Goal: Task Accomplishment & Management: Use online tool/utility

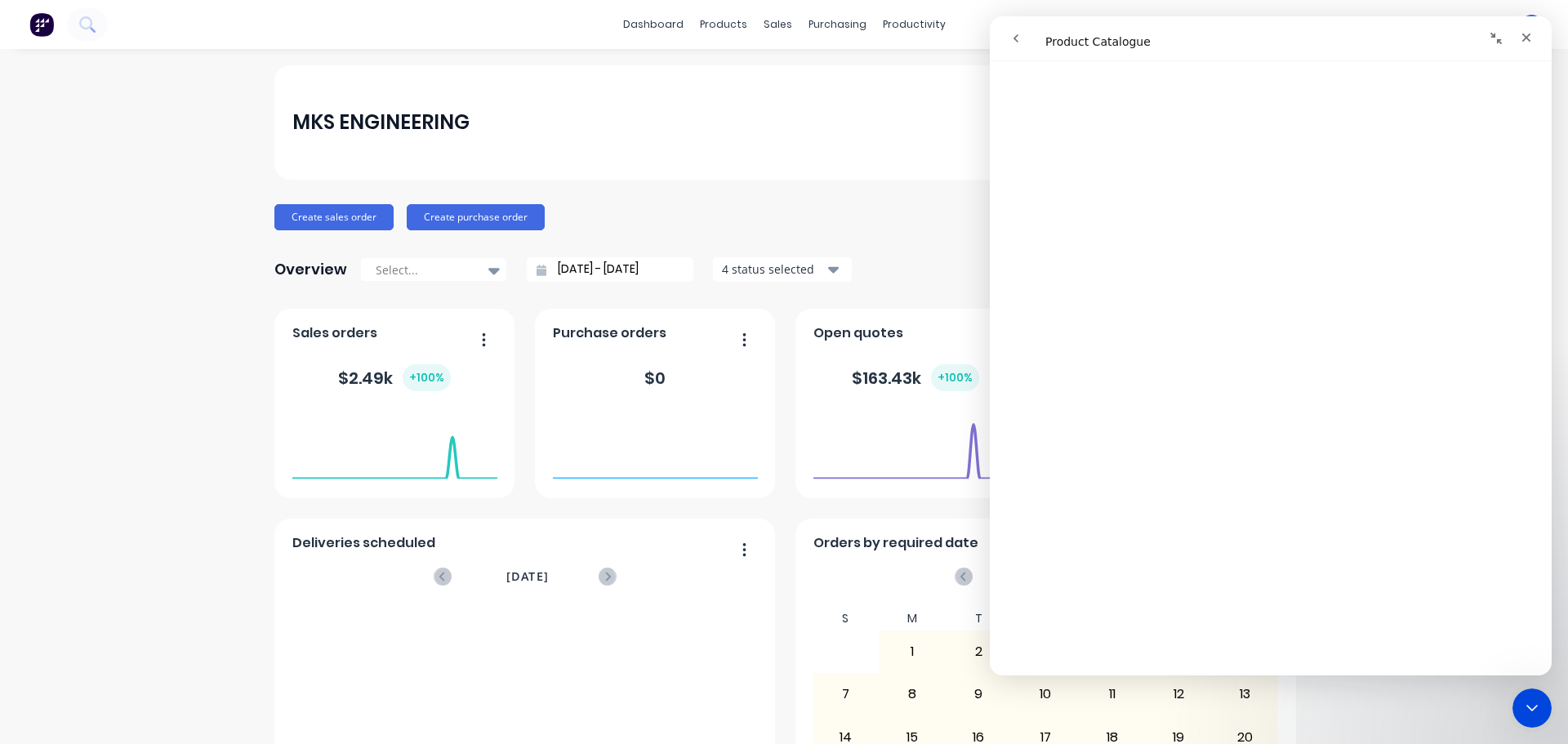
scroll to position [1387, 0]
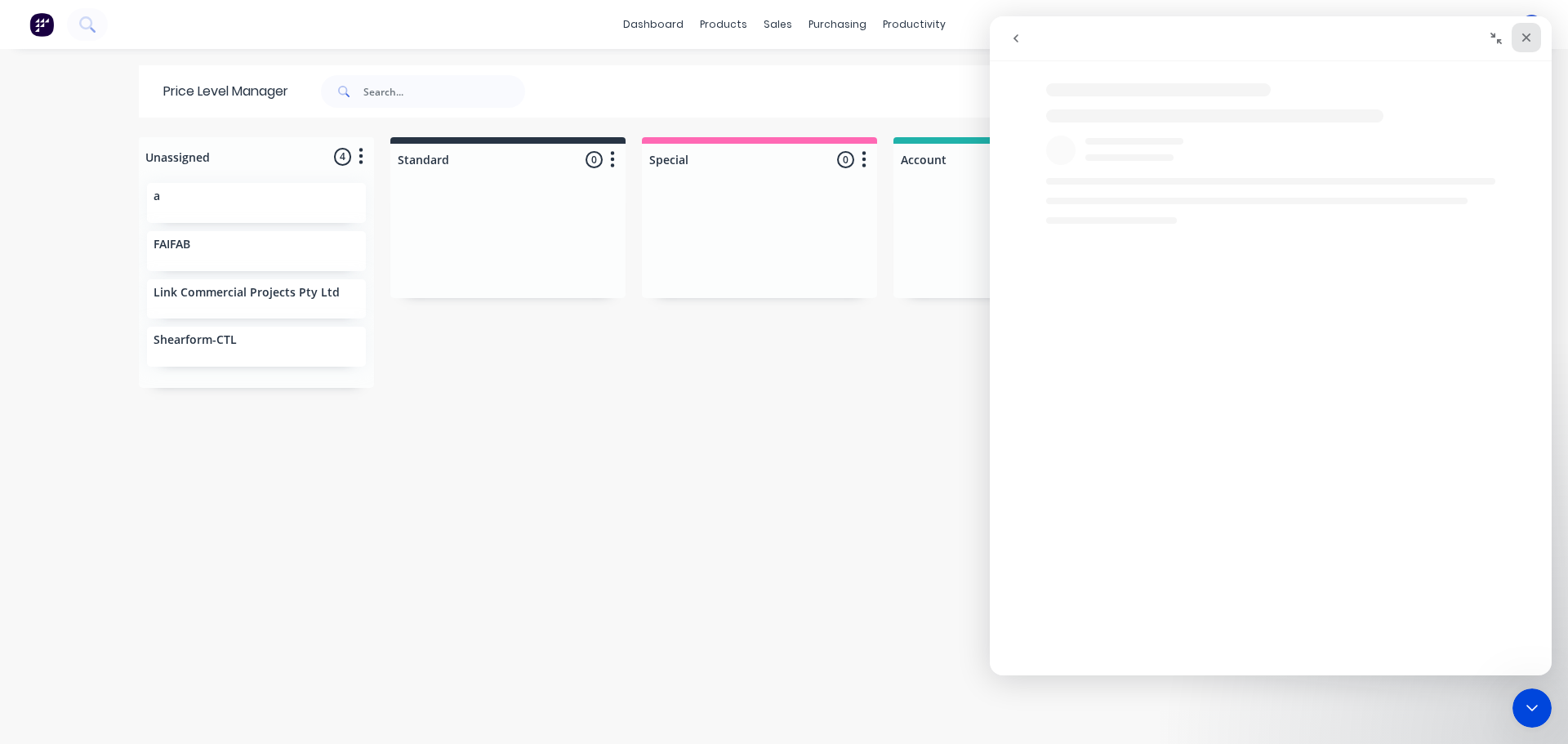
click at [1524, 37] on icon "Close" at bounding box center [1526, 37] width 13 height 13
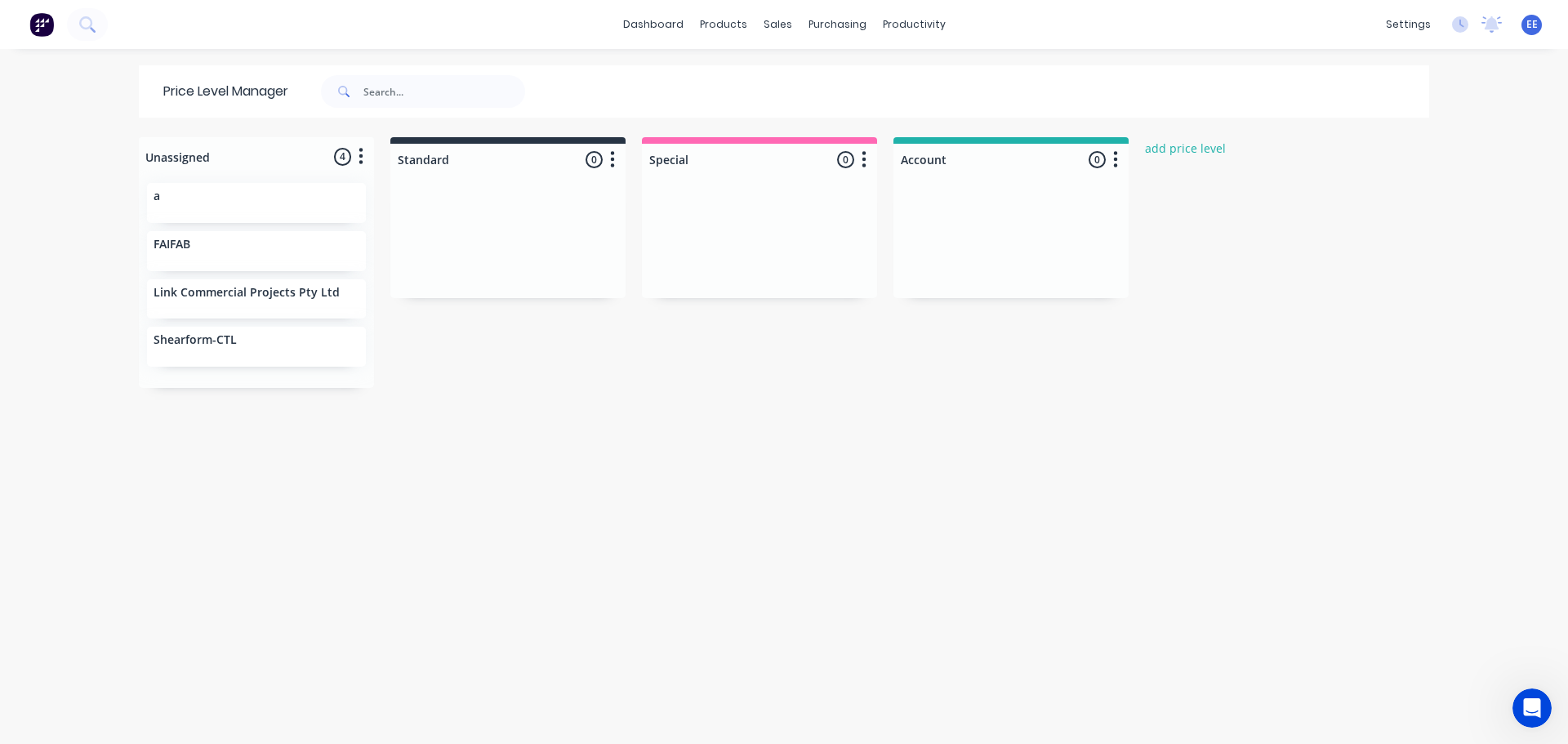
click at [1527, 27] on span "EE" at bounding box center [1532, 24] width 11 height 15
click at [1421, 201] on button "Sign out" at bounding box center [1429, 204] width 216 height 32
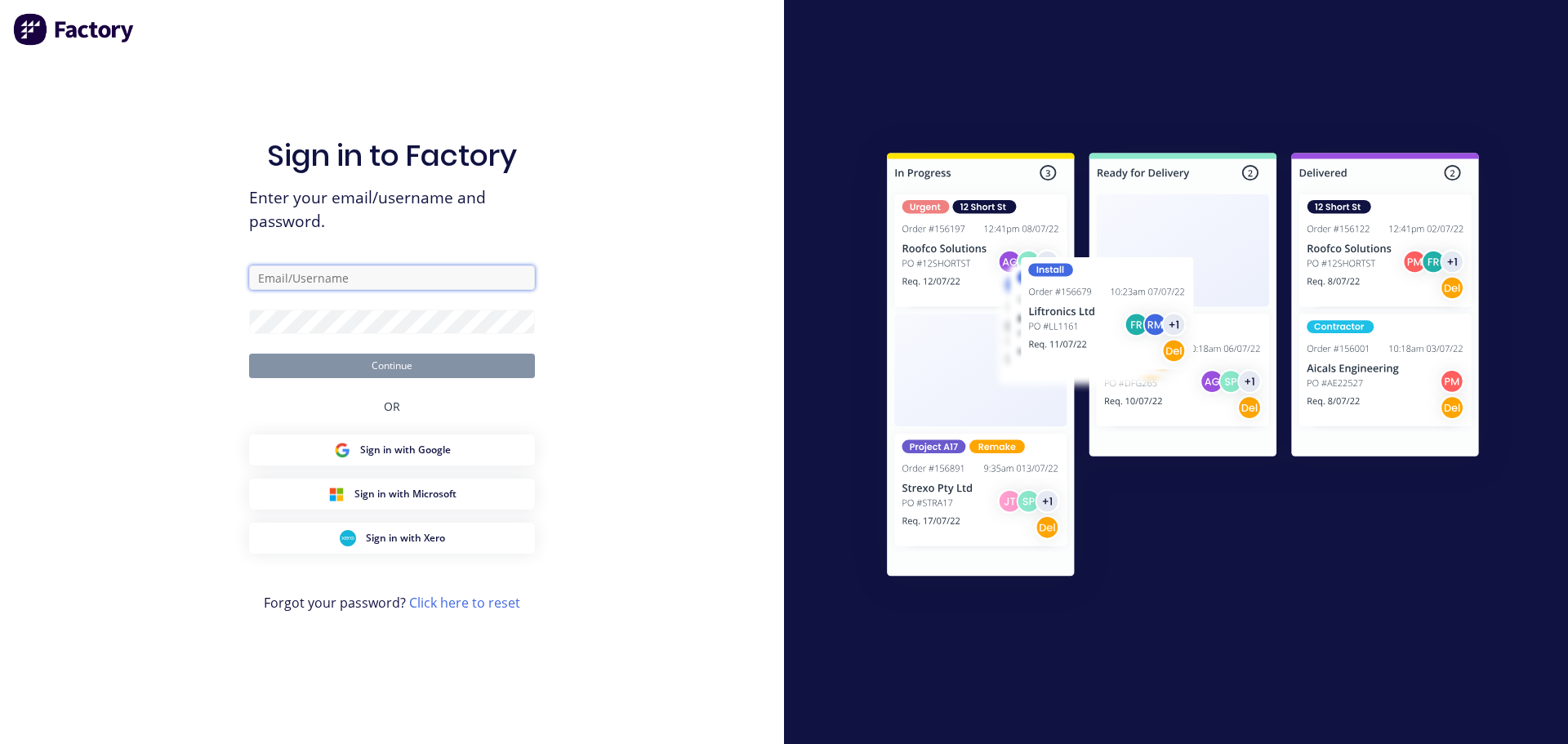
click at [309, 281] on input "text" at bounding box center [392, 278] width 286 height 24
type input "emilen@factory.app"
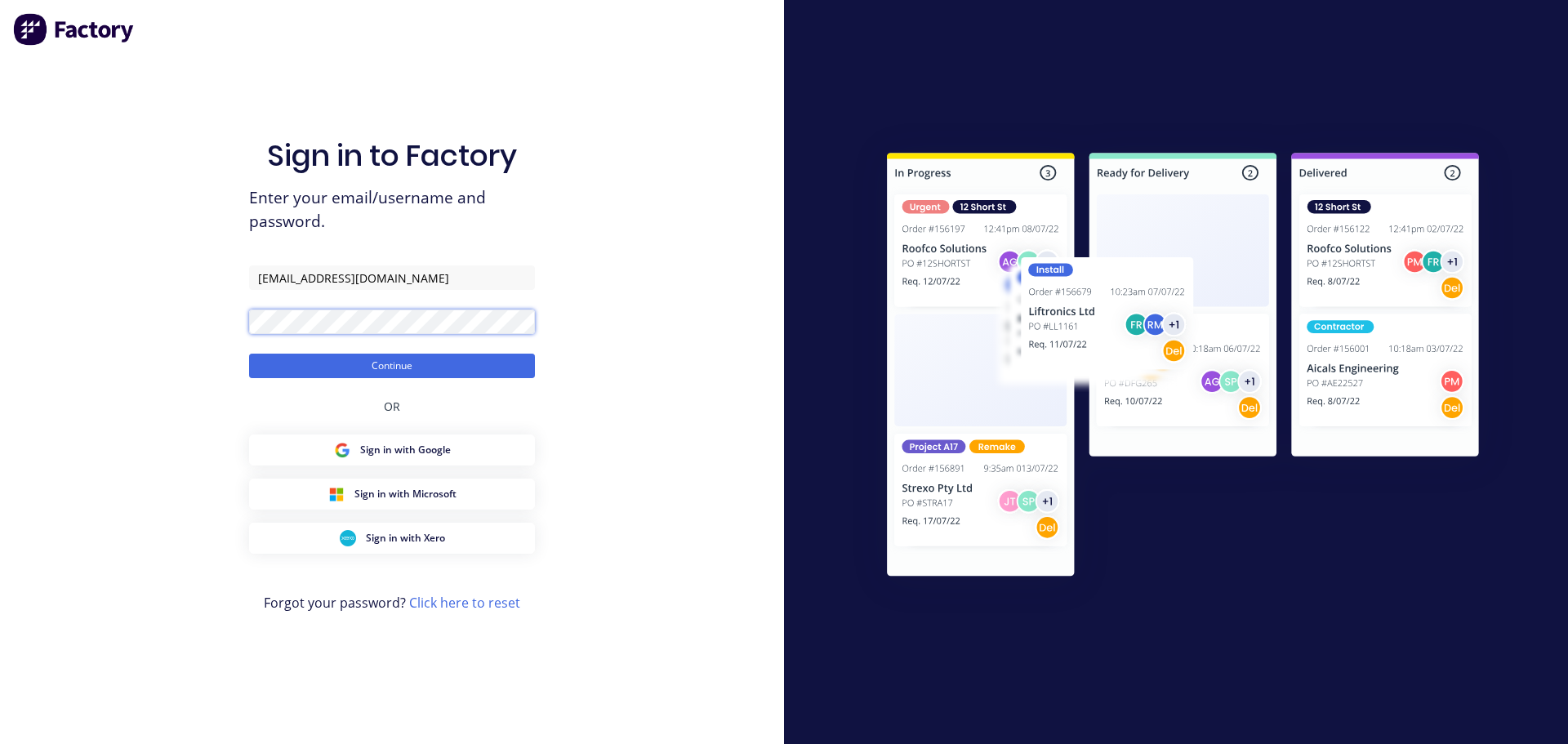
click at [249, 354] on button "Continue" at bounding box center [392, 366] width 286 height 24
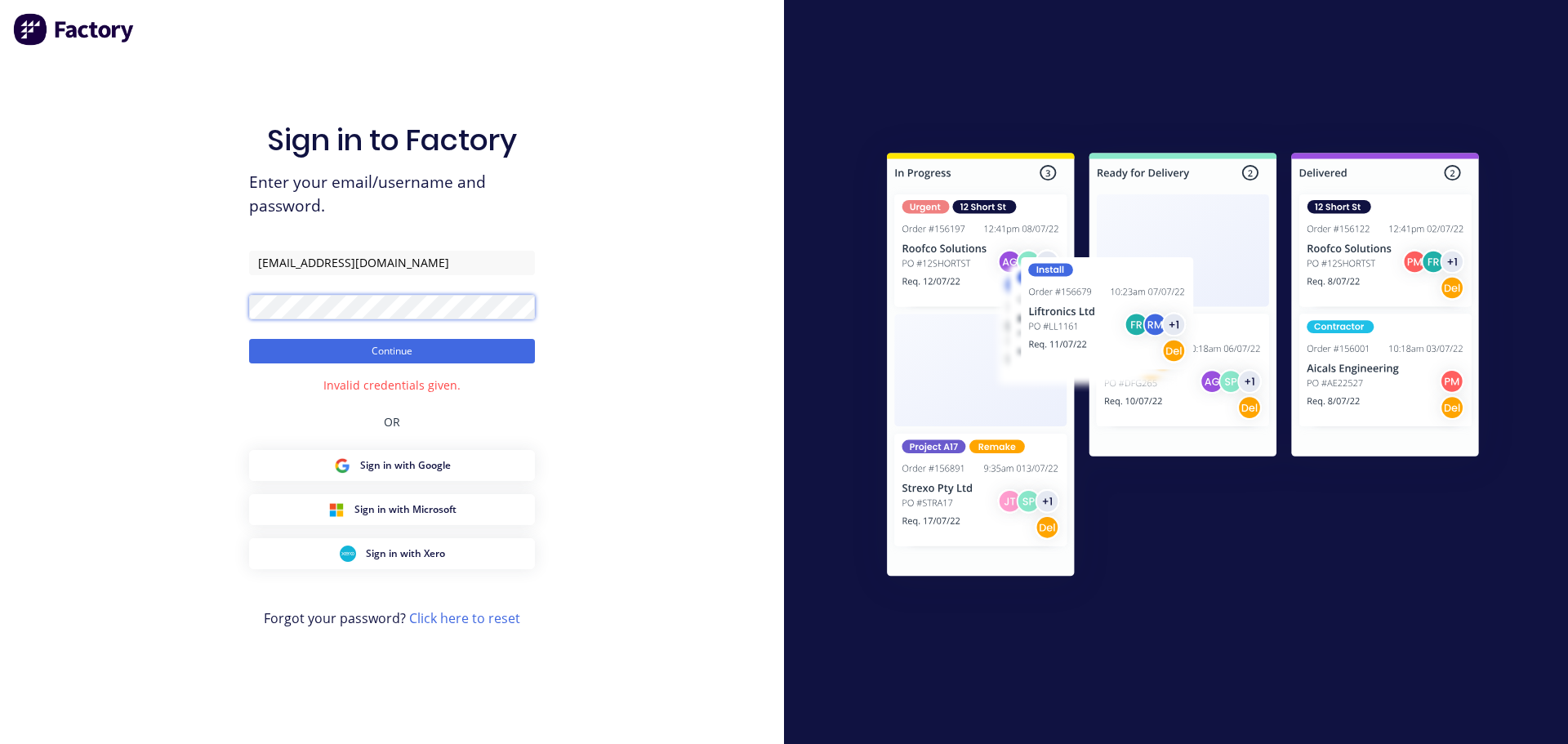
click at [192, 304] on div "Sign in to Factory Enter your email/username and password. emilen@factory.app C…" at bounding box center [392, 372] width 784 height 744
click at [249, 339] on button "Continue" at bounding box center [392, 351] width 286 height 24
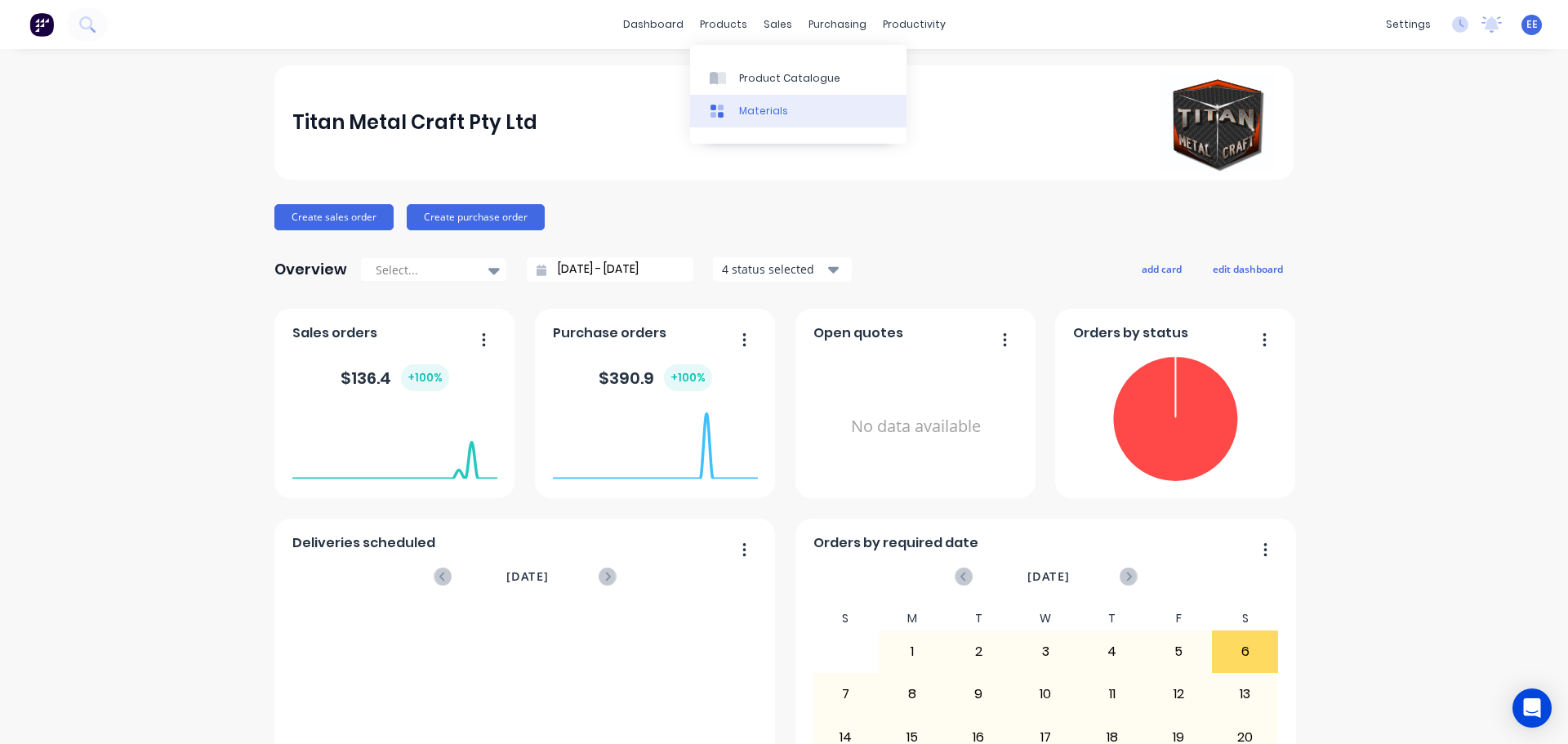
click at [726, 111] on div at bounding box center [722, 111] width 24 height 15
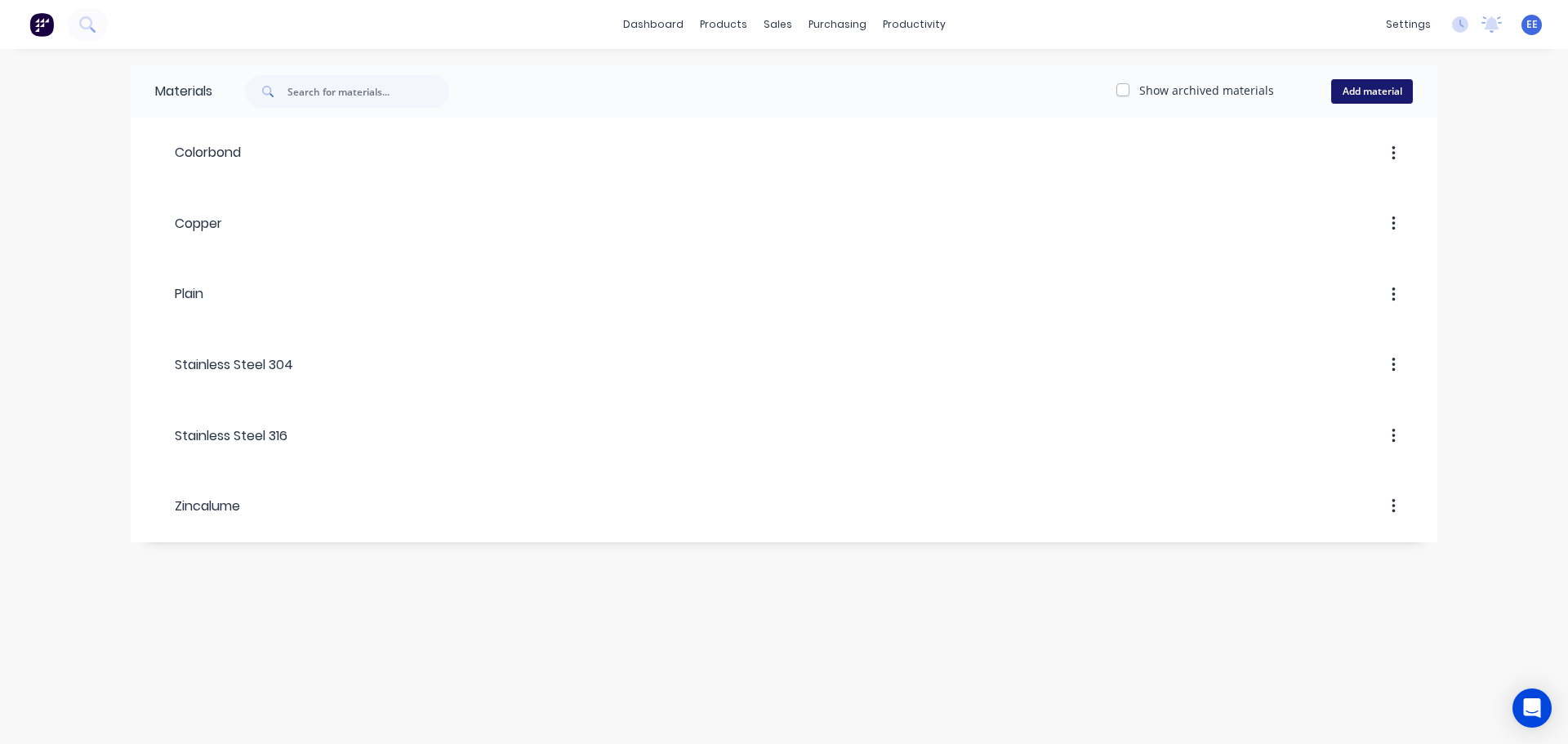
click at [1373, 97] on button "Add material" at bounding box center [1373, 91] width 82 height 24
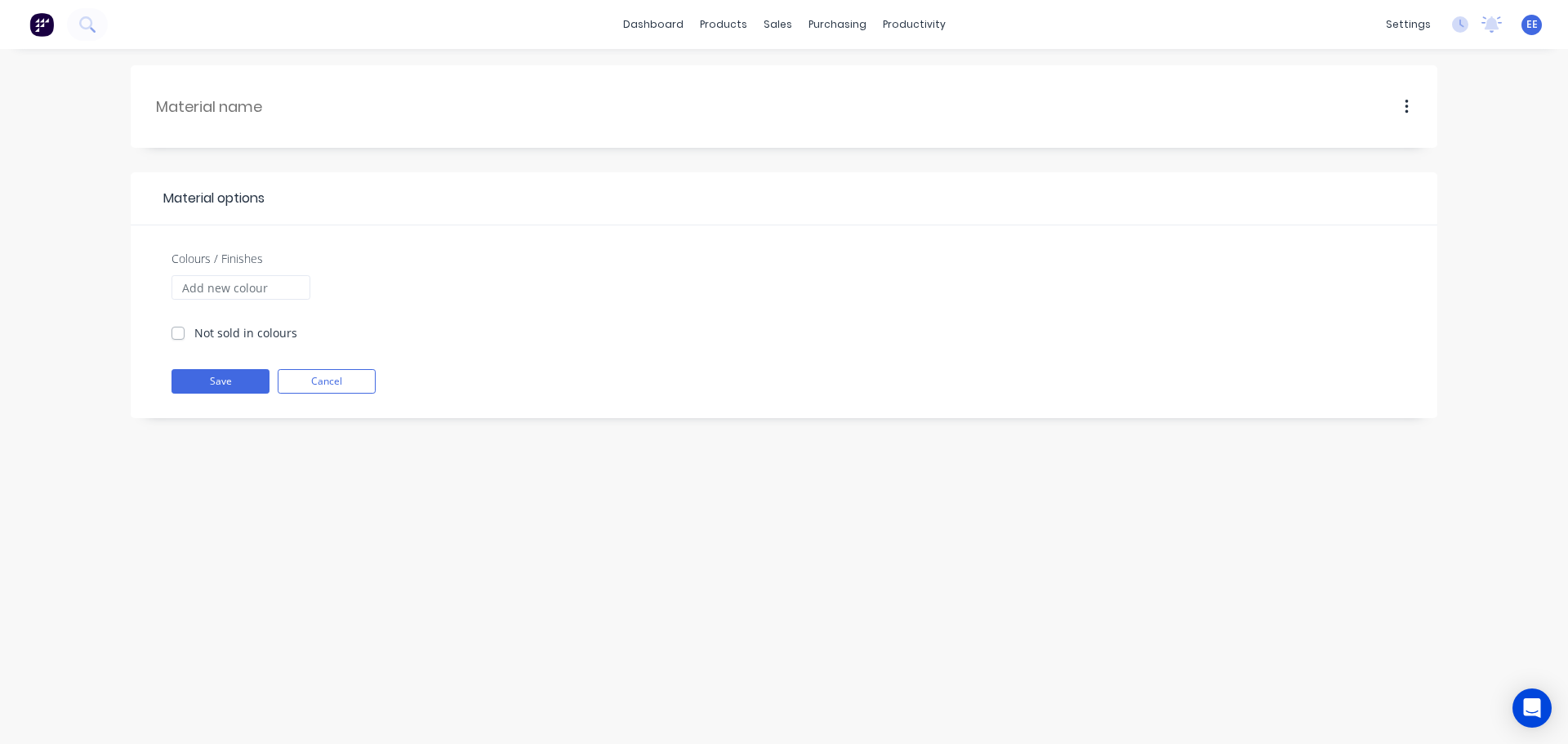
click at [154, 118] on header at bounding box center [784, 106] width 1307 height 83
click at [167, 105] on input "text" at bounding box center [266, 106] width 220 height 22
paste input "304SS Polished"
type input "304SS Polished"
click at [271, 114] on input "304SS Polished" at bounding box center [266, 106] width 220 height 22
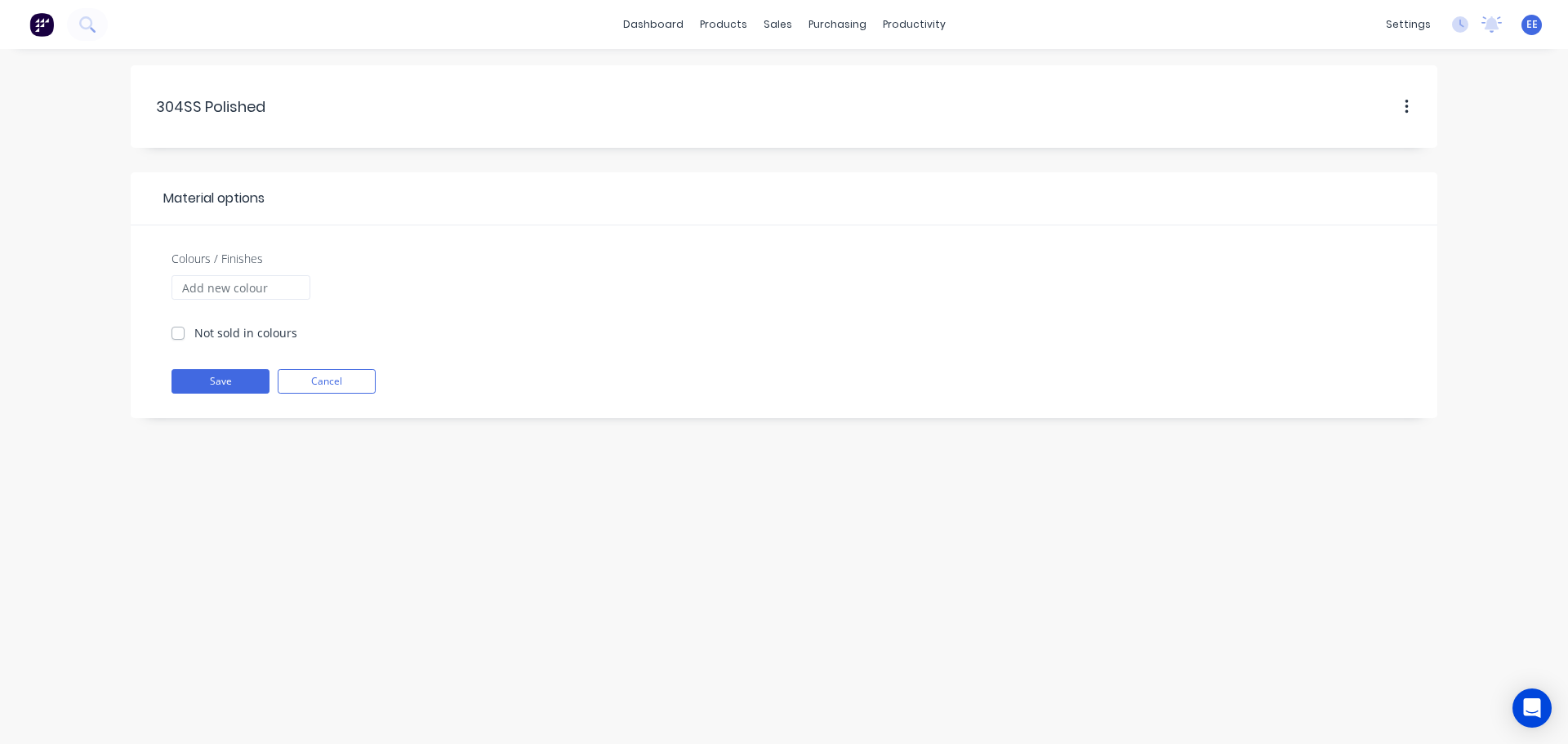
drag, startPoint x: 282, startPoint y: 98, endPoint x: -44, endPoint y: 124, distance: 327.0
click at [0, 124] on html "dashboard products sales purchasing productivity dashboard products Product Cat…" at bounding box center [784, 372] width 1568 height 744
click at [183, 340] on div "Not sold in colours" at bounding box center [234, 333] width 126 height 17
click at [194, 335] on label "Not sold in colours" at bounding box center [246, 333] width 103 height 17
click at [180, 335] on input "Not sold in colours" at bounding box center [178, 332] width 13 height 16
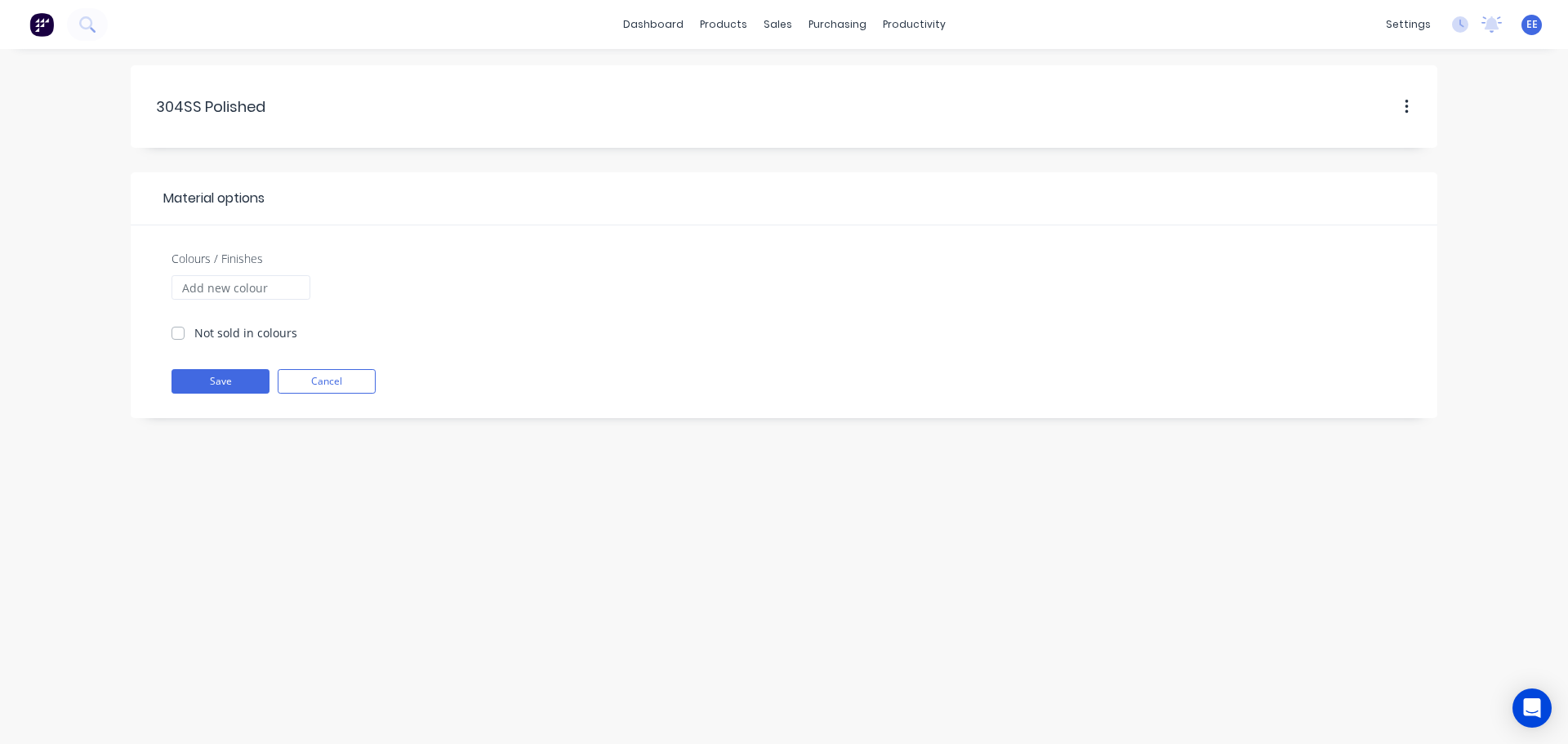
checkbox input "true"
click at [187, 377] on button "Save" at bounding box center [221, 382] width 98 height 24
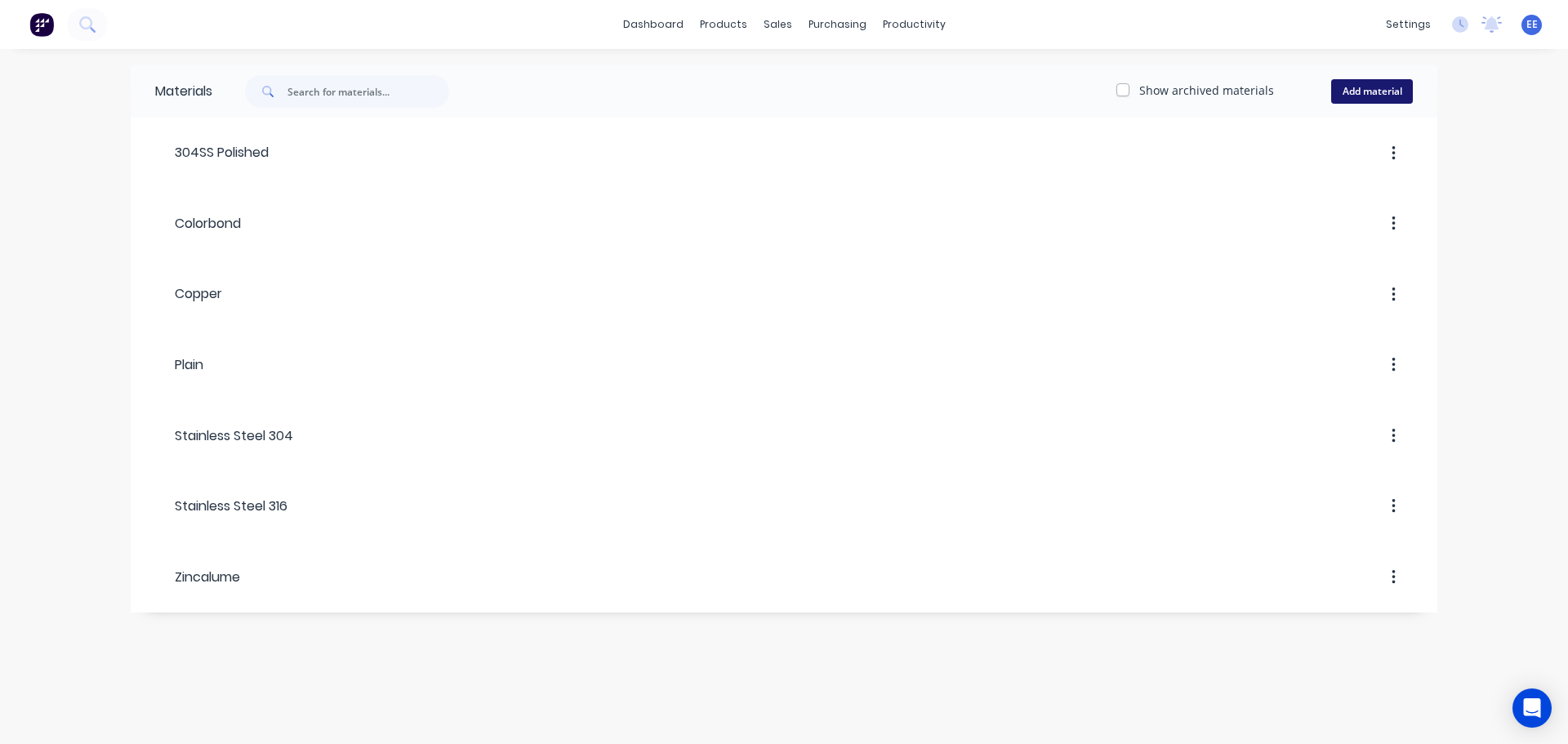
click at [1355, 101] on button "Add material" at bounding box center [1373, 91] width 82 height 24
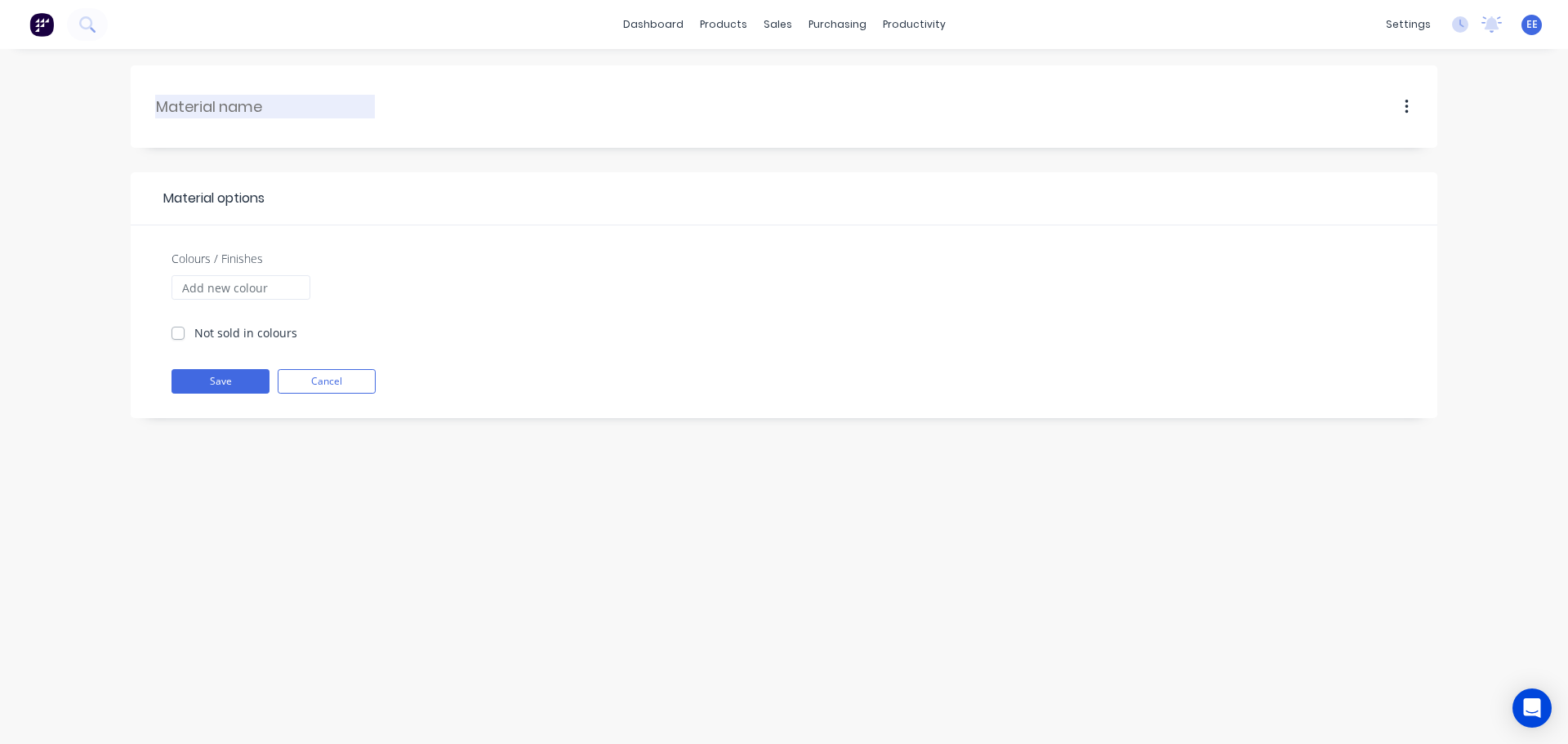
click at [255, 114] on input "text" at bounding box center [266, 106] width 220 height 22
click at [268, 108] on input "text" at bounding box center [266, 106] width 220 height 22
paste input "6060T5 AL"
type input "6060T5 AL"
click at [239, 383] on button "Save" at bounding box center [221, 382] width 98 height 24
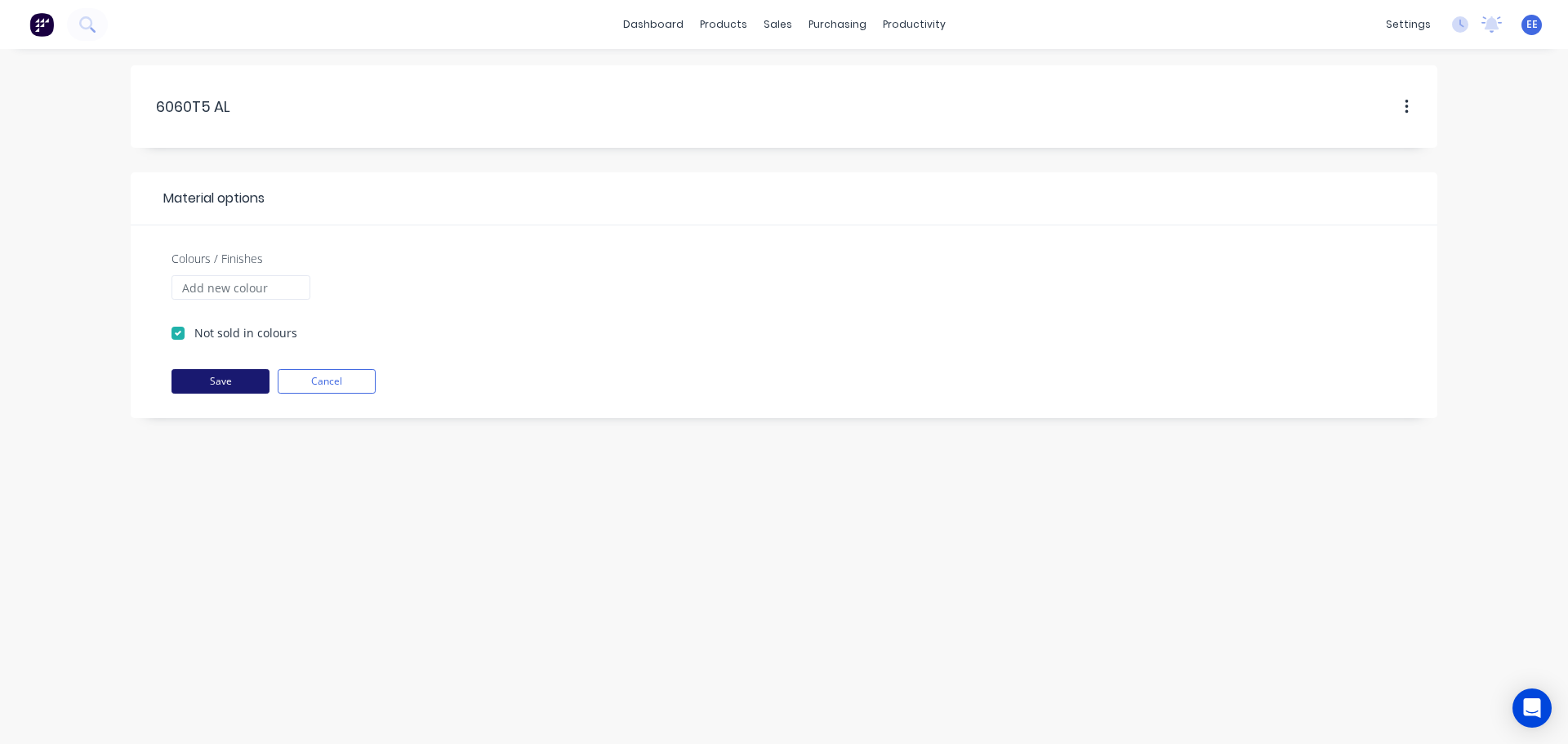
checkbox input "true"
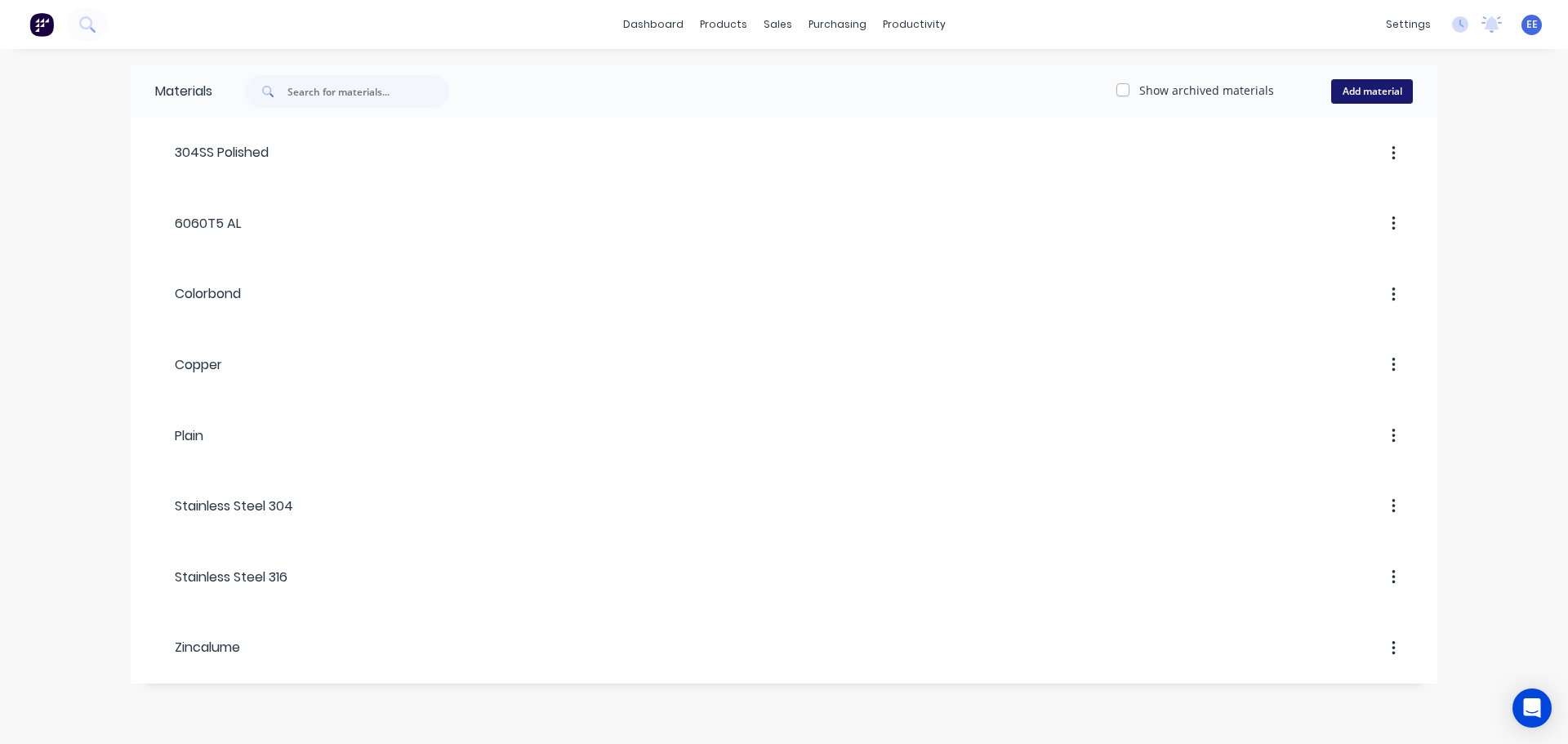
click at [1359, 90] on button "Add material" at bounding box center [1373, 91] width 82 height 24
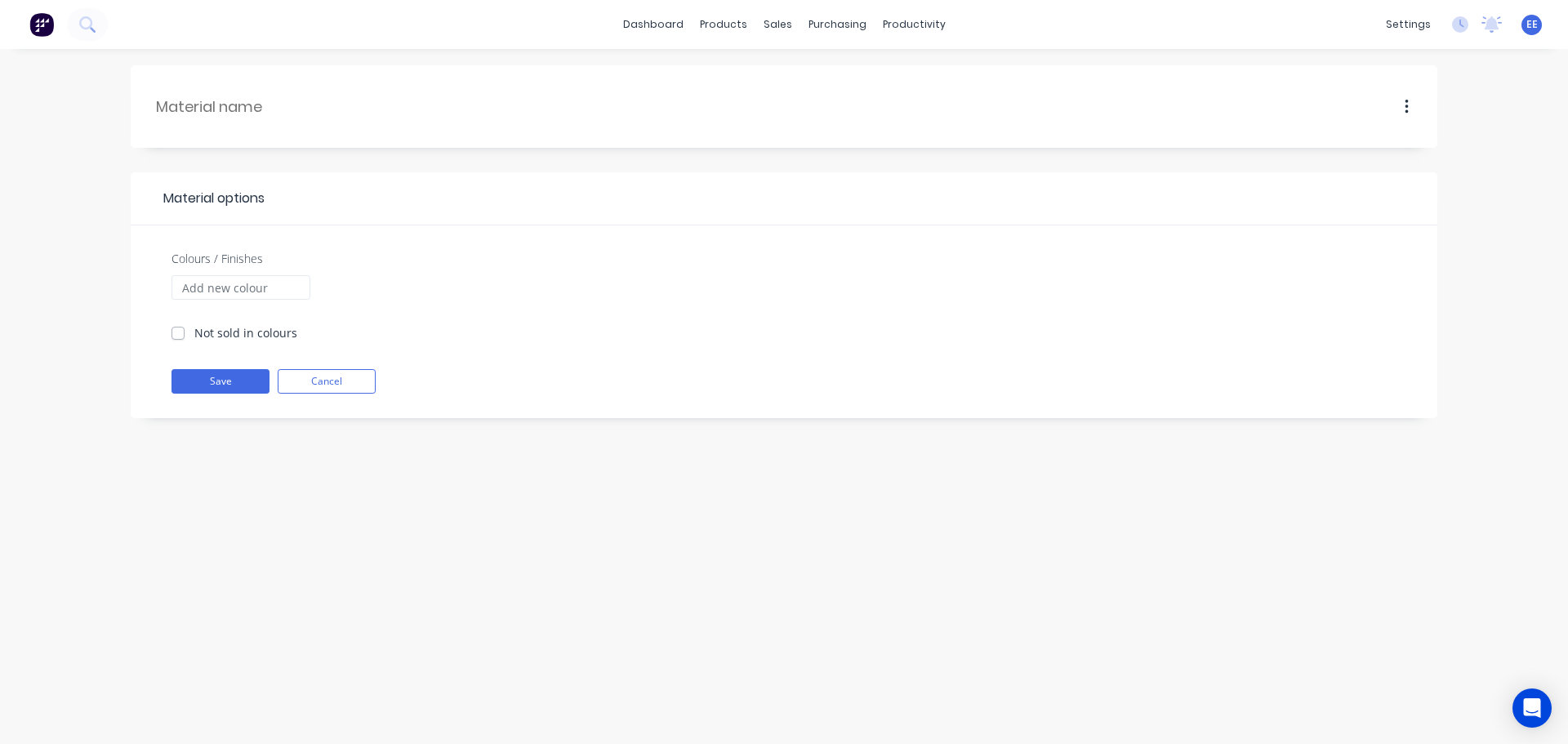
click at [274, 118] on div at bounding box center [265, 106] width 220 height 50
click at [280, 103] on input "text" at bounding box center [266, 106] width 220 height 22
paste input "6060TS AL Mill Finish"
type input "6060TS AL Mill Finish"
click at [214, 336] on label "Not sold in colours" at bounding box center [246, 333] width 103 height 17
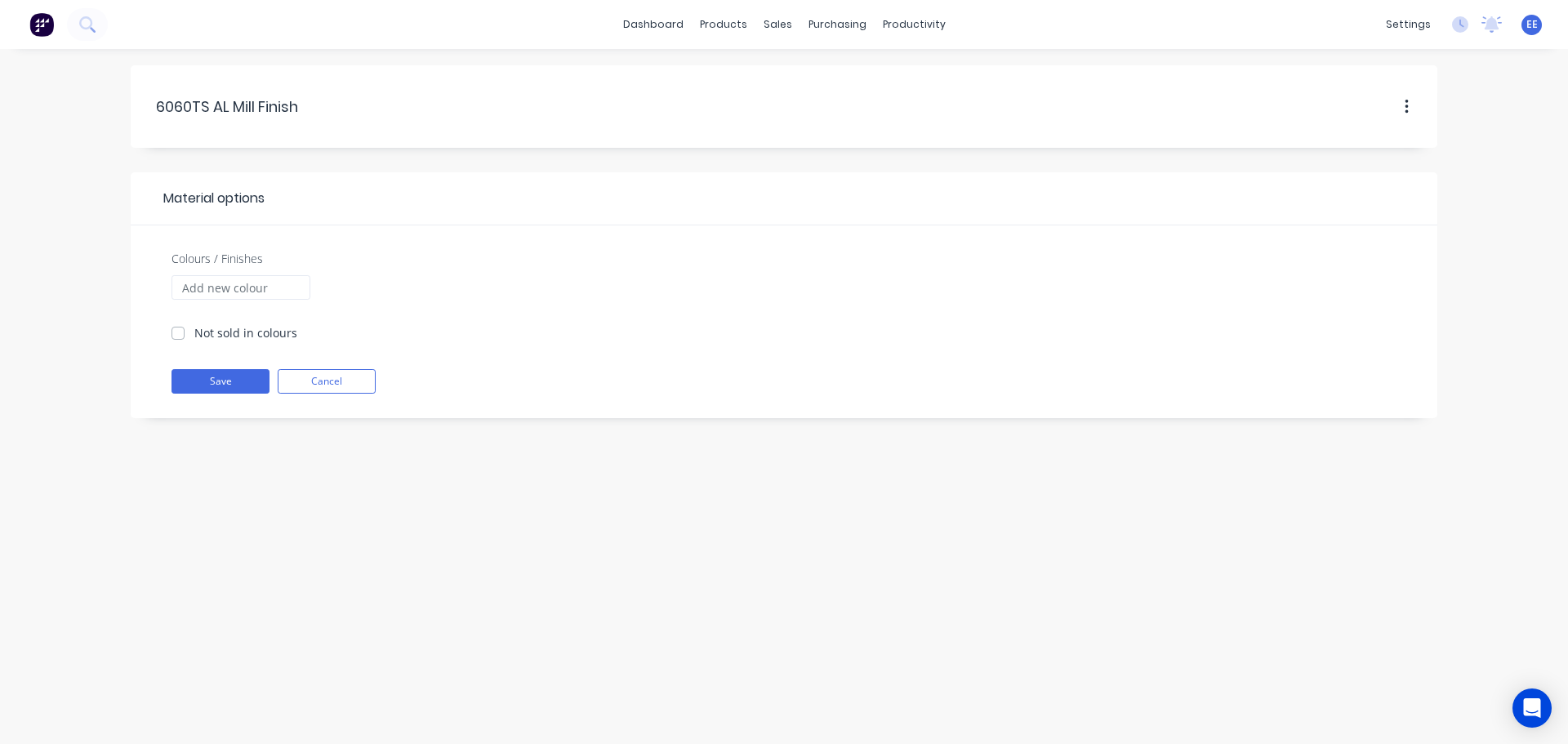
click at [185, 336] on input "Not sold in colours" at bounding box center [178, 332] width 13 height 16
checkbox input "true"
click at [199, 384] on button "Save" at bounding box center [221, 382] width 98 height 24
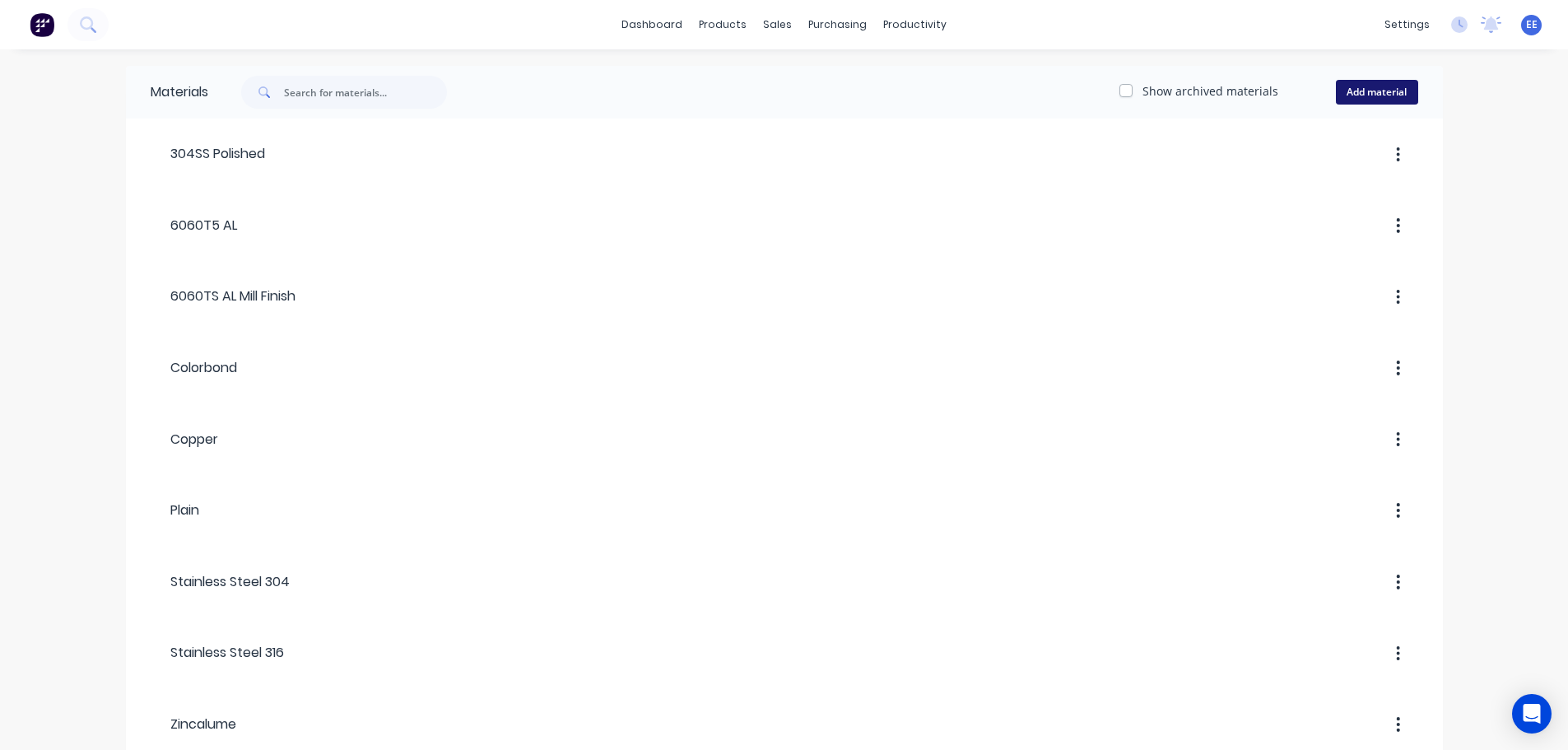
click at [1384, 89] on button "Add material" at bounding box center [1377, 92] width 83 height 25
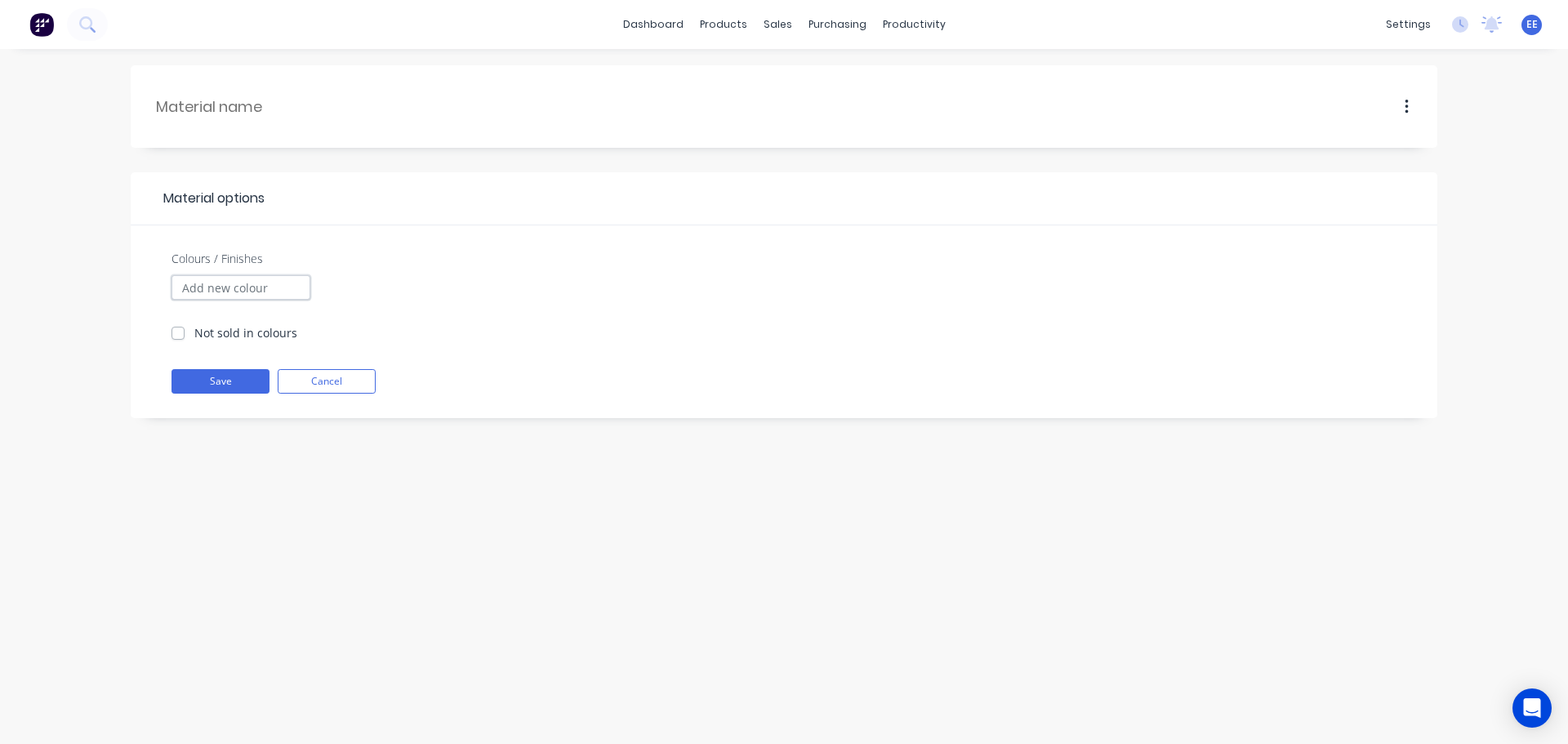
click at [223, 283] on input "Colours / Finishes" at bounding box center [241, 287] width 139 height 24
click at [249, 104] on input "text" at bounding box center [266, 106] width 220 height 22
paste input "Gal Seconds"
type input "Gal Seconds"
drag, startPoint x: 227, startPoint y: 374, endPoint x: 232, endPoint y: 347, distance: 27.5
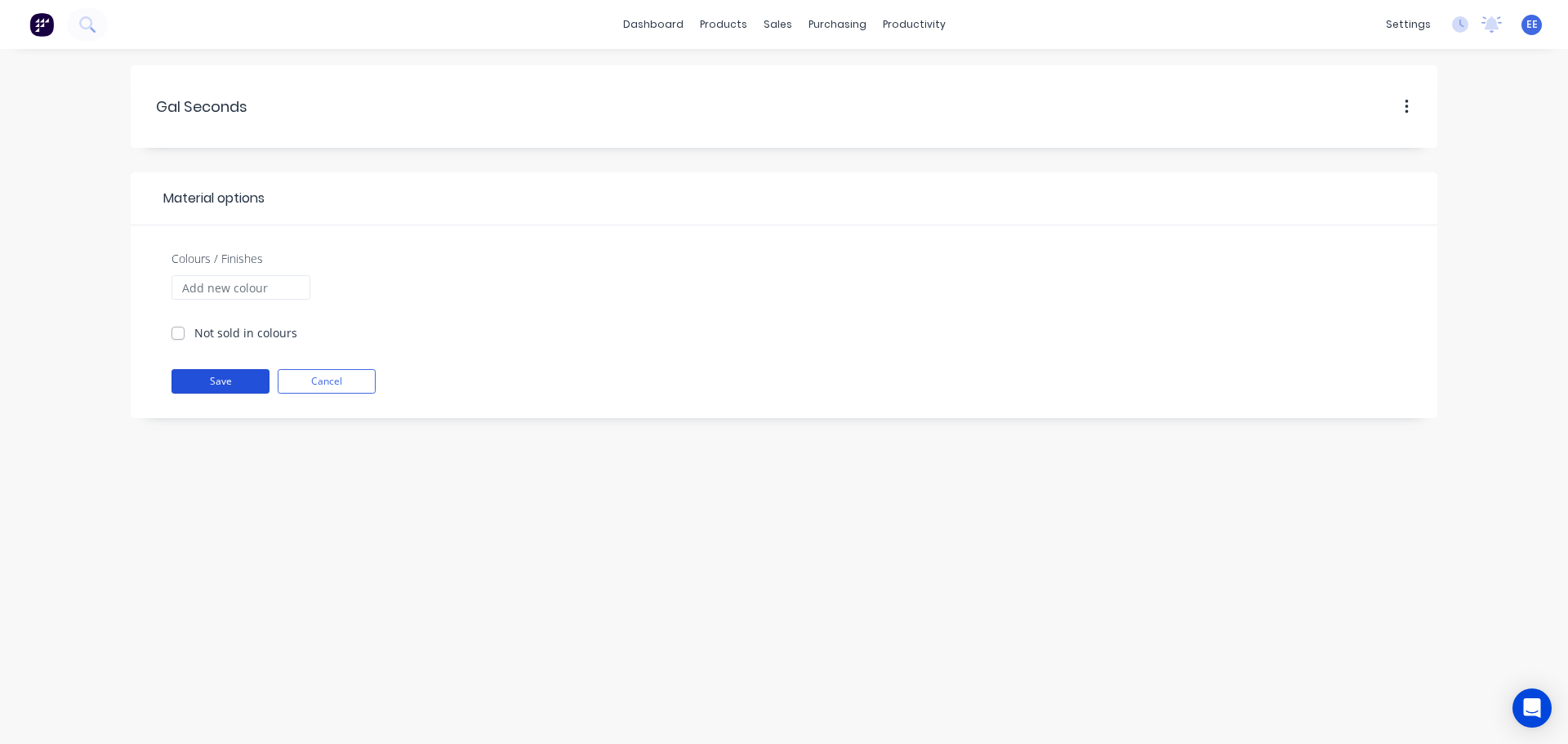
click at [227, 375] on button "Save" at bounding box center [221, 382] width 98 height 24
checkbox input "true"
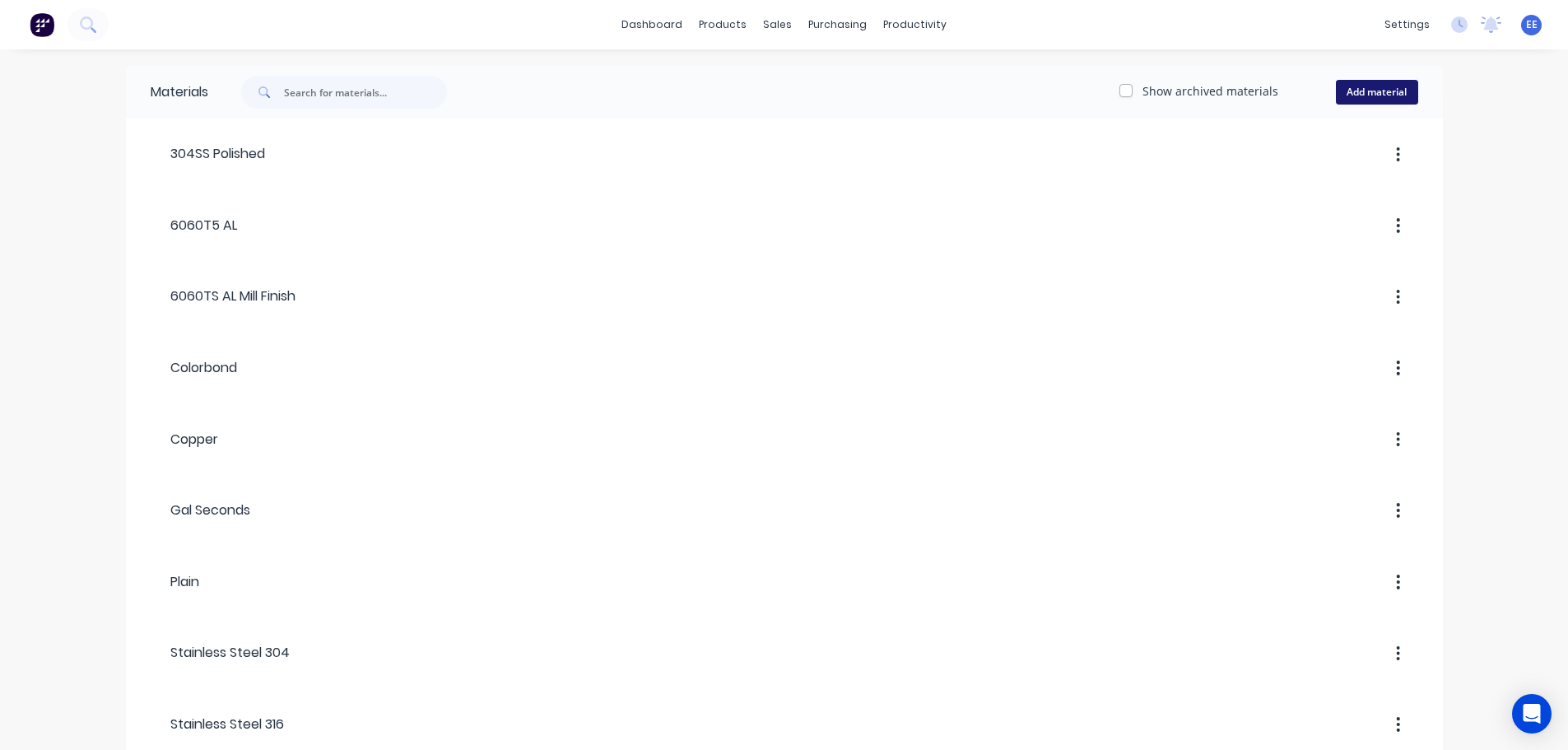
click at [1382, 96] on button "Add material" at bounding box center [1377, 92] width 83 height 25
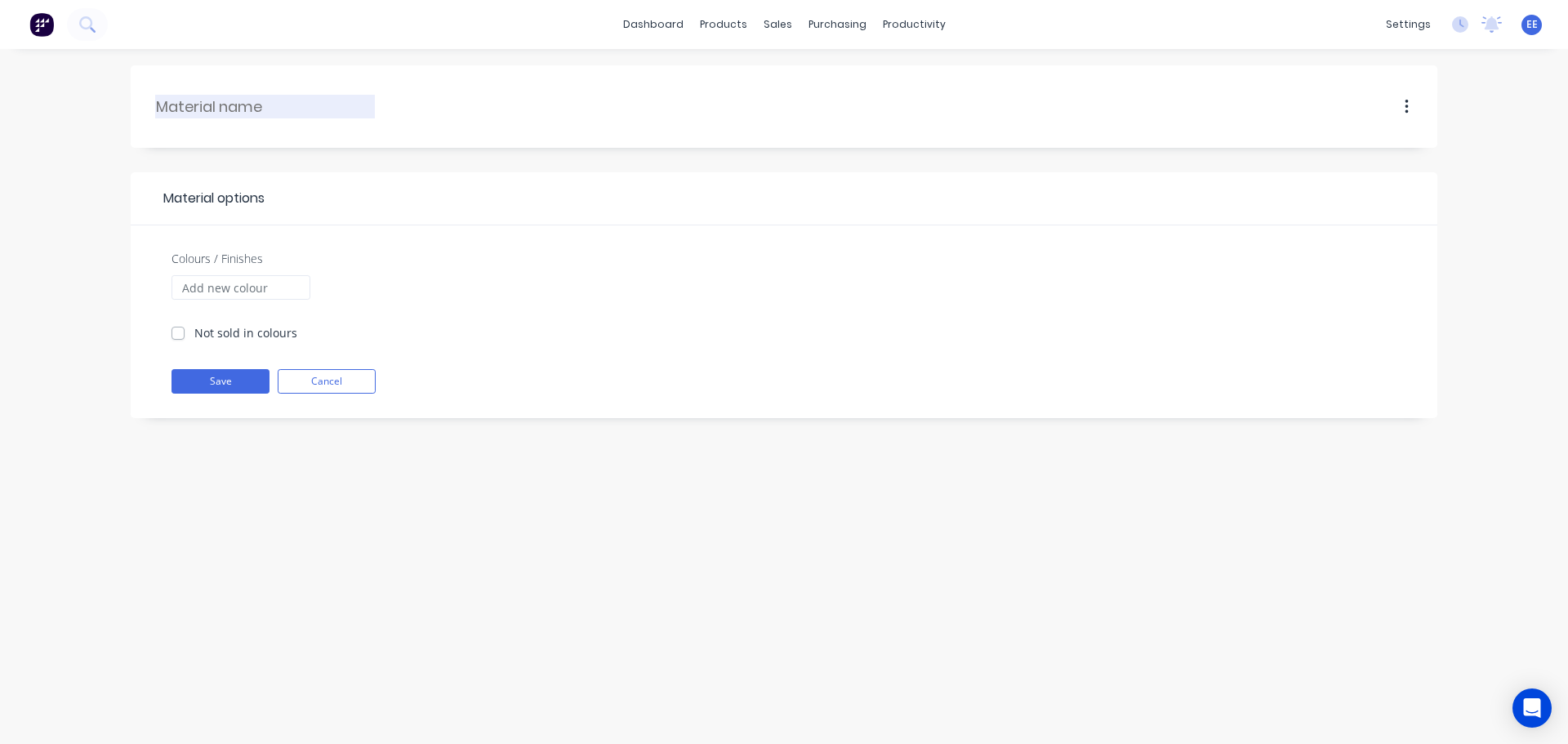
click at [282, 116] on input "text" at bounding box center [266, 106] width 220 height 22
paste input "Stainless 304"
type input "Stainless 304"
click at [198, 376] on button "Save" at bounding box center [221, 382] width 98 height 24
checkbox input "true"
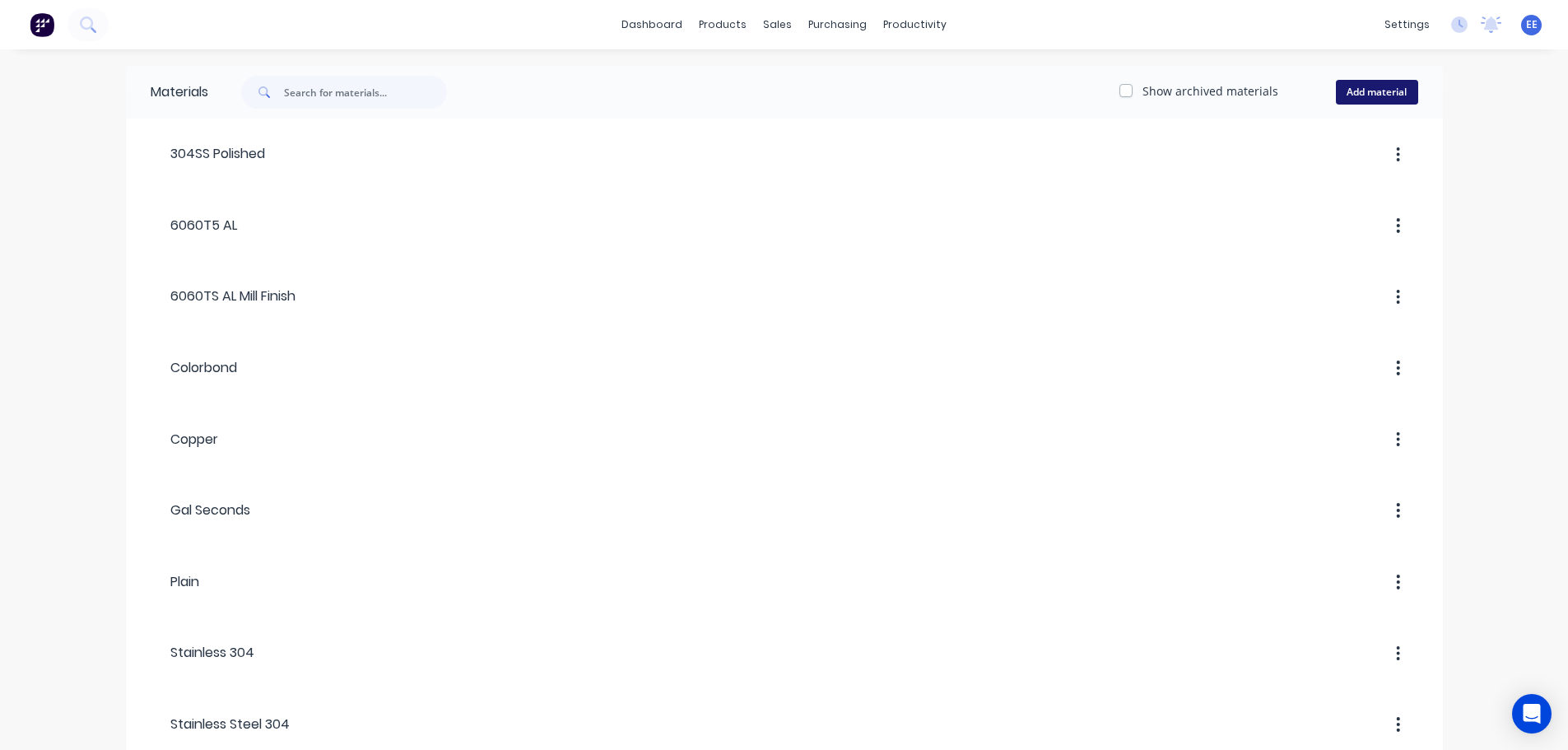
click at [1384, 85] on button "Add material" at bounding box center [1377, 92] width 83 height 25
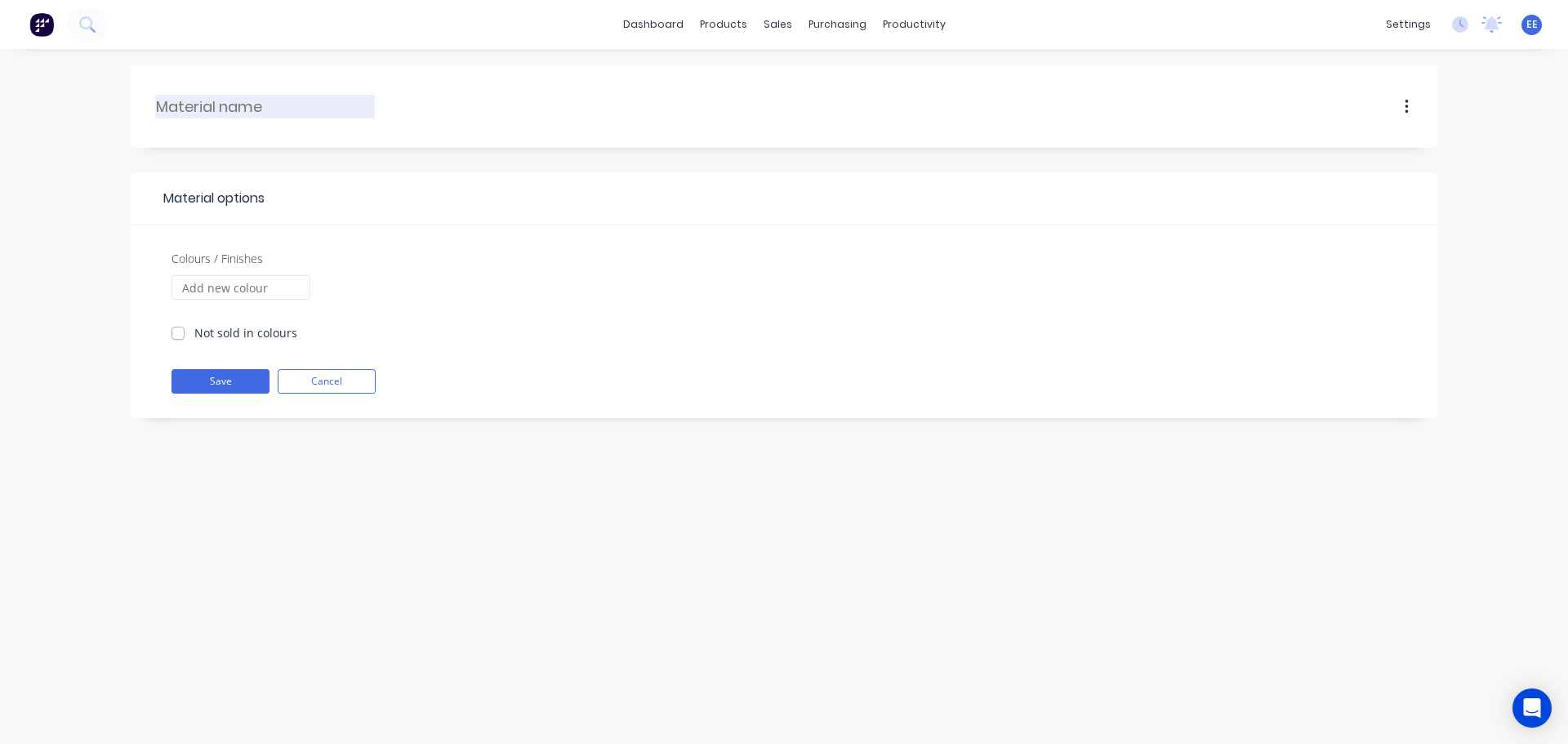
click at [248, 107] on input "text" at bounding box center [266, 106] width 220 height 22
type input "304"
click at [238, 375] on button "Save" at bounding box center [221, 382] width 98 height 24
checkbox input "true"
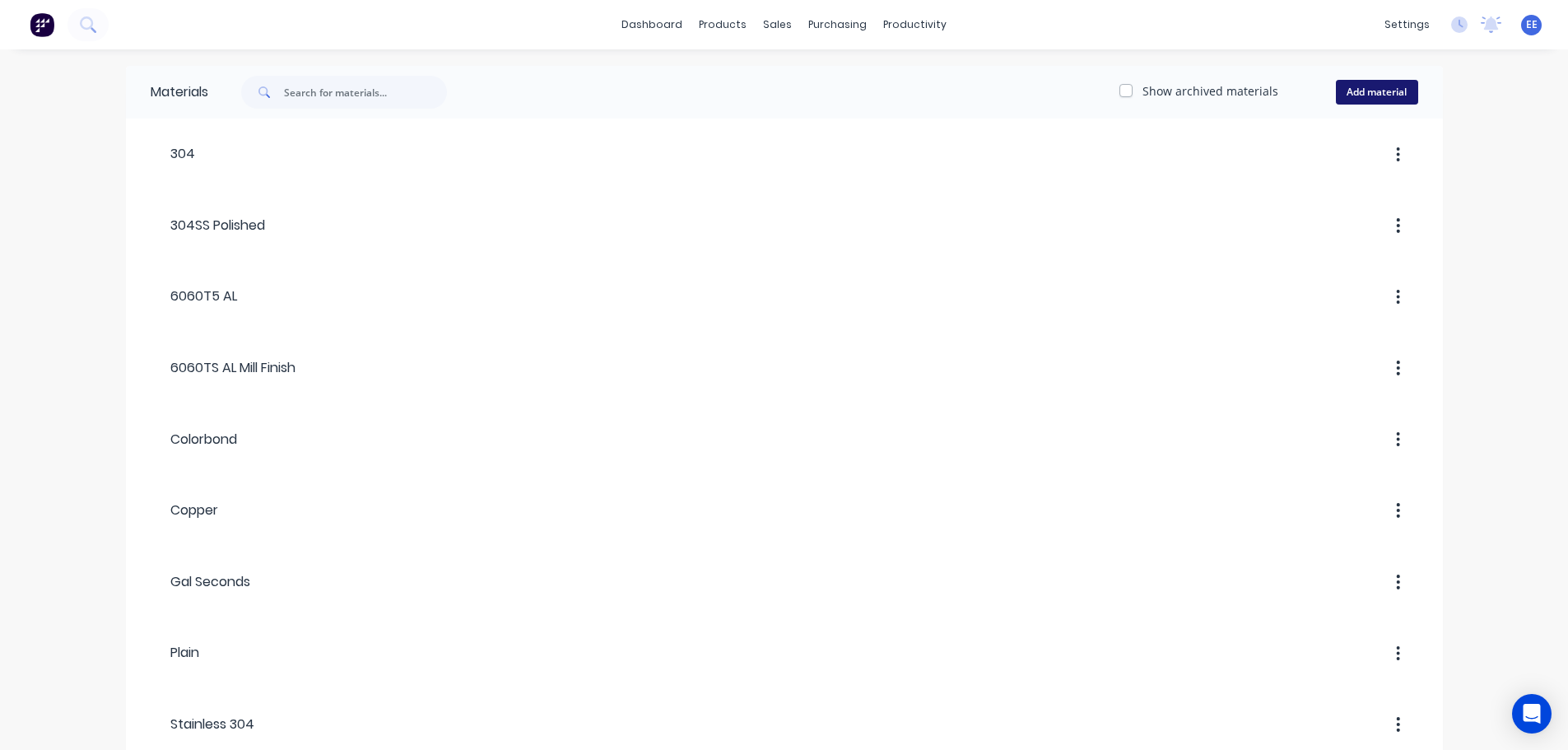
click at [1395, 85] on button "Add material" at bounding box center [1377, 92] width 83 height 25
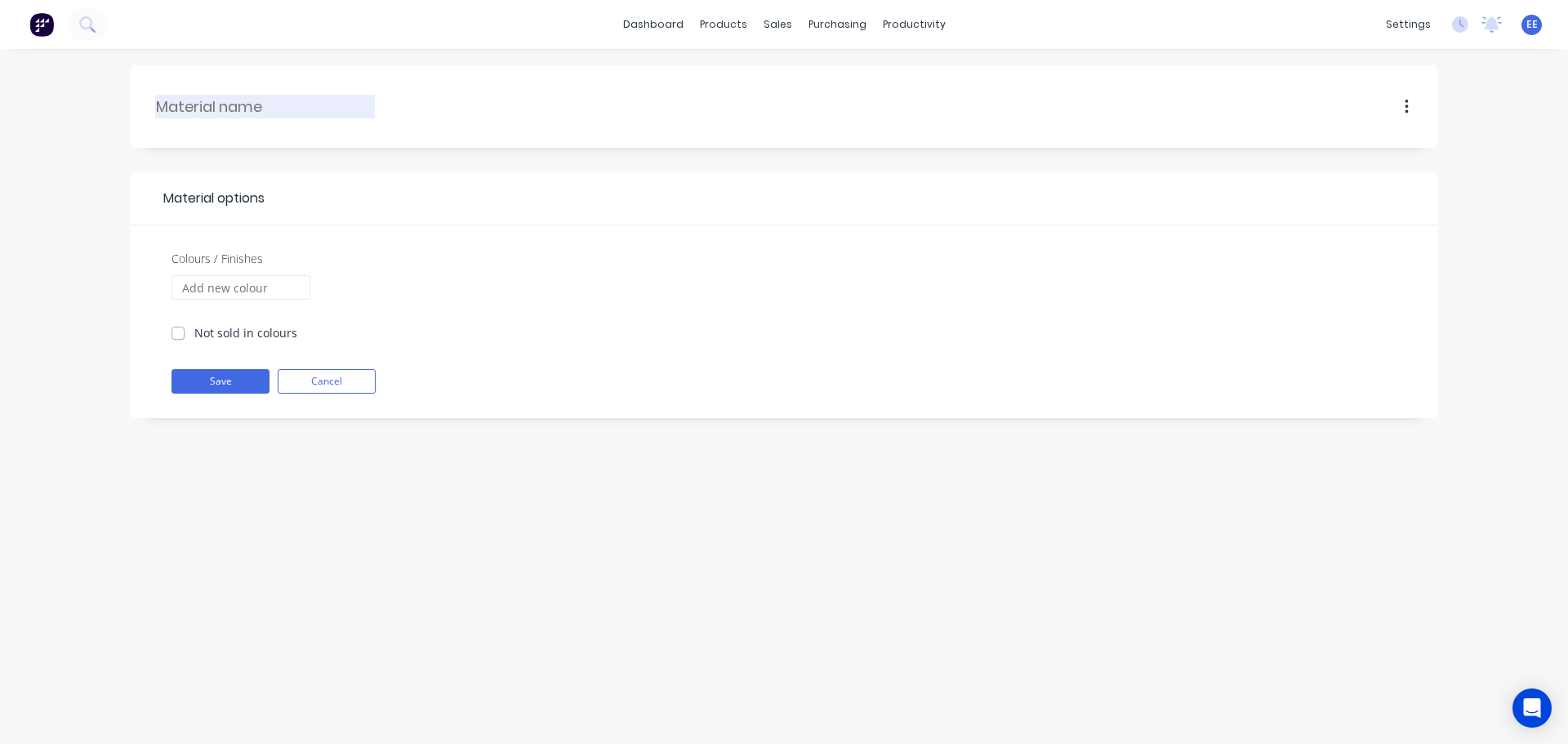
click at [254, 112] on input "text" at bounding box center [266, 106] width 220 height 22
type input "316"
click at [195, 379] on button "Save" at bounding box center [221, 382] width 98 height 24
checkbox input "true"
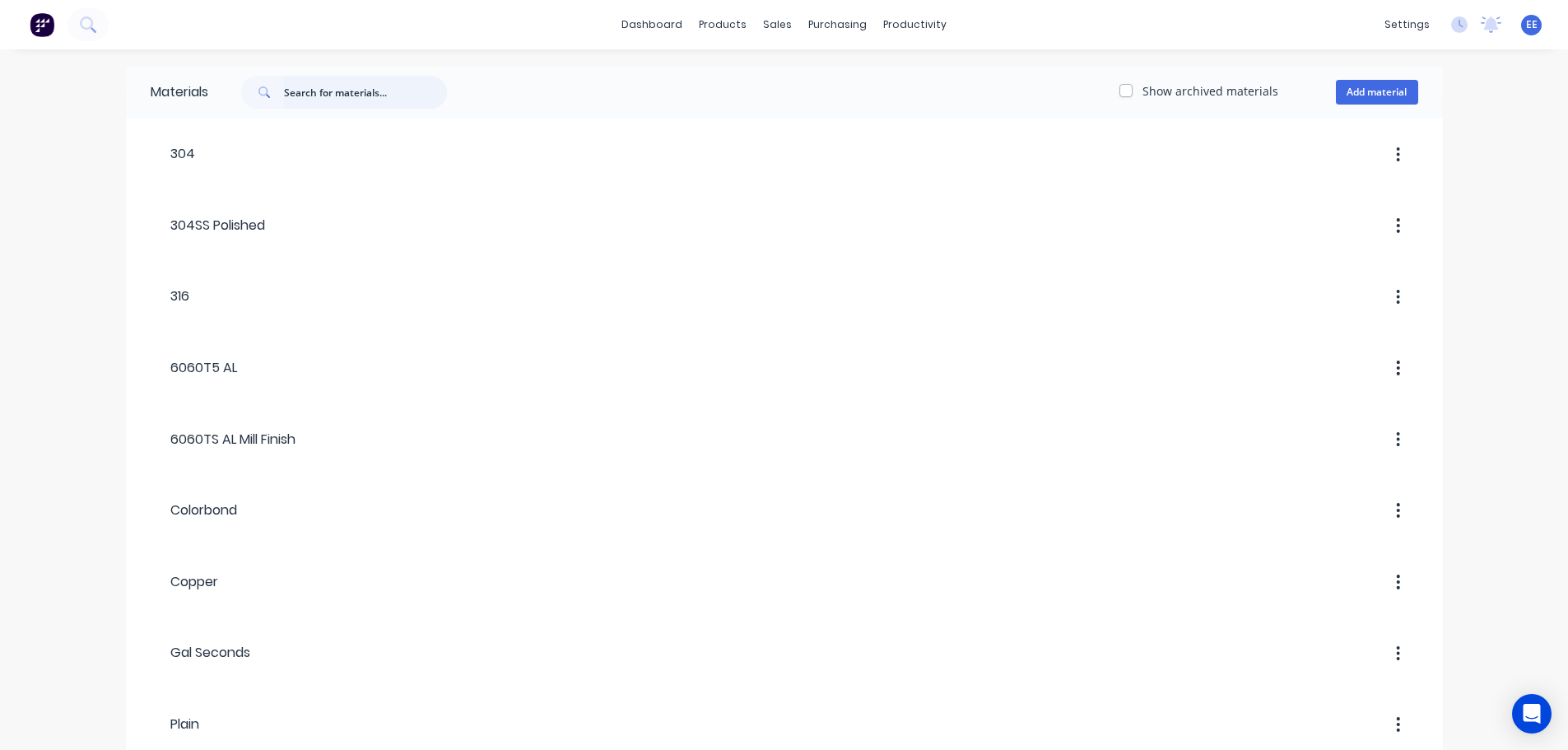
click at [347, 93] on input "text" at bounding box center [365, 91] width 163 height 32
paste input "Stainless Steel"
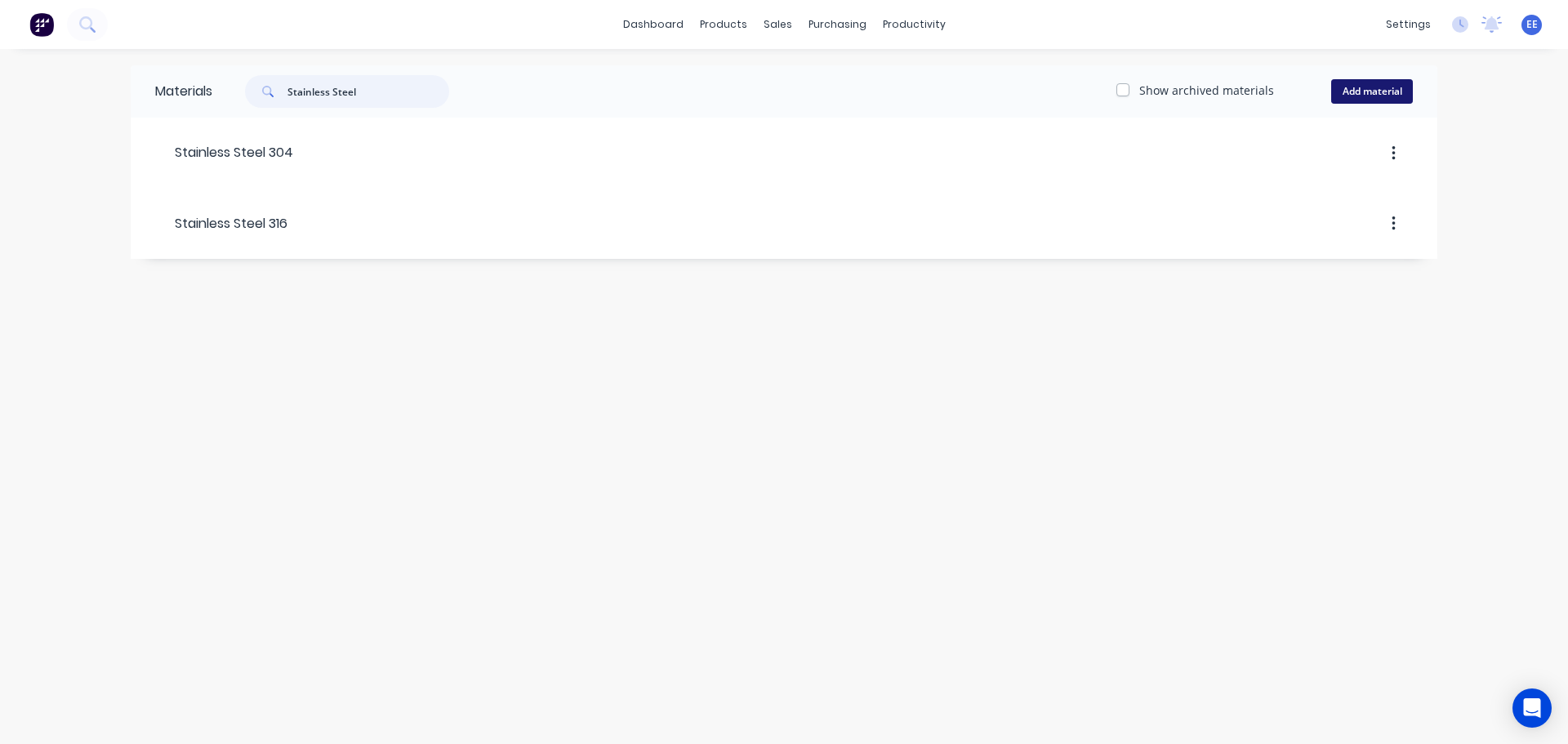
type input "Stainless Steel"
click at [1368, 92] on button "Add material" at bounding box center [1373, 91] width 82 height 24
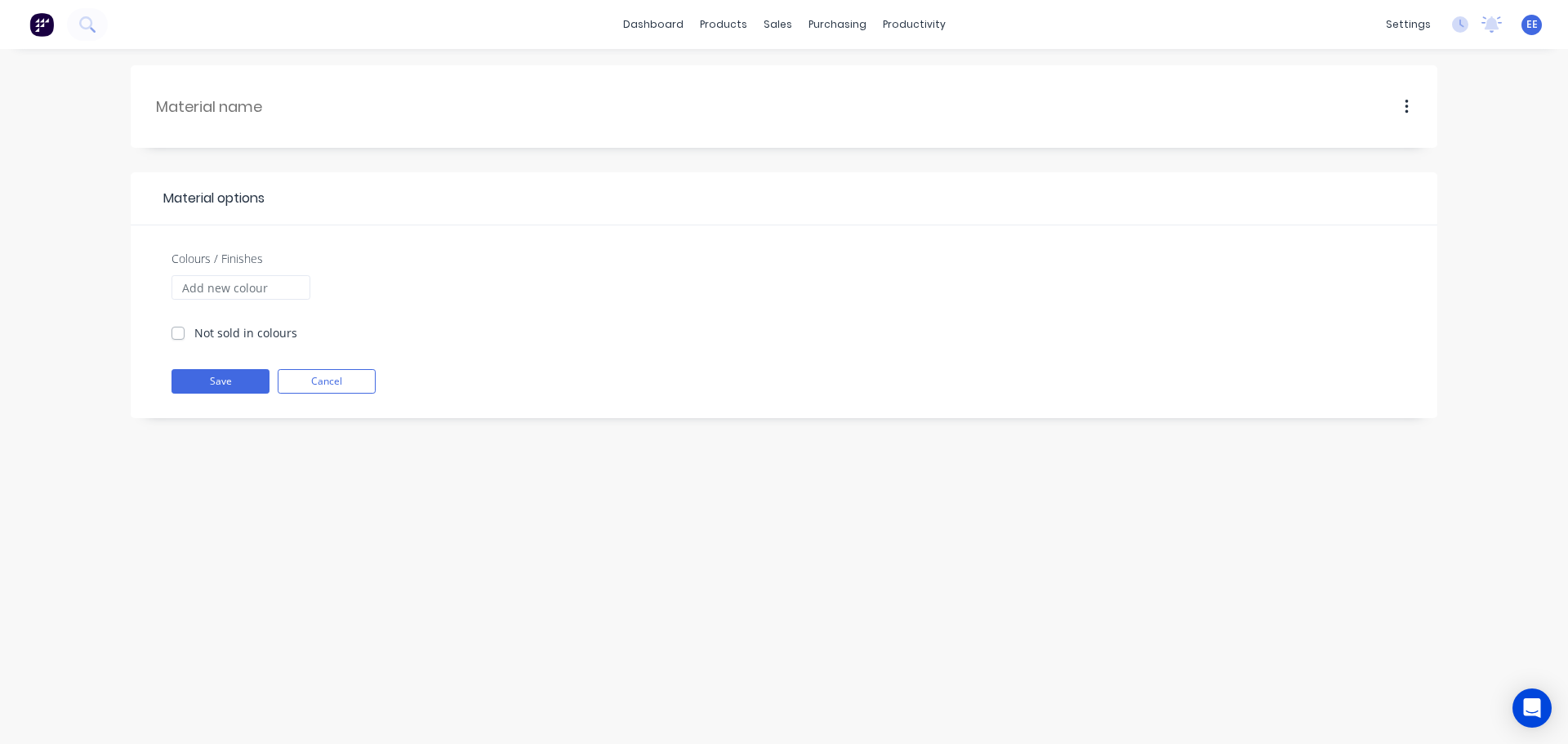
click at [294, 121] on div at bounding box center [265, 106] width 220 height 50
click at [290, 104] on input "text" at bounding box center [266, 106] width 220 height 22
paste input "Stainless Steel"
type input "Stainless Steel"
click at [246, 395] on div "Save Cancel" at bounding box center [784, 394] width 1258 height 49
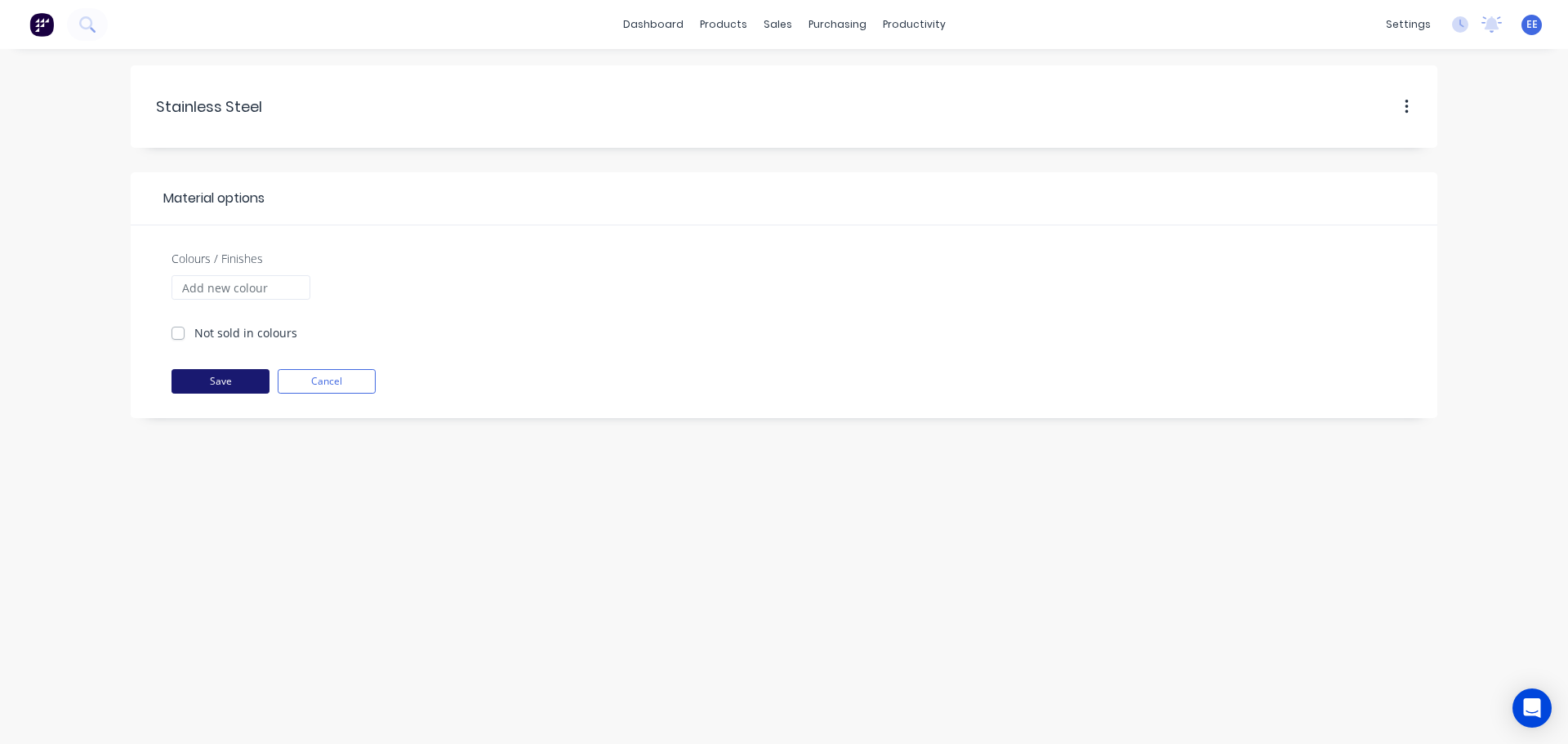
click at [219, 385] on button "Save" at bounding box center [221, 382] width 98 height 24
checkbox input "true"
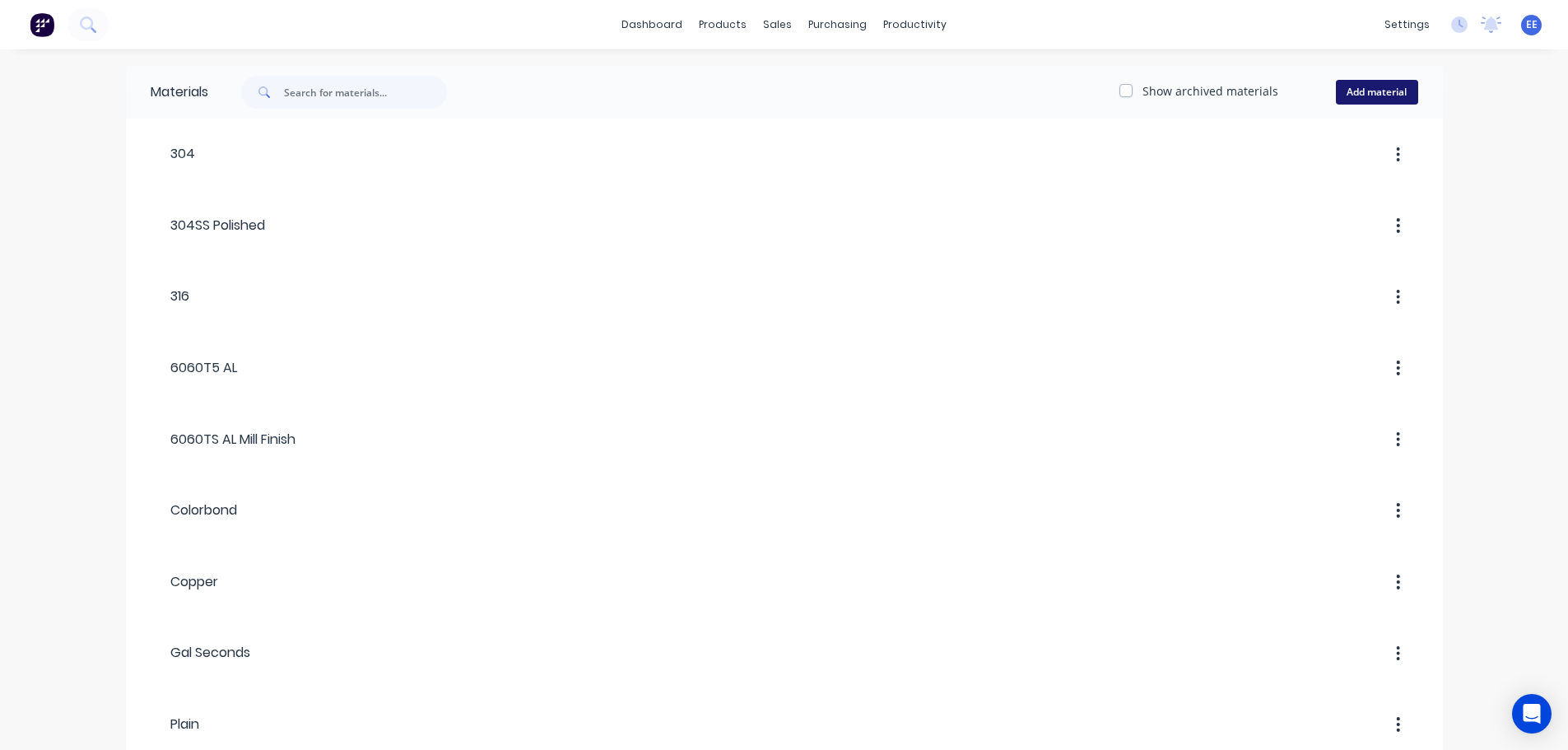
click at [1354, 85] on button "Add material" at bounding box center [1377, 92] width 83 height 25
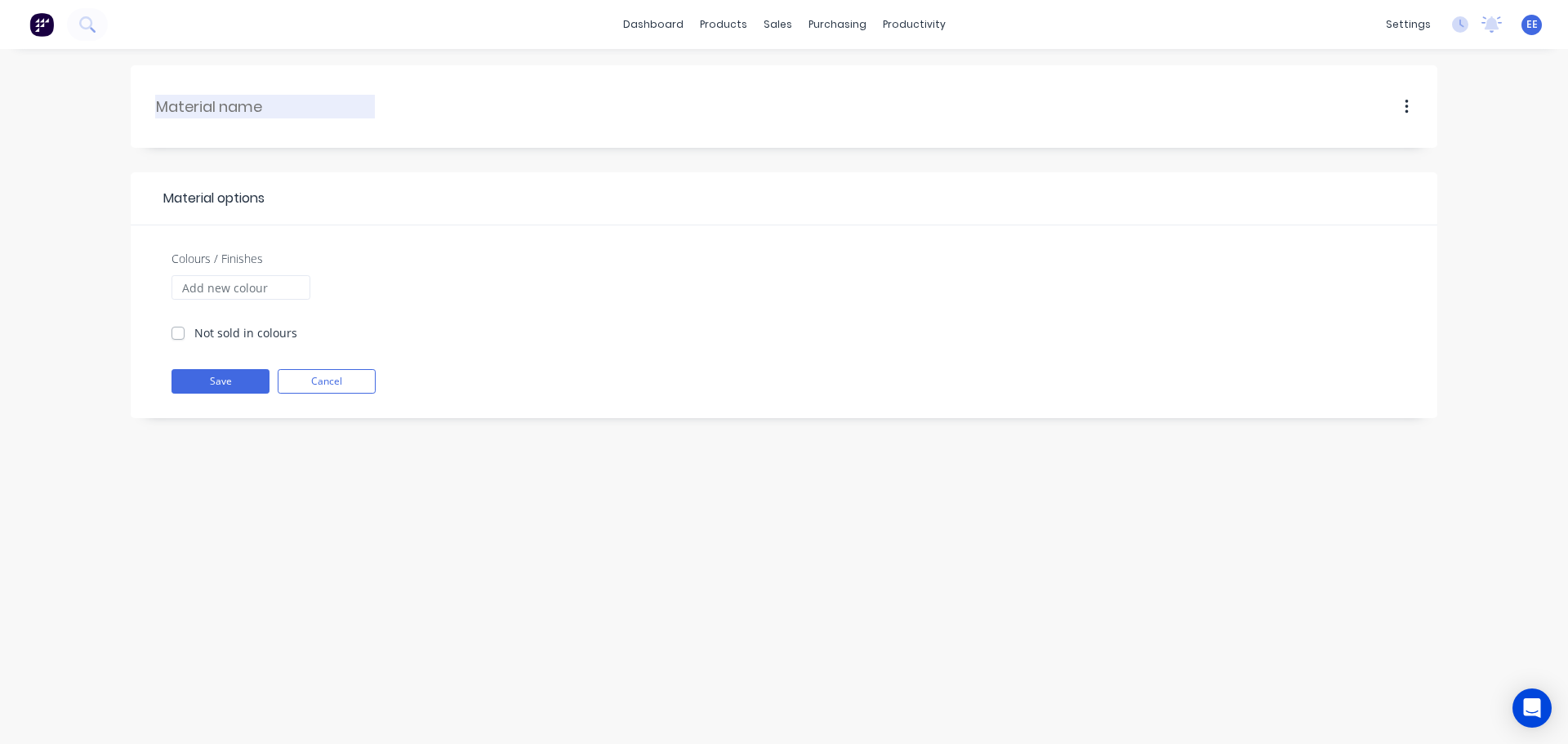
click at [249, 98] on input "text" at bounding box center [266, 106] width 220 height 22
paste input "Aluminium"
type input "Aluminium"
click at [195, 379] on button "Save" at bounding box center [221, 382] width 98 height 24
checkbox input "true"
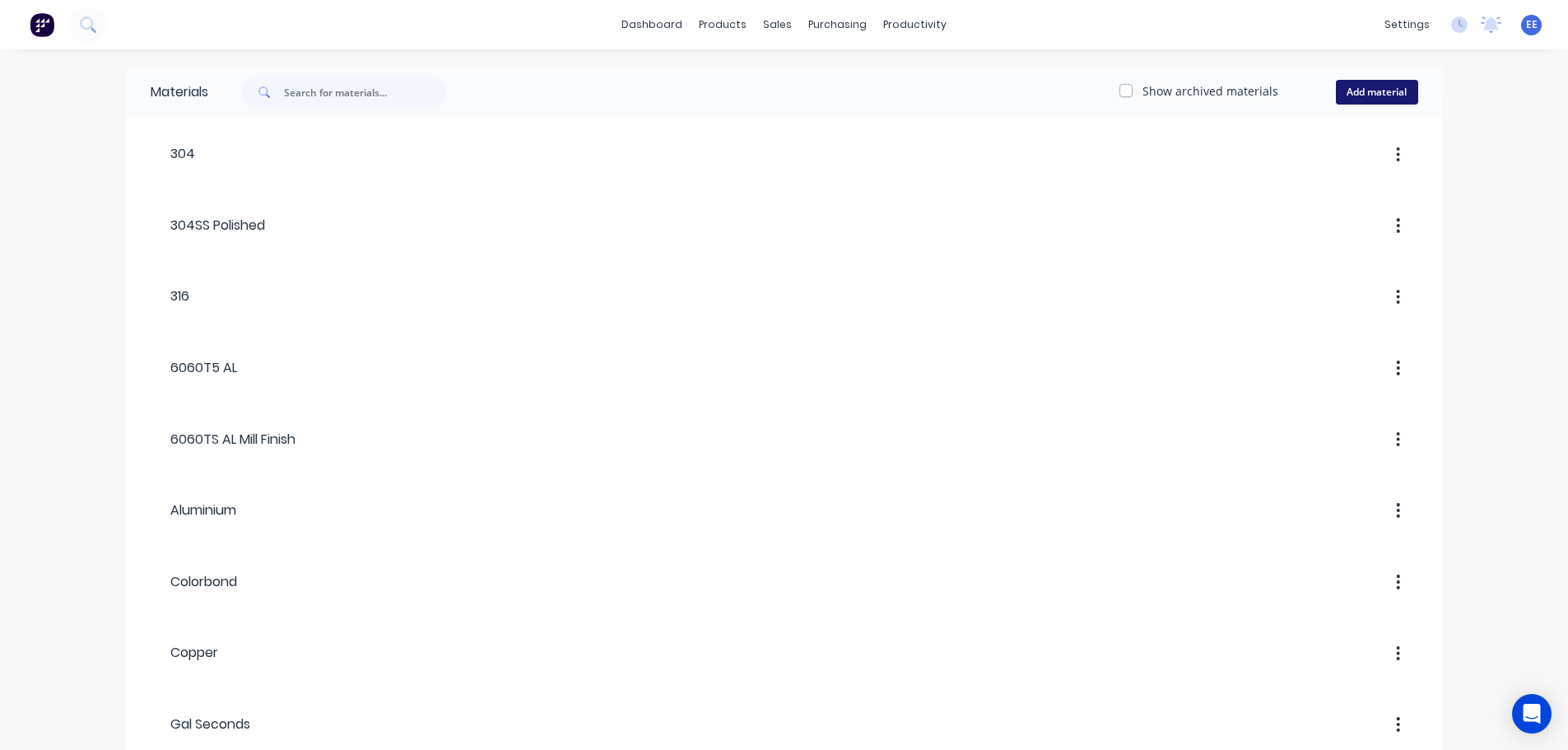
click at [1352, 84] on button "Add material" at bounding box center [1377, 92] width 83 height 25
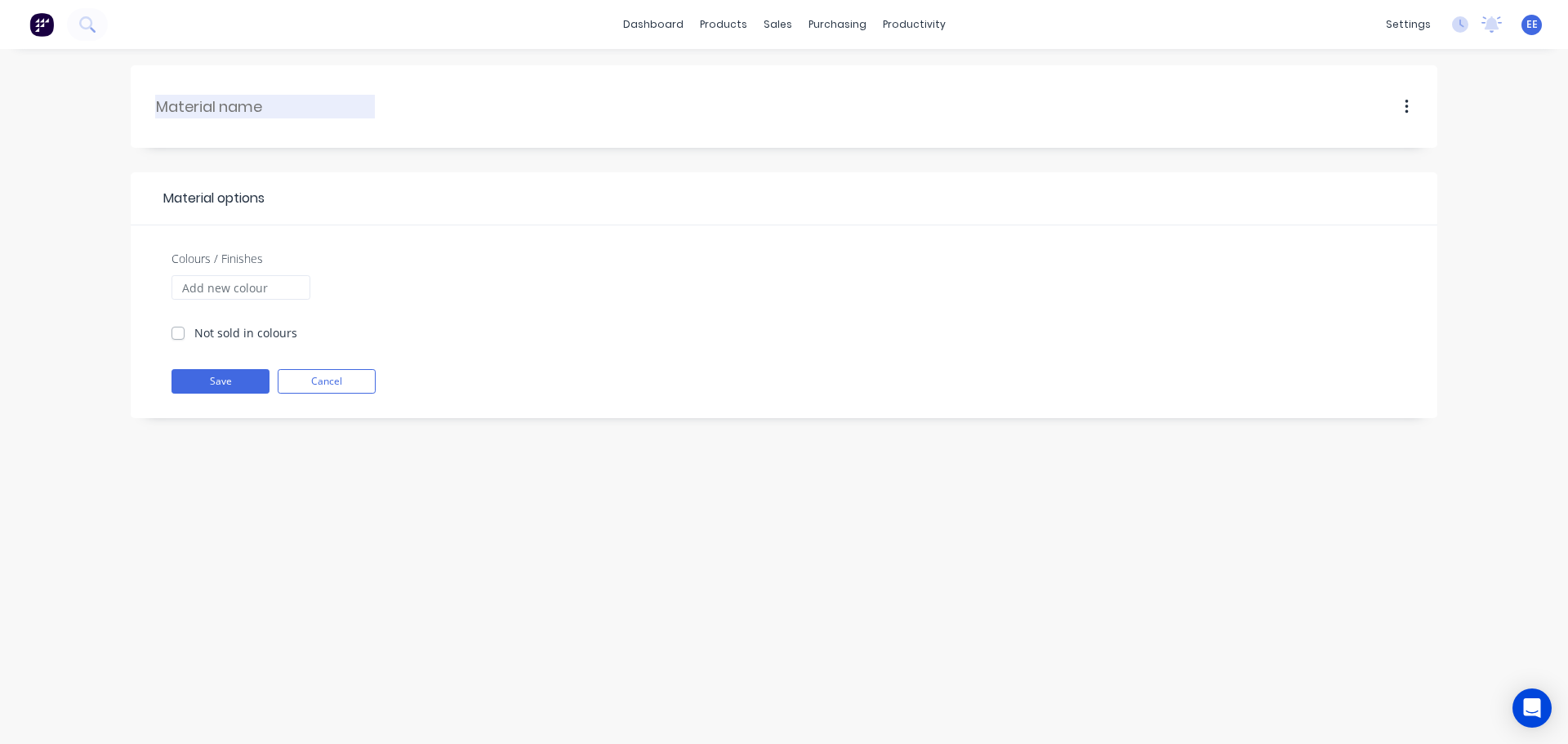
click at [201, 105] on input "text" at bounding box center [266, 106] width 220 height 22
paste input "HR Black"
type input "HR Black"
click at [207, 378] on button "Save" at bounding box center [221, 382] width 98 height 24
checkbox input "true"
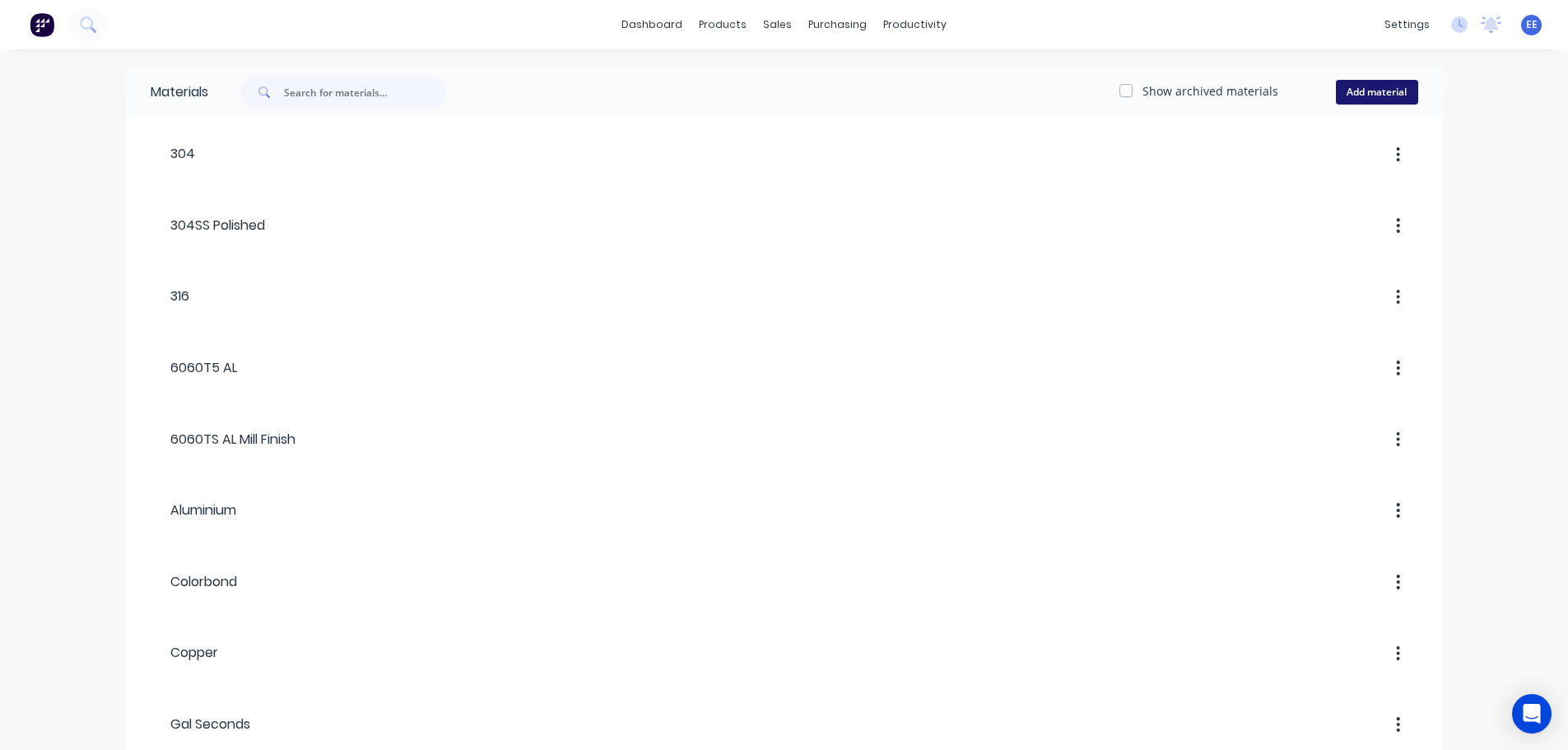
click at [1356, 97] on button "Add material" at bounding box center [1377, 92] width 83 height 25
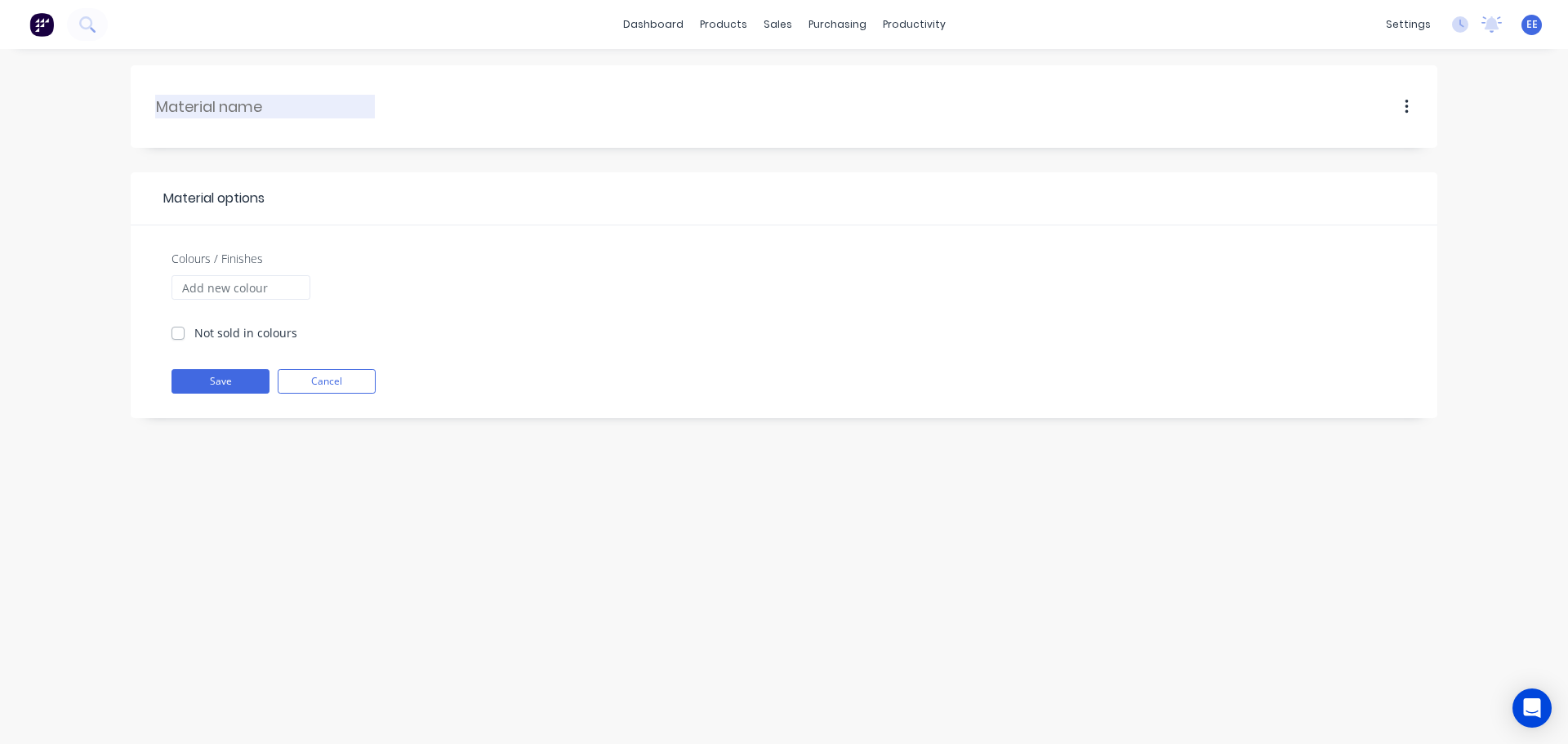
click at [179, 111] on input "text" at bounding box center [266, 106] width 220 height 22
paste input "Imported"
type input "Imported"
click at [192, 379] on button "Save" at bounding box center [221, 382] width 98 height 24
checkbox input "true"
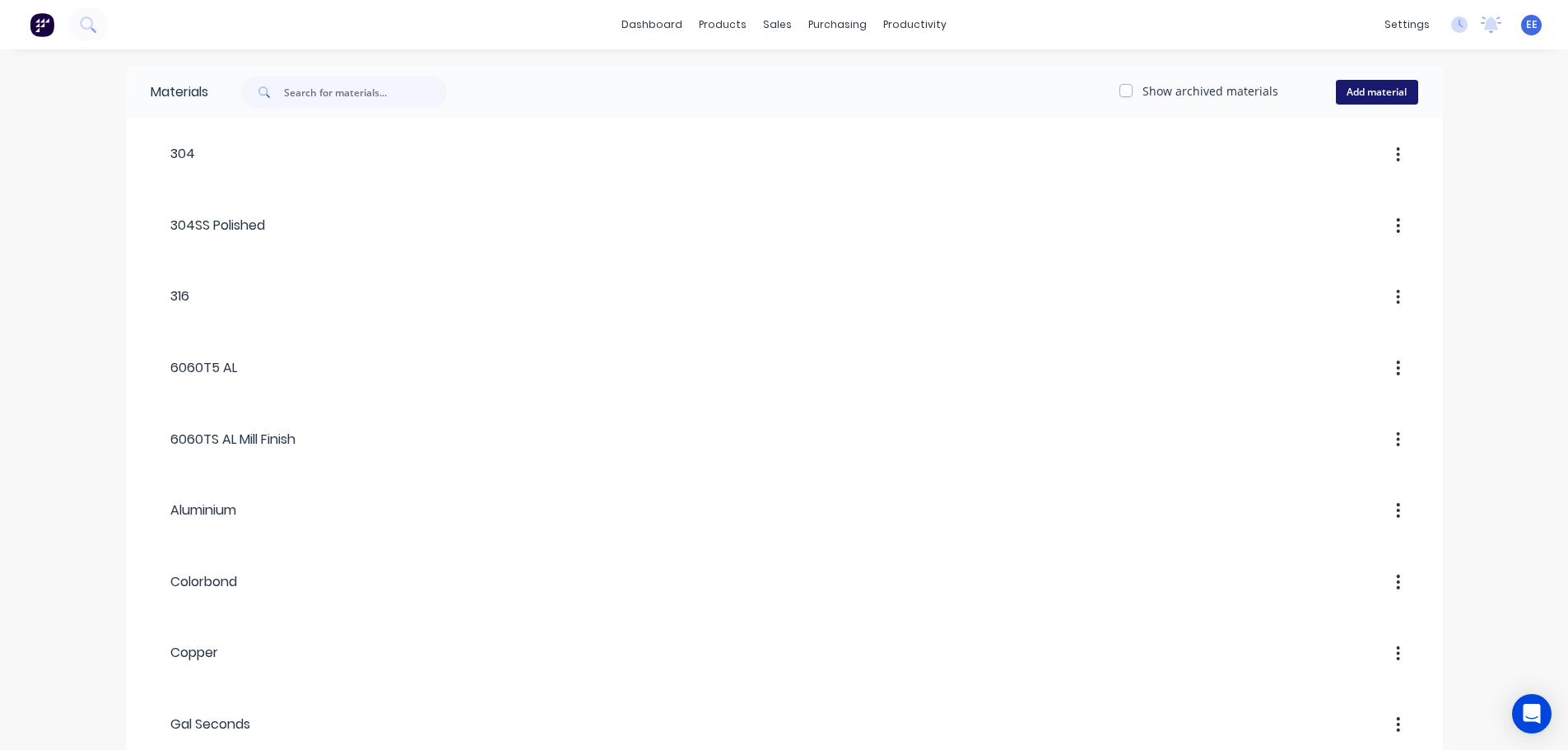
click at [1374, 89] on button "Add material" at bounding box center [1377, 92] width 83 height 25
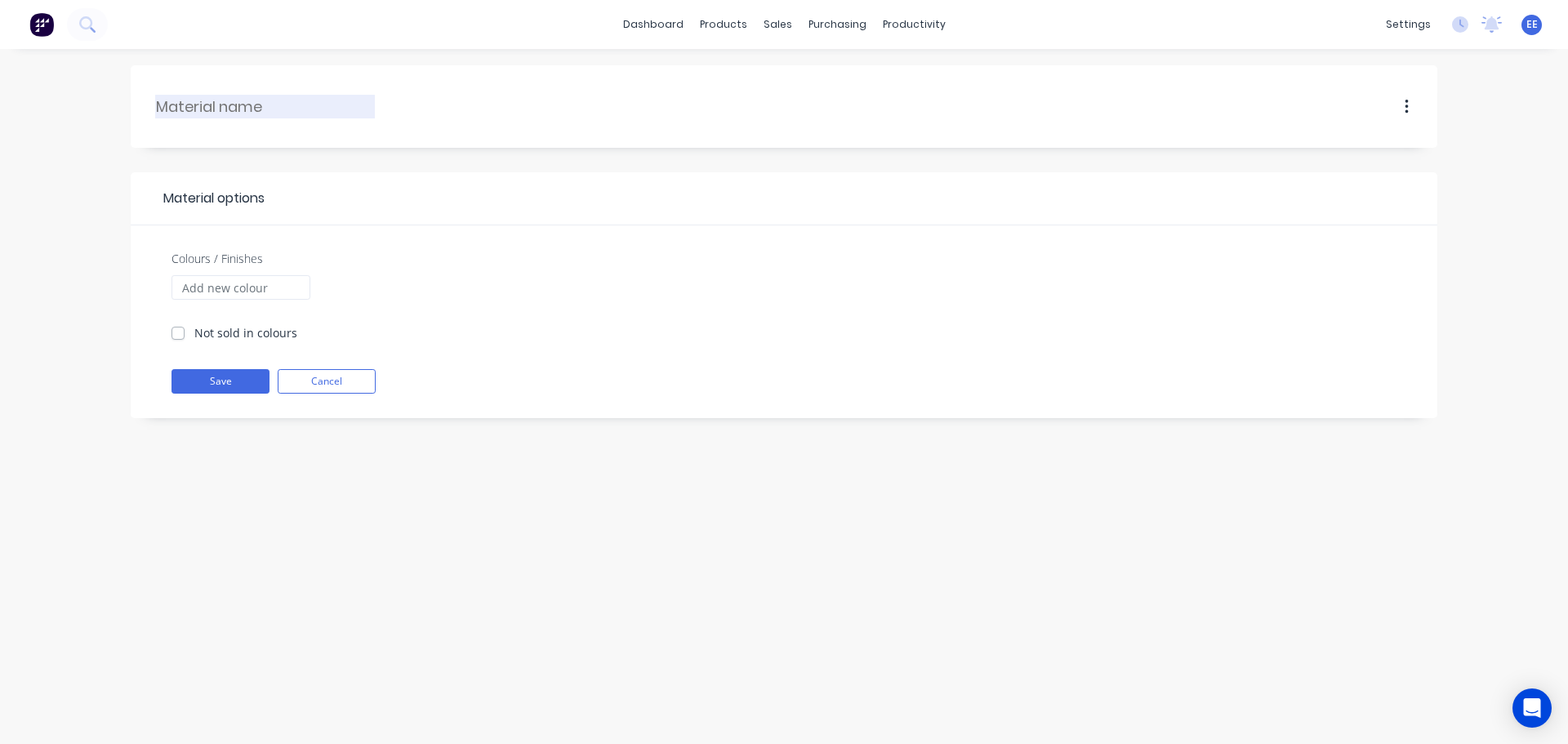
click at [293, 118] on div at bounding box center [265, 106] width 220 height 24
paste input "AUS Made"
type input "AUS Made"
click at [229, 382] on button "Save" at bounding box center [221, 382] width 98 height 24
checkbox input "true"
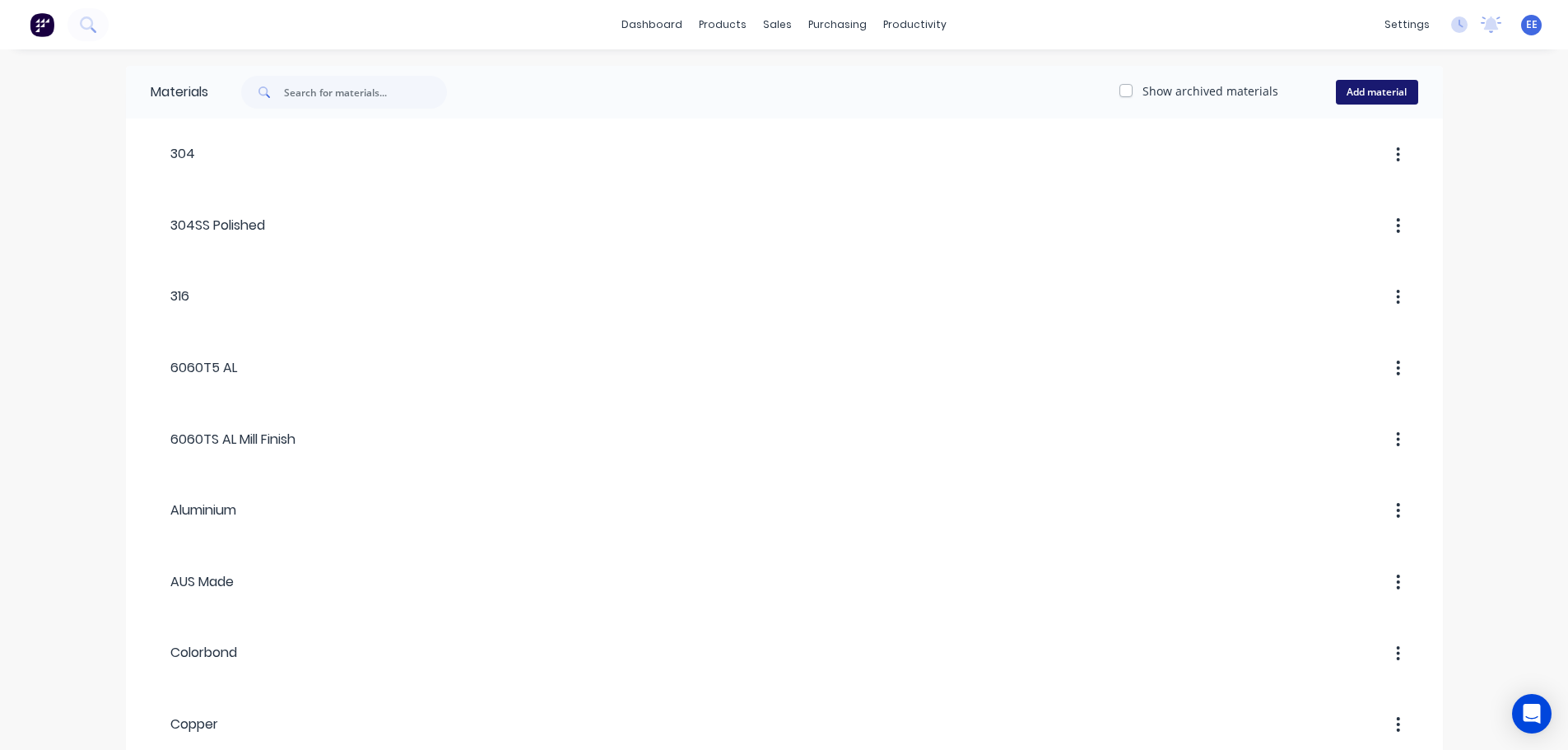
click at [1392, 95] on button "Add material" at bounding box center [1377, 92] width 83 height 25
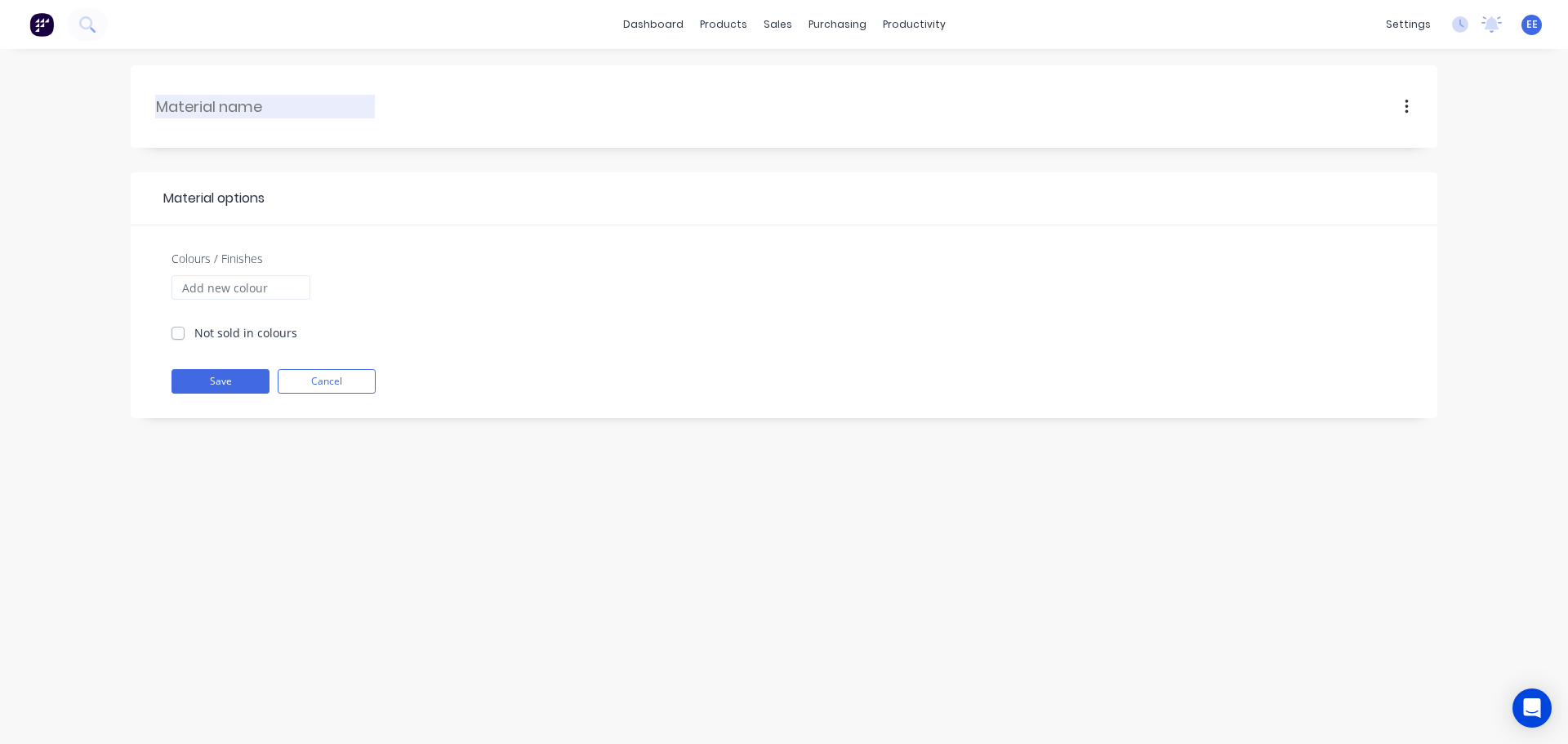
click at [272, 113] on input "text" at bounding box center [266, 106] width 220 height 22
paste input "Double Rolled Edge"
type input "Double Rolled Edge"
click at [222, 381] on button "Save" at bounding box center [221, 382] width 98 height 24
checkbox input "true"
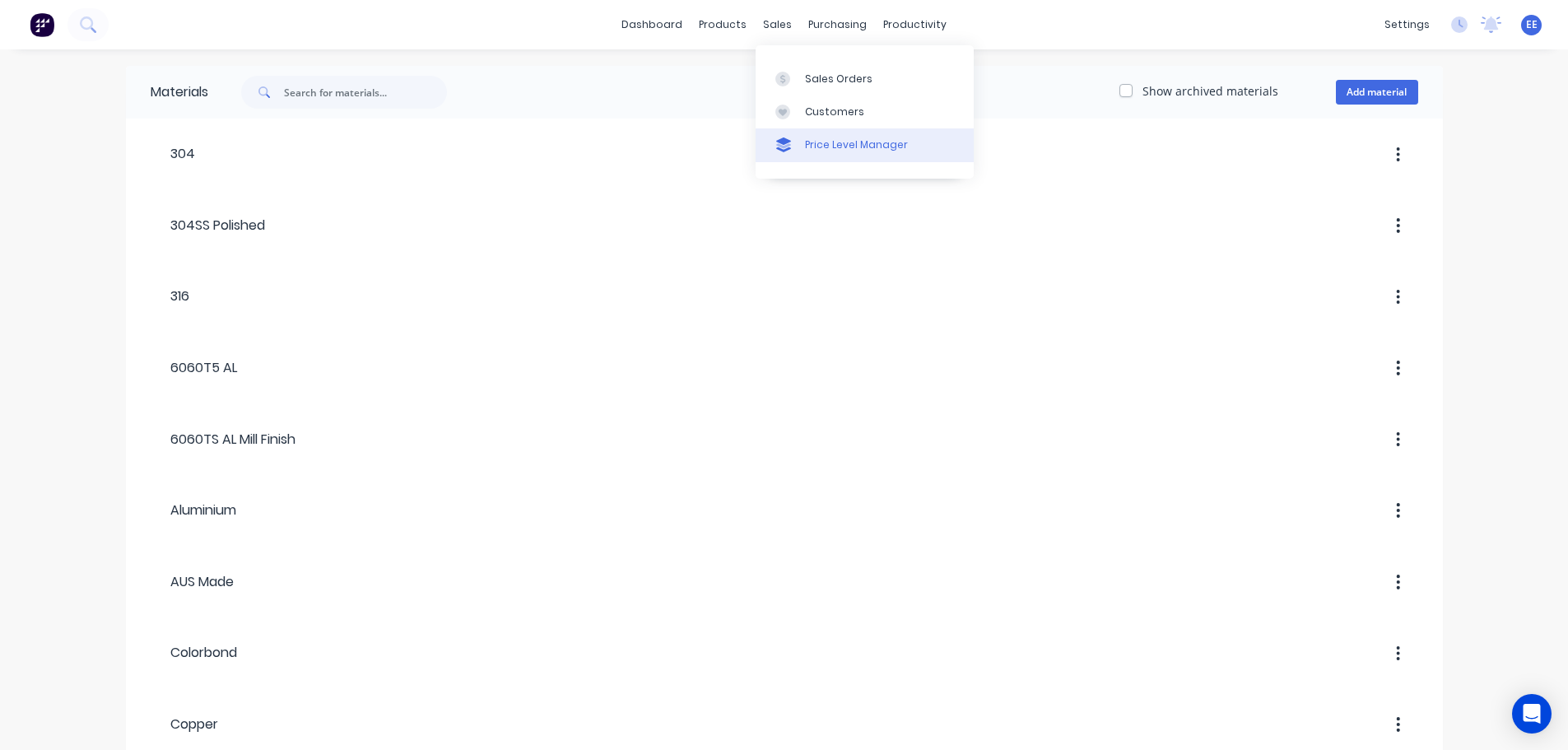
click at [820, 152] on div "Price Level Manager" at bounding box center [856, 145] width 103 height 15
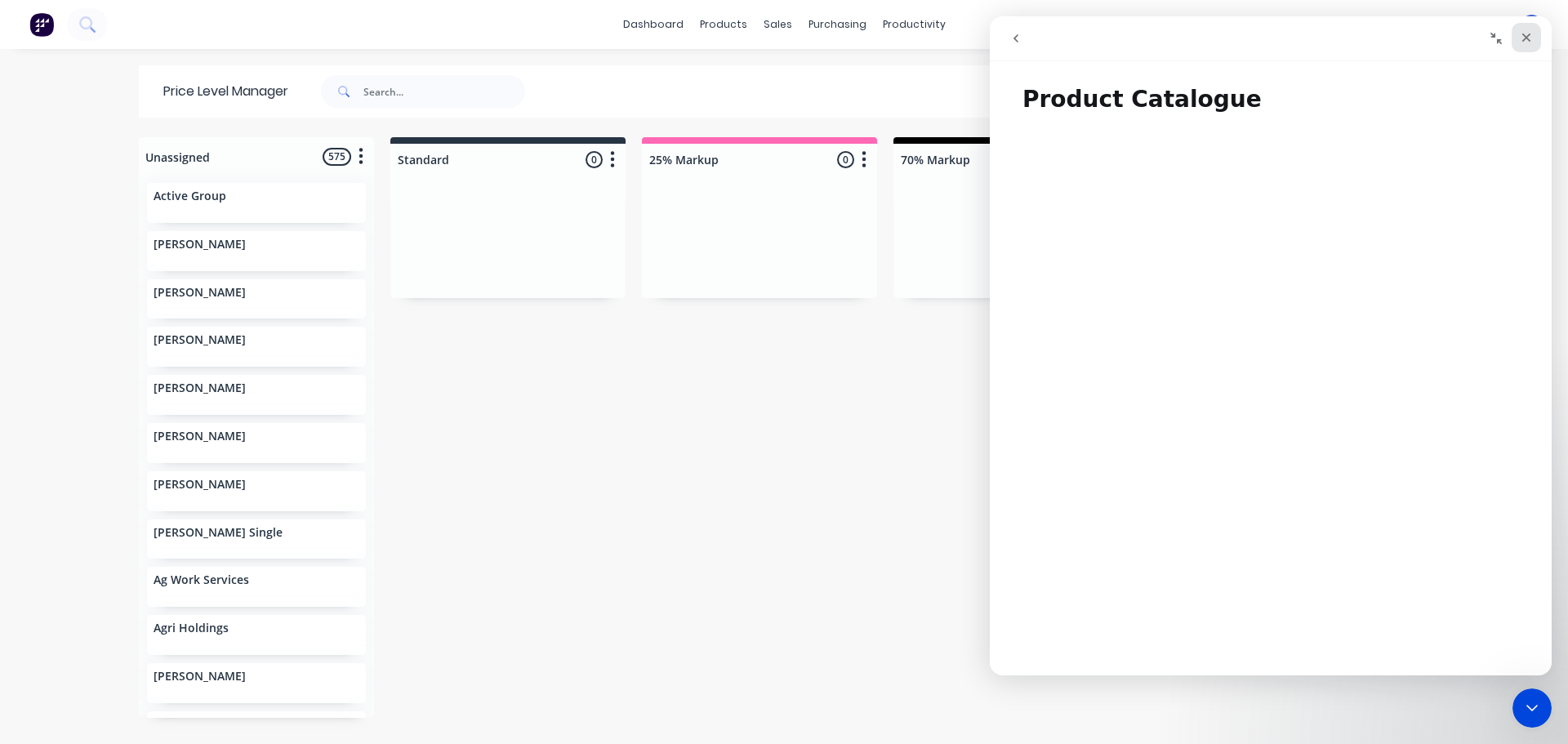
click at [1520, 36] on icon "Close" at bounding box center [1526, 37] width 13 height 13
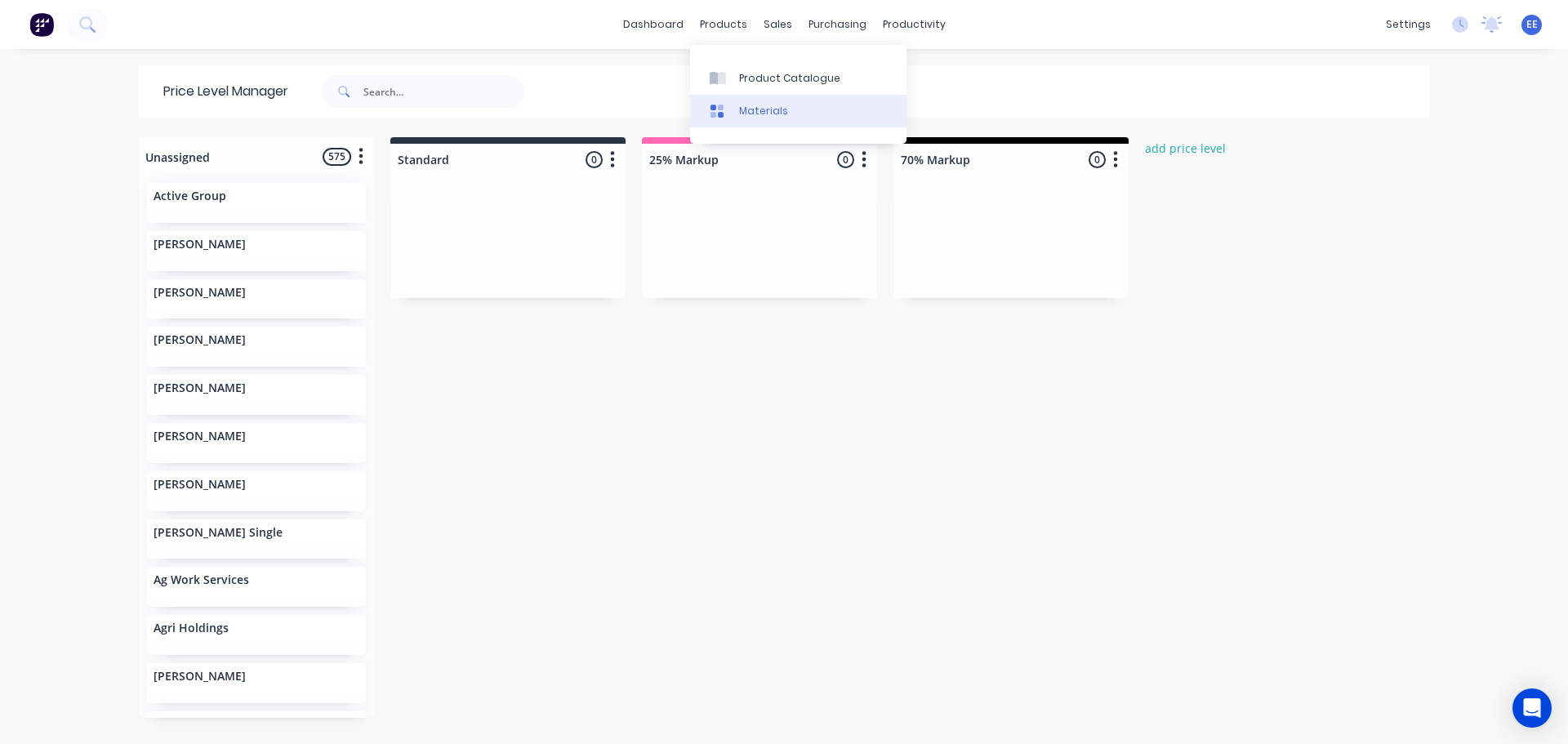
click at [721, 107] on icon at bounding box center [716, 111] width 13 height 13
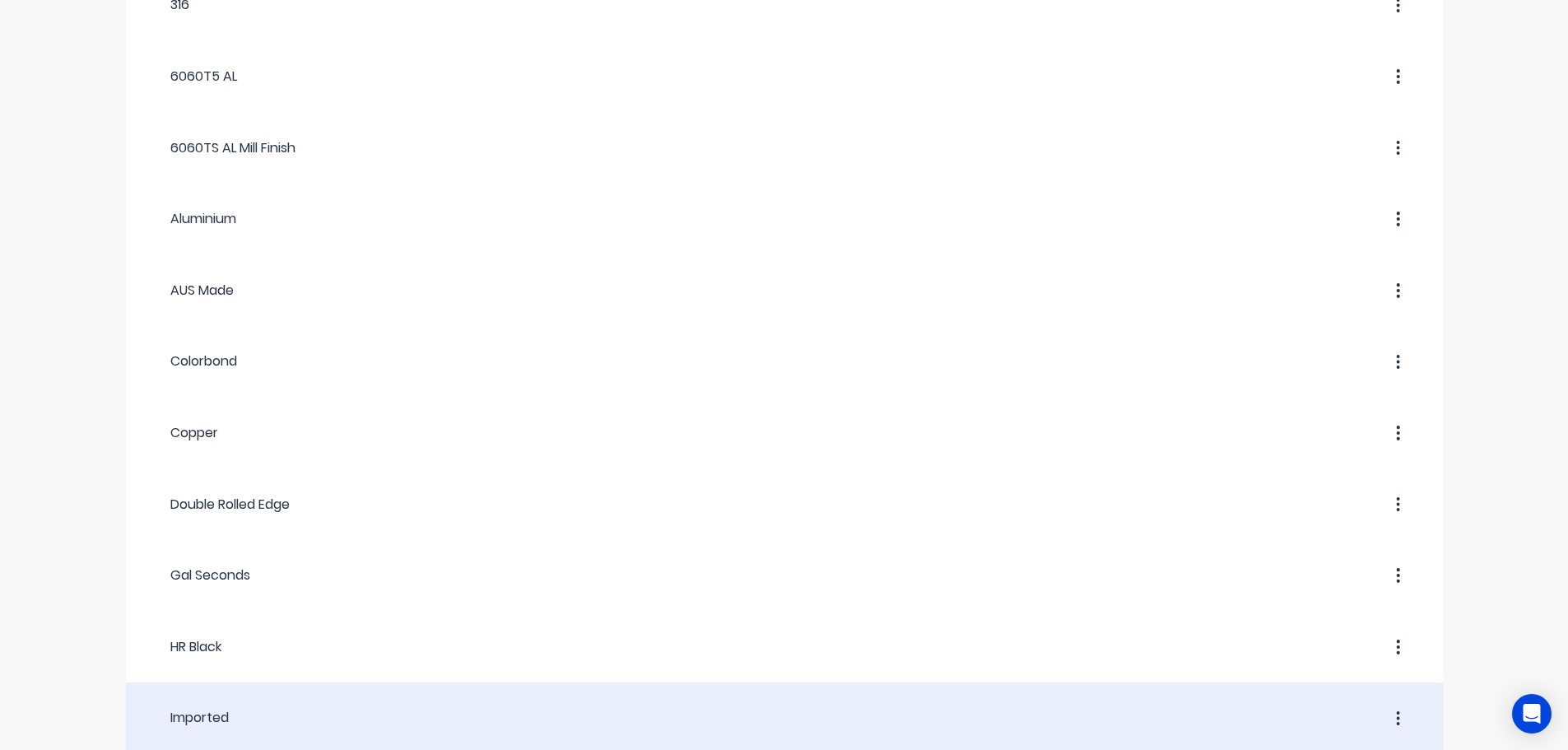
scroll to position [764, 0]
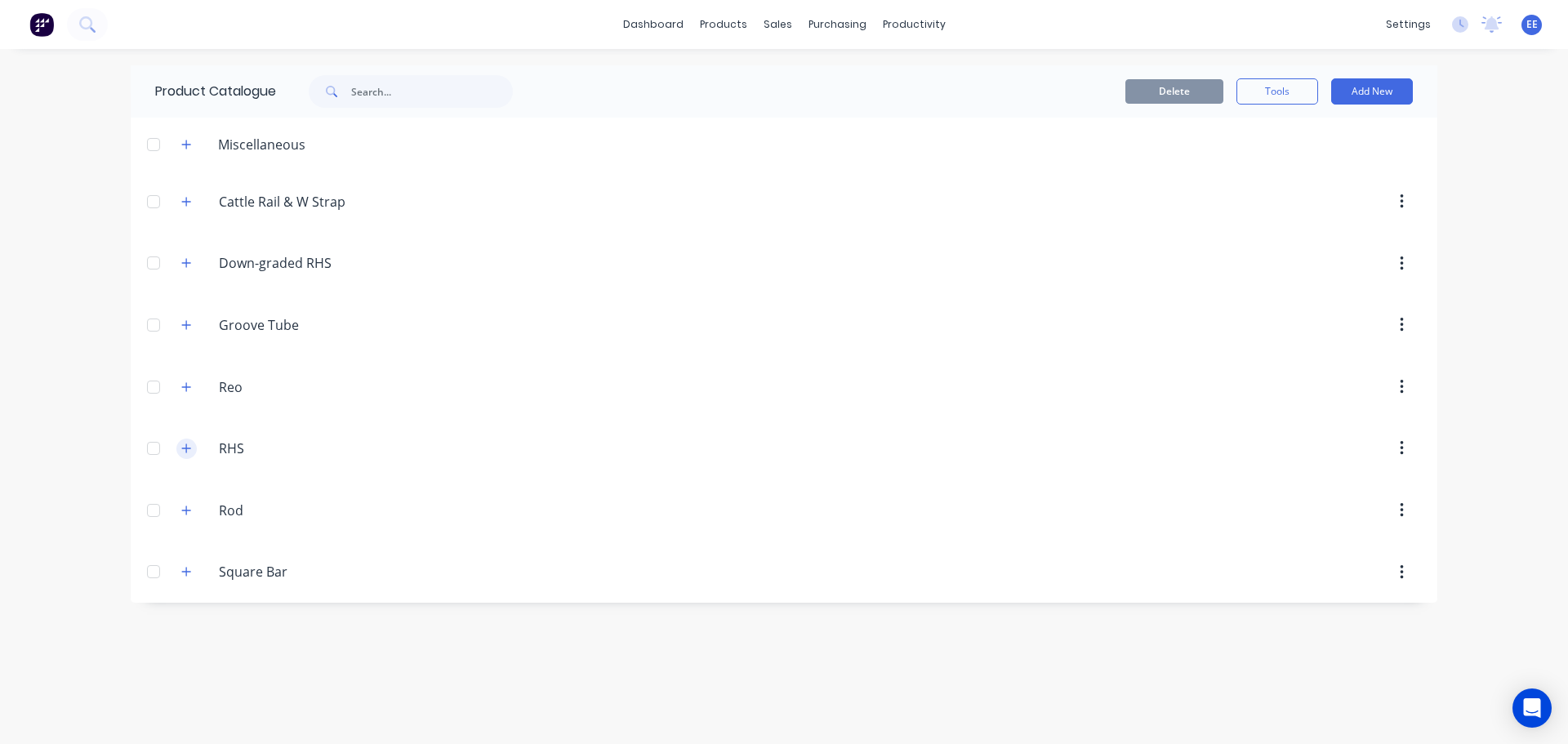
click at [185, 444] on icon "button" at bounding box center [186, 448] width 10 height 11
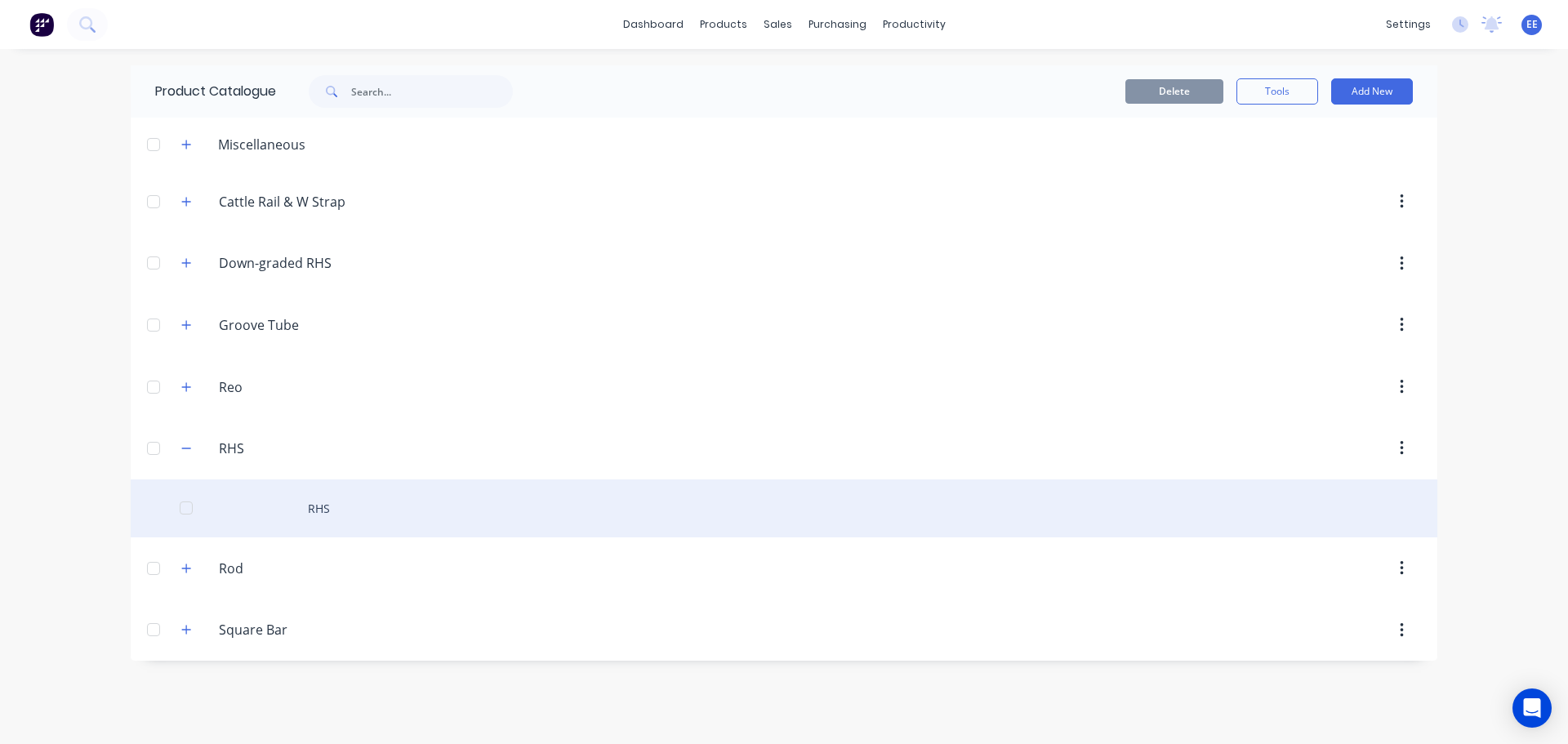
click at [248, 517] on div "RHS" at bounding box center [784, 508] width 1307 height 58
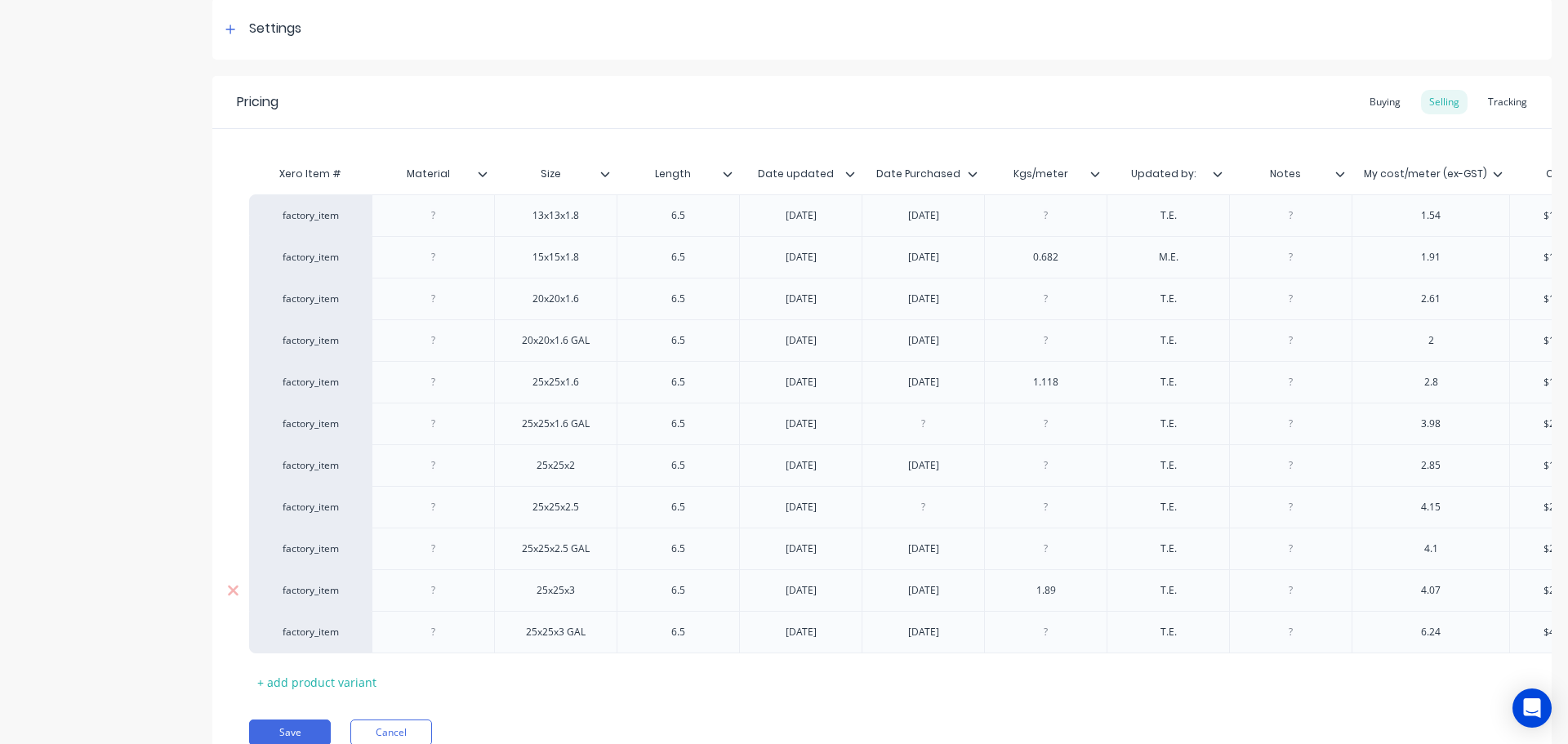
scroll to position [162, 0]
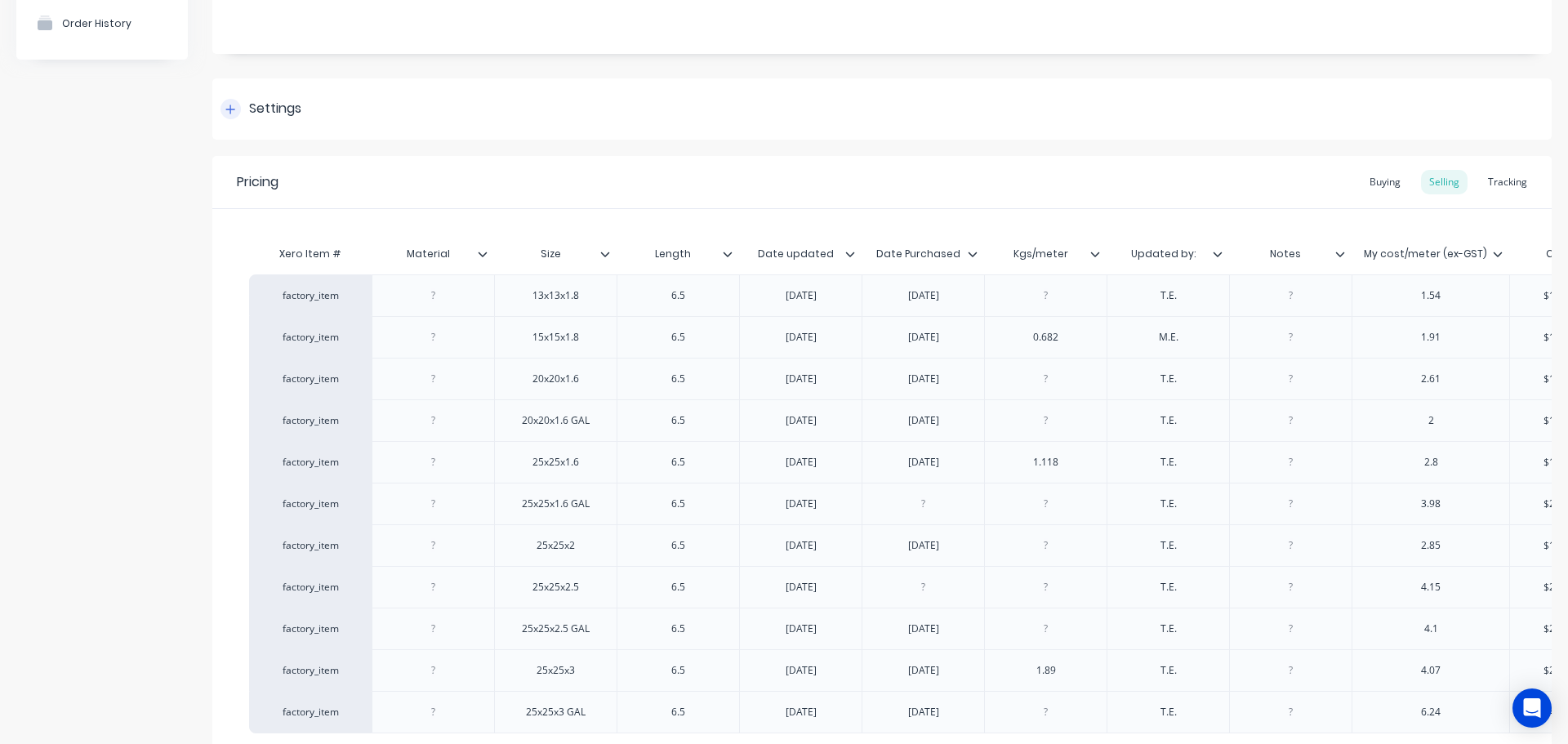
click at [238, 106] on div at bounding box center [230, 108] width 20 height 20
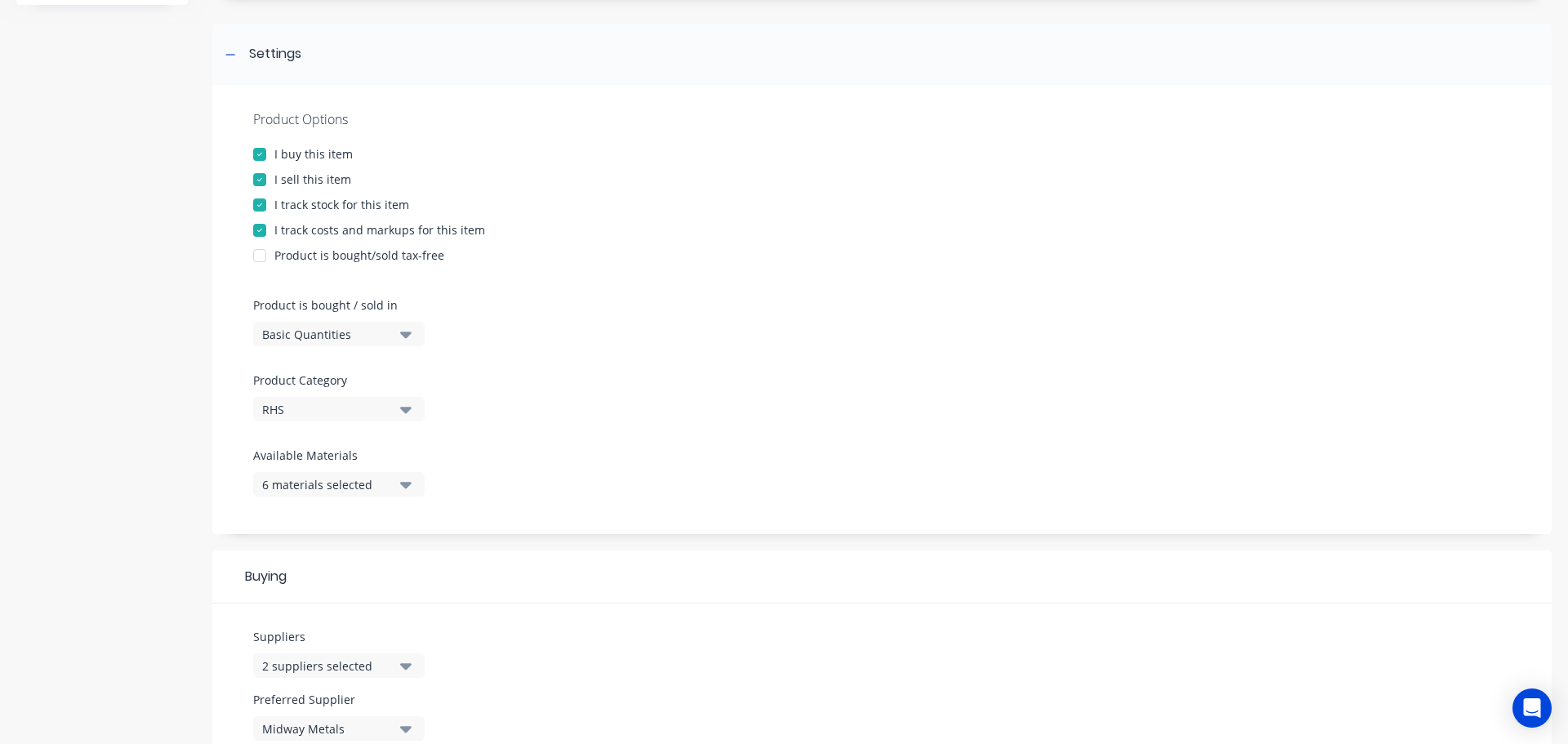
scroll to position [244, 0]
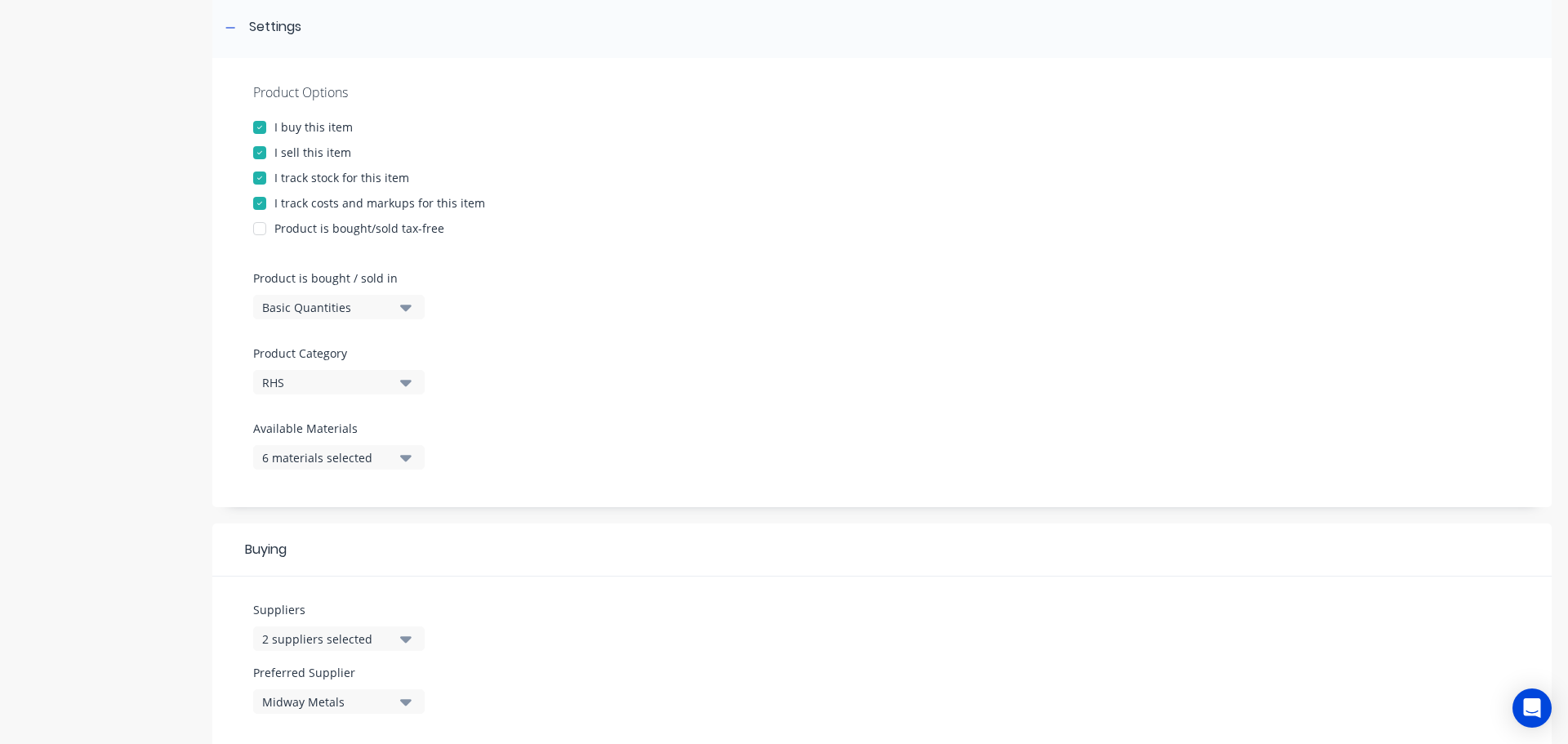
click at [384, 459] on div "6 materials selected" at bounding box center [328, 457] width 131 height 17
click at [579, 410] on div at bounding box center [882, 414] width 1258 height 12
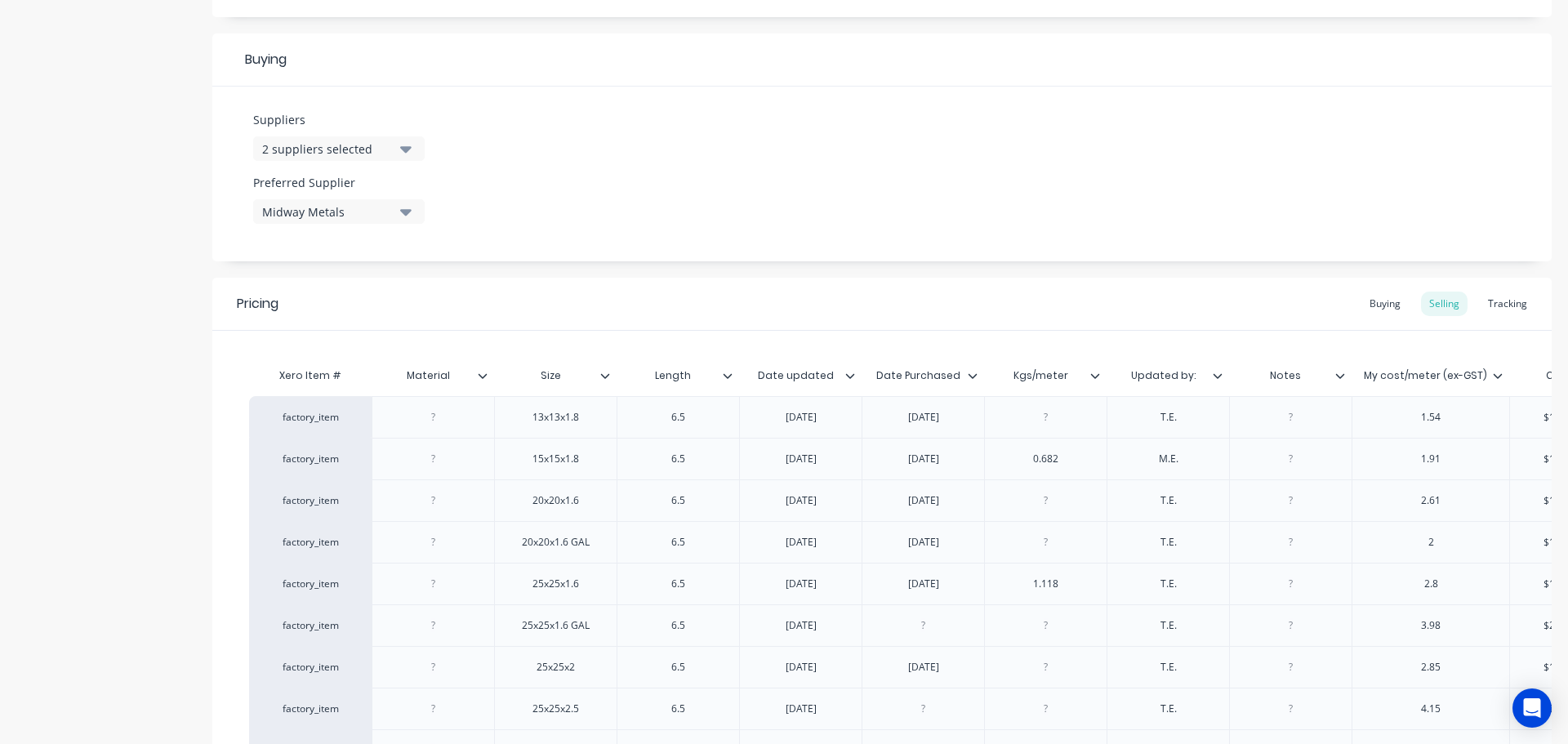
scroll to position [815, 0]
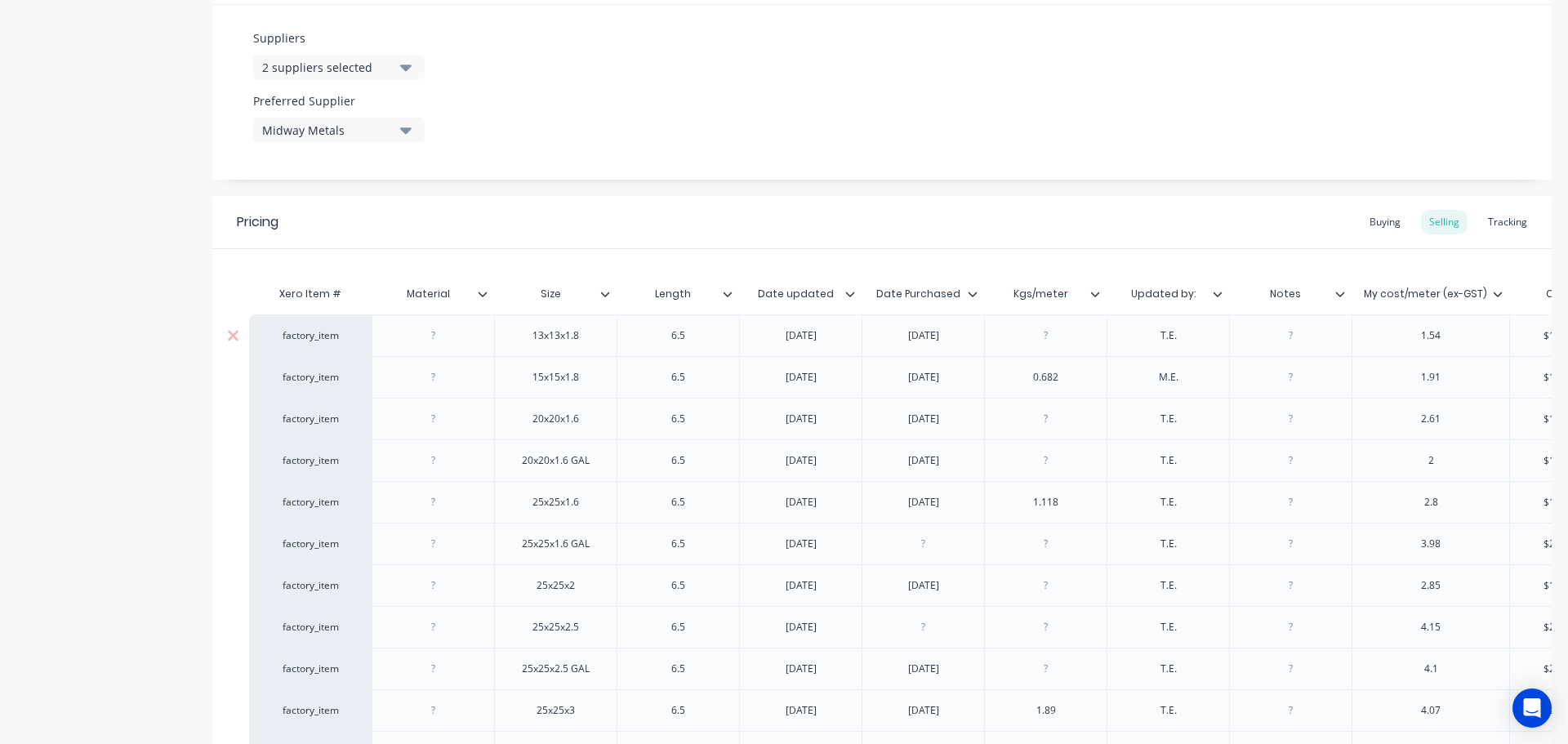
click at [436, 342] on div at bounding box center [434, 335] width 82 height 21
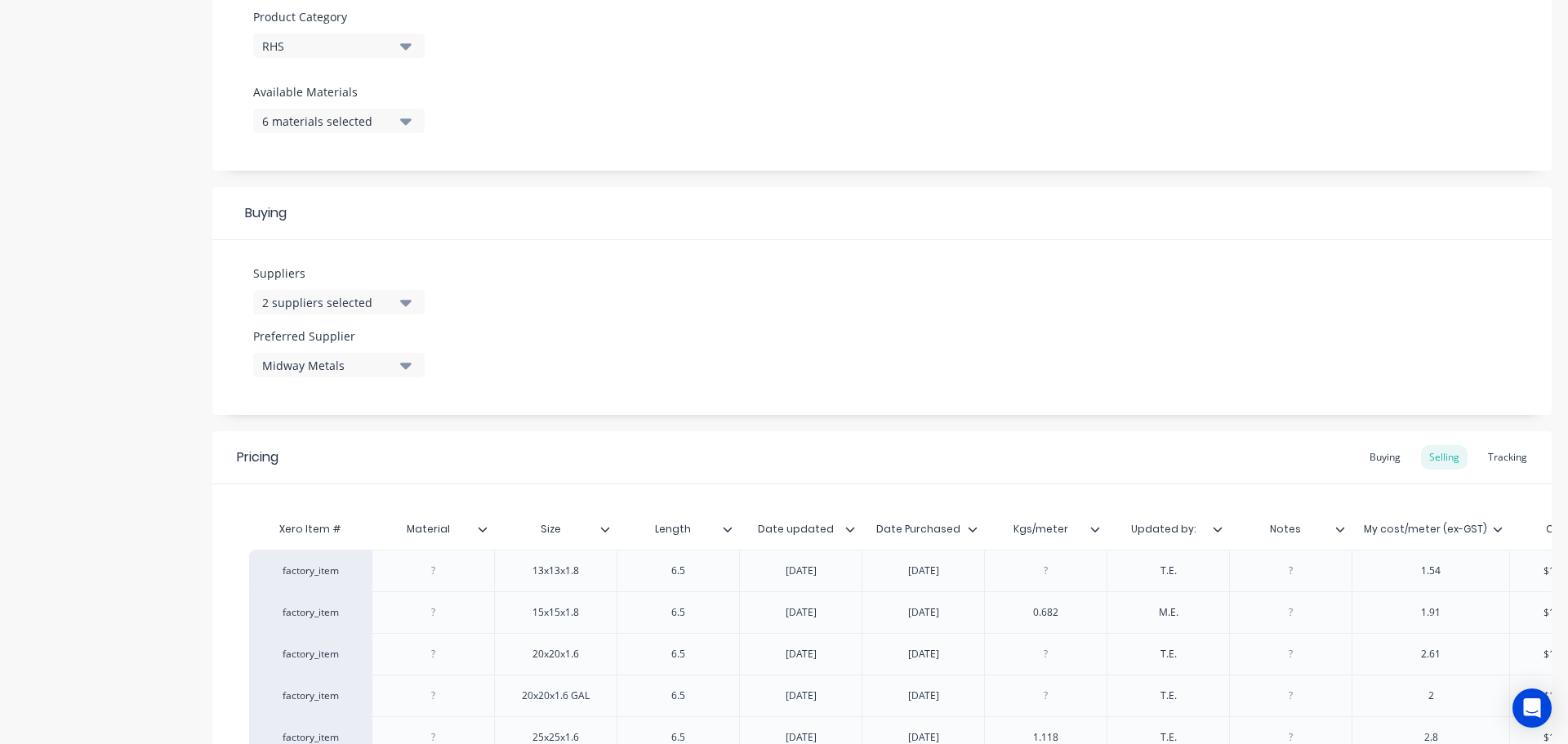
scroll to position [529, 0]
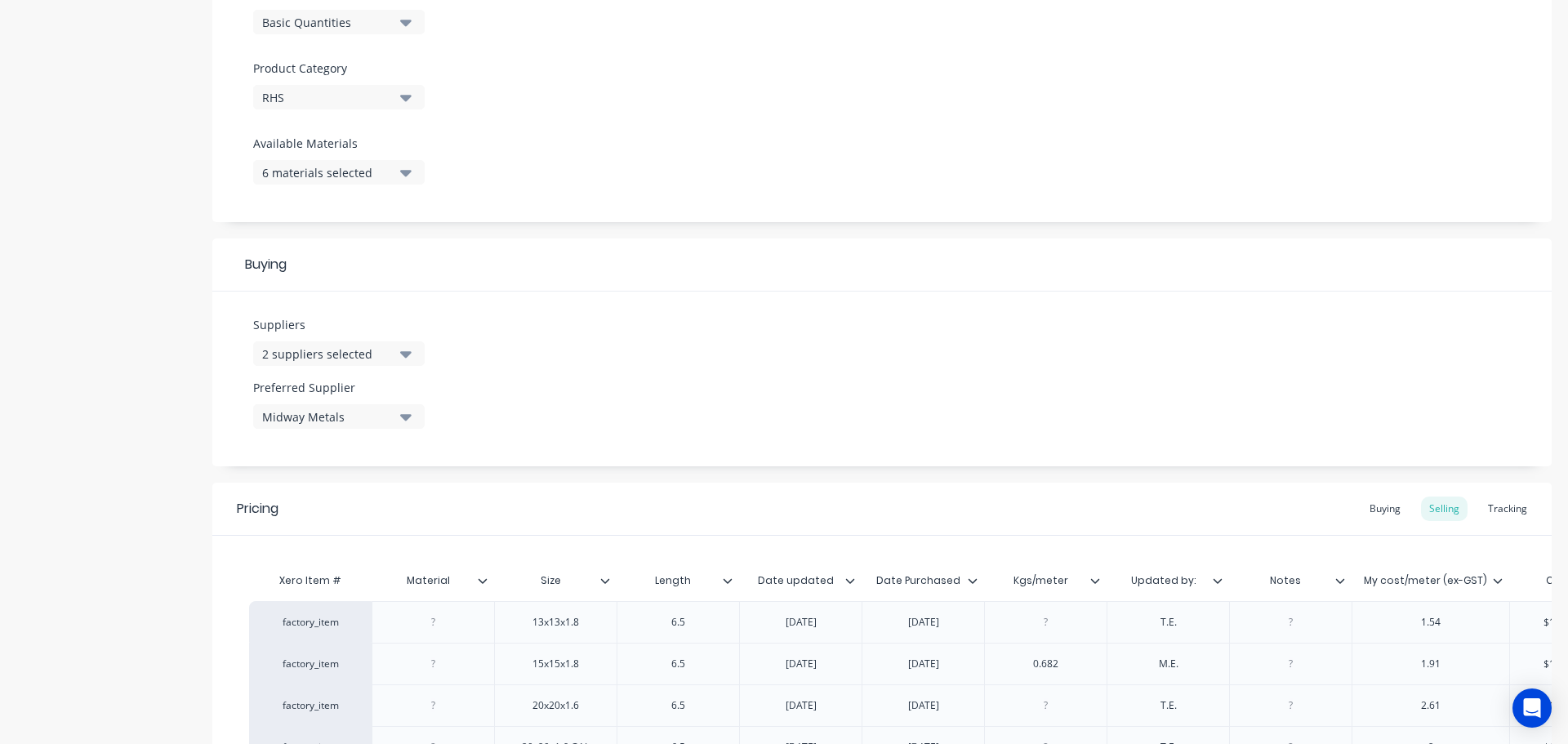
type textarea "x"
click at [415, 175] on button "6 materials selected" at bounding box center [339, 172] width 172 height 24
click at [617, 311] on div "Suppliers 2 suppliers selected Preferred Supplier Midway Metals" at bounding box center [882, 379] width 1340 height 175
click at [406, 169] on icon "button" at bounding box center [405, 172] width 11 height 18
click at [942, 346] on div "Suppliers 2 suppliers selected Preferred Supplier Midway Metals" at bounding box center [882, 379] width 1340 height 175
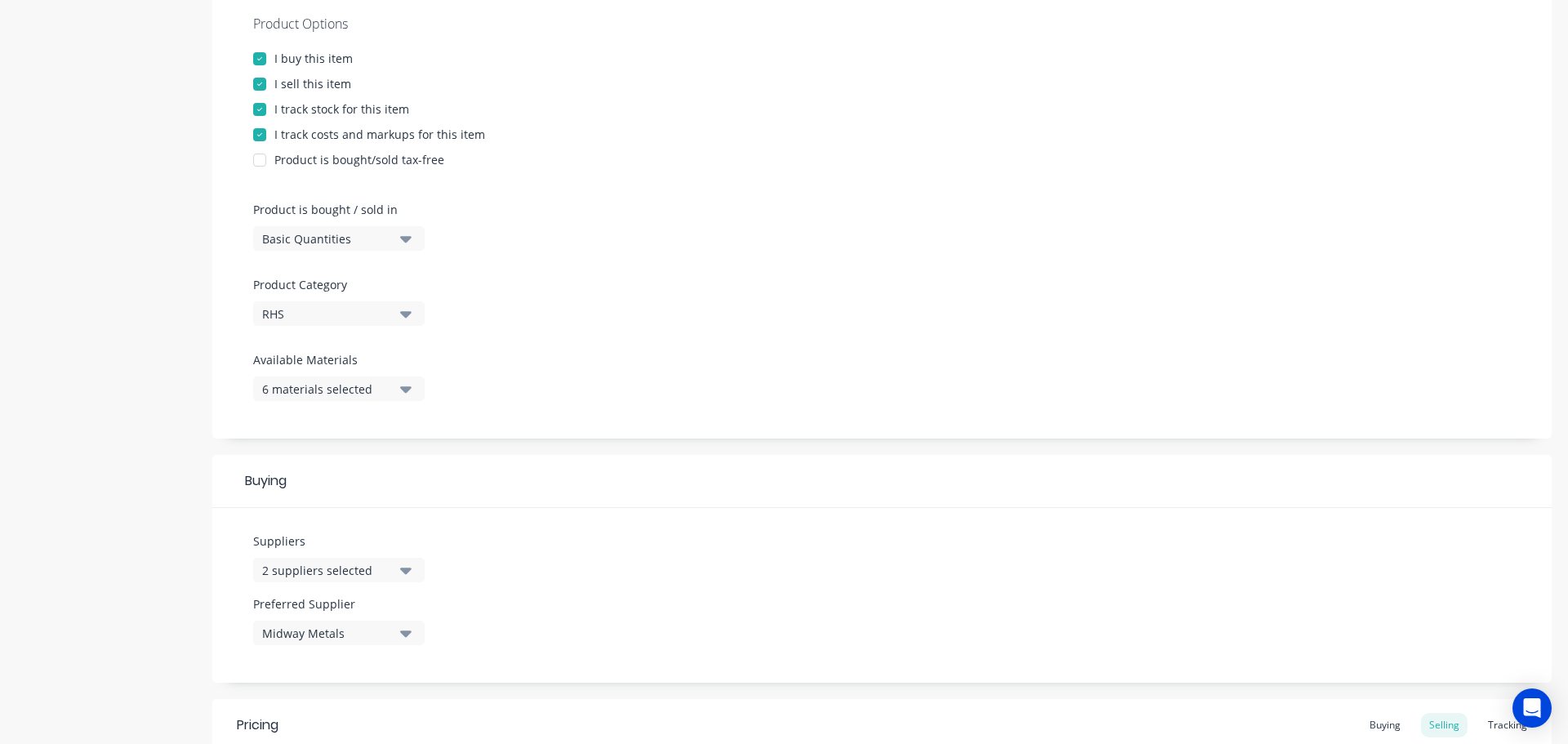
scroll to position [284, 0]
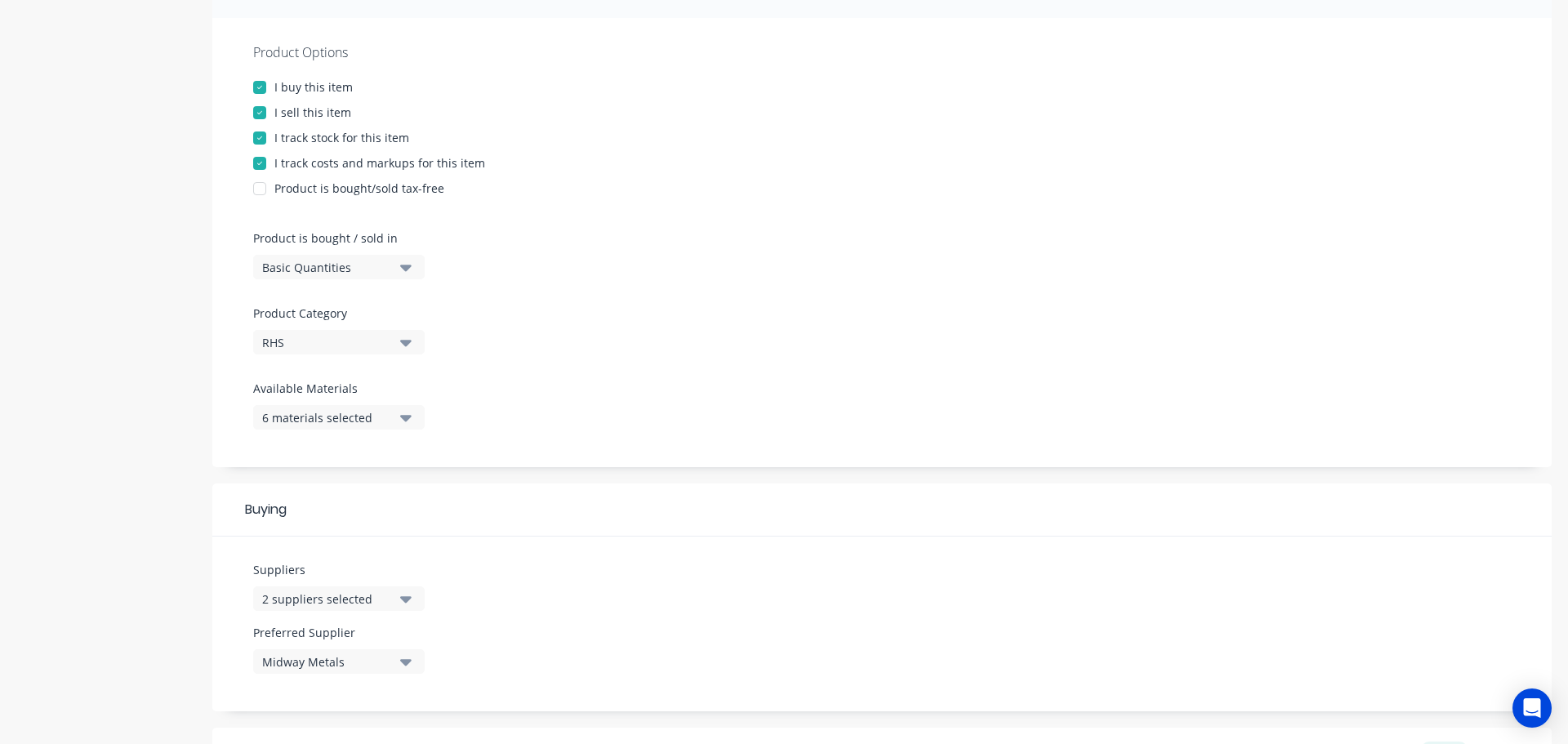
click at [401, 420] on icon "button" at bounding box center [405, 417] width 11 height 18
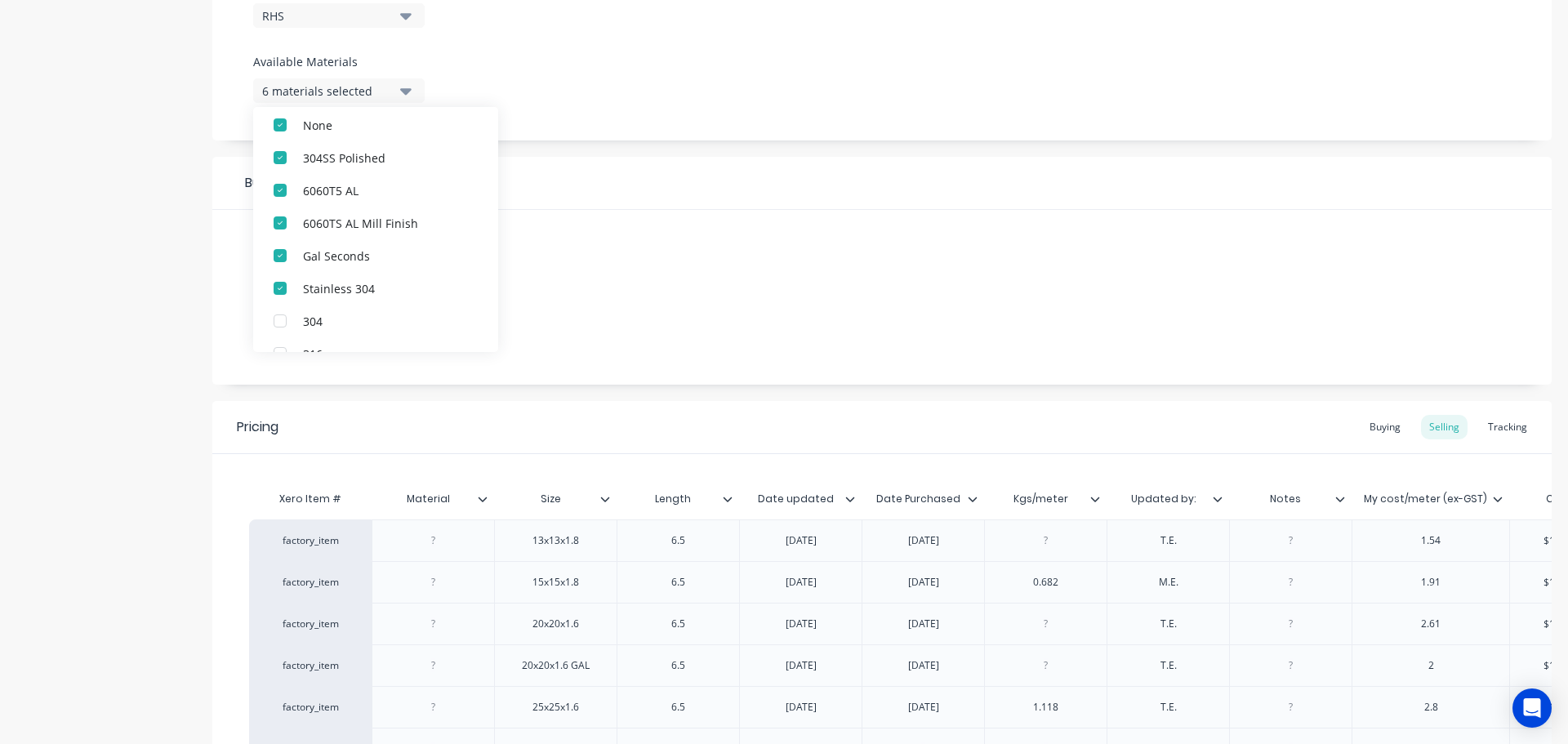
scroll to position [0, 0]
click at [672, 155] on div "Product Options I buy this item I sell this item I track stock for this item I …" at bounding box center [882, 38] width 1340 height 693
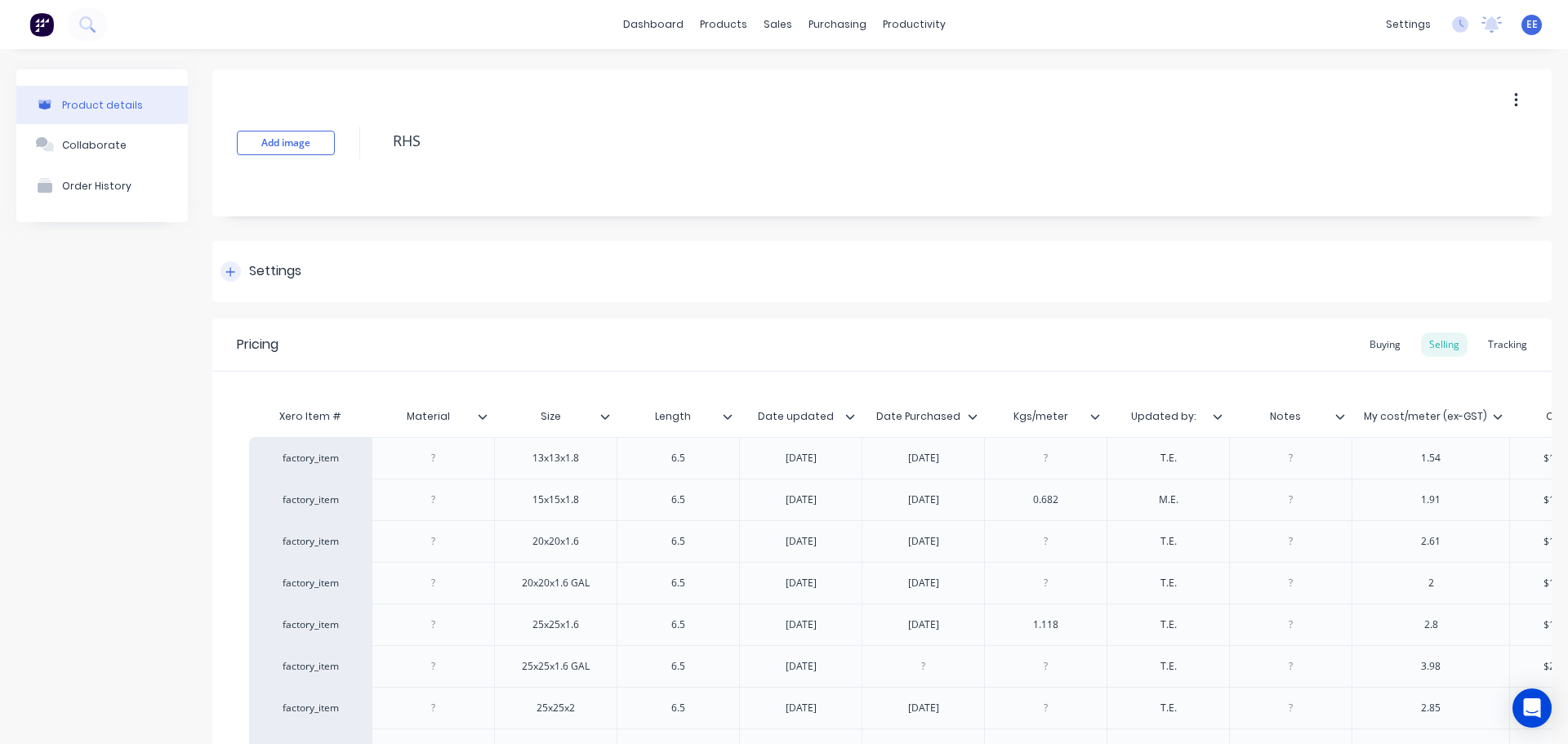
drag, startPoint x: 207, startPoint y: 269, endPoint x: 219, endPoint y: 270, distance: 12.0
click at [215, 269] on div "Product details Collaborate Order History Add image RHS Settings Product Option…" at bounding box center [784, 553] width 1536 height 968
click at [221, 270] on div at bounding box center [230, 271] width 20 height 20
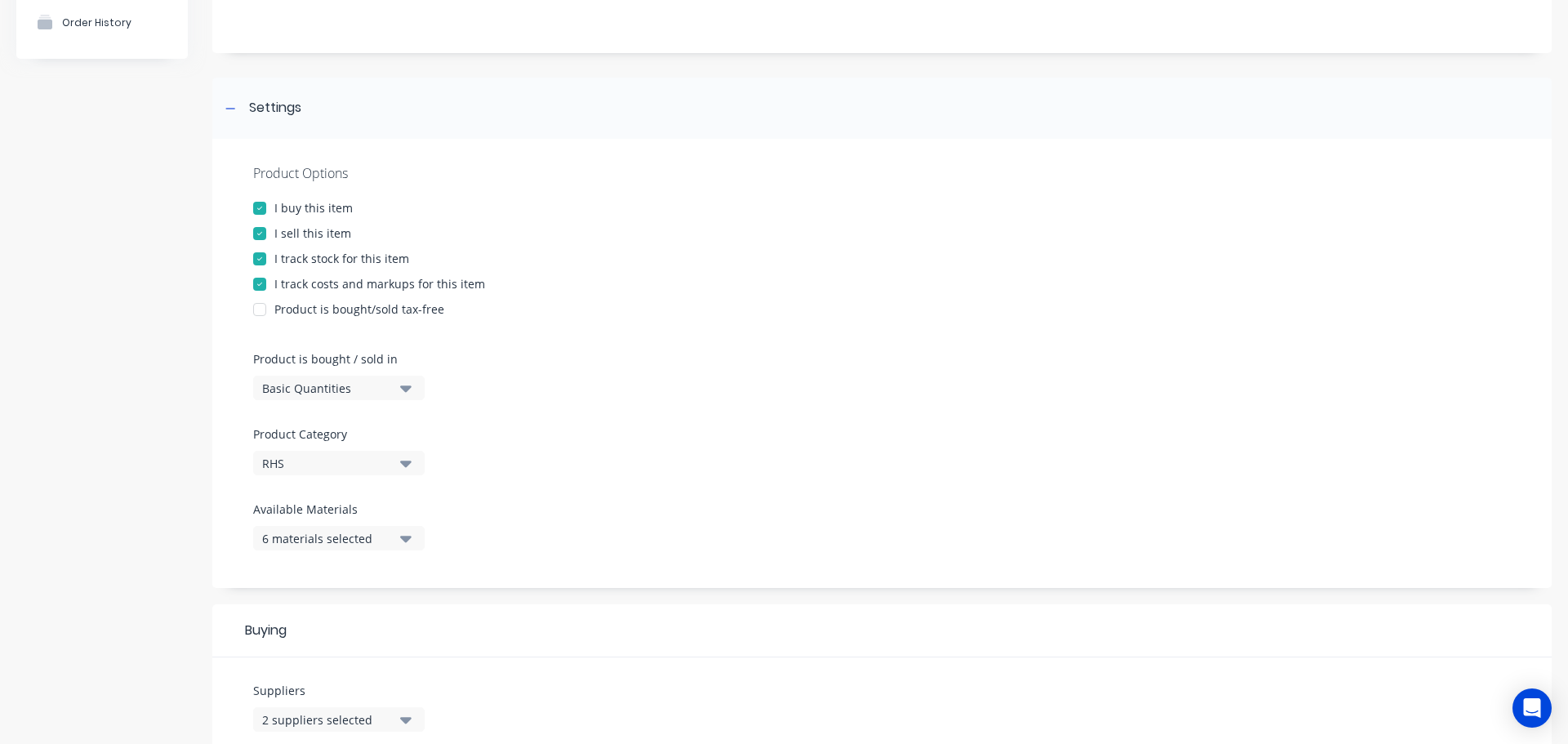
type textarea "x"
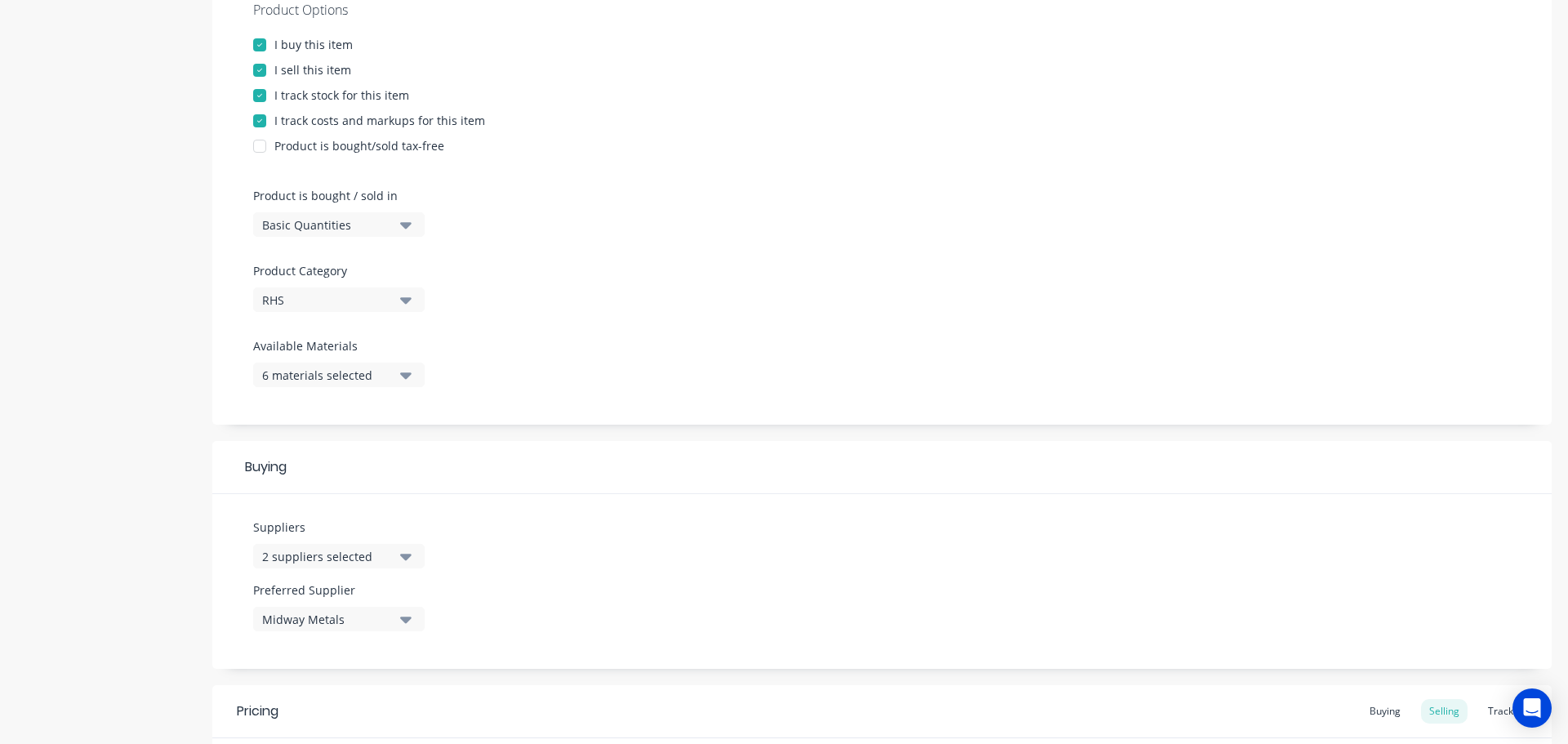
click at [350, 375] on div "6 materials selected" at bounding box center [328, 375] width 131 height 17
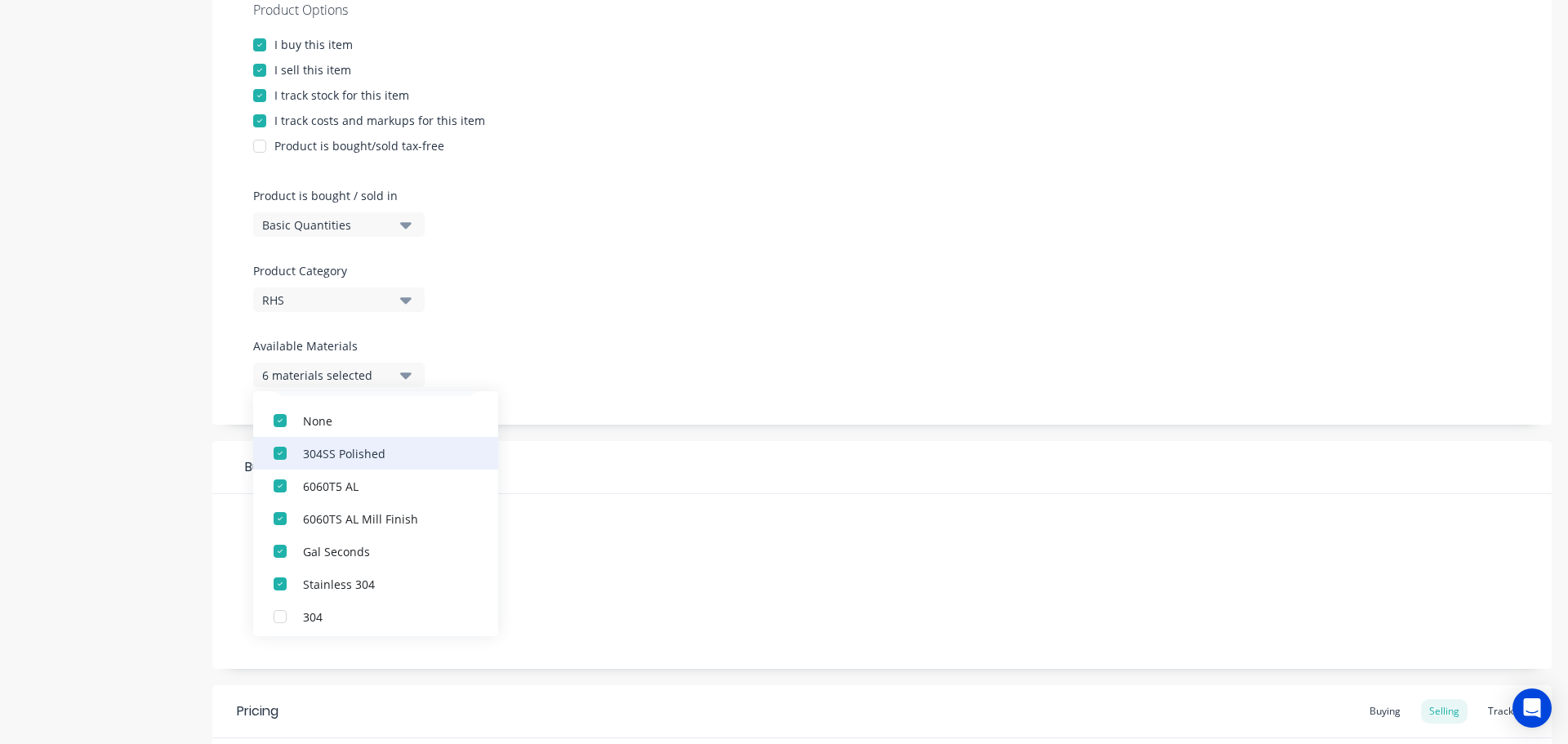
scroll to position [82, 0]
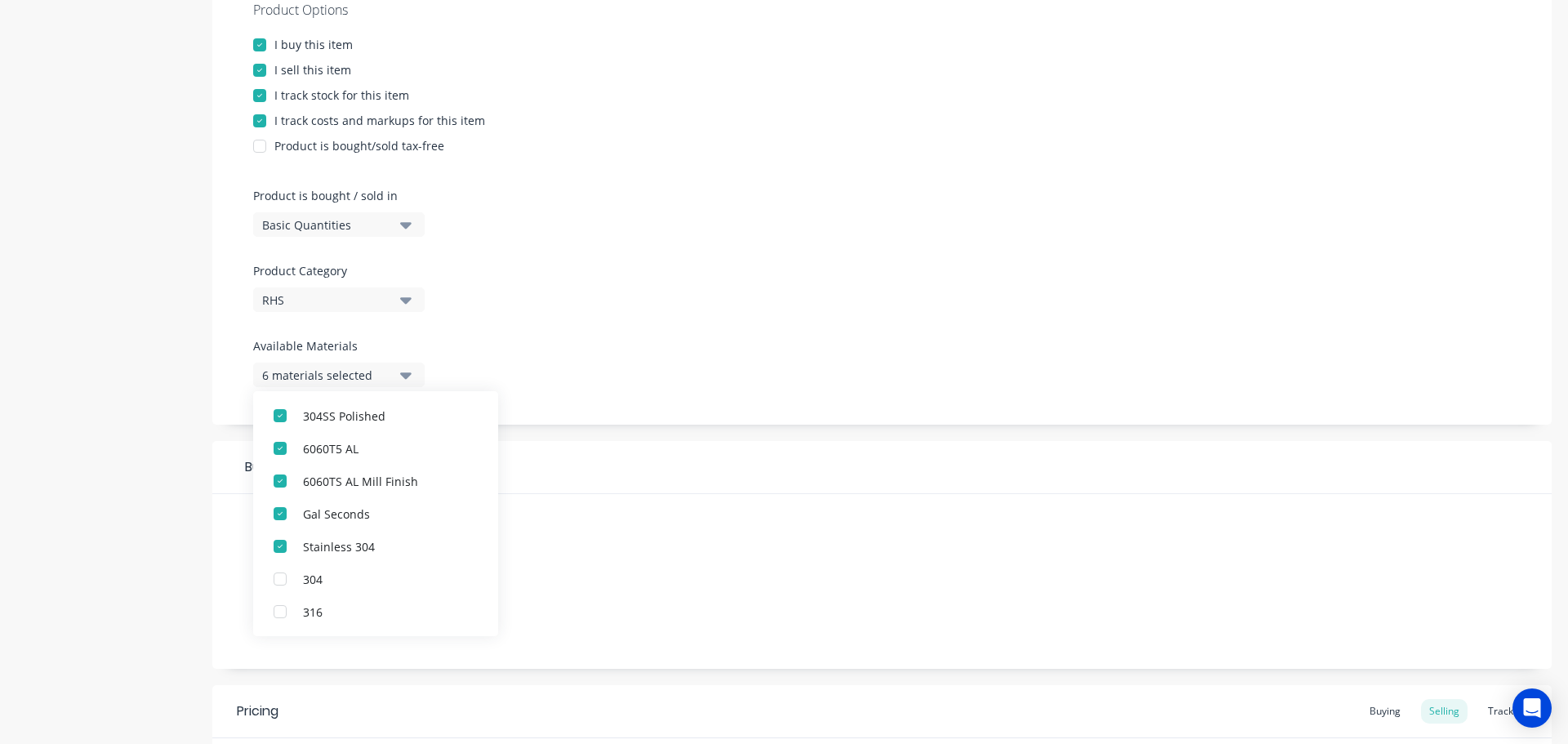
click at [557, 443] on div "Buying" at bounding box center [882, 467] width 1340 height 53
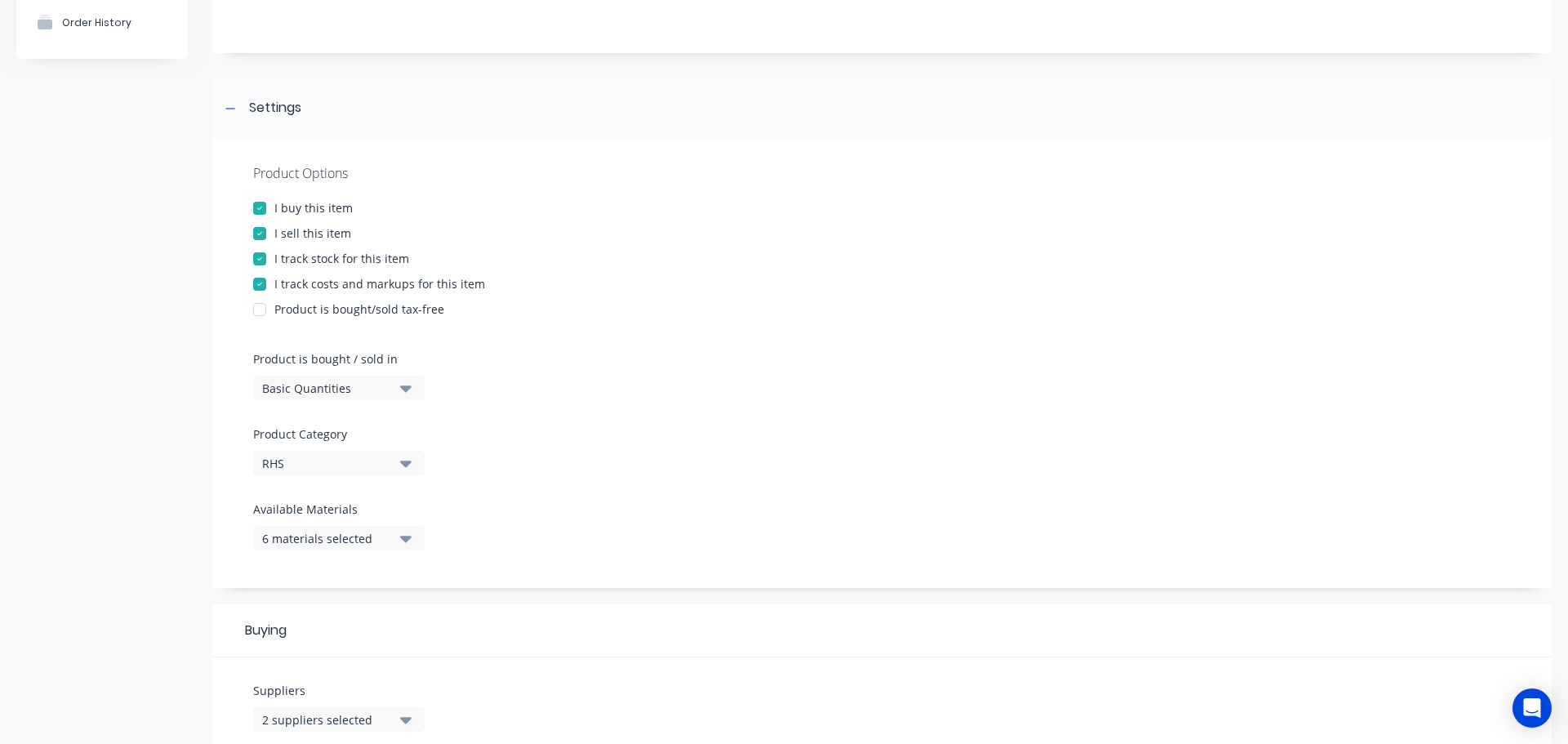
scroll to position [245, 0]
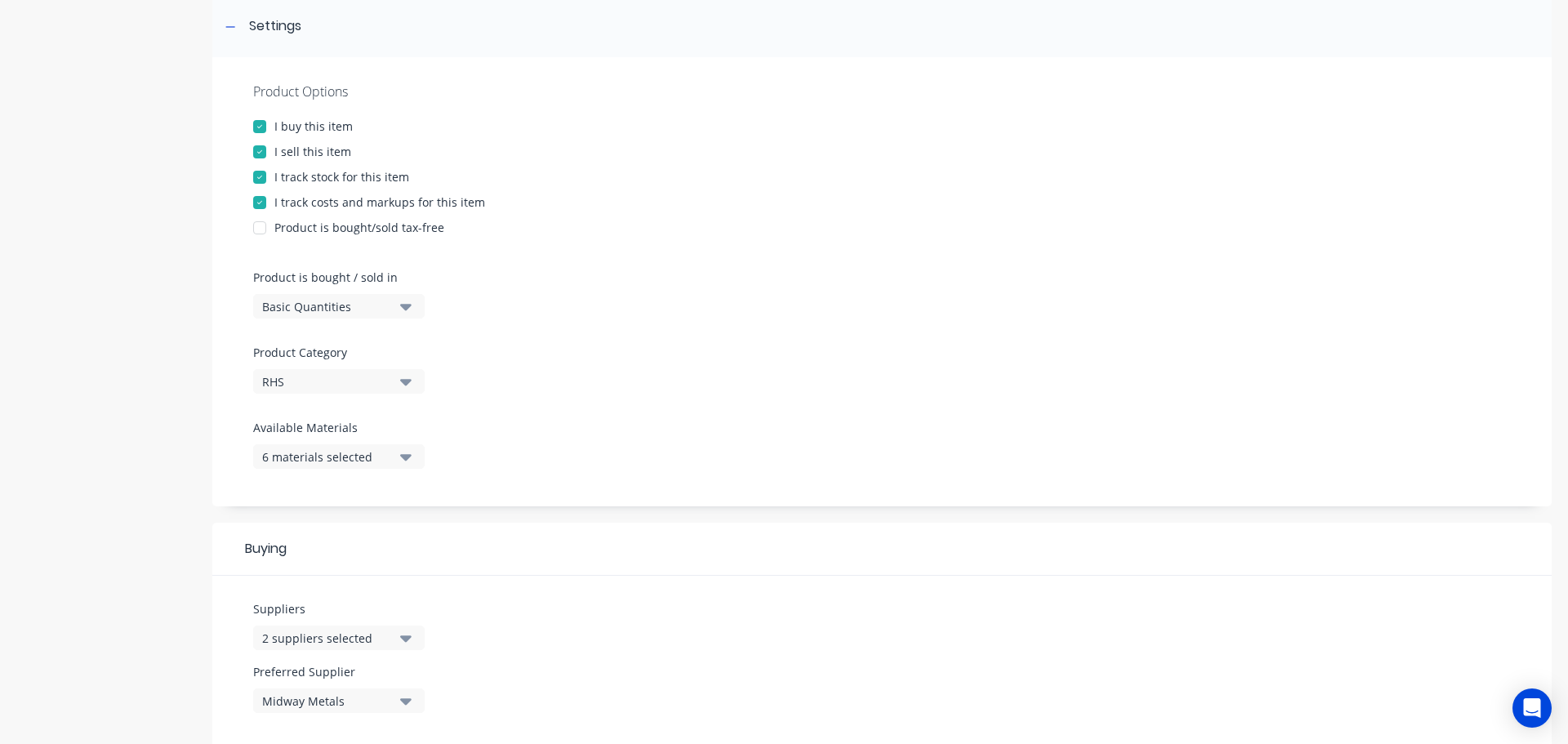
click at [407, 466] on button "6 materials selected" at bounding box center [339, 457] width 172 height 24
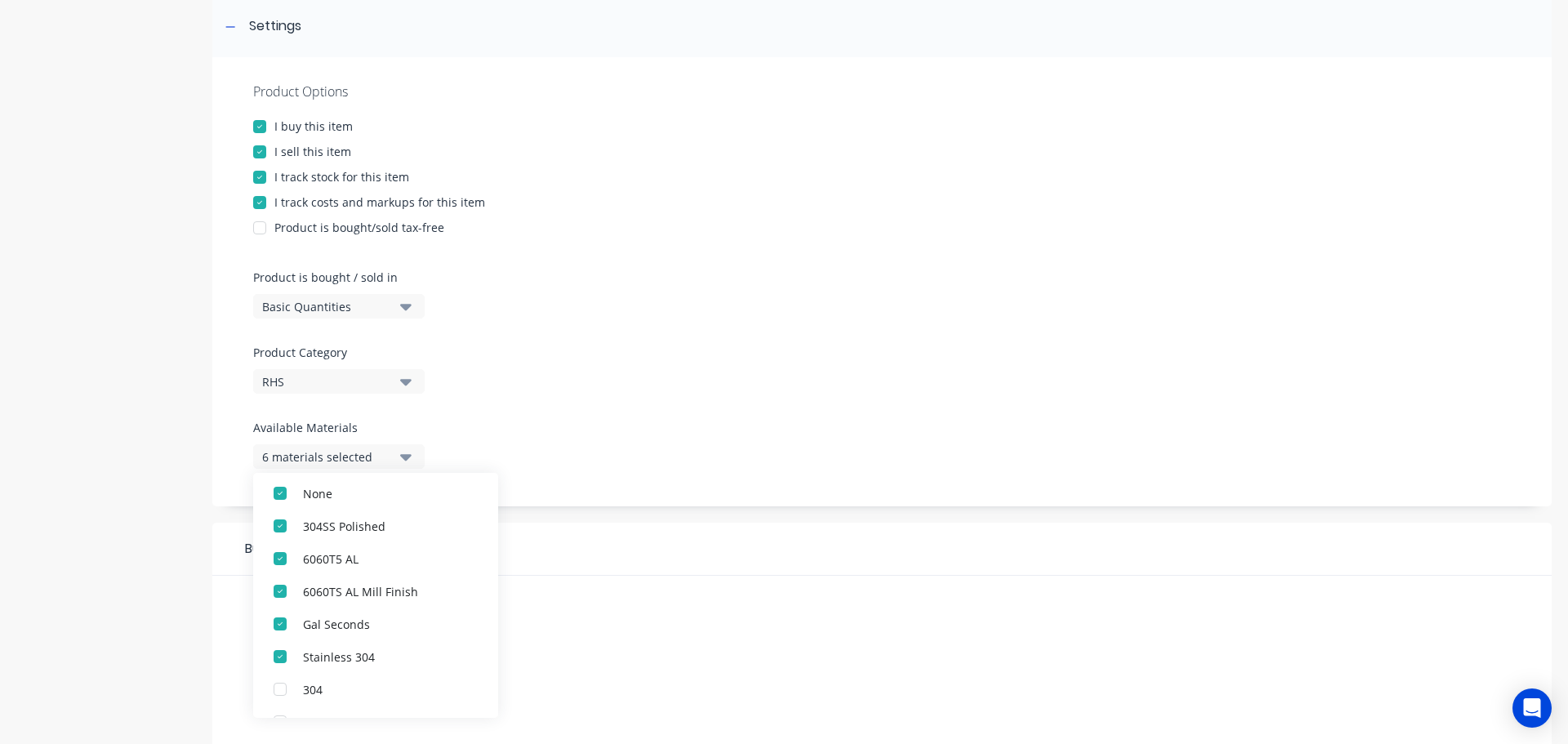
scroll to position [82, 0]
click at [605, 541] on div "Buying" at bounding box center [882, 549] width 1340 height 53
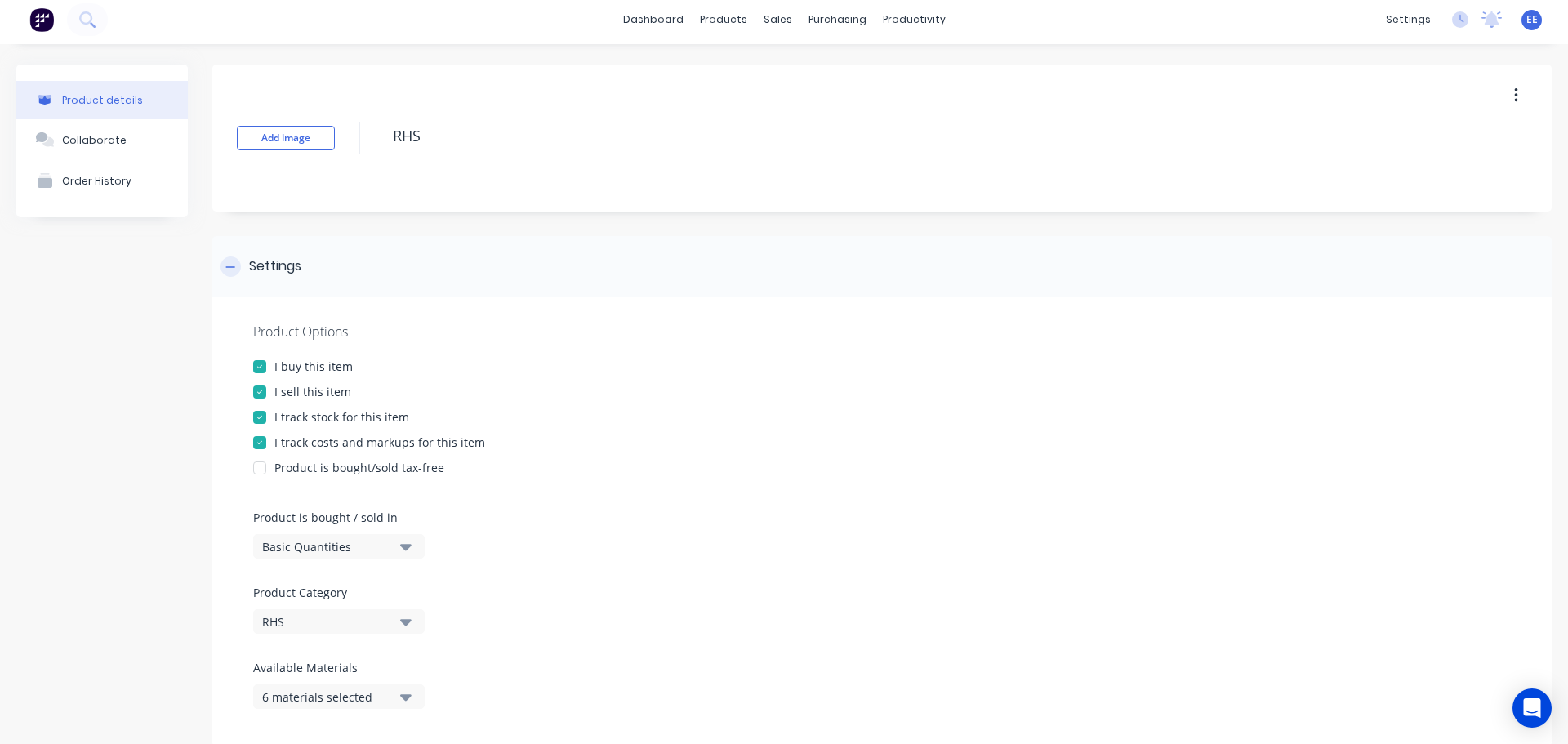
scroll to position [0, 0]
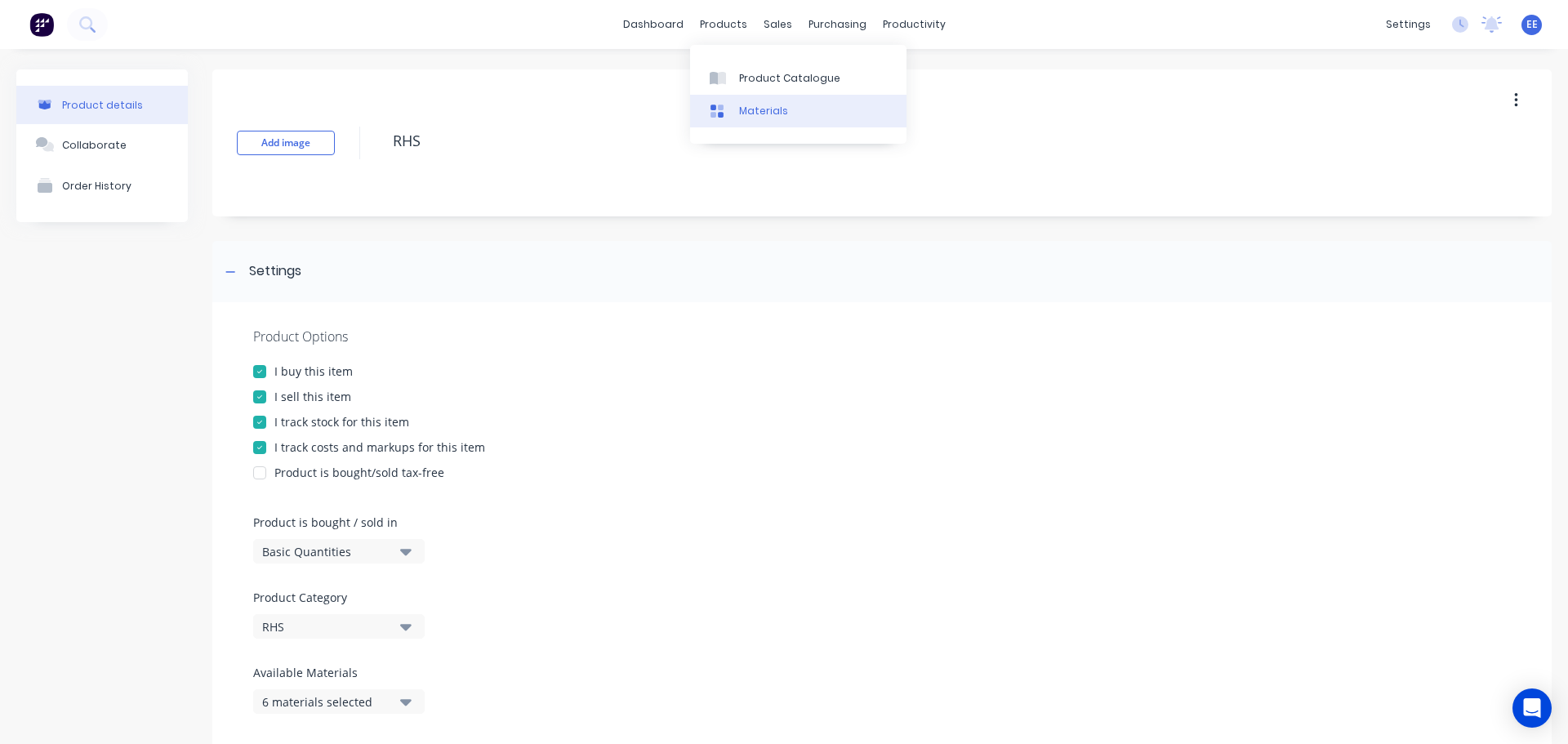
click at [747, 107] on div "Materials" at bounding box center [764, 111] width 49 height 15
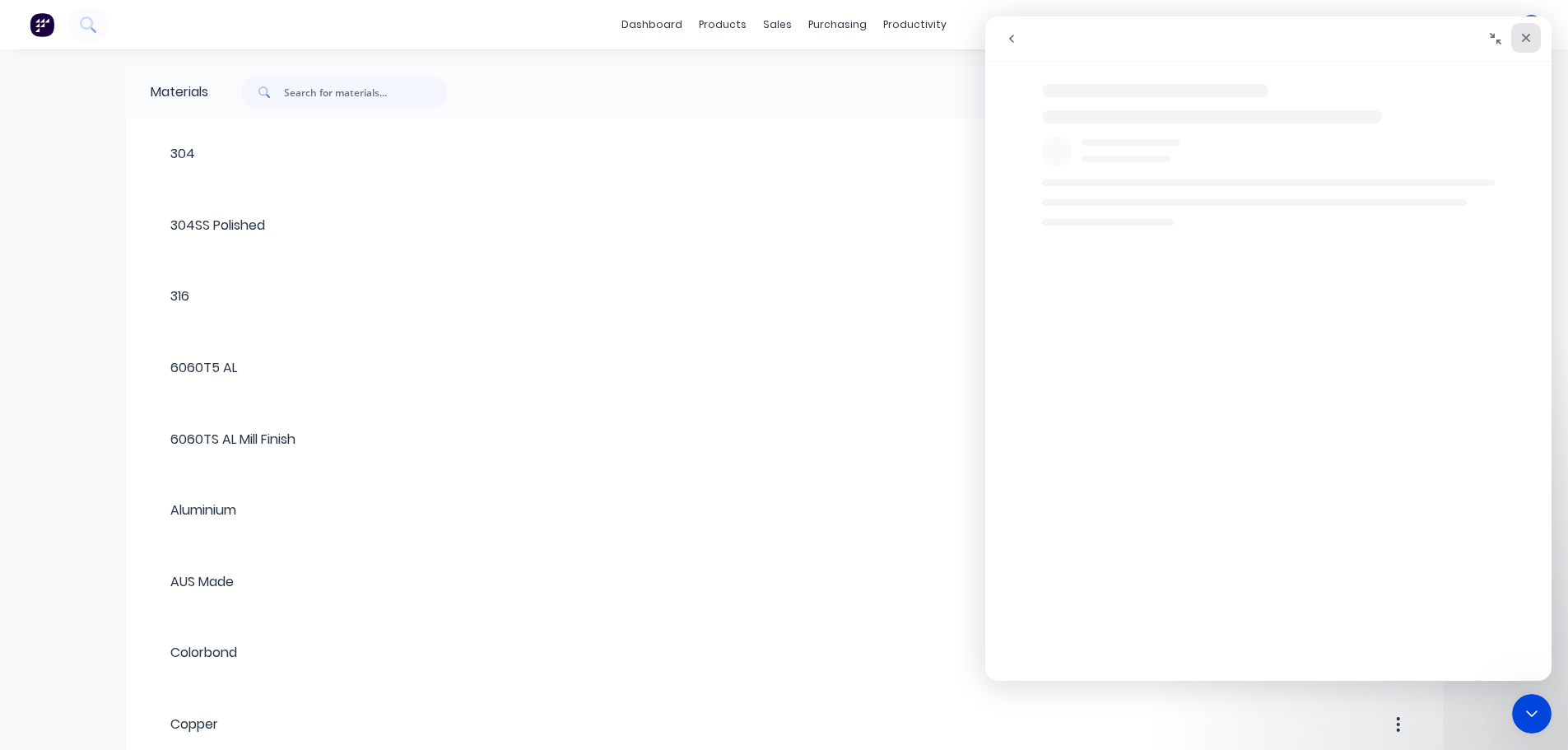
click at [1529, 42] on icon "Close" at bounding box center [1527, 38] width 9 height 9
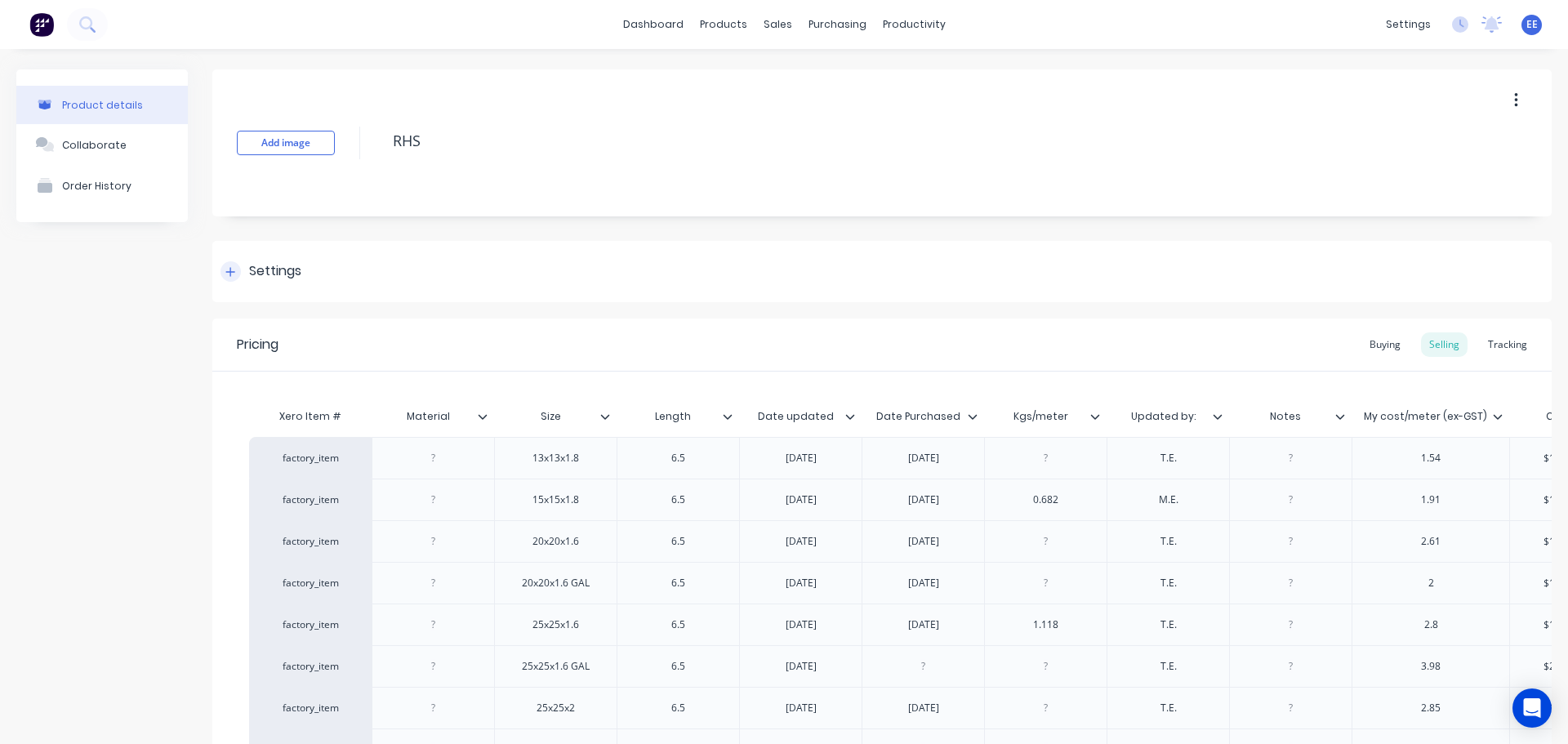
click at [227, 271] on icon at bounding box center [230, 272] width 10 height 11
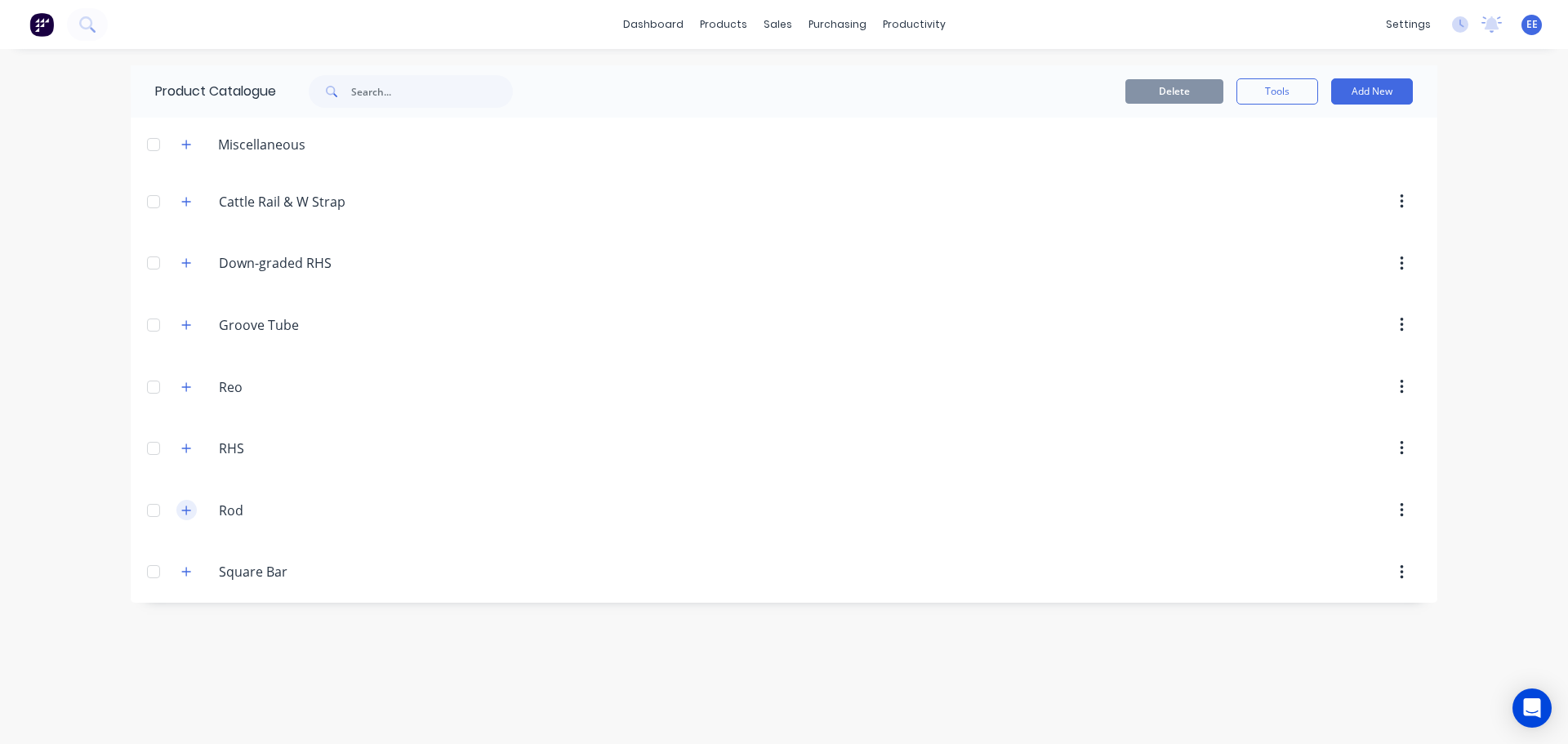
click at [187, 507] on icon "button" at bounding box center [187, 510] width 9 height 9
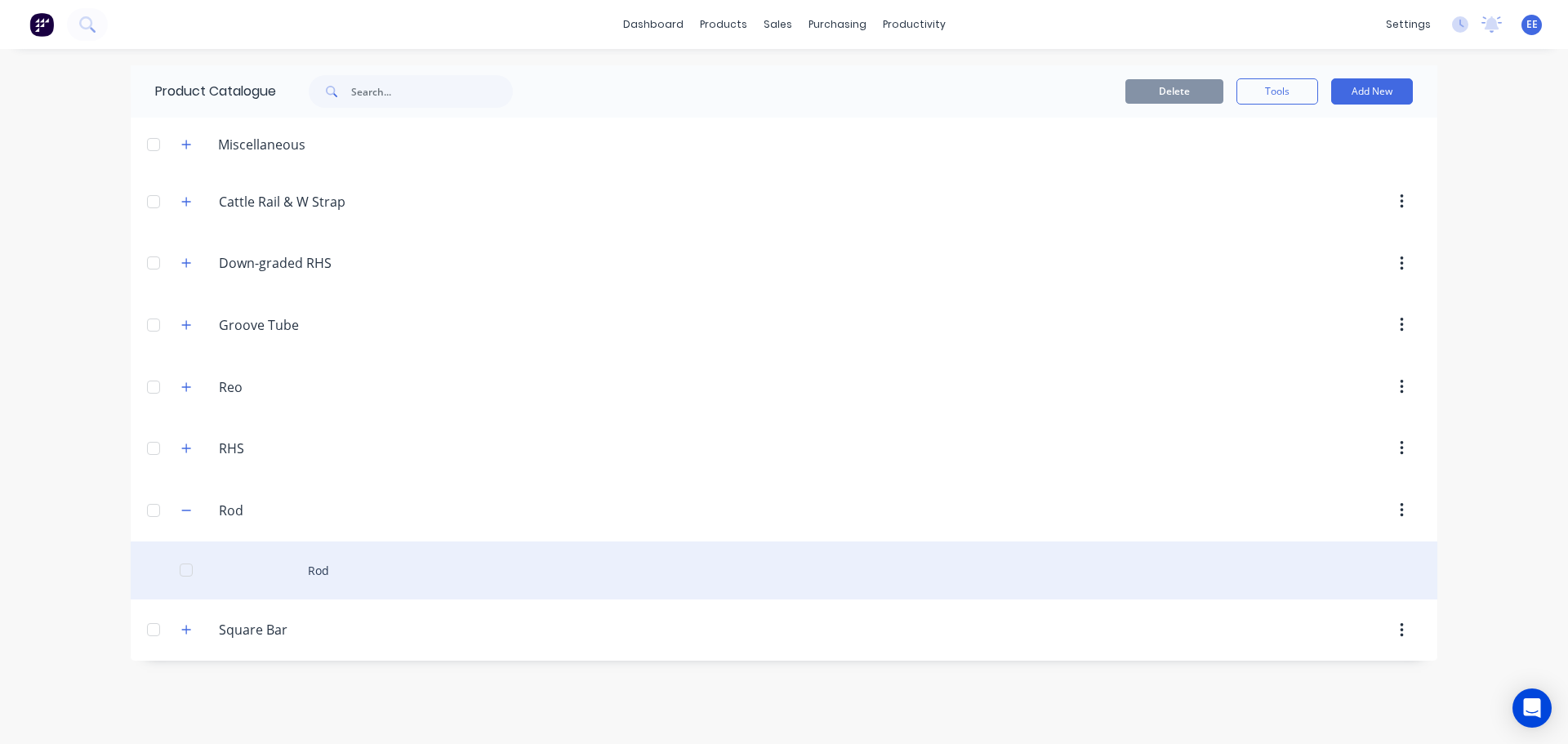
click at [228, 573] on div "Rod" at bounding box center [784, 570] width 1307 height 58
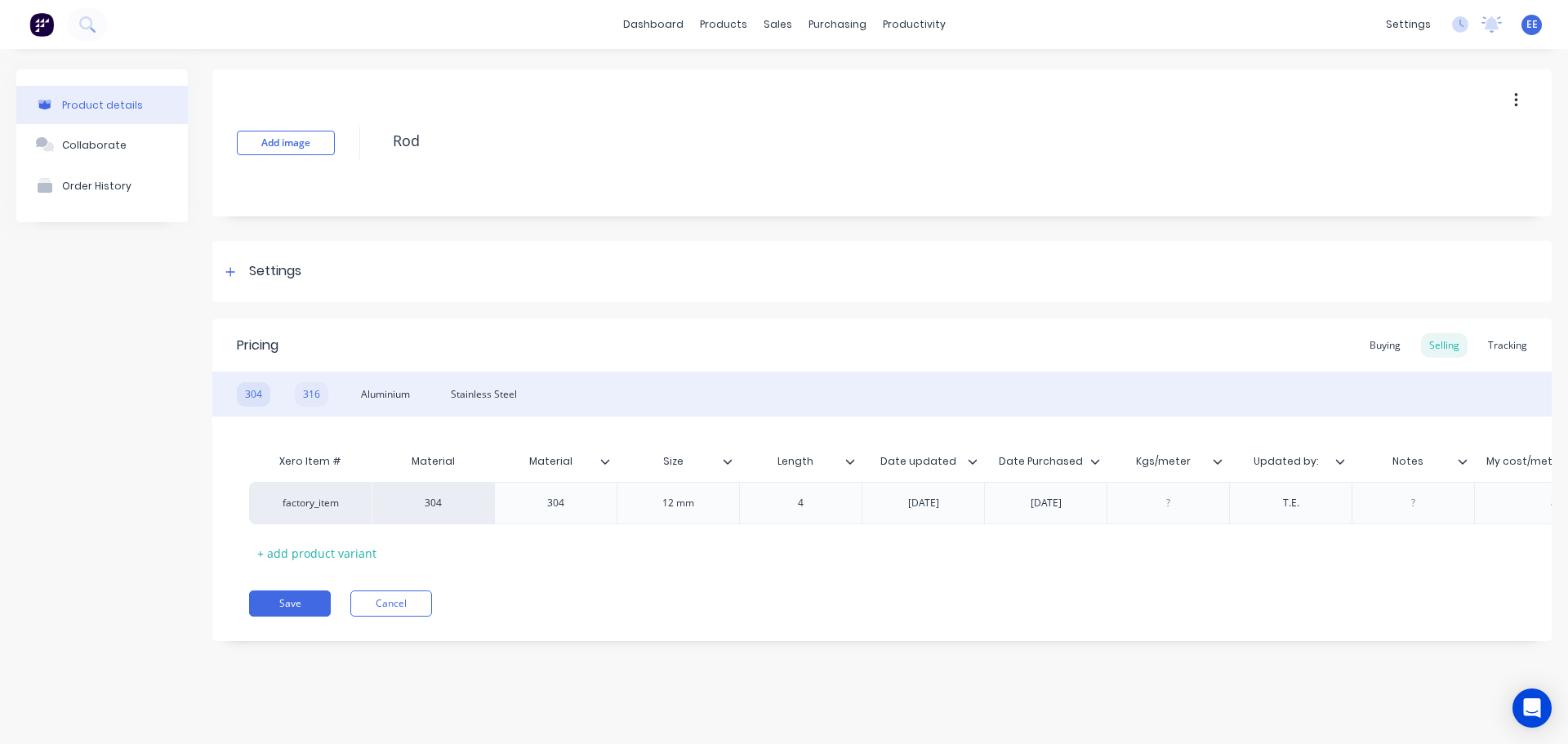
click at [313, 396] on div "316" at bounding box center [311, 395] width 33 height 24
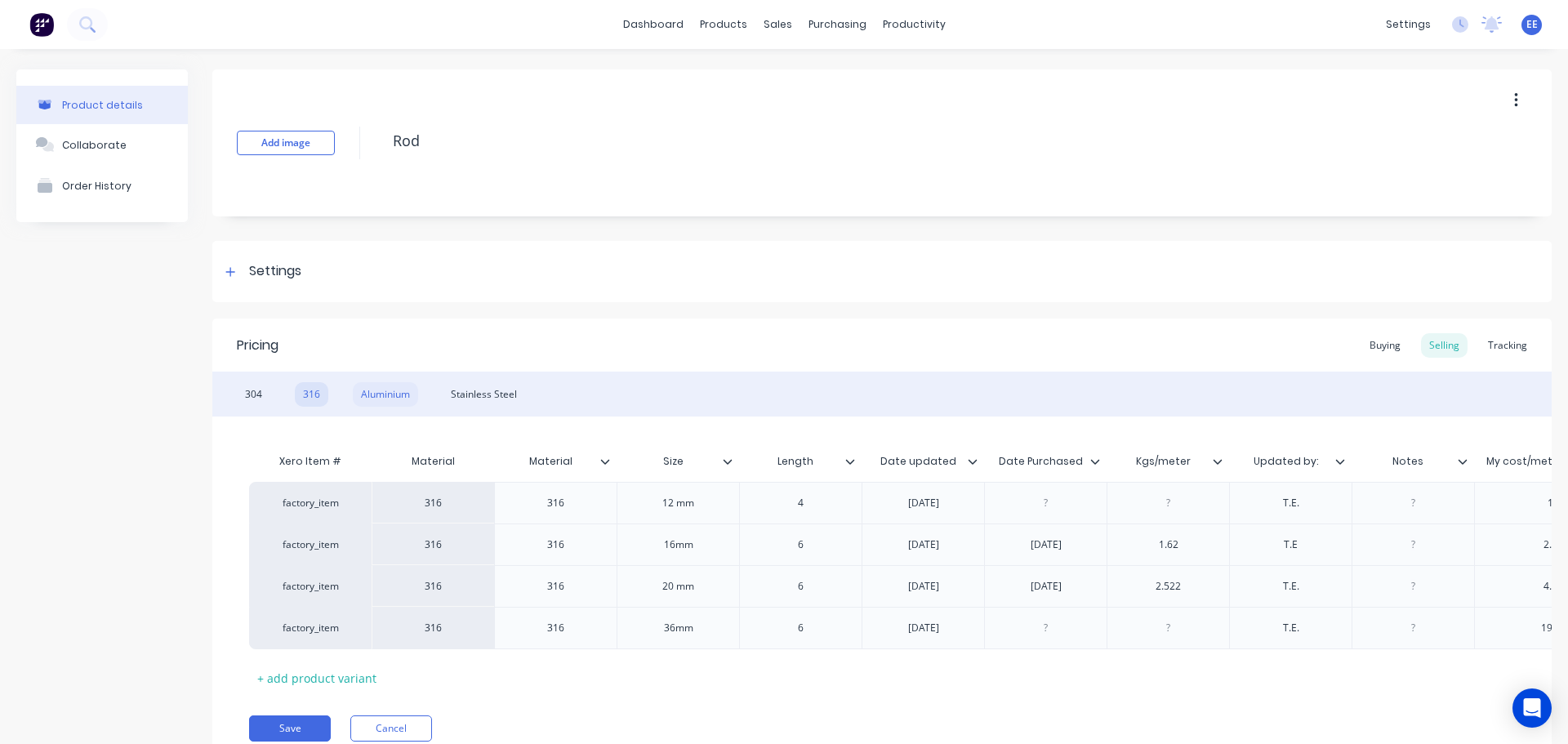
click at [373, 389] on div "Aluminium" at bounding box center [385, 395] width 65 height 24
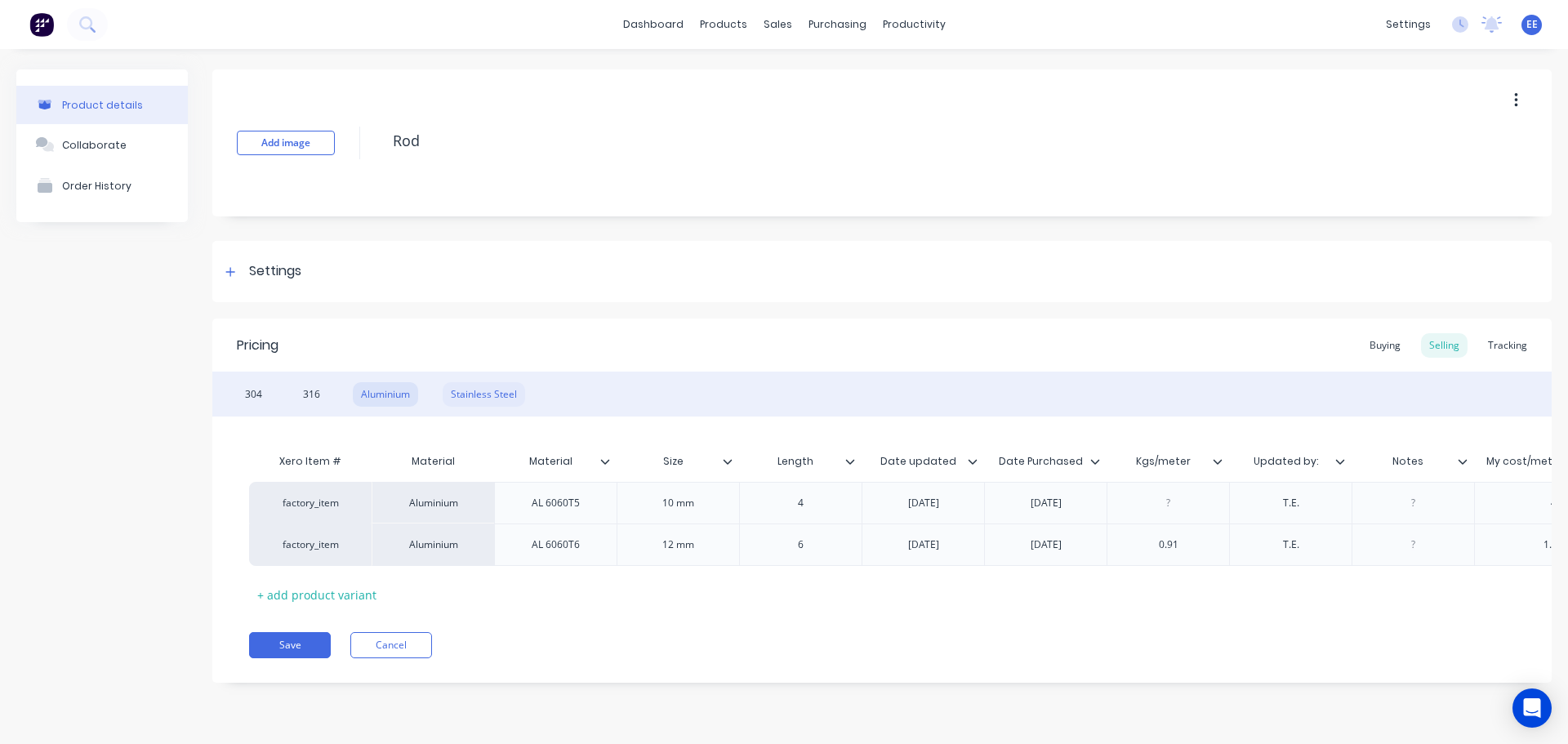
click at [478, 392] on div "Stainless Steel" at bounding box center [484, 395] width 83 height 24
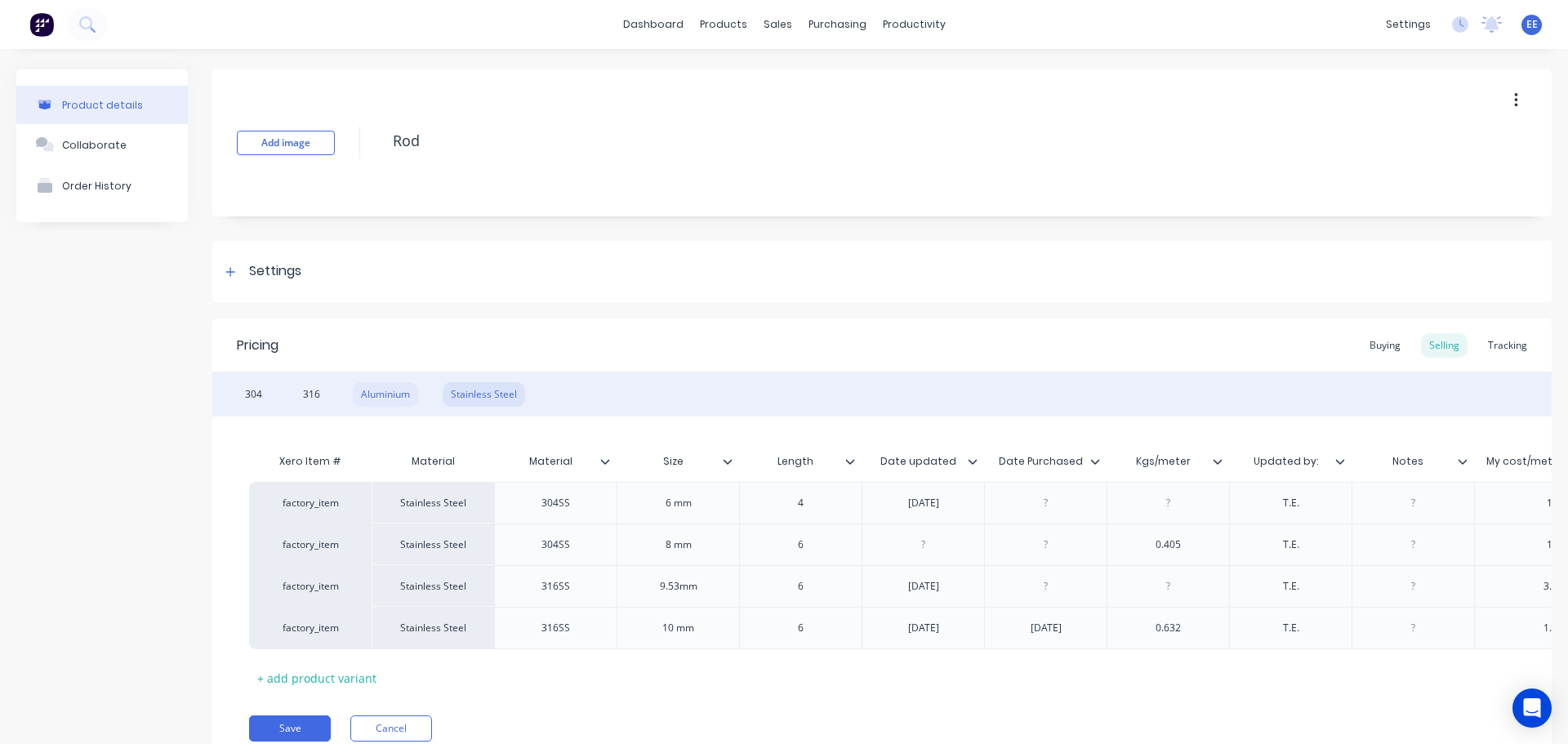
click at [387, 396] on div "Aluminium" at bounding box center [385, 395] width 65 height 24
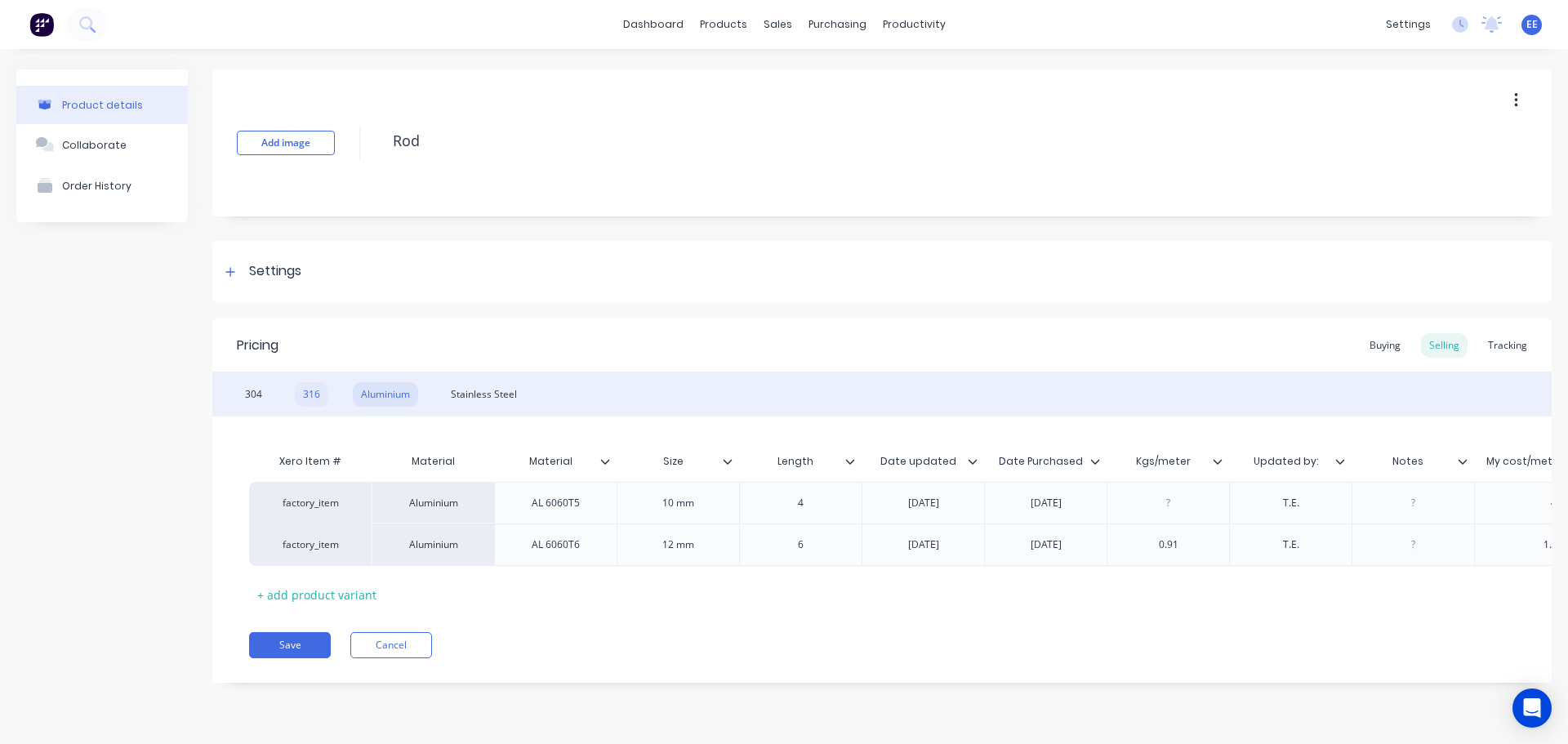
click at [322, 396] on div "316" at bounding box center [311, 395] width 33 height 24
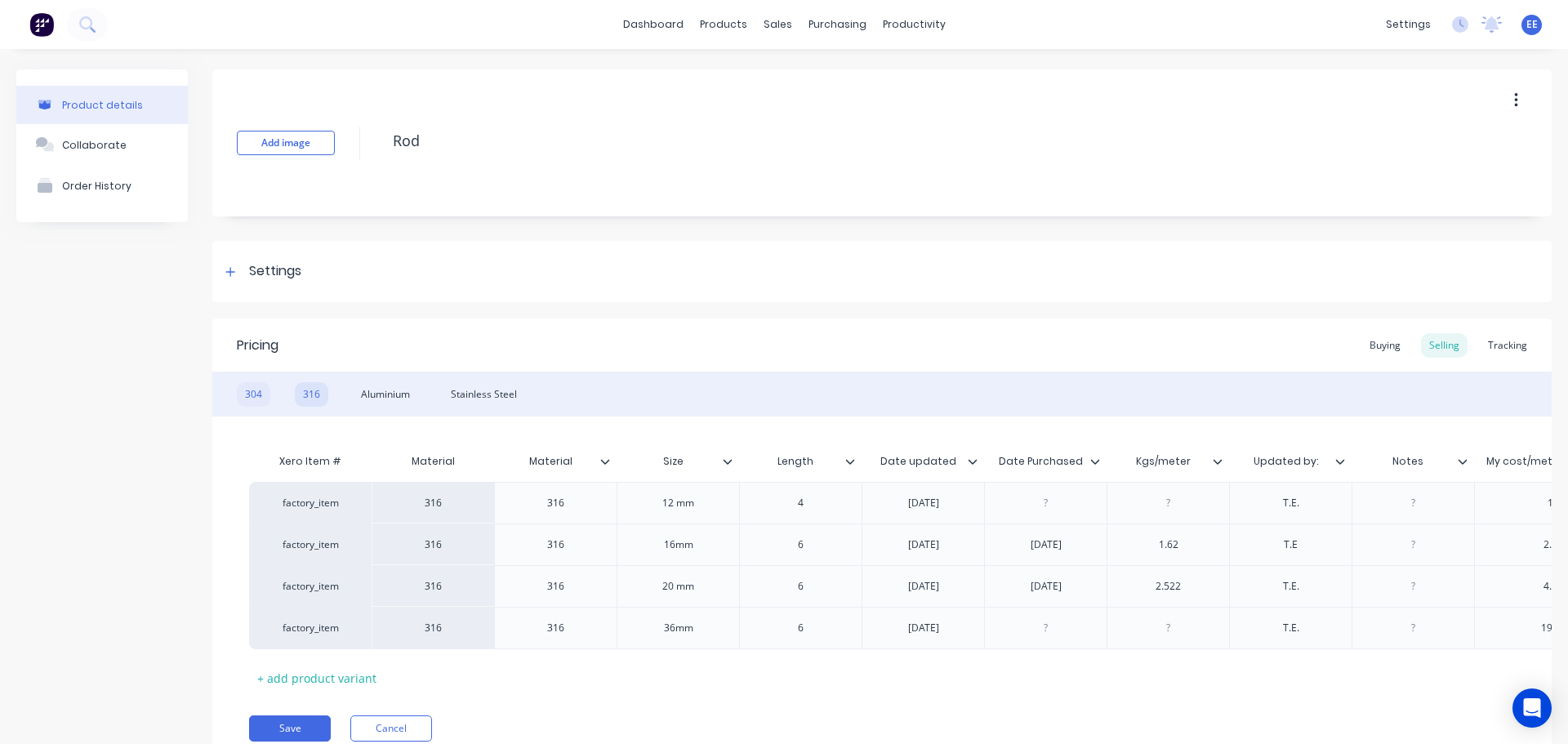
click at [258, 394] on div "304" at bounding box center [254, 395] width 33 height 24
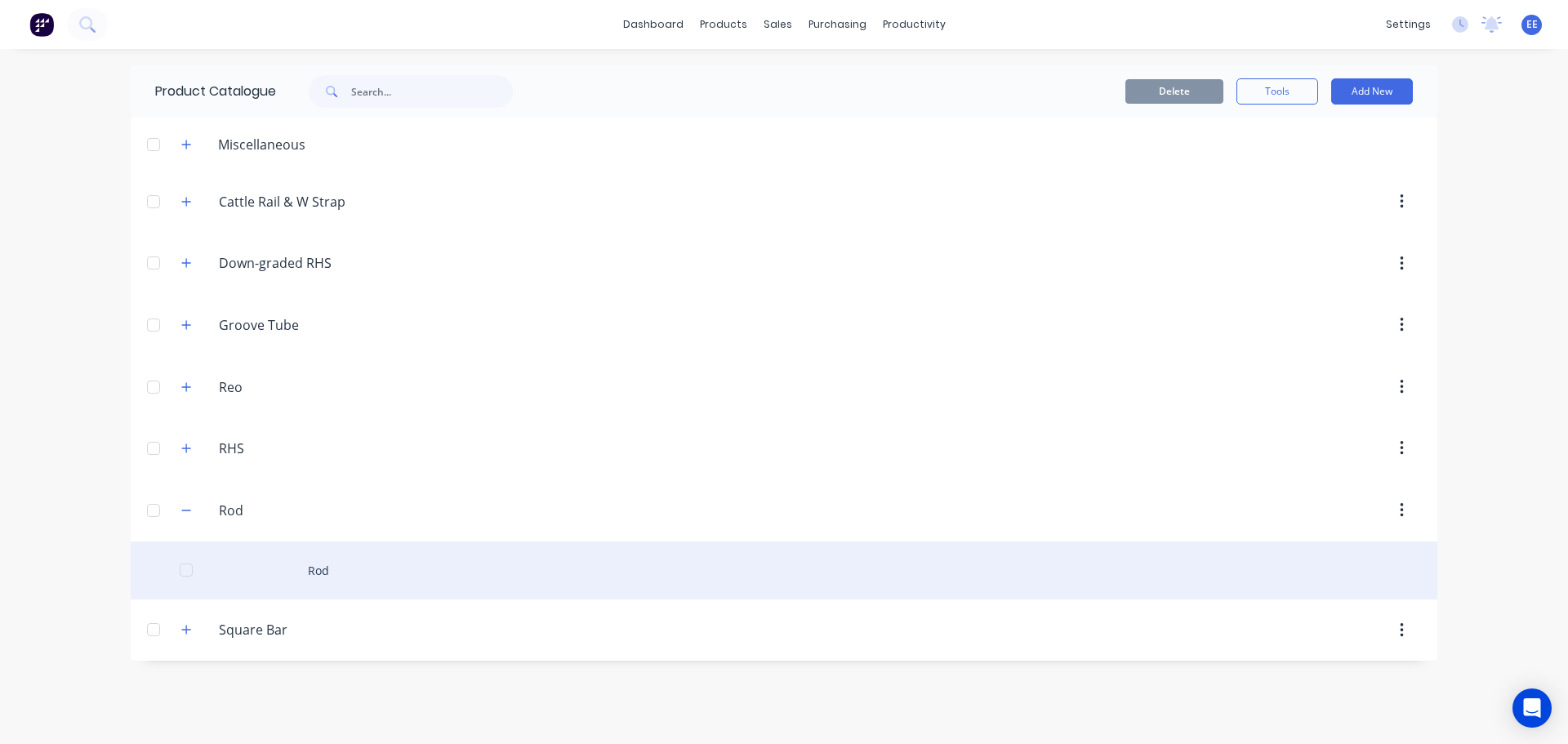
click at [305, 585] on div "Rod" at bounding box center [784, 570] width 1307 height 58
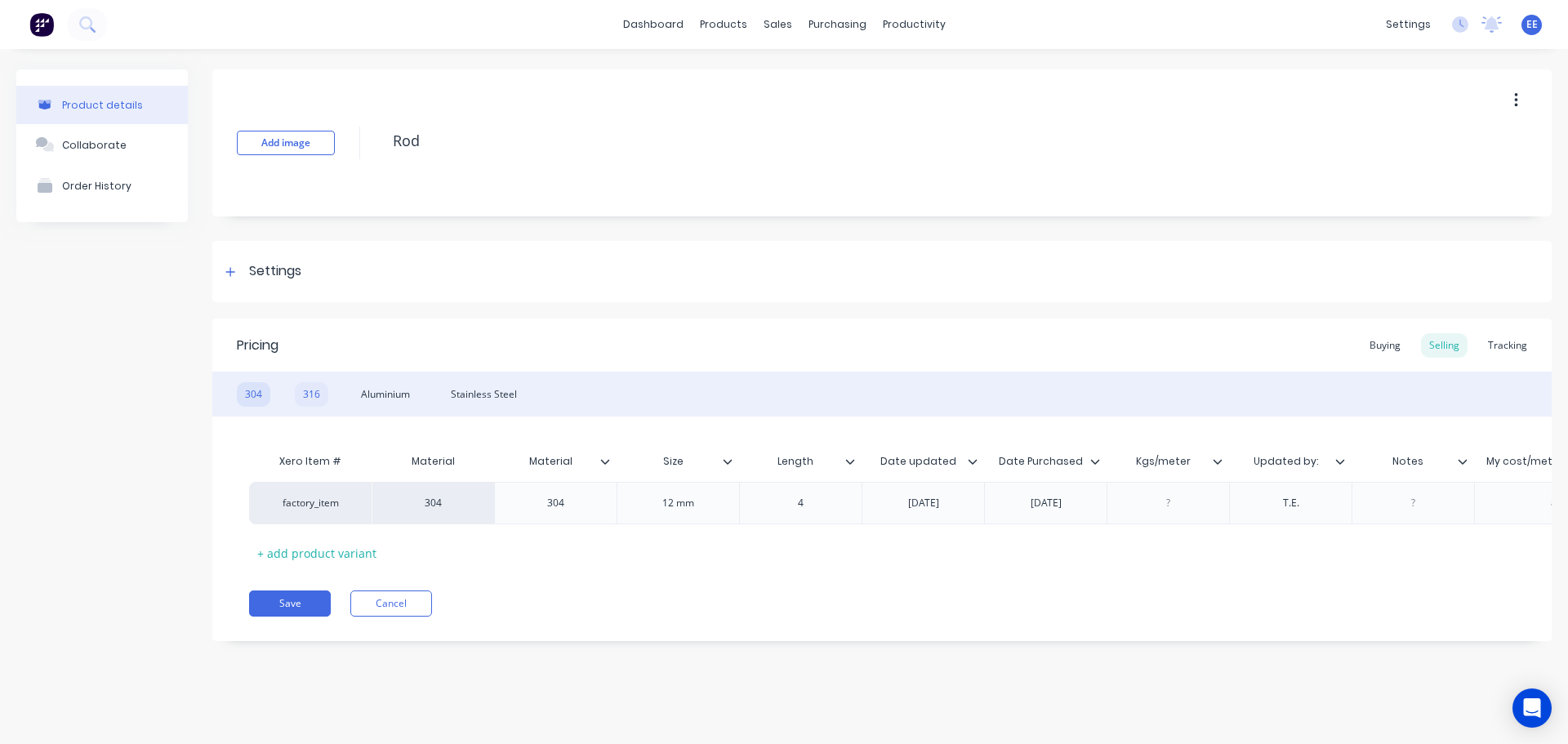
click at [310, 400] on div "316" at bounding box center [311, 395] width 33 height 24
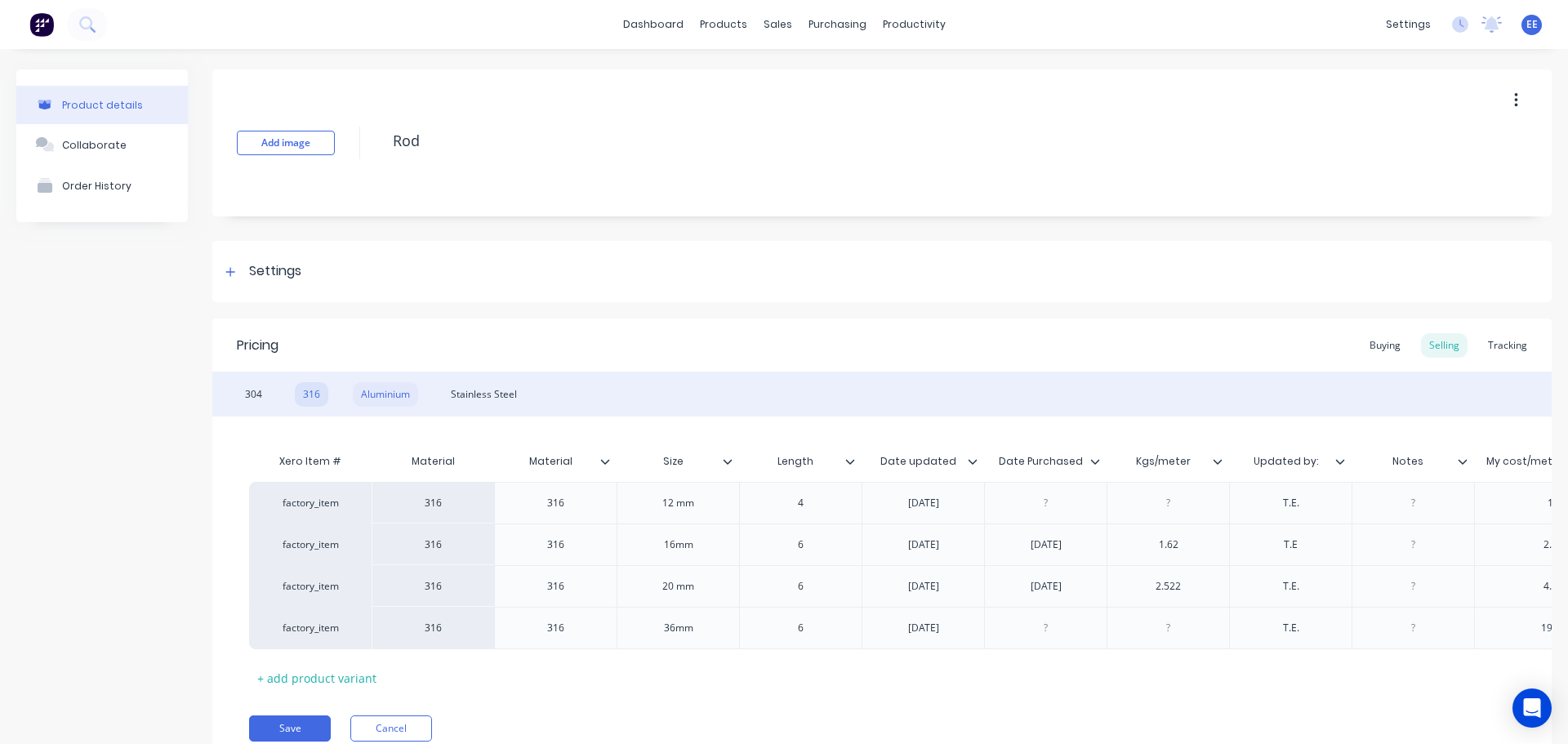
click at [378, 398] on div "Aluminium" at bounding box center [385, 395] width 65 height 24
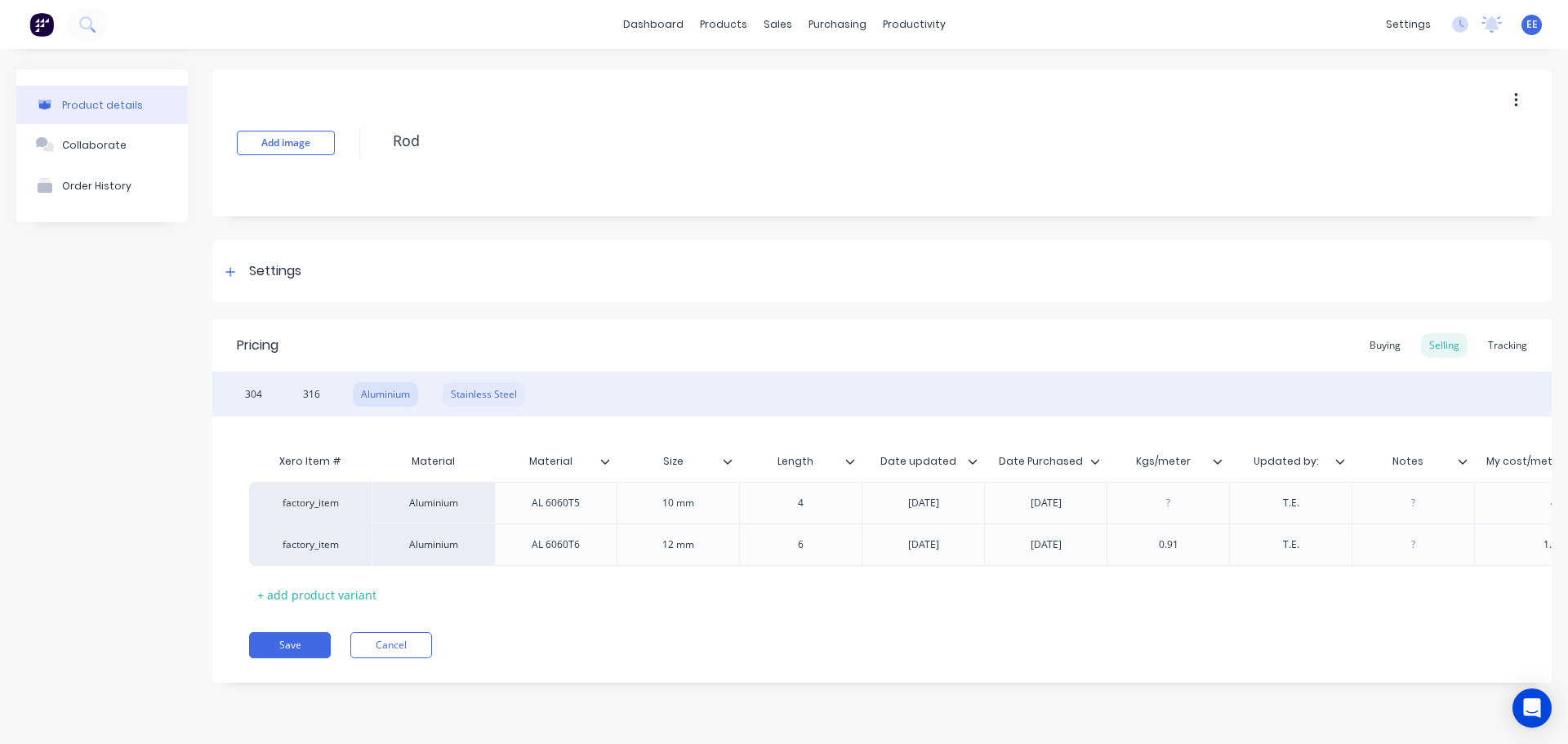
click at [485, 392] on div "Stainless Steel" at bounding box center [484, 395] width 83 height 24
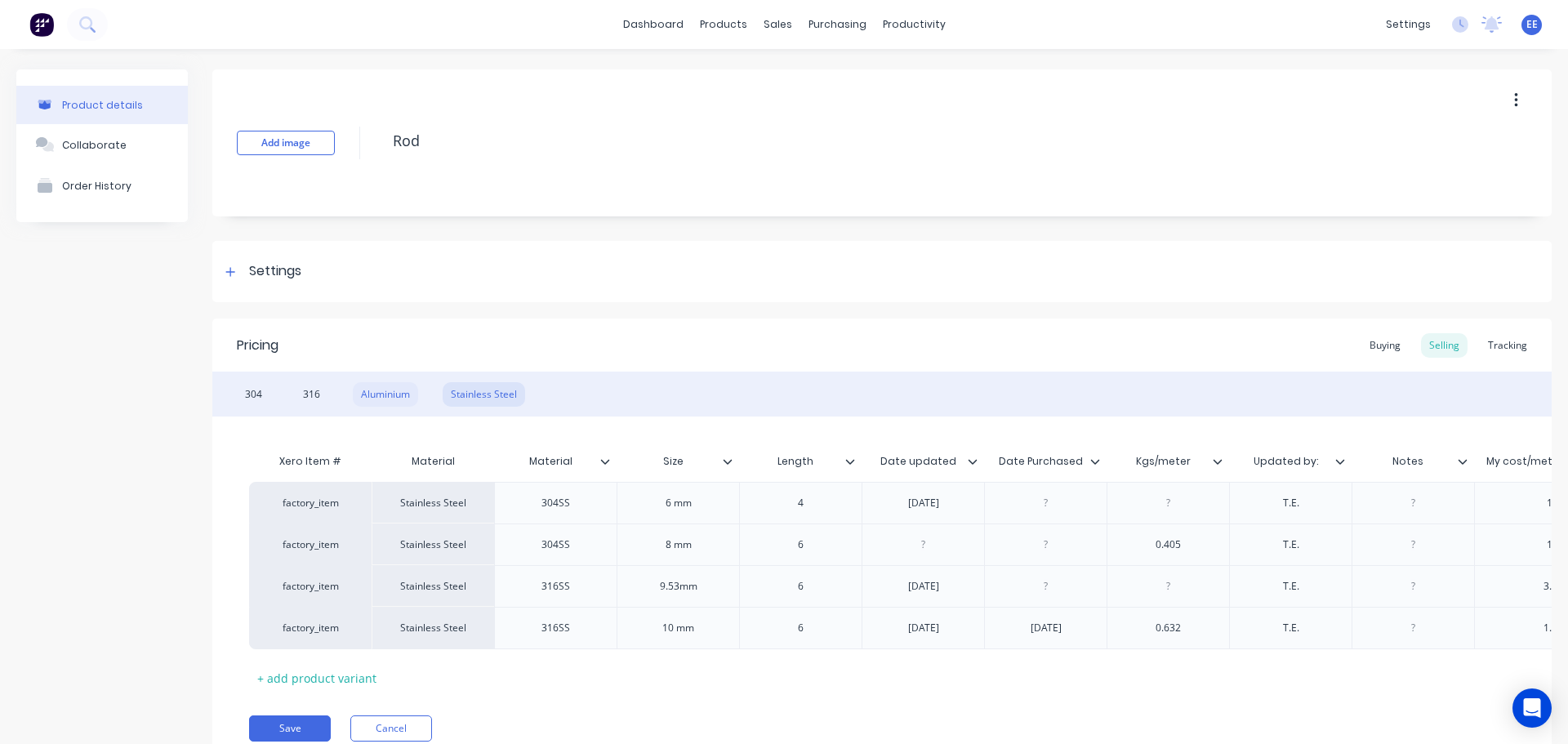
click at [381, 399] on div "Aluminium" at bounding box center [385, 395] width 65 height 24
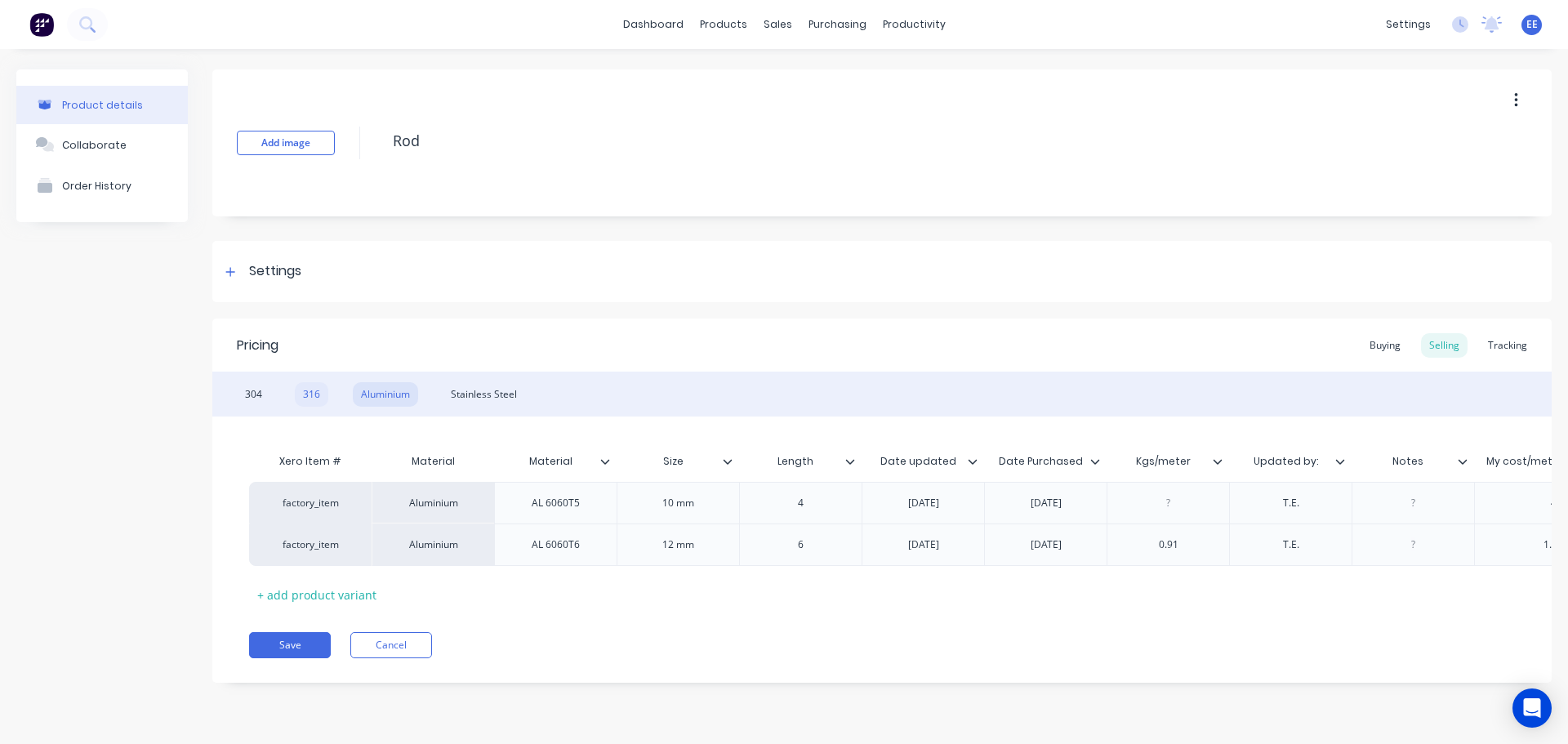
click at [324, 396] on div "316" at bounding box center [311, 395] width 33 height 24
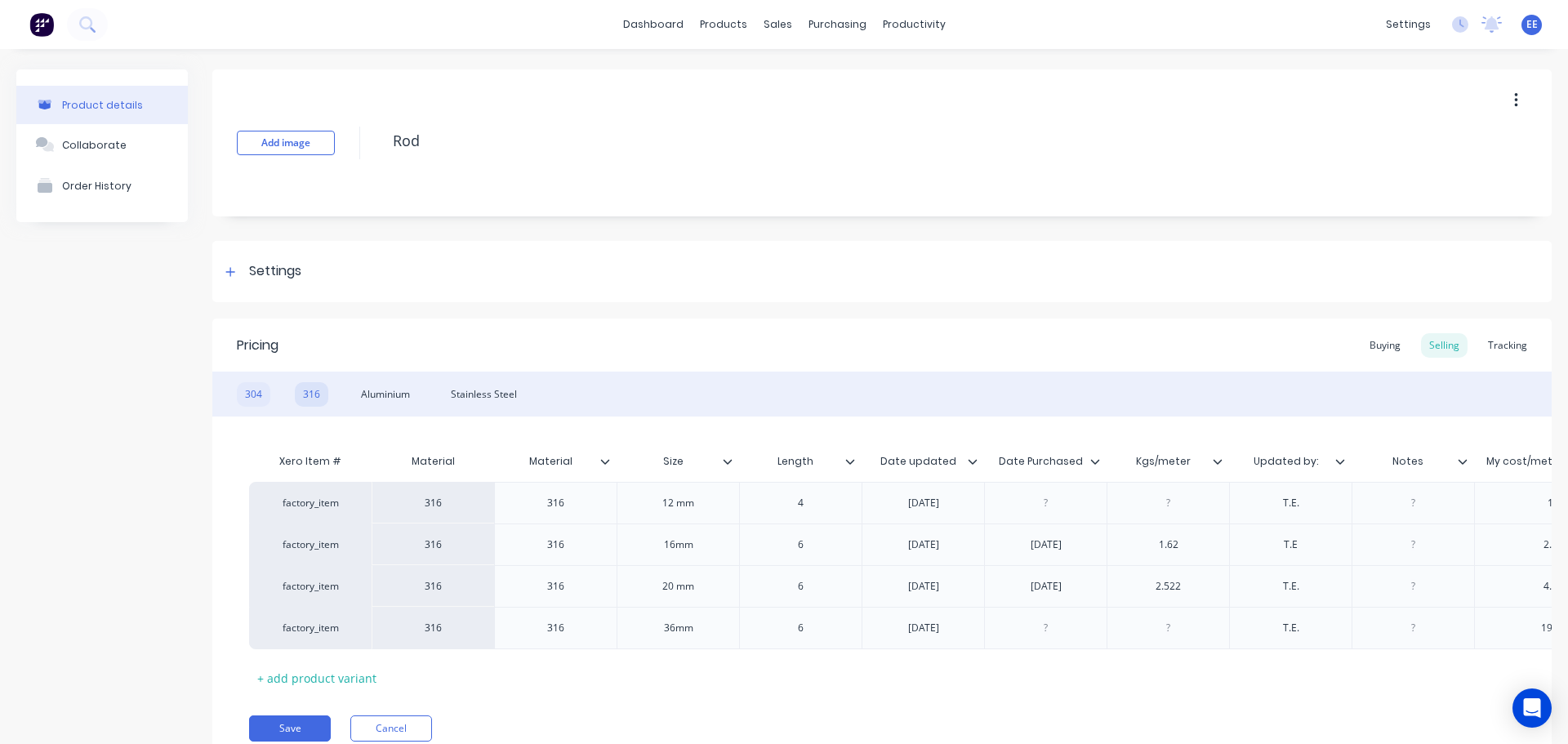
click at [240, 396] on div "304" at bounding box center [254, 395] width 33 height 24
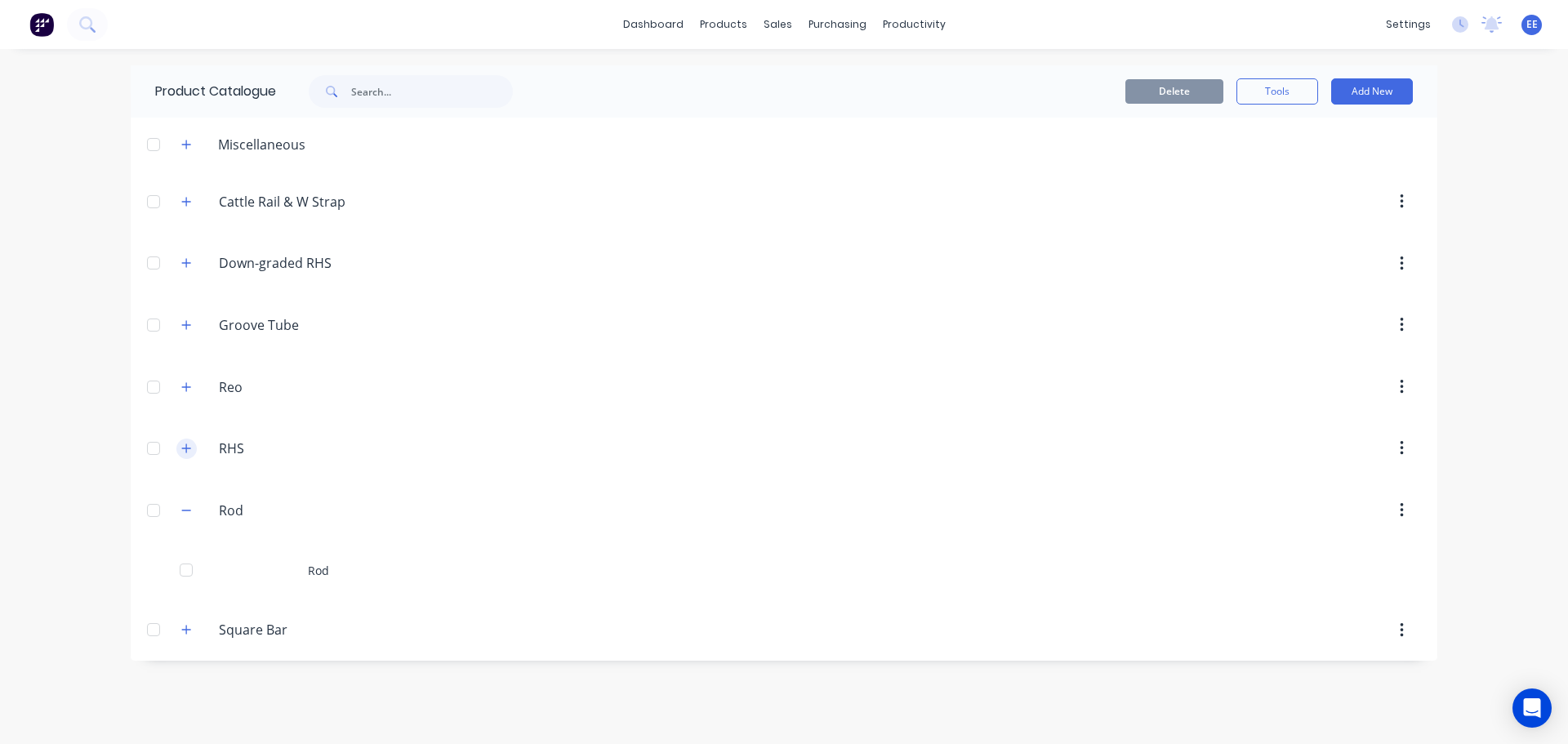
click at [188, 448] on icon "button" at bounding box center [186, 448] width 10 height 11
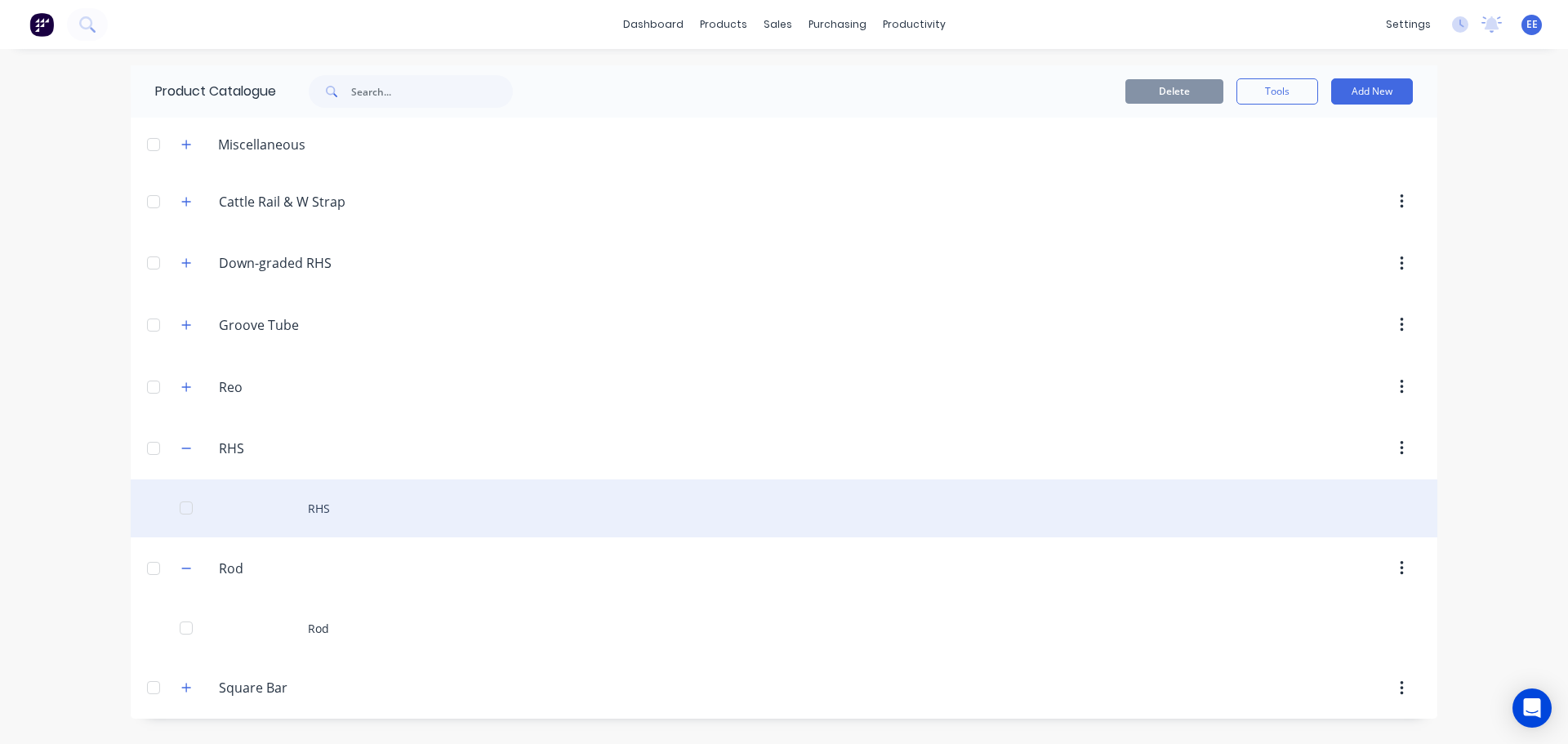
click at [306, 518] on div "RHS" at bounding box center [784, 508] width 1307 height 58
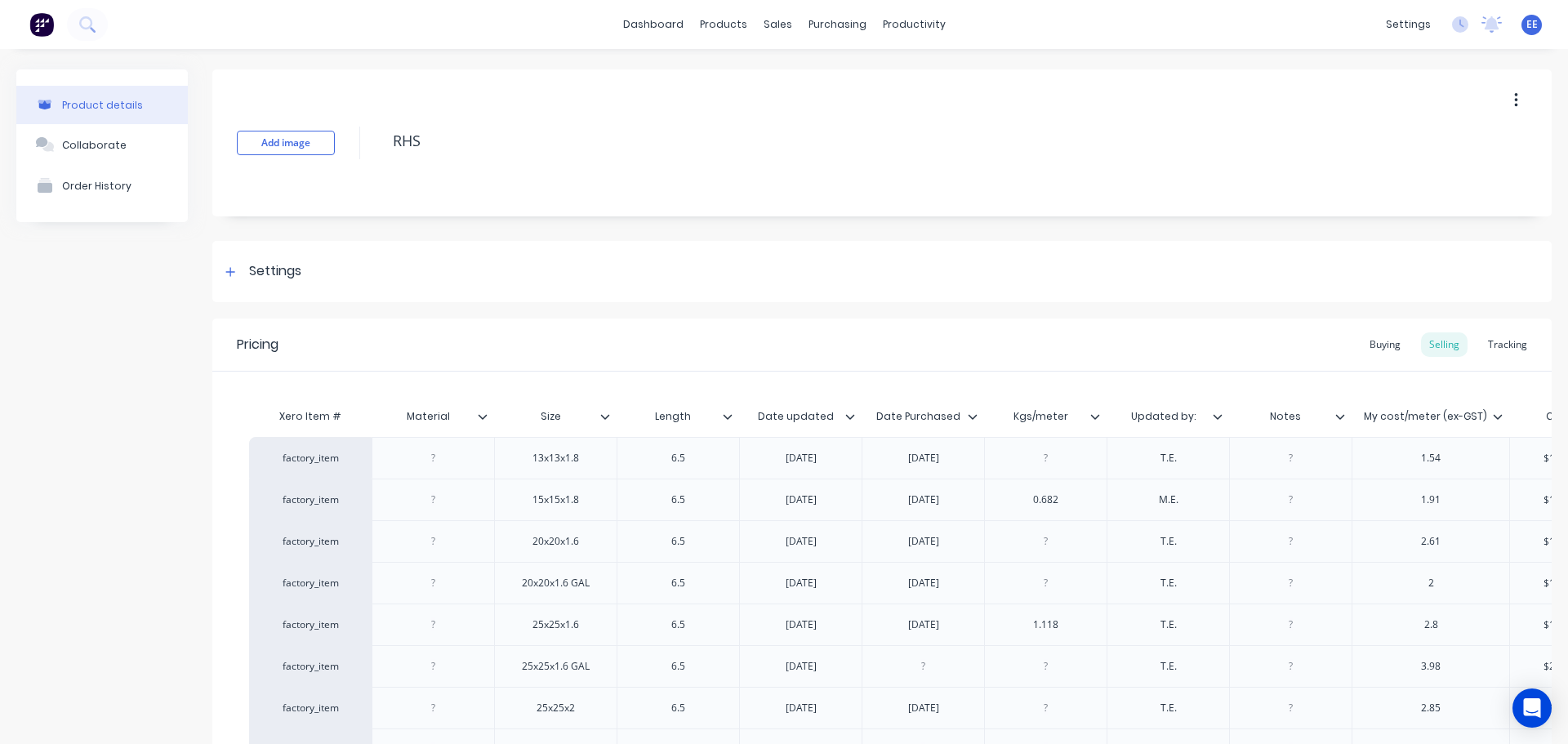
type textarea "x"
click at [714, 110] on icon at bounding box center [716, 111] width 13 height 13
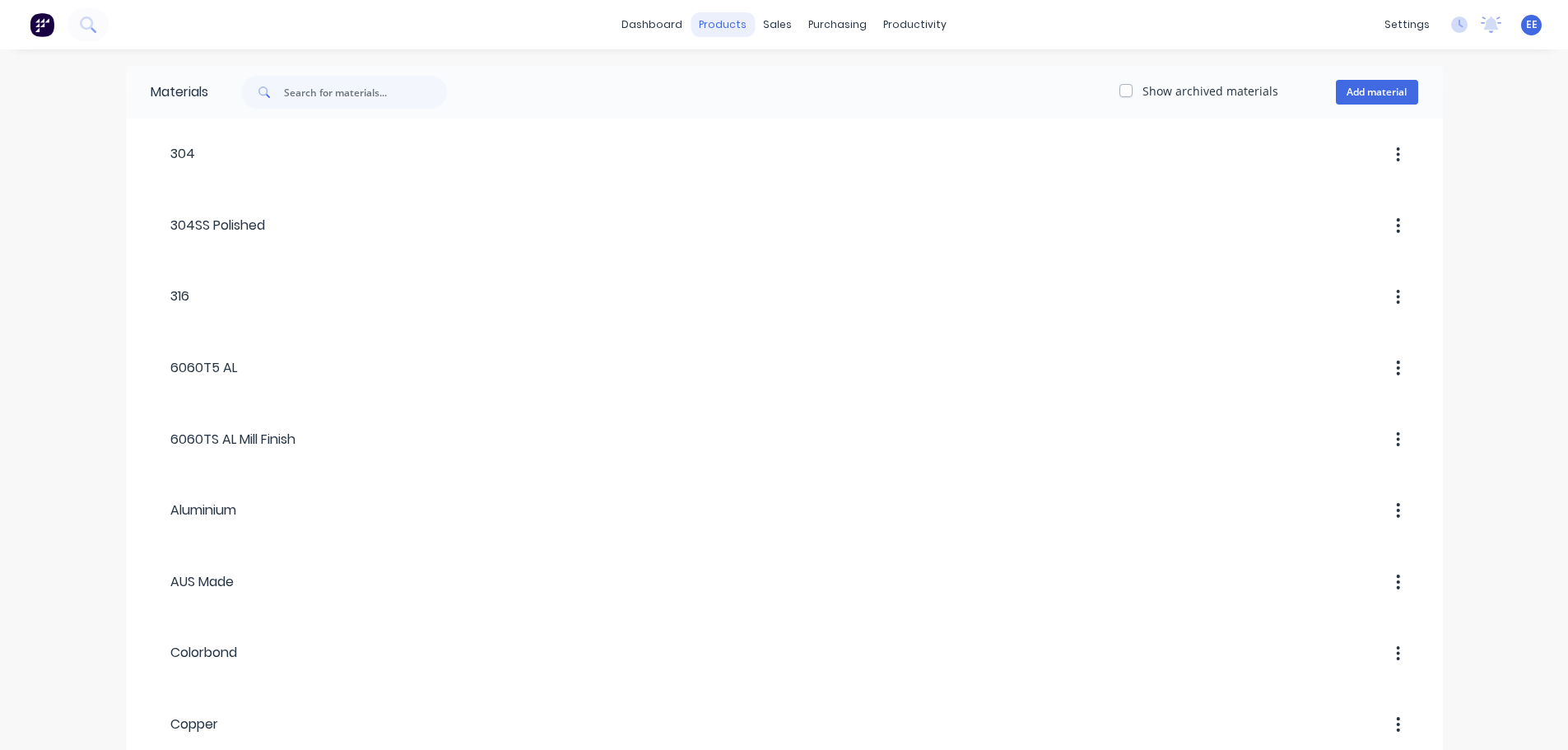
click at [746, 27] on div "products" at bounding box center [722, 25] width 64 height 25
click at [737, 73] on div at bounding box center [727, 79] width 25 height 15
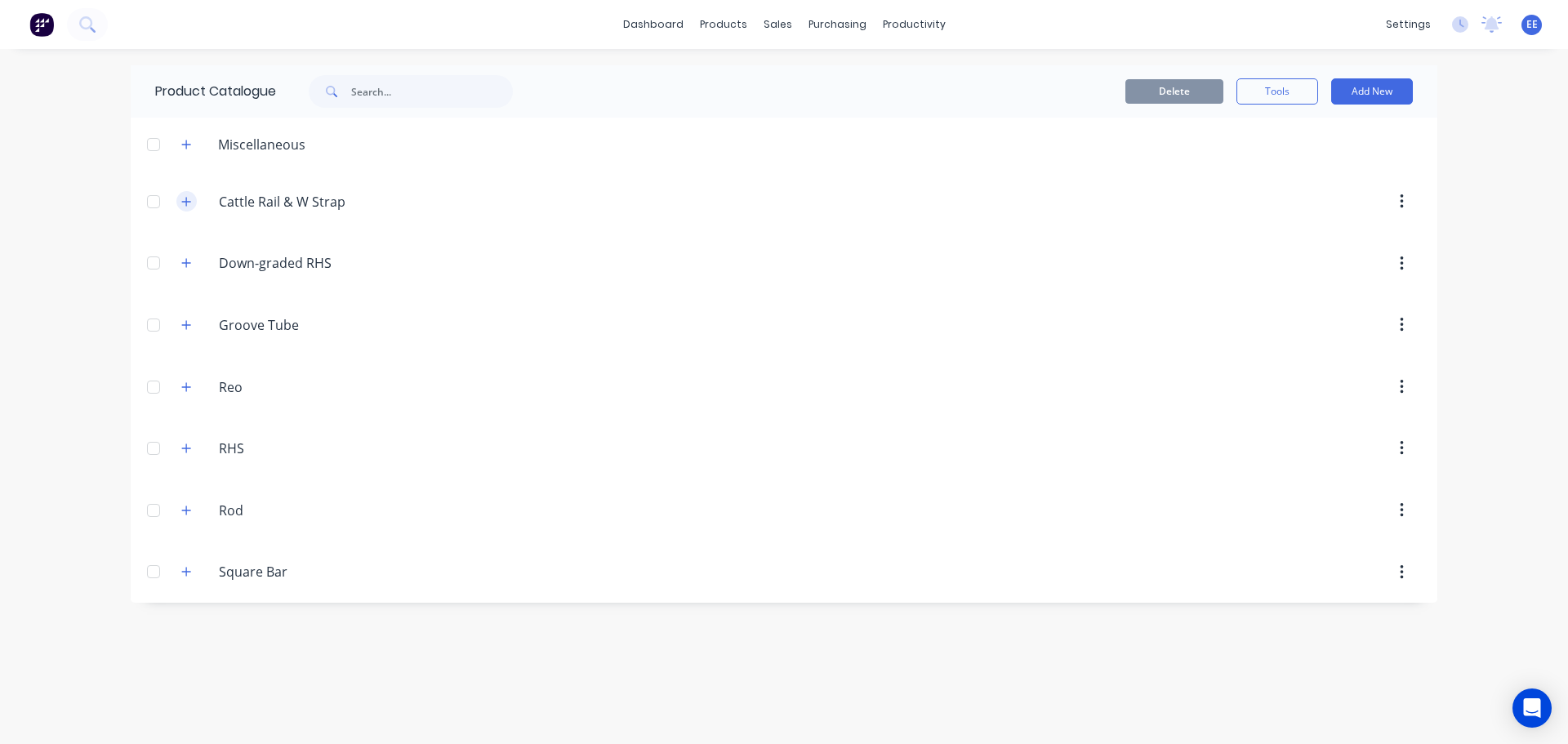
click at [191, 207] on button "button" at bounding box center [186, 200] width 20 height 20
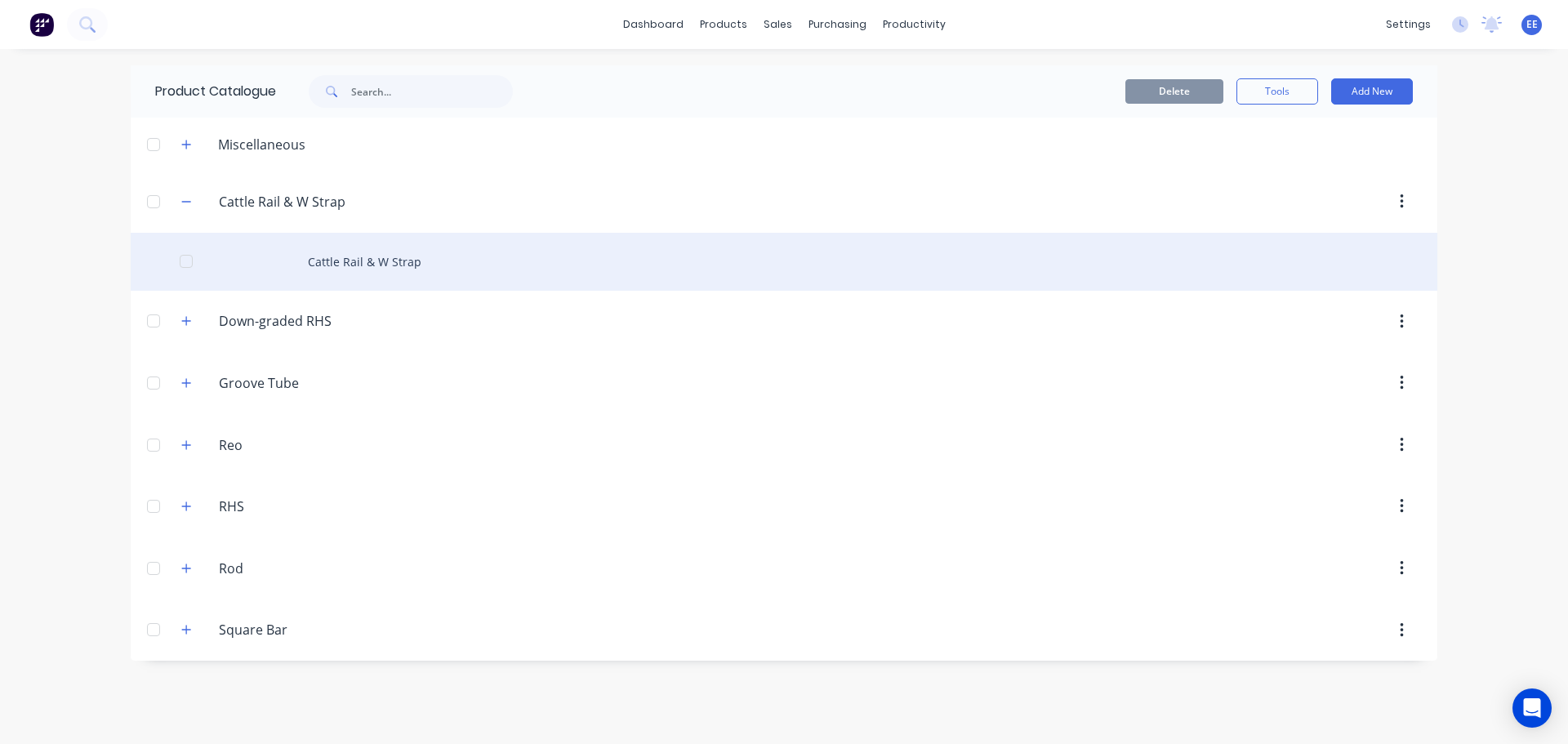
click at [273, 258] on div "Cattle Rail & W Strap" at bounding box center [784, 261] width 1307 height 58
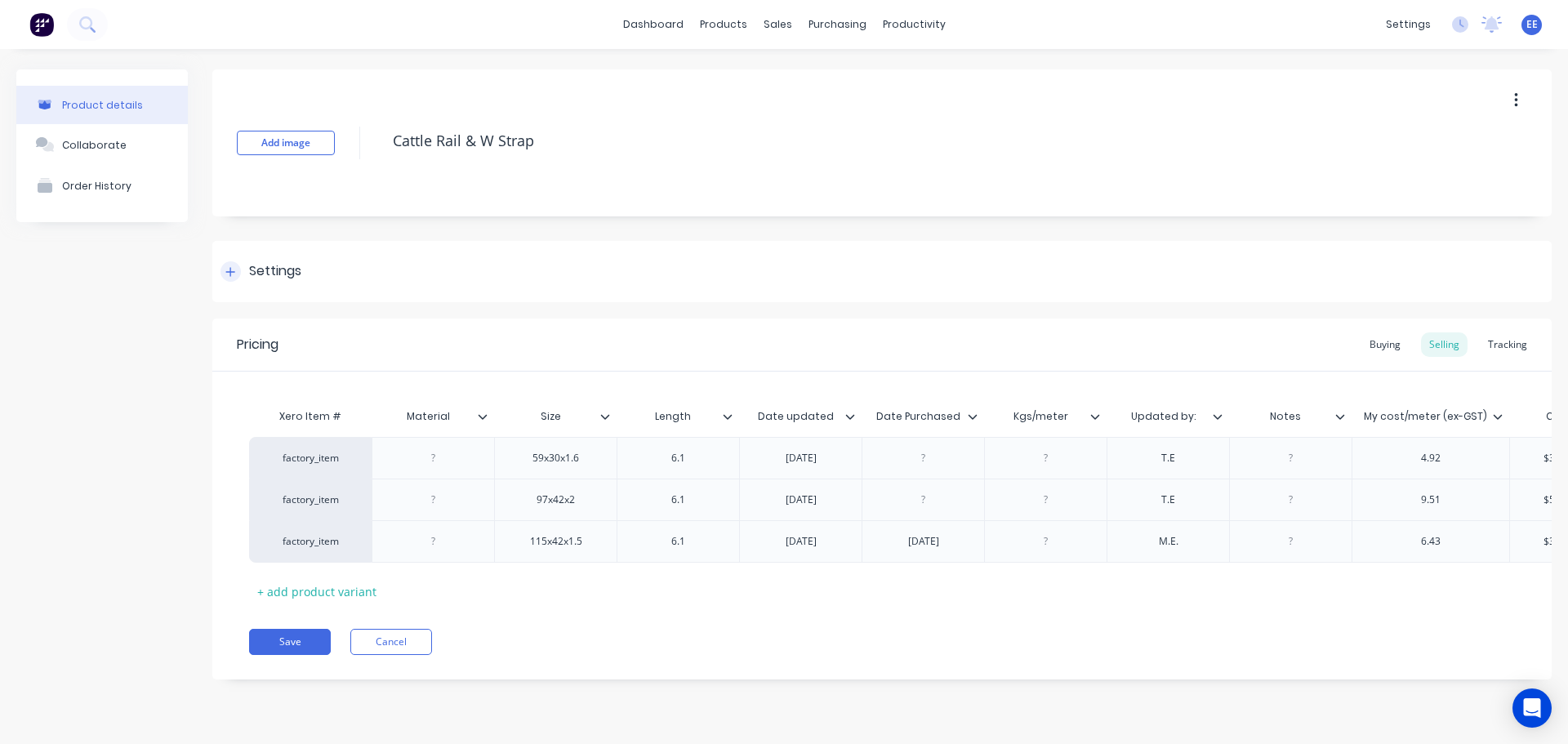
click at [232, 274] on icon at bounding box center [230, 272] width 10 height 11
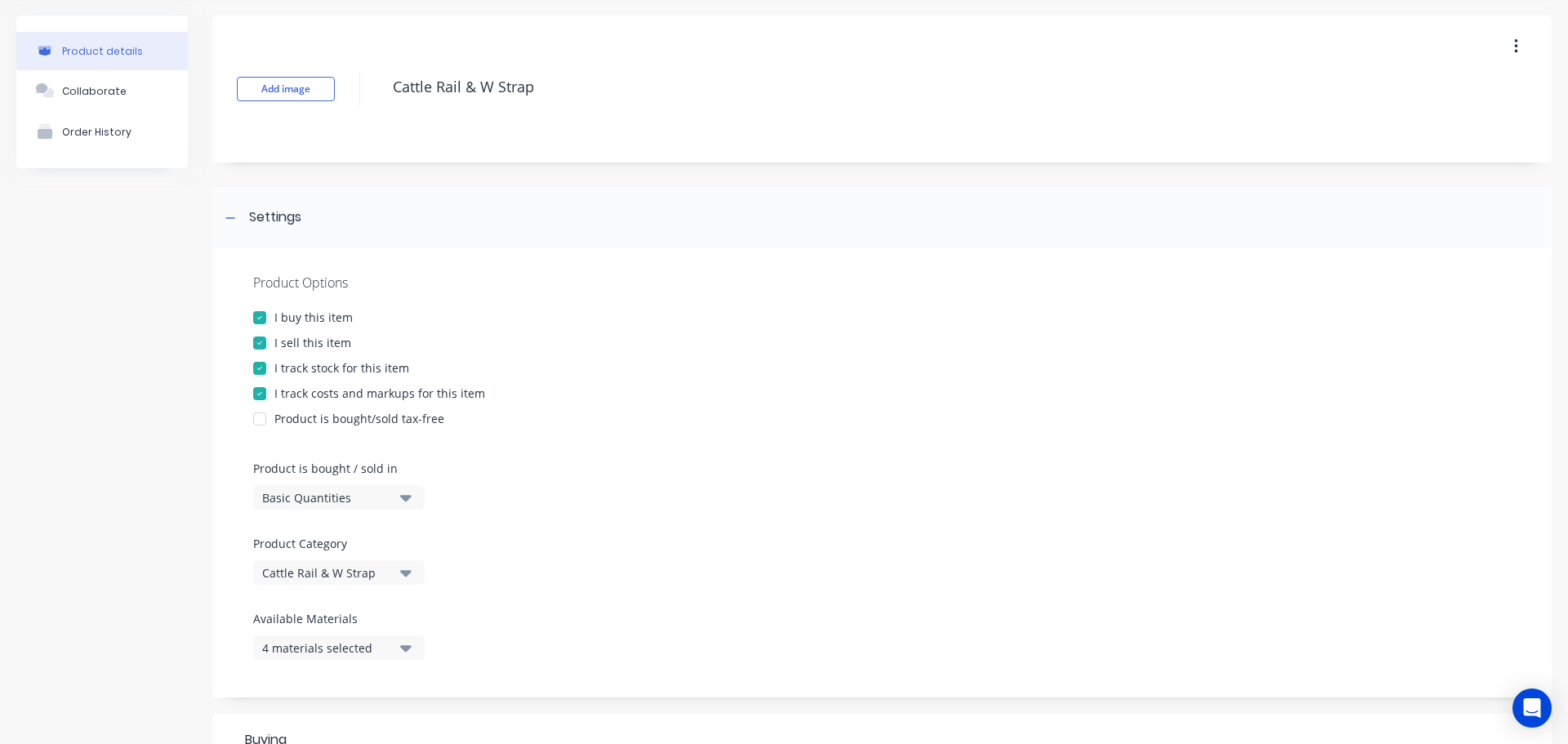
scroll to position [82, 0]
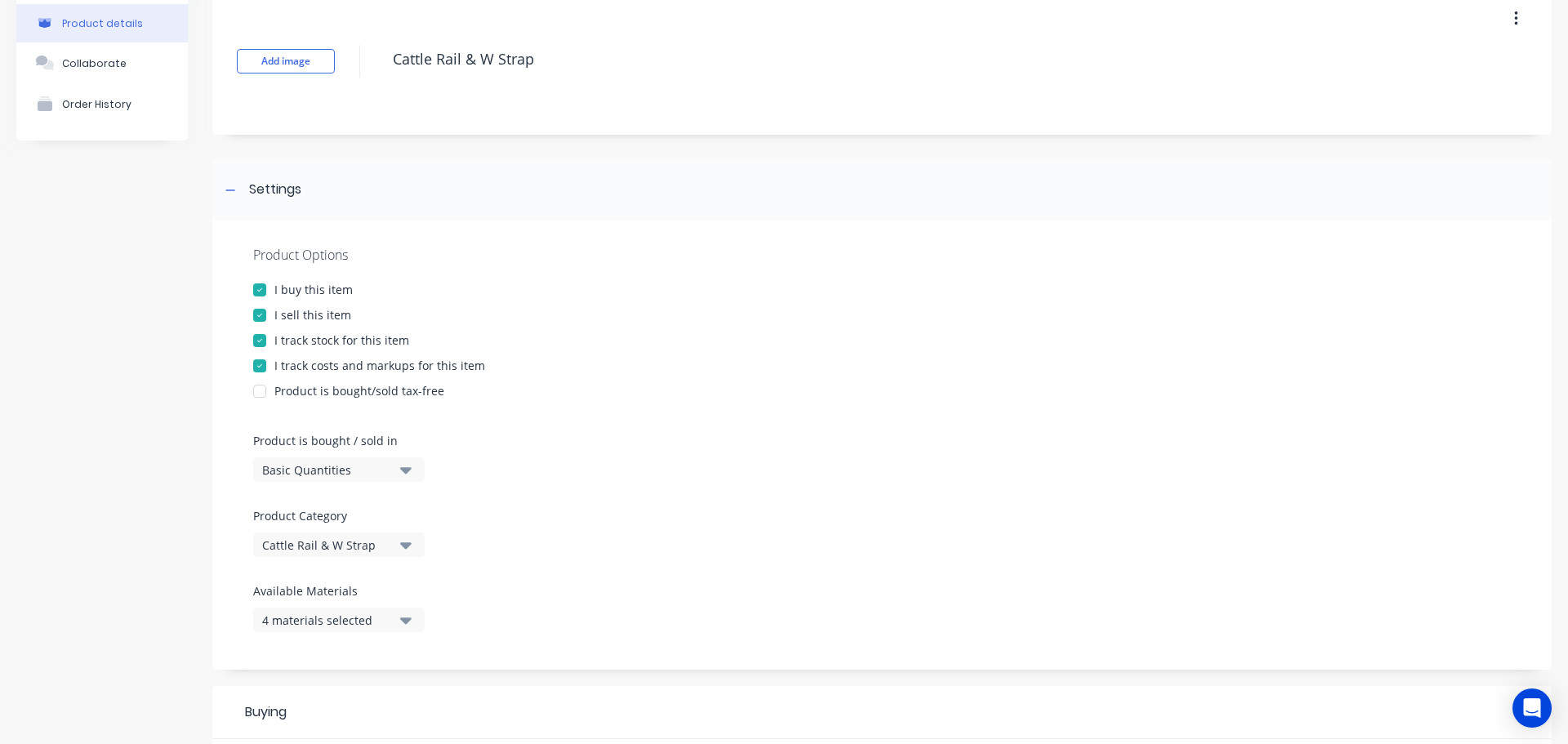
click at [400, 617] on button "4 materials selected" at bounding box center [339, 619] width 172 height 24
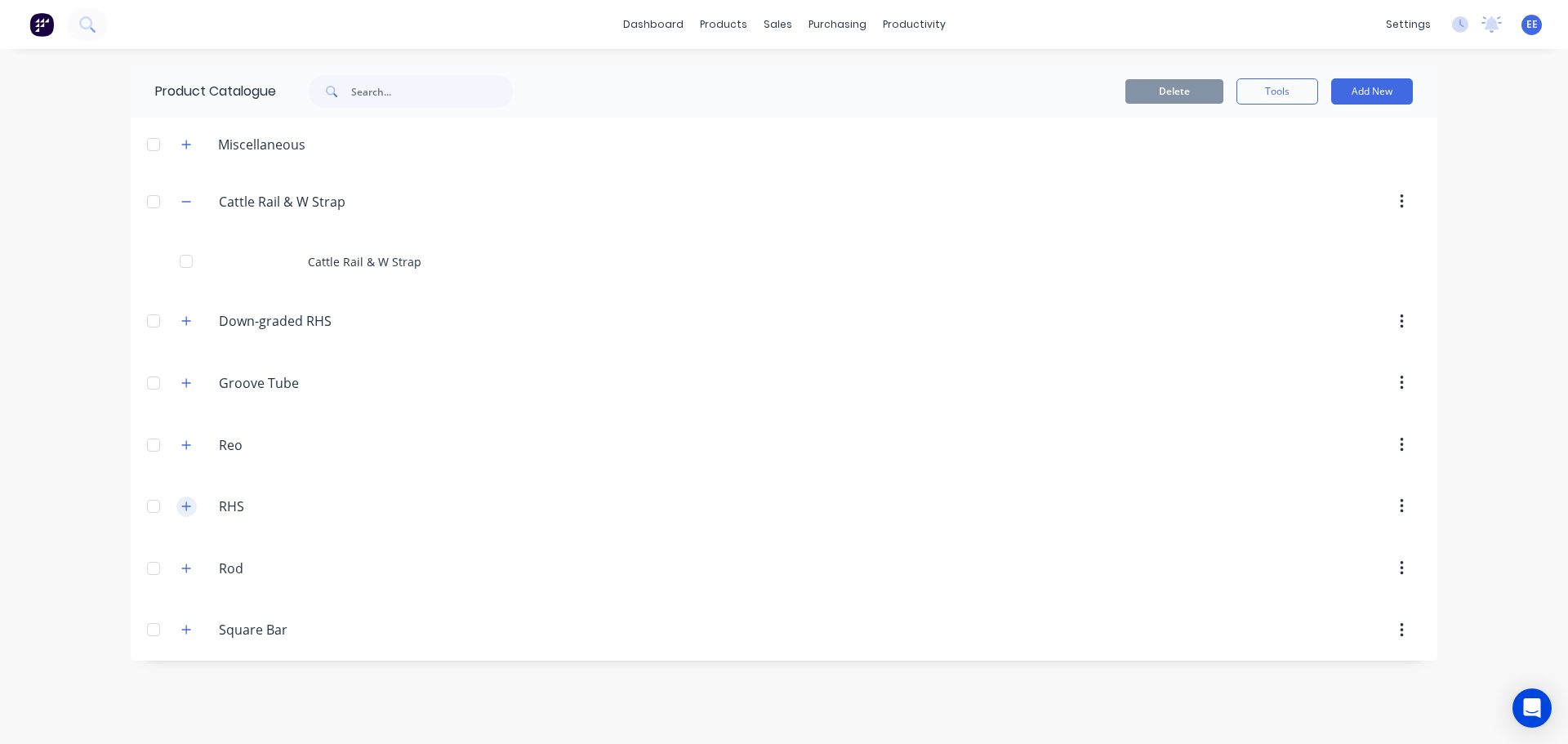
click at [191, 512] on span at bounding box center [186, 506] width 20 height 20
click at [189, 511] on icon "button" at bounding box center [186, 505] width 10 height 11
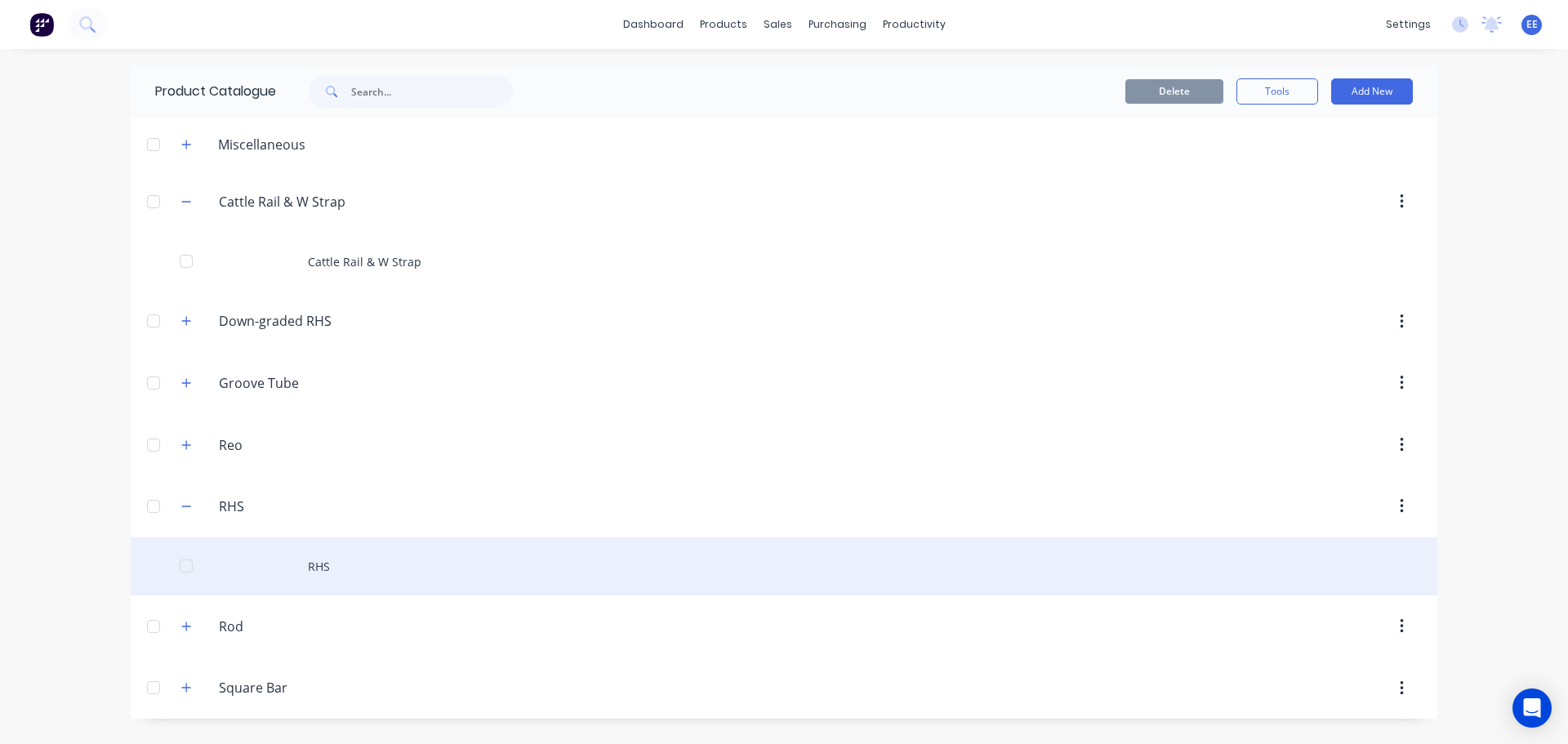
click at [289, 569] on div "RHS" at bounding box center [784, 566] width 1307 height 58
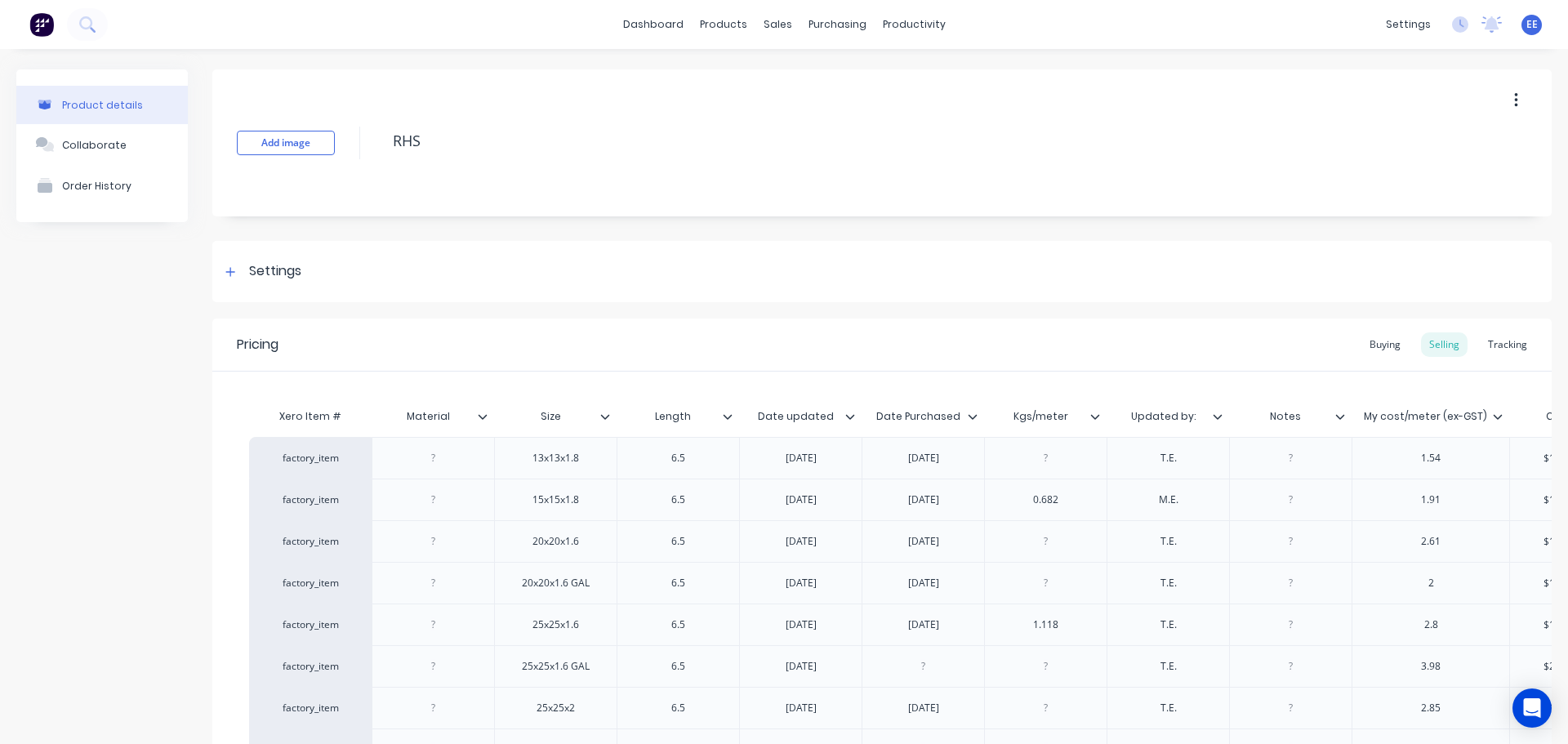
click at [1514, 100] on button "button" at bounding box center [1517, 100] width 38 height 30
click at [1510, 98] on button "button" at bounding box center [1517, 100] width 38 height 30
click at [234, 275] on icon at bounding box center [230, 272] width 10 height 11
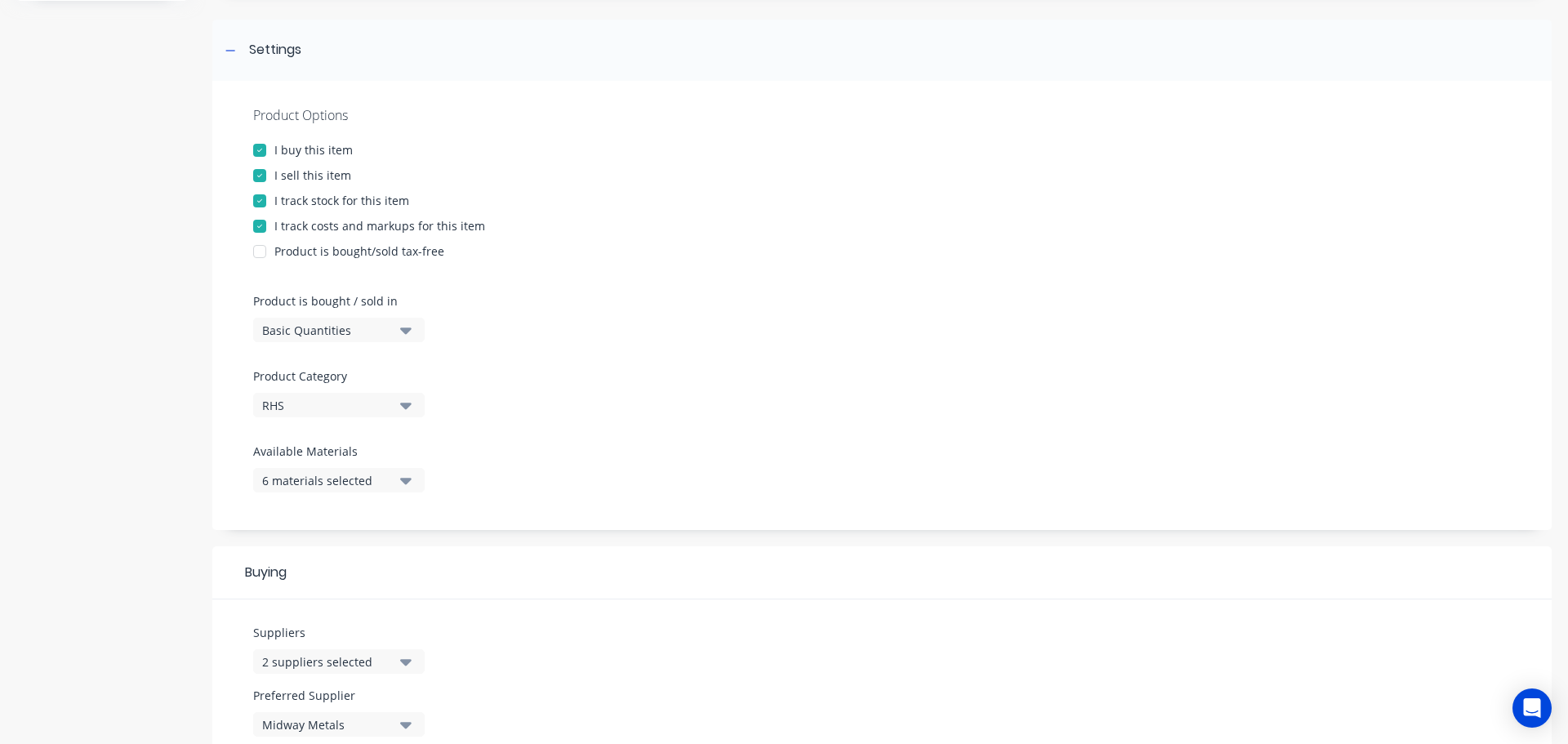
scroll to position [245, 0]
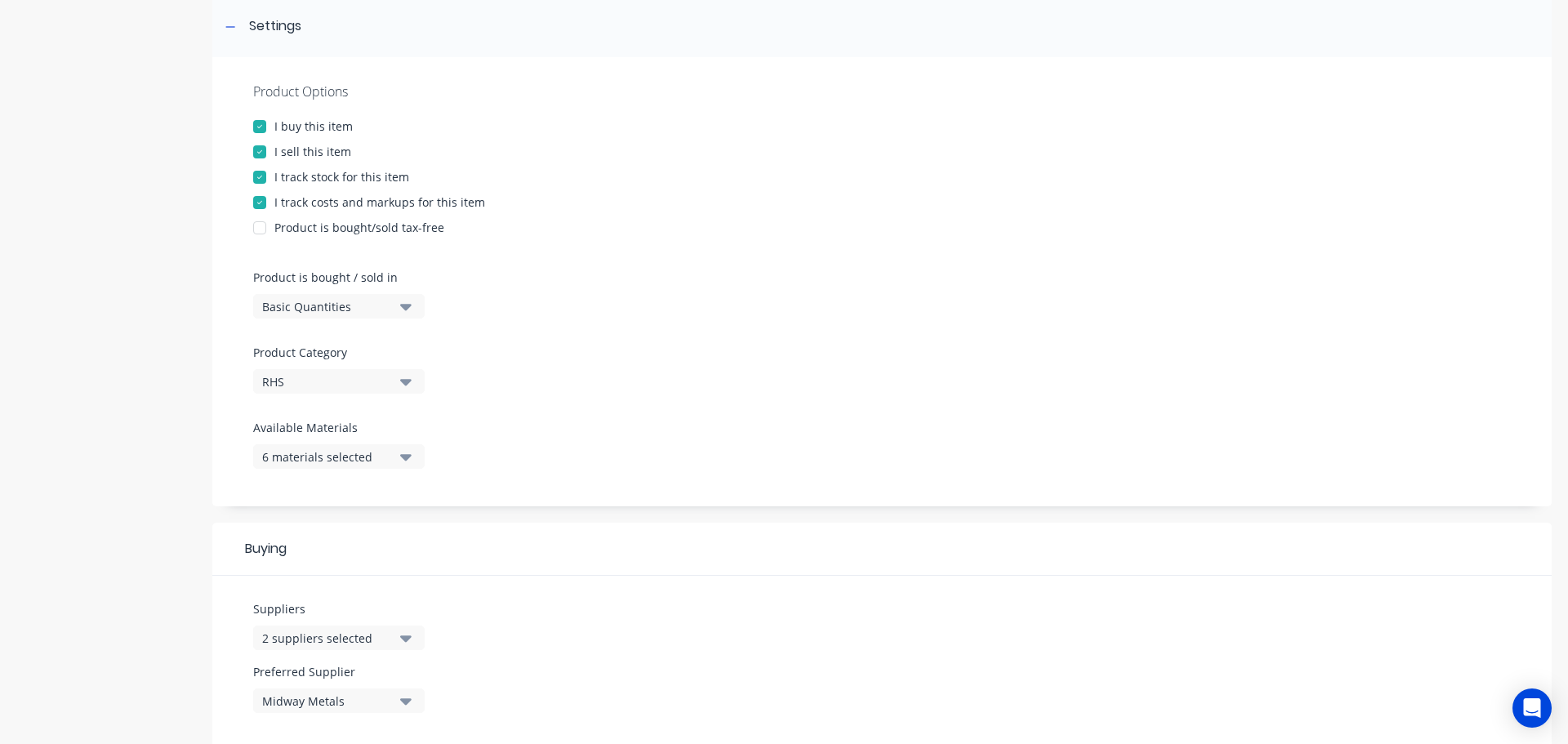
click at [402, 456] on icon "button" at bounding box center [405, 457] width 11 height 6
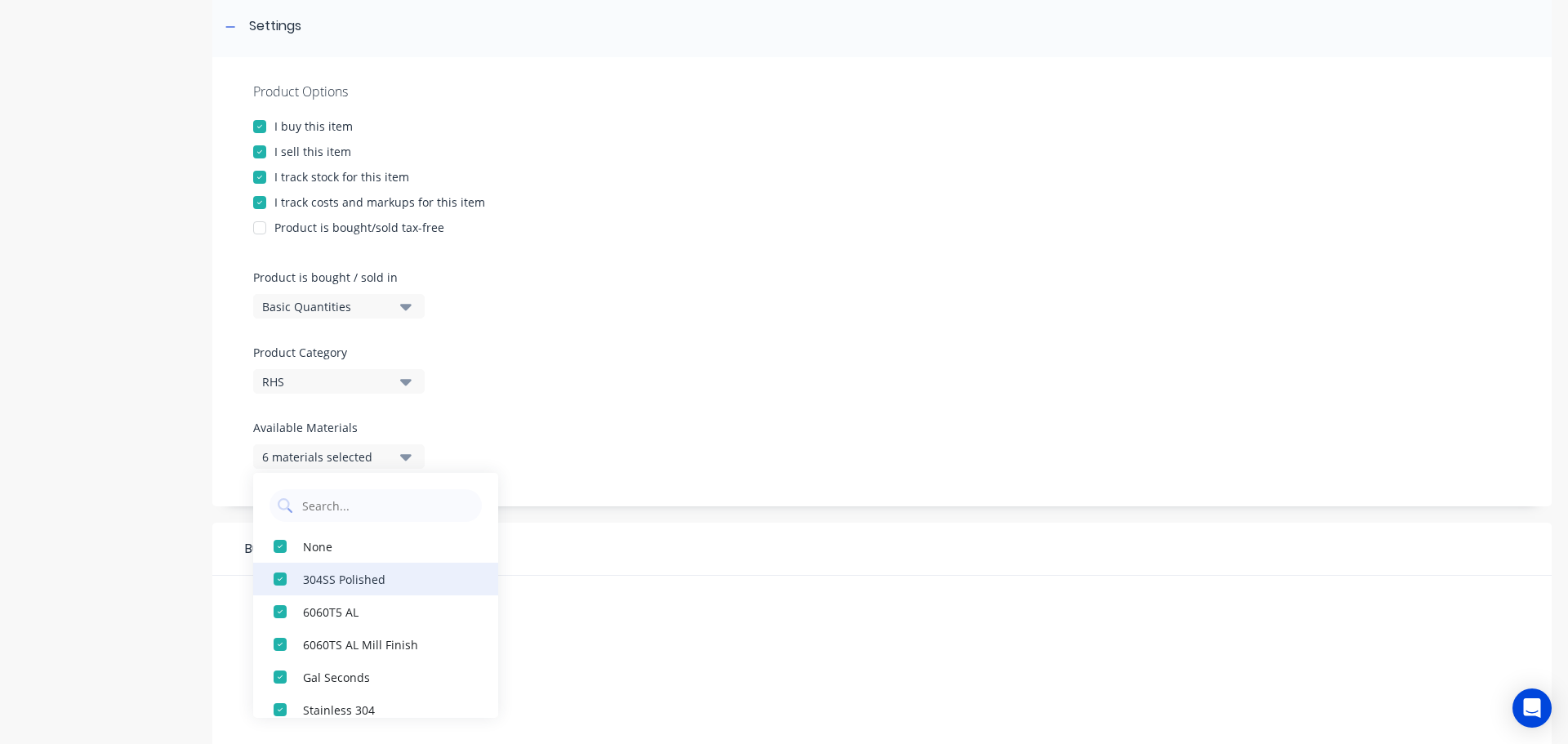
click at [277, 575] on div "button" at bounding box center [280, 578] width 32 height 32
click at [281, 575] on div "button" at bounding box center [280, 578] width 32 height 32
click at [280, 594] on div "button" at bounding box center [280, 578] width 32 height 32
click at [274, 581] on div "button" at bounding box center [280, 578] width 32 height 32
click at [278, 581] on div "button" at bounding box center [280, 578] width 32 height 32
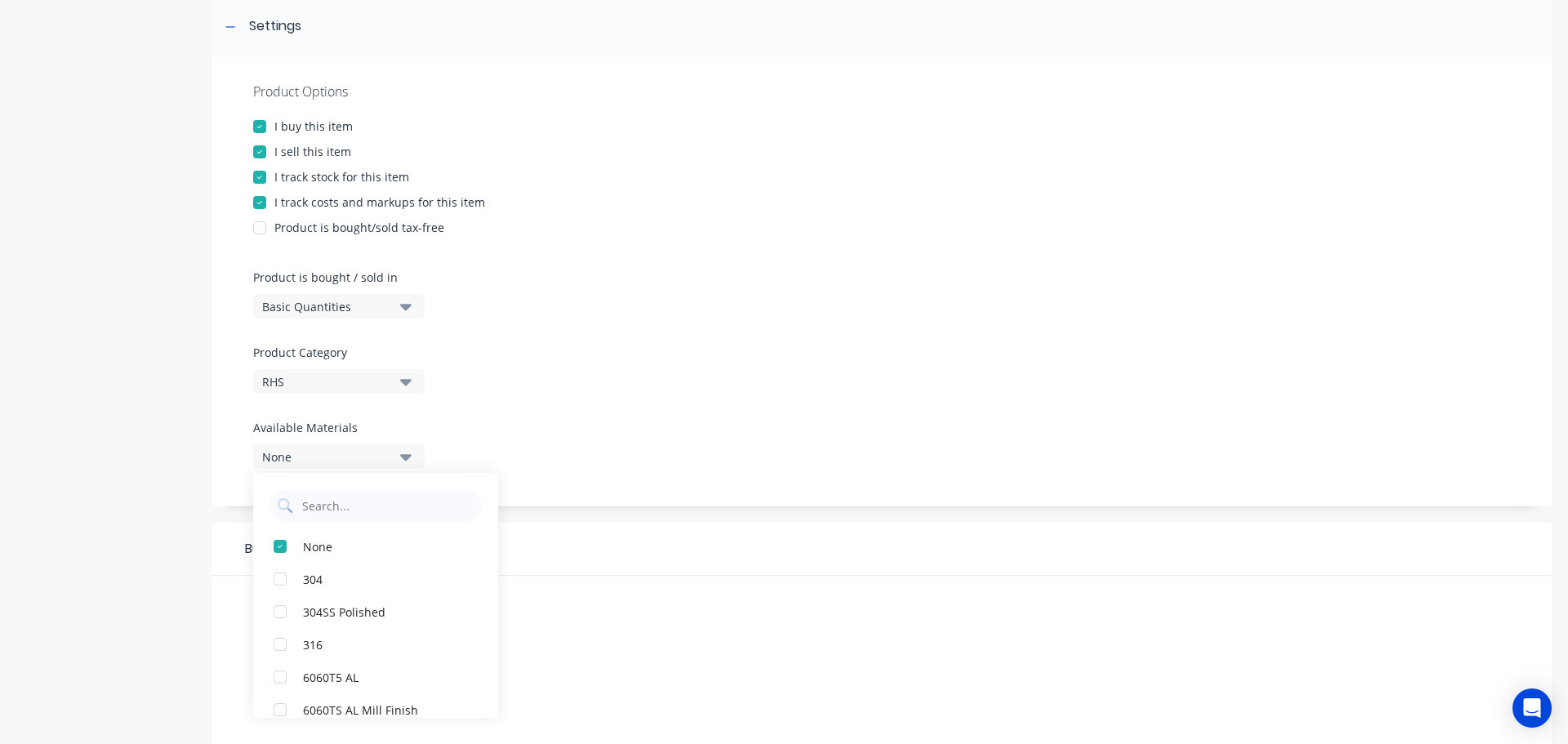
click at [540, 417] on div at bounding box center [882, 413] width 1258 height 12
click at [407, 383] on icon "button" at bounding box center [405, 382] width 11 height 6
click at [630, 324] on div "Product Options I buy this item I sell this item I track stock for this item I …" at bounding box center [882, 281] width 1340 height 449
click at [400, 459] on icon "button" at bounding box center [405, 457] width 11 height 18
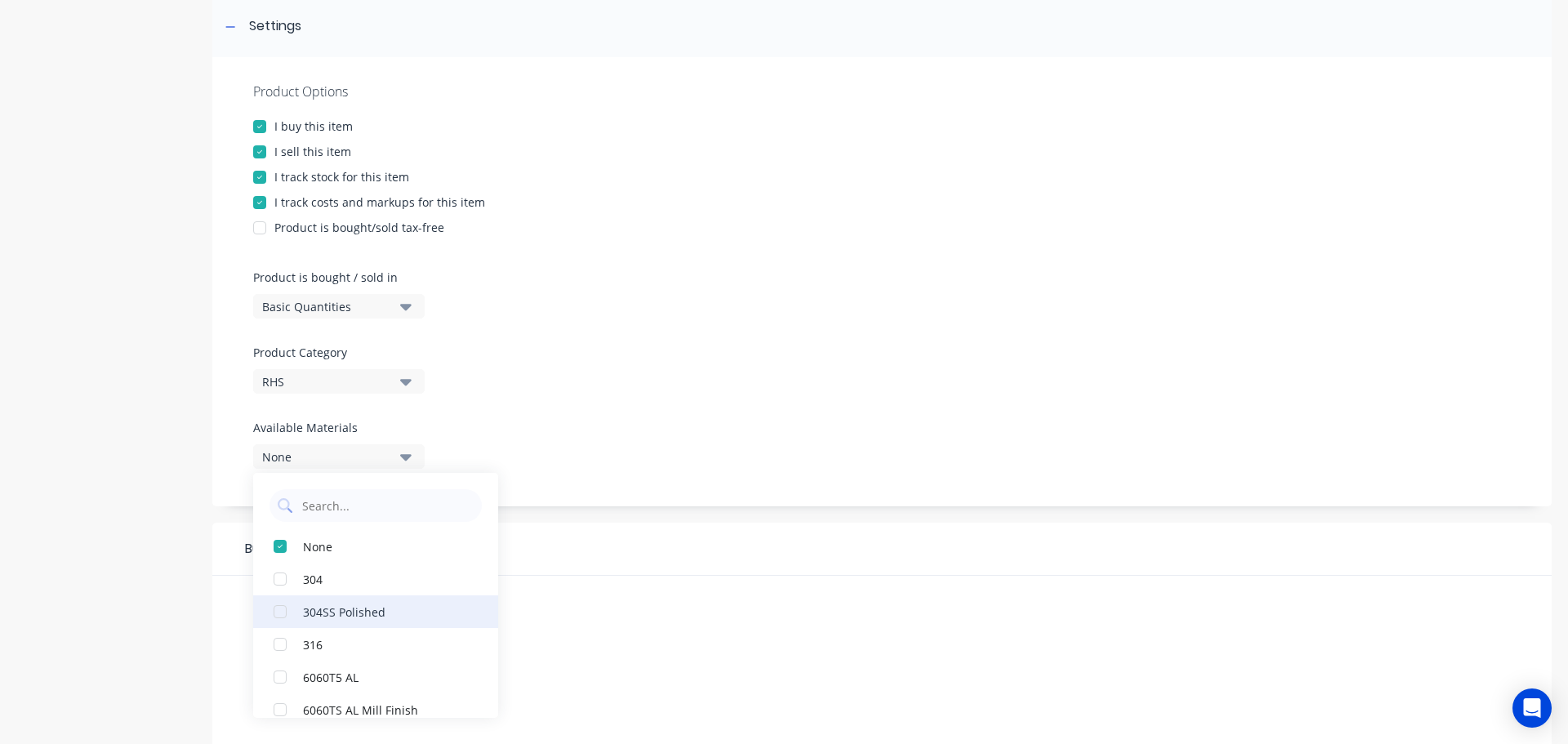
click at [335, 617] on div "304SS Polished" at bounding box center [384, 612] width 163 height 17
click at [617, 433] on div "Product Options I buy this item I sell this item I track stock for this item I …" at bounding box center [882, 281] width 1340 height 449
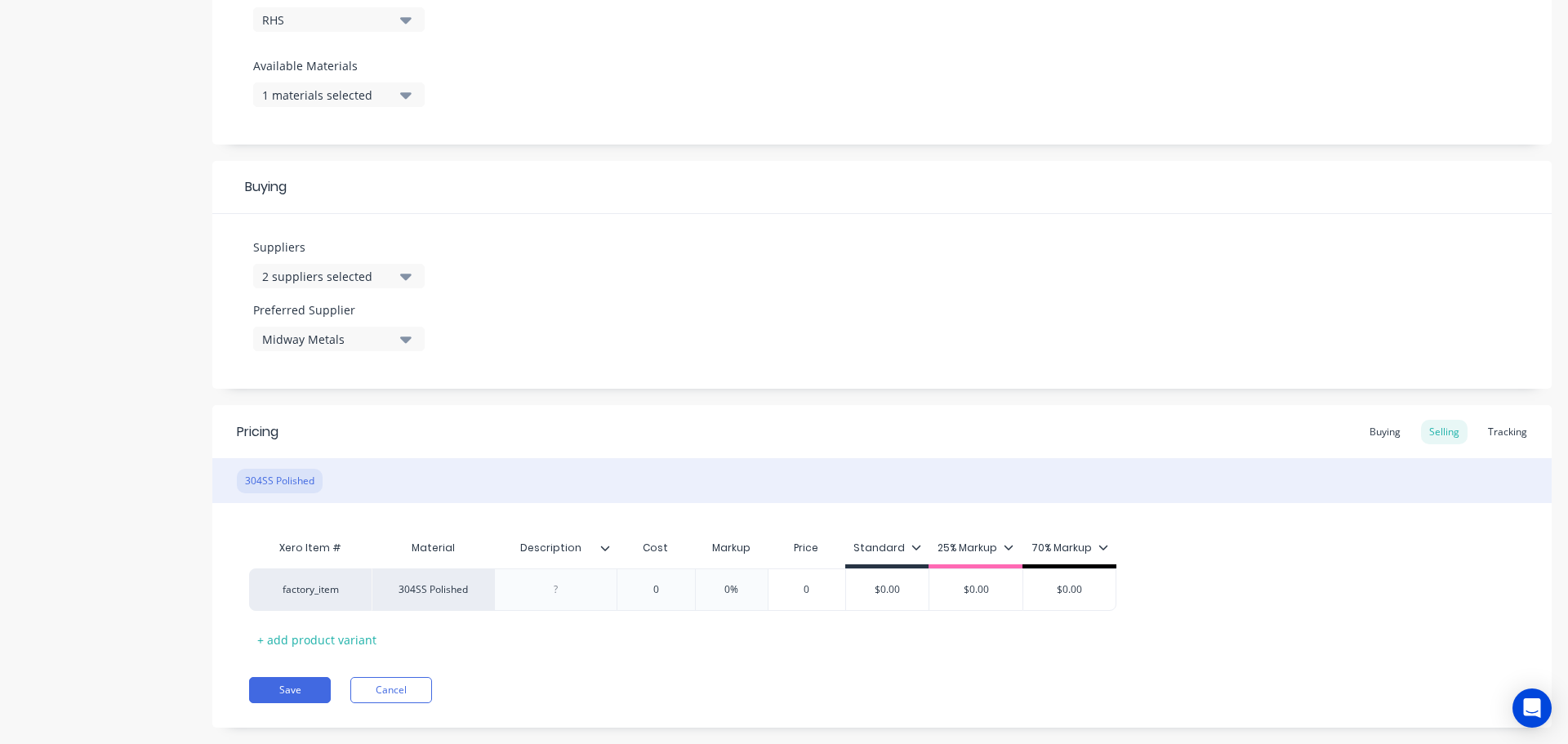
scroll to position [635, 0]
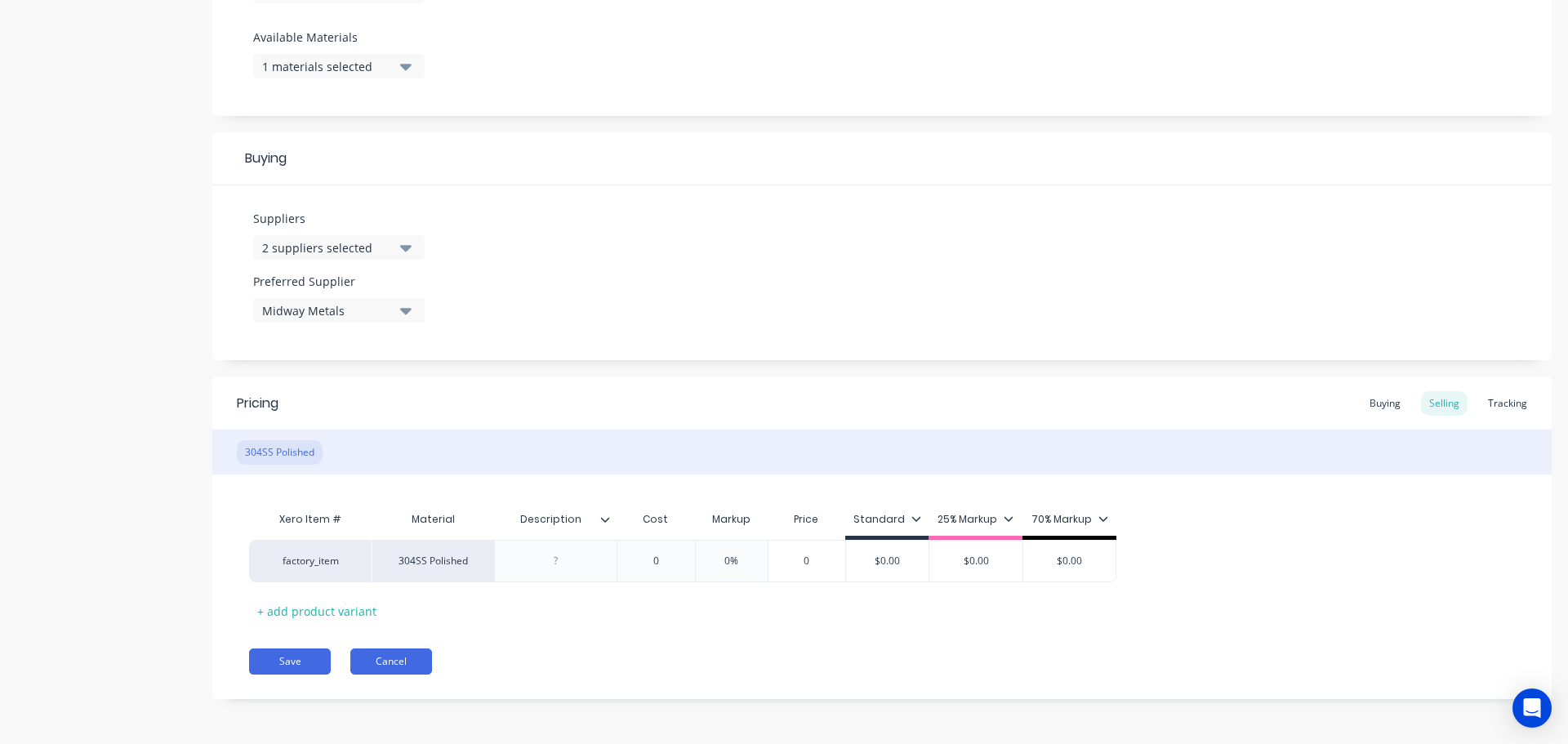
click at [378, 662] on button "Cancel" at bounding box center [391, 661] width 82 height 26
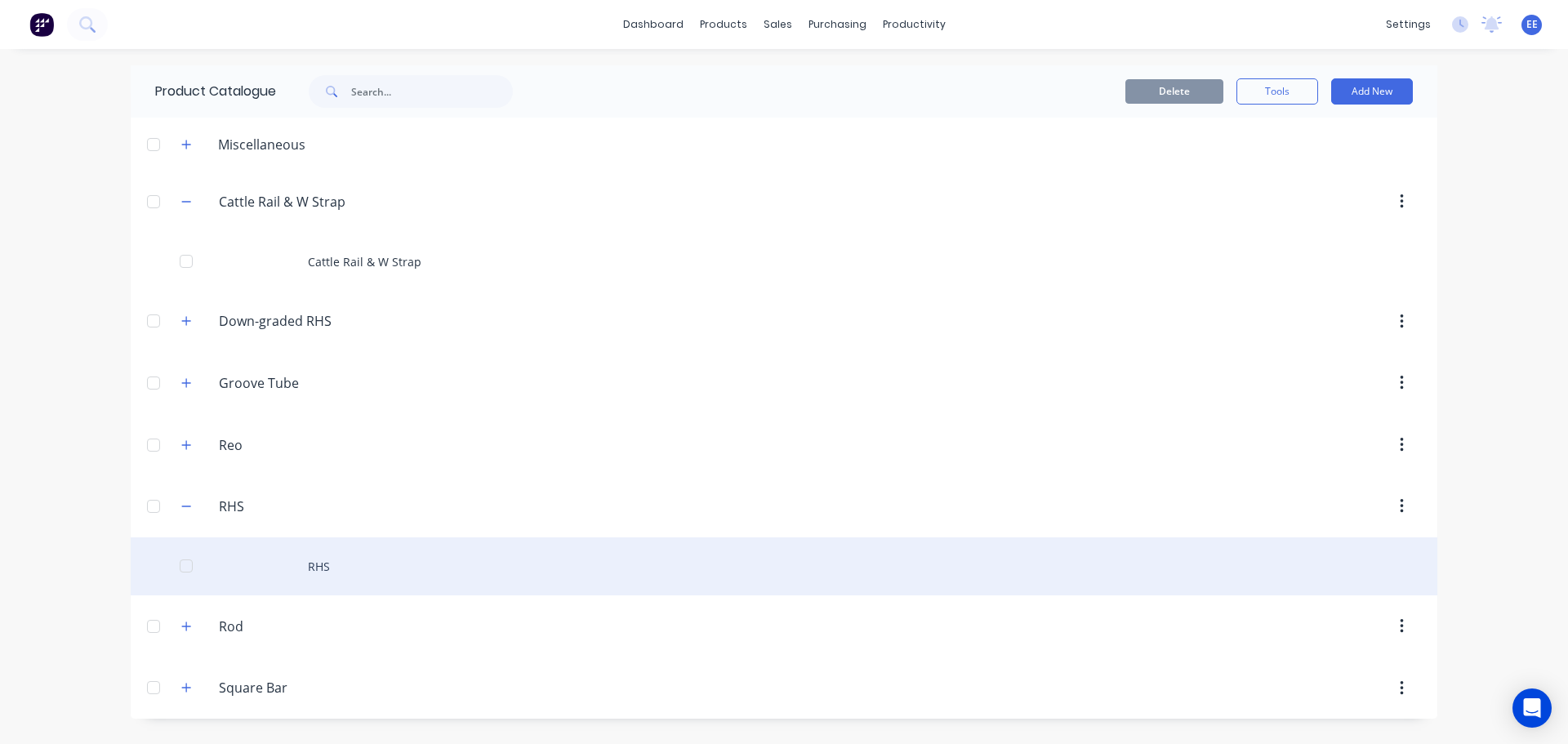
click at [290, 560] on div "RHS" at bounding box center [784, 566] width 1307 height 58
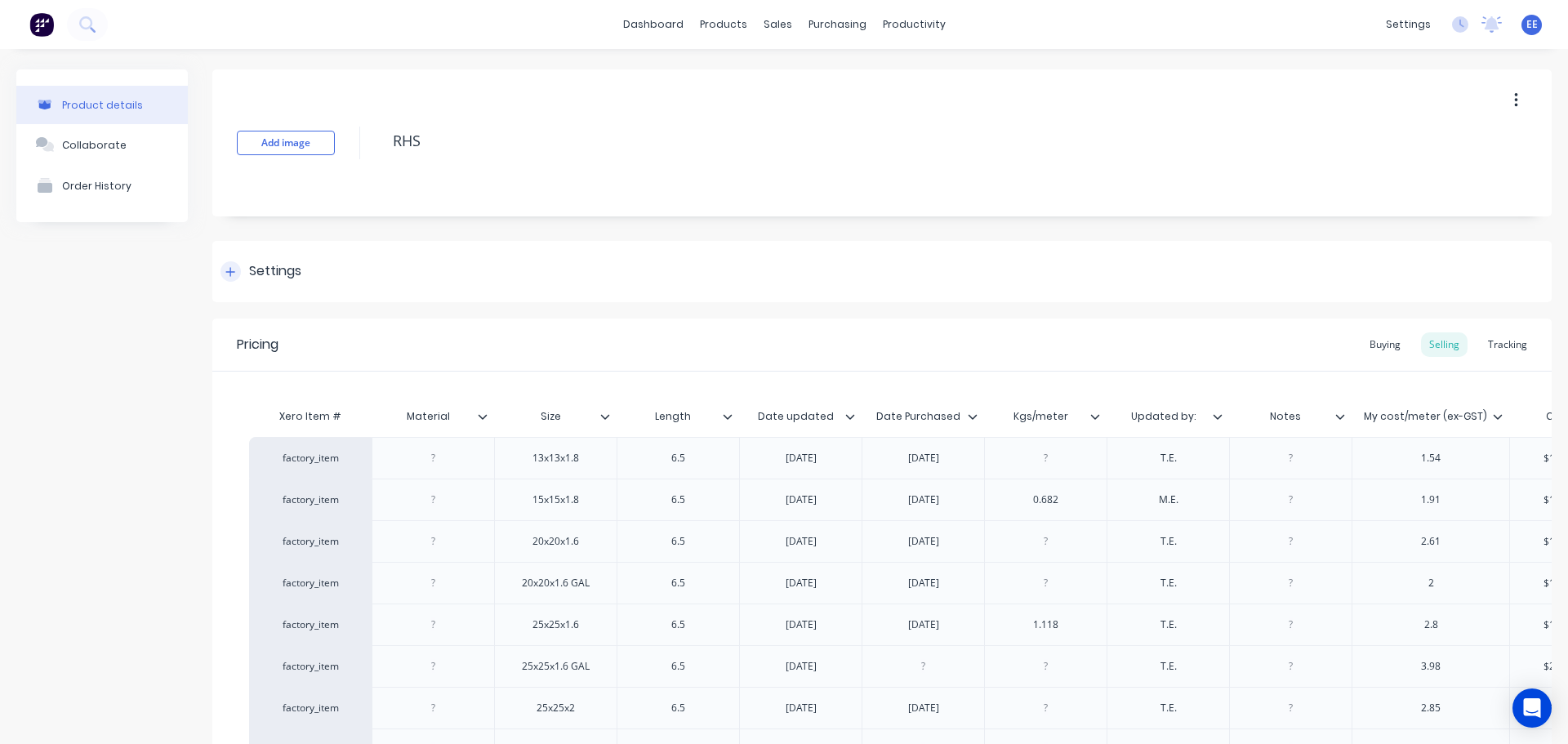
click at [233, 276] on icon at bounding box center [230, 272] width 10 height 11
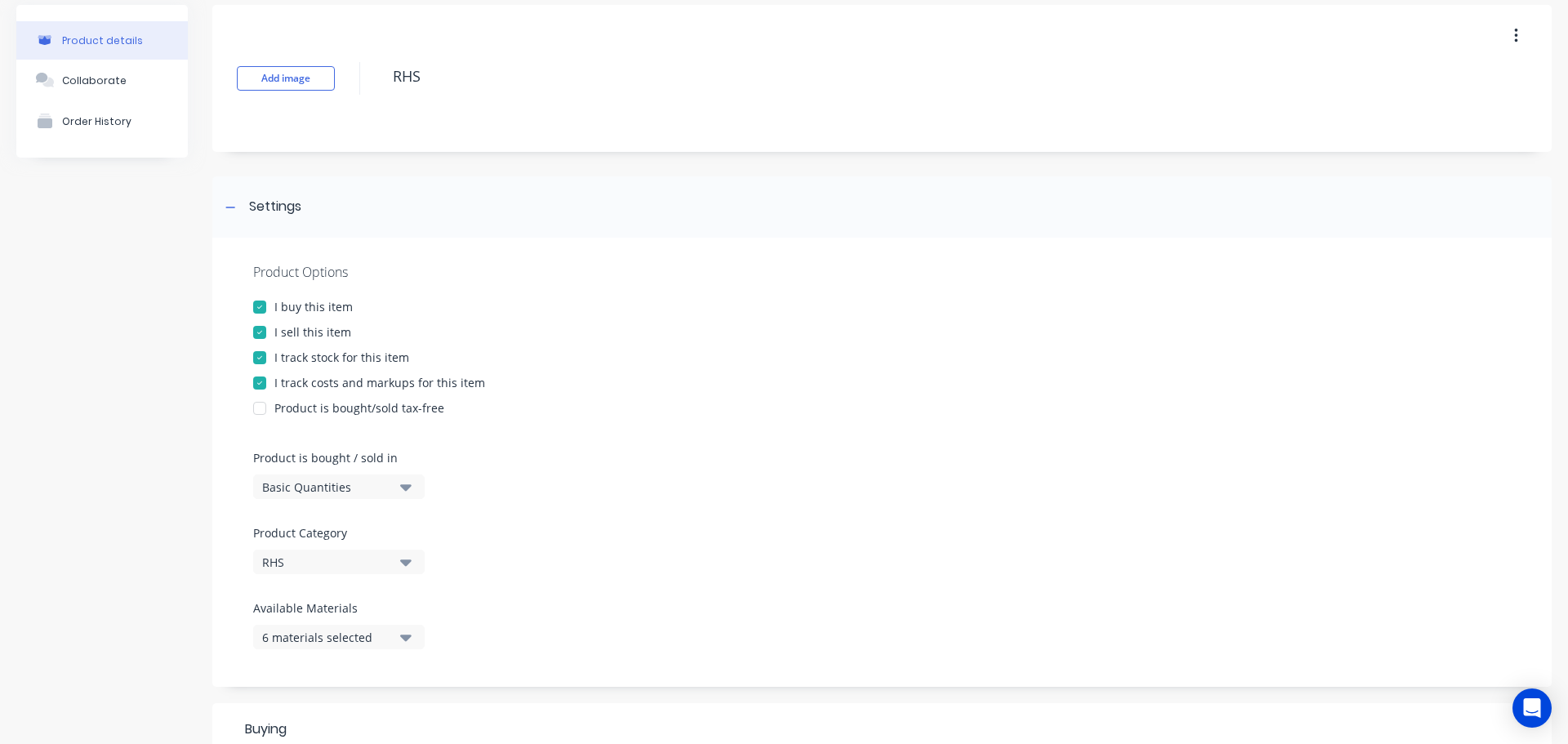
scroll to position [163, 0]
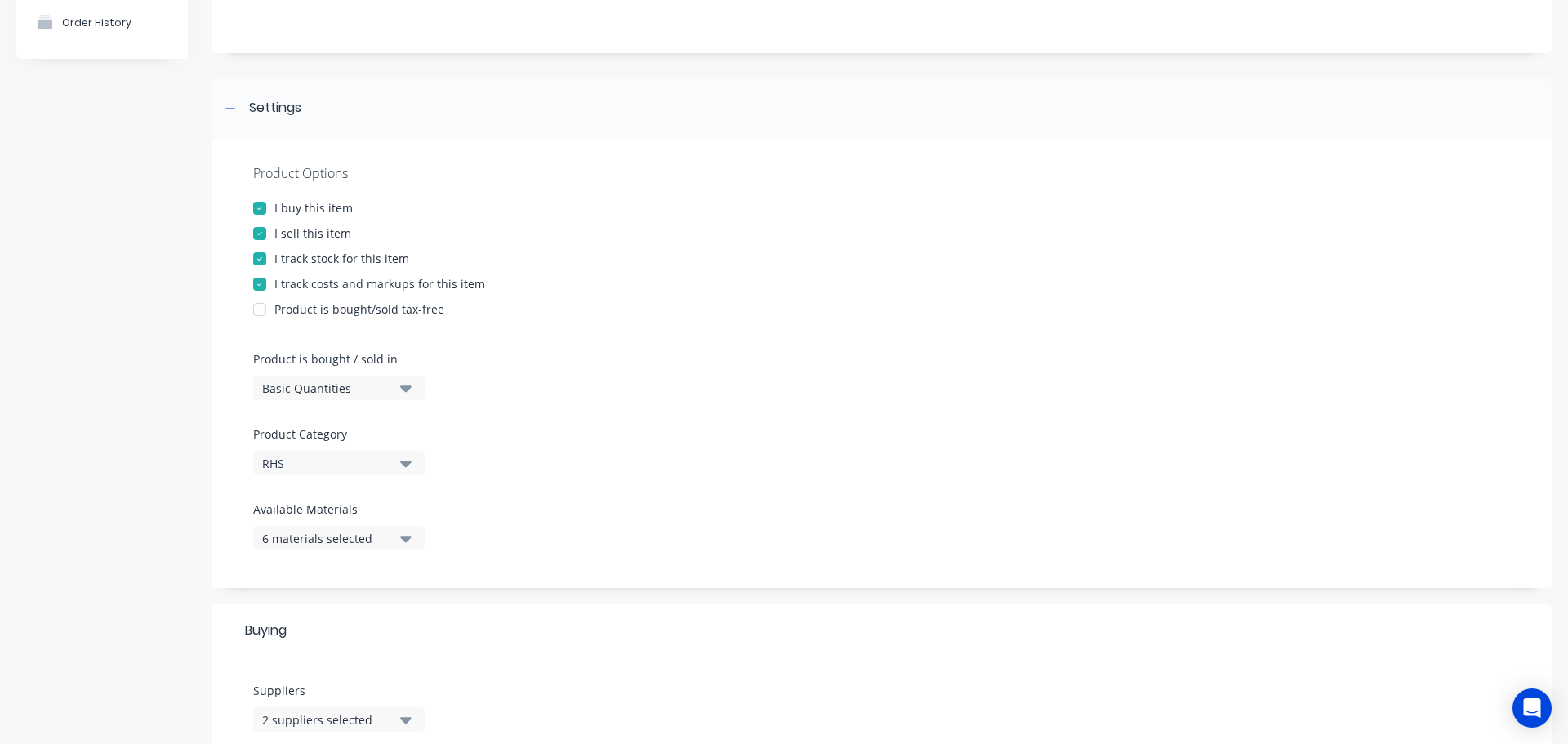
click at [405, 531] on icon "button" at bounding box center [405, 538] width 11 height 18
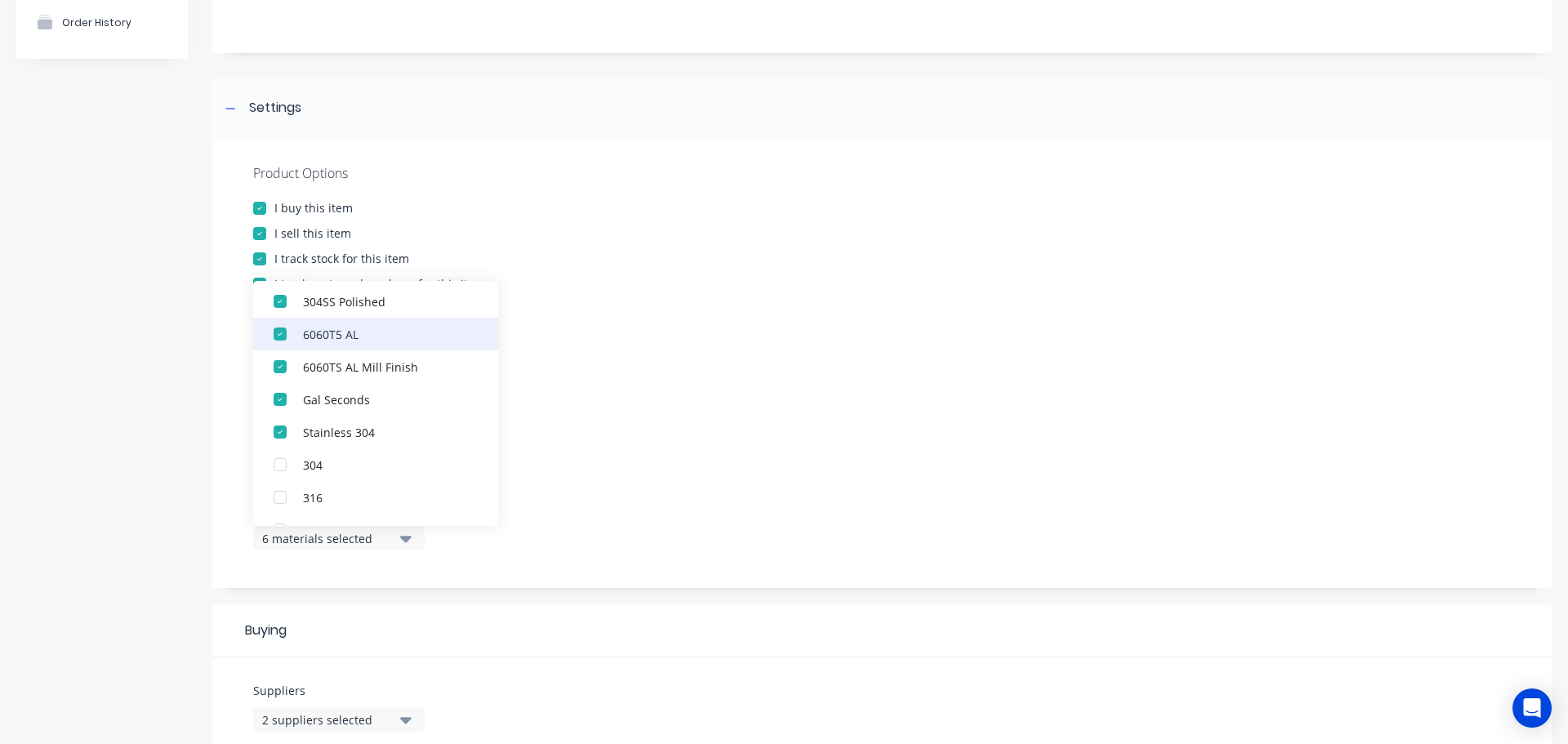
scroll to position [0, 0]
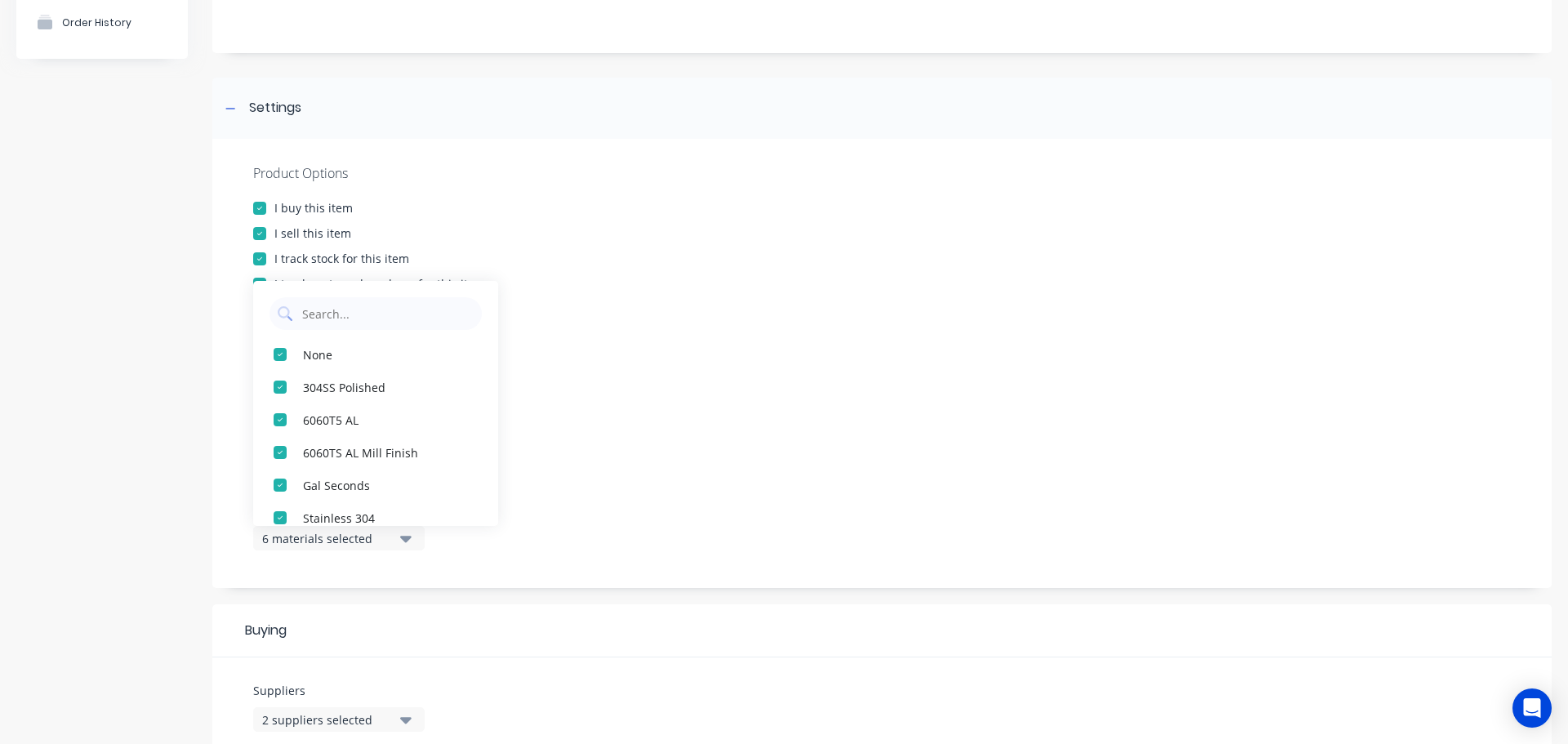
click at [708, 450] on div "Product Options I buy this item I sell this item I track stock for this item I …" at bounding box center [882, 362] width 1340 height 449
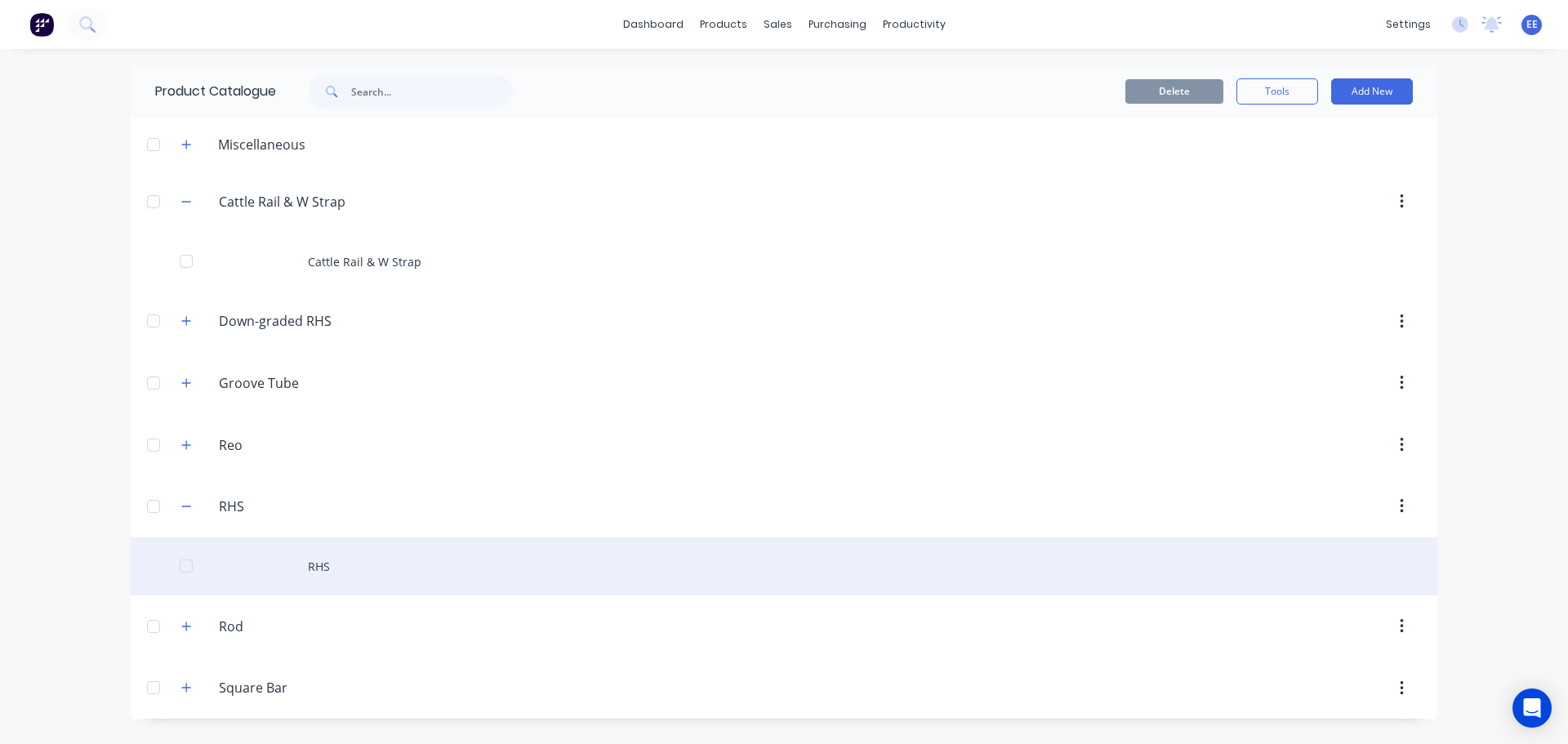
click at [183, 565] on div at bounding box center [186, 565] width 32 height 32
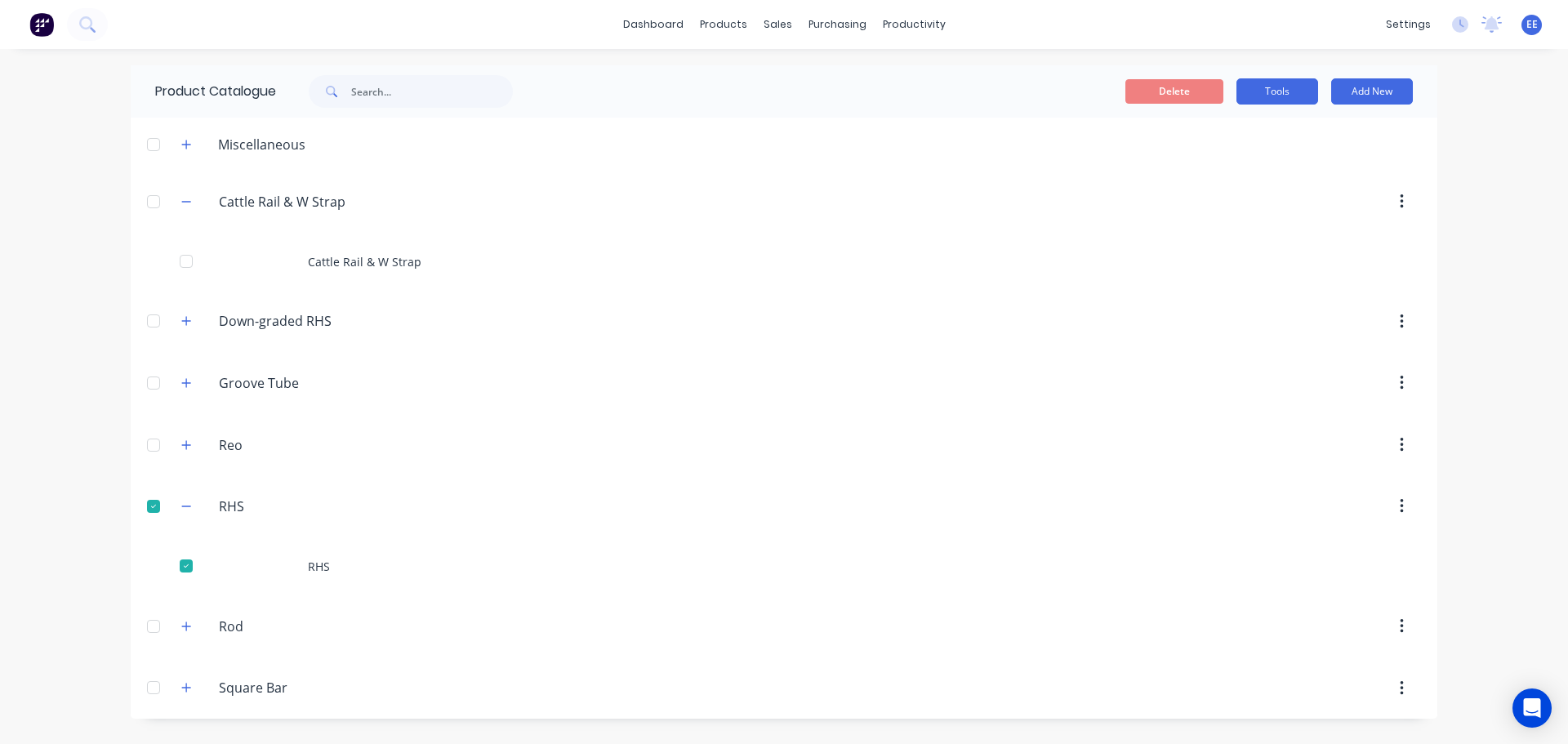
click at [1271, 95] on button "Tools" at bounding box center [1278, 91] width 82 height 26
click at [1240, 138] on span "Duplicate product" at bounding box center [1239, 133] width 123 height 17
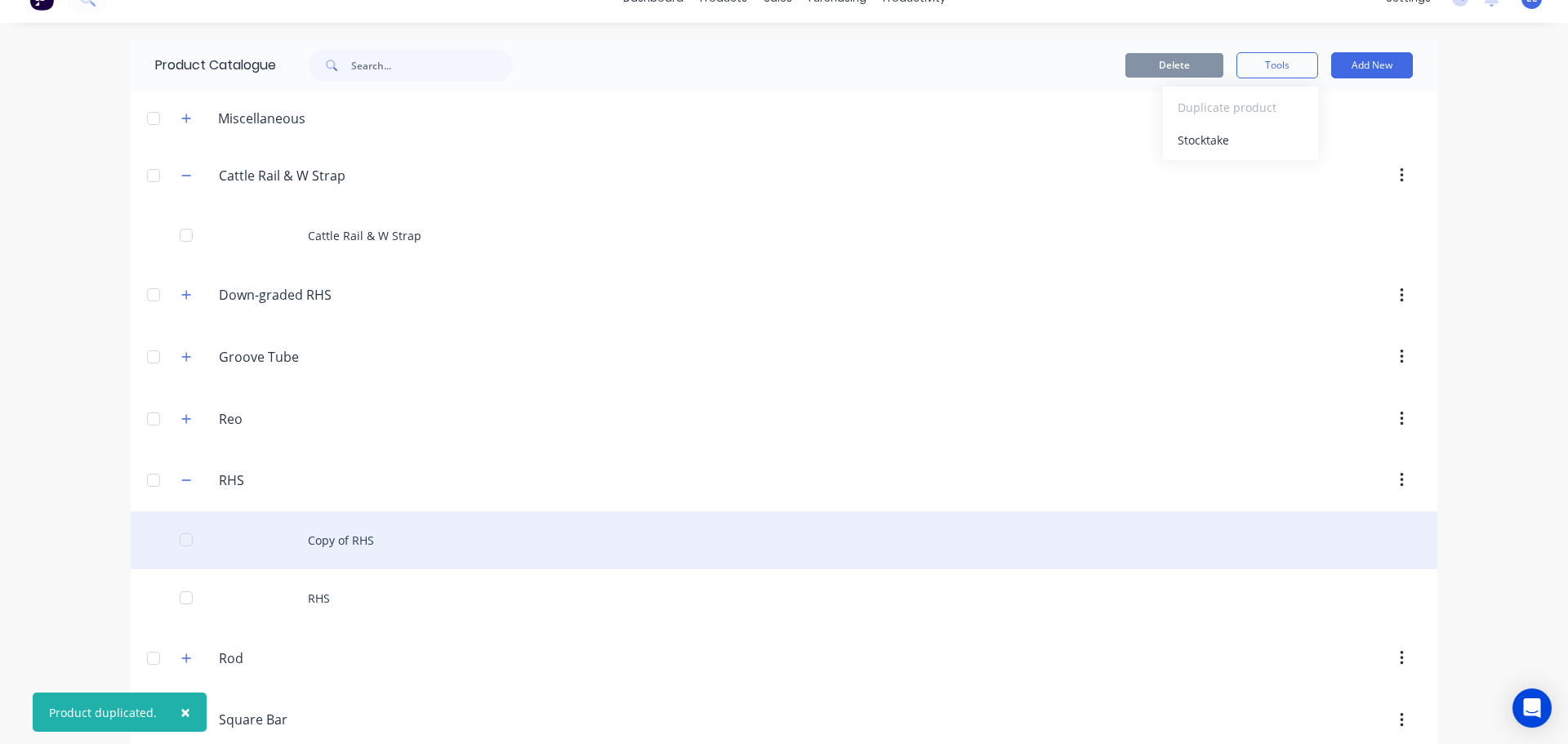
scroll to position [49, 0]
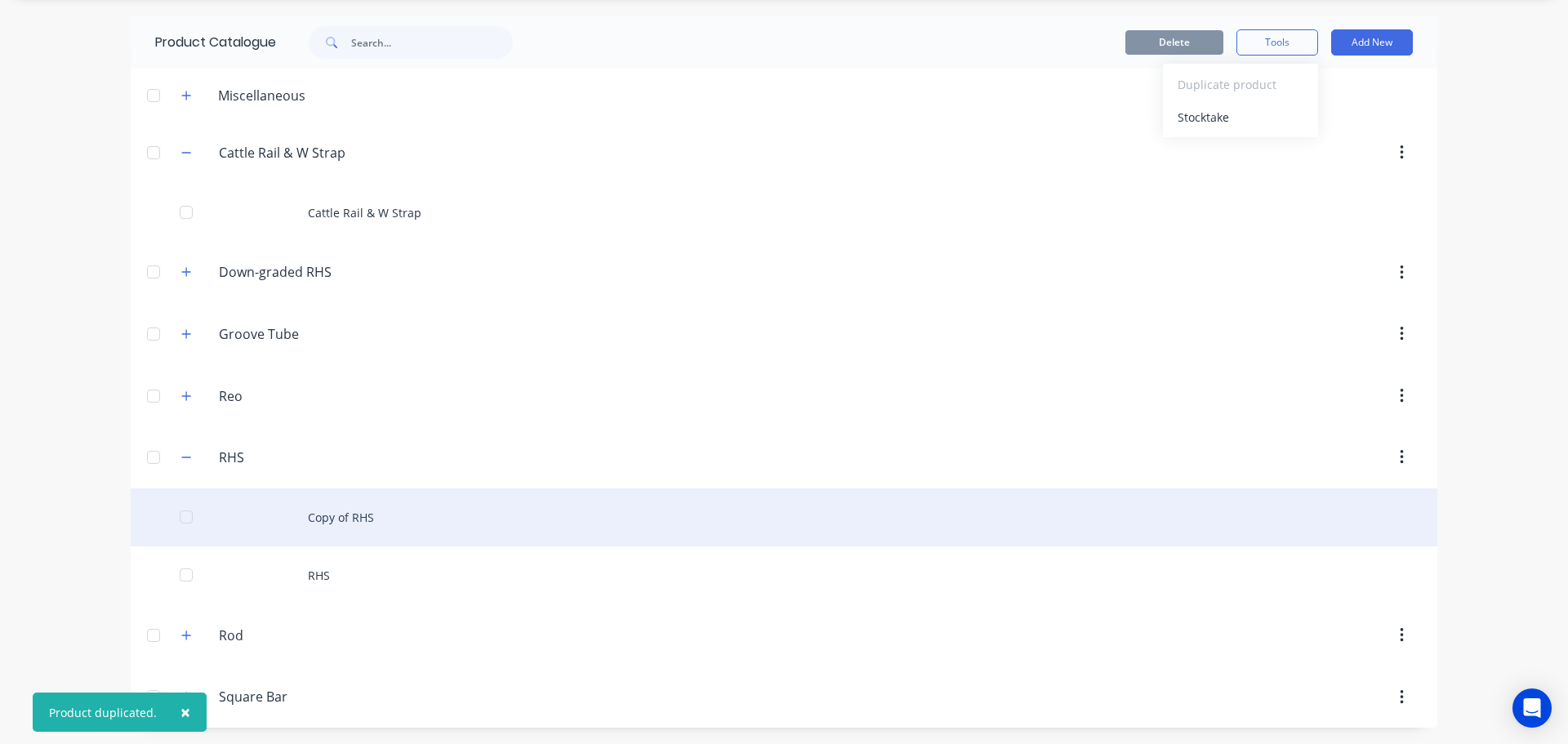
click at [339, 520] on div "Copy of RHS" at bounding box center [784, 517] width 1307 height 58
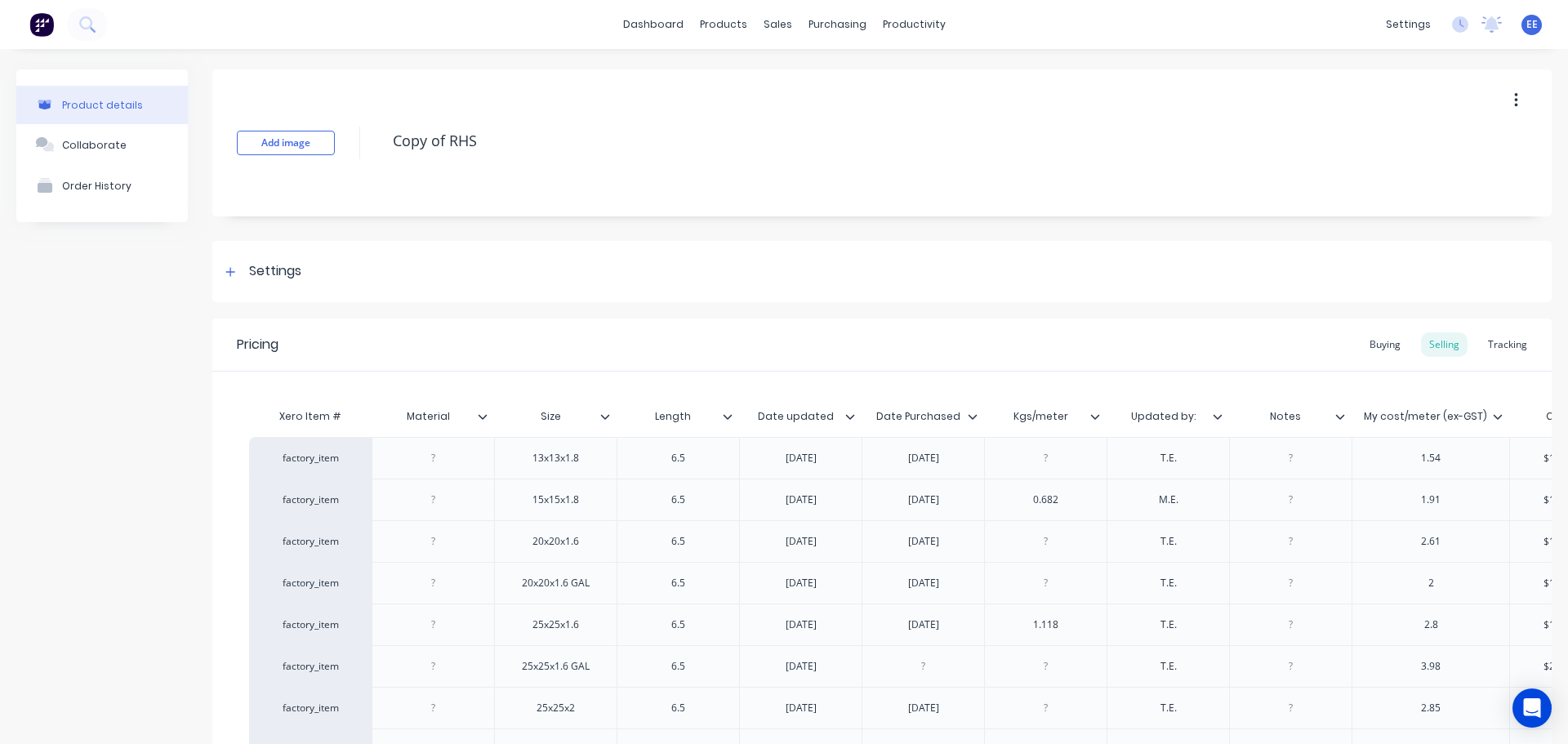
drag, startPoint x: 450, startPoint y: 138, endPoint x: 356, endPoint y: 138, distance: 94.0
click at [356, 138] on div "Add image Copy of RHS" at bounding box center [882, 143] width 1340 height 147
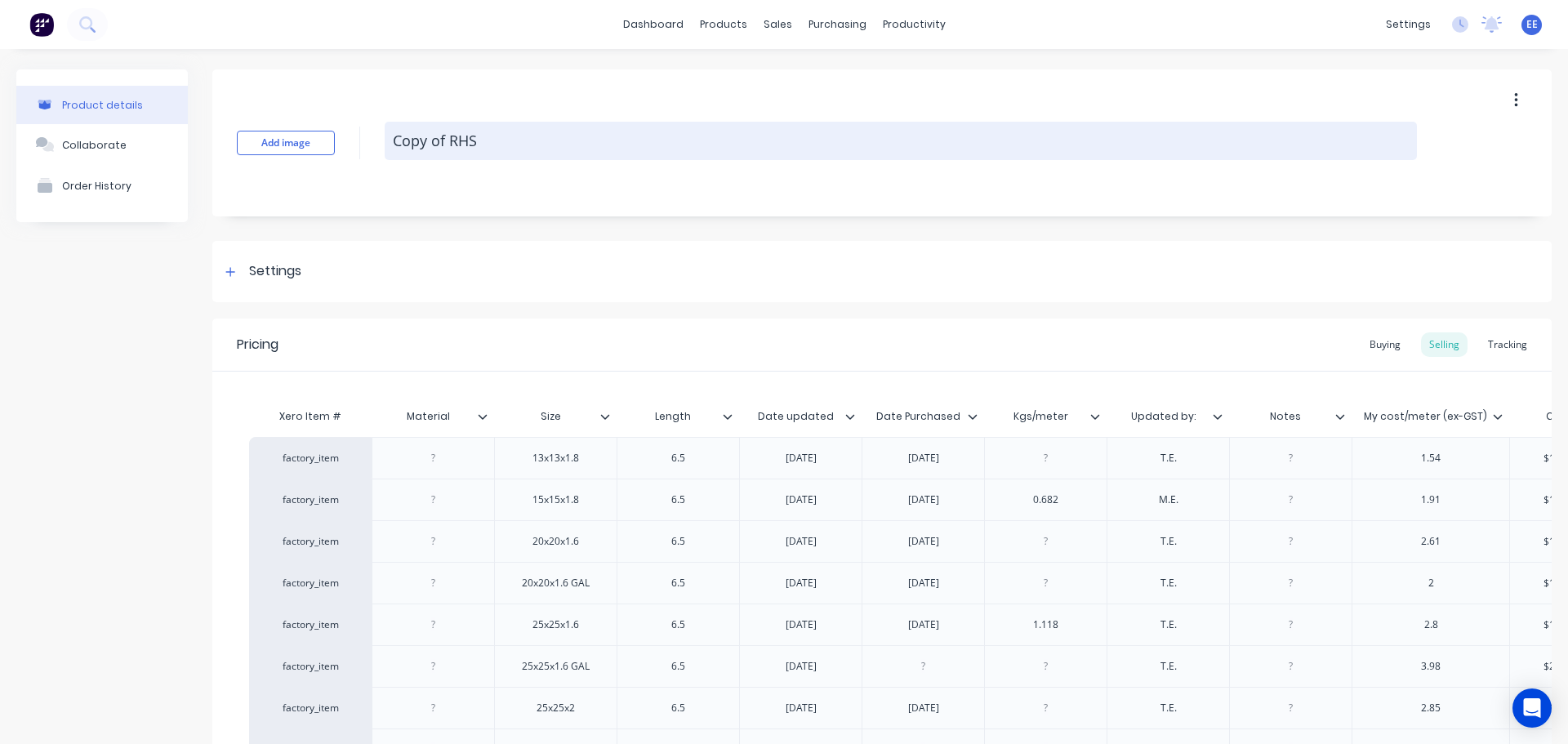
type textarea "x"
click at [477, 149] on textarea "RHS" at bounding box center [900, 141] width 1033 height 38
type textarea "RHS"
type textarea "x"
type textarea "RHS n"
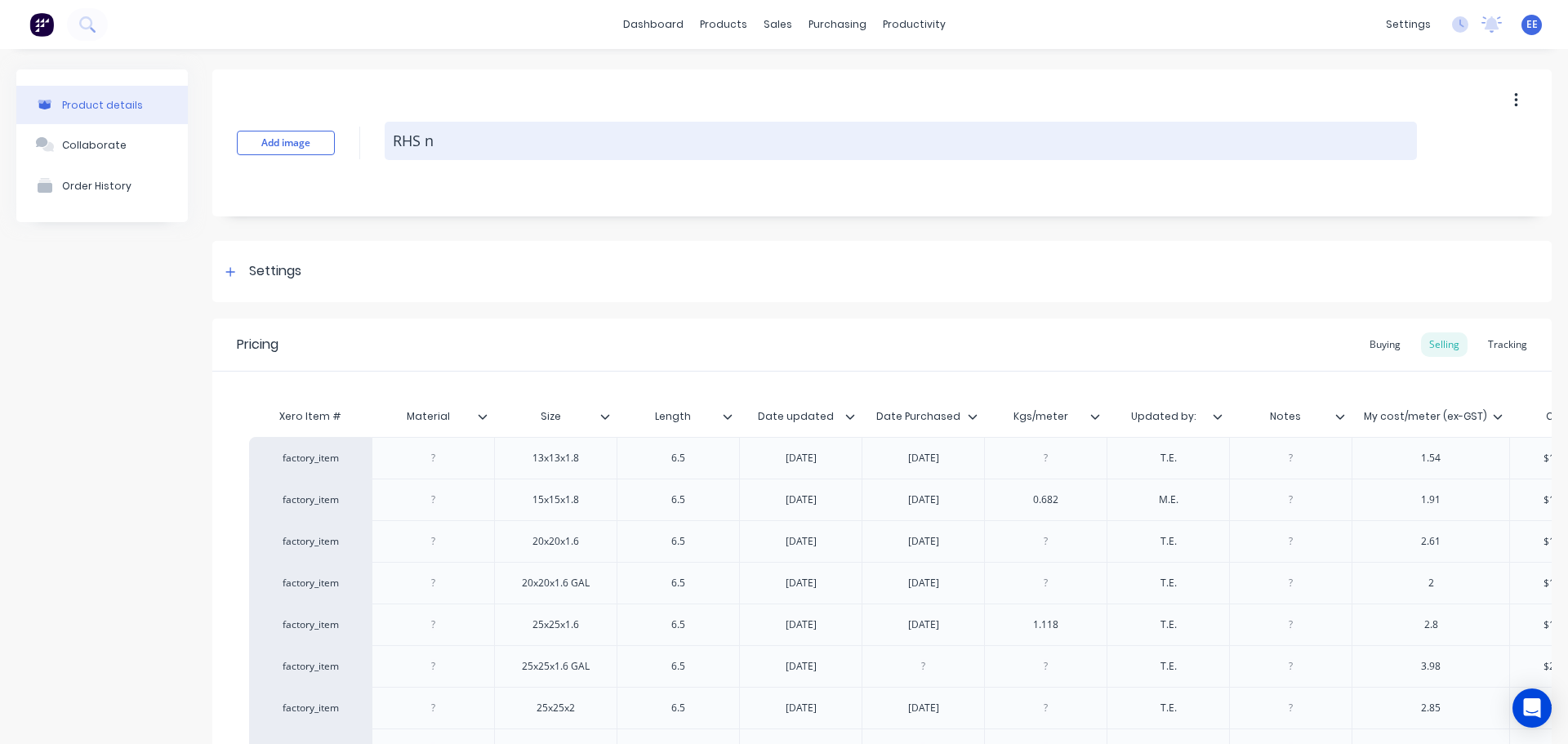
type textarea "x"
type textarea "RHS nM"
type textarea "x"
type textarea "RHS nMa"
type textarea "x"
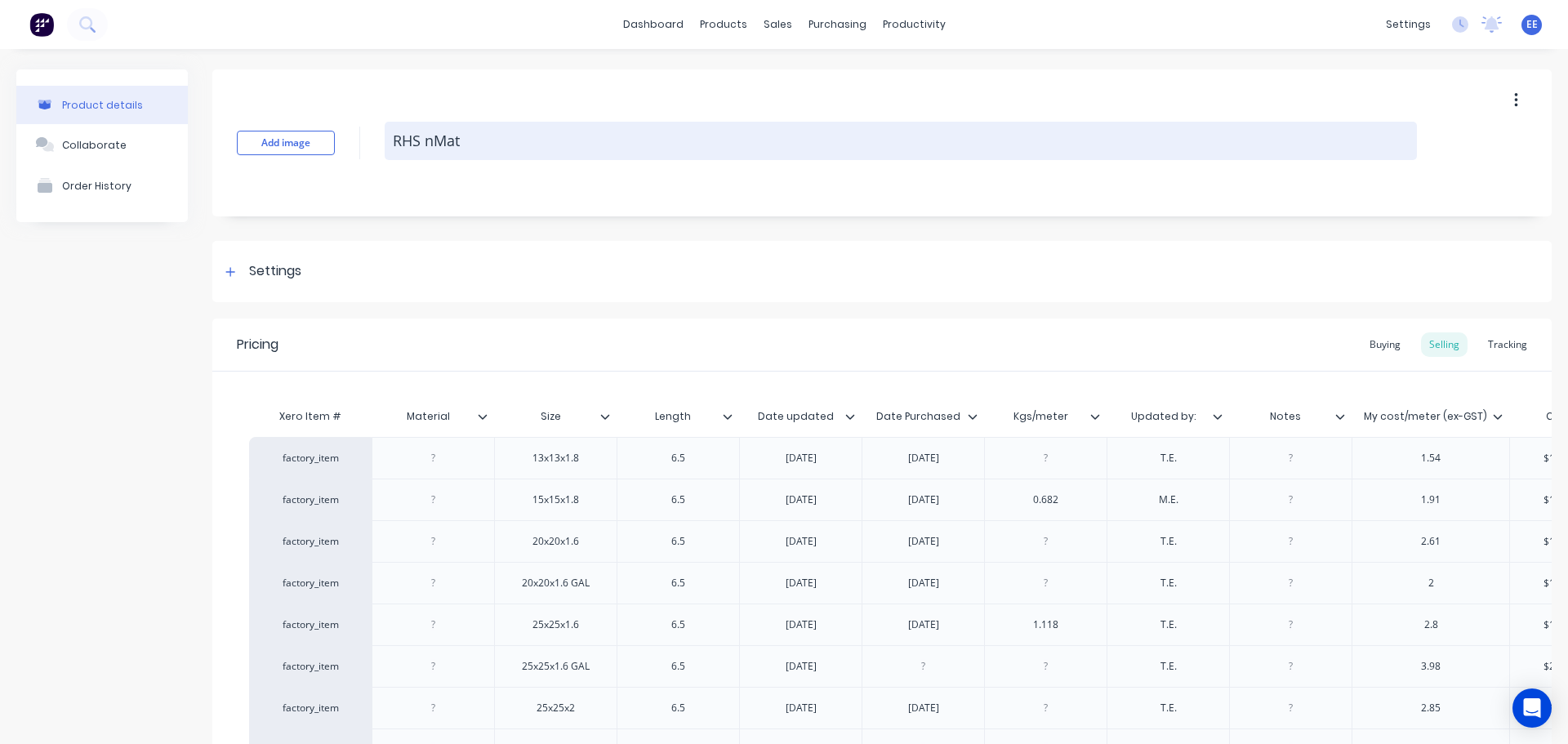
type textarea "RHS nMate"
type textarea "x"
type textarea "RHS nMater"
type textarea "x"
type textarea "RHS nMateri"
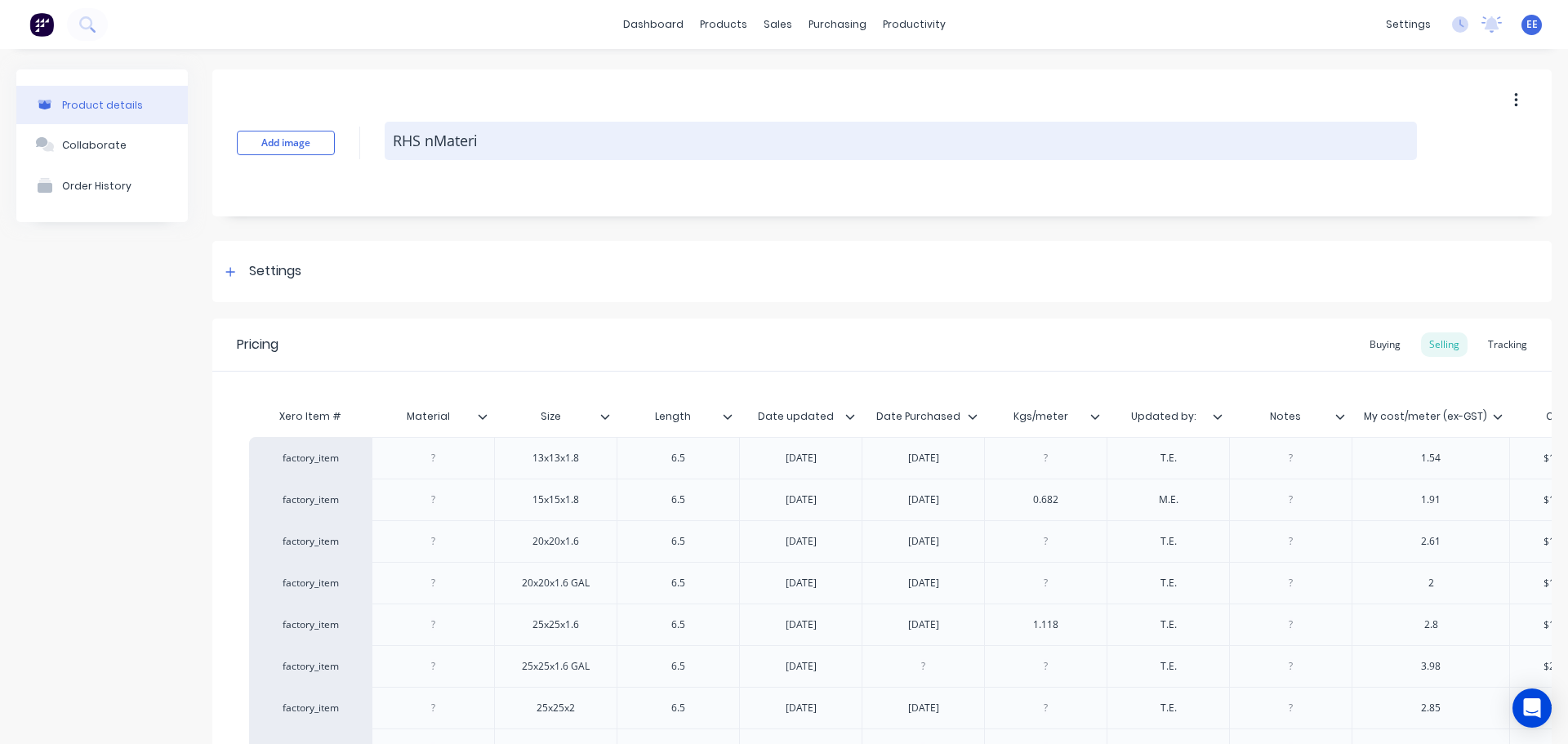
type textarea "x"
type textarea "RHS nMateria"
type textarea "x"
type textarea "RHS nMaterial"
type textarea "x"
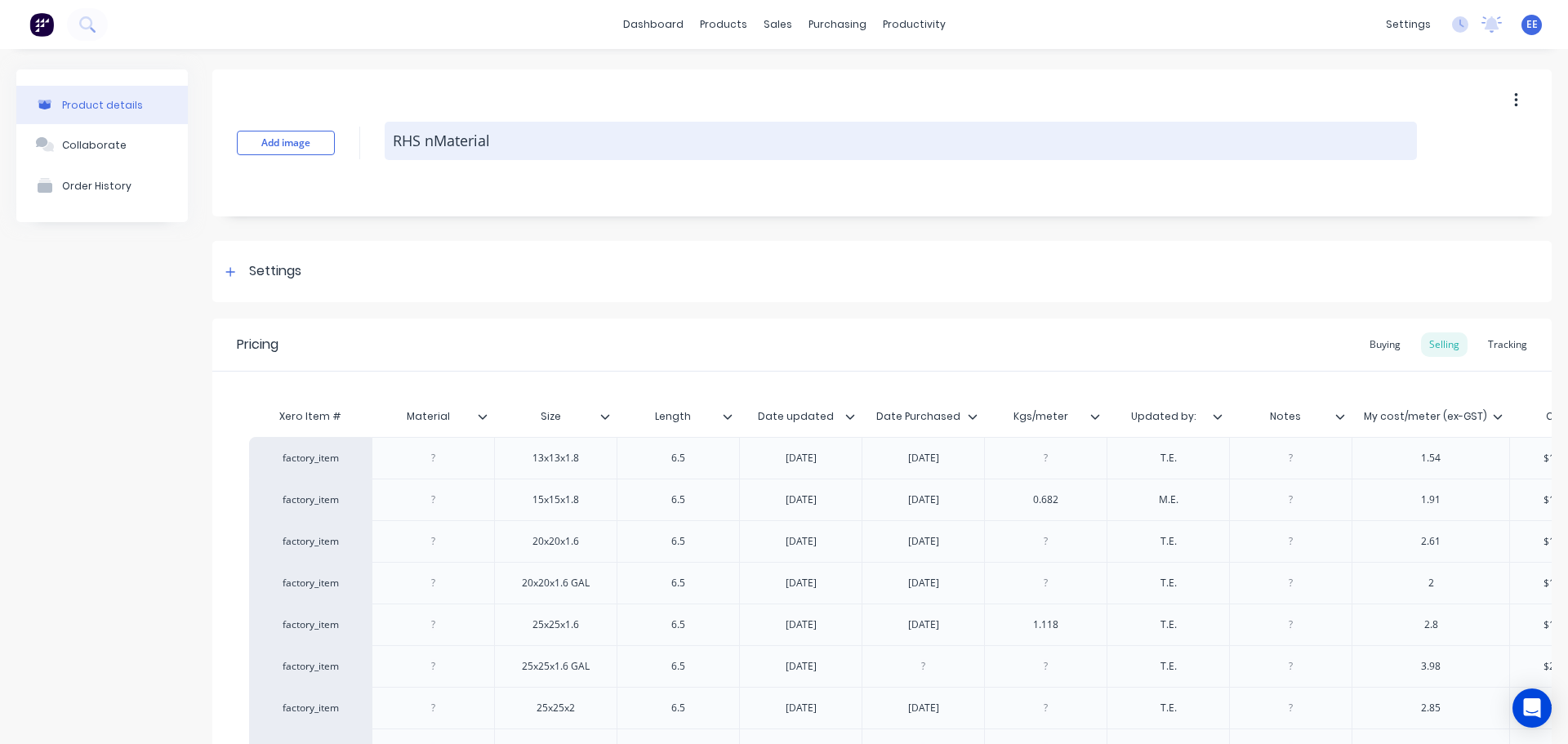
type textarea "RHS nMateria"
type textarea "x"
type textarea "RHS nMateri"
type textarea "x"
type textarea "RHS nMater"
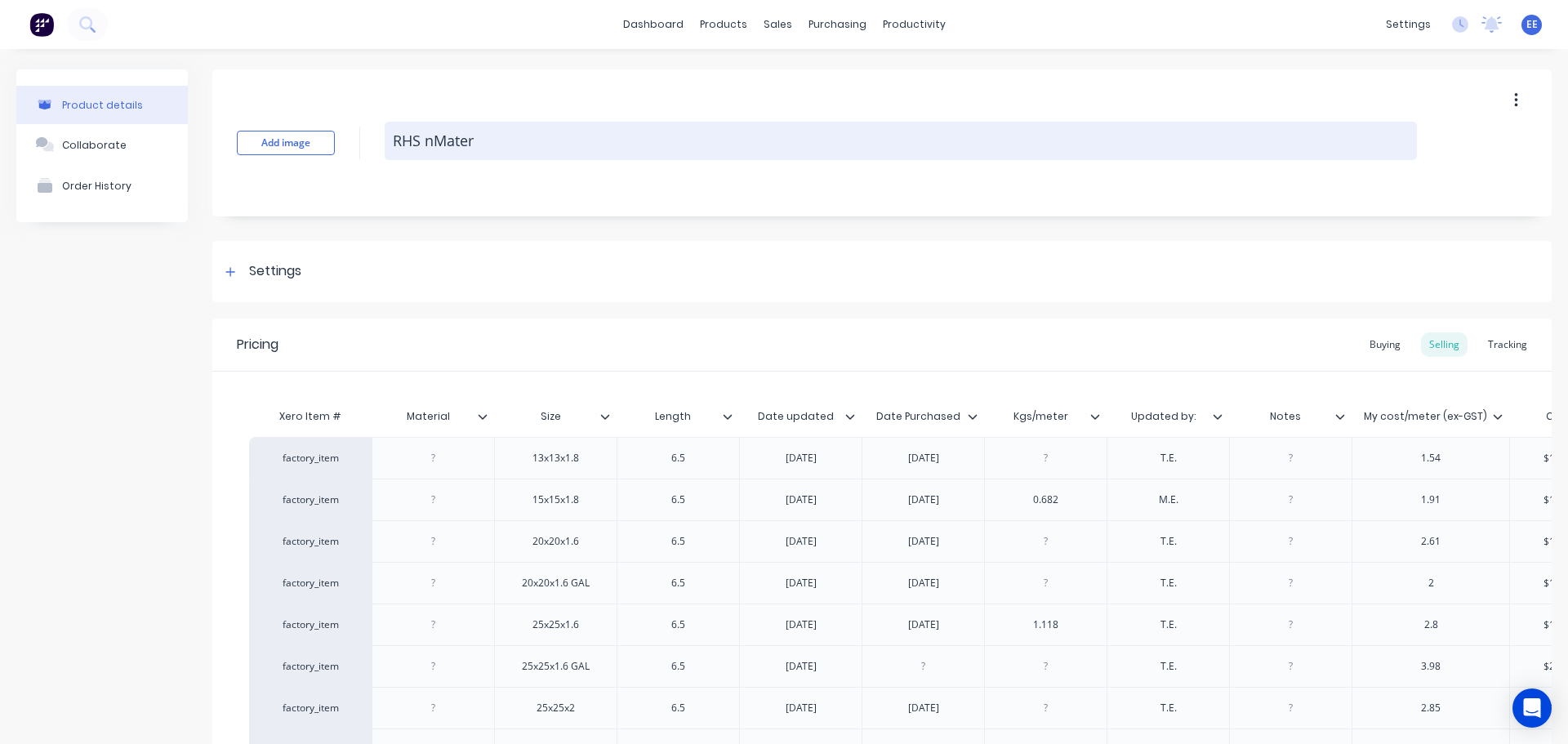
type textarea "x"
type textarea "RHS nMate"
type textarea "x"
type textarea "RHS nMat"
type textarea "x"
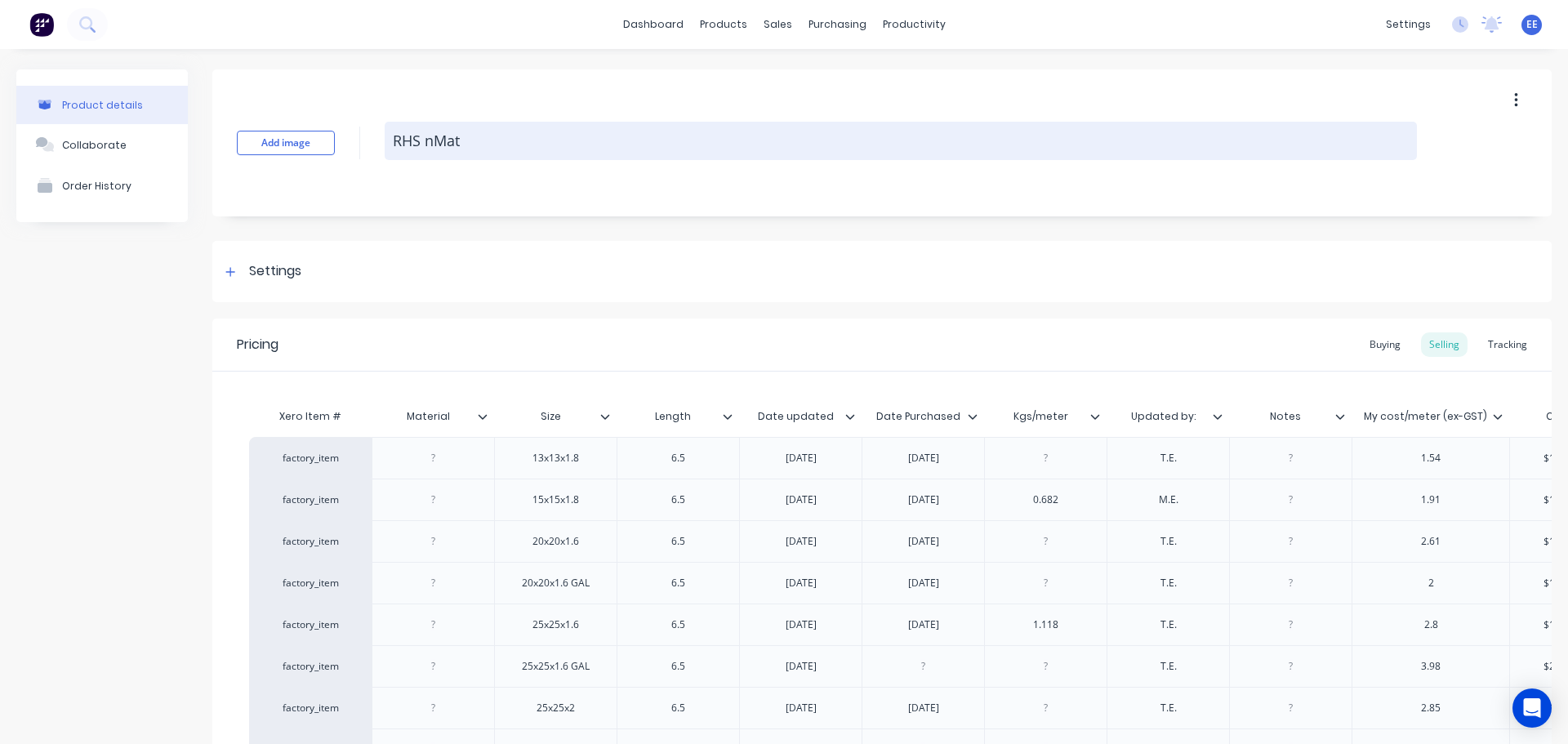
type textarea "RHS nMa"
type textarea "x"
type textarea "RHS nM"
type textarea "x"
type textarea "RHS n"
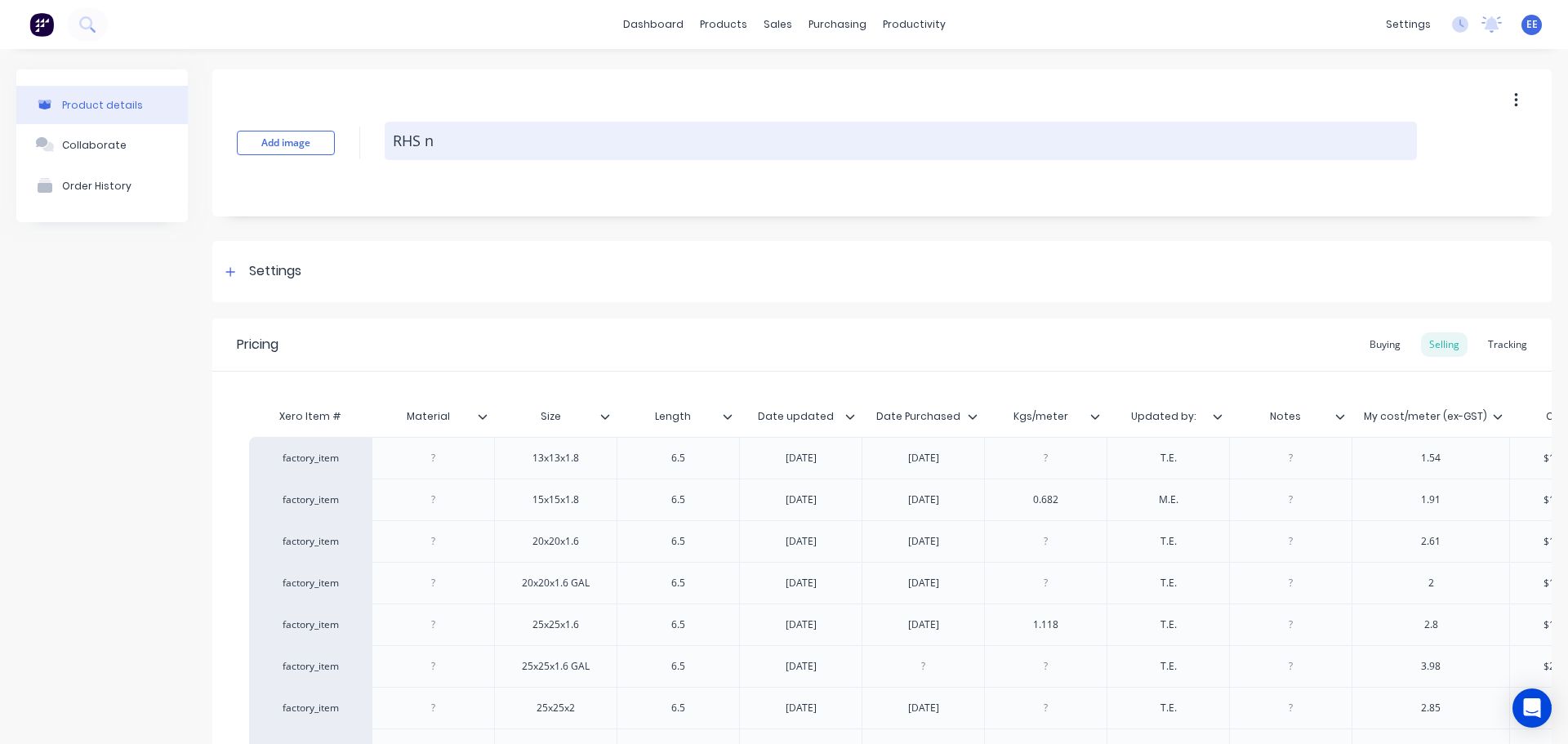
type textarea "x"
type textarea "RHS"
type textarea "x"
type textarea "RHS MA"
type textarea "x"
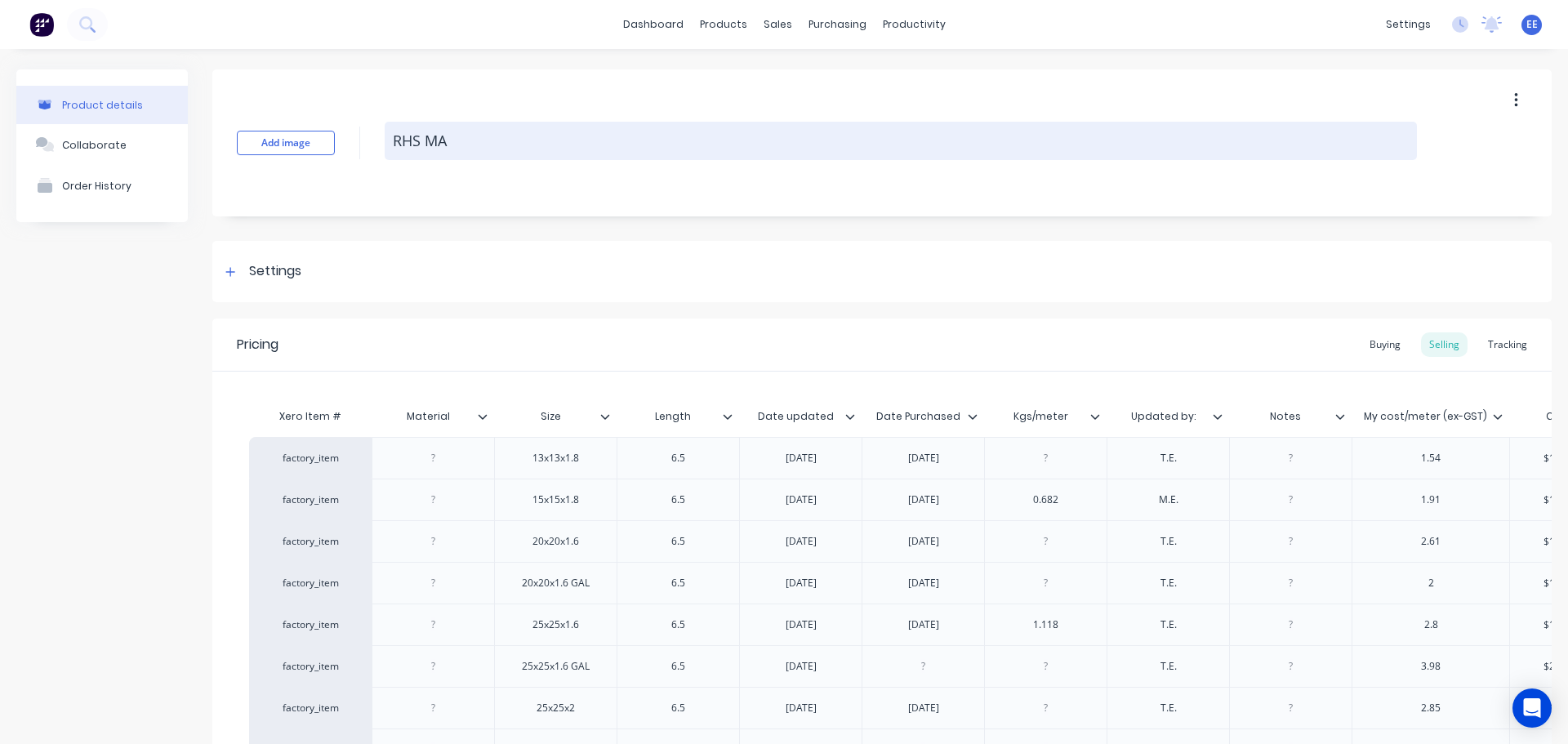
type textarea "RHS MAt"
type textarea "x"
type textarea "RHS MAte"
type textarea "x"
type textarea "RHS MAt"
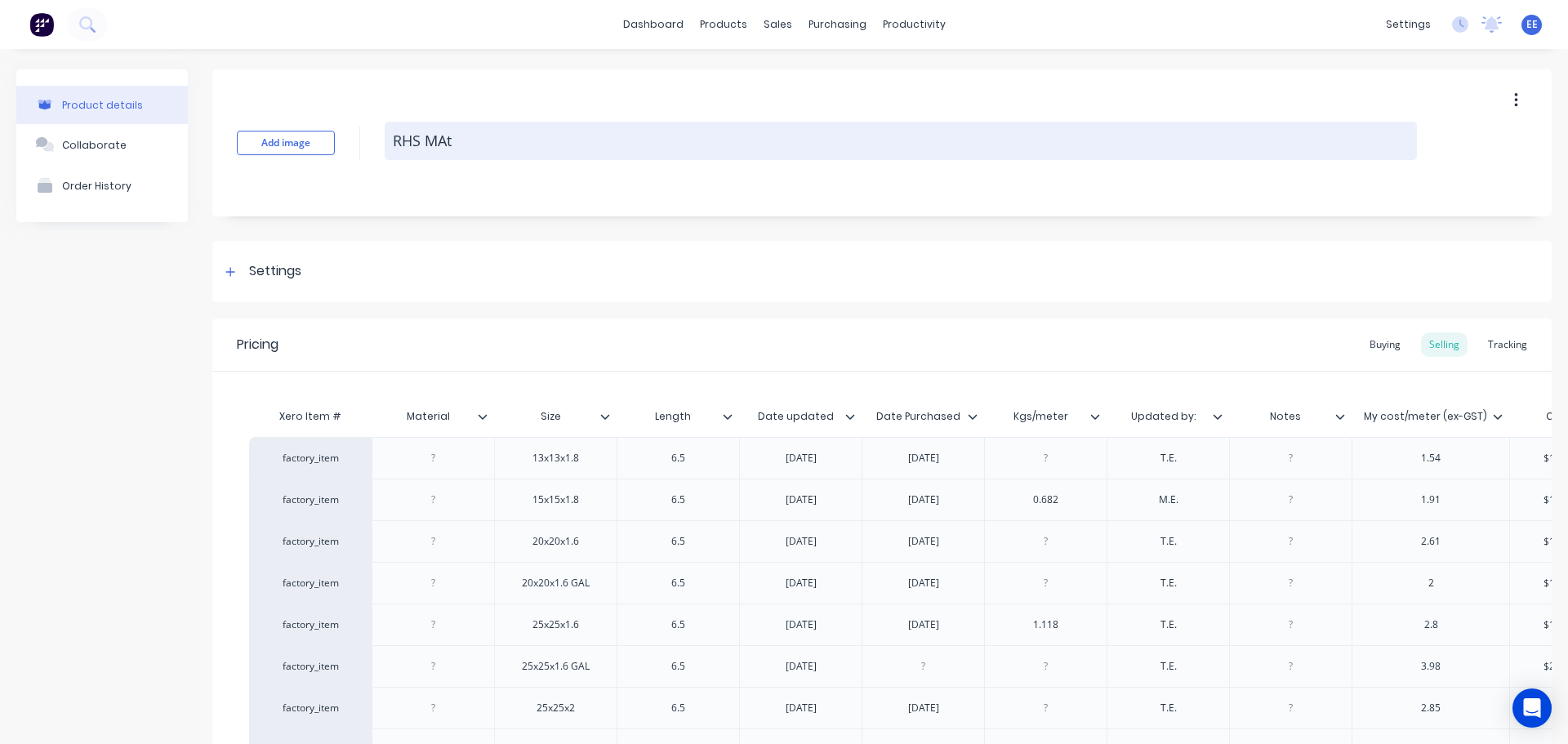
type textarea "x"
type textarea "RHS MA"
type textarea "x"
type textarea "RHS M"
type textarea "x"
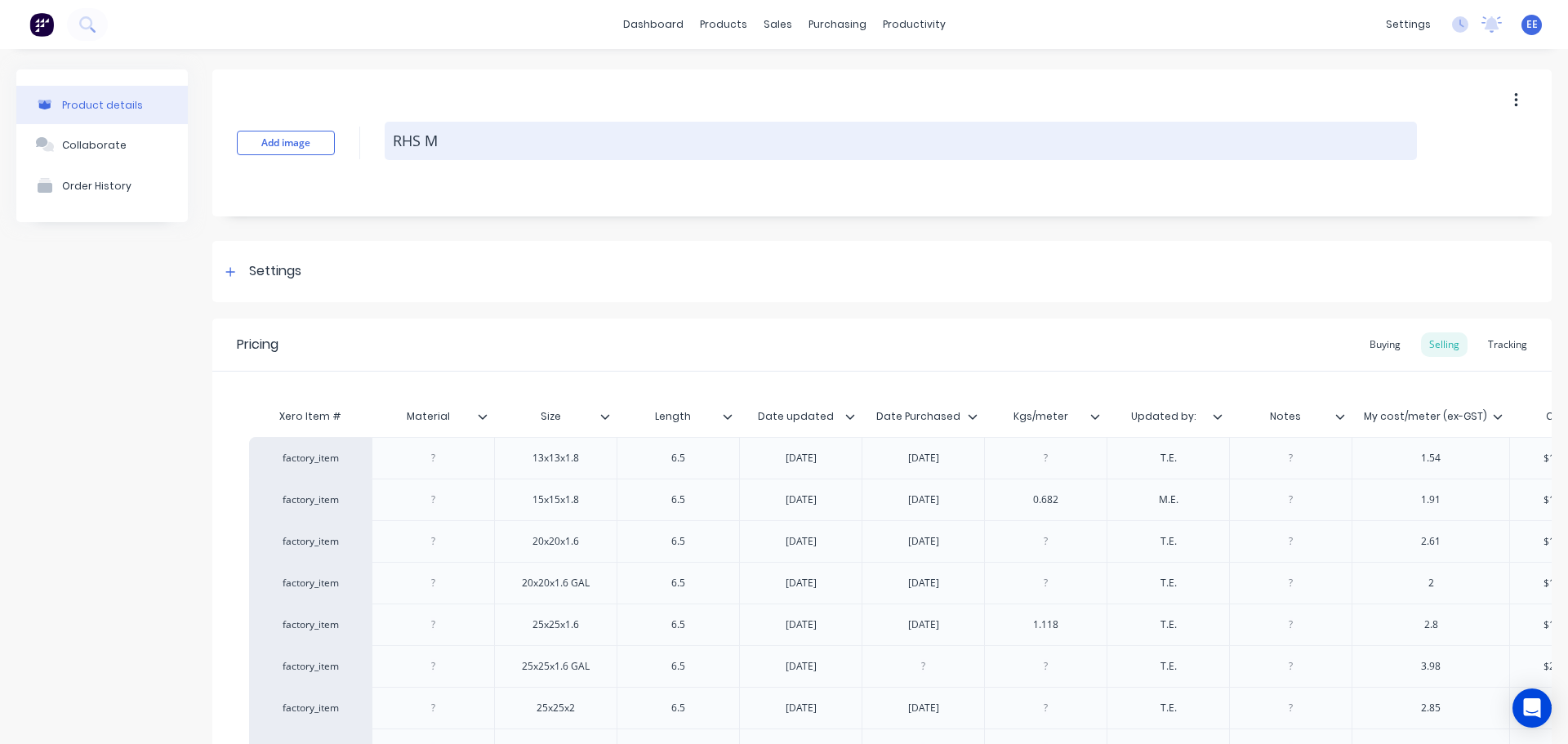
type textarea "RHS"
type textarea "x"
type textarea "RHS -"
type textarea "x"
type textarea "RHS -"
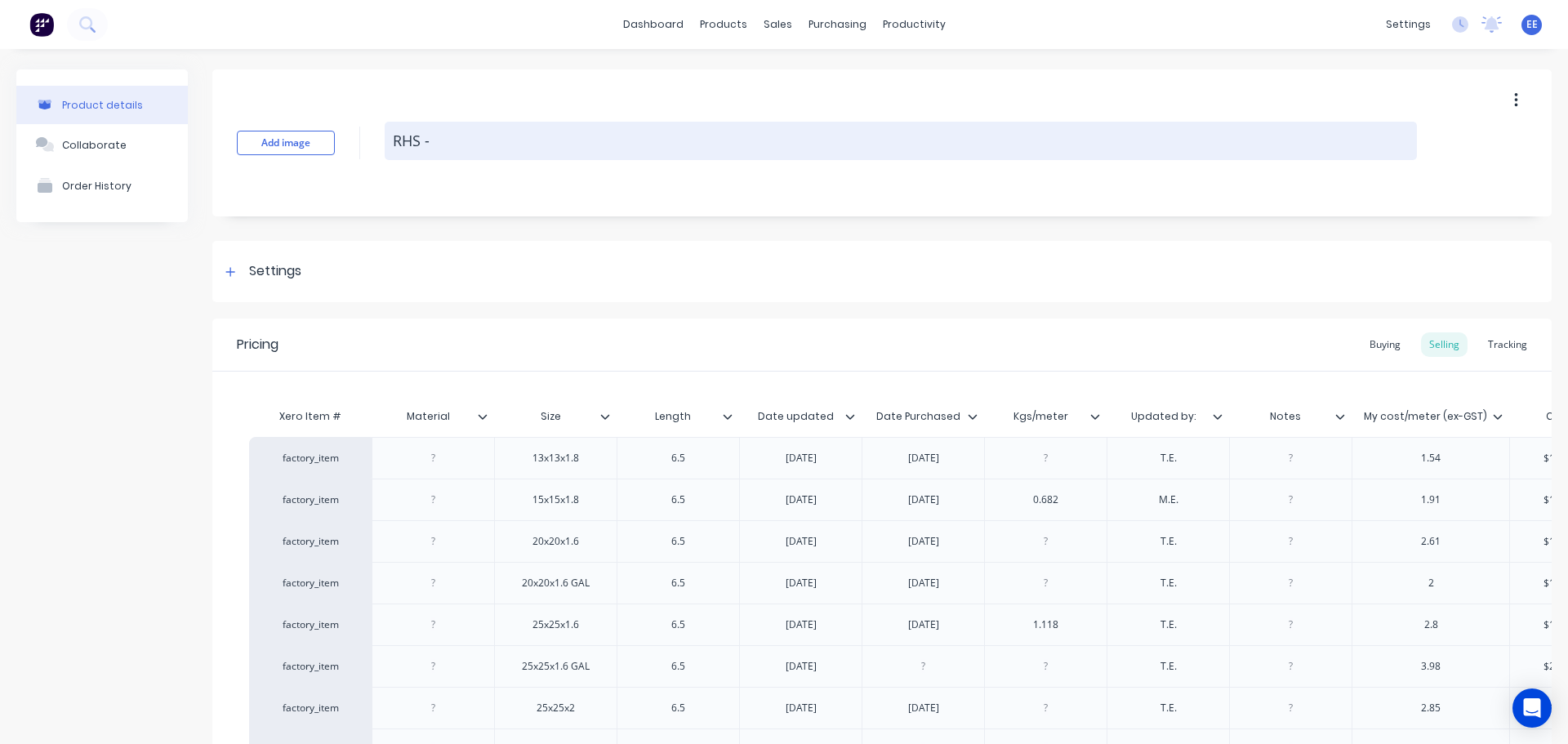
type textarea "x"
type textarea "RHS - Ma"
type textarea "x"
type textarea "RHS - Mat"
type textarea "x"
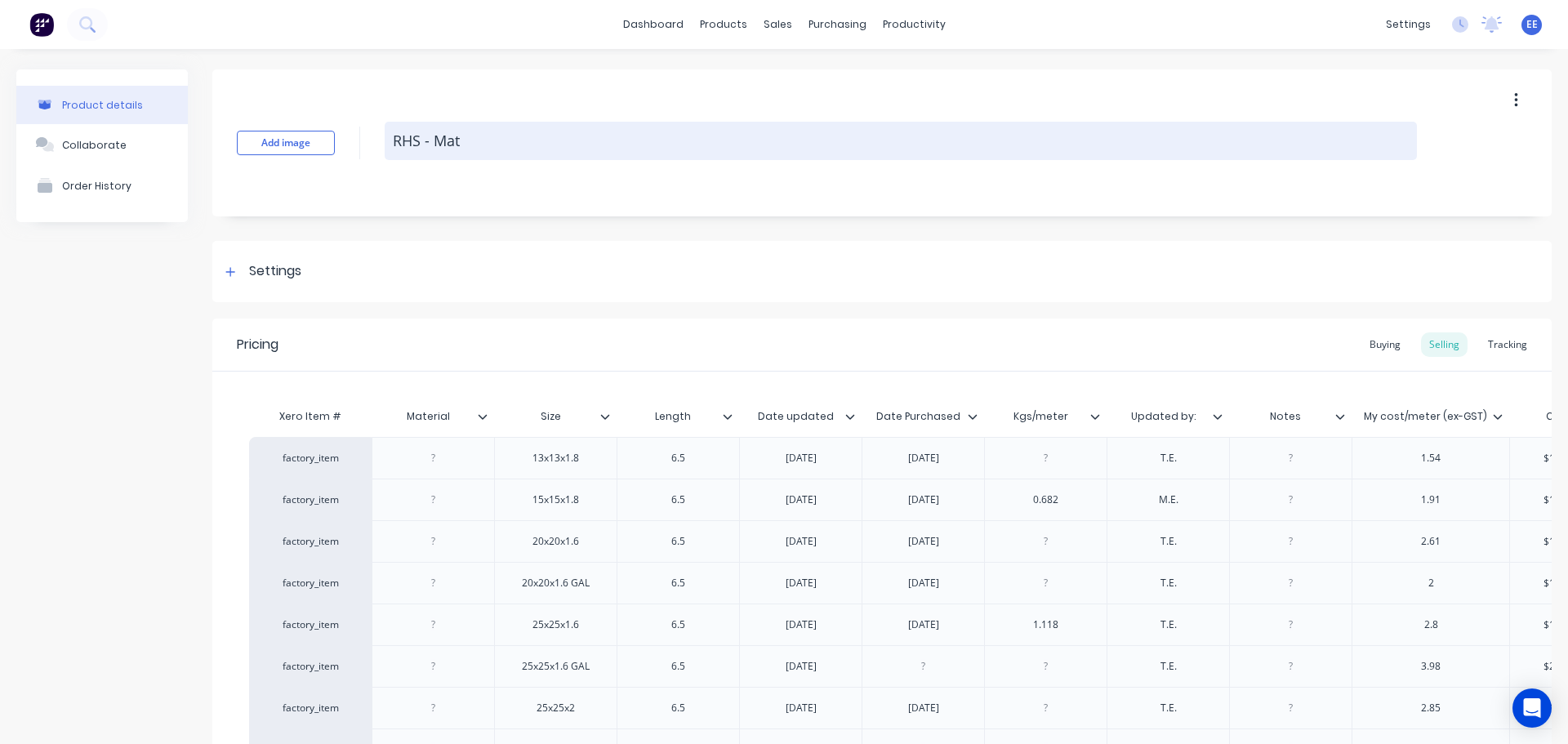
type textarea "RHS - Mate"
type textarea "x"
type textarea "RHS - Mater"
type textarea "x"
type textarea "RHS - Materi"
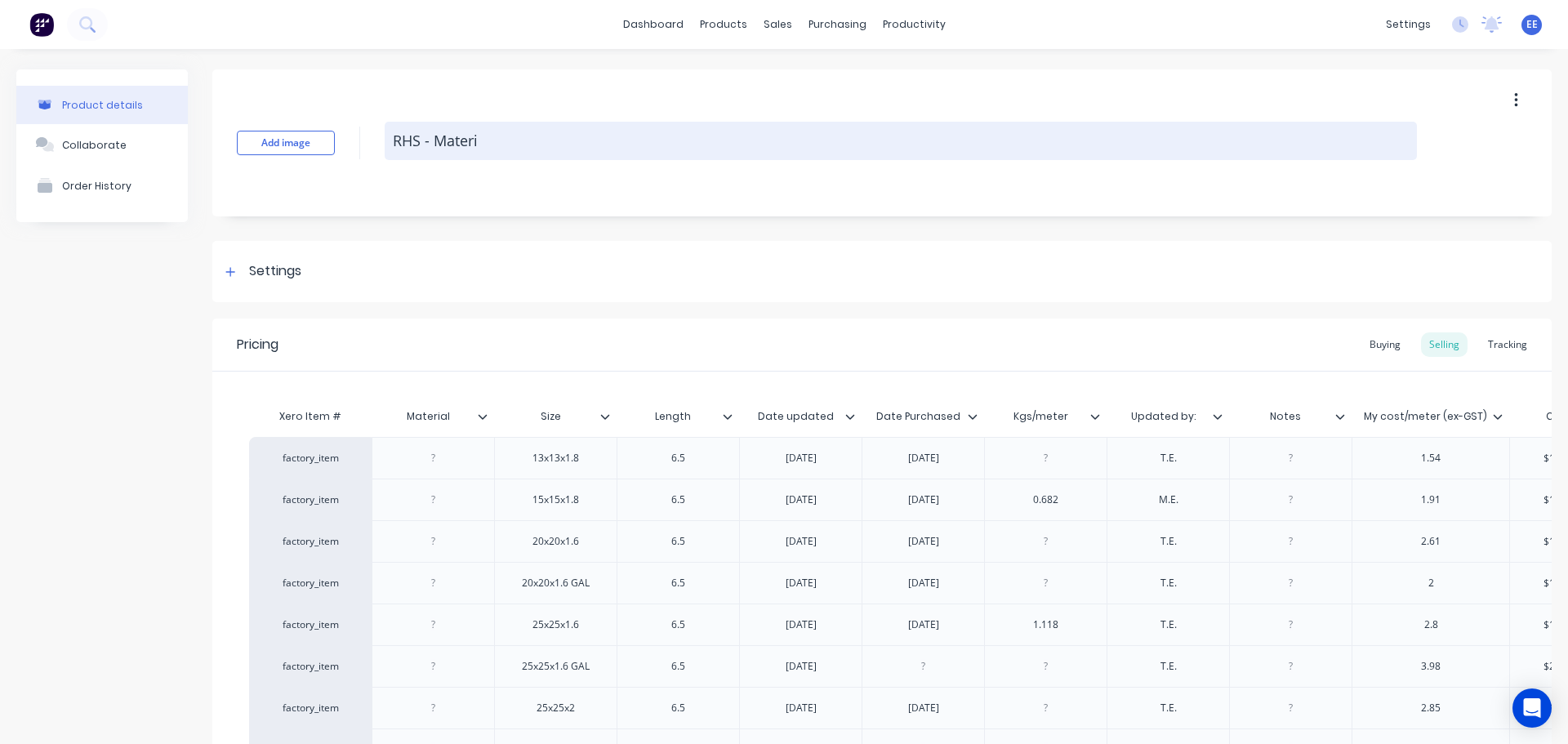
type textarea "x"
type textarea "RHS - Materia"
type textarea "x"
type textarea "RHS - Material"
type textarea "x"
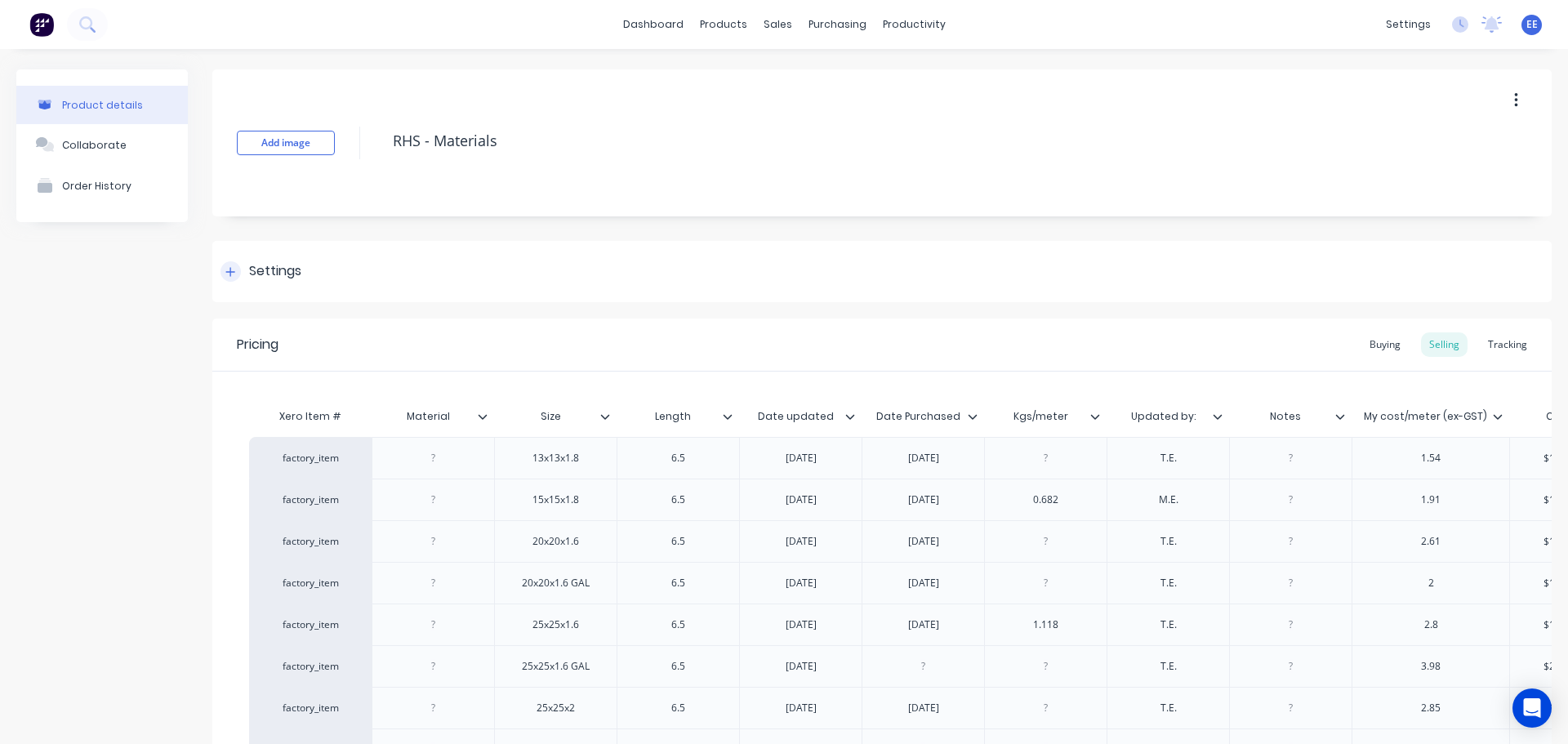
type textarea "RHS - Materials"
type textarea "x"
type textarea "RHS - Materials"
click at [570, 294] on div "Settings" at bounding box center [882, 271] width 1340 height 61
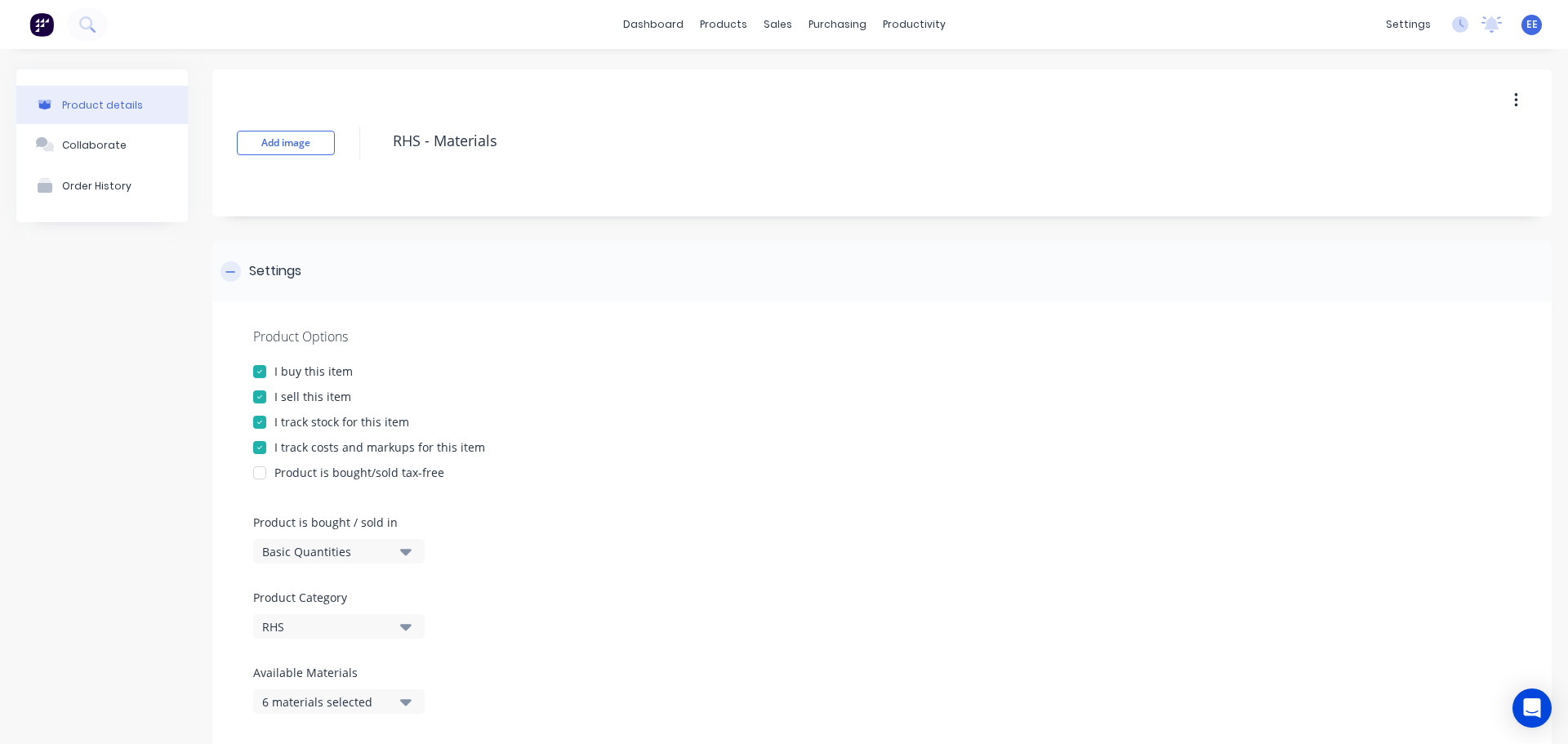
click at [484, 265] on div "Settings" at bounding box center [882, 271] width 1340 height 61
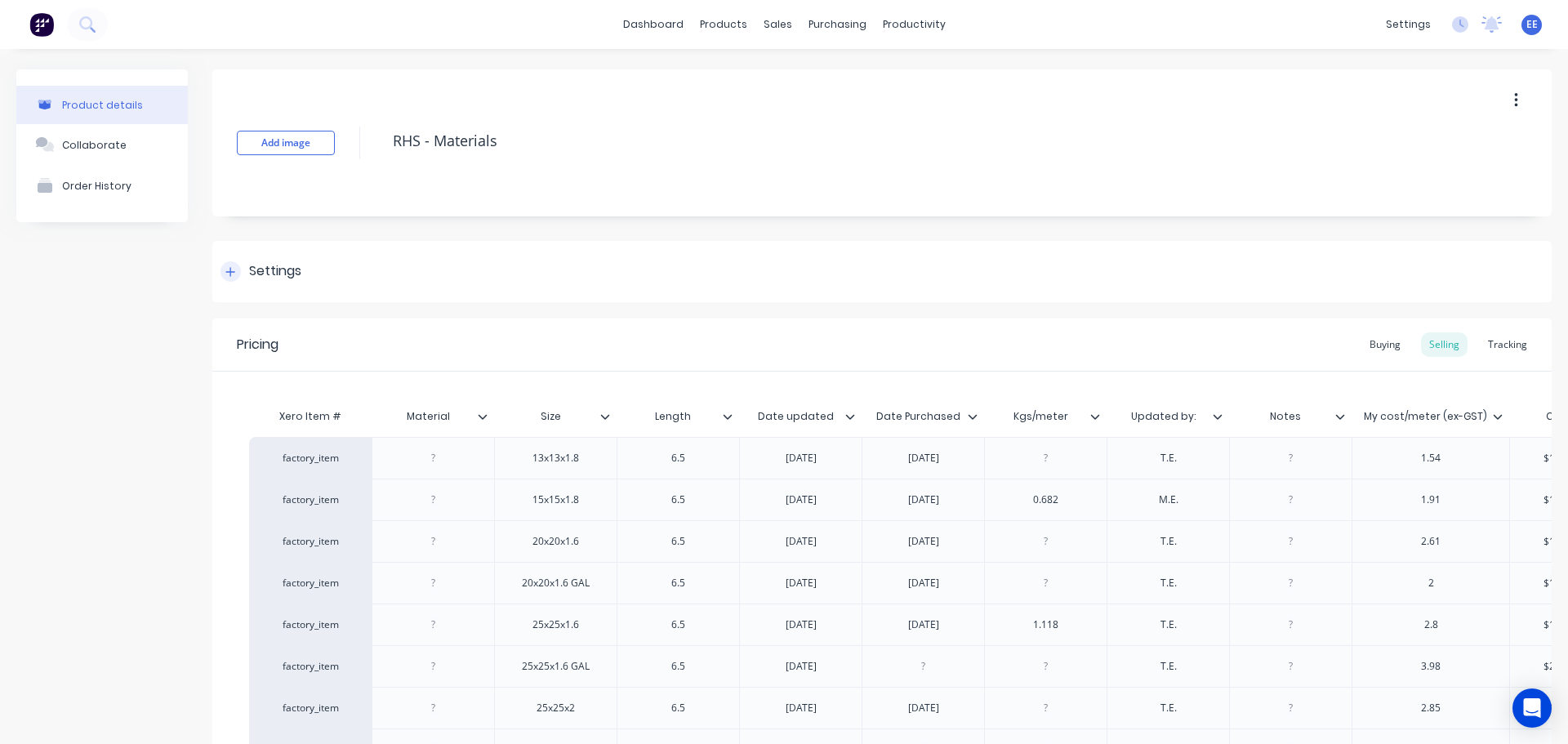
click at [234, 265] on div at bounding box center [230, 271] width 20 height 20
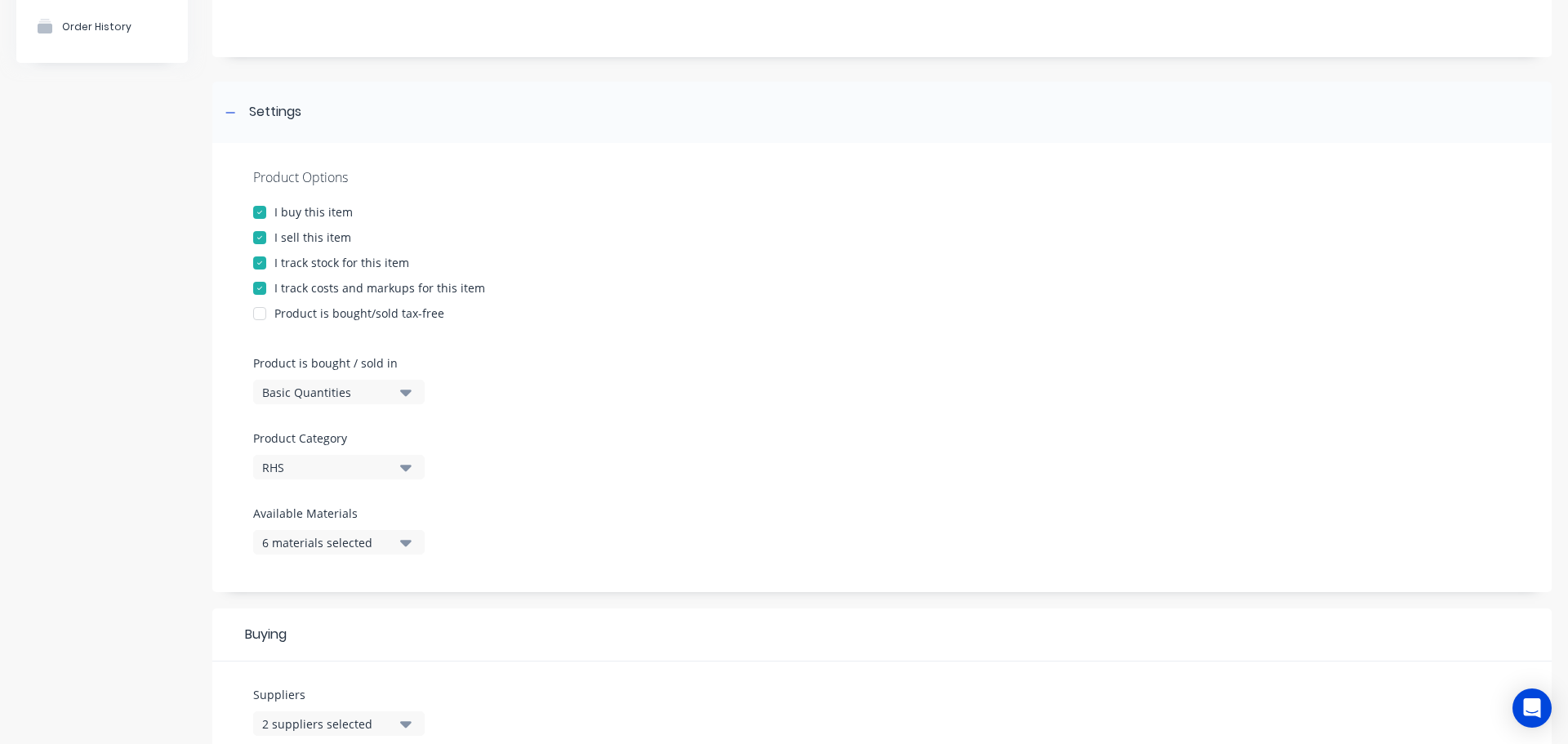
scroll to position [163, 0]
click at [414, 538] on button "6 materials selected" at bounding box center [339, 538] width 172 height 24
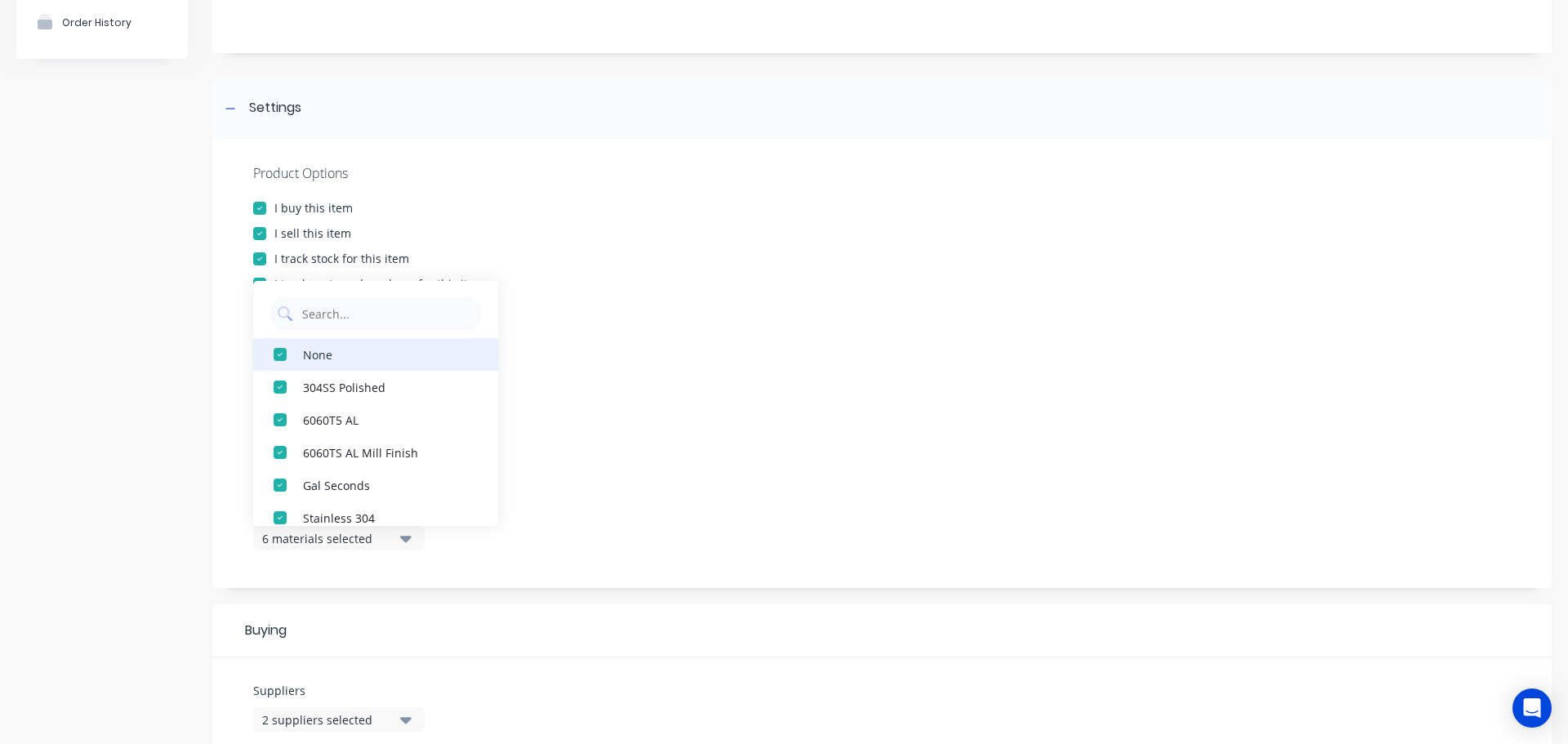
click at [285, 357] on div "button" at bounding box center [280, 354] width 32 height 32
click at [280, 350] on div "button" at bounding box center [280, 354] width 32 height 32
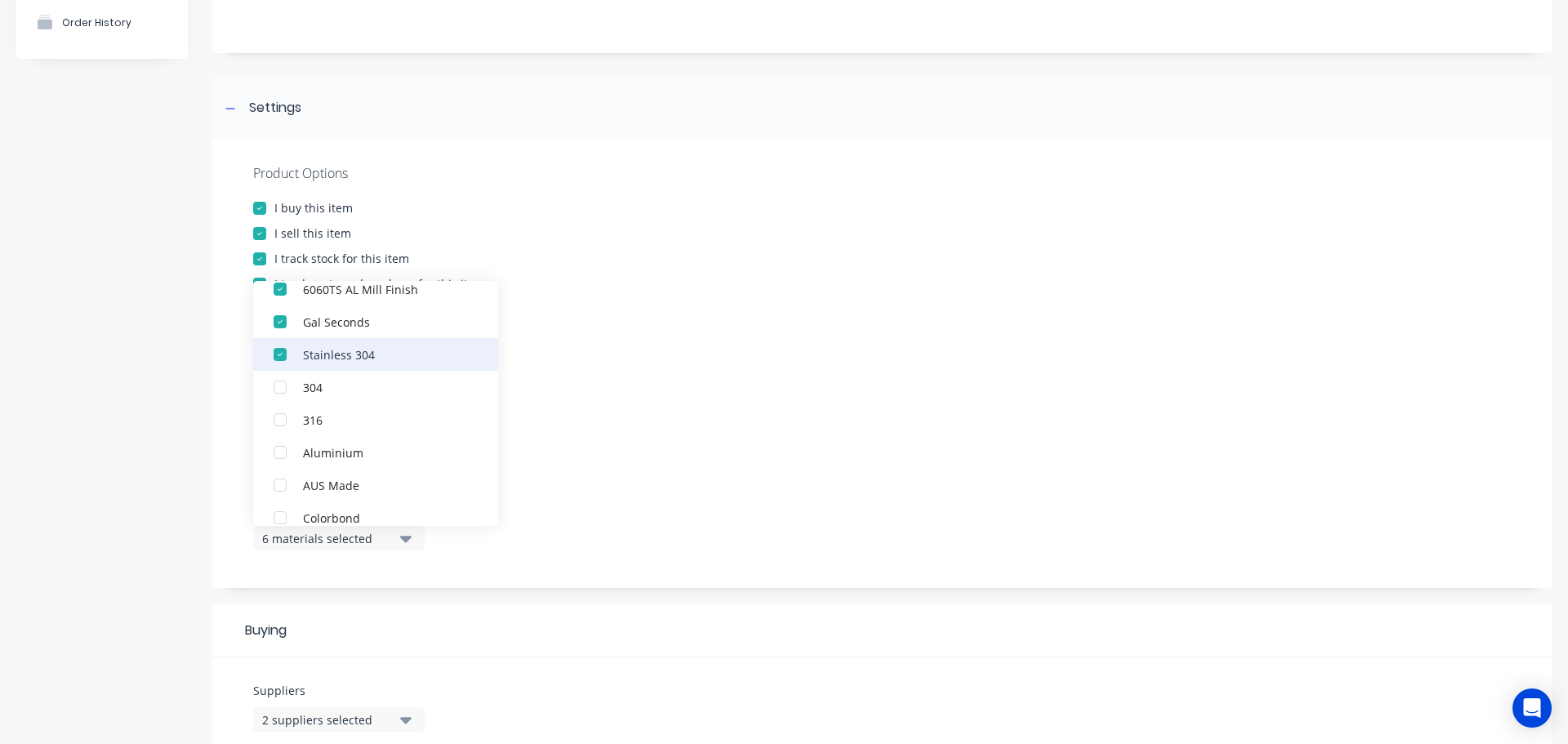
click at [279, 357] on div "button" at bounding box center [280, 354] width 32 height 32
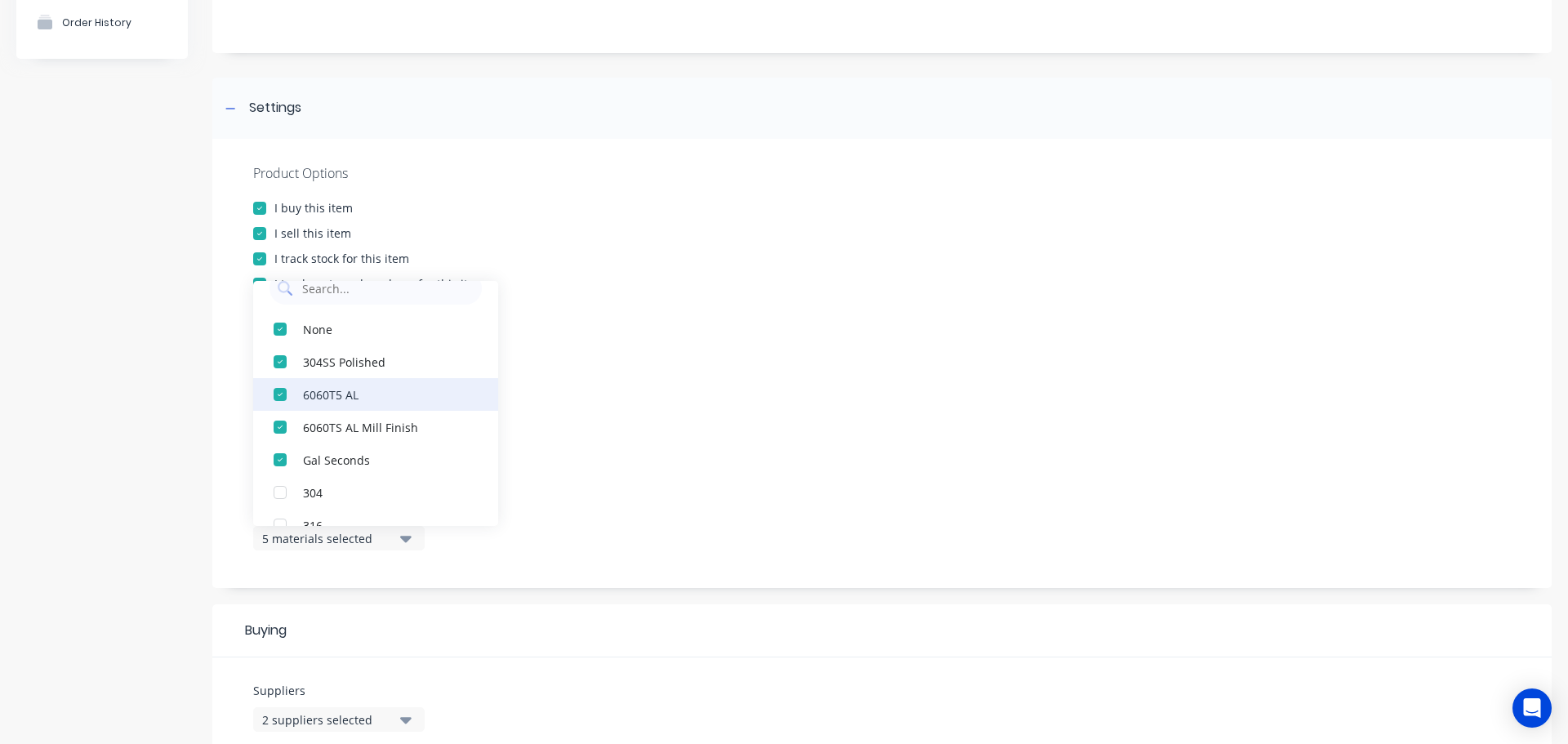
scroll to position [0, 0]
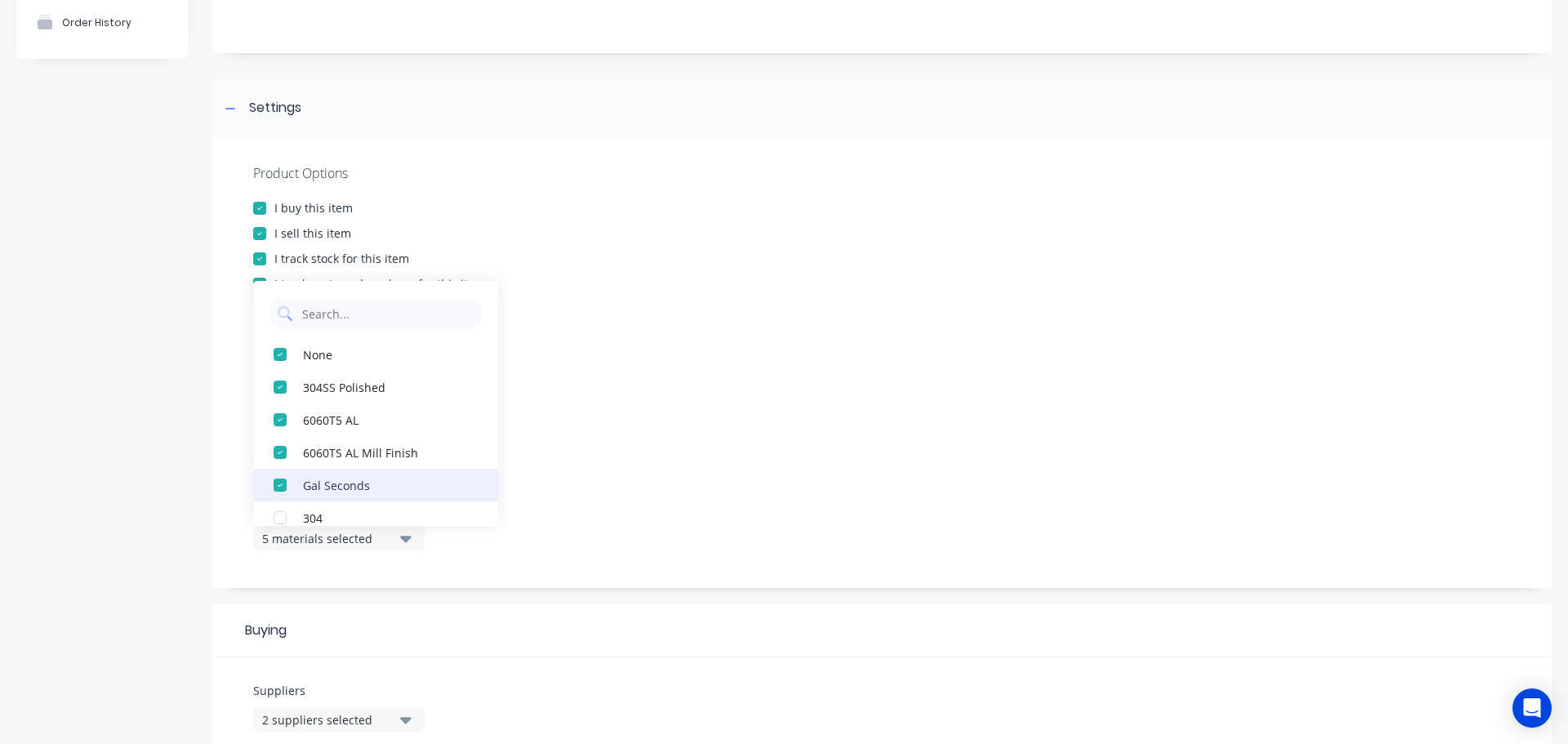
click at [282, 489] on div "button" at bounding box center [280, 484] width 32 height 32
click at [276, 453] on div "button" at bounding box center [280, 451] width 32 height 32
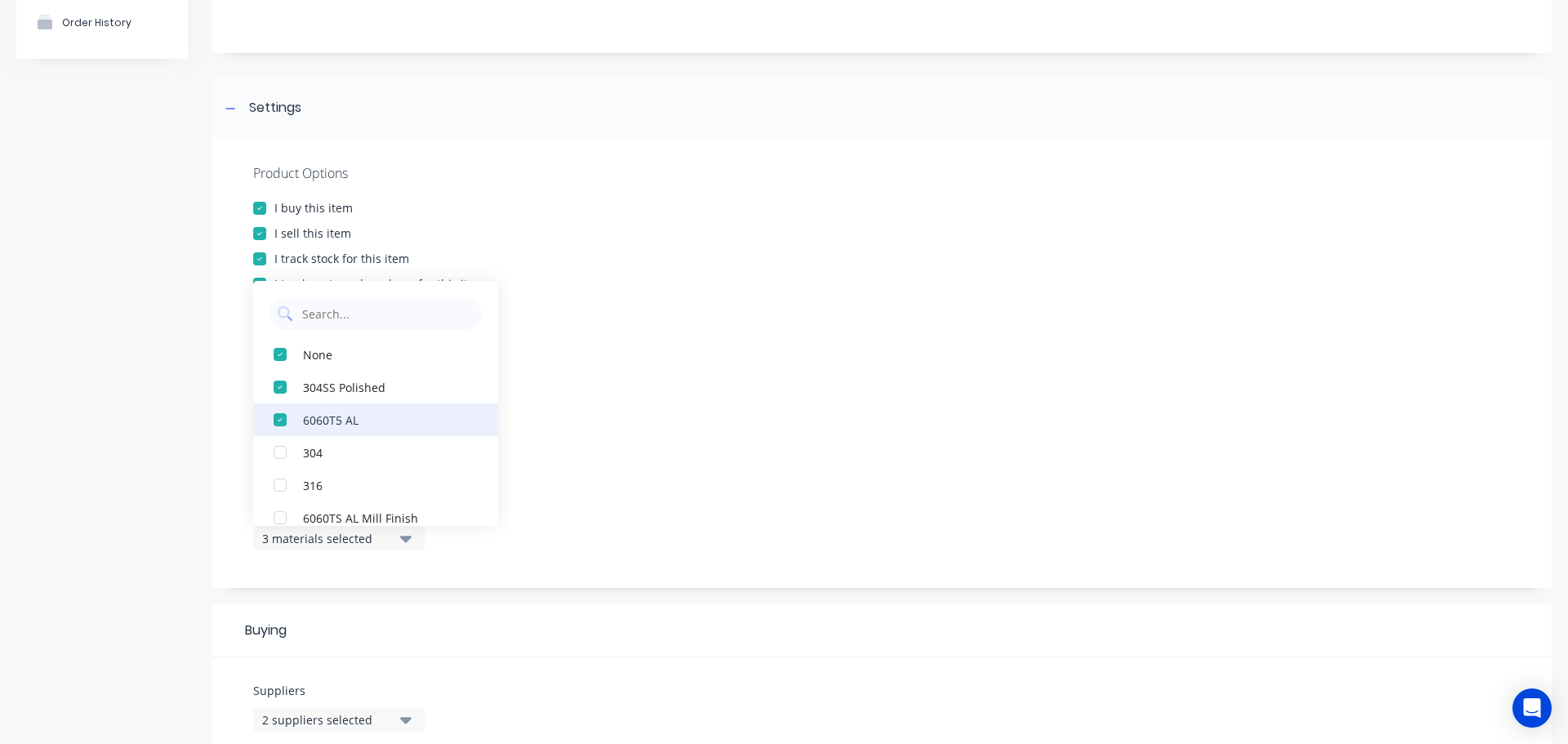
click at [277, 412] on div "button" at bounding box center [280, 419] width 32 height 32
click at [276, 383] on div "button" at bounding box center [280, 386] width 32 height 32
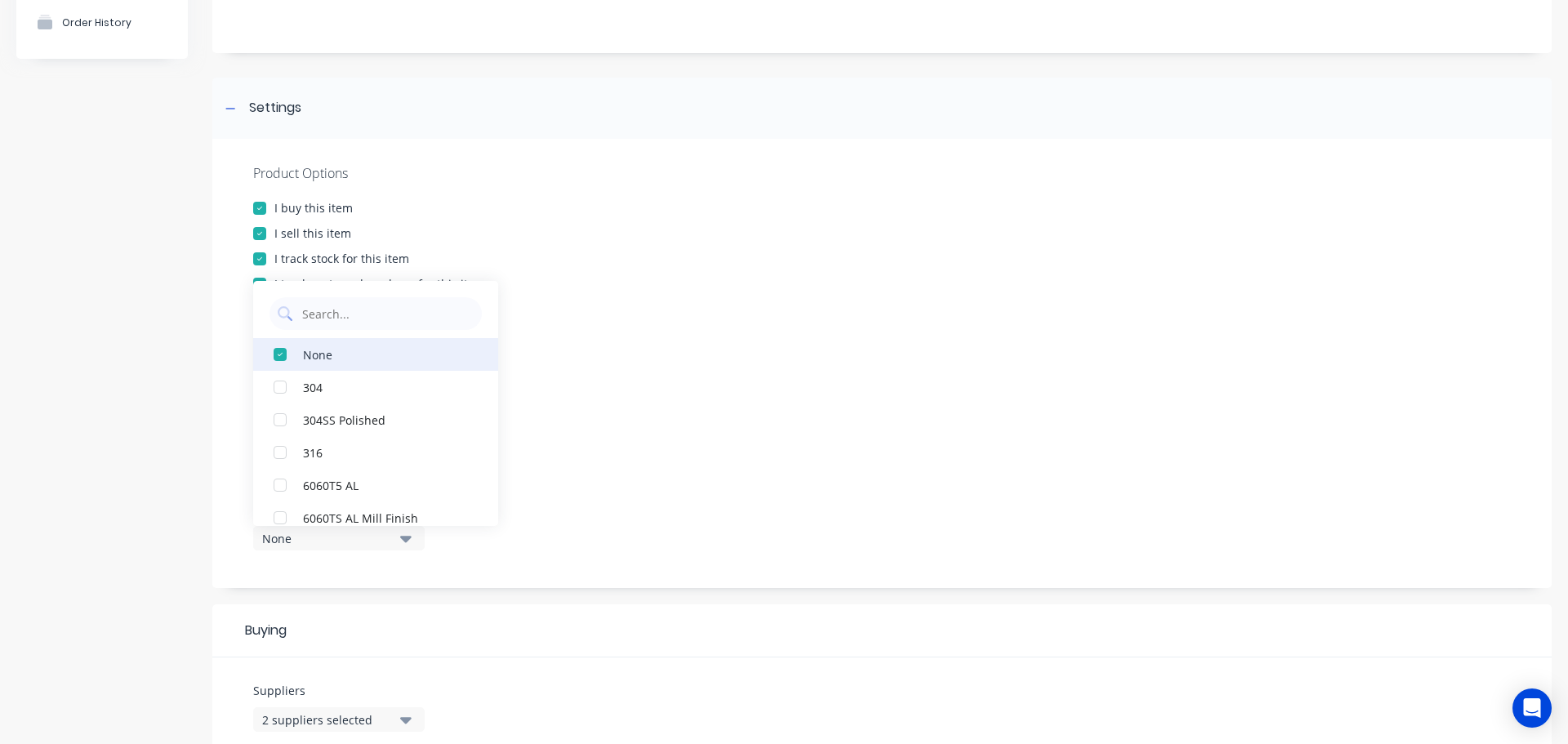
click at [280, 356] on div "button" at bounding box center [280, 354] width 32 height 32
click at [277, 420] on div "button" at bounding box center [280, 419] width 32 height 32
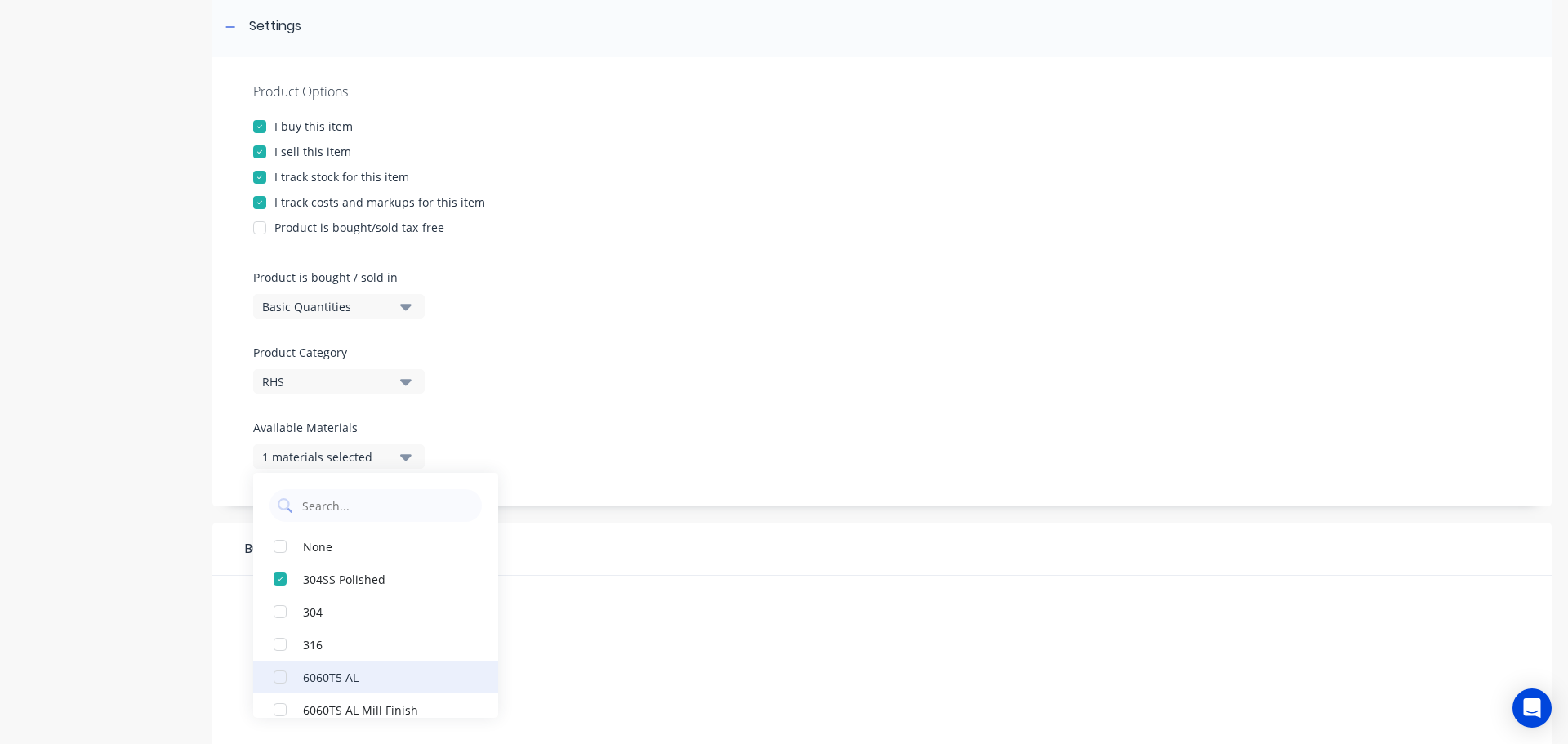
scroll to position [82, 0]
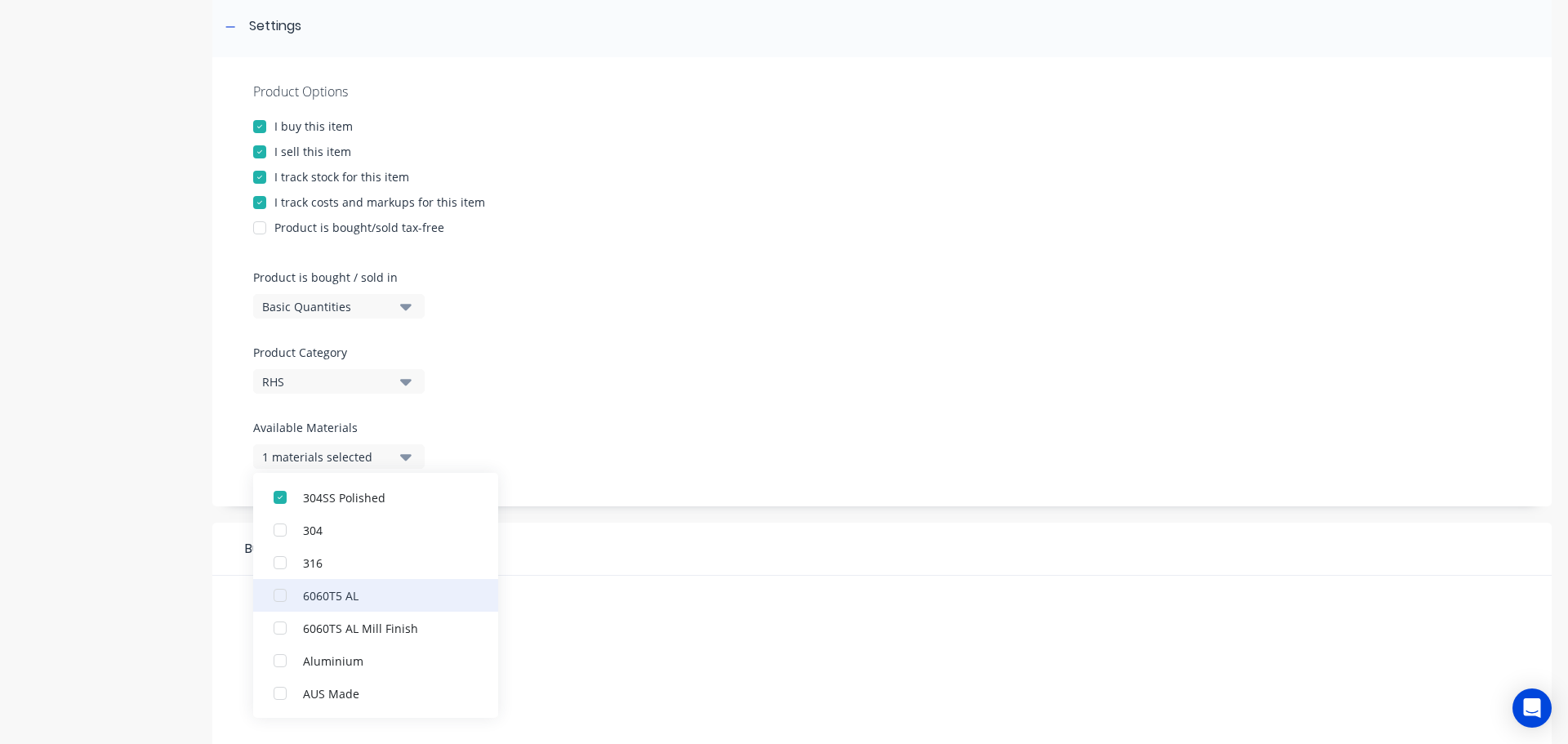
click at [281, 595] on div "button" at bounding box center [280, 594] width 32 height 32
click at [274, 623] on div "button" at bounding box center [280, 627] width 32 height 32
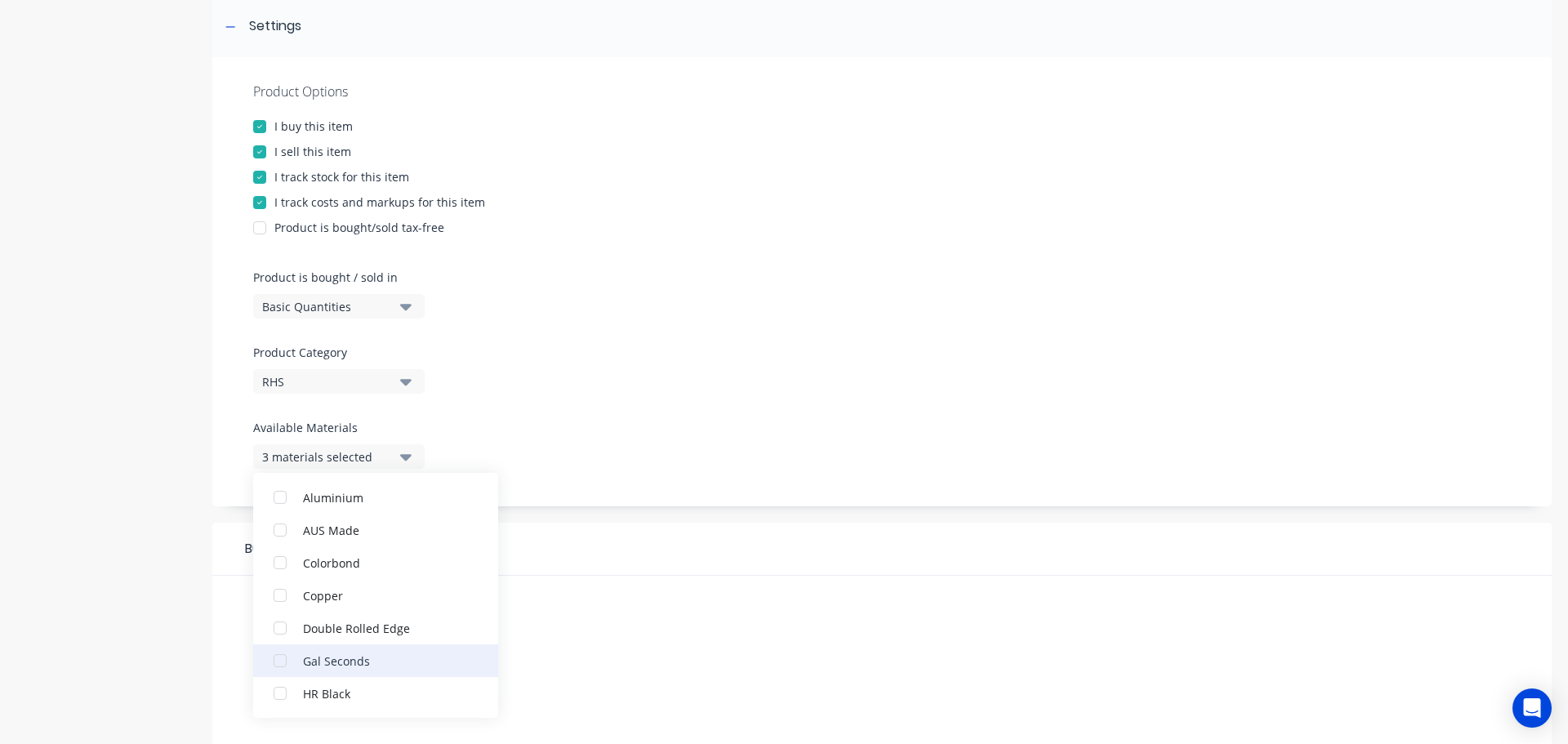
click at [276, 658] on div "button" at bounding box center [280, 659] width 32 height 32
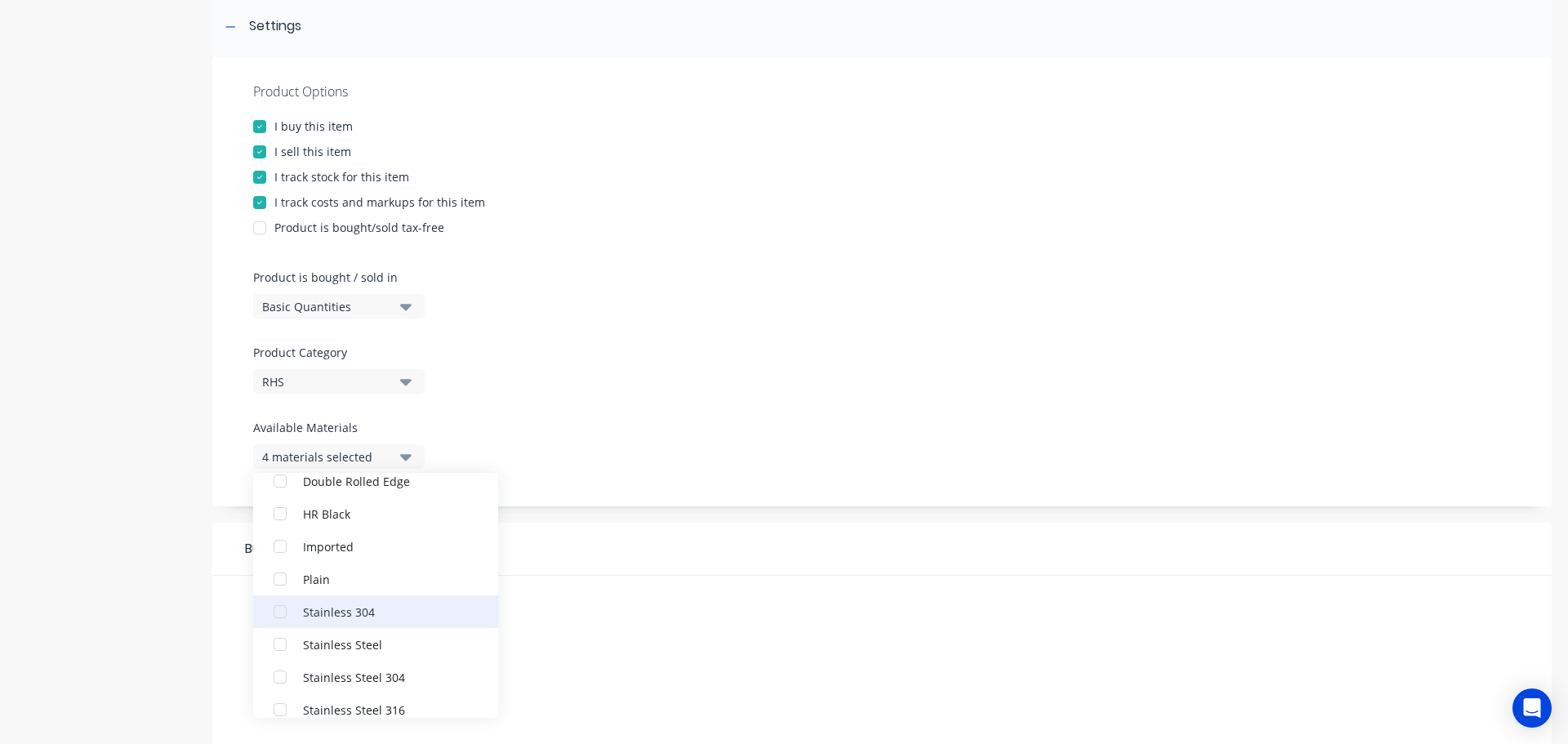
click at [282, 614] on div "button" at bounding box center [280, 611] width 32 height 32
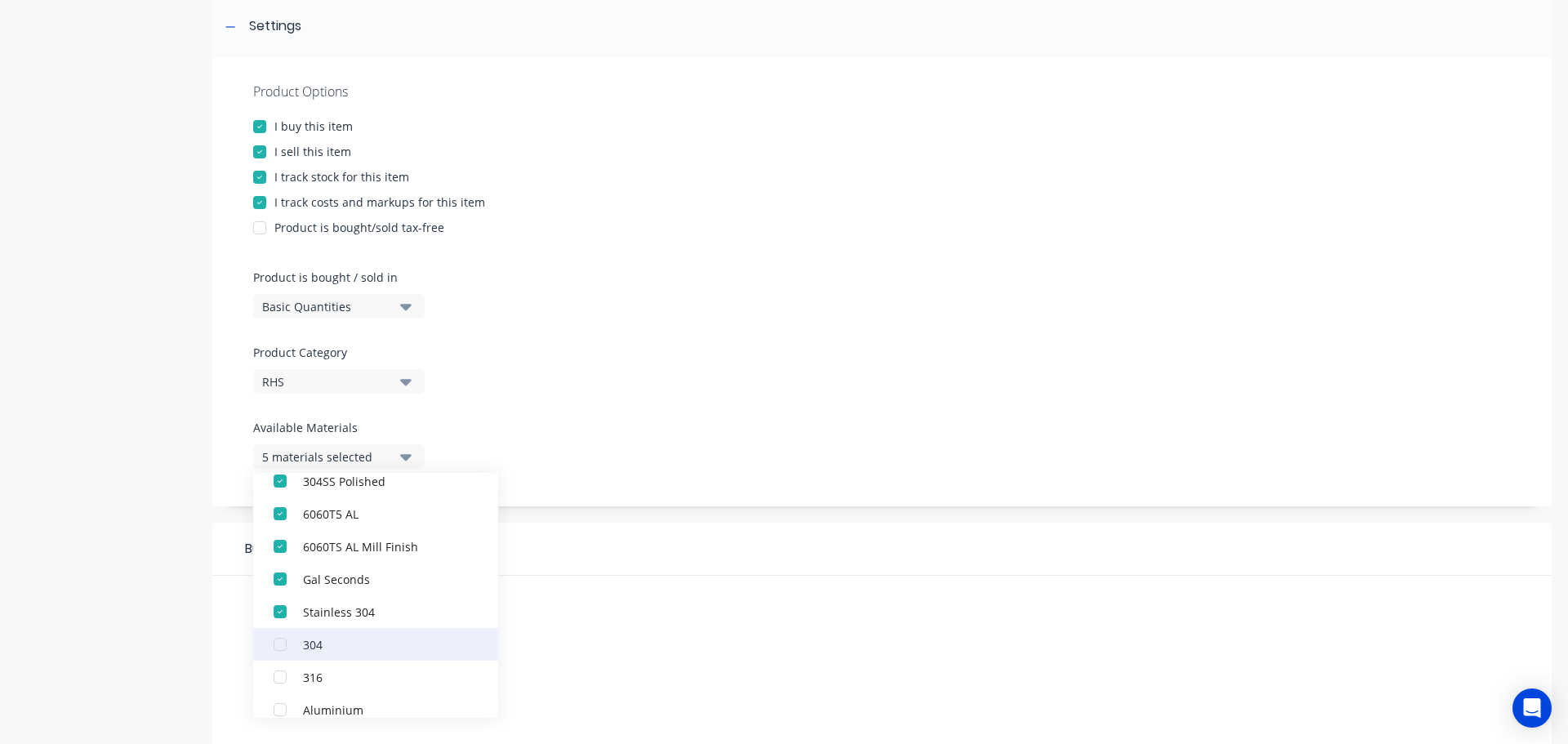
click at [280, 642] on div "button" at bounding box center [280, 644] width 32 height 32
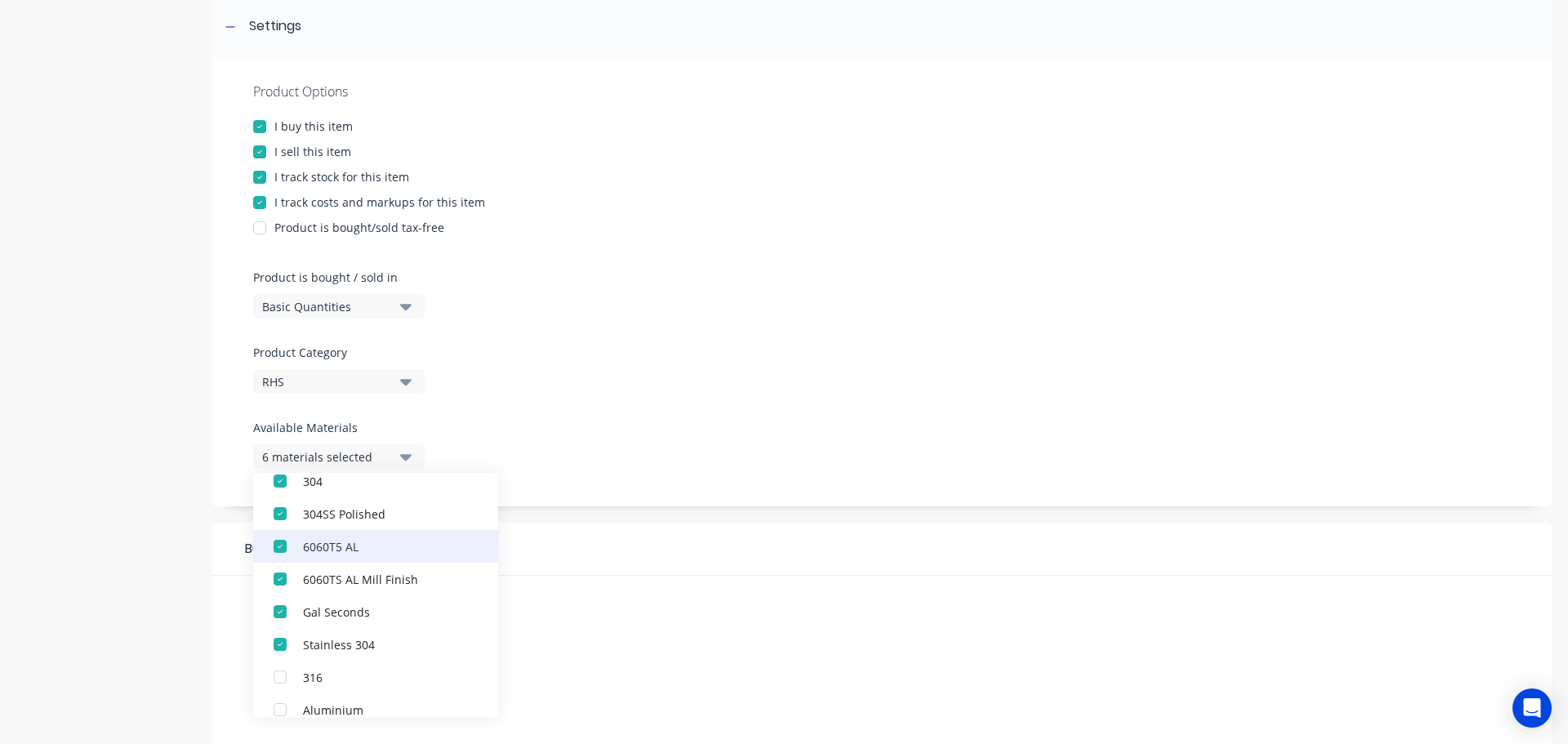
scroll to position [0, 0]
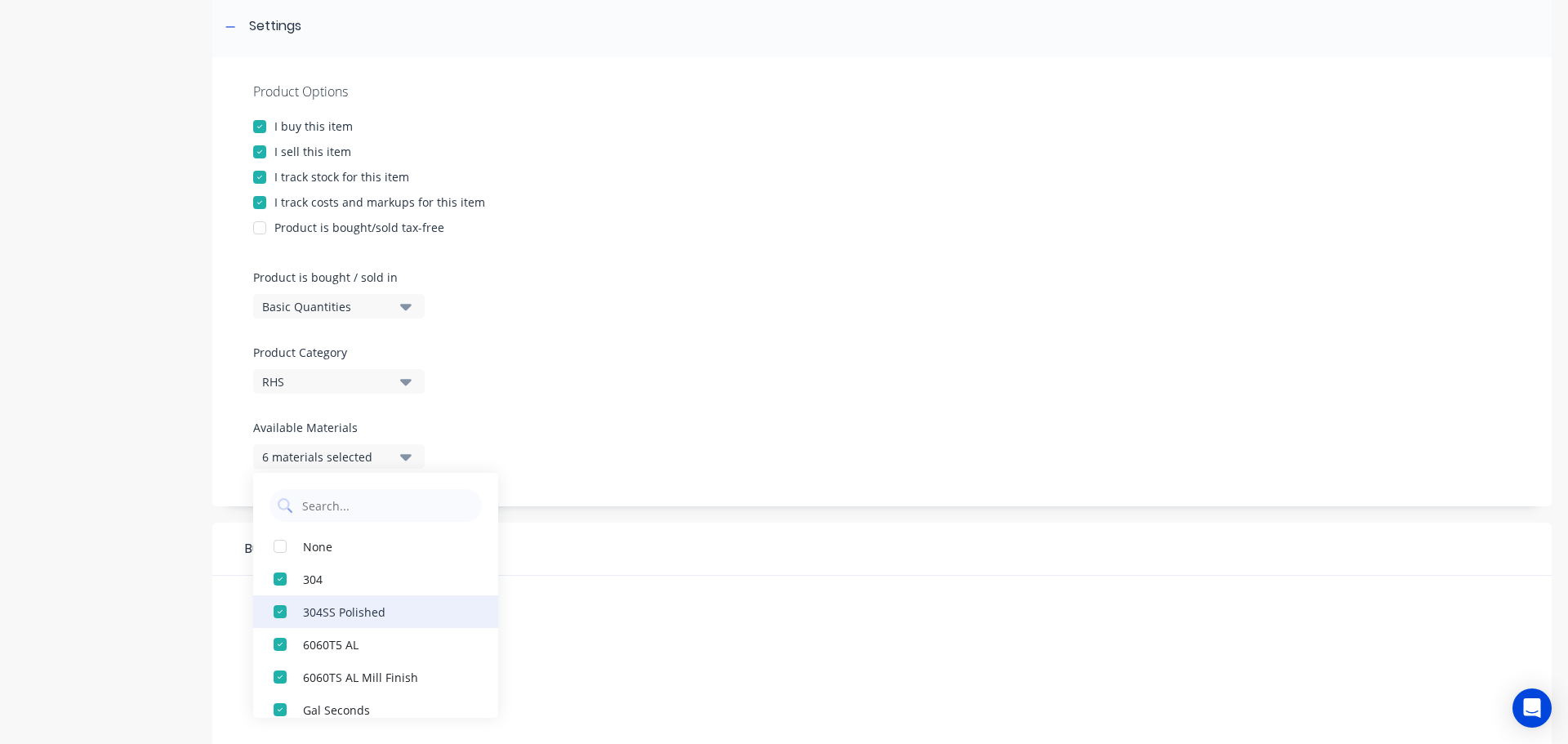
drag, startPoint x: 282, startPoint y: 578, endPoint x: 295, endPoint y: 582, distance: 13.6
click at [282, 578] on div "button" at bounding box center [280, 578] width 32 height 32
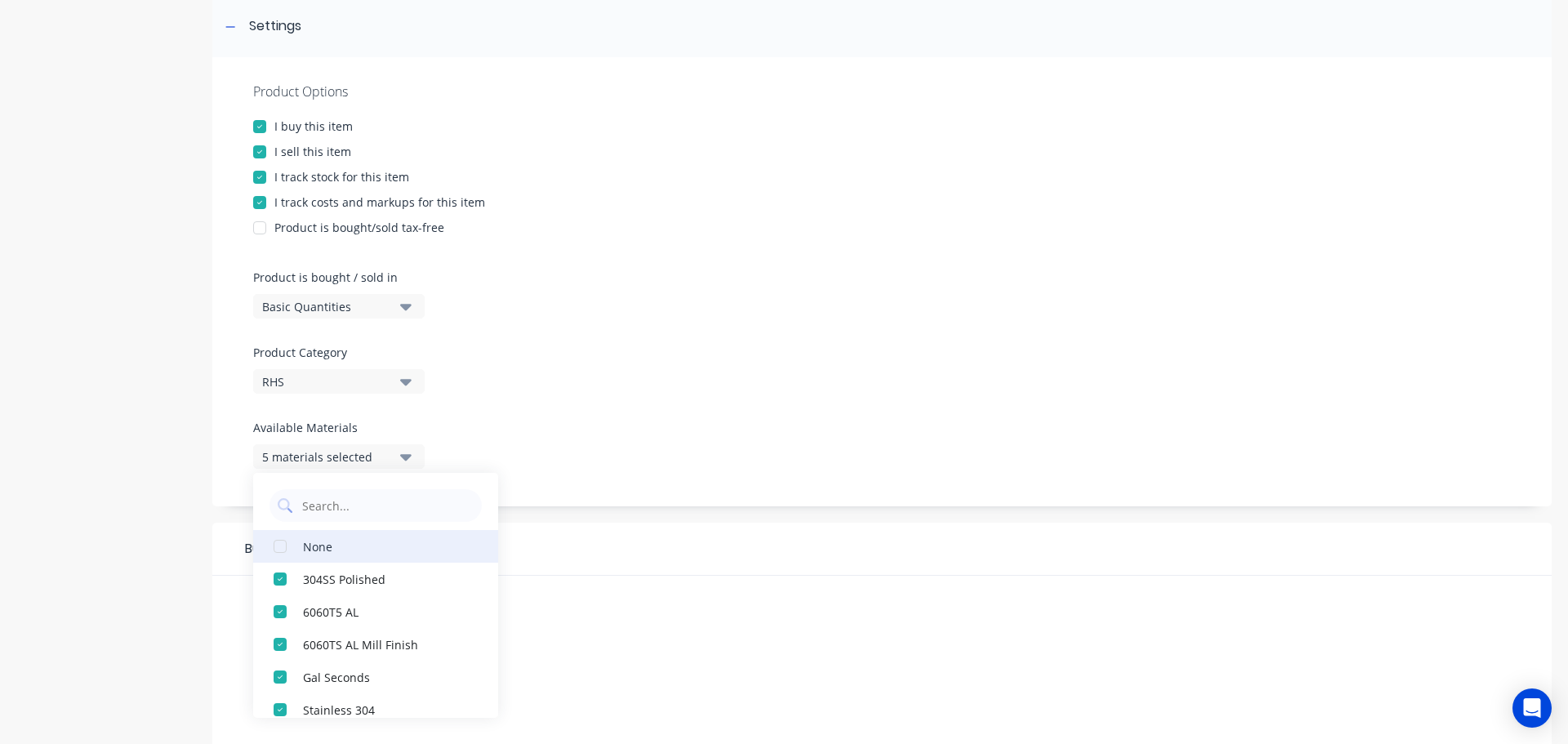
click at [275, 548] on div "button" at bounding box center [280, 545] width 32 height 32
click at [276, 549] on div "button" at bounding box center [280, 545] width 32 height 32
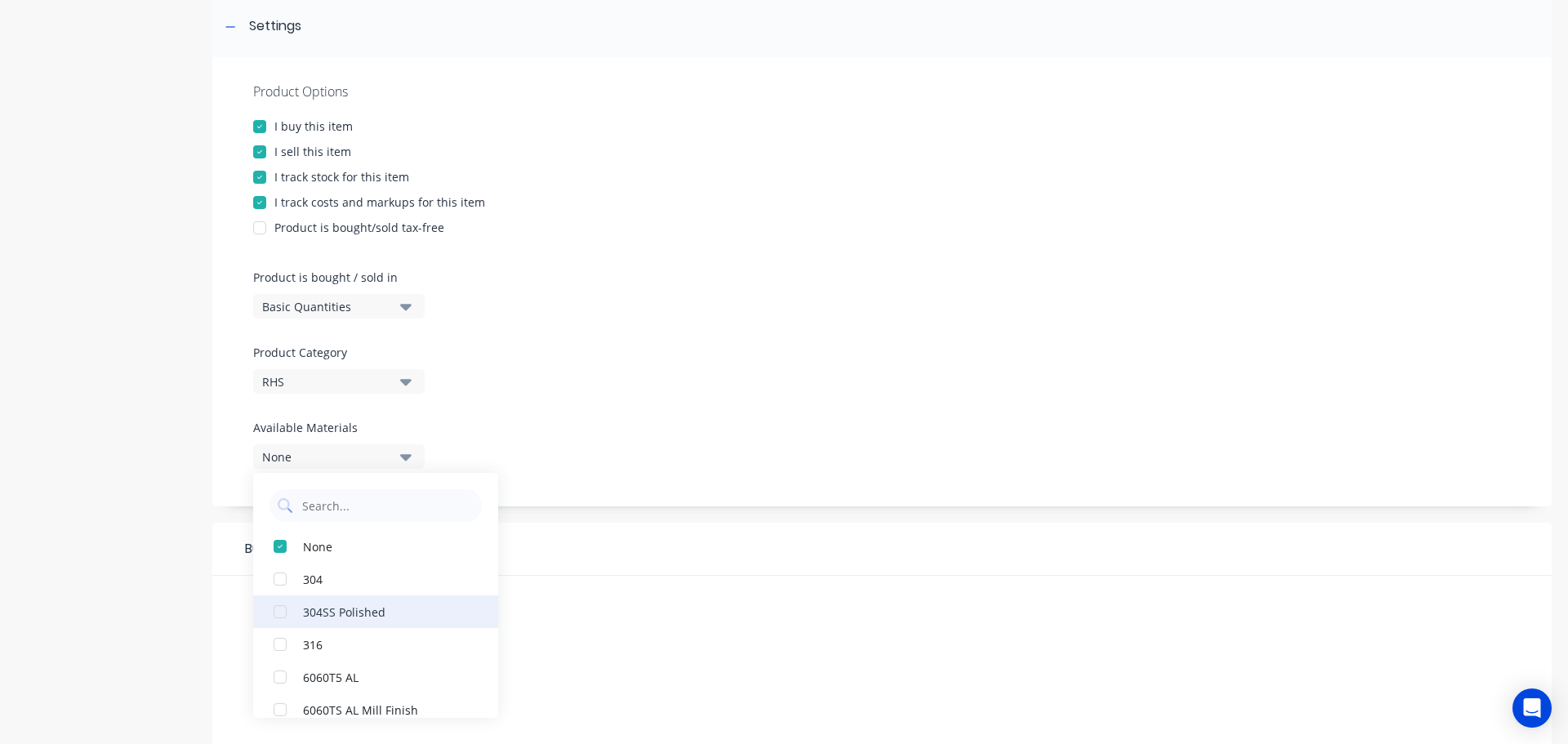
click at [276, 605] on div "button" at bounding box center [280, 611] width 32 height 32
click at [277, 610] on div "button" at bounding box center [280, 611] width 32 height 32
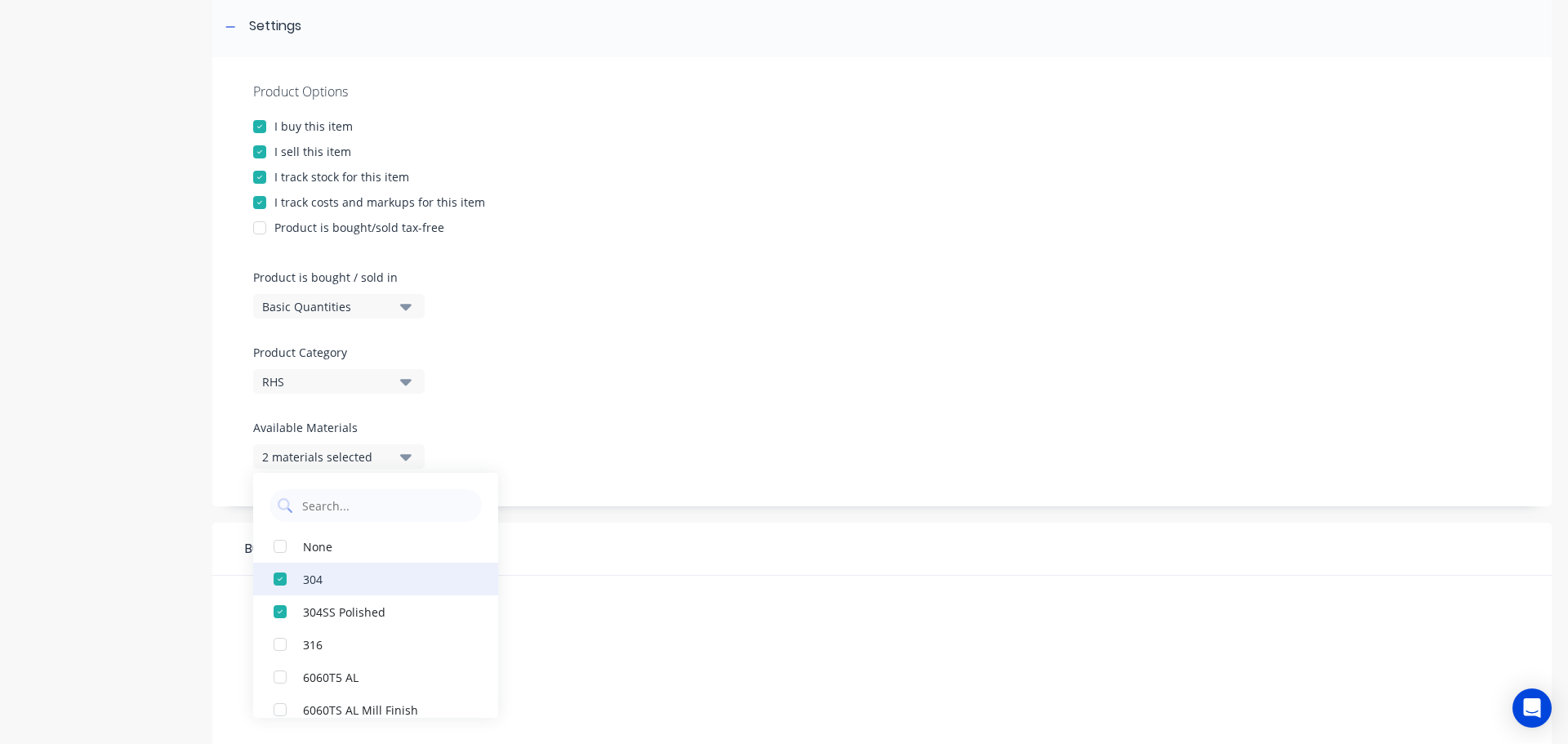
click at [277, 610] on div "button" at bounding box center [280, 611] width 32 height 32
click at [281, 578] on div "button" at bounding box center [280, 578] width 32 height 32
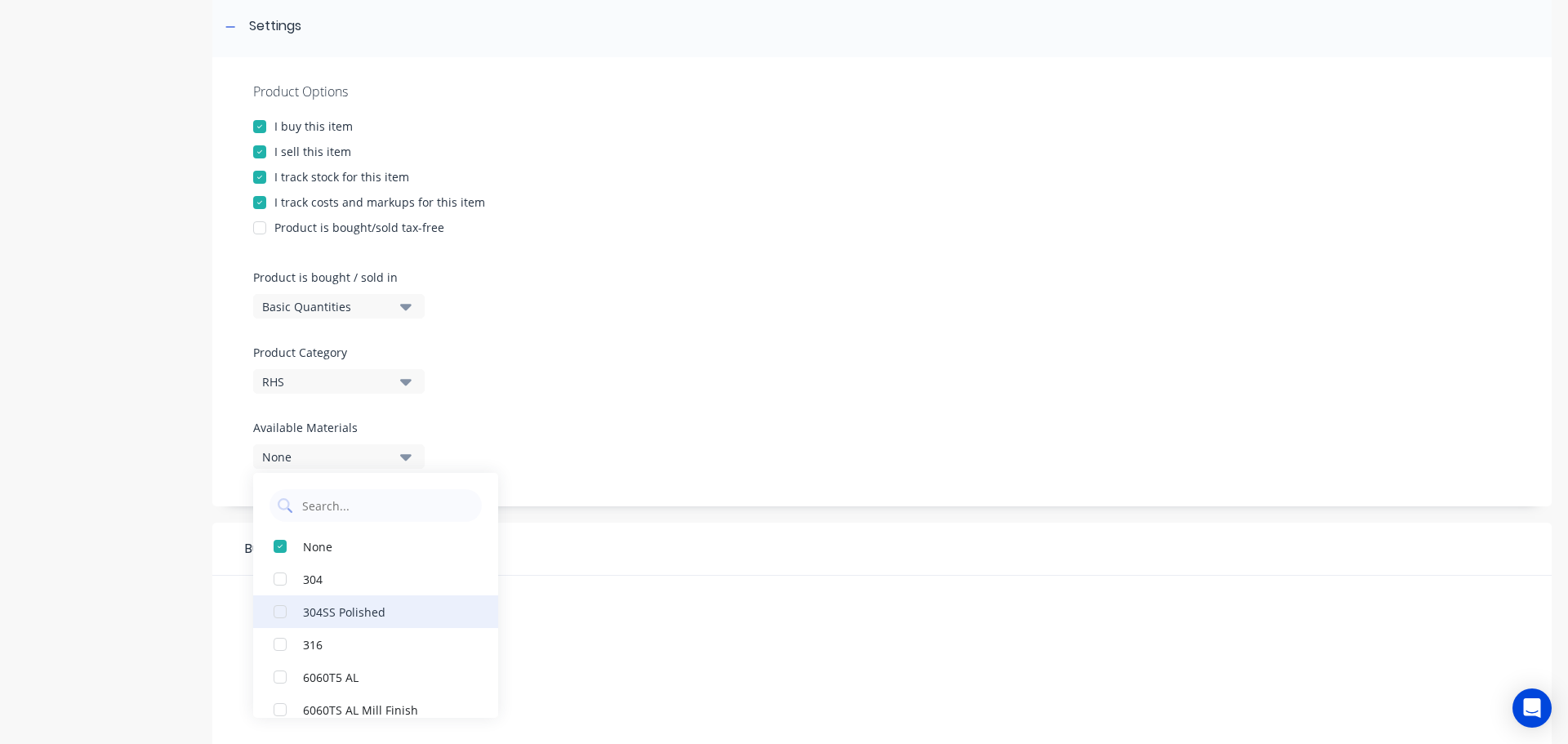
click at [282, 610] on div "button" at bounding box center [280, 611] width 32 height 32
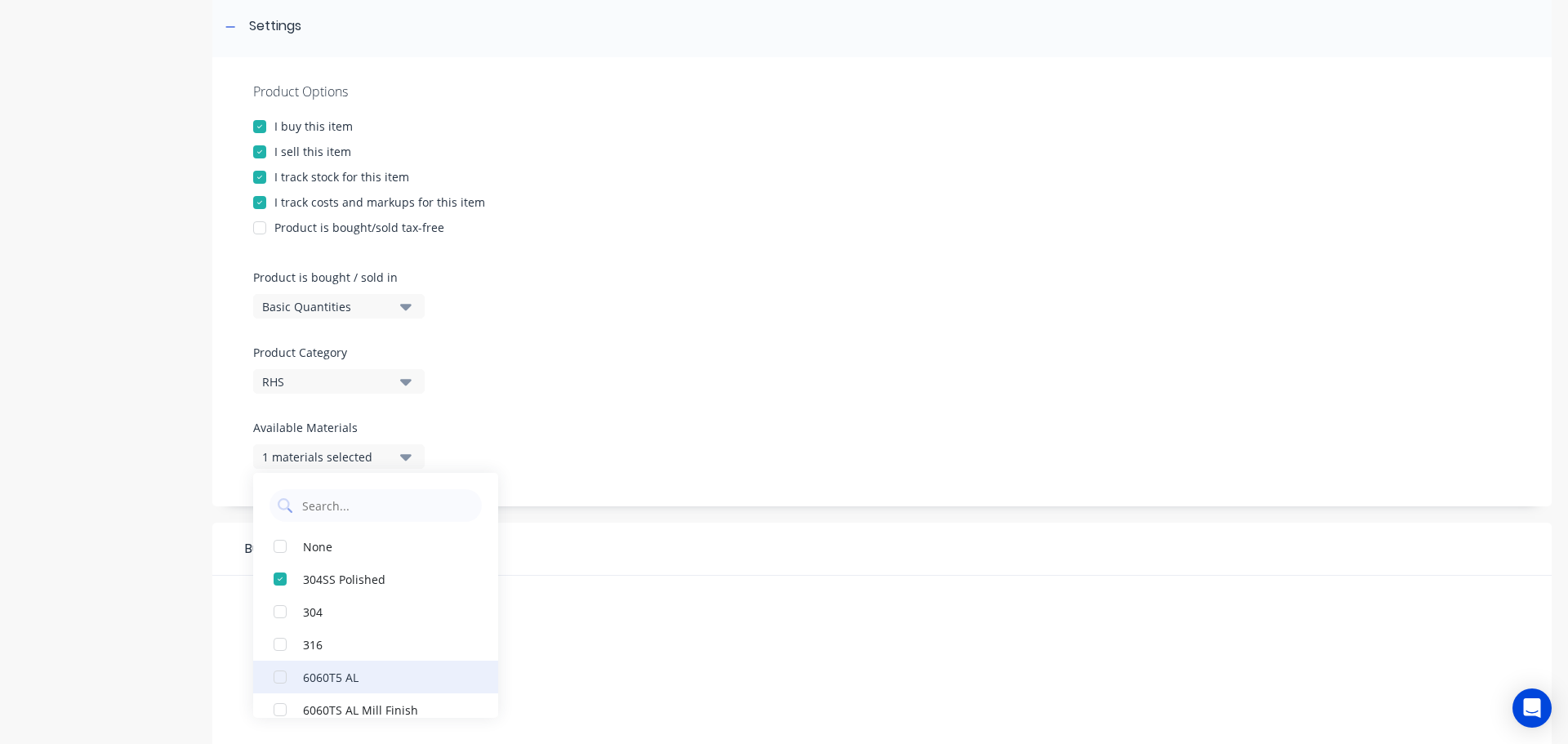
click at [286, 677] on div "button" at bounding box center [280, 676] width 32 height 32
click at [283, 709] on div "button" at bounding box center [280, 709] width 32 height 32
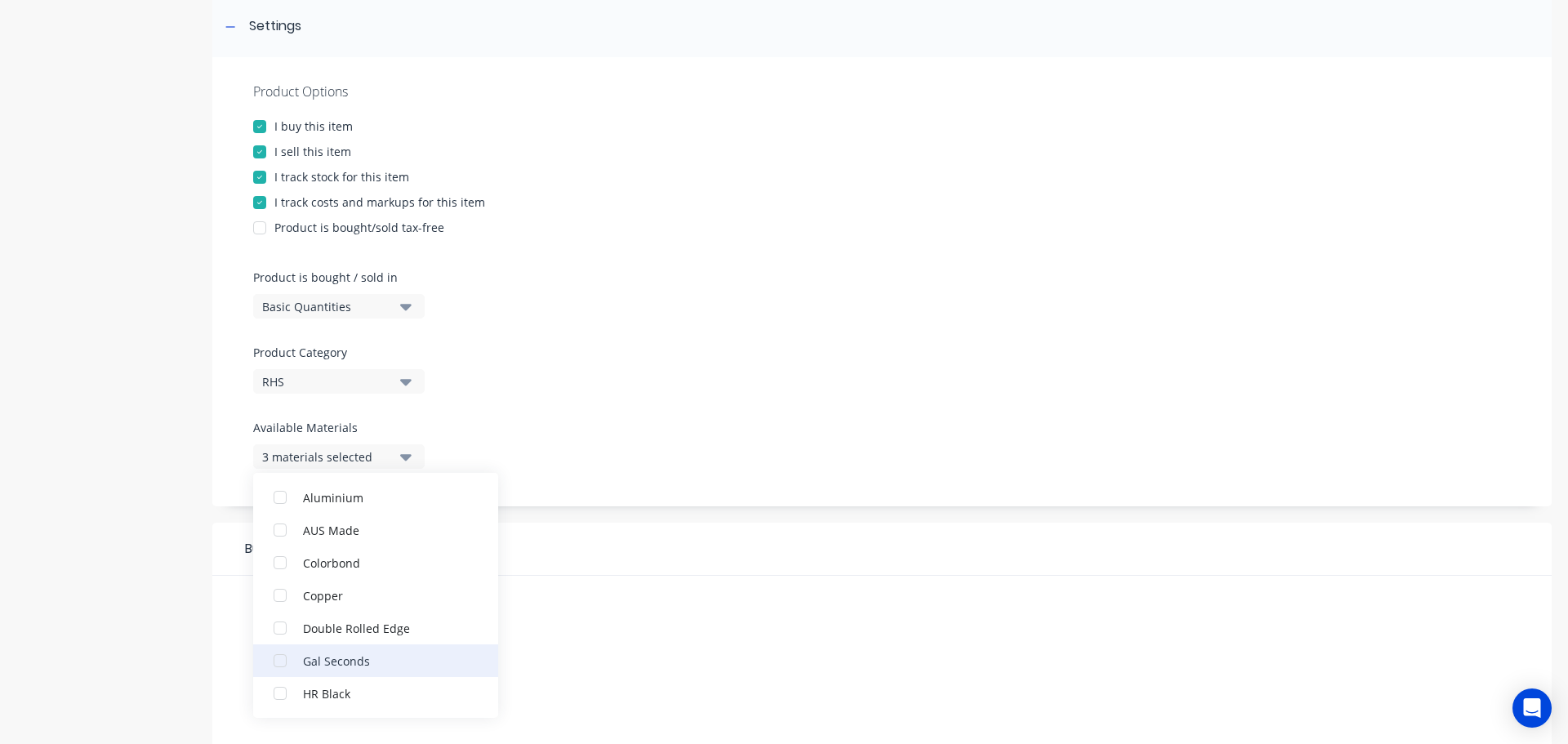
click at [280, 655] on div "button" at bounding box center [280, 659] width 32 height 32
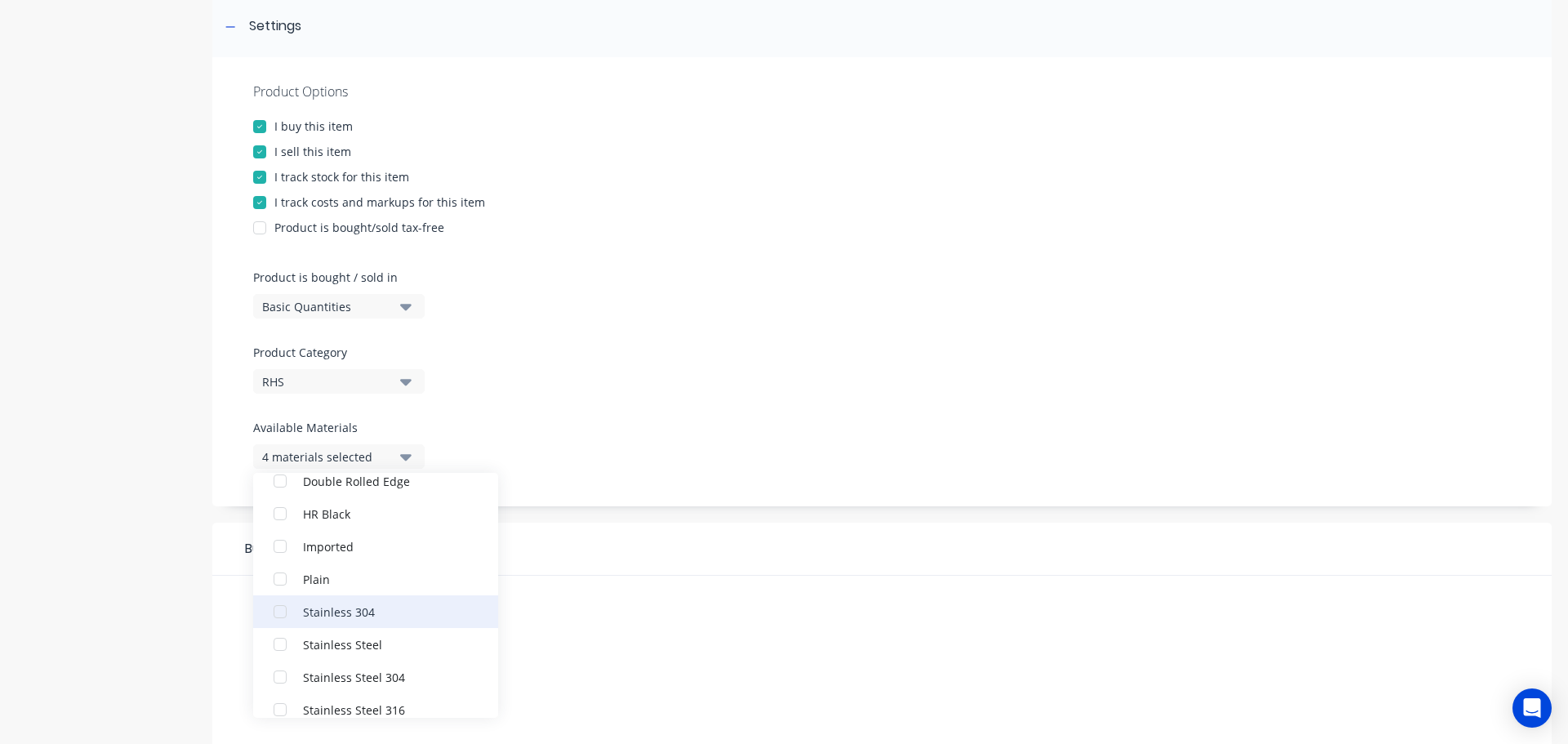
click at [280, 607] on div "button" at bounding box center [280, 611] width 32 height 32
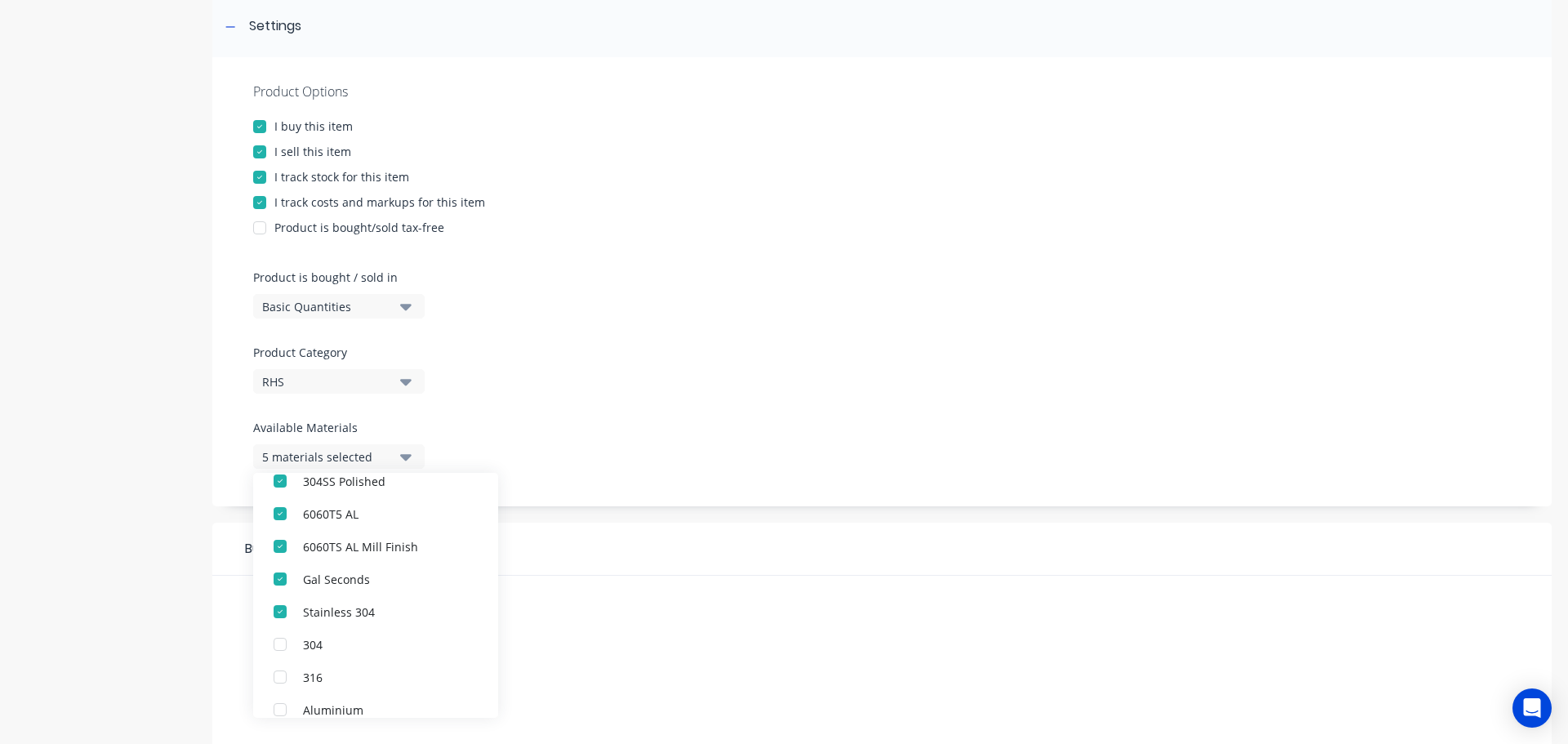
click at [681, 524] on div "Buying" at bounding box center [882, 549] width 1340 height 53
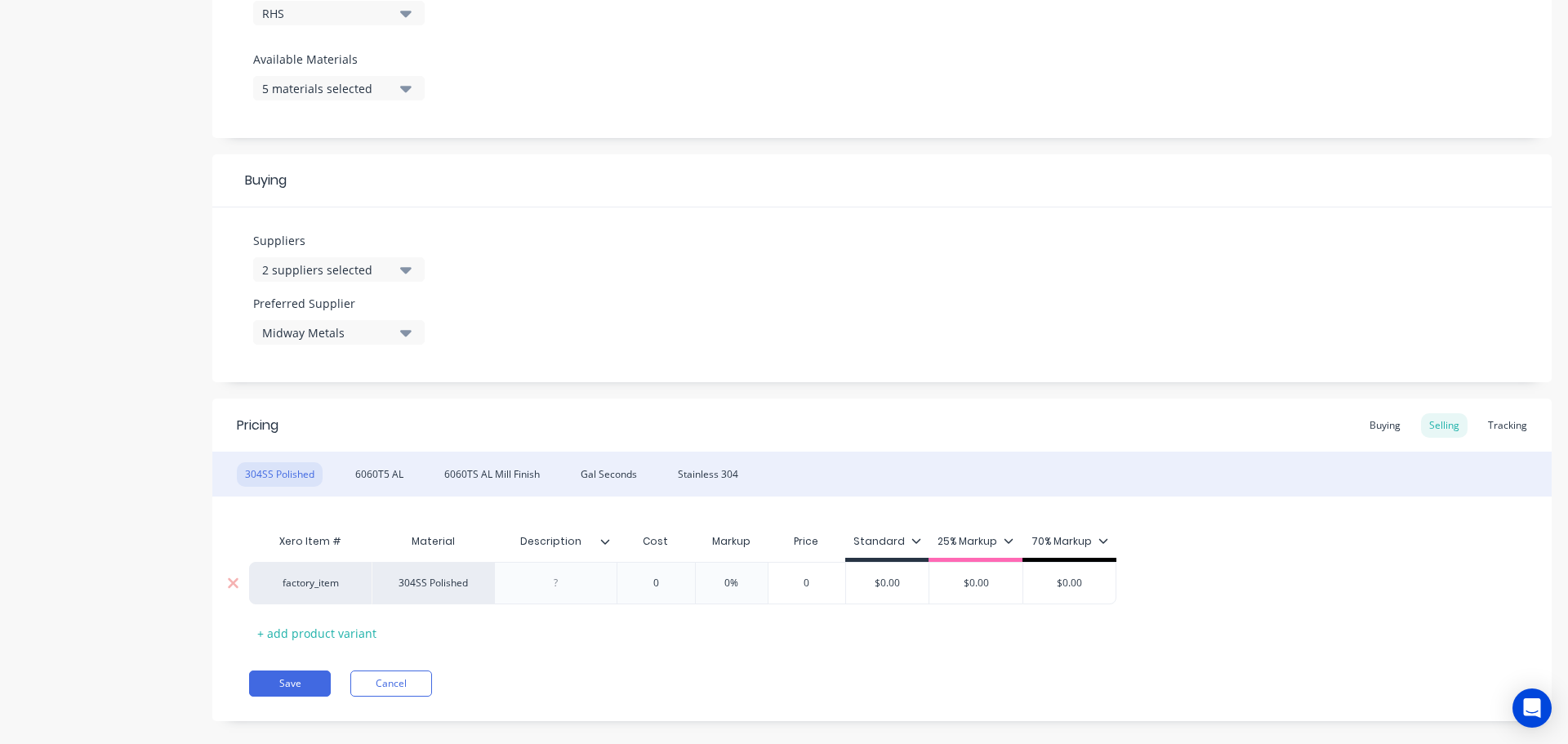
scroll to position [635, 0]
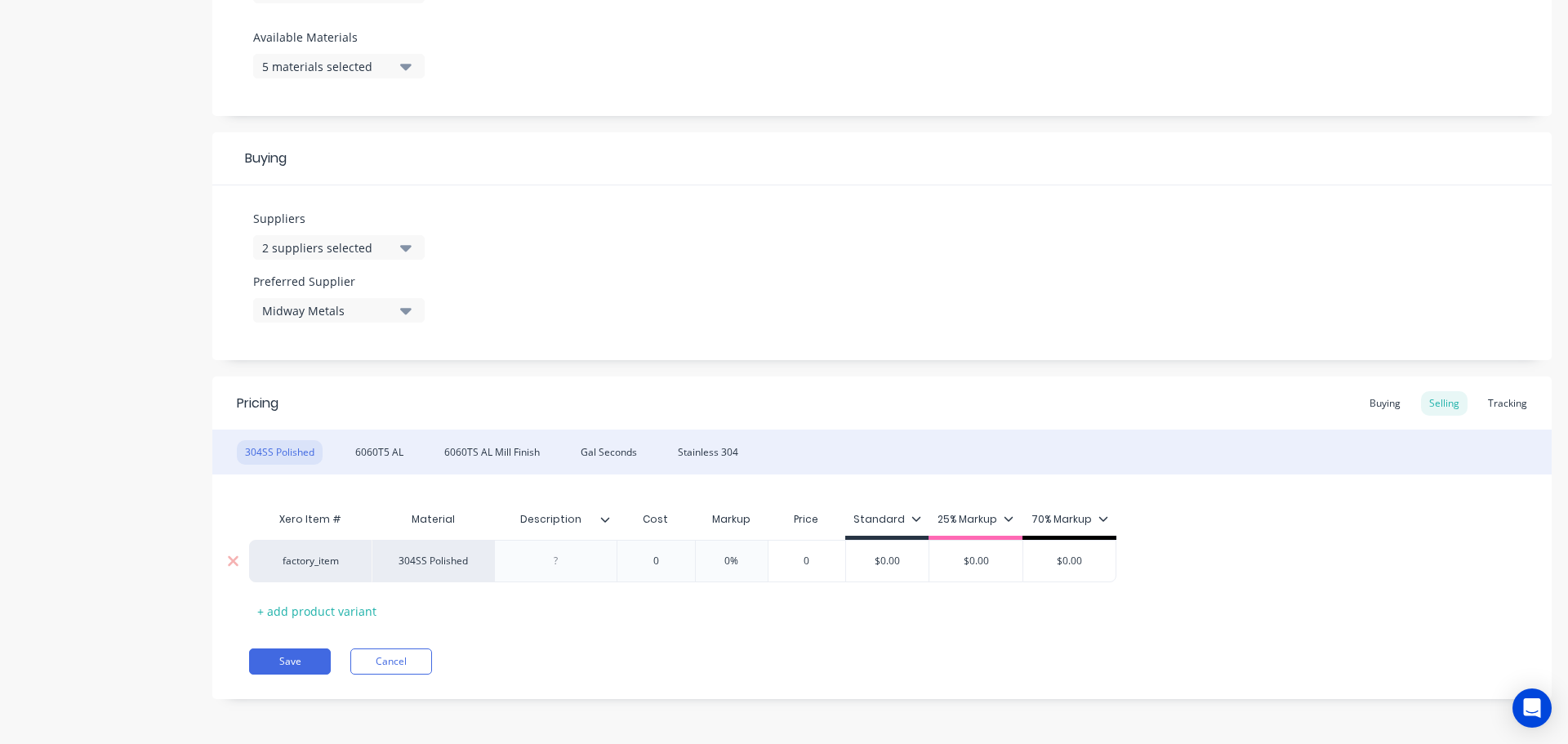
click at [576, 571] on div at bounding box center [556, 561] width 82 height 21
type textarea "x"
click at [550, 560] on div at bounding box center [556, 561] width 82 height 21
paste div
click at [555, 527] on div "Description" at bounding box center [550, 519] width 112 height 41
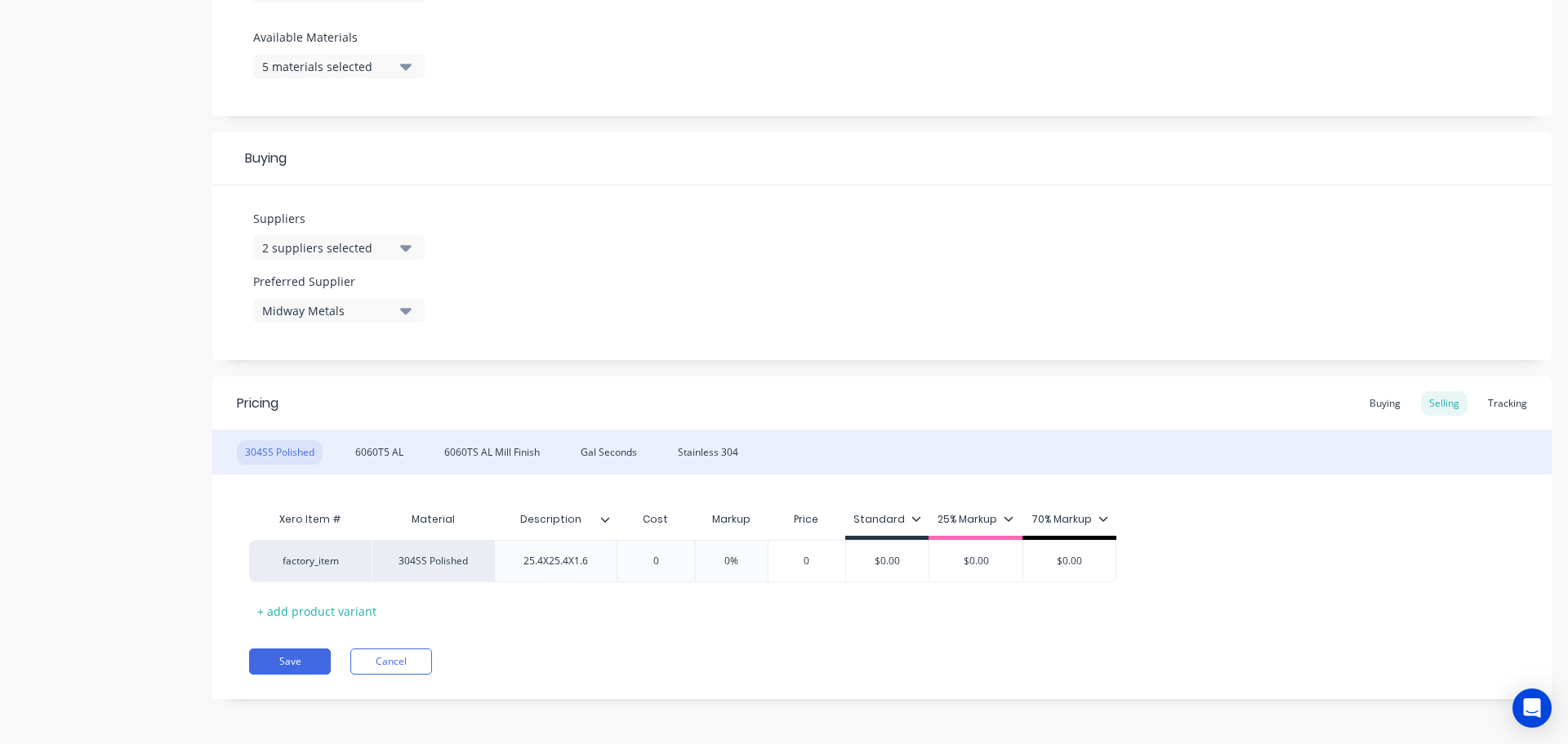
type textarea "x"
drag, startPoint x: 580, startPoint y: 520, endPoint x: 513, endPoint y: 519, distance: 67.0
click at [513, 519] on input "Description" at bounding box center [550, 519] width 112 height 15
type input "Size"
click at [648, 659] on div "Save Cancel" at bounding box center [900, 661] width 1303 height 26
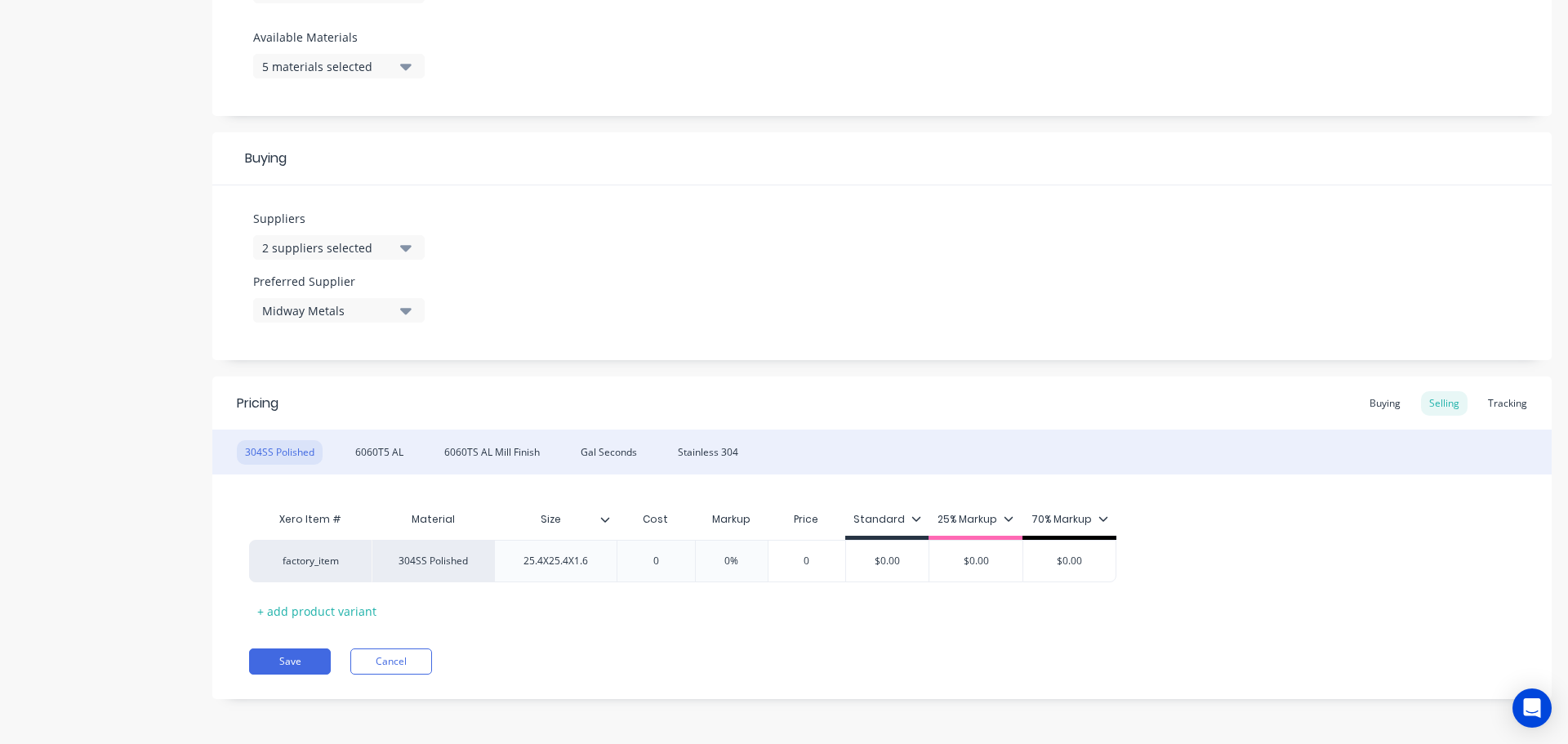
click at [604, 521] on icon at bounding box center [606, 519] width 9 height 5
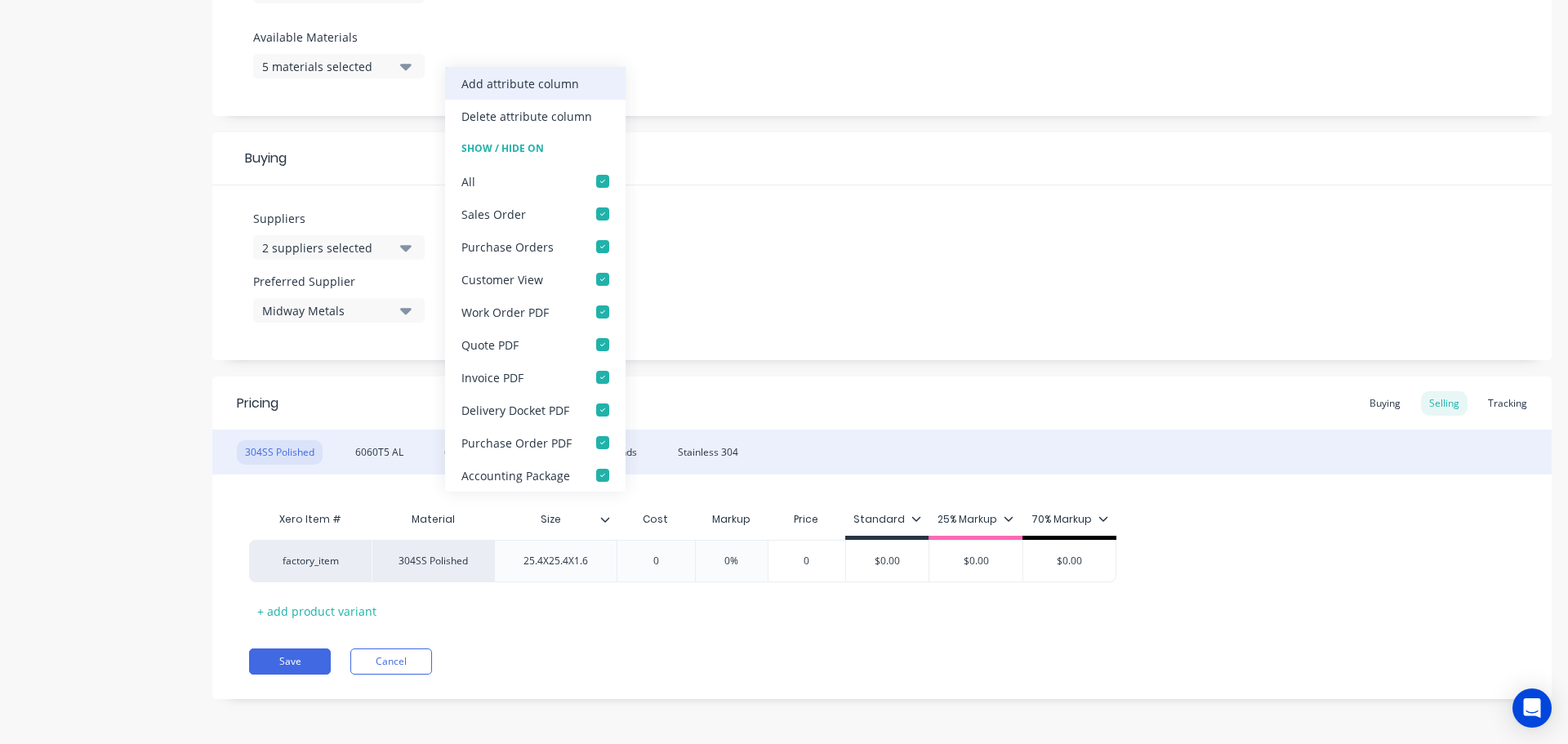
click at [535, 89] on div "Add attribute column" at bounding box center [519, 84] width 118 height 17
type textarea "x"
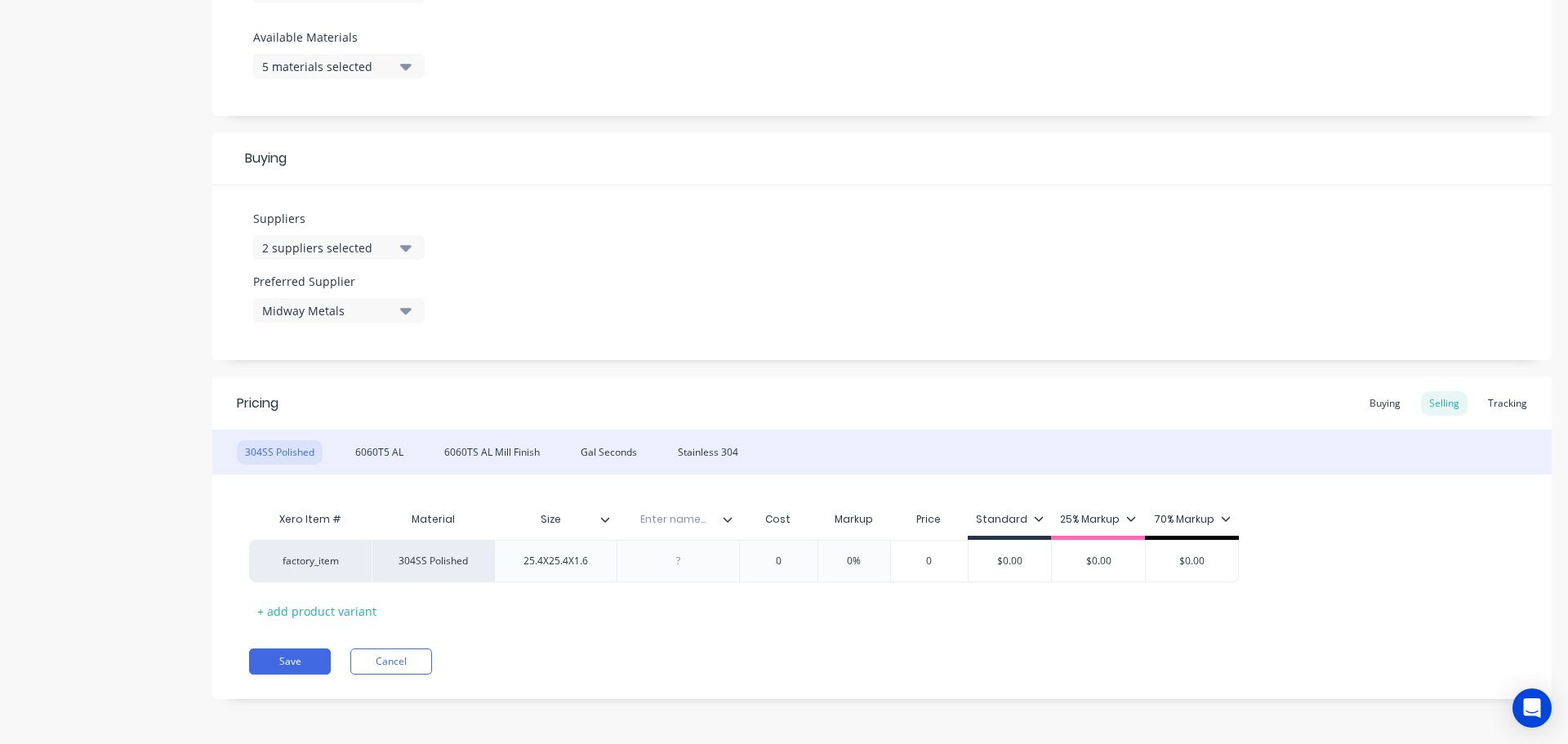
click at [669, 522] on input "text" at bounding box center [673, 519] width 112 height 15
type input "Length"
drag, startPoint x: 760, startPoint y: 490, endPoint x: 747, endPoint y: 494, distance: 13.6
click at [759, 490] on div "Xero Item # Material Size Length Cost Markup Price Standard 25% Markup 70% Mark…" at bounding box center [882, 548] width 1340 height 149
click at [728, 517] on icon at bounding box center [727, 518] width 10 height 10
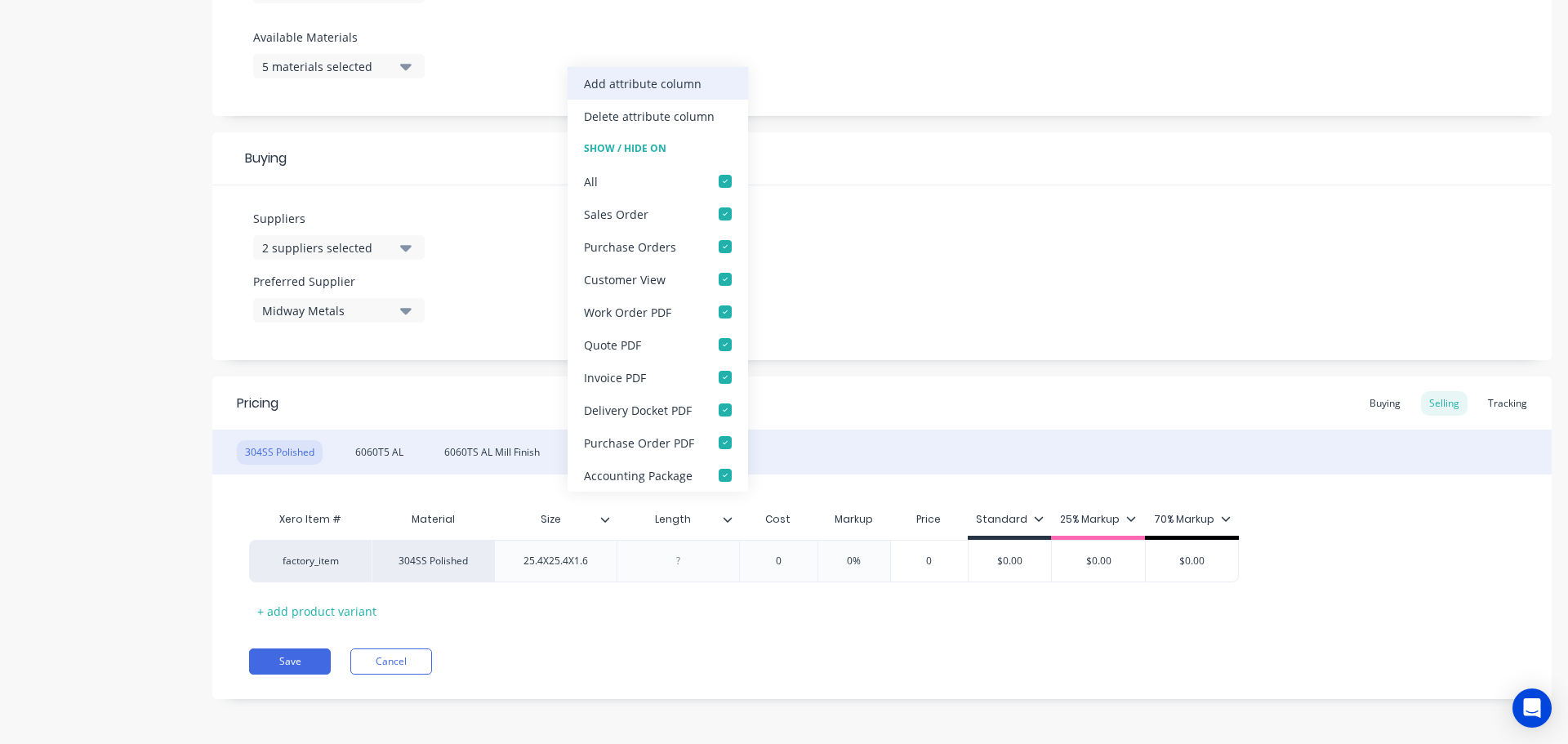
click at [675, 93] on div "Add attribute column" at bounding box center [657, 83] width 180 height 32
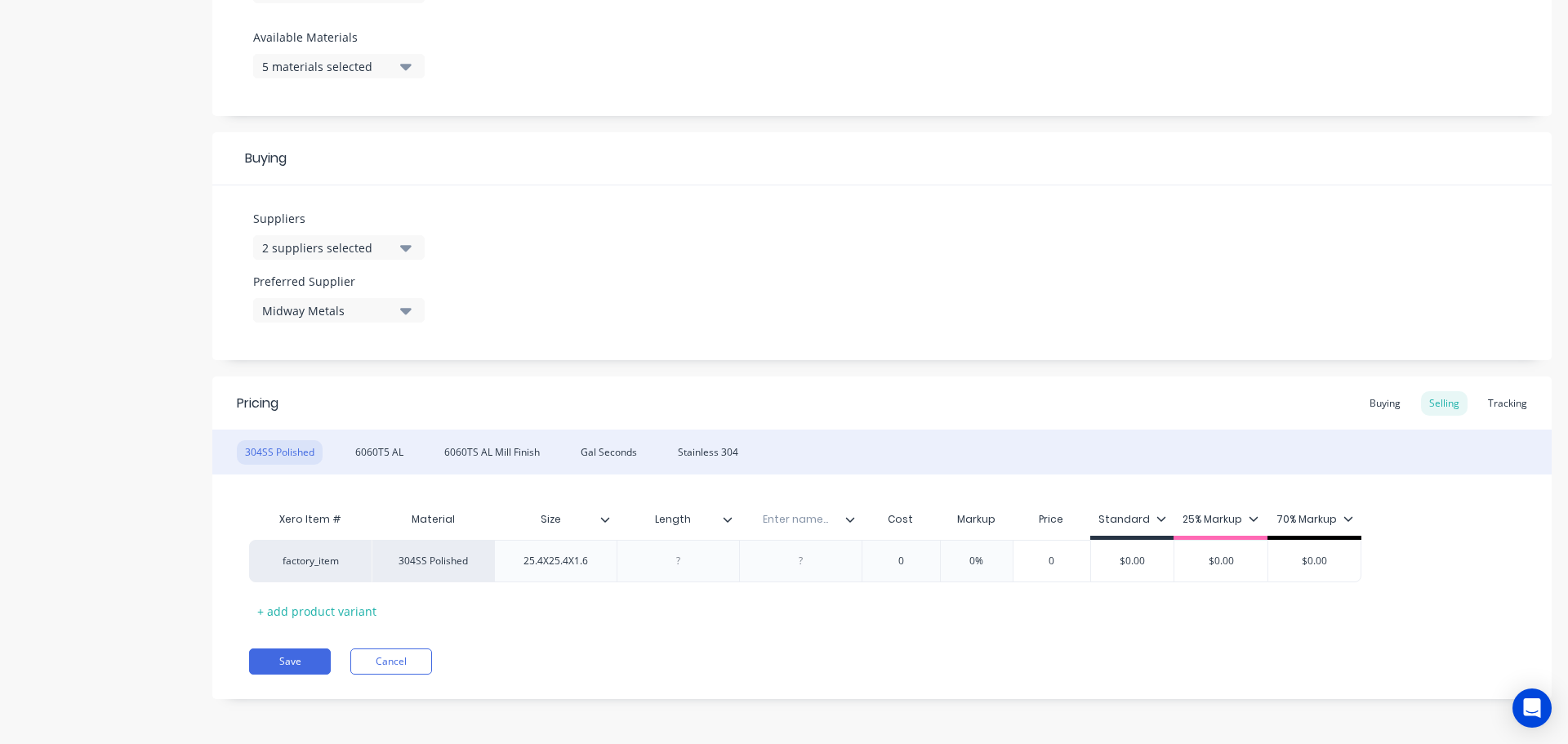
click at [802, 518] on input "text" at bounding box center [795, 519] width 112 height 15
type textarea "x"
click at [800, 526] on input "text" at bounding box center [795, 519] width 112 height 15
paste input "Date Purchased"
type input "Date Purchased"
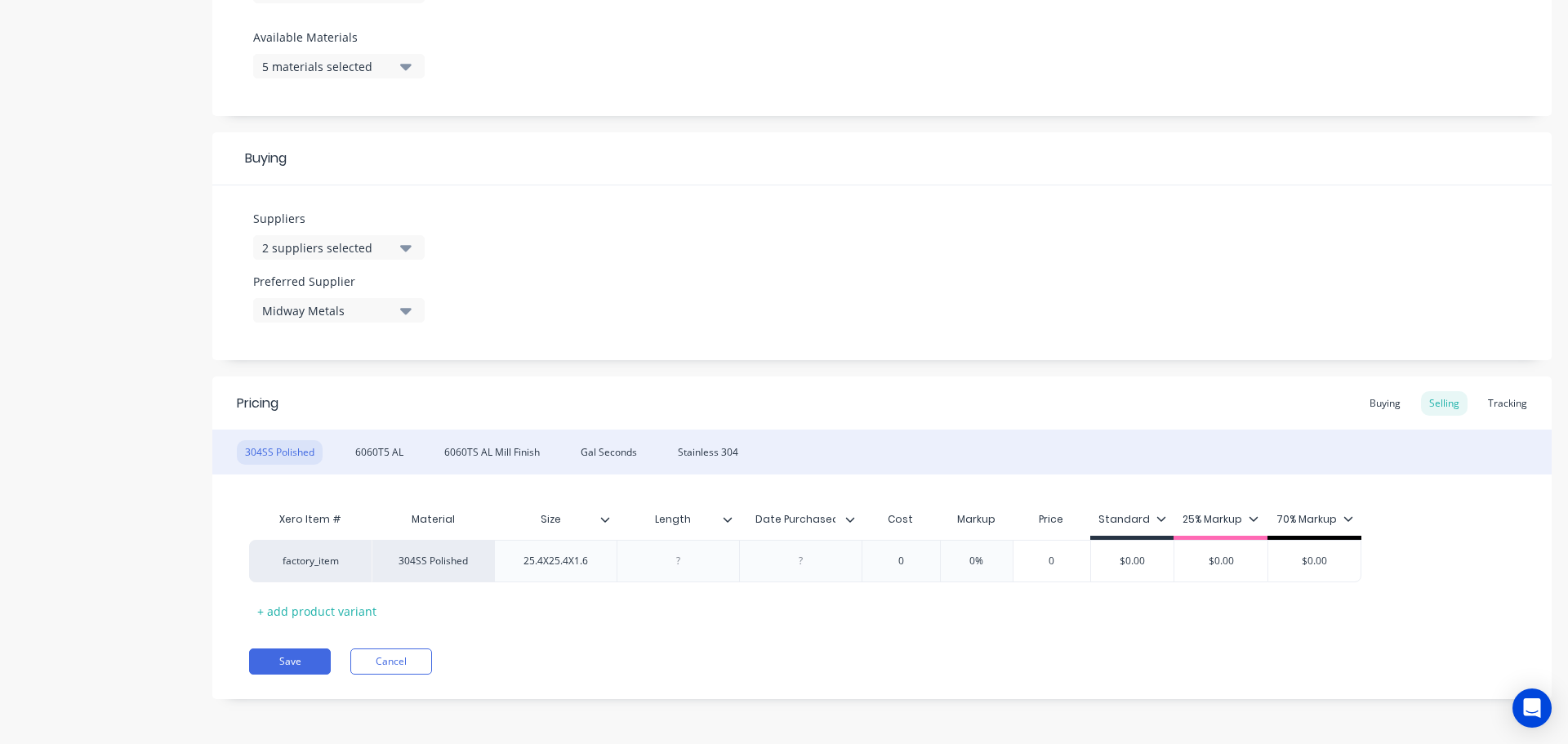
click at [852, 516] on icon at bounding box center [850, 518] width 10 height 10
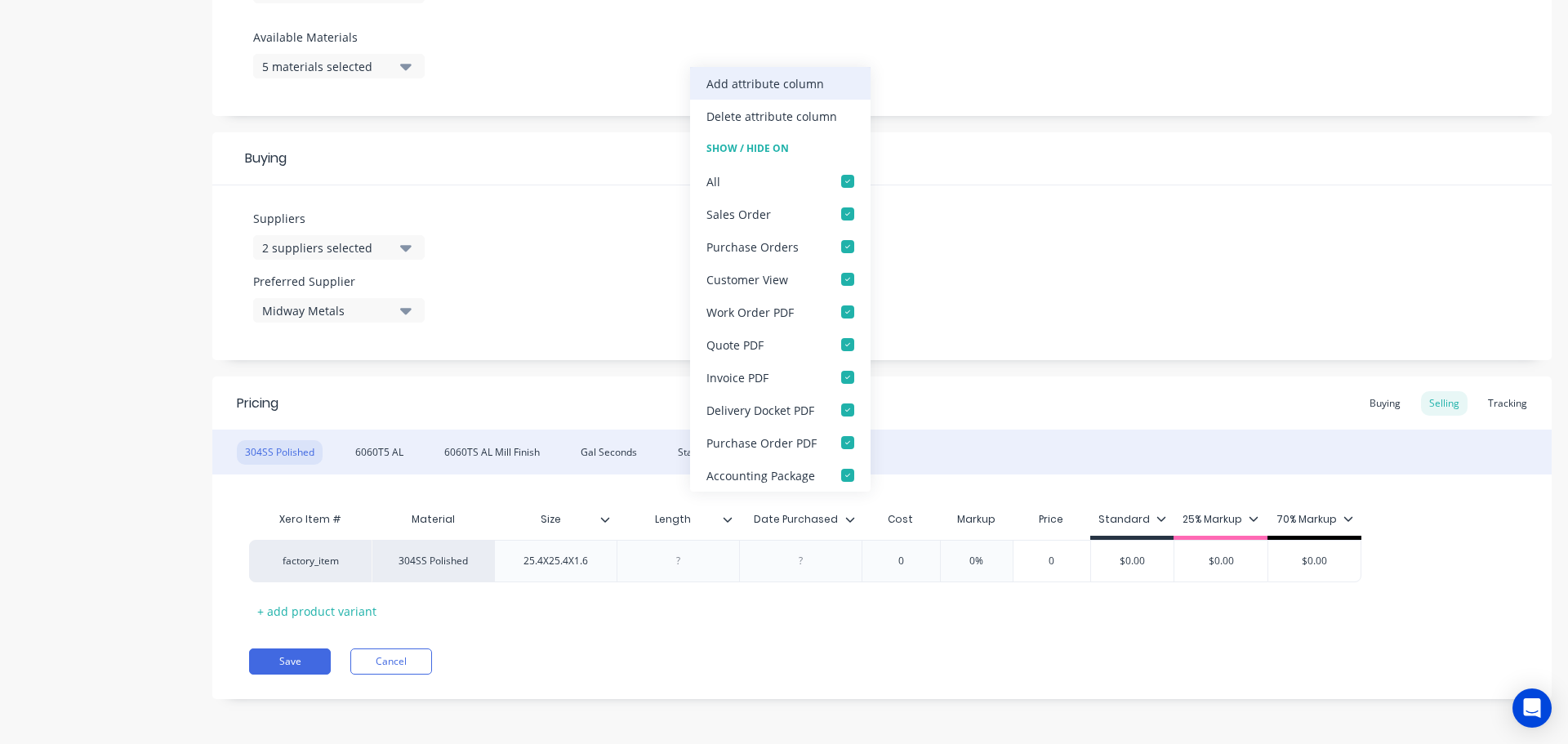
click at [793, 96] on div "Add attribute column" at bounding box center [780, 83] width 180 height 32
type textarea "x"
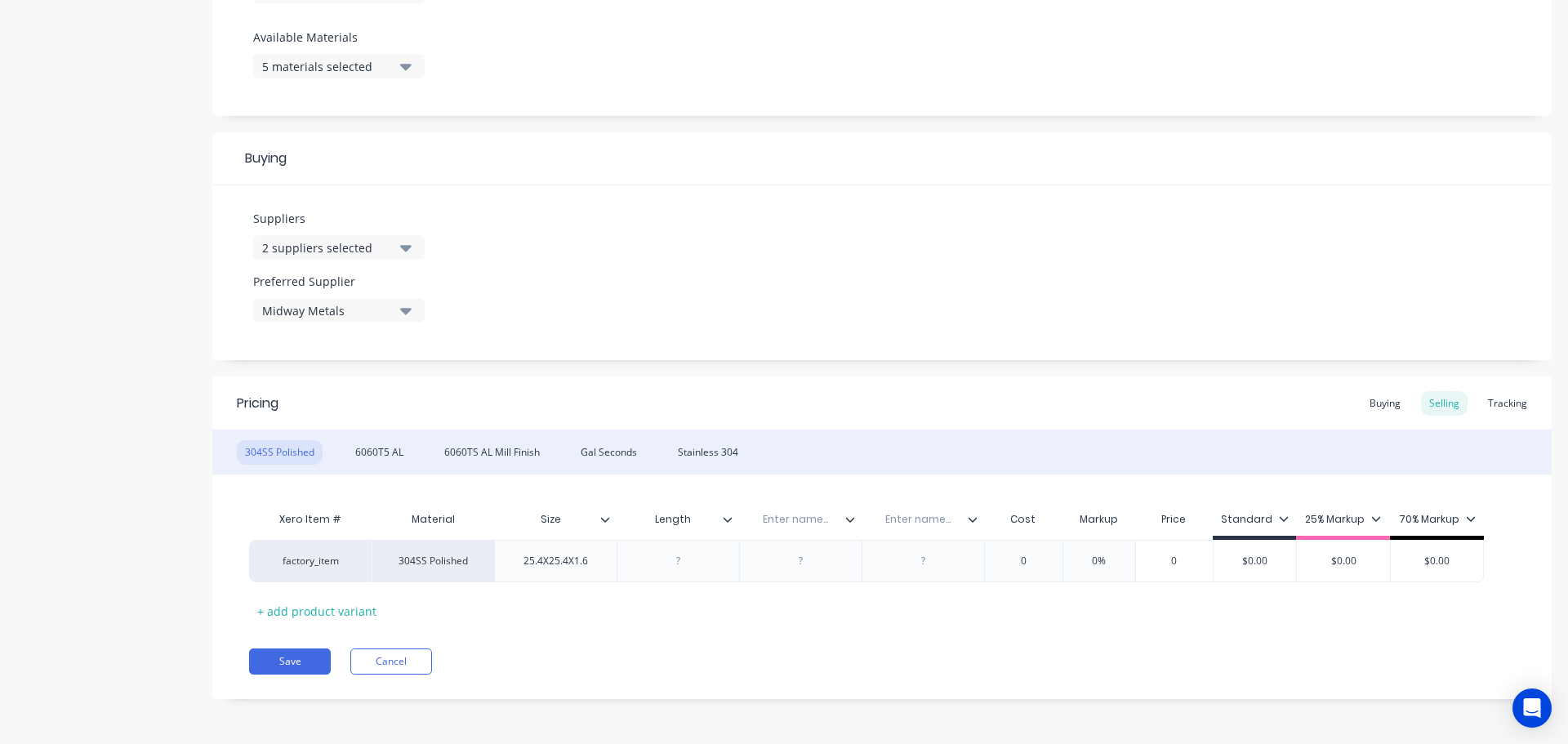
click at [784, 522] on input "text" at bounding box center [795, 519] width 112 height 15
paste input "Date Purchased"
type input "Date Purchased"
click at [908, 514] on input "text" at bounding box center [918, 519] width 112 height 15
type textarea "x"
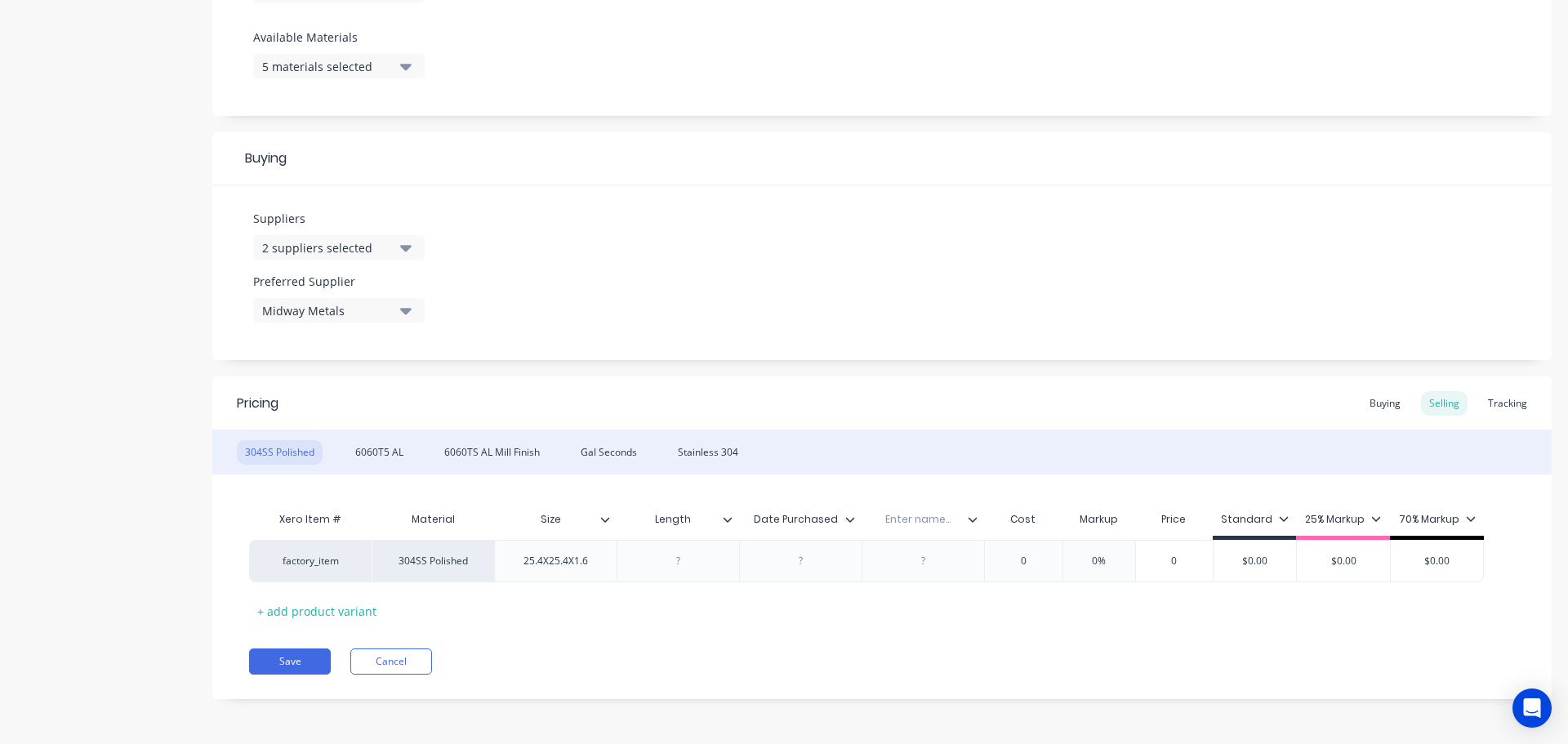
click at [921, 517] on input "text" at bounding box center [918, 519] width 112 height 15
paste input "Date updated"
type input "Date updated"
type textarea "x"
type input "Date updated"
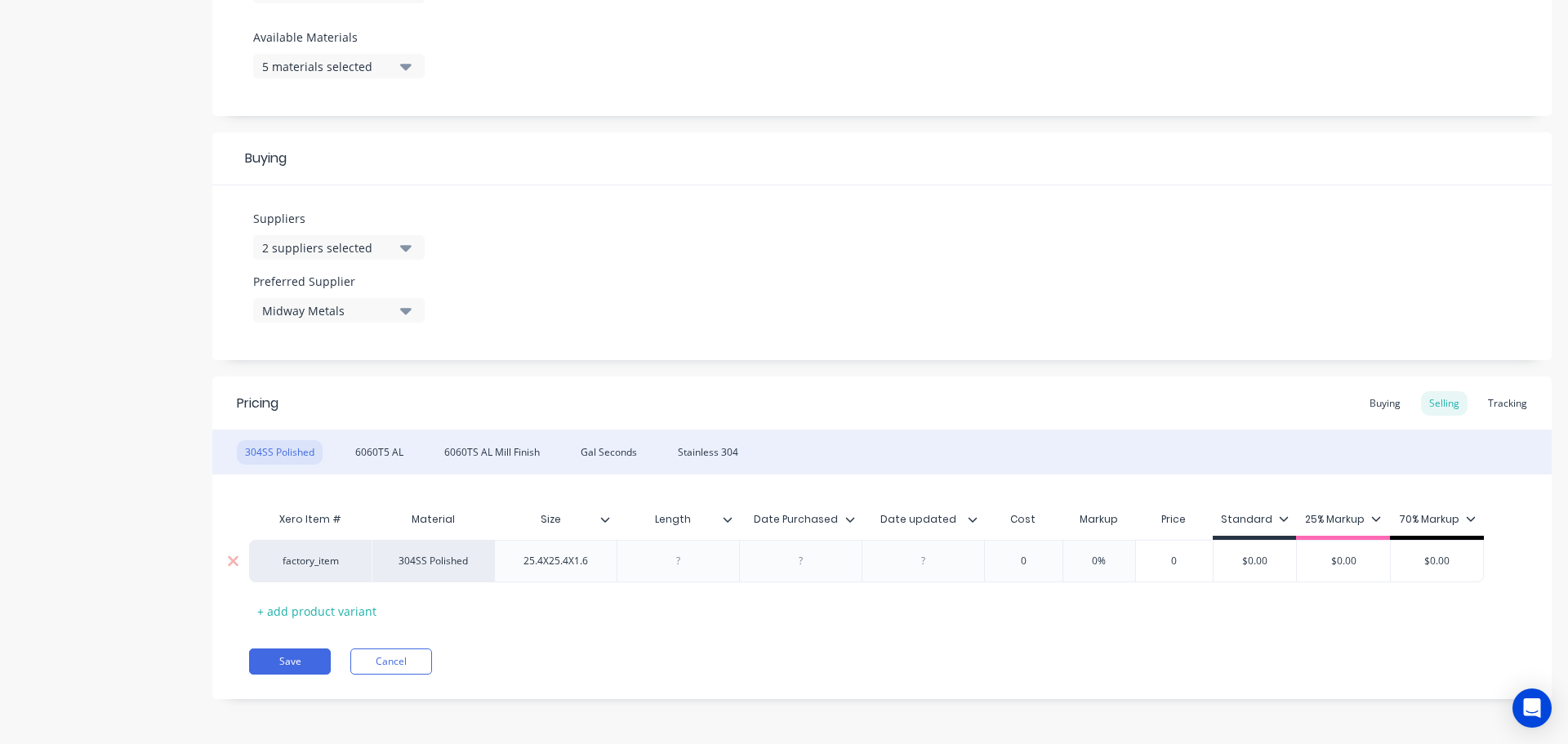
drag, startPoint x: 930, startPoint y: 525, endPoint x: 891, endPoint y: 526, distance: 39.0
click at [891, 526] on div "Date updated Date updated" at bounding box center [918, 519] width 112 height 41
drag, startPoint x: 951, startPoint y: 544, endPoint x: 948, endPoint y: 537, distance: 7.6
click at [951, 544] on div at bounding box center [923, 560] width 123 height 43
drag, startPoint x: 947, startPoint y: 529, endPoint x: 796, endPoint y: 530, distance: 151.0
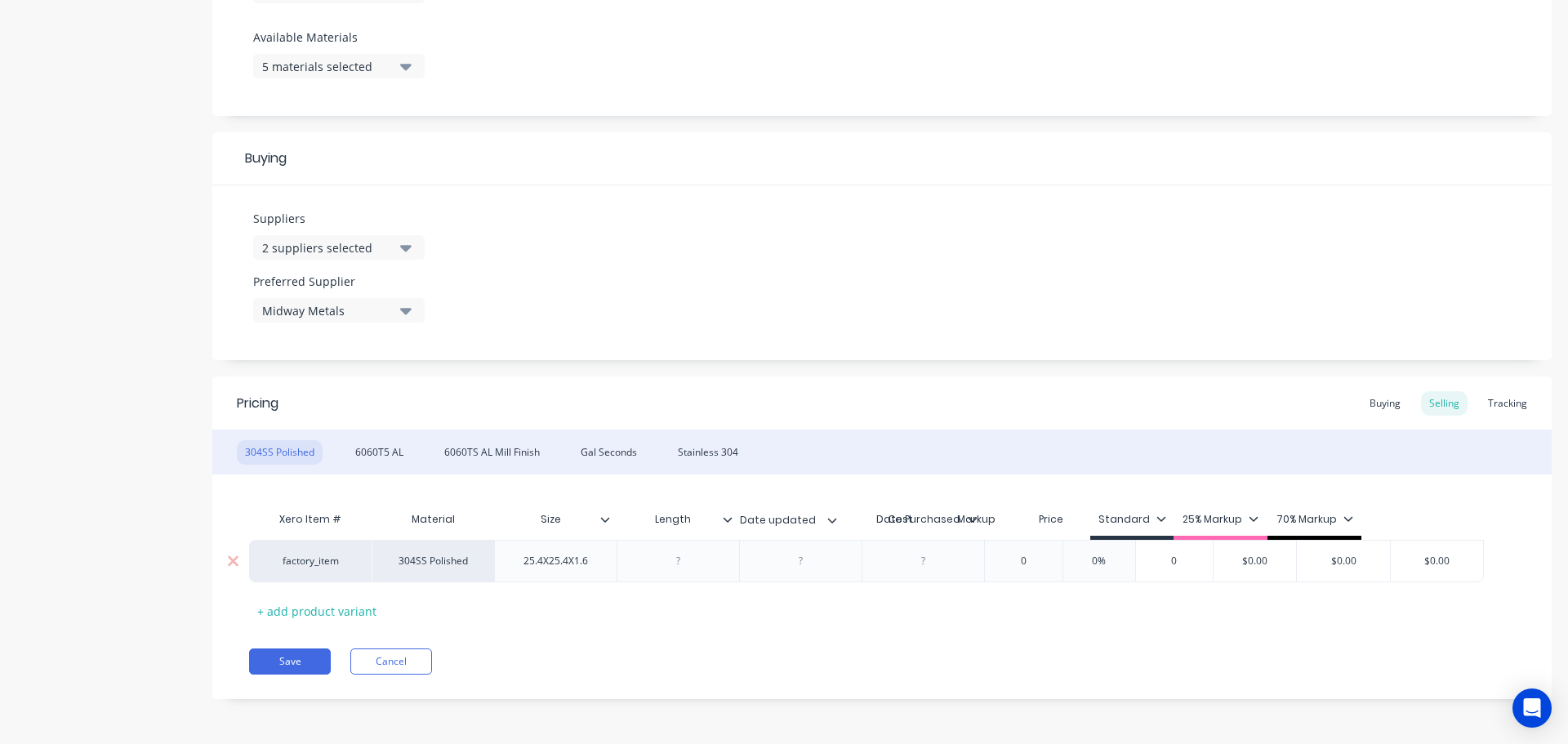
click at [796, 530] on div "Xero Item # Material Size Length Date Purchased Date updated Date updated Cost …" at bounding box center [866, 521] width 1235 height 37
click at [974, 519] on icon at bounding box center [973, 519] width 9 height 5
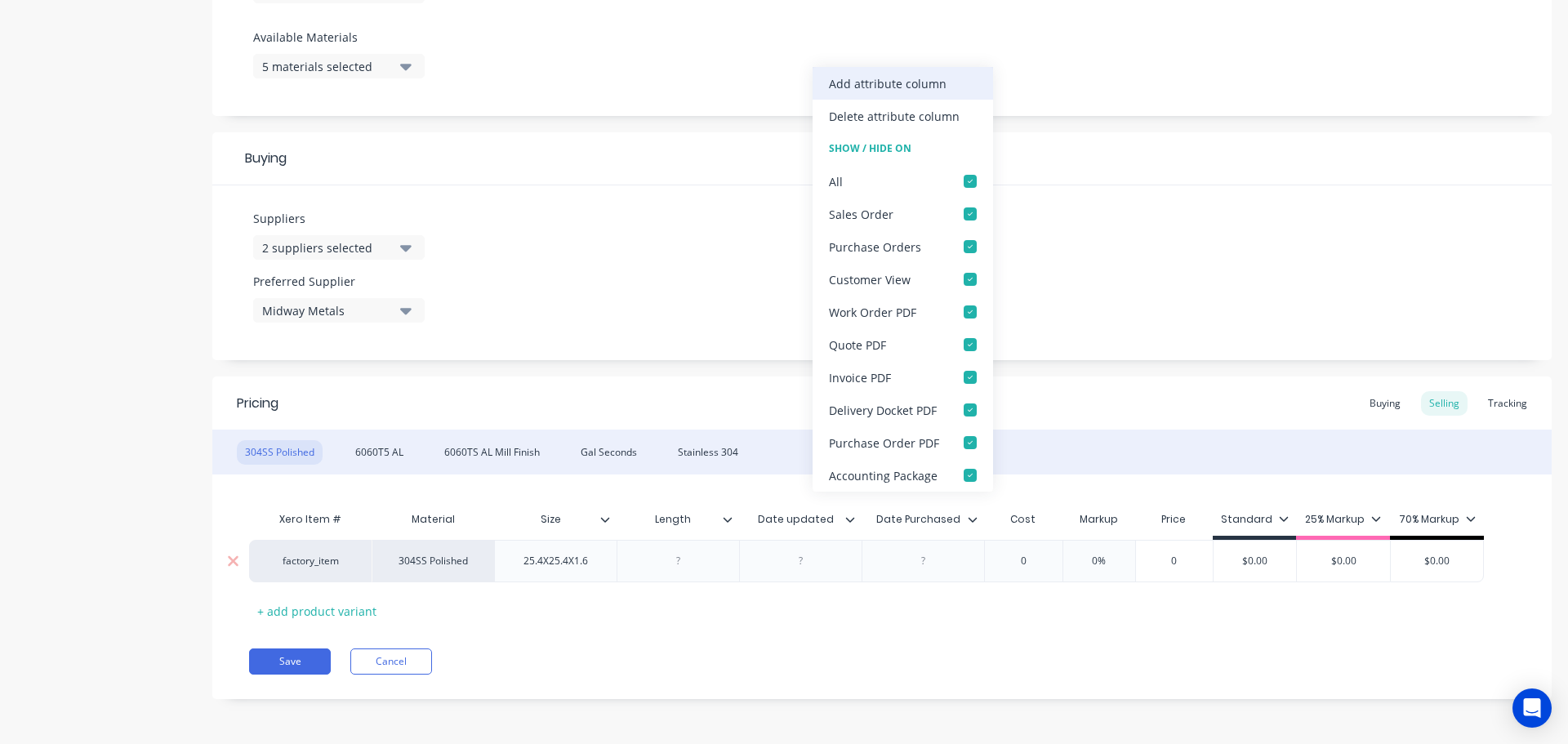
click at [920, 87] on div "Add attribute column" at bounding box center [887, 84] width 118 height 17
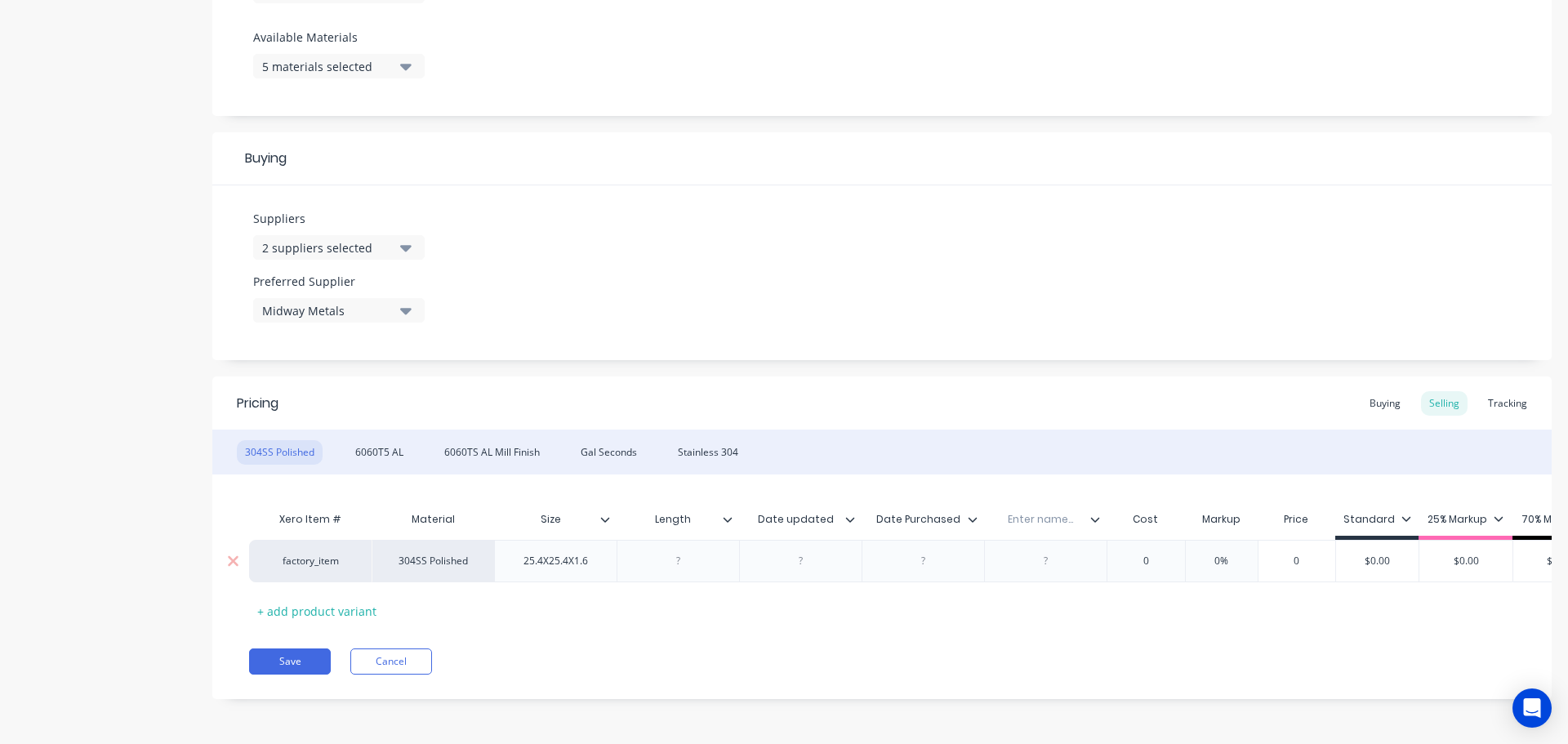
click at [1028, 523] on input "text" at bounding box center [1040, 519] width 112 height 15
type textarea "x"
click at [1063, 517] on input "text" at bounding box center [1040, 519] width 112 height 15
paste input "Kgs/meter"
type input "Kgs/meter"
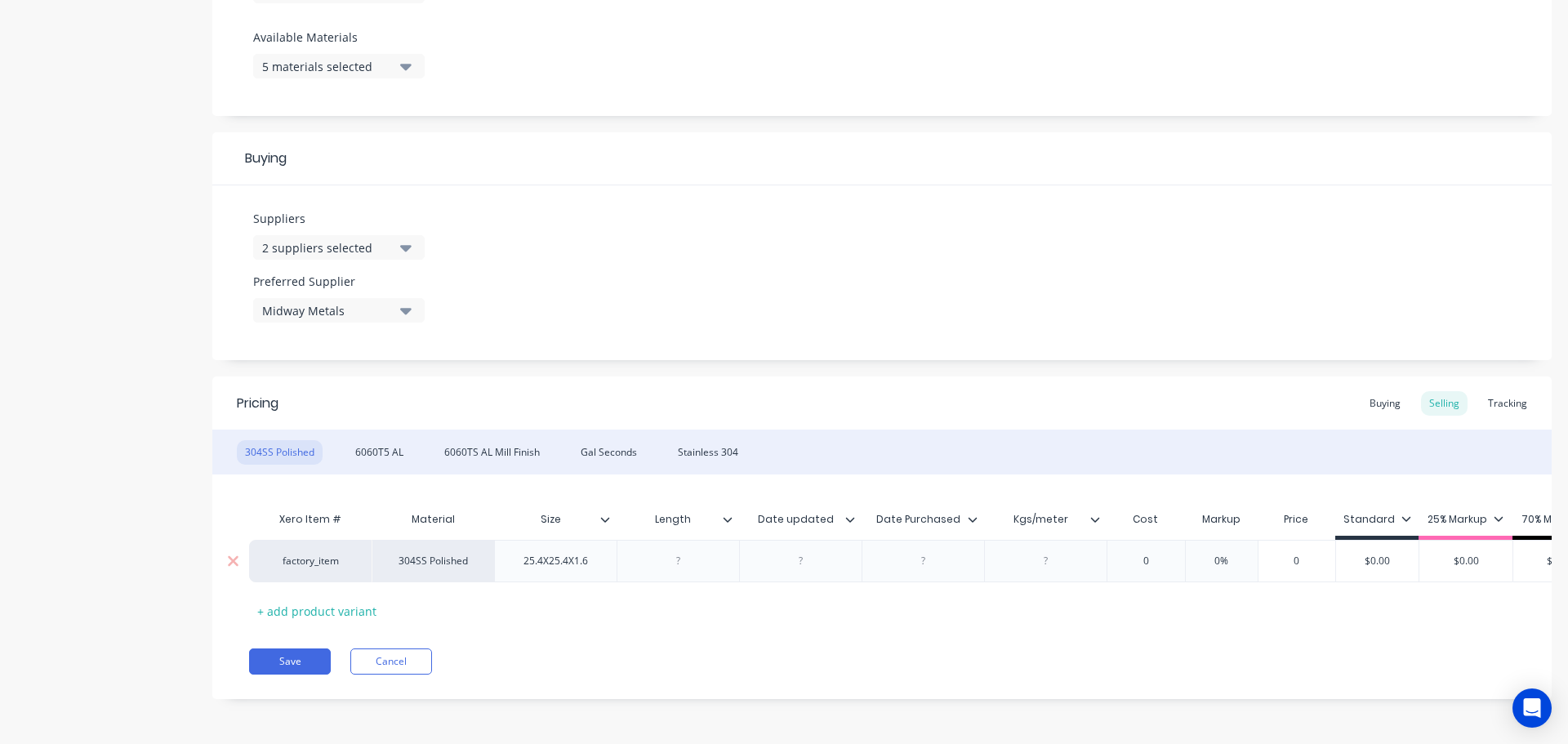
click at [1100, 601] on div "Xero Item # Material Size Length Date updated Date Purchased Kgs/meter Cost Mar…" at bounding box center [882, 563] width 1266 height 121
click at [1096, 521] on icon at bounding box center [1096, 519] width 9 height 5
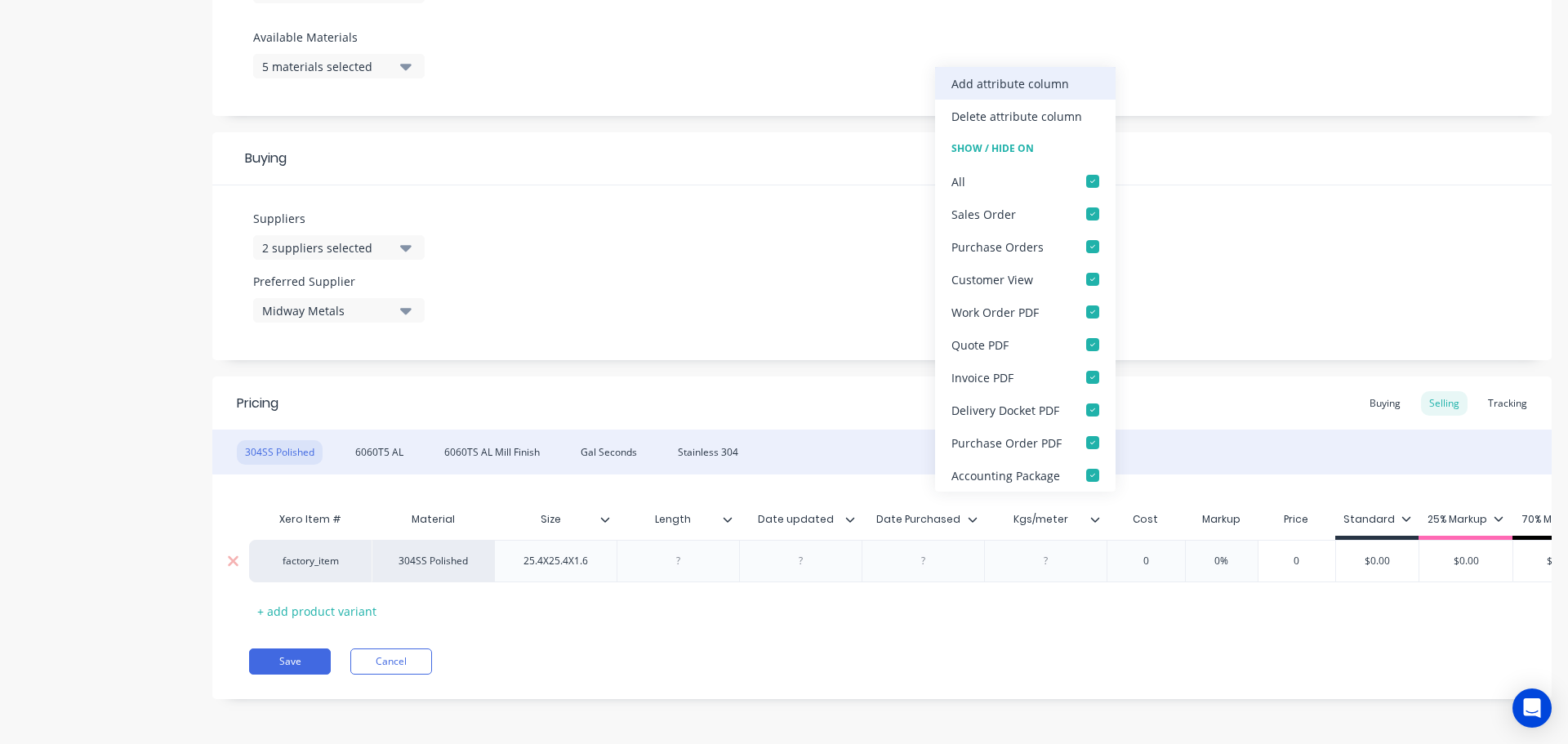
click at [1039, 80] on div "Add attribute column" at bounding box center [1010, 84] width 118 height 17
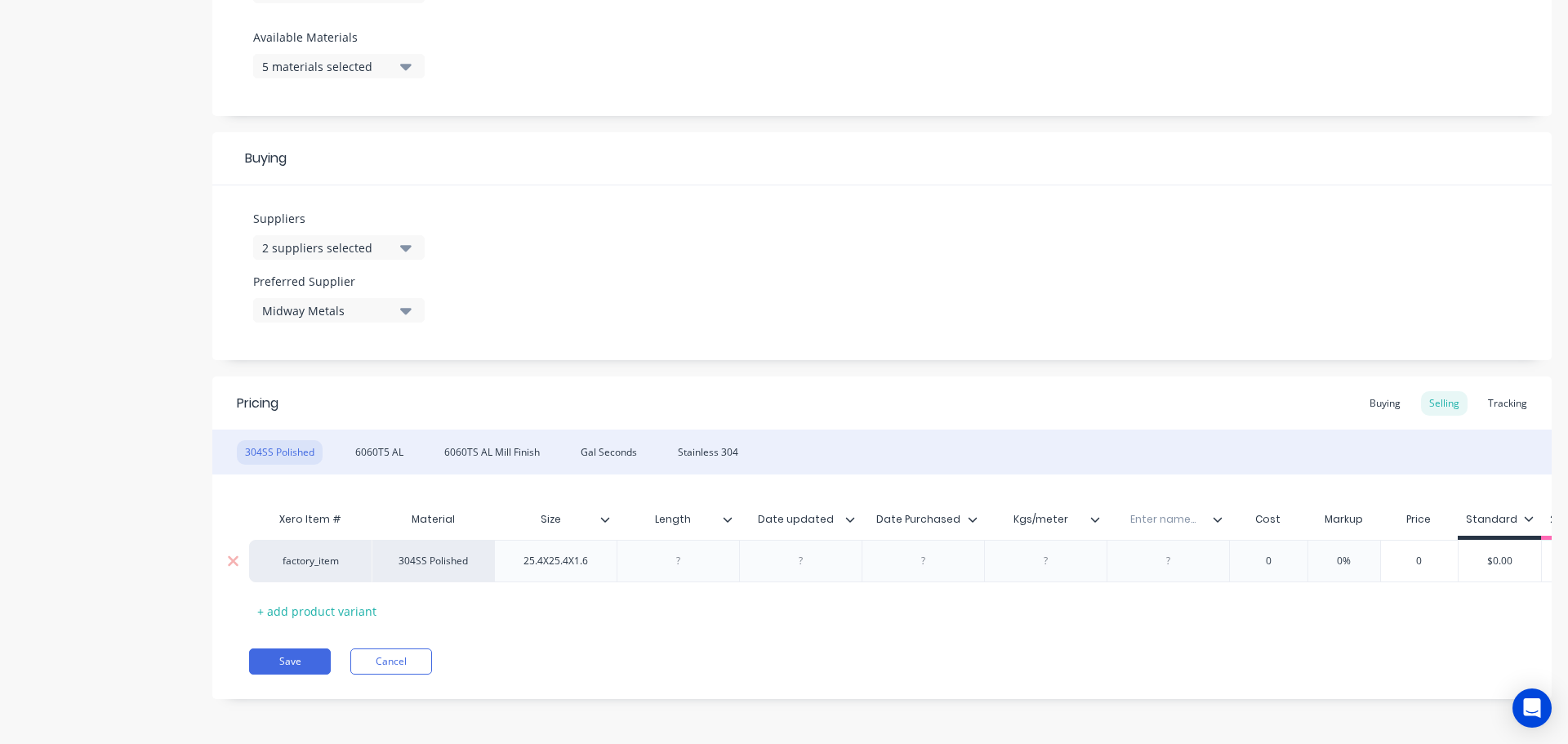
click at [1171, 518] on input "text" at bounding box center [1163, 519] width 112 height 15
type textarea "x"
click at [1171, 528] on div "Enter name..." at bounding box center [1163, 519] width 112 height 41
type input "Supplier"
drag, startPoint x: 1231, startPoint y: 604, endPoint x: 1226, endPoint y: 518, distance: 86.1
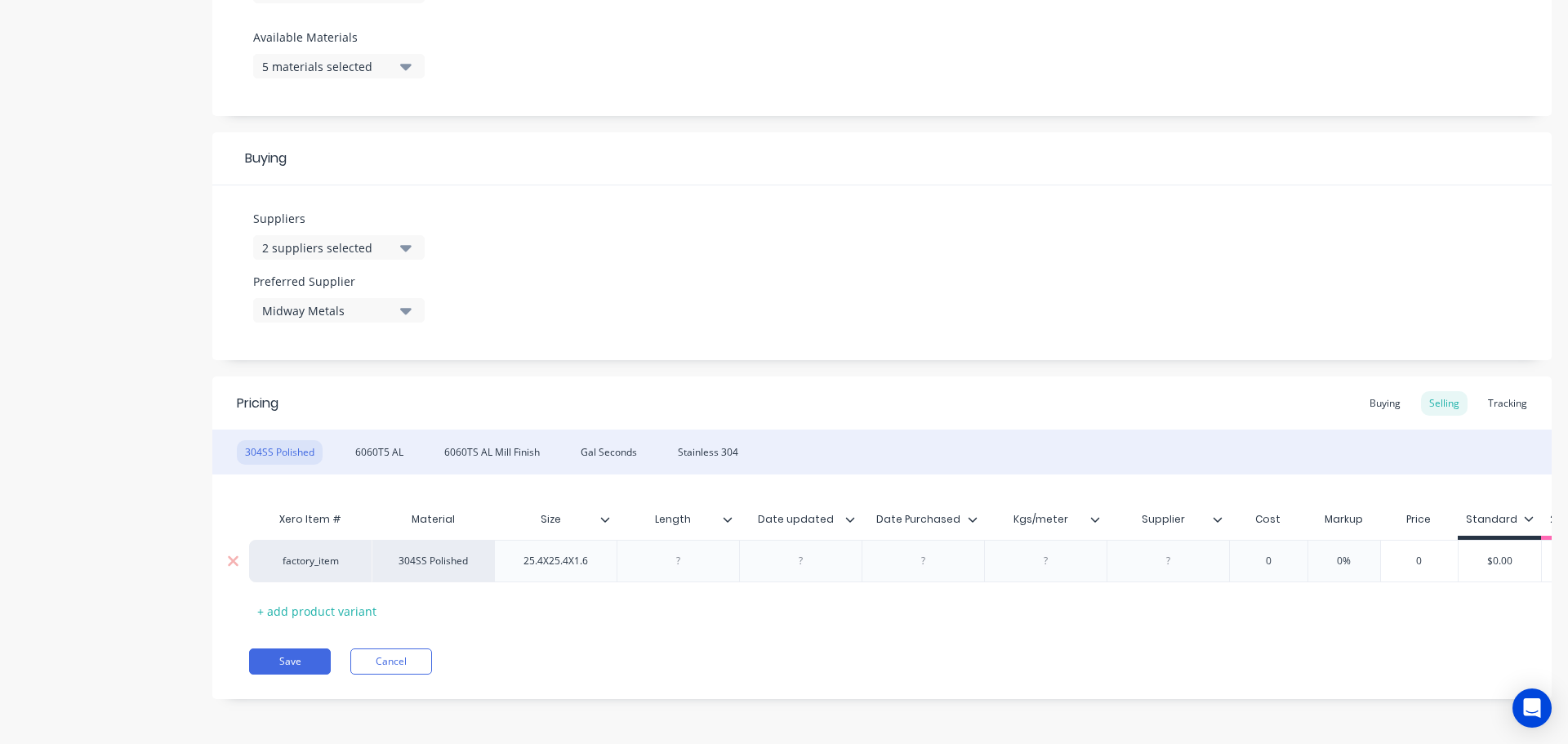
click at [1231, 602] on div "Xero Item # Material Size Length Date updated Date Purchased Kgs/meter Supplier…" at bounding box center [882, 563] width 1266 height 121
click at [1216, 517] on icon at bounding box center [1218, 518] width 10 height 10
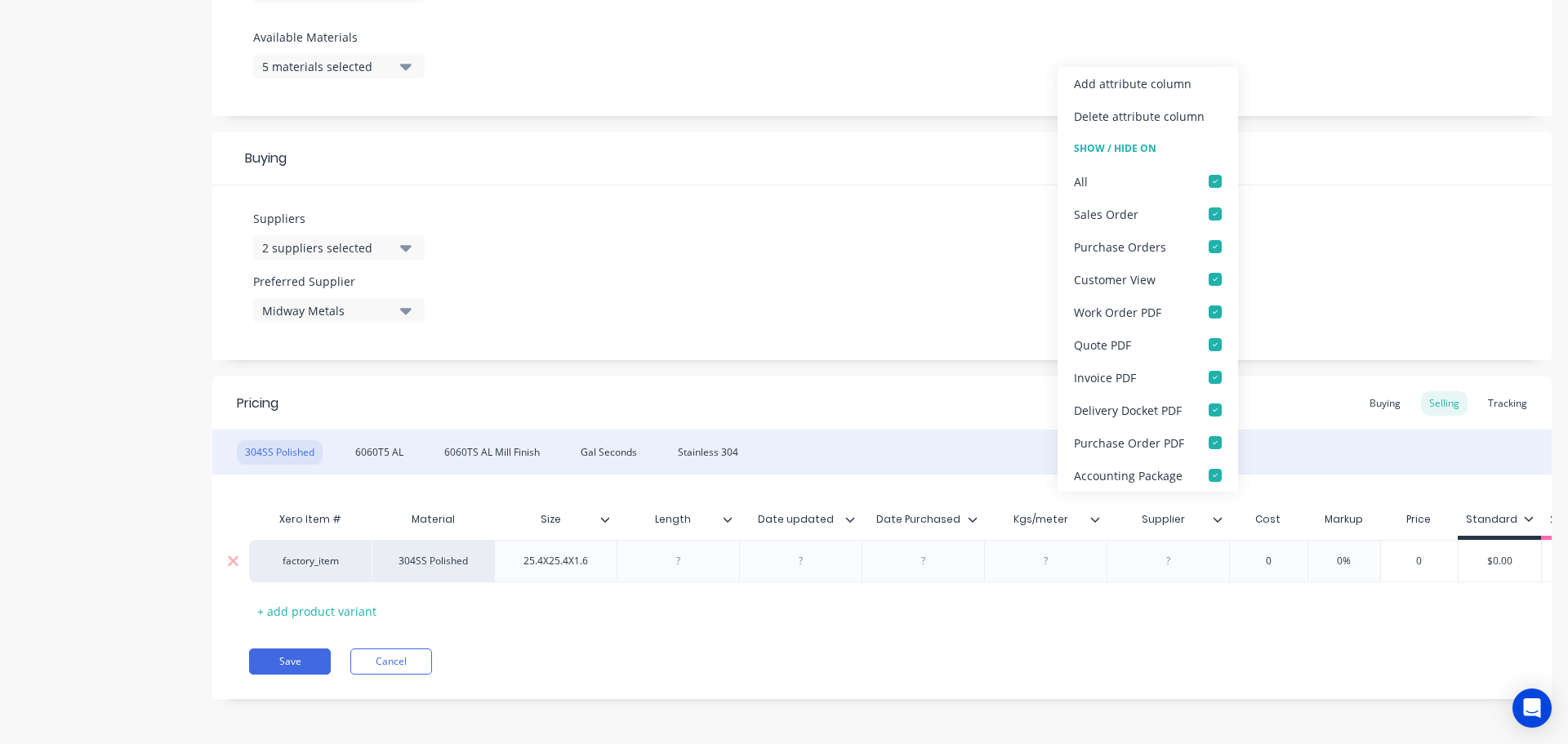
click at [1151, 78] on div "Add attribute column" at bounding box center [1132, 84] width 118 height 17
type textarea "x"
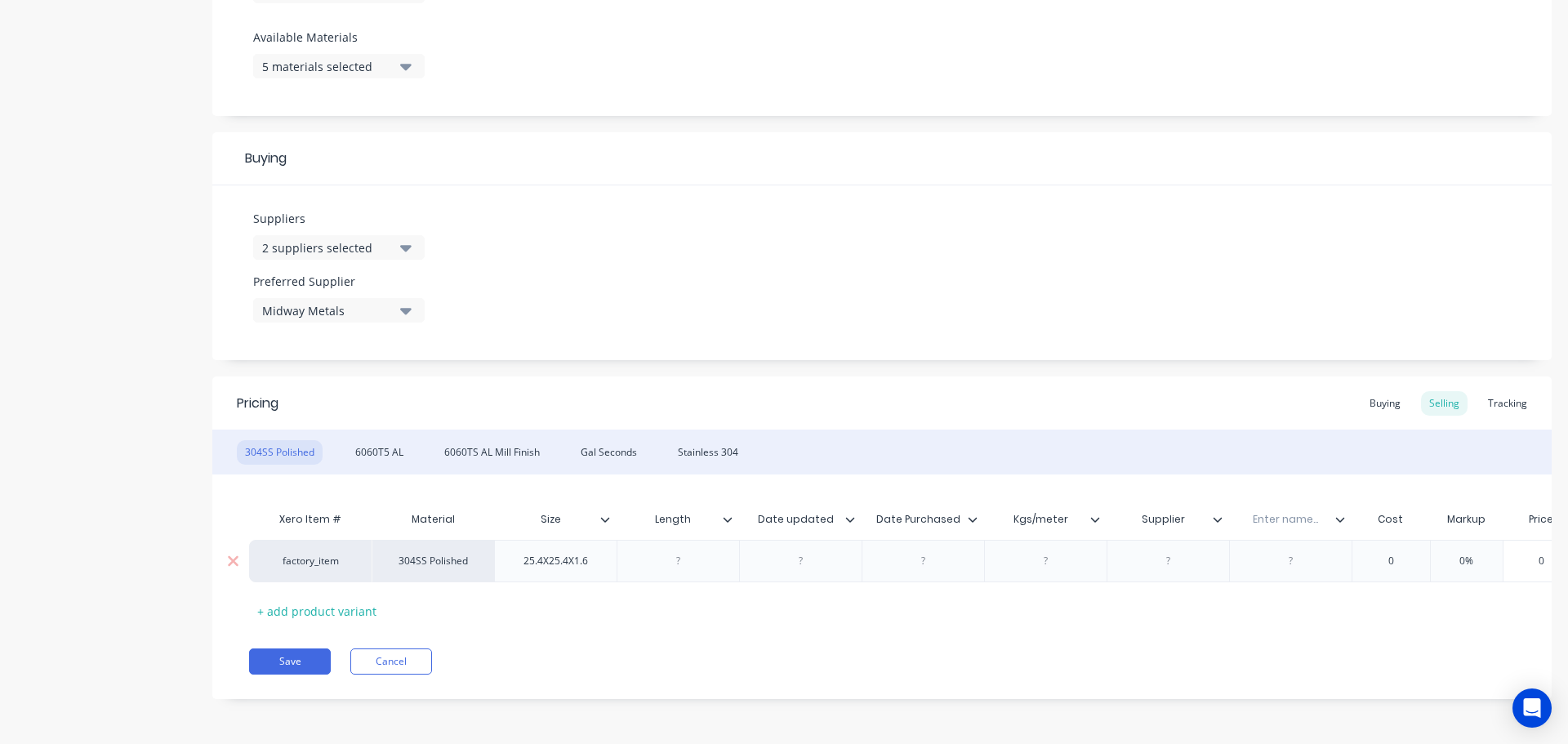
click at [1271, 519] on input "text" at bounding box center [1285, 519] width 112 height 15
type input "Updated by:"
drag, startPoint x: 1347, startPoint y: 604, endPoint x: 1332, endPoint y: 528, distance: 77.5
click at [1351, 595] on div "Xero Item # Material Size Length Date updated Date Purchased Kgs/meter Supplier…" at bounding box center [882, 563] width 1266 height 121
click at [1345, 525] on div at bounding box center [1347, 519] width 10 height 15
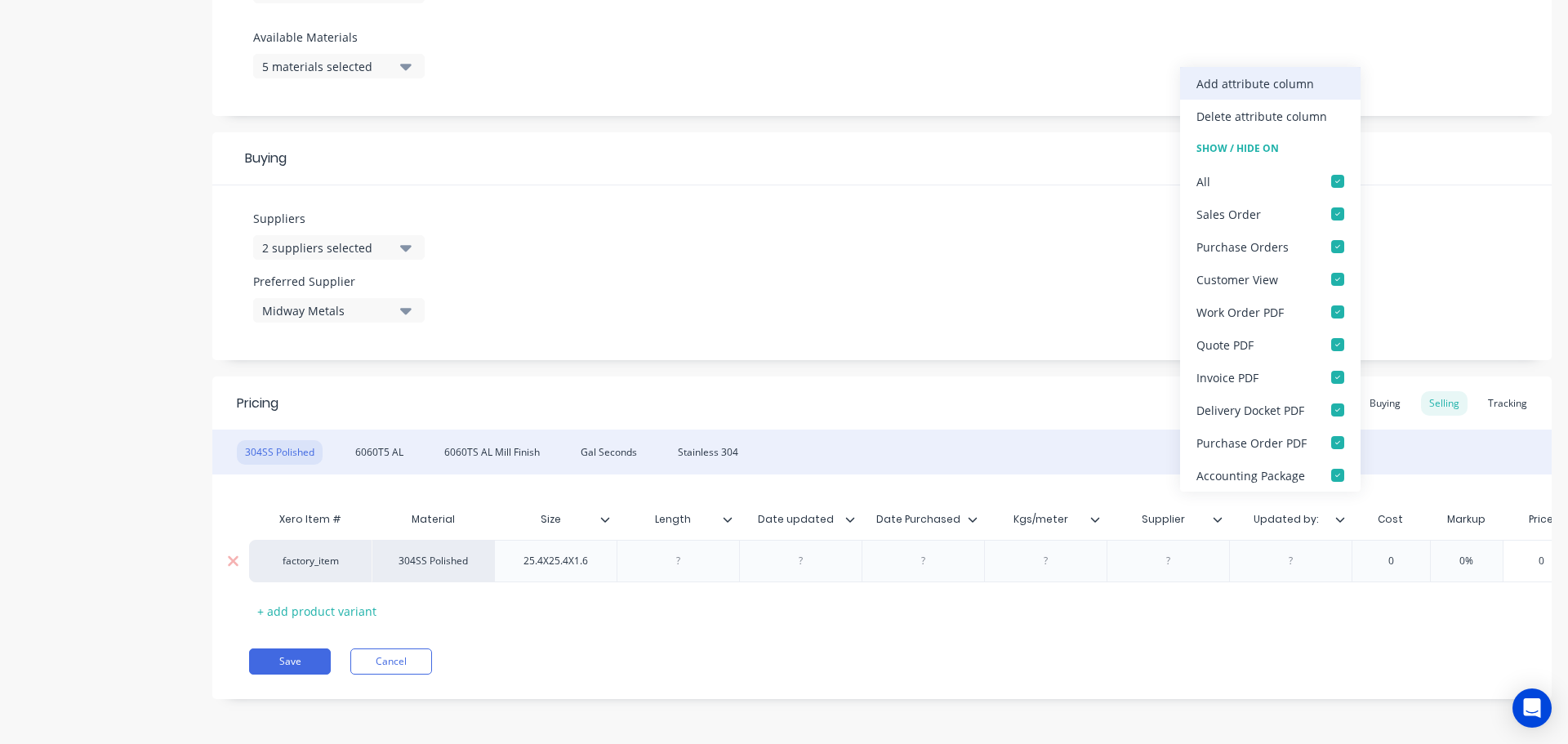
click at [1286, 83] on div "Add attribute column" at bounding box center [1255, 84] width 118 height 17
type textarea "x"
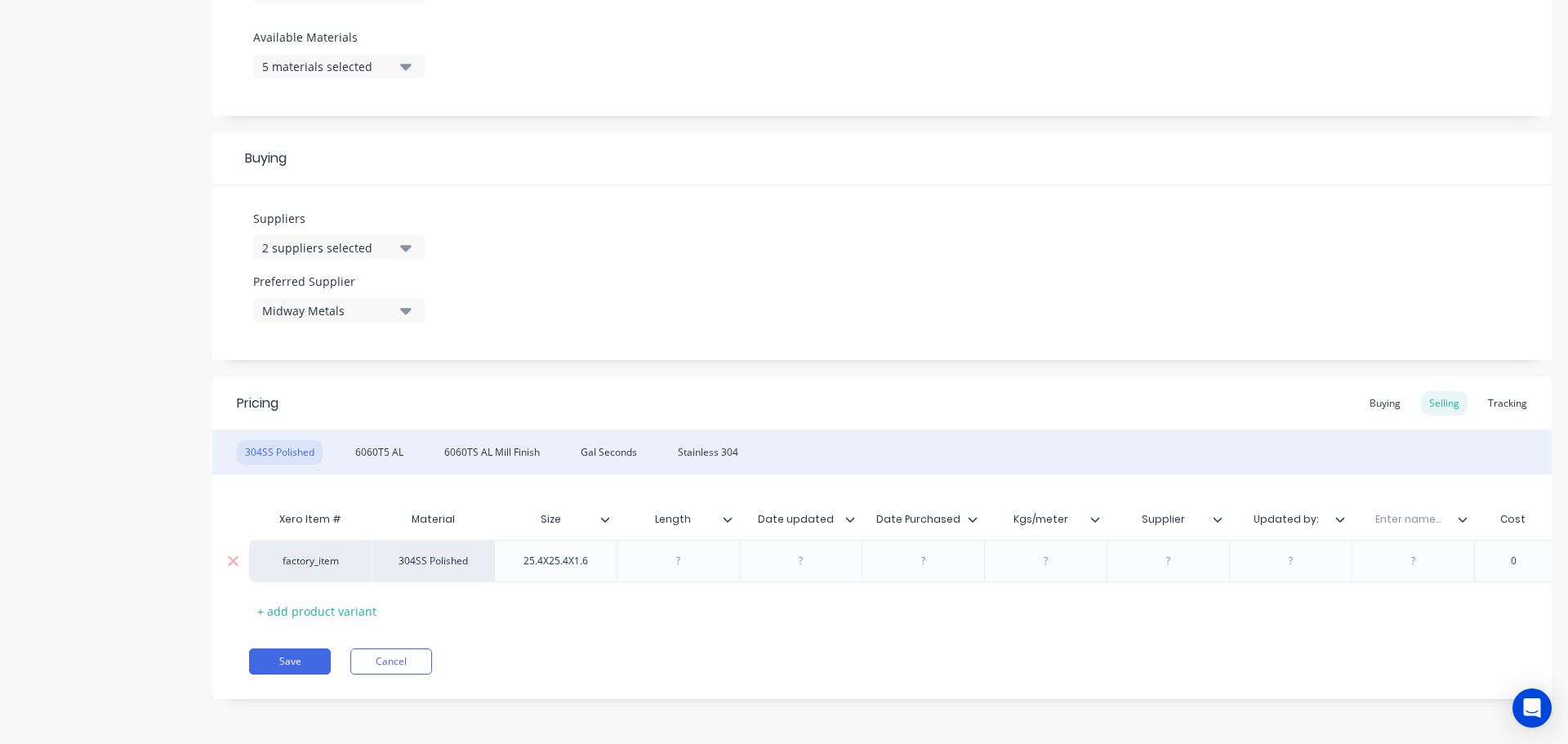
drag, startPoint x: 1396, startPoint y: 501, endPoint x: 1396, endPoint y: 512, distance: 11.0
click at [1396, 510] on div "Xero Item # Material Size Length Date updated Date Purchased Kgs/meter Supplier…" at bounding box center [1111, 521] width 1725 height 37
click at [1403, 523] on input "text" at bounding box center [1407, 519] width 112 height 15
type input "Notes"
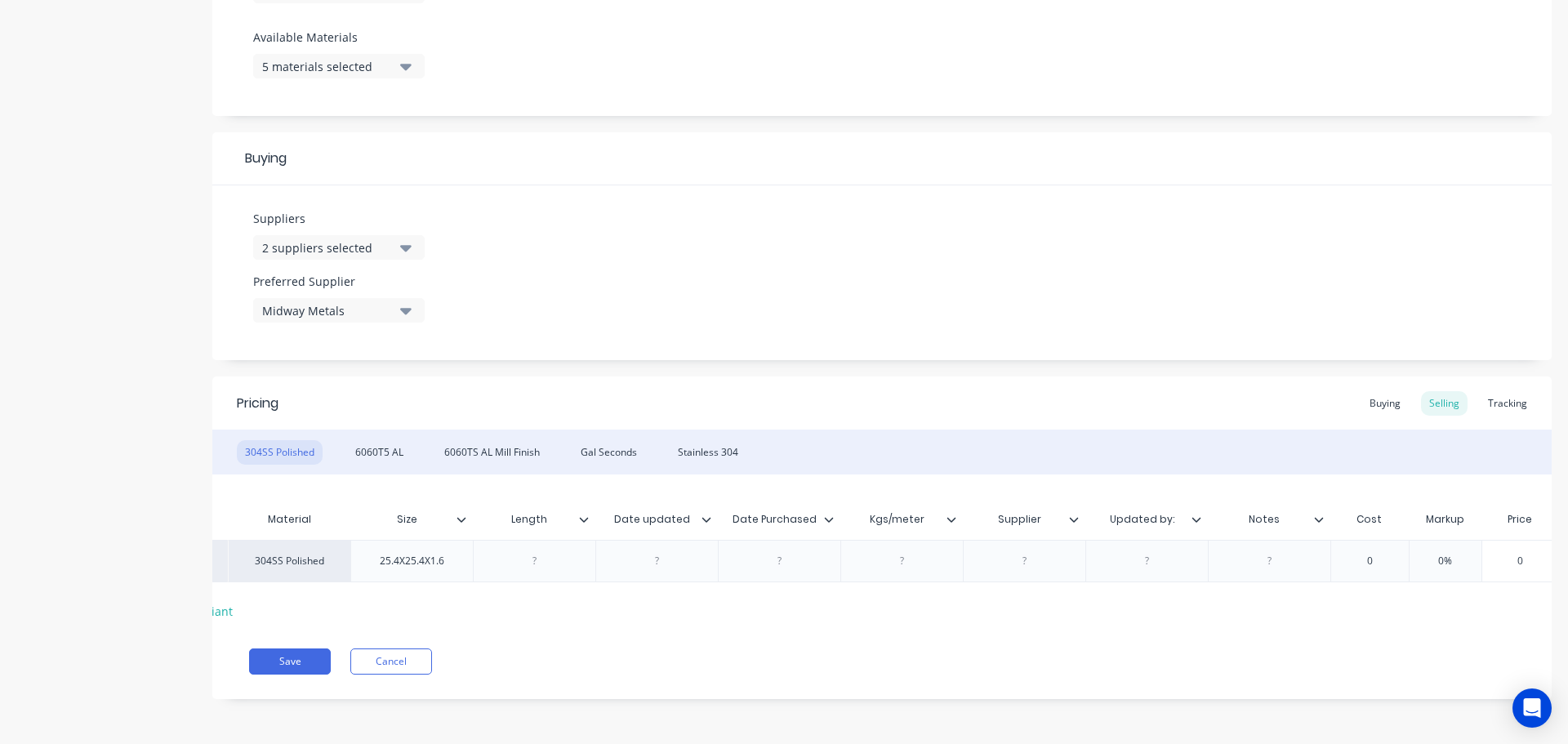
scroll to position [0, 153]
click at [1311, 522] on icon at bounding box center [1310, 518] width 10 height 10
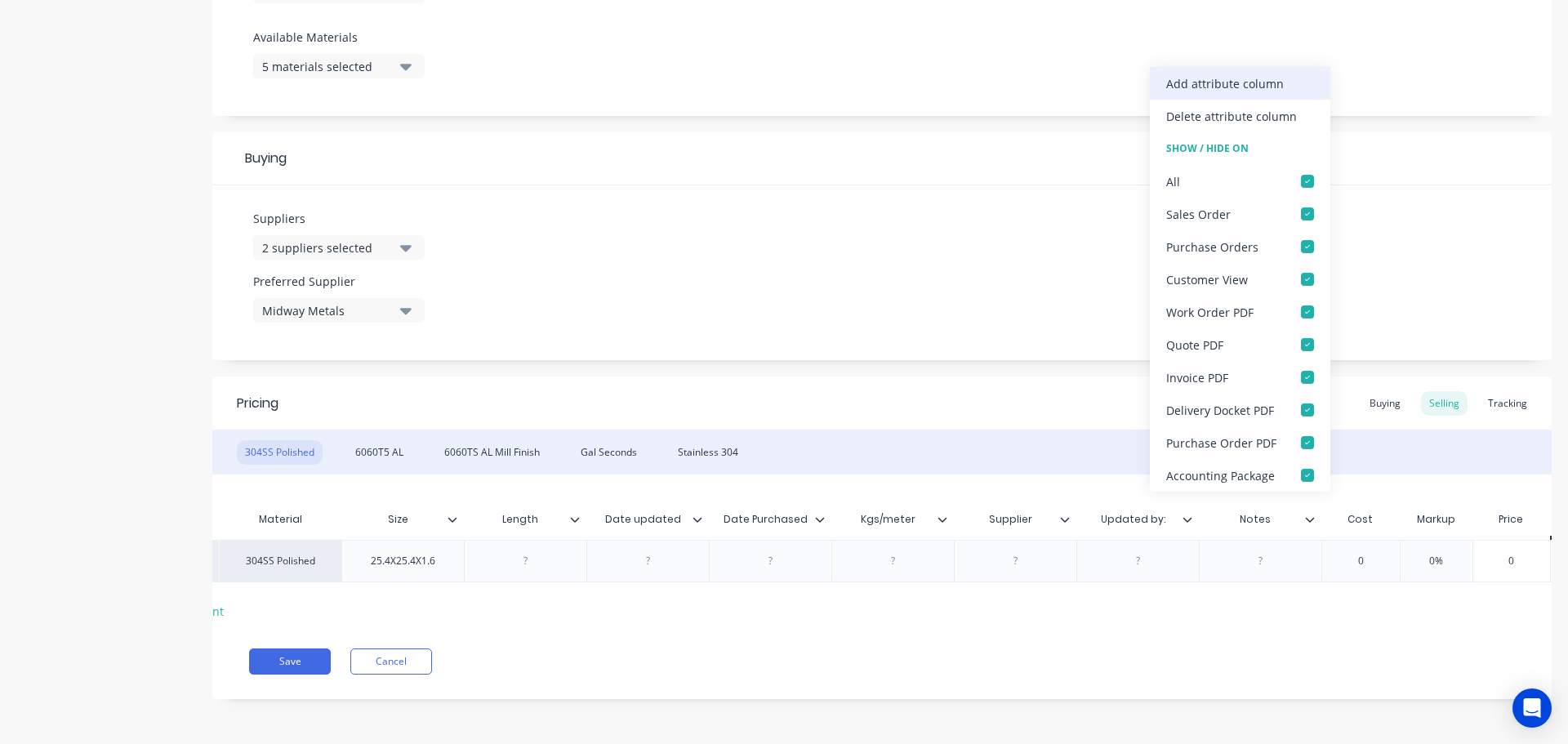
click at [1252, 93] on div "Add attribute column" at bounding box center [1239, 83] width 180 height 32
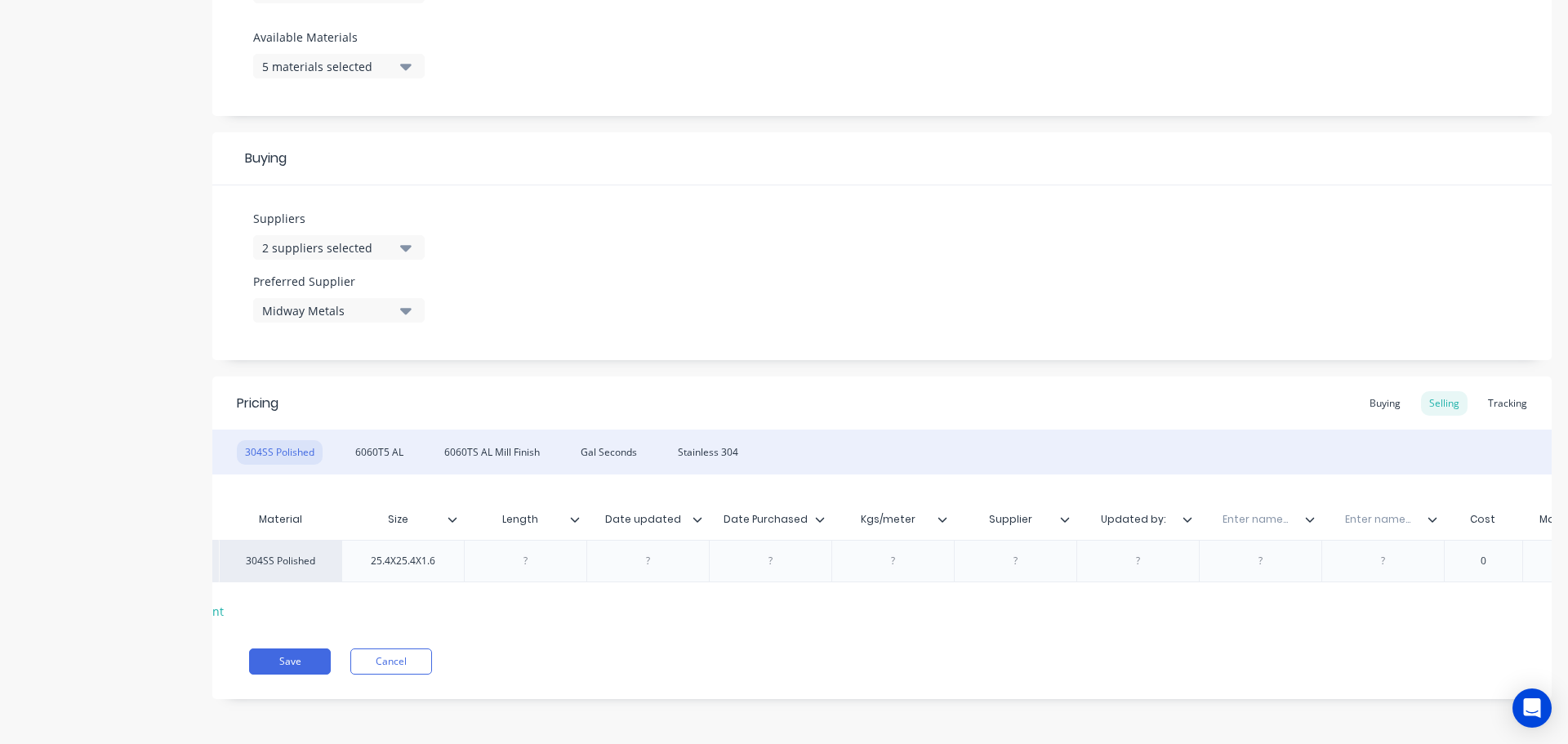
click at [1309, 516] on icon at bounding box center [1310, 518] width 10 height 10
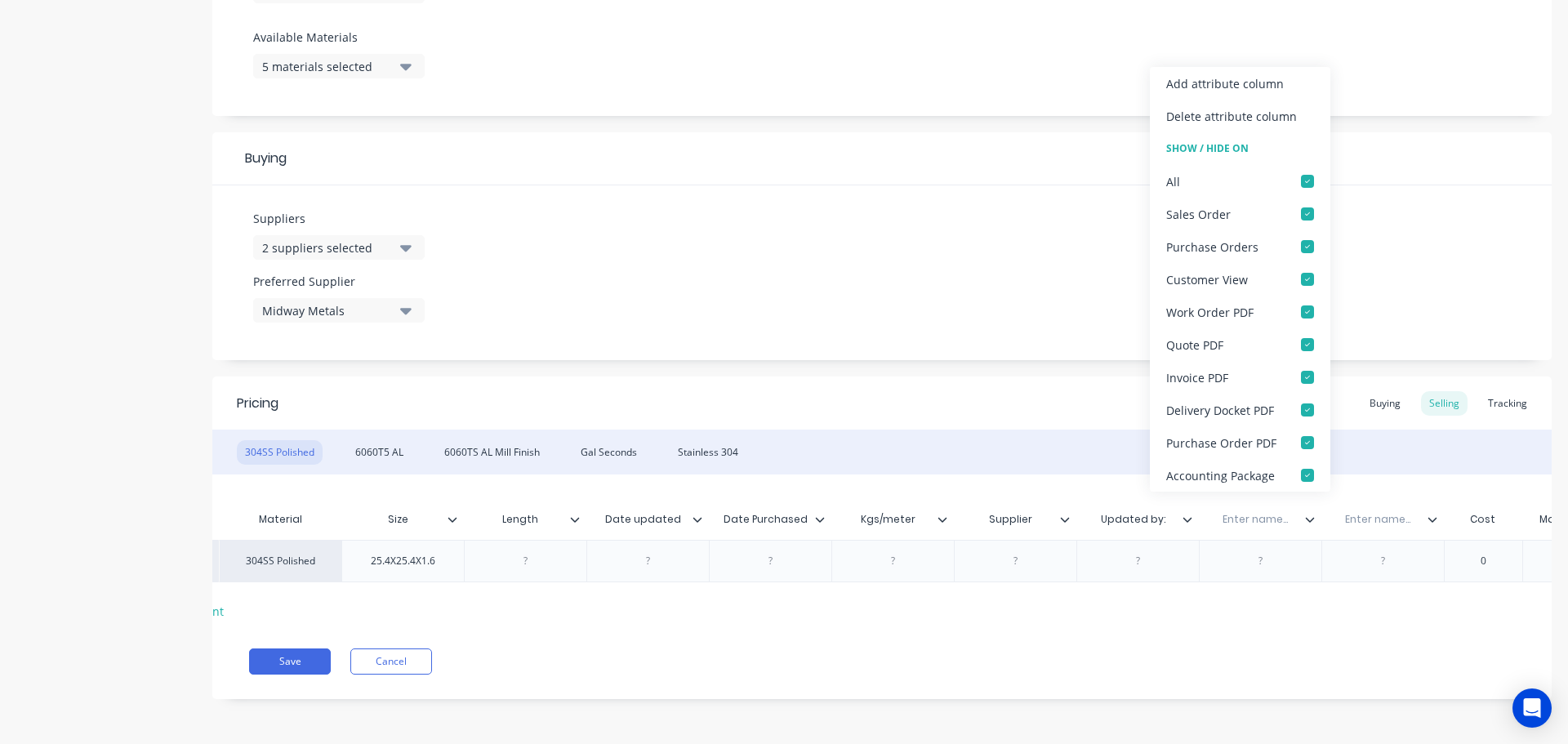
type textarea "x"
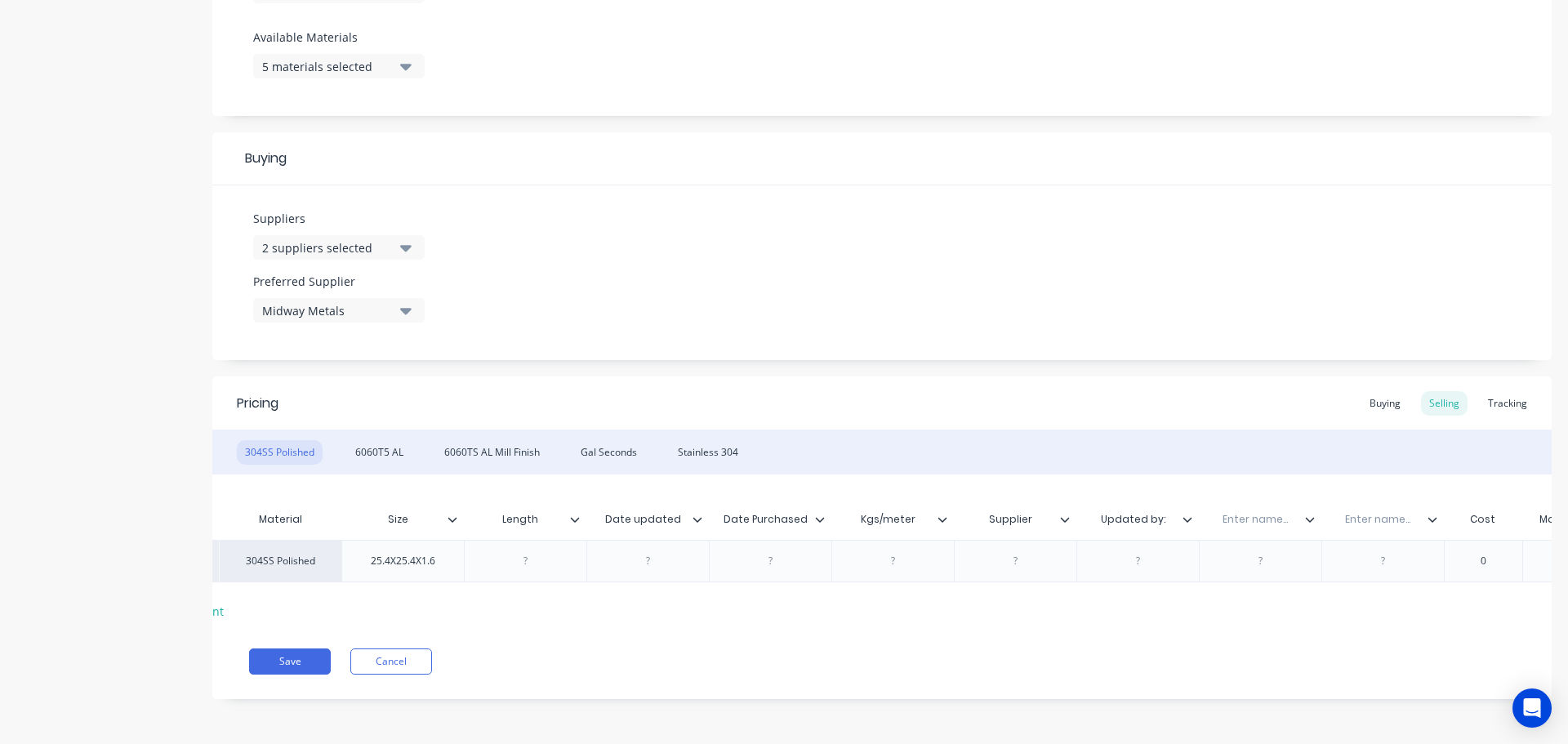
click at [1252, 517] on input "text" at bounding box center [1255, 519] width 112 height 15
paste input "Kgs/meter"
type input "Kgs/meter"
type textarea "x"
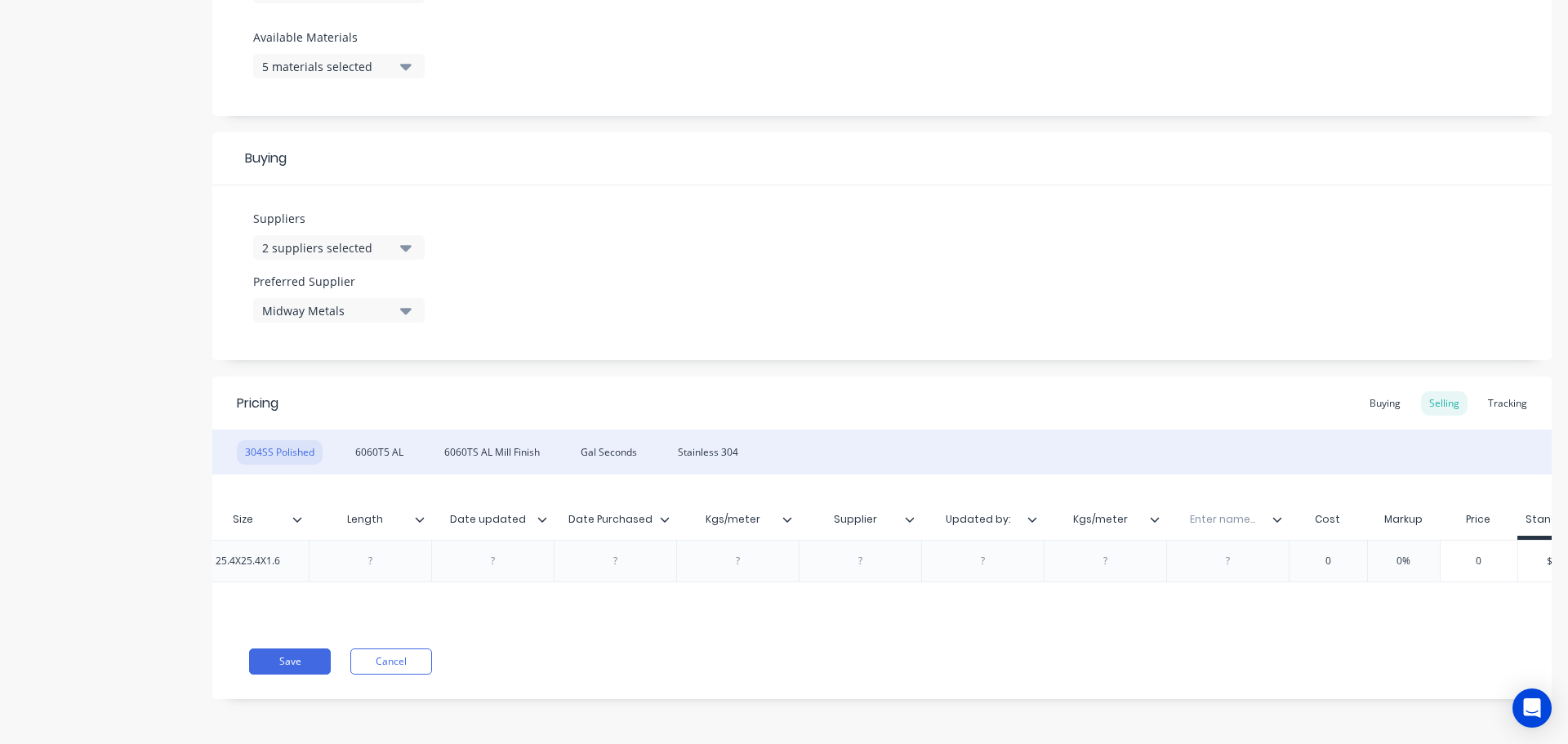
click at [1115, 517] on input "Kgs/meter" at bounding box center [1100, 519] width 112 height 15
drag, startPoint x: 1127, startPoint y: 516, endPoint x: 1017, endPoint y: 524, distance: 110.3
click at [1017, 524] on div "Xero Item # Material Size Length Date updated Date Purchased Kgs/meter Supplier…" at bounding box center [865, 521] width 1848 height 37
type input "Notes"
click at [1211, 506] on div "Enter name..." at bounding box center [1222, 519] width 112 height 41
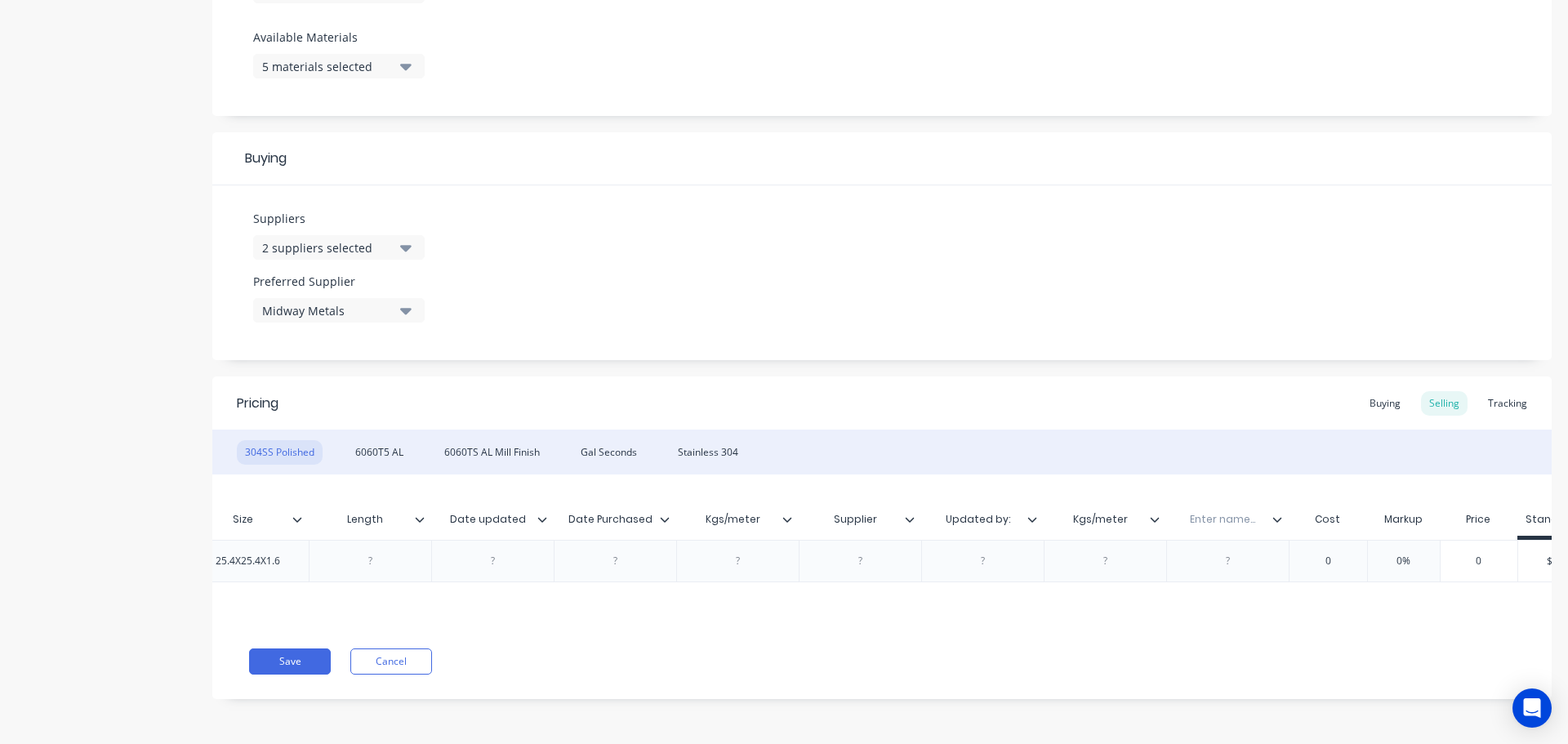
type textarea "x"
click at [1215, 514] on input "text" at bounding box center [1222, 519] width 112 height 15
type input "C"
type input "My Cost/Meter (ex-GST)"
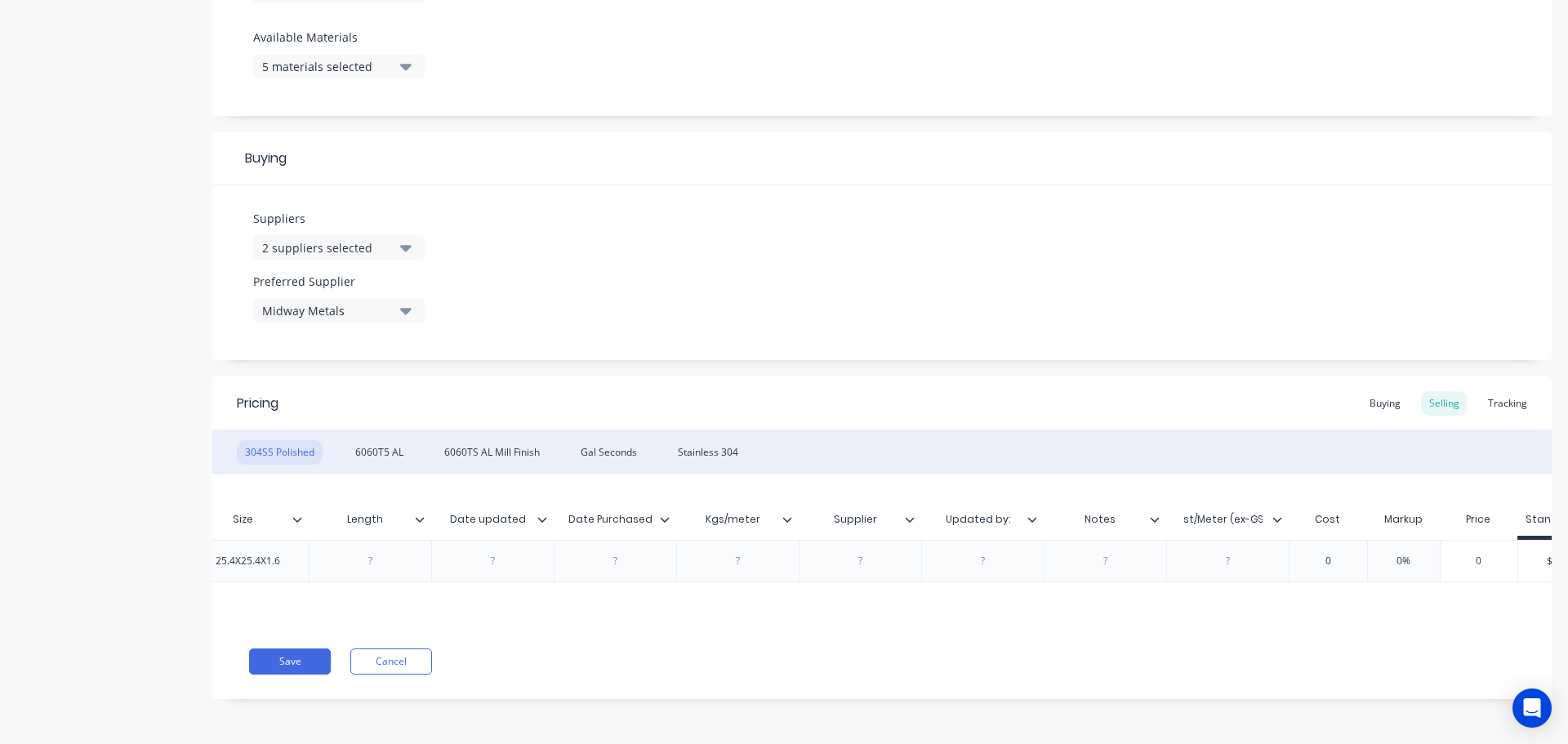
scroll to position [0, 34]
type textarea "x"
click at [1246, 603] on div "Xero Item # Material Size Length Date updated Date Purchased Kgs/meter Supplier…" at bounding box center [882, 548] width 1340 height 149
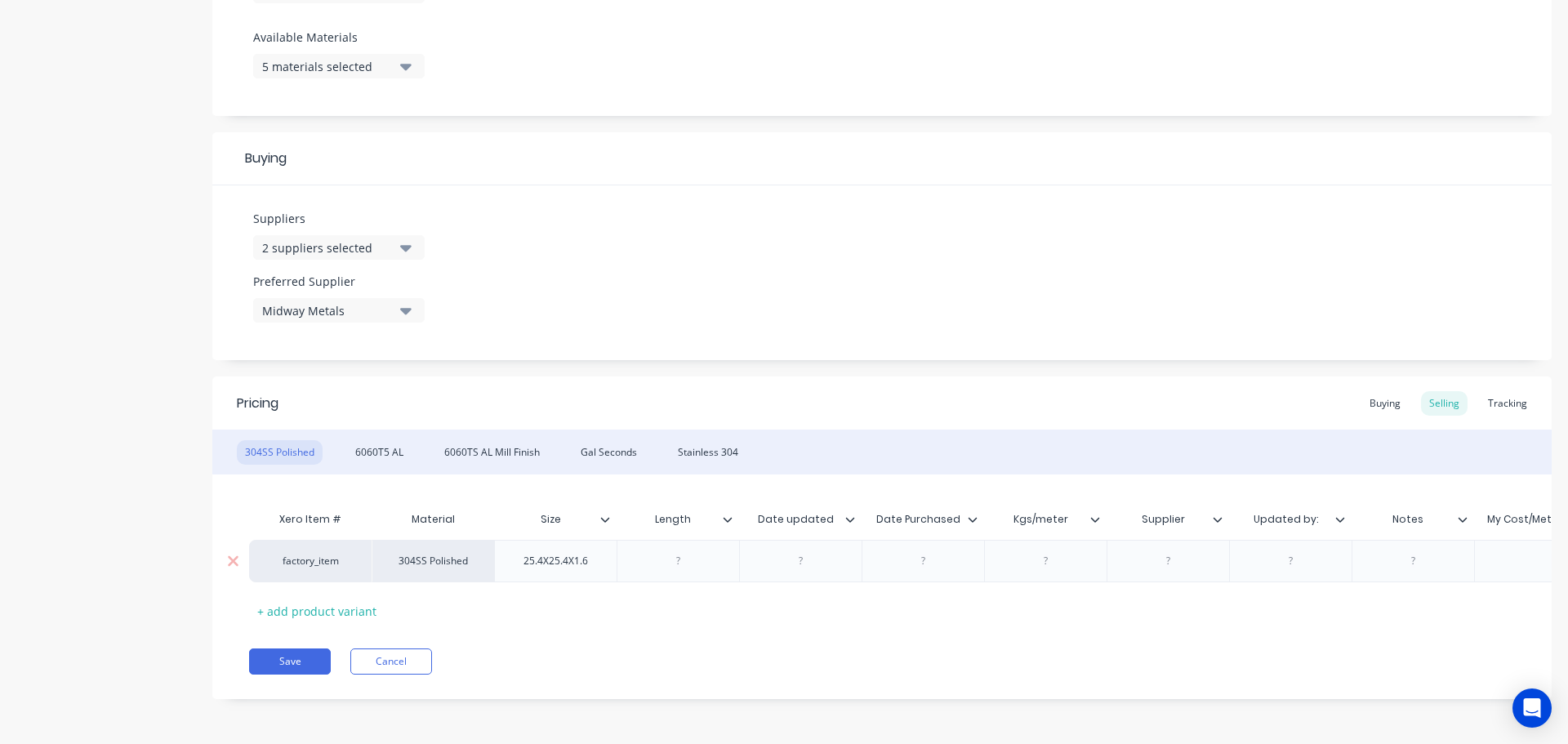
click at [673, 555] on div at bounding box center [679, 561] width 82 height 21
type textarea "x"
drag, startPoint x: 823, startPoint y: 563, endPoint x: 769, endPoint y: 569, distance: 54.3
click at [769, 569] on div "26.4.24" at bounding box center [801, 561] width 82 height 21
copy div "26.4.24"
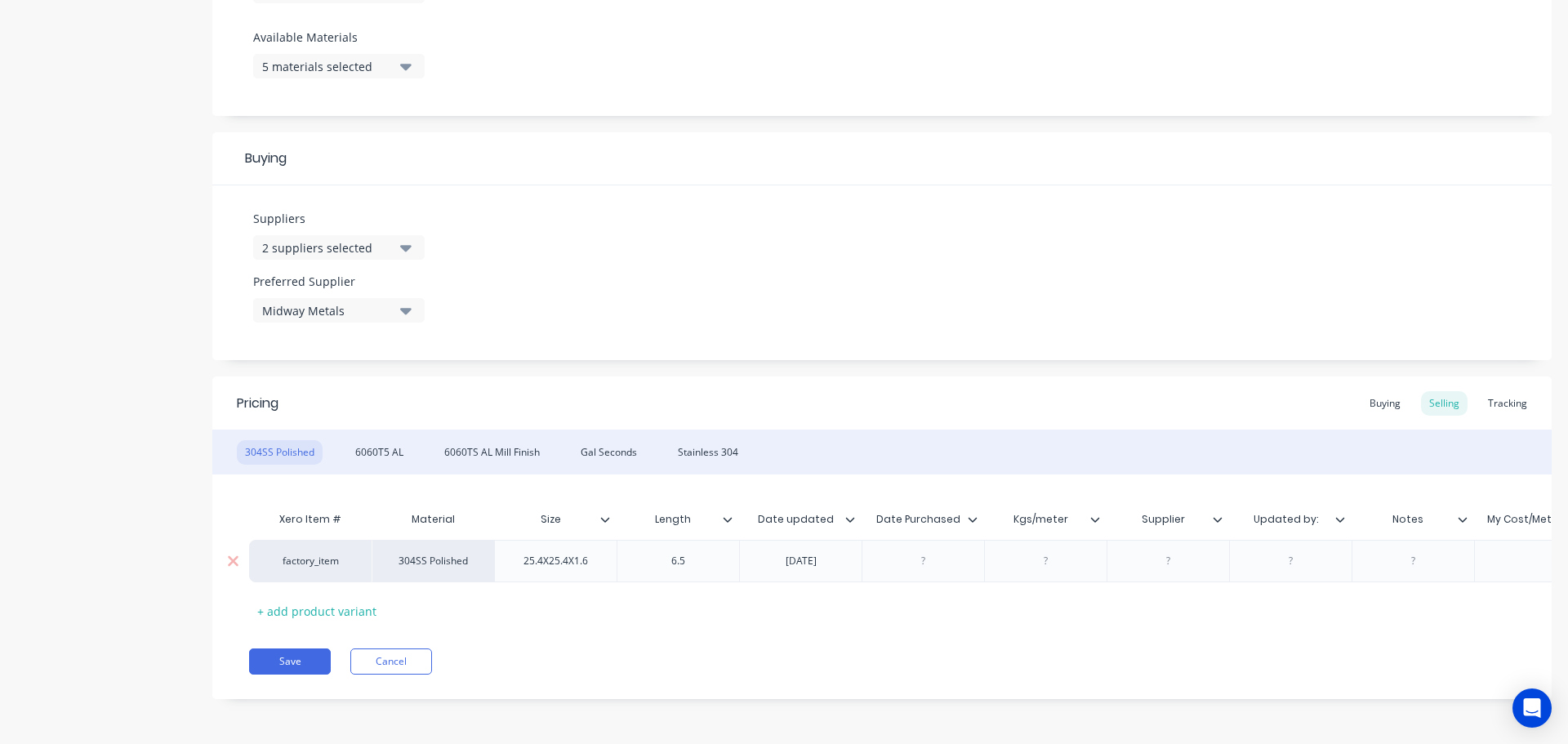
type textarea "x"
click at [940, 567] on div at bounding box center [924, 561] width 82 height 21
paste div
type textarea "x"
click at [1190, 564] on div "Southern Steel" at bounding box center [1169, 561] width 93 height 21
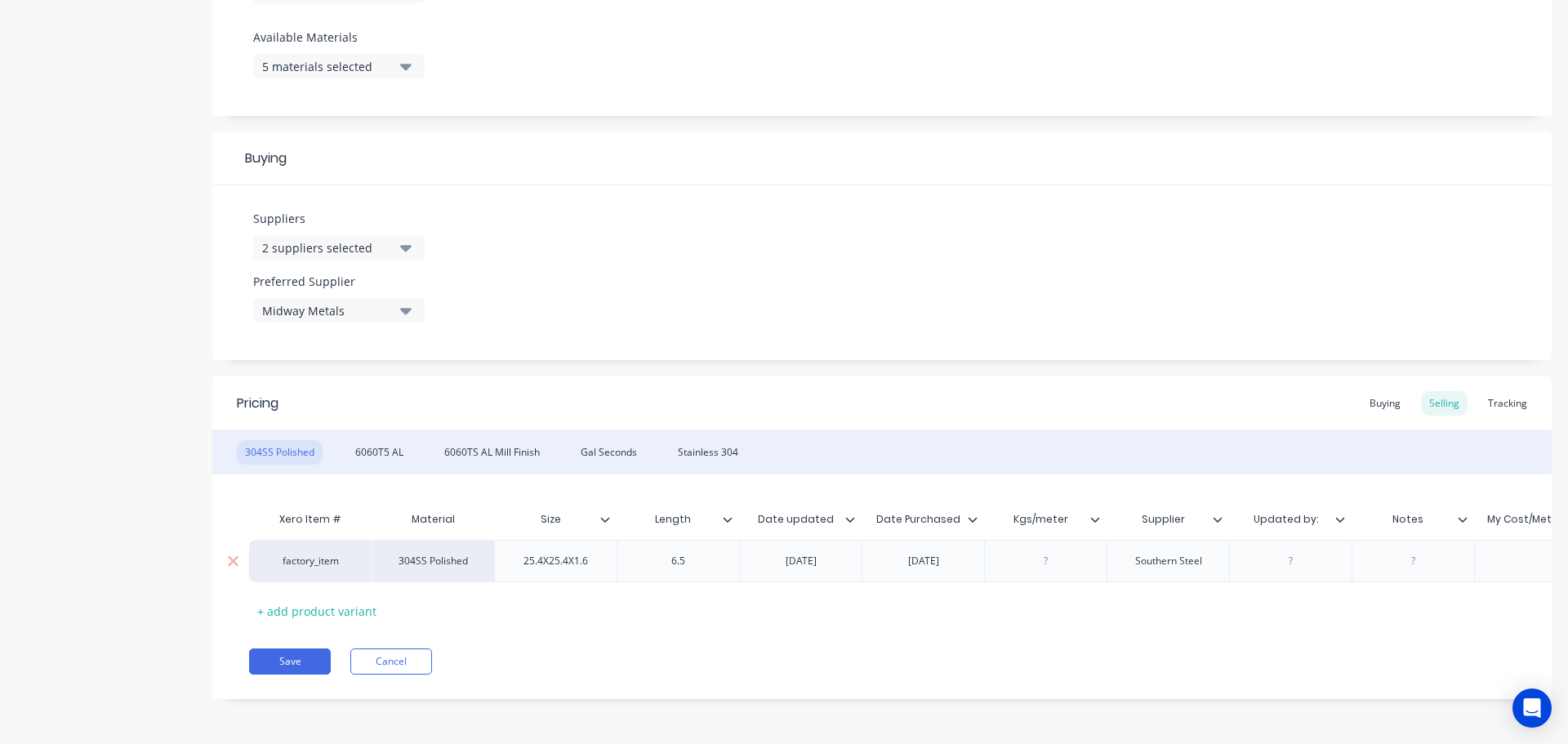
drag, startPoint x: 1207, startPoint y: 561, endPoint x: 1121, endPoint y: 569, distance: 86.4
click at [1123, 569] on div "Southern Steel" at bounding box center [1169, 561] width 93 height 21
click at [1292, 563] on div "factory_item 304SS Polished 25.4X25.4X1.6 6.5 26.4.24 26.4.24 Southern Steel Su…" at bounding box center [1191, 565] width 1883 height 51
type textarea "x"
click at [1377, 559] on div at bounding box center [1374, 561] width 82 height 21
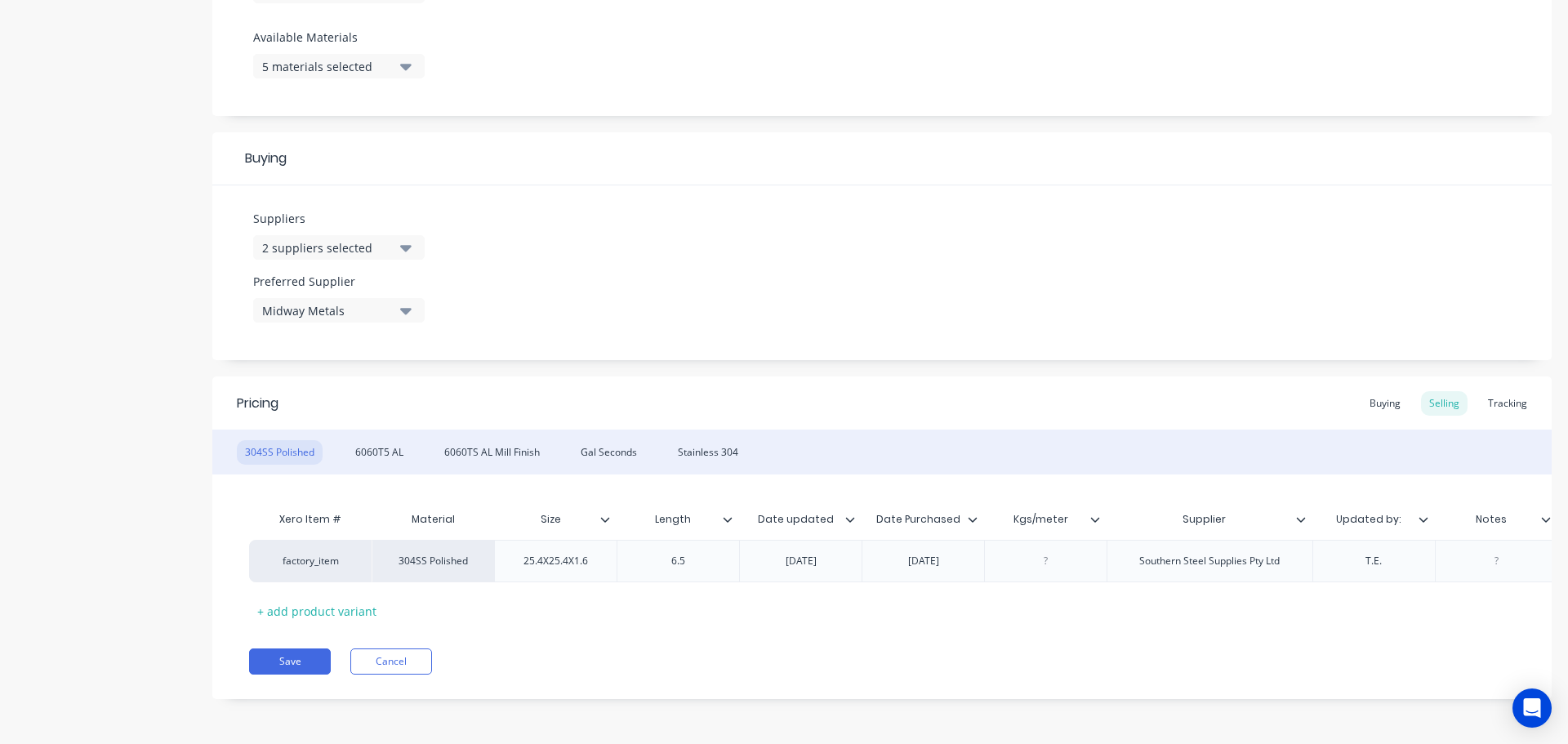
type textarea "x"
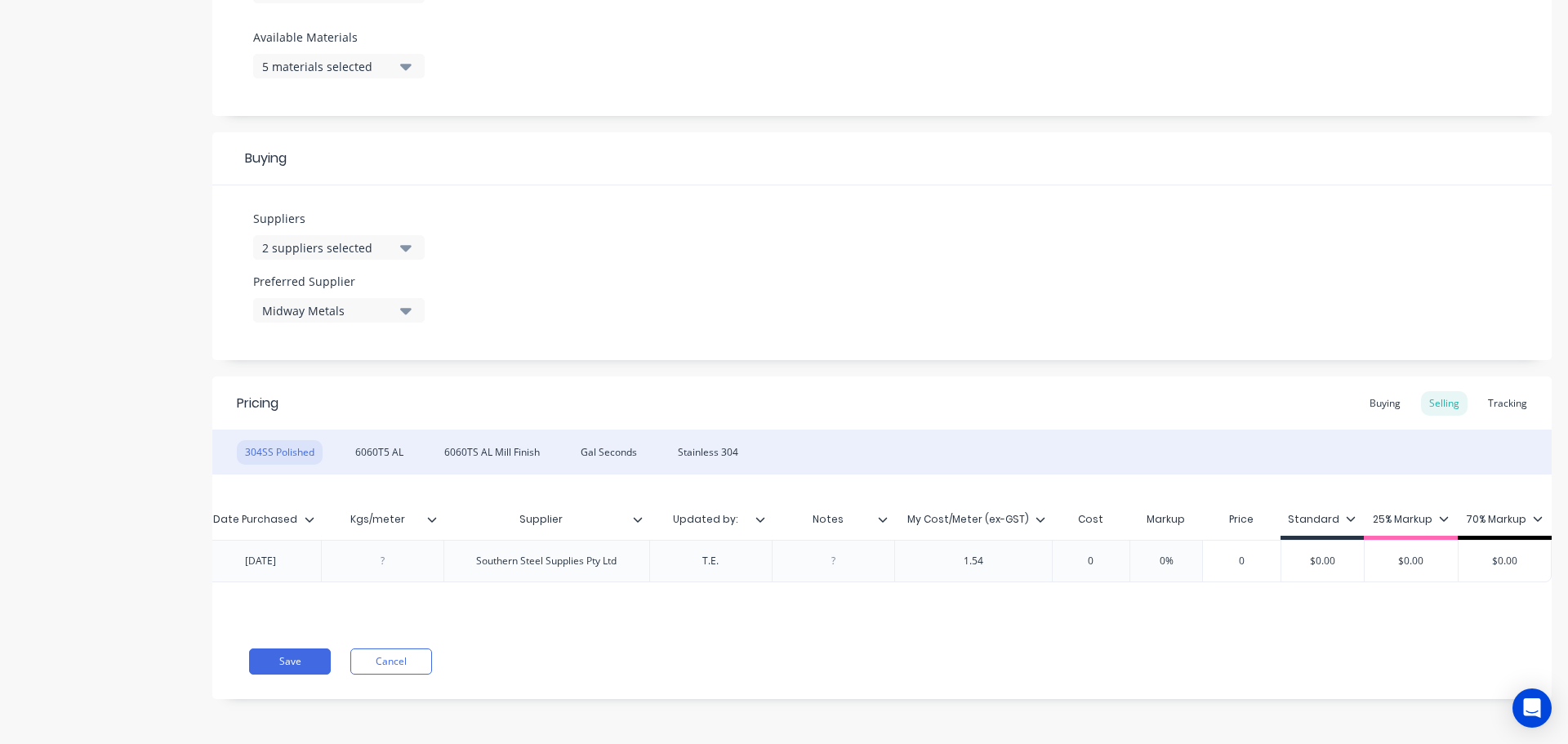
type textarea "x"
type input "01"
type textarea "x"
type input "010.0"
type textarea "x"
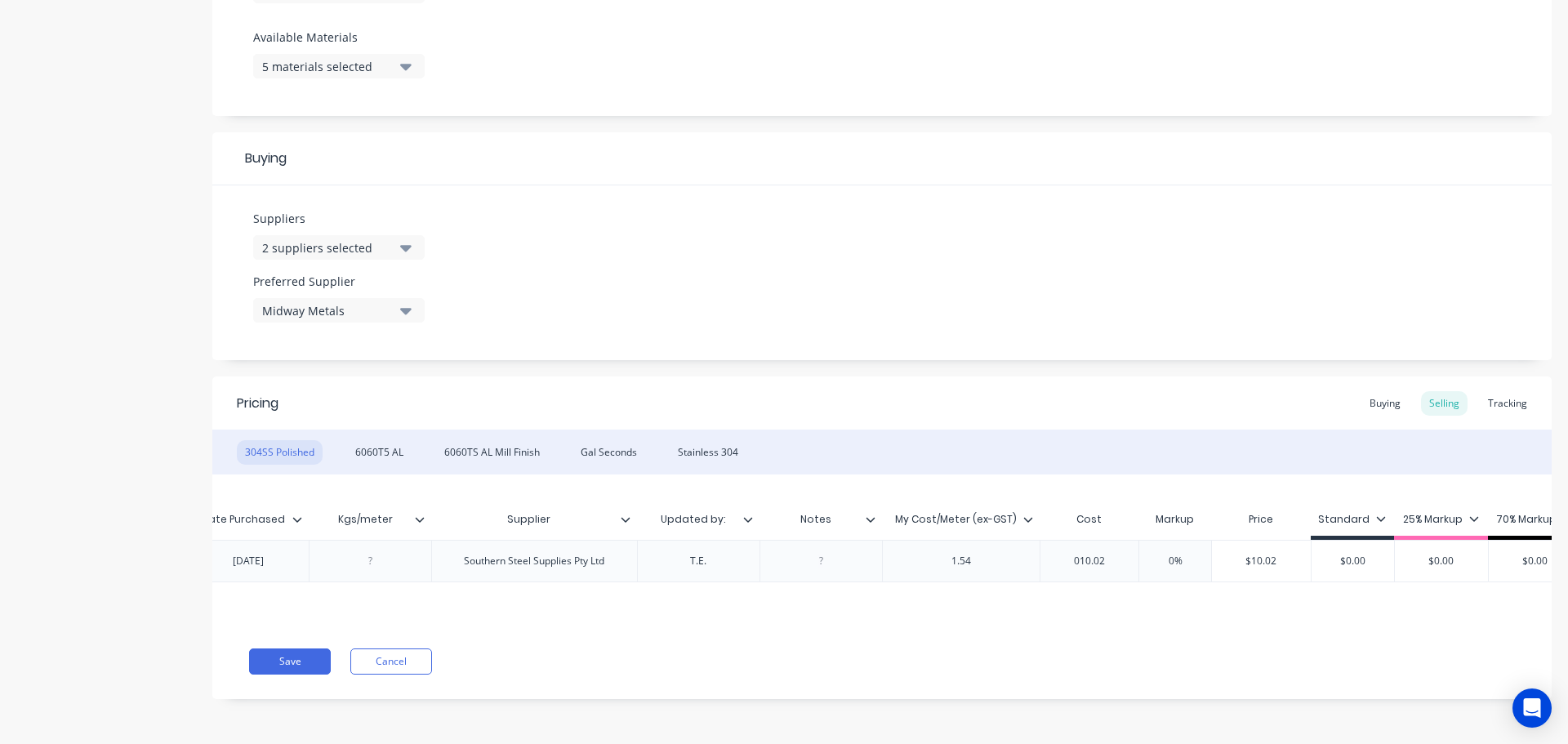
type input "010.02"
type input "$0.00"
click at [1428, 560] on input "$0.00" at bounding box center [1442, 560] width 93 height 15
type input "My Cost/Meter (ex-GST)"
click at [957, 524] on input "My Cost/Meter (ex-GST)" at bounding box center [956, 519] width 148 height 15
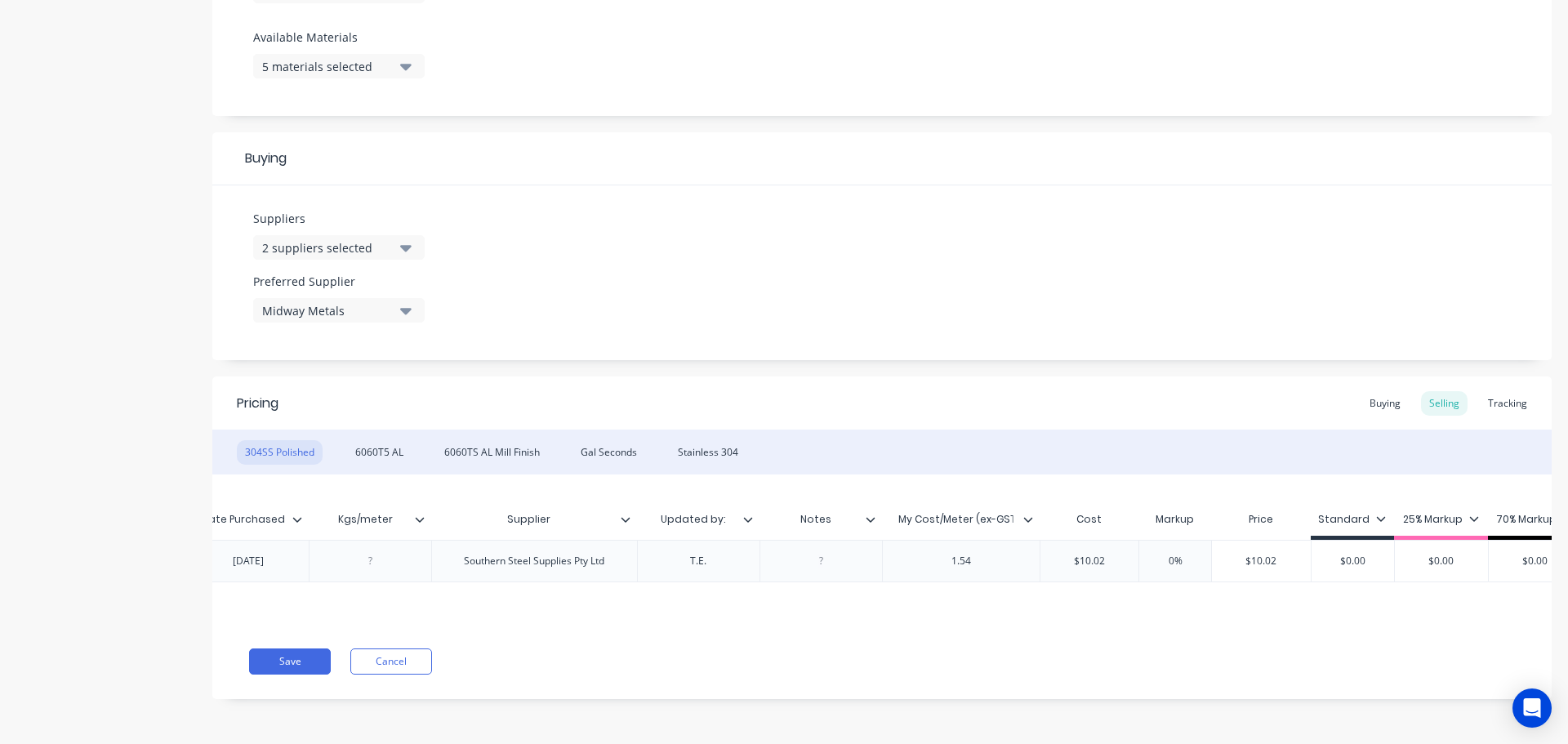
click at [967, 518] on input "My Cost/Meter (ex-GST)" at bounding box center [956, 519] width 148 height 15
type textarea "x"
drag, startPoint x: 1423, startPoint y: 558, endPoint x: 1462, endPoint y: 562, distance: 39.2
click at [1462, 562] on input "$0.00" at bounding box center [1442, 560] width 93 height 15
type input "1"
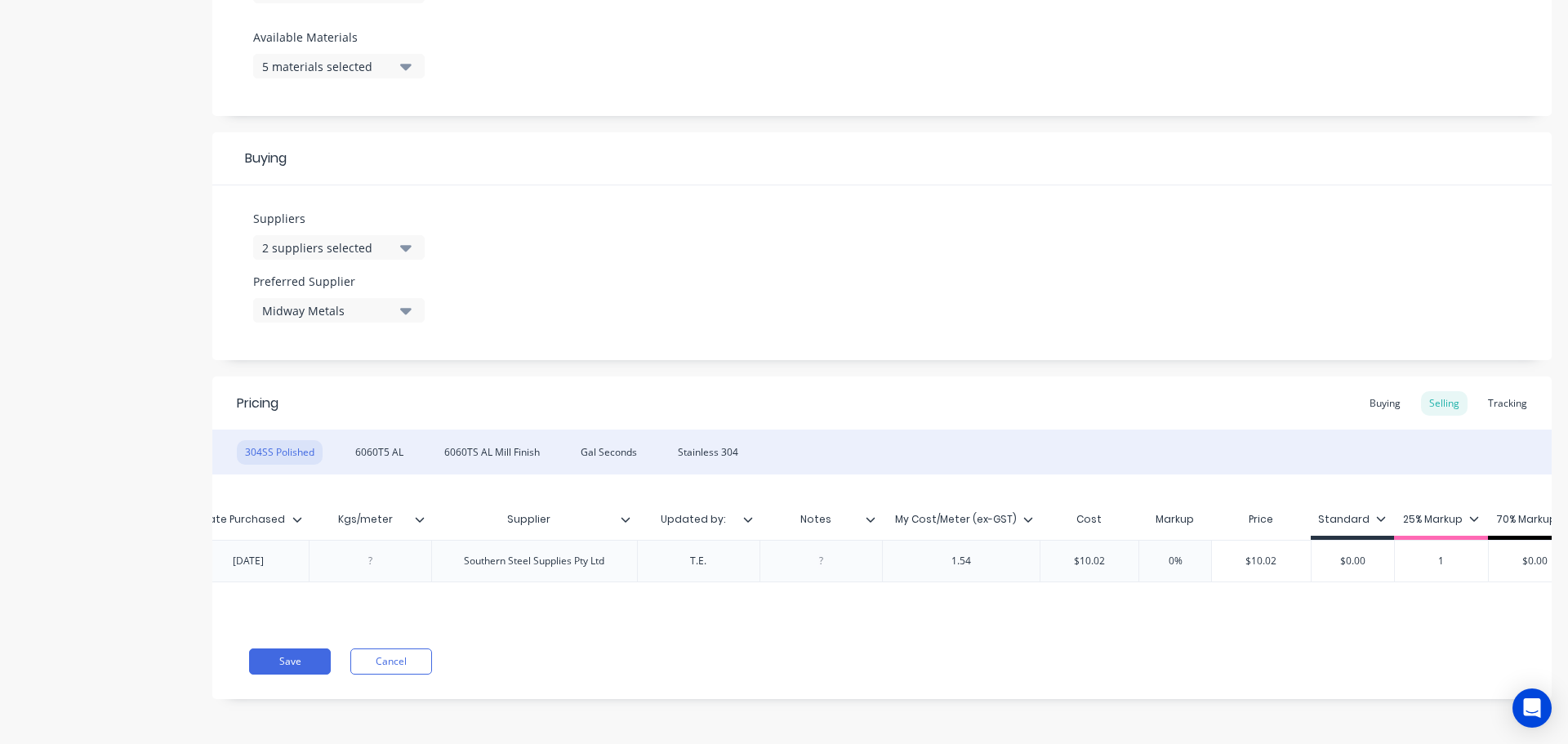
type textarea "x"
type input "1."
type textarea "x"
click at [1461, 558] on input "$1.90" at bounding box center [1442, 560] width 93 height 15
type input "$1.9"
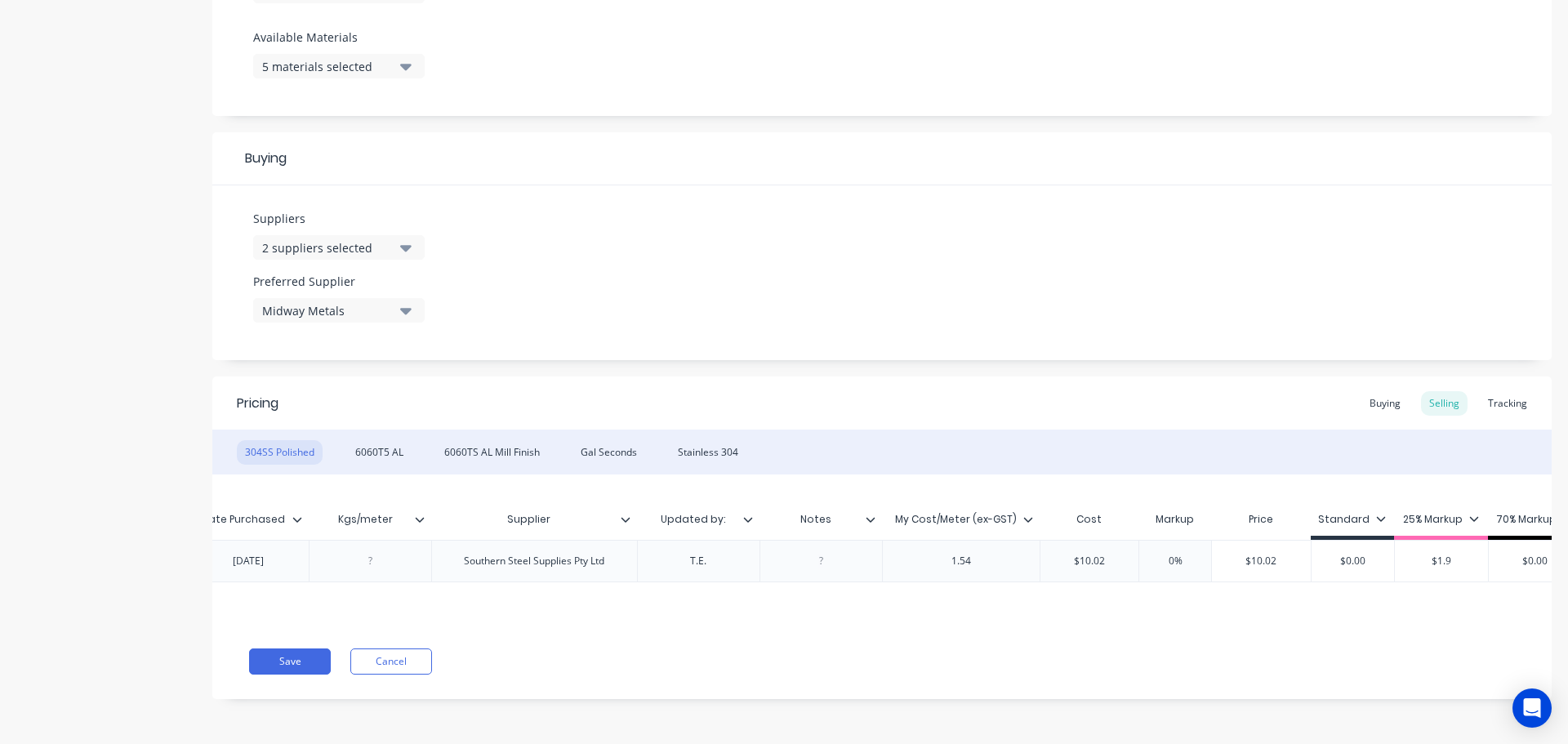
type textarea "x"
type input "$1.93"
type input "$0.00"
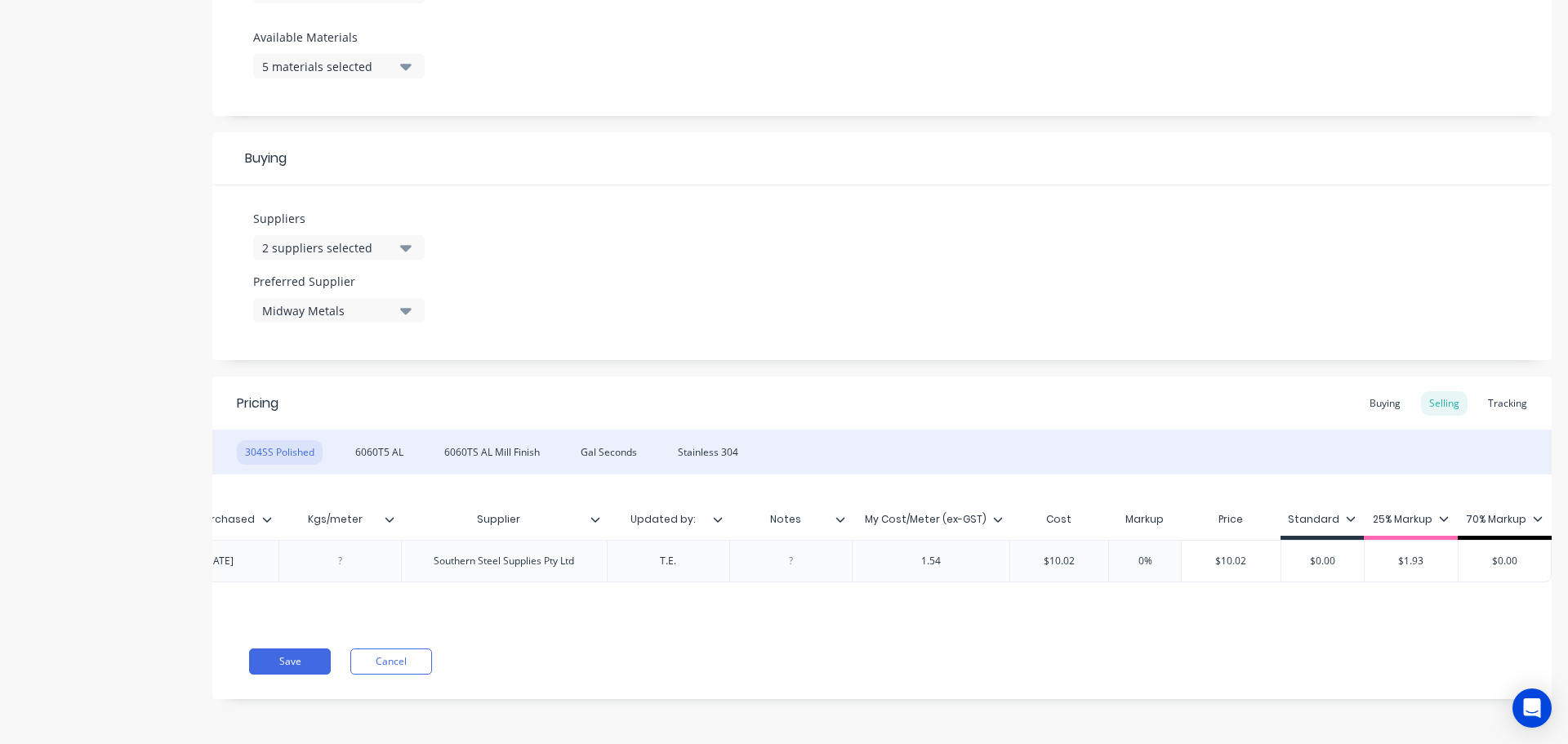
type textarea "x"
type input "$0.002"
type textarea "x"
type input "$0.002."
type textarea "x"
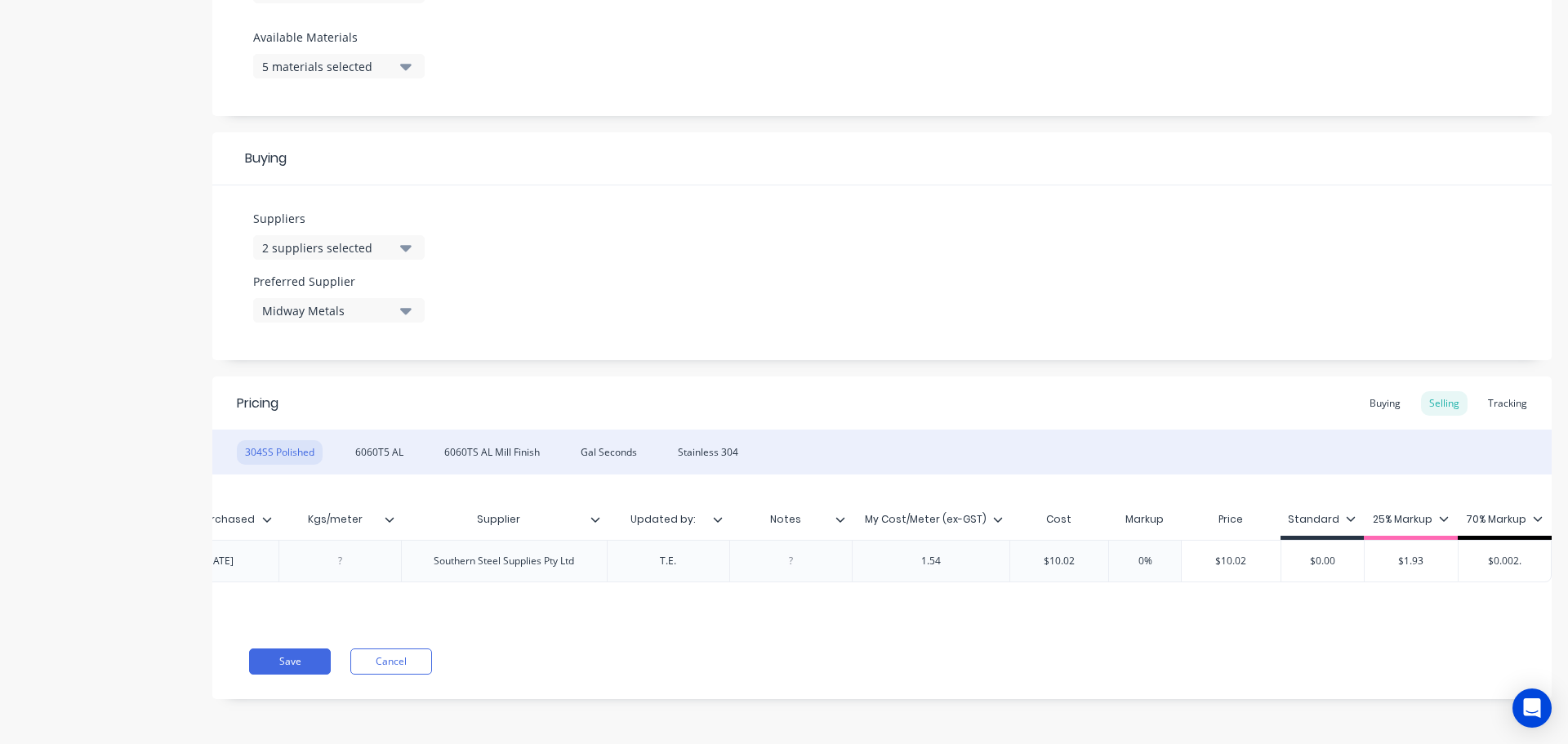
type input "$0.002.6"
type textarea "x"
type input "$0.002.62"
drag, startPoint x: 1511, startPoint y: 561, endPoint x: 1399, endPoint y: 555, distance: 112.2
click at [1399, 555] on div "factory_item 304SS Polished 25.4X25.4X1.6 6.5 26.4.24 26.4.24 Southern Steel Su…" at bounding box center [547, 560] width 2008 height 43
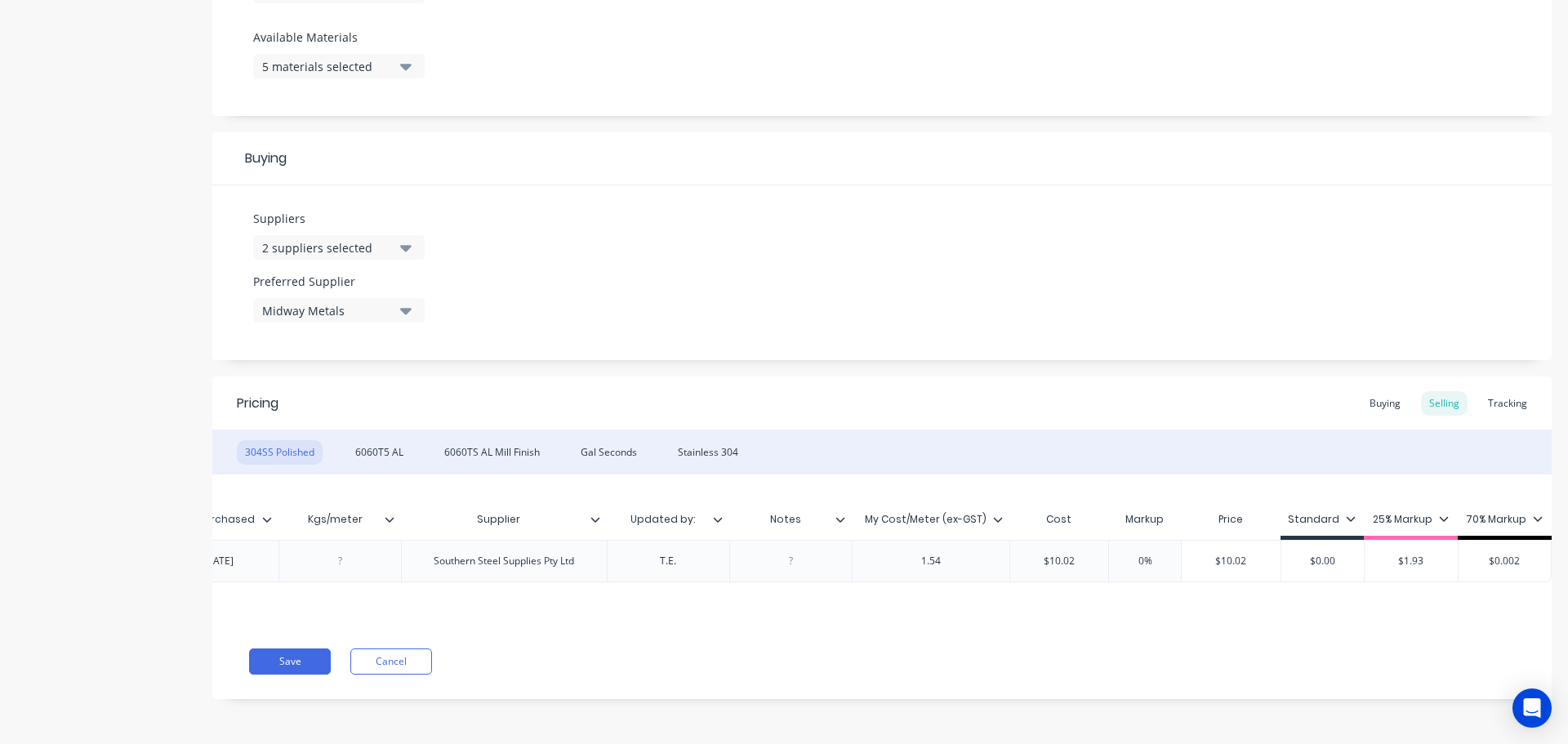
type input "2"
type textarea "x"
type input "2."
type textarea "x"
type input "2.6"
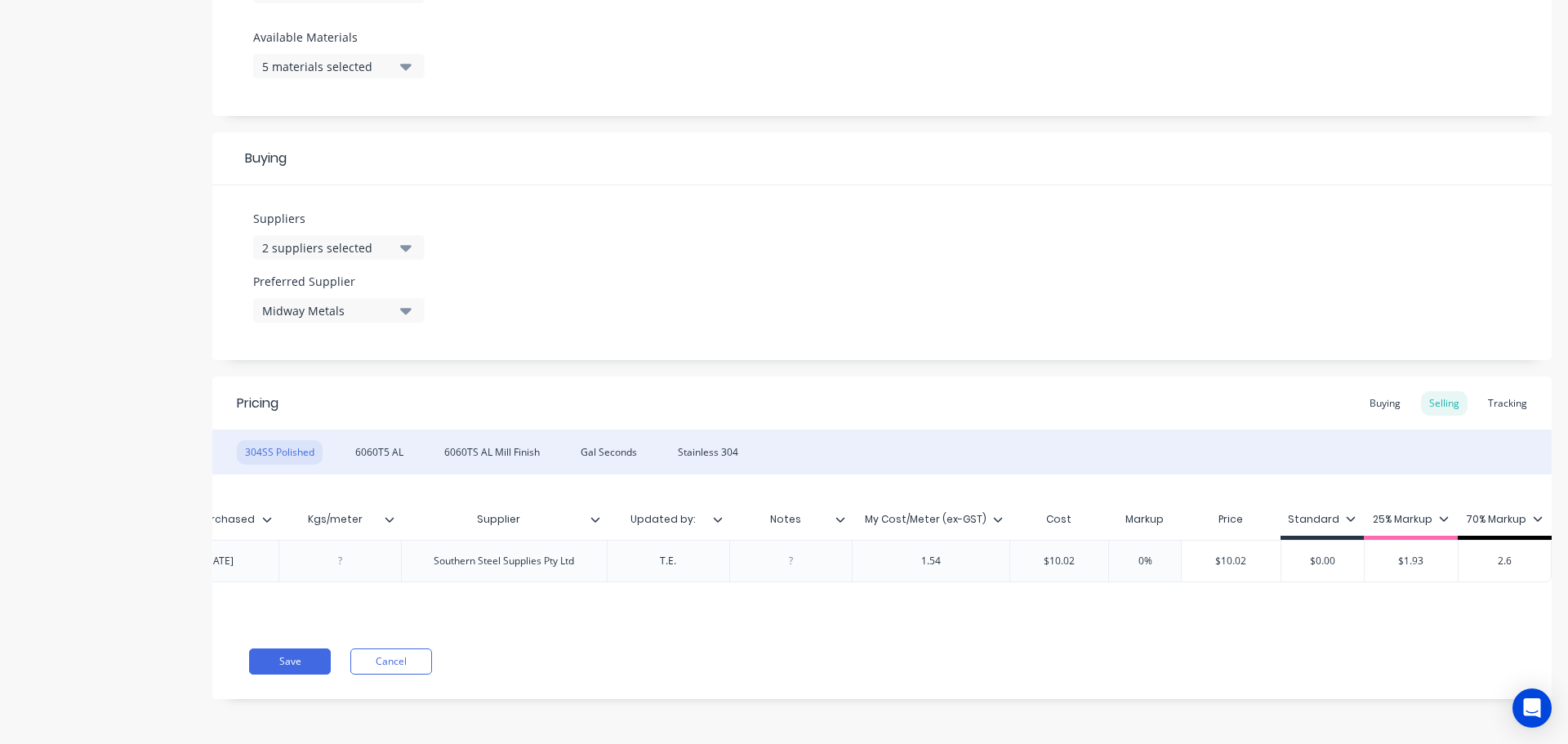
type textarea "x"
type input "2.62"
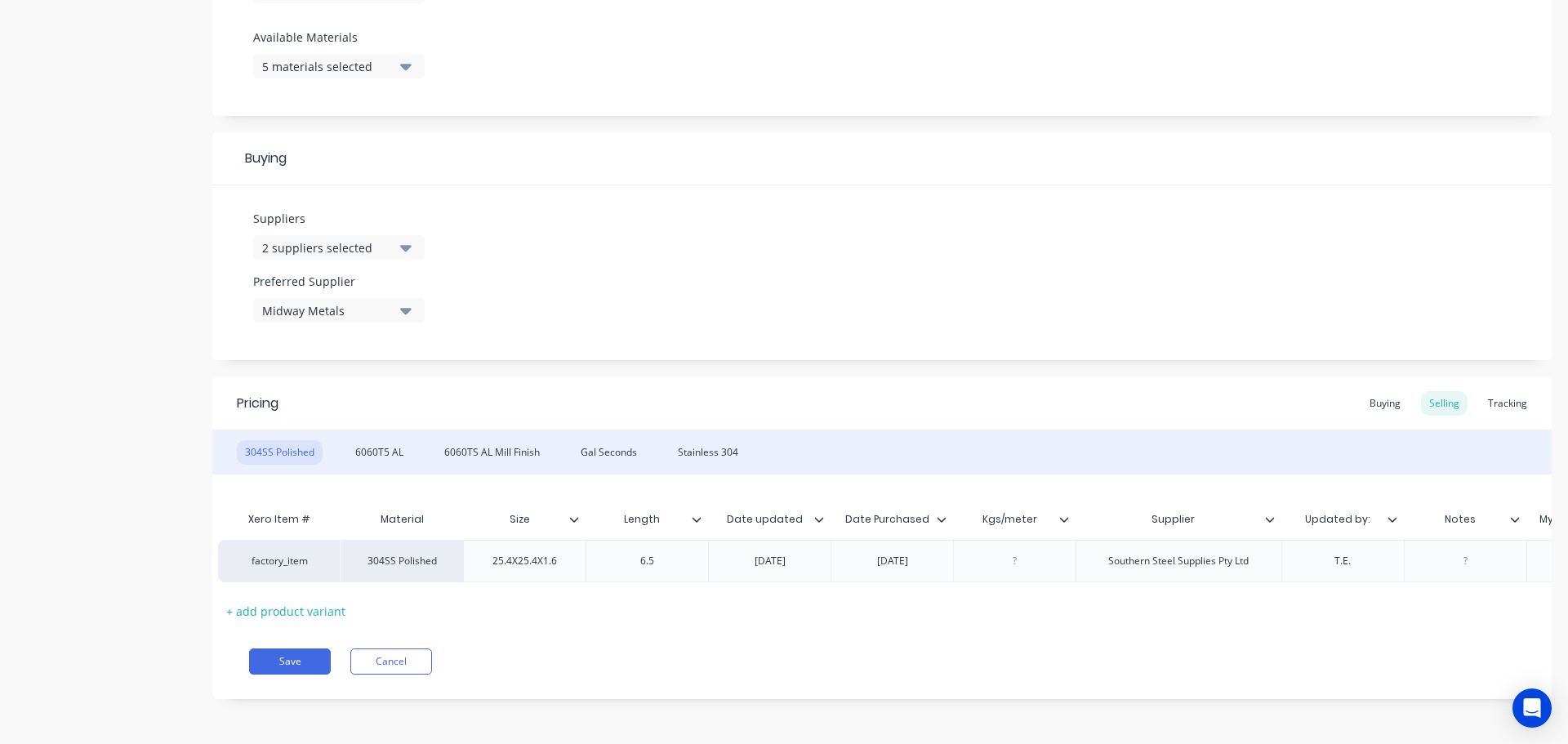
scroll to position [0, 0]
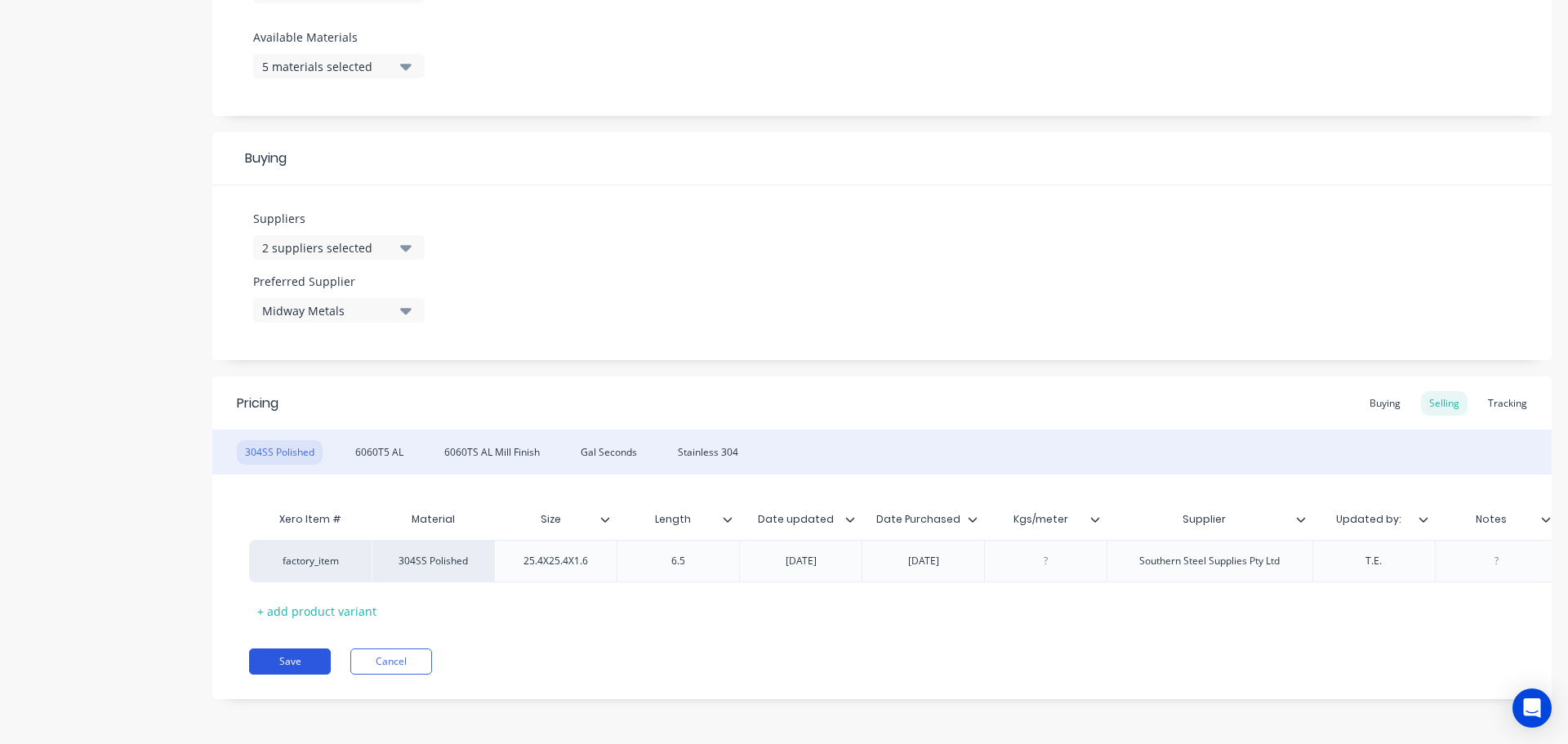
click at [291, 674] on button "Save" at bounding box center [290, 661] width 82 height 26
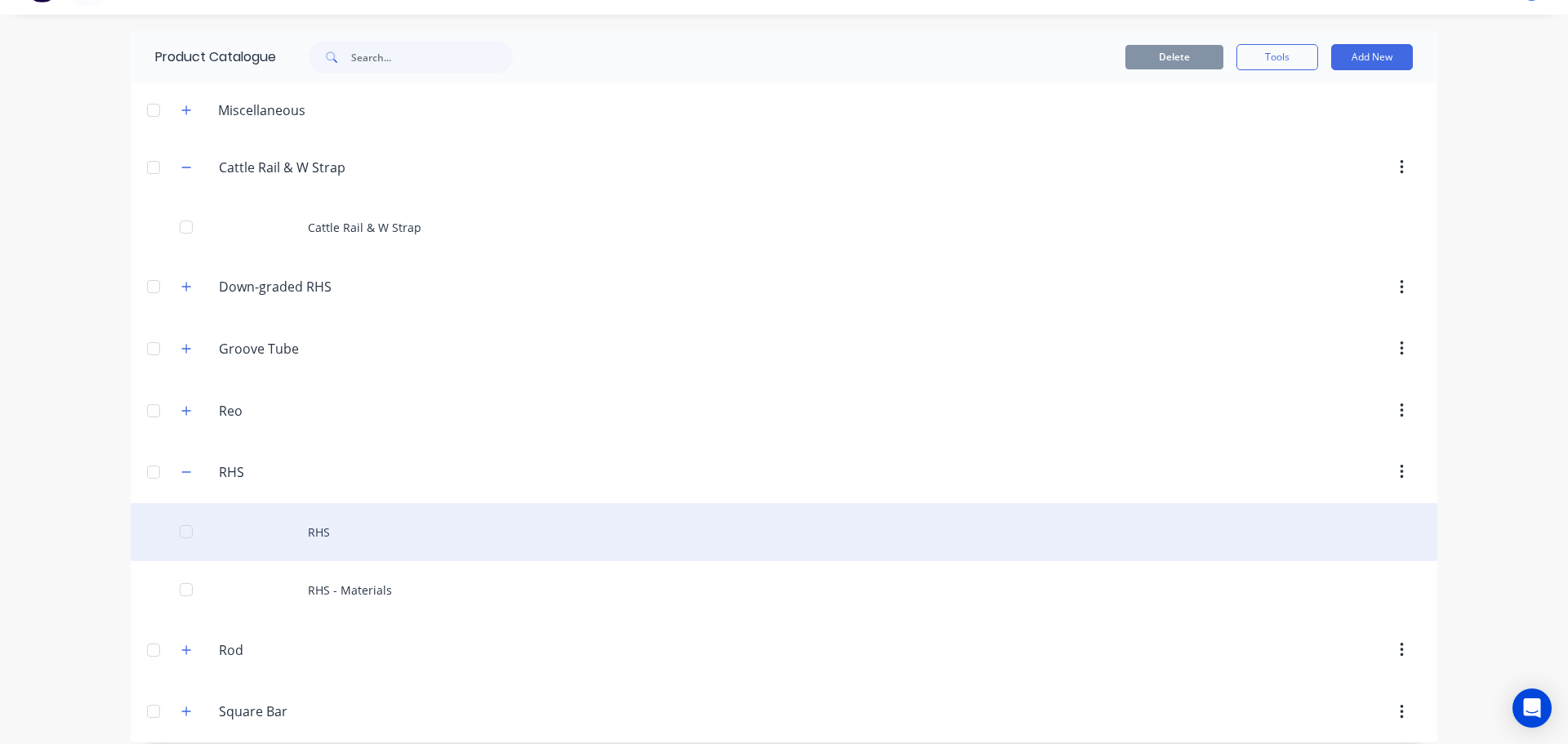
scroll to position [49, 0]
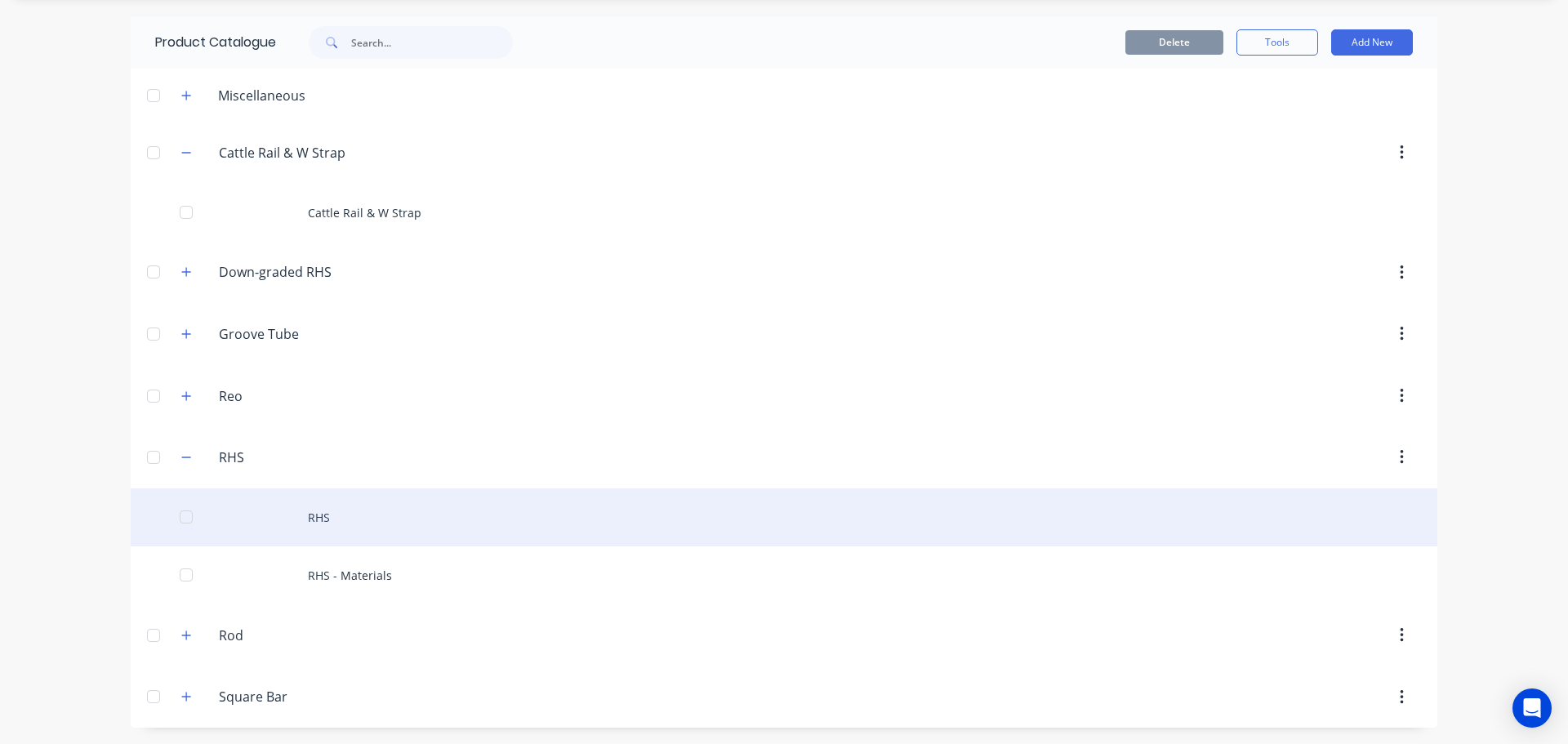
click at [455, 523] on div "RHS" at bounding box center [784, 517] width 1307 height 58
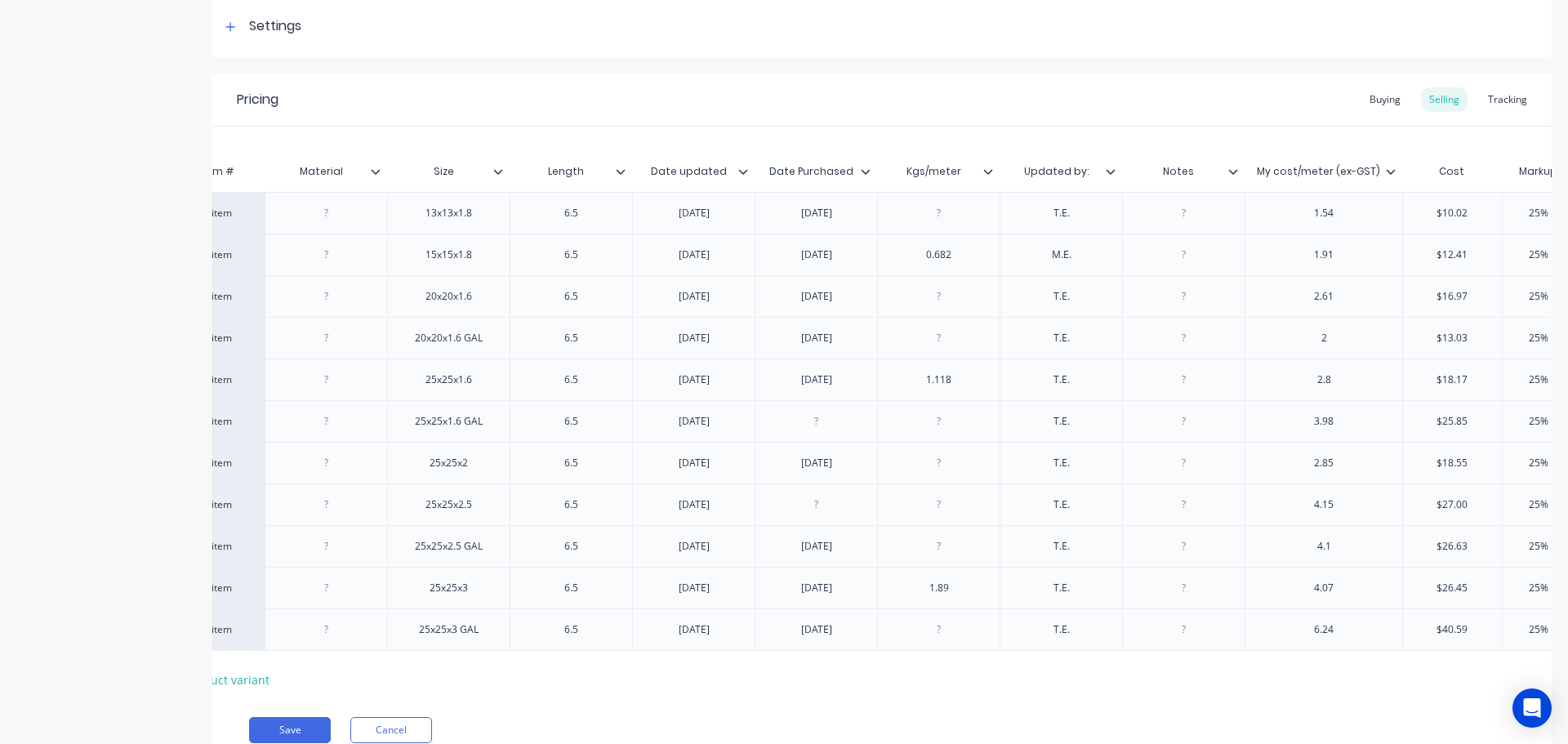
scroll to position [0, 64]
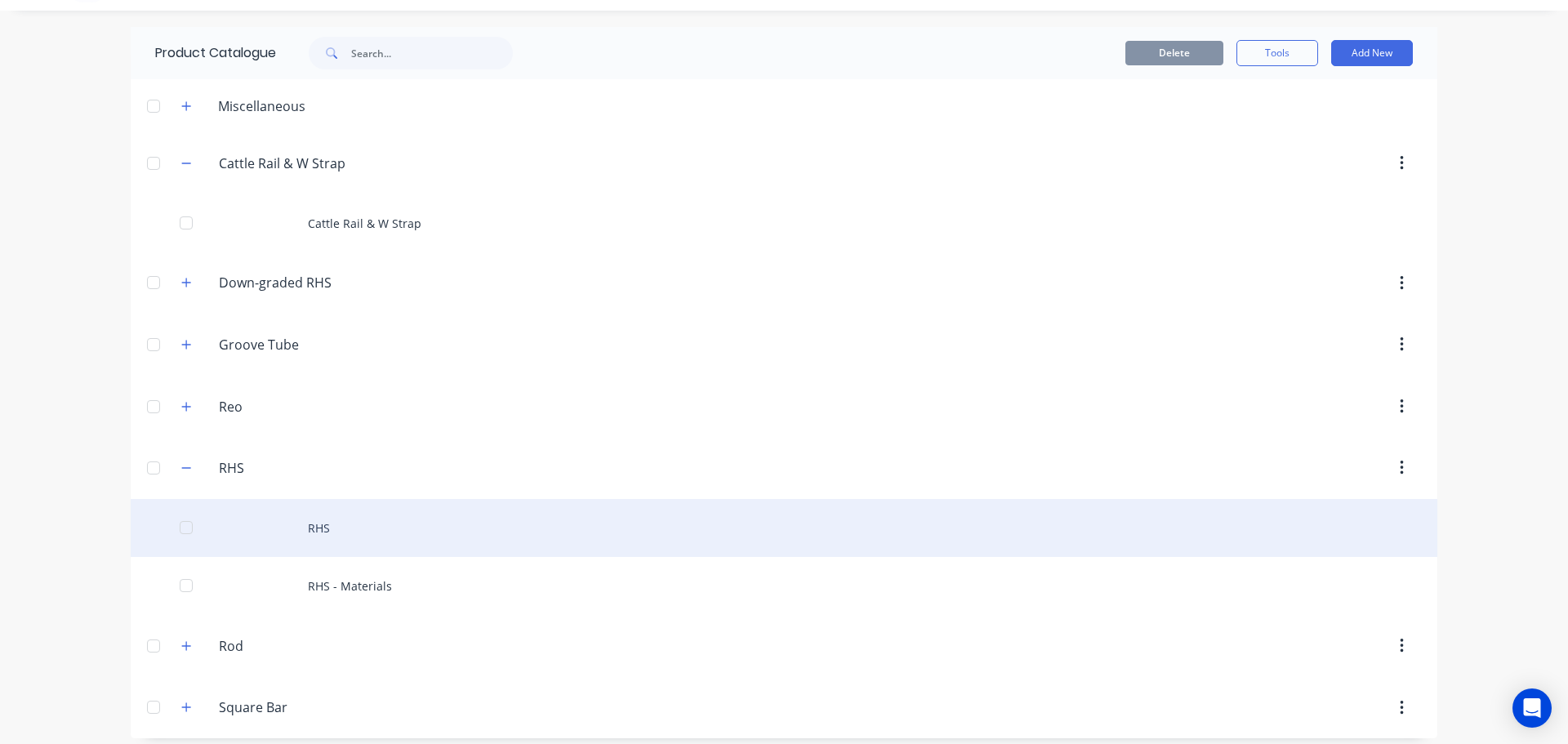
scroll to position [49, 0]
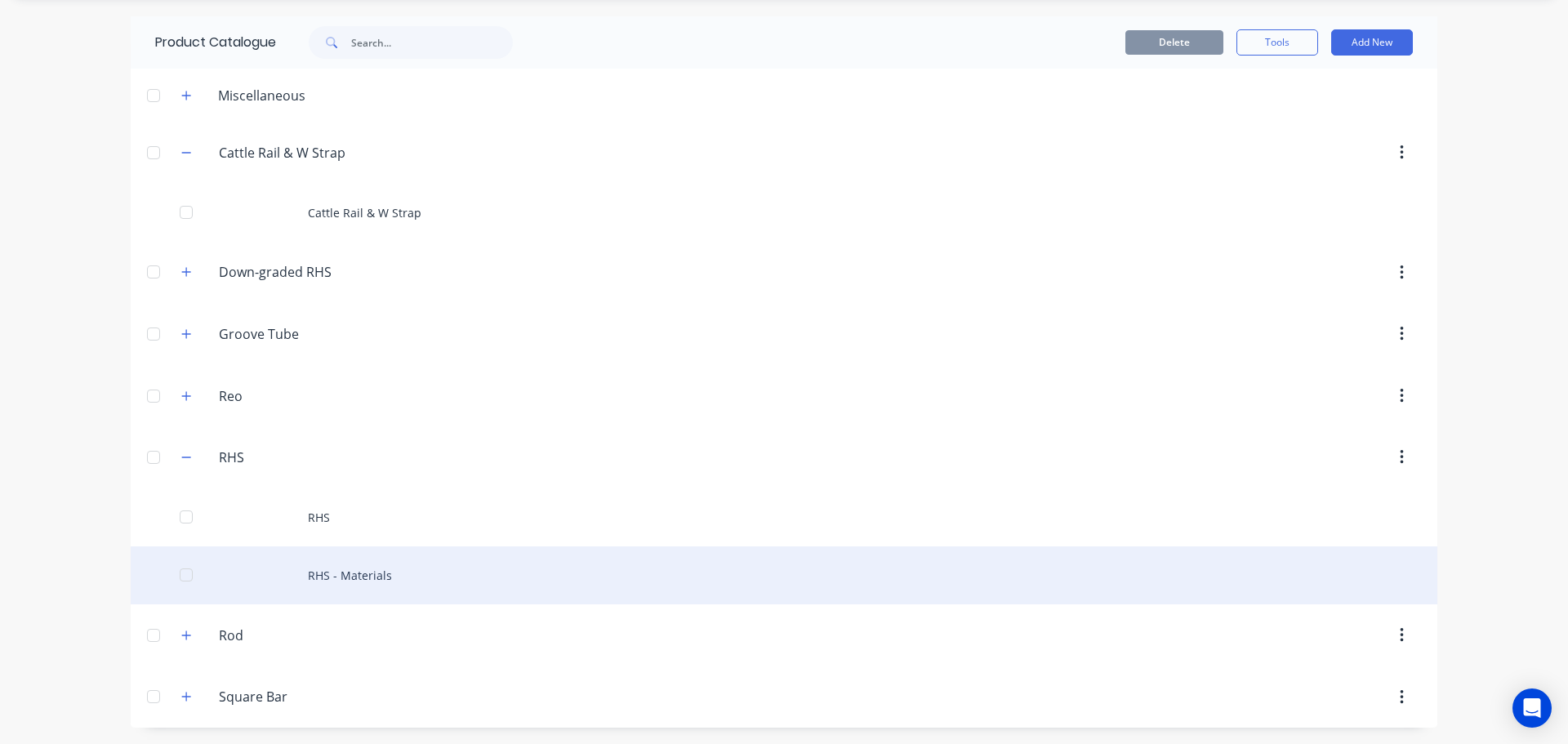
click at [327, 565] on div "RHS - Materials" at bounding box center [784, 575] width 1307 height 58
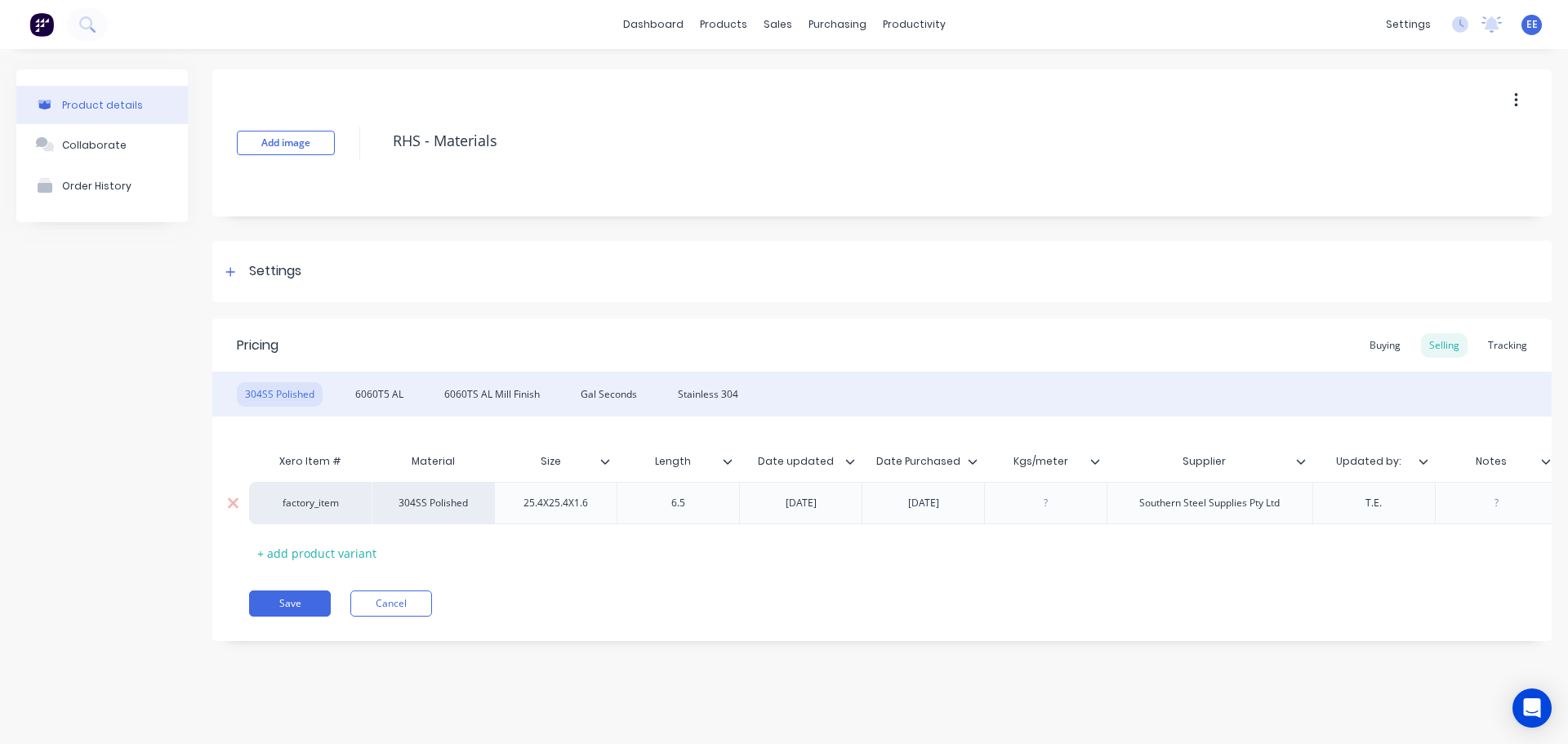
click at [532, 508] on div "25.4X25.4X1.6" at bounding box center [556, 503] width 91 height 21
type textarea "x"
click at [556, 508] on div "25.4X25.4X1.6" at bounding box center [556, 503] width 91 height 21
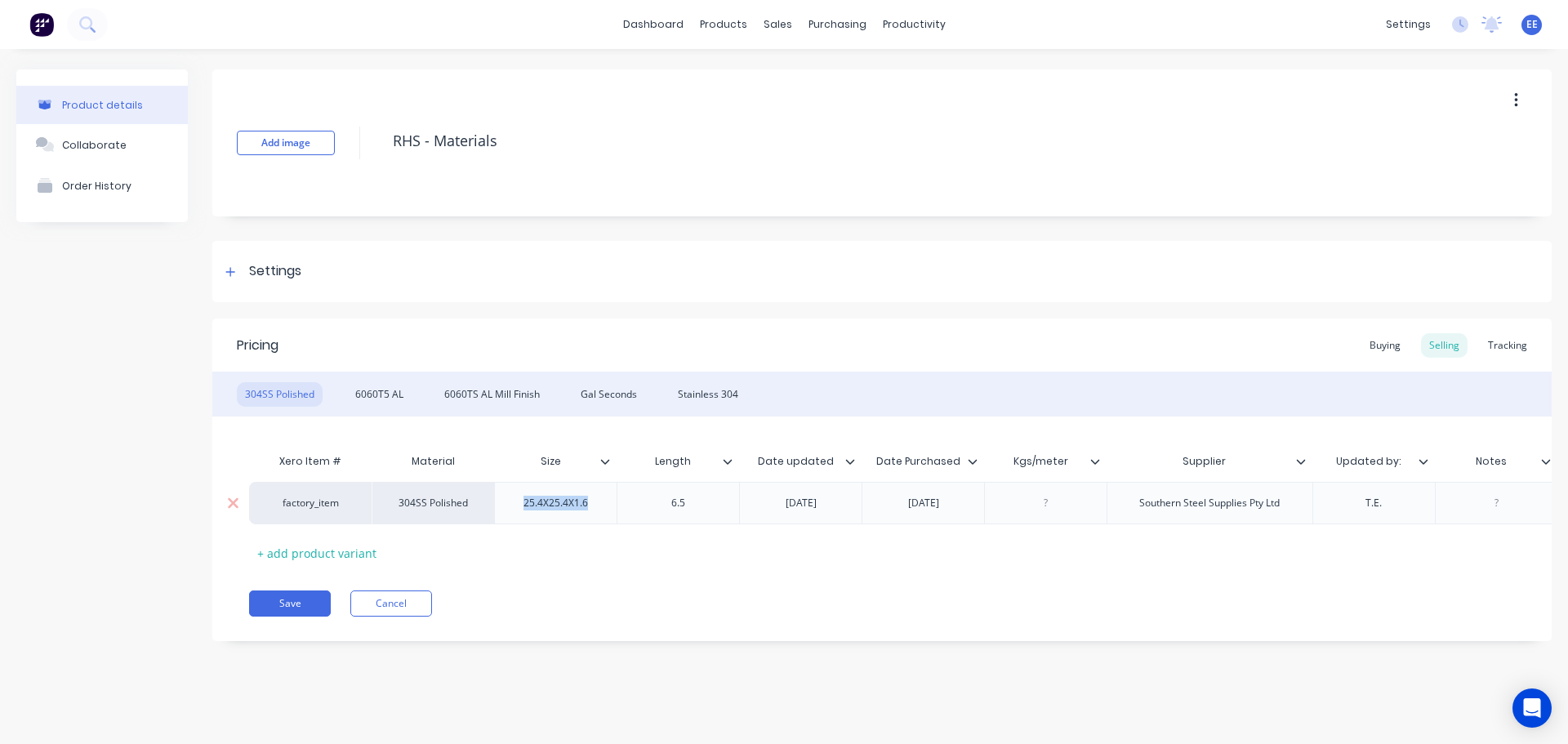
paste div
type textarea "x"
click at [698, 503] on div "6.5" at bounding box center [679, 503] width 82 height 21
click at [692, 504] on div "6.5" at bounding box center [679, 503] width 82 height 21
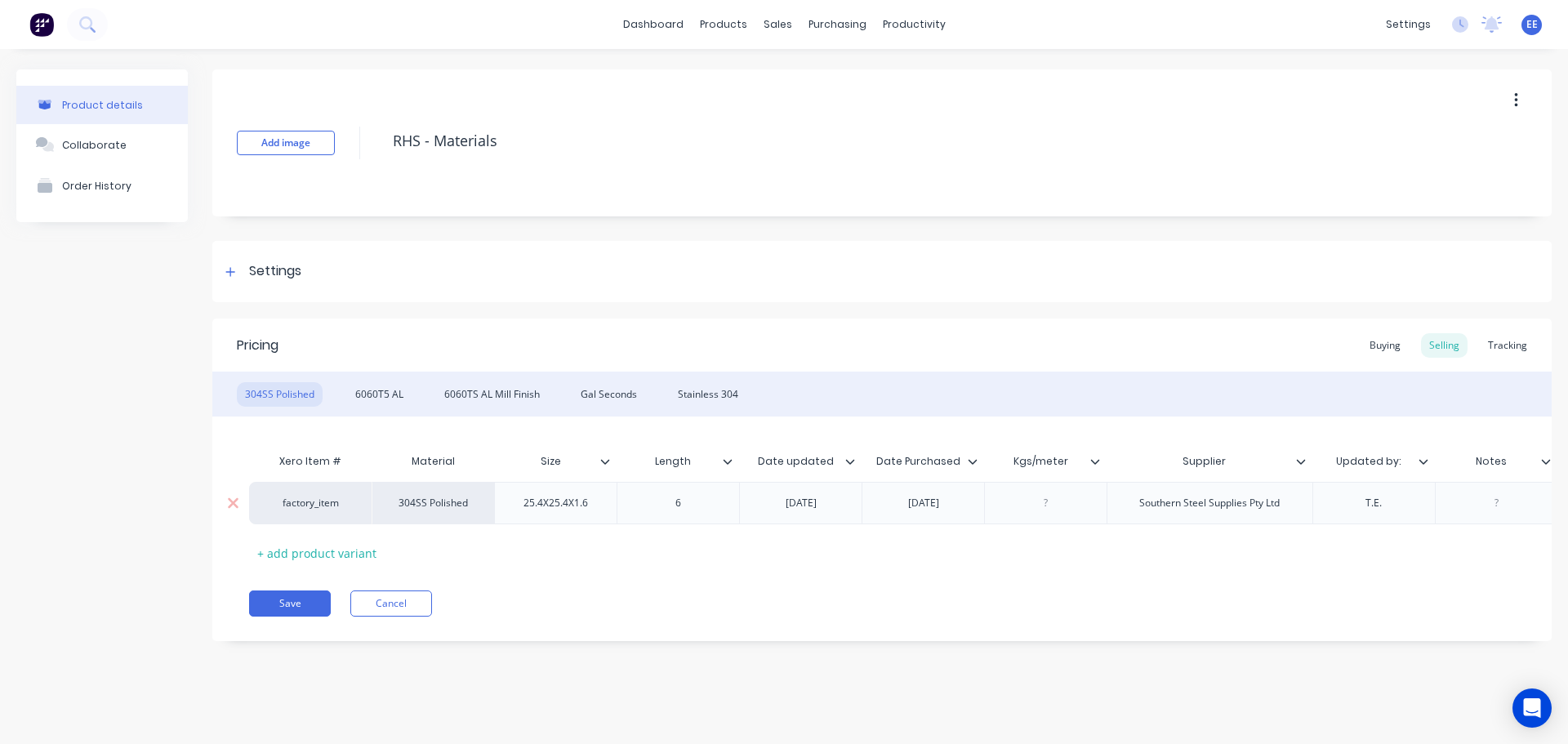
type textarea "x"
click at [830, 505] on div "26.4.24" at bounding box center [801, 503] width 82 height 21
drag, startPoint x: 830, startPoint y: 505, endPoint x: 757, endPoint y: 509, distance: 73.1
click at [757, 509] on div "26.4.24" at bounding box center [800, 503] width 123 height 43
paste div
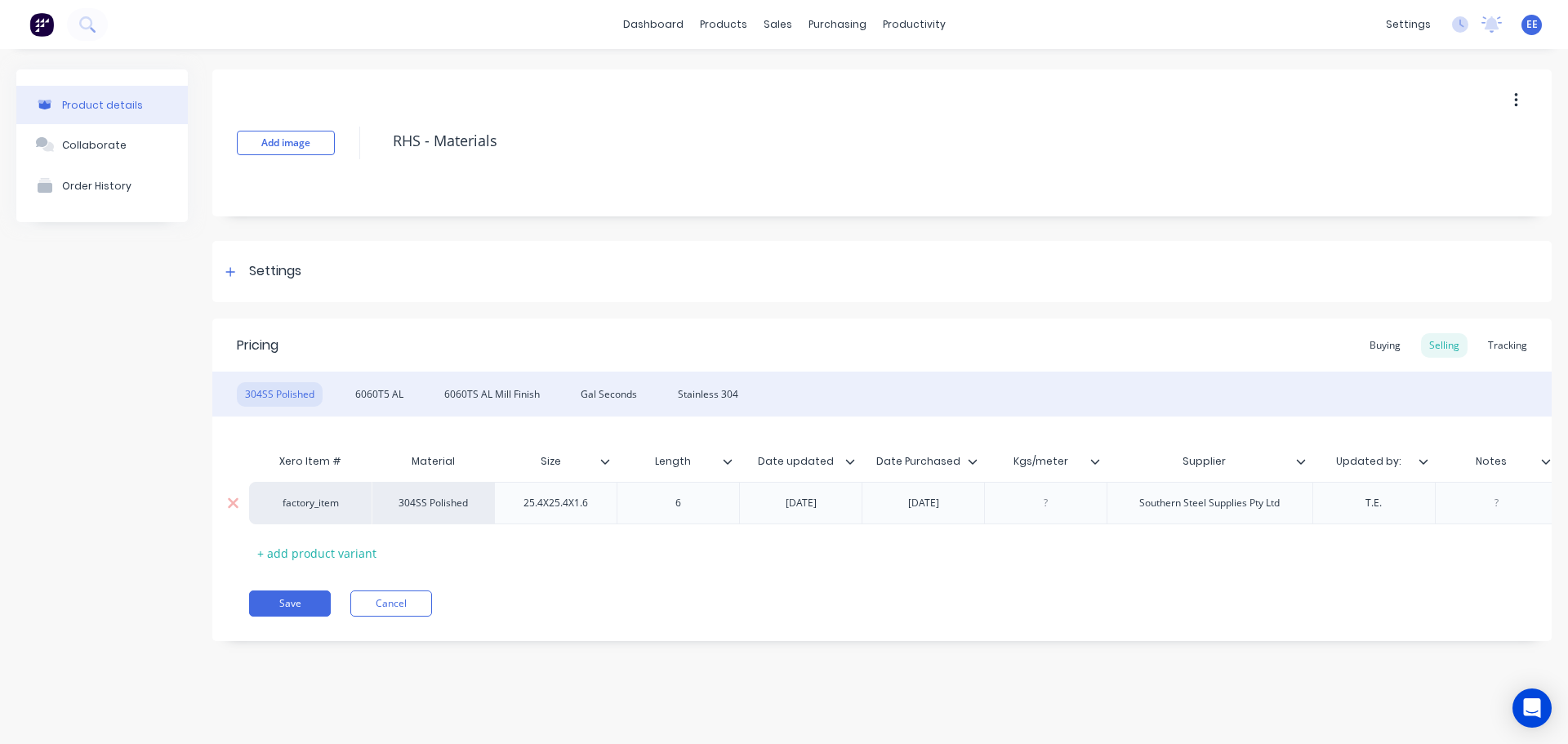
click at [965, 506] on div "26.4.24" at bounding box center [923, 503] width 123 height 43
type textarea "x"
drag, startPoint x: 951, startPoint y: 505, endPoint x: 835, endPoint y: 502, distance: 116.0
click at [835, 502] on div "factory_item 304SS Polished 25.4X25.4X1.6 6 2.12.21 26.4.24 Southern Steel Supp…" at bounding box center [1253, 503] width 2008 height 43
type textarea "x"
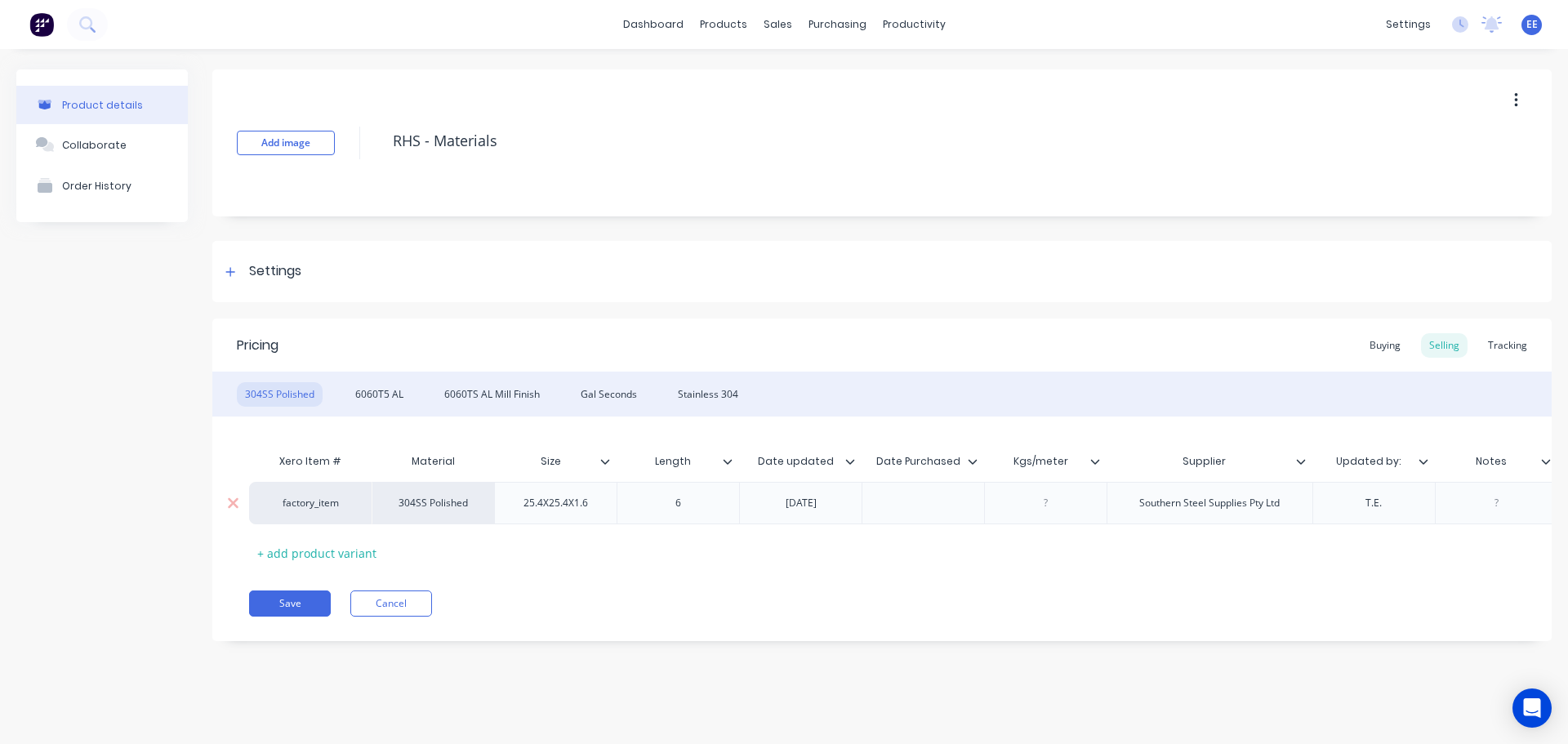
drag, startPoint x: 1164, startPoint y: 511, endPoint x: 1148, endPoint y: 509, distance: 16.1
click at [1163, 511] on div "Southern Steel Supplies Pty Ltd" at bounding box center [1209, 503] width 166 height 21
drag, startPoint x: 1137, startPoint y: 505, endPoint x: 1306, endPoint y: 501, distance: 169.0
click at [1306, 501] on div "Southern Steel Supplies Pty Ltd" at bounding box center [1210, 503] width 206 height 43
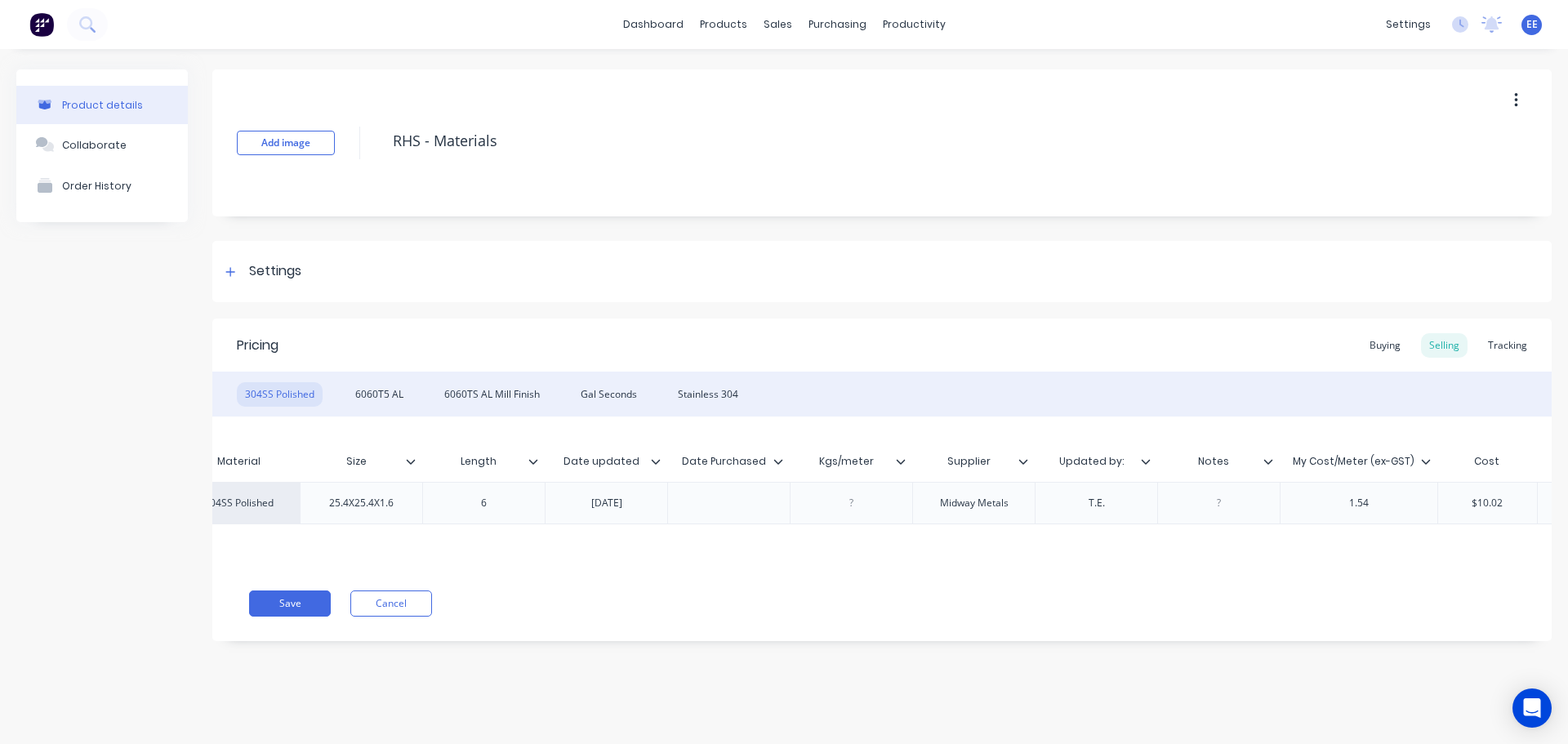
scroll to position [0, 224]
type textarea "x"
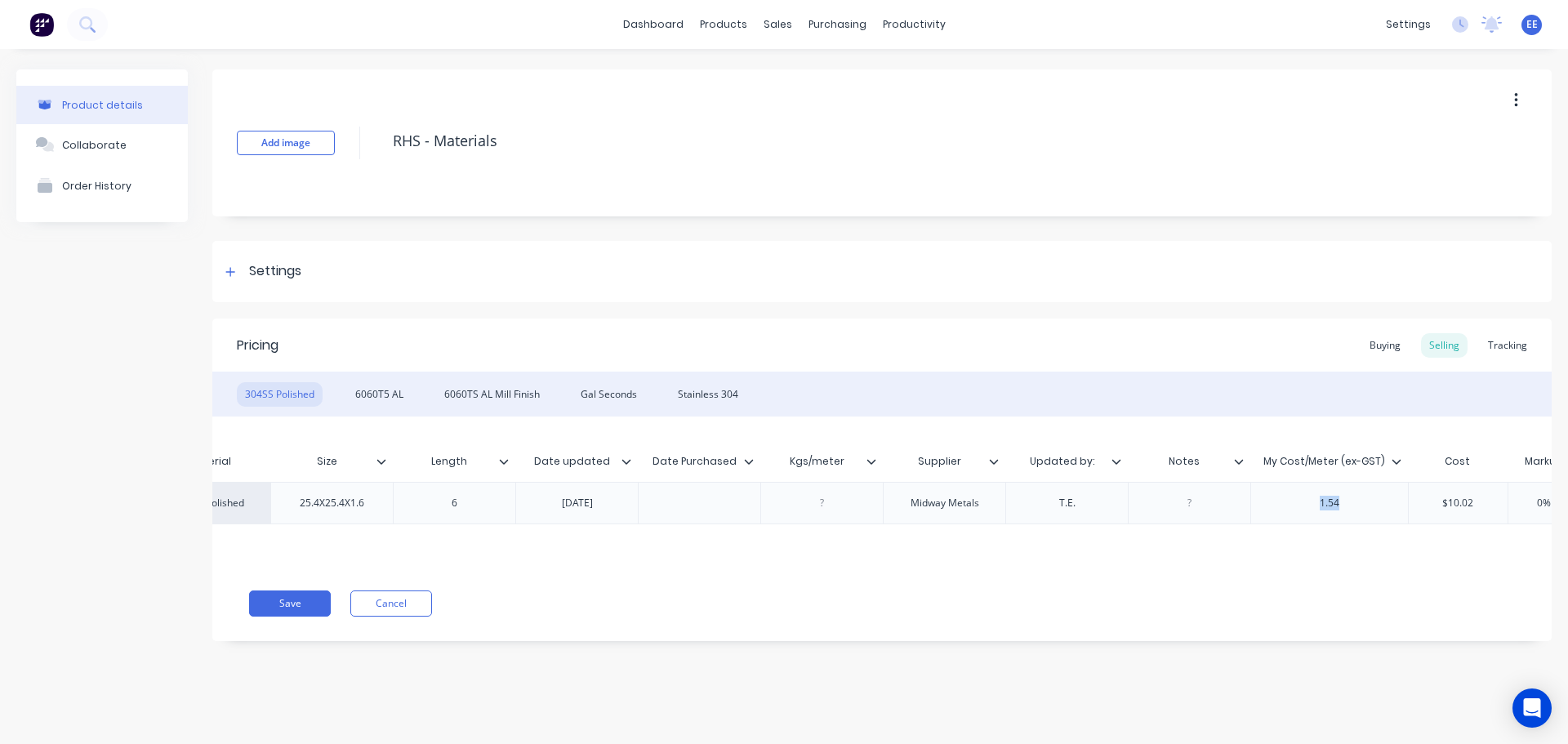
drag, startPoint x: 1352, startPoint y: 506, endPoint x: 1281, endPoint y: 512, distance: 71.3
click at [1281, 512] on div "1.54" at bounding box center [1329, 503] width 158 height 43
type textarea "x"
type input "$10.02"
type input "0%"
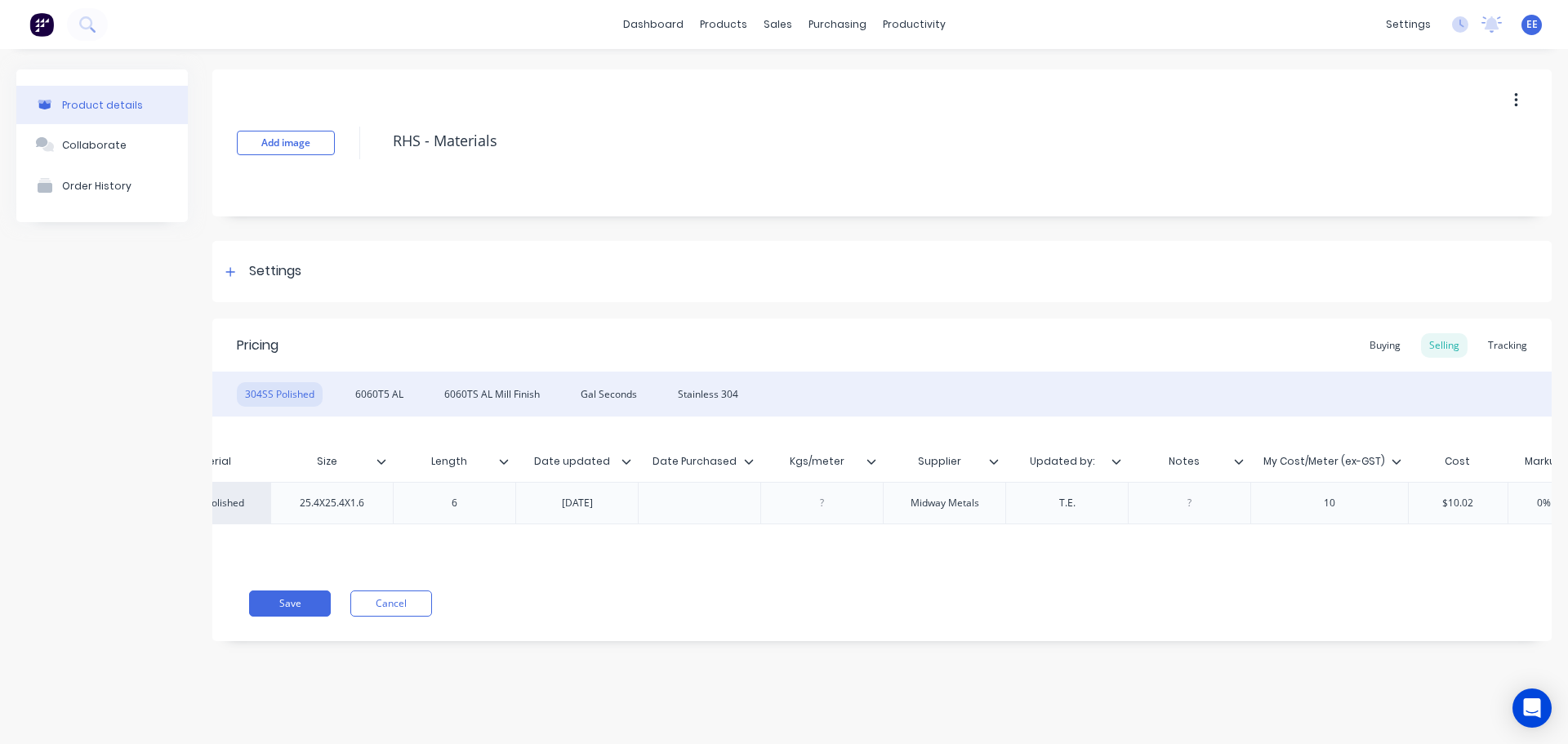
scroll to position [0, 257]
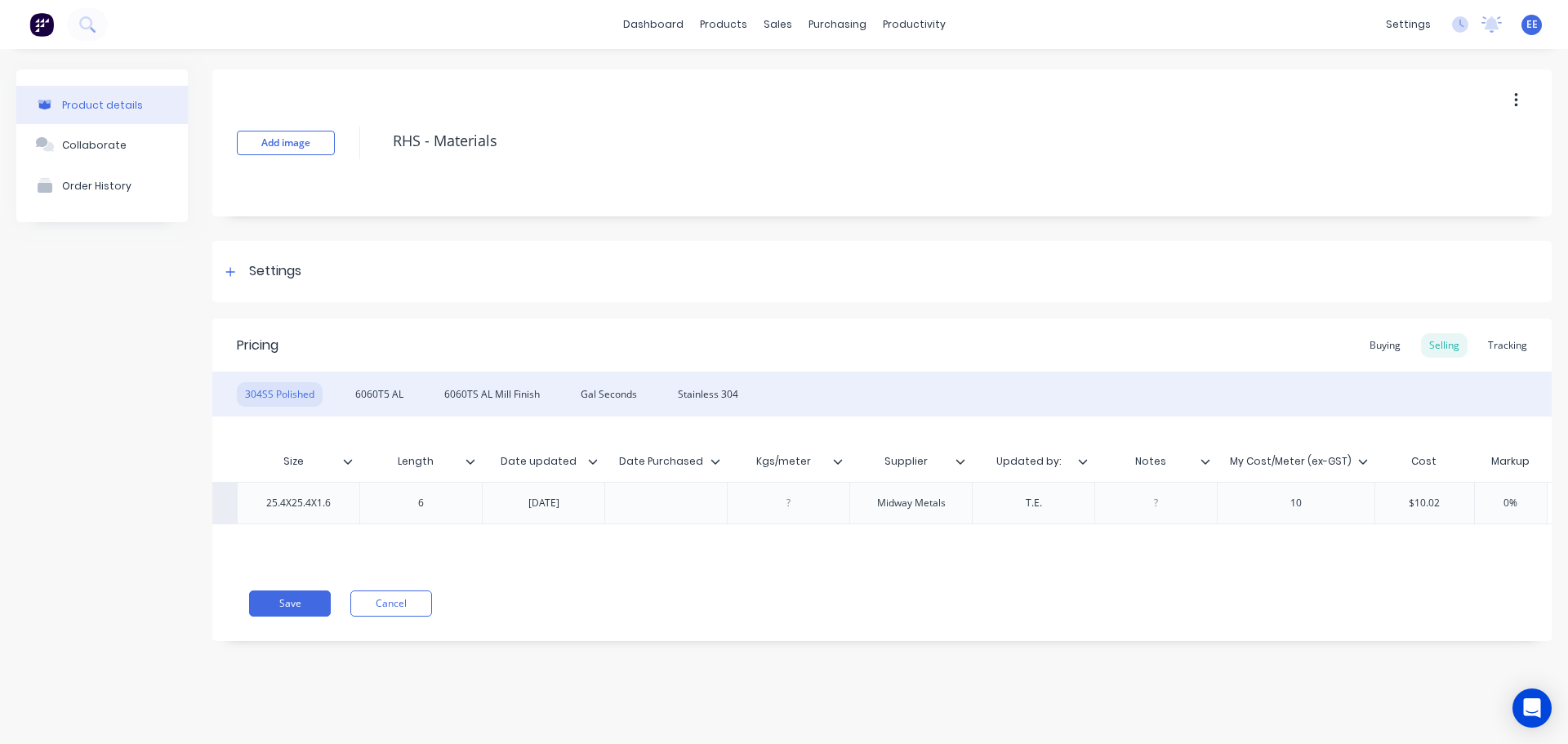
drag, startPoint x: 1402, startPoint y: 502, endPoint x: 1453, endPoint y: 504, distance: 51.0
click at [1453, 504] on input "$10.02" at bounding box center [1424, 503] width 98 height 15
type textarea "x"
type input "6"
type textarea "x"
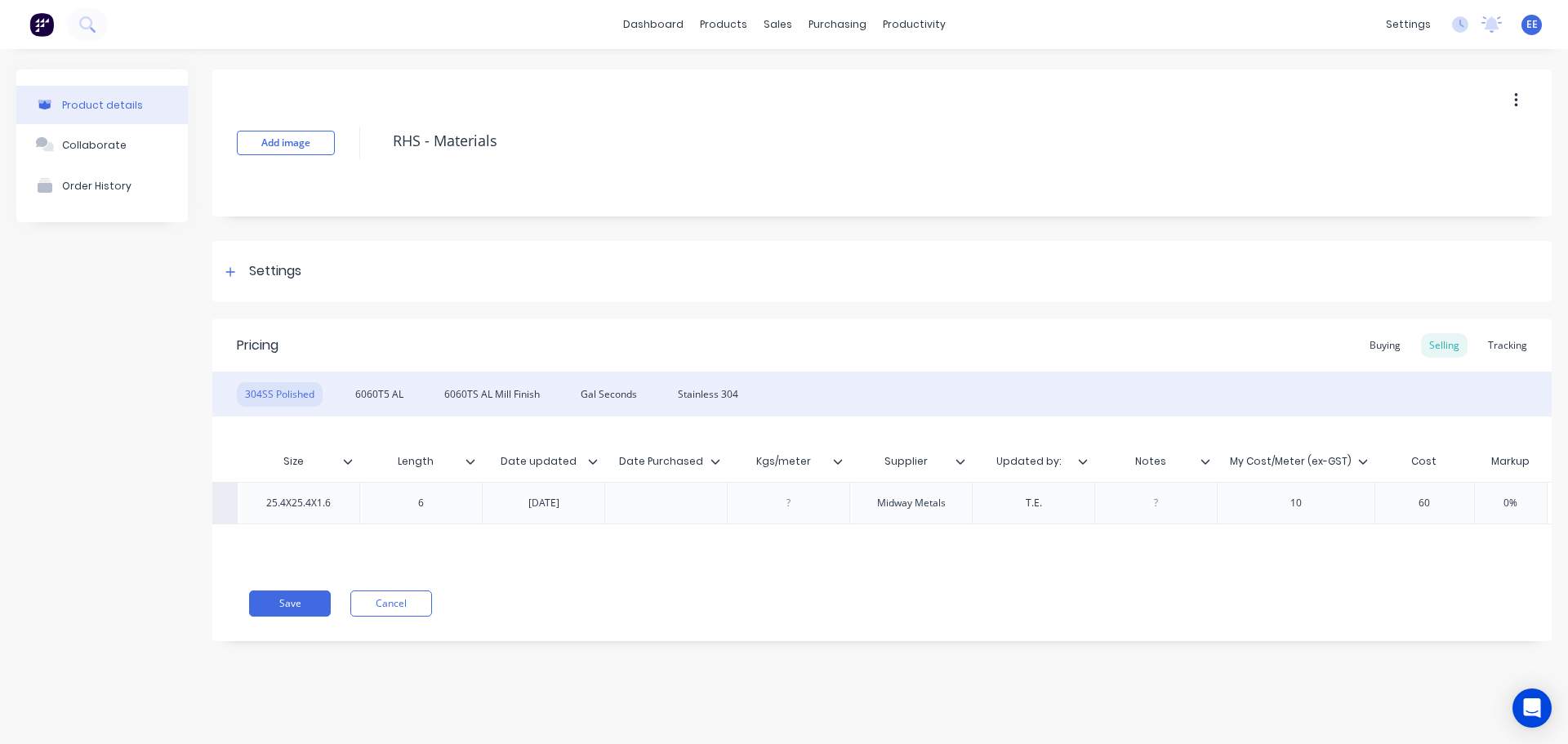
type input "60"
type input "$60.00"
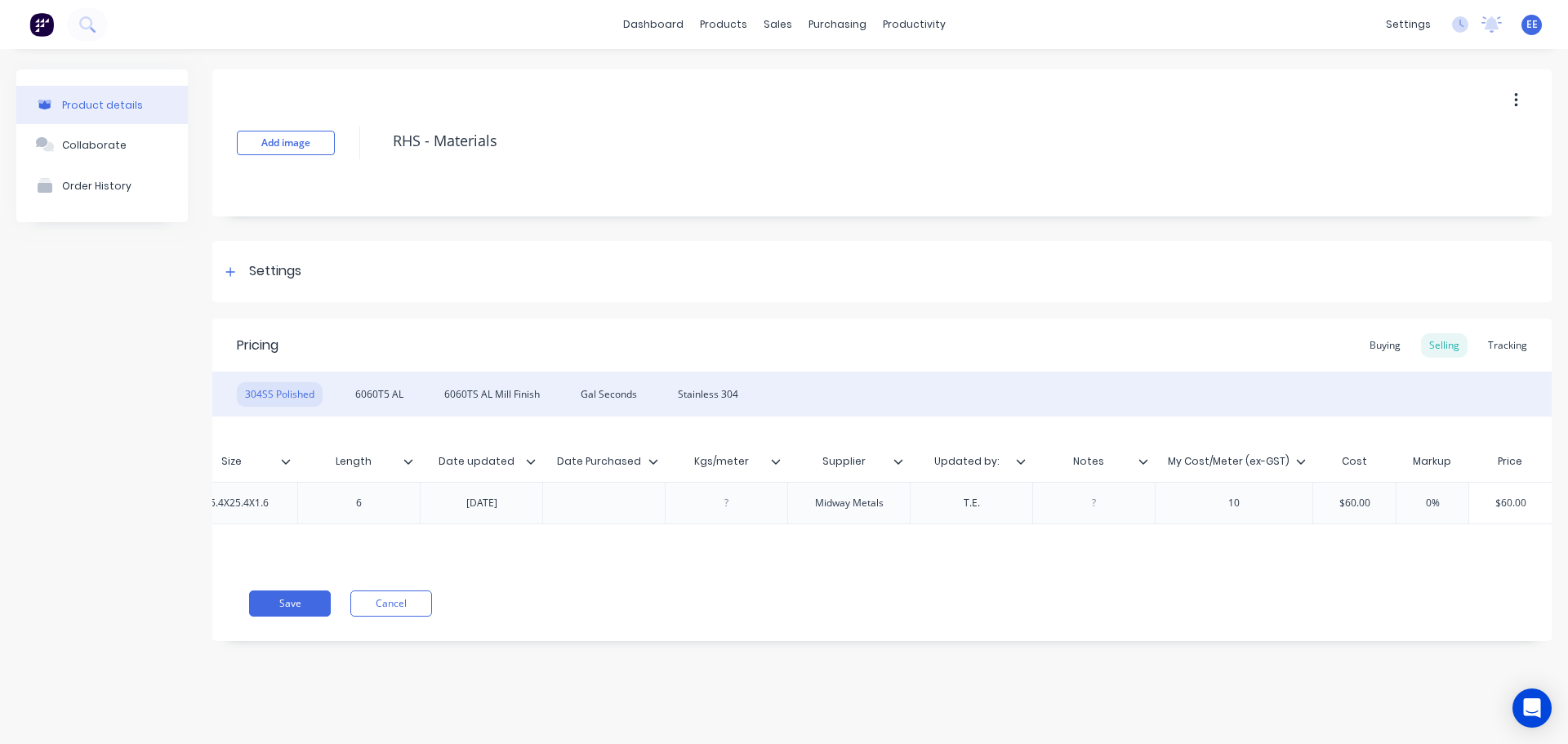
type input "$0.00"
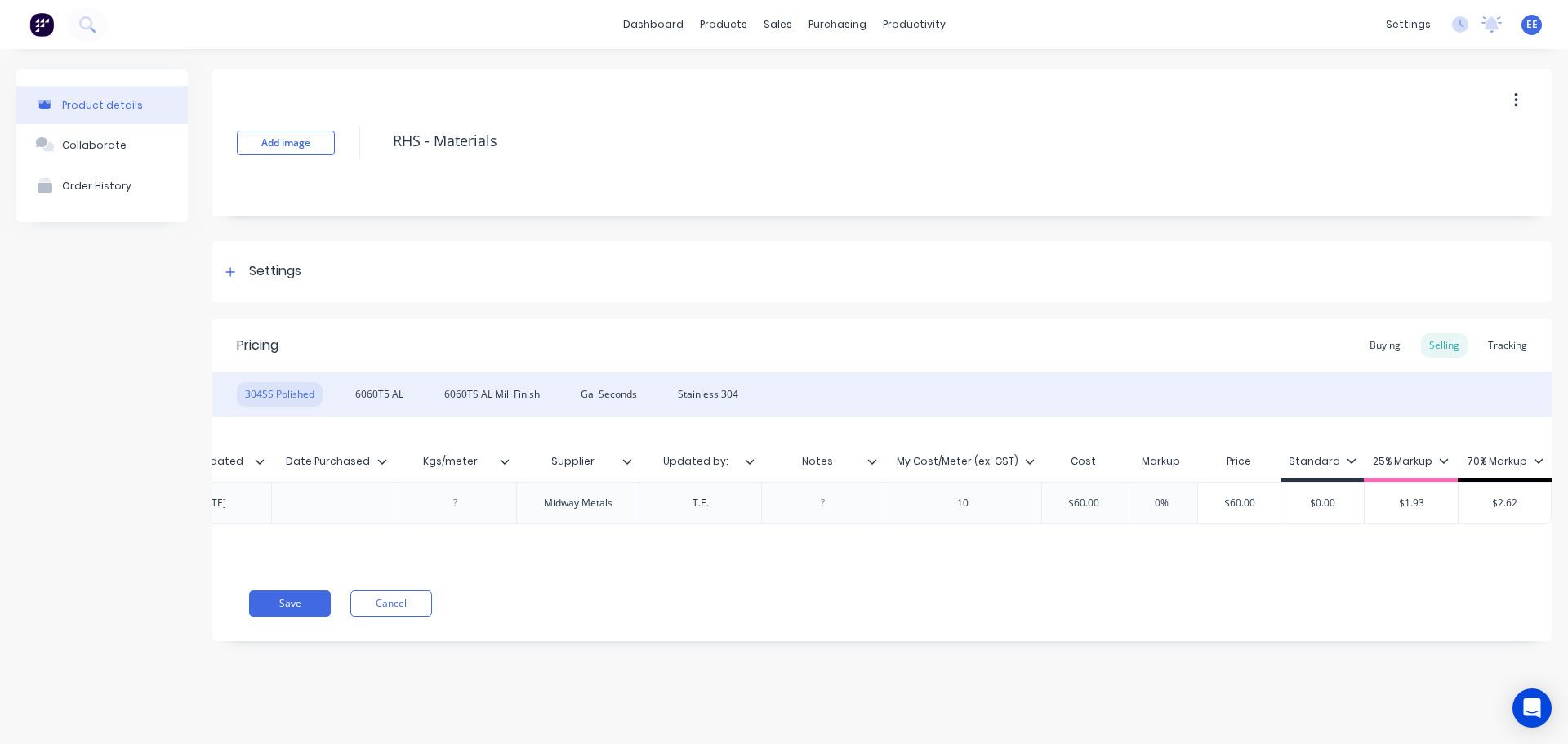
drag, startPoint x: 1335, startPoint y: 498, endPoint x: 1278, endPoint y: 494, distance: 57.1
click at [1278, 494] on div "factory_item 304SS Polished 25.4X25.4X1.6 6 2.12.21 Midway Metals T.E. 10 $60.0…" at bounding box center [605, 503] width 1893 height 43
type input "$1.93"
drag, startPoint x: 1428, startPoint y: 502, endPoint x: 1360, endPoint y: 497, distance: 68.2
click at [1360, 497] on div "factory_item 304SS Polished 25.4X25.4X1.6 6 2.12.21 Midway Metals T.E. 10 $60.0…" at bounding box center [605, 503] width 1893 height 43
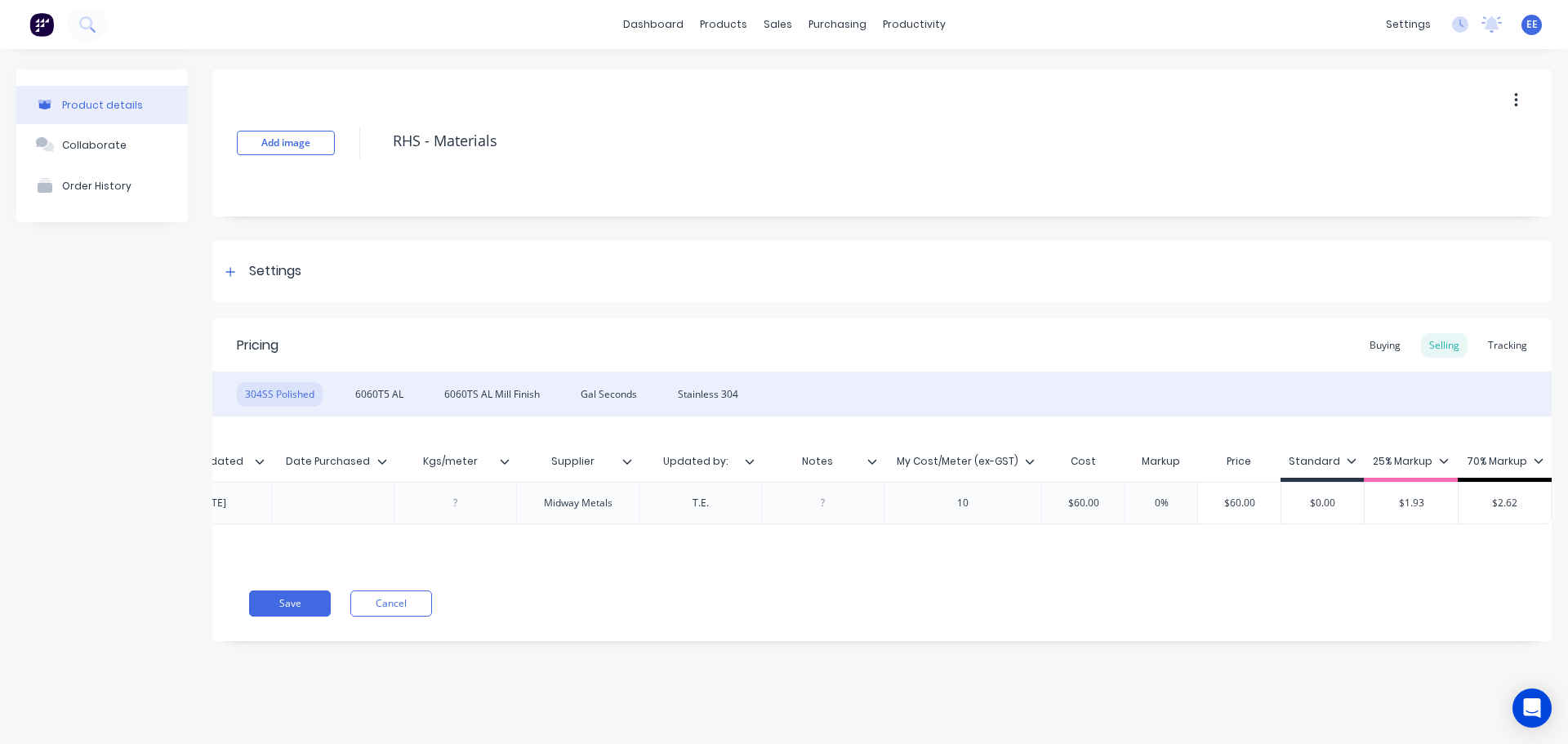
click at [1429, 496] on input "$1.93" at bounding box center [1411, 503] width 93 height 15
drag, startPoint x: 1430, startPoint y: 504, endPoint x: 1380, endPoint y: 503, distance: 50.0
click at [1380, 503] on input "$1.93" at bounding box center [1411, 503] width 93 height 15
drag, startPoint x: 1172, startPoint y: 502, endPoint x: 1130, endPoint y: 503, distance: 42.0
click at [1130, 503] on input "0%" at bounding box center [1162, 503] width 82 height 15
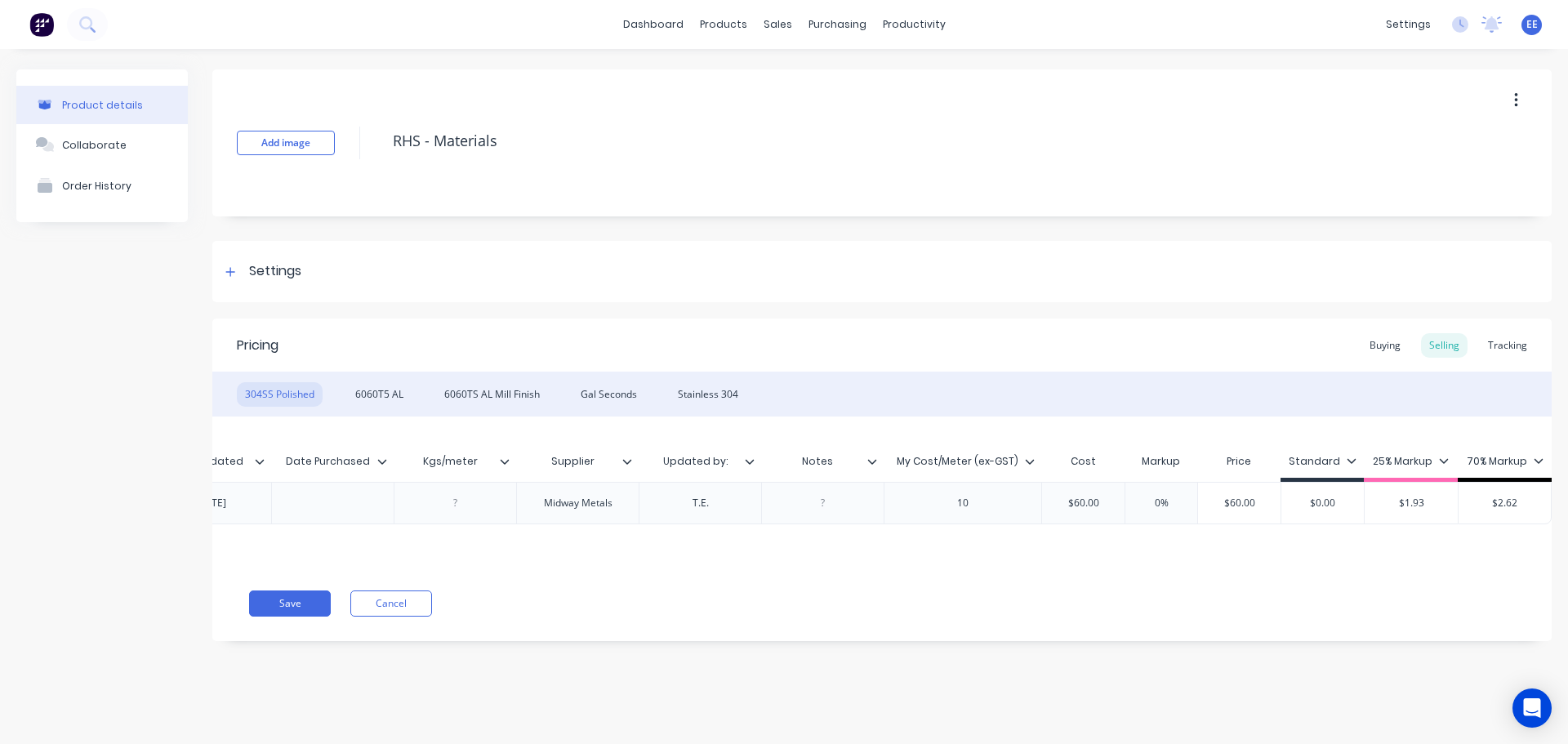
type textarea "x"
type input "2"
type textarea "x"
type input "25"
type input "$75.00"
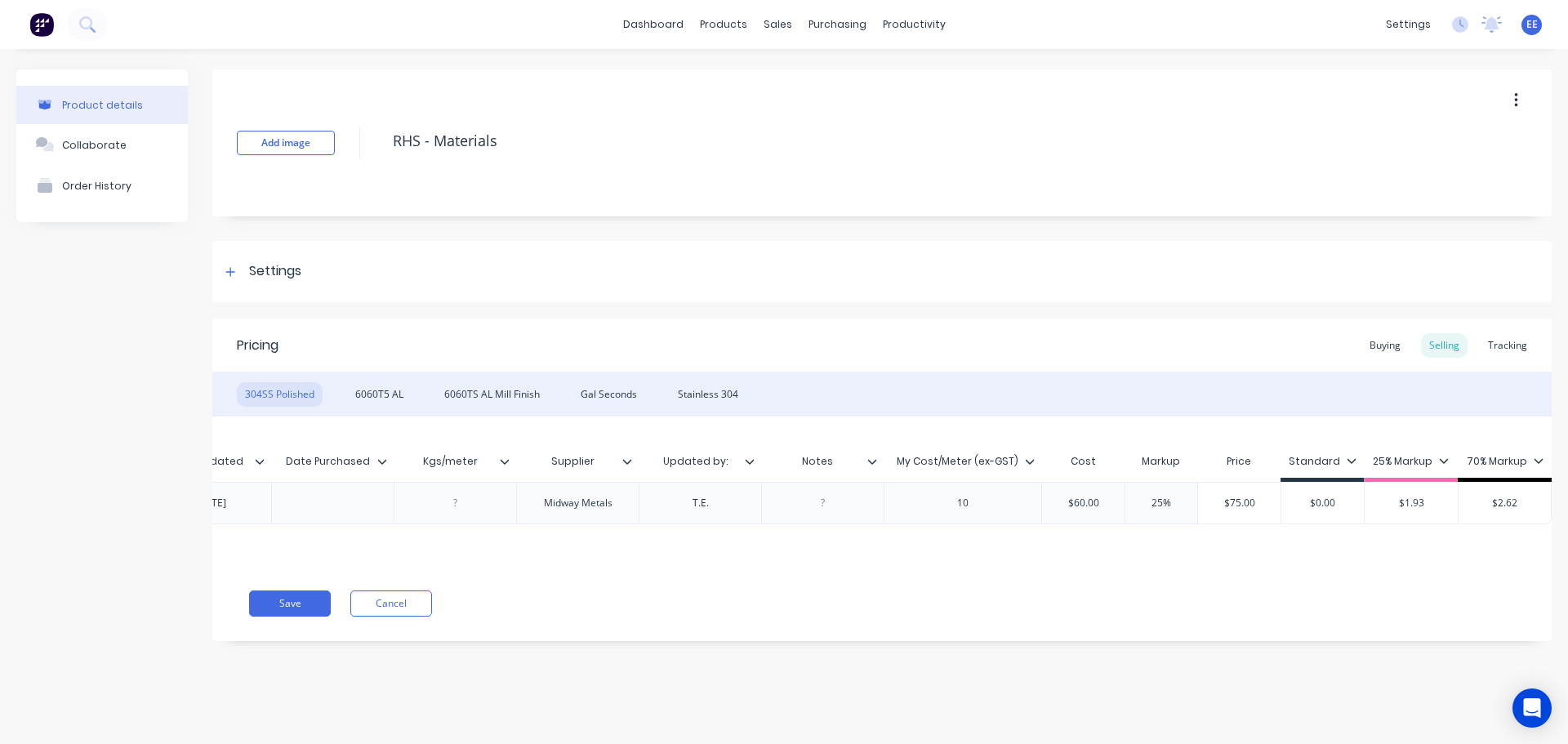
drag, startPoint x: 1345, startPoint y: 510, endPoint x: 1289, endPoint y: 509, distance: 56.0
click at [1289, 509] on input "$0.00" at bounding box center [1322, 503] width 83 height 15
drag, startPoint x: 1444, startPoint y: 508, endPoint x: 1387, endPoint y: 501, distance: 57.4
click at [1387, 501] on input "$1.93" at bounding box center [1411, 503] width 93 height 15
type textarea "x"
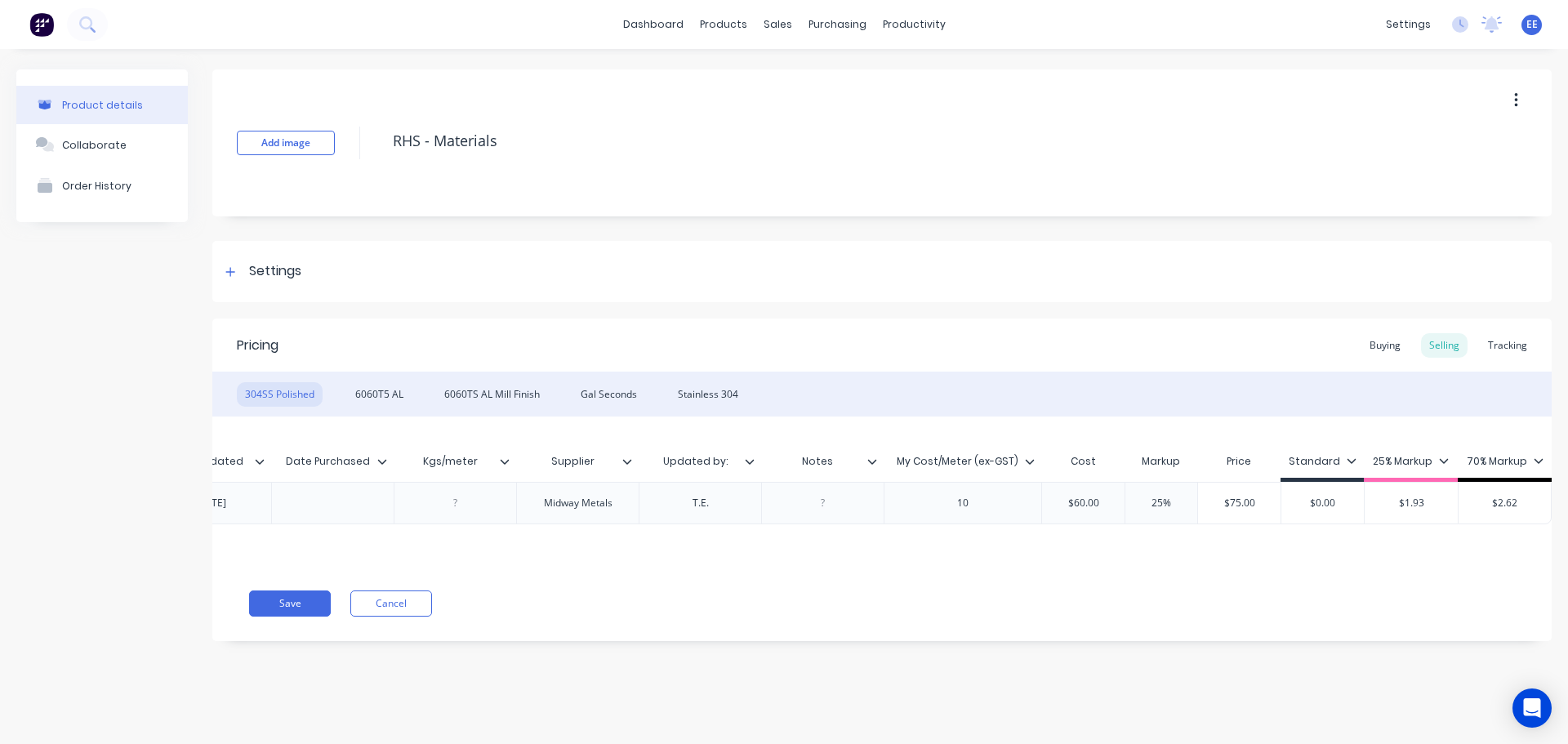
type input "1"
type textarea "x"
type input "12"
type textarea "x"
type input "12."
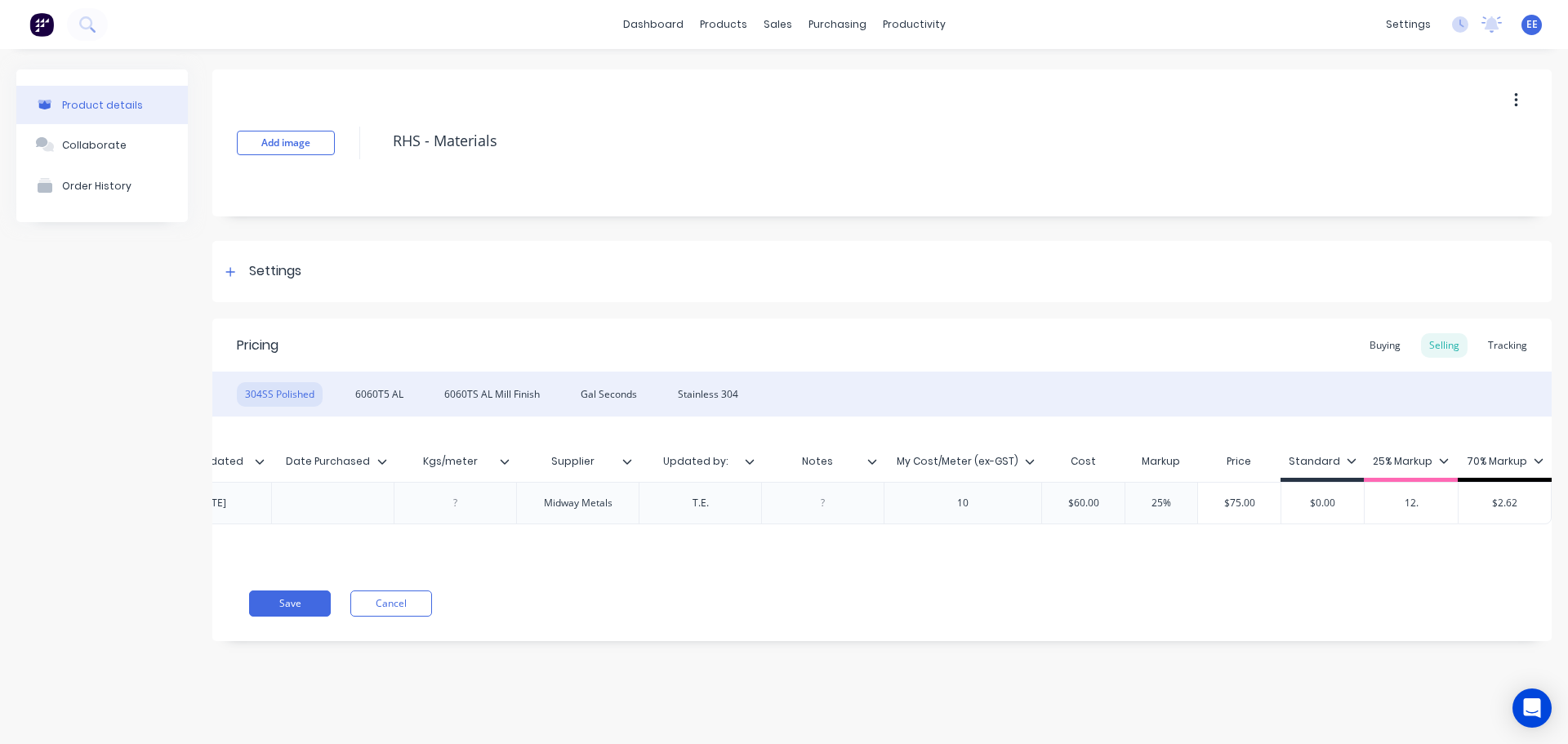
type textarea "x"
type input "12.5"
type input "$2.62"
type textarea "x"
type input "$2."
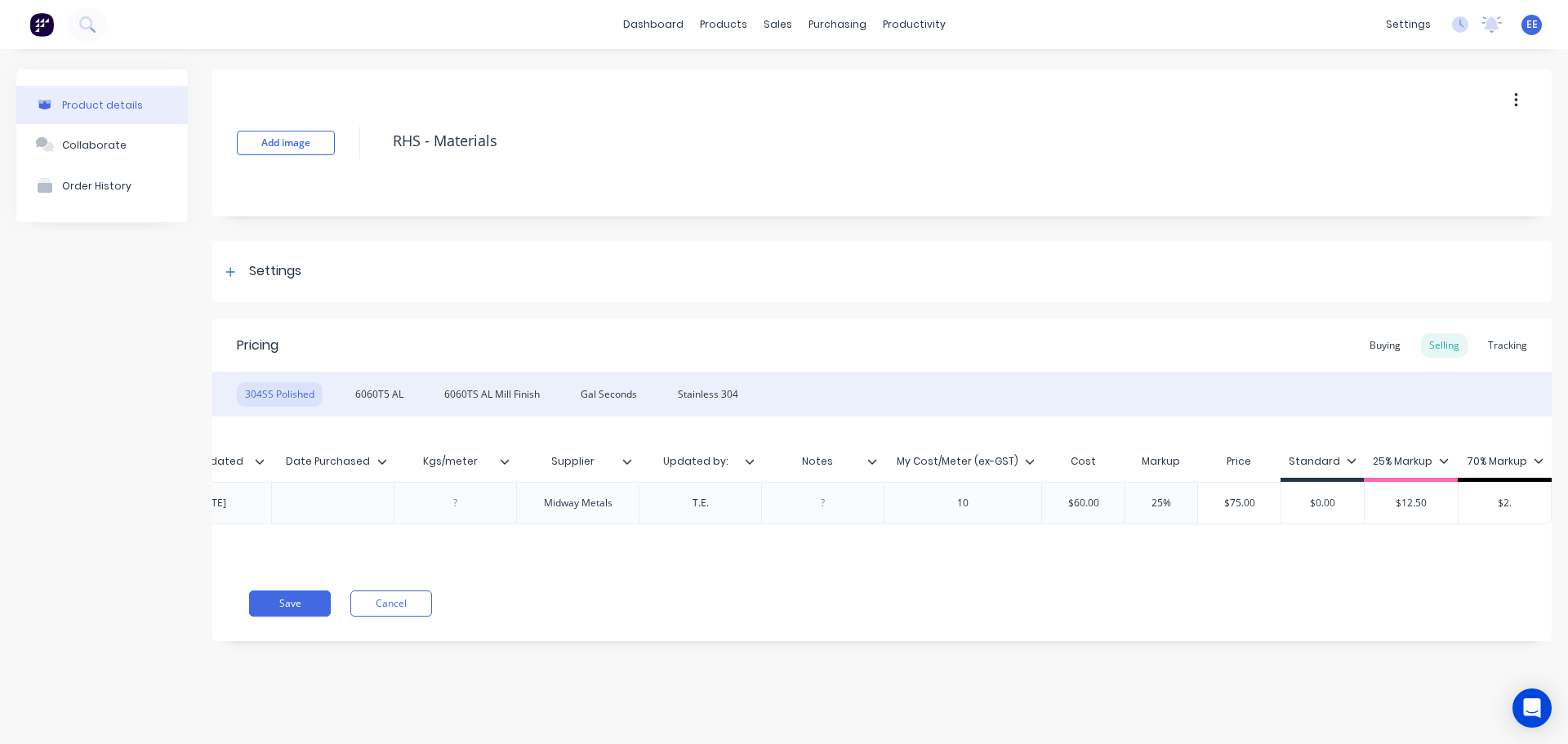
type textarea "x"
type input "$2"
type textarea "x"
type input "$"
type textarea "x"
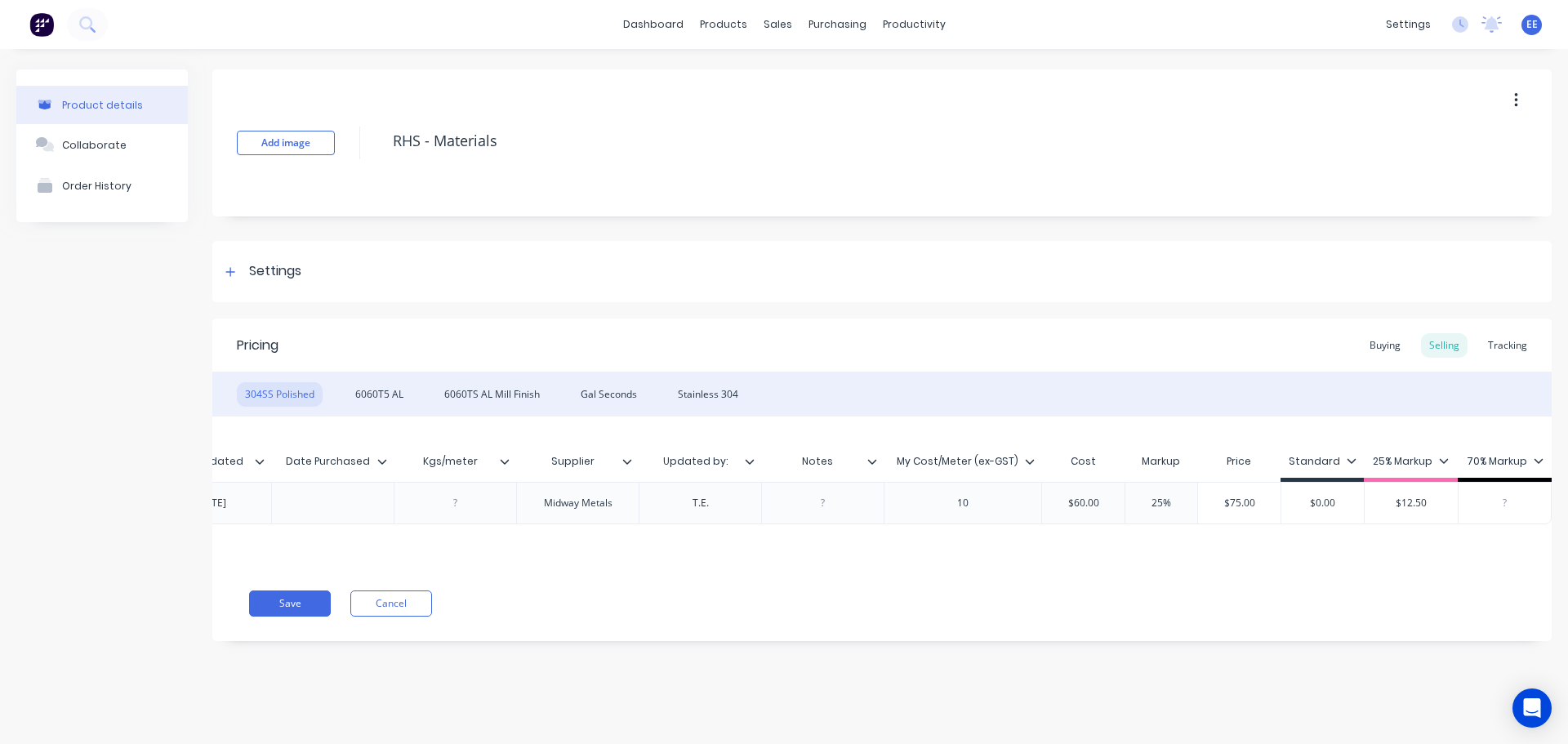
type textarea "x"
type input "1"
type textarea "x"
type input "17"
click at [1358, 540] on div "Xero Item # Material Size Length Date updated Date Purchased Kgs/meter Supplier…" at bounding box center [882, 490] width 1340 height 149
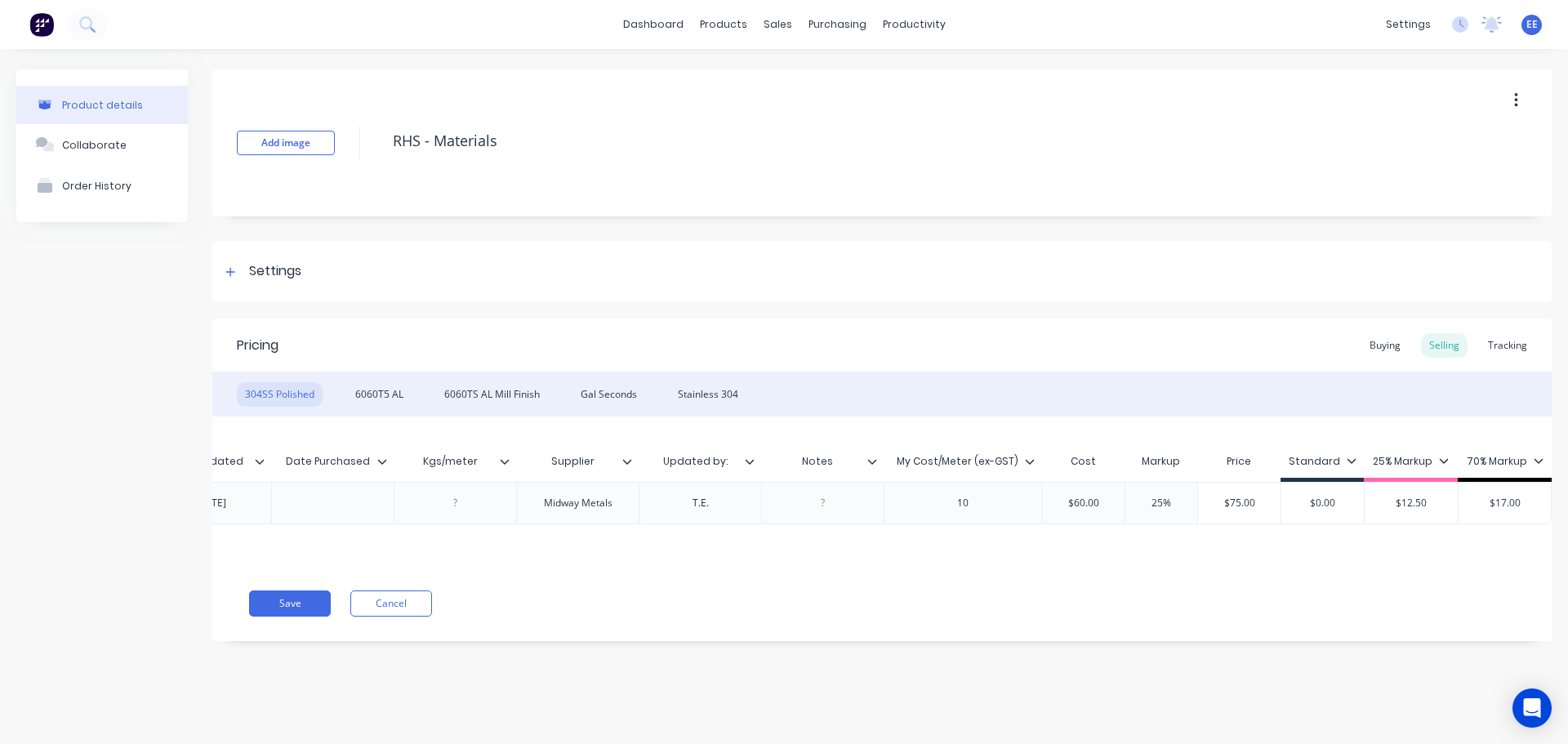
type input "$60.00"
click at [1103, 499] on input "$60.00" at bounding box center [1083, 503] width 83 height 15
click at [974, 462] on input "My Cost/Meter (ex-GST)" at bounding box center [958, 461] width 148 height 15
drag, startPoint x: 1019, startPoint y: 459, endPoint x: 873, endPoint y: 465, distance: 146.1
click at [873, 465] on div "Xero Item # Material Size Length Date updated Date Purchased Kgs/meter Supplier…" at bounding box center [605, 463] width 1893 height 37
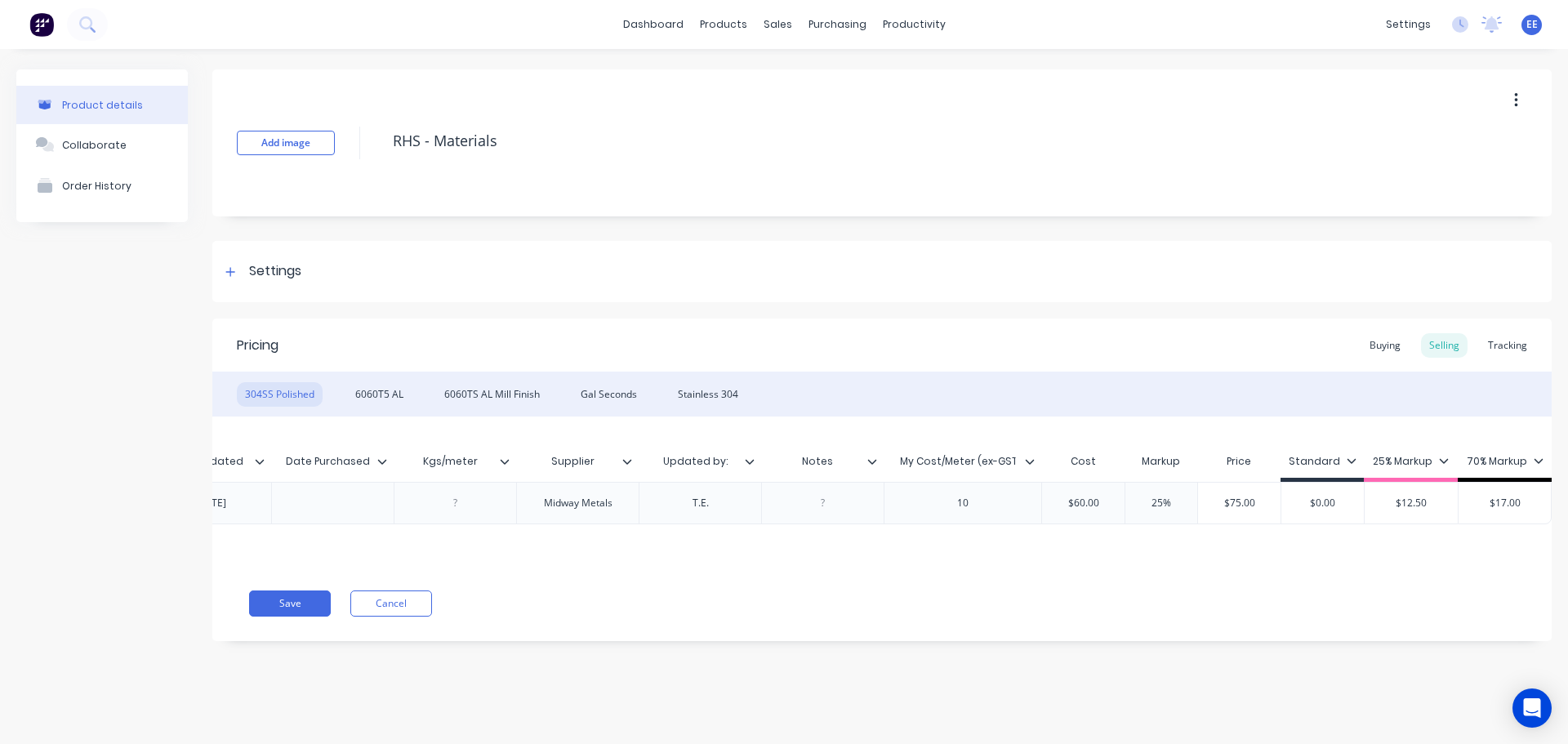
paste input "cost/length"
type input "My cost/length (ex-GST)"
type textarea "x"
drag, startPoint x: 981, startPoint y: 505, endPoint x: 937, endPoint y: 510, distance: 44.3
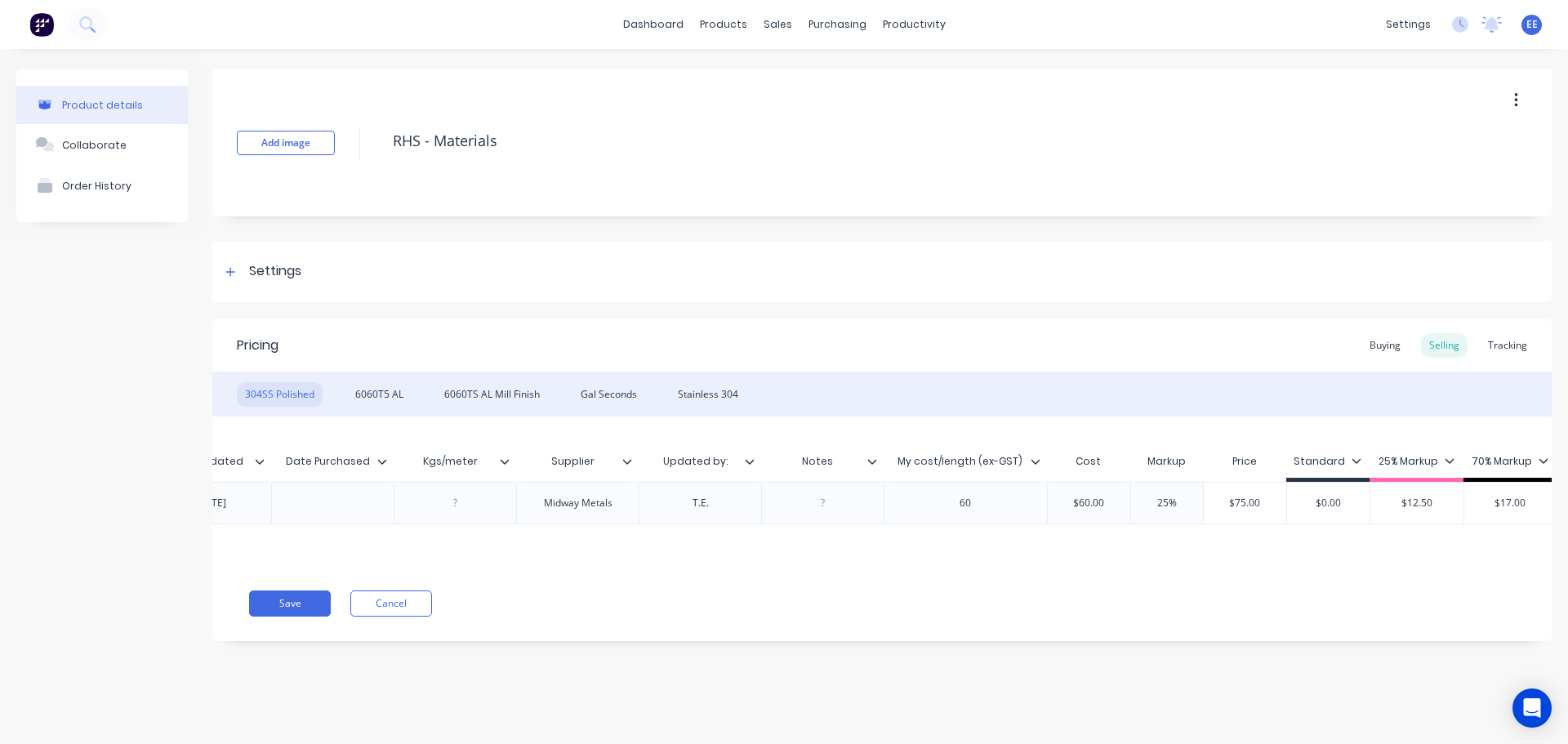
type textarea "x"
type input "1"
click at [1354, 506] on input "$0.00" at bounding box center [1339, 503] width 83 height 15
drag, startPoint x: 1106, startPoint y: 500, endPoint x: 1031, endPoint y: 499, distance: 75.0
click at [1031, 499] on div "factory_item 304SS Polished 25.4X25.4X1.6 6 2.12.21 Midway Metals T.E. 60 $10.0…" at bounding box center [613, 503] width 1910 height 43
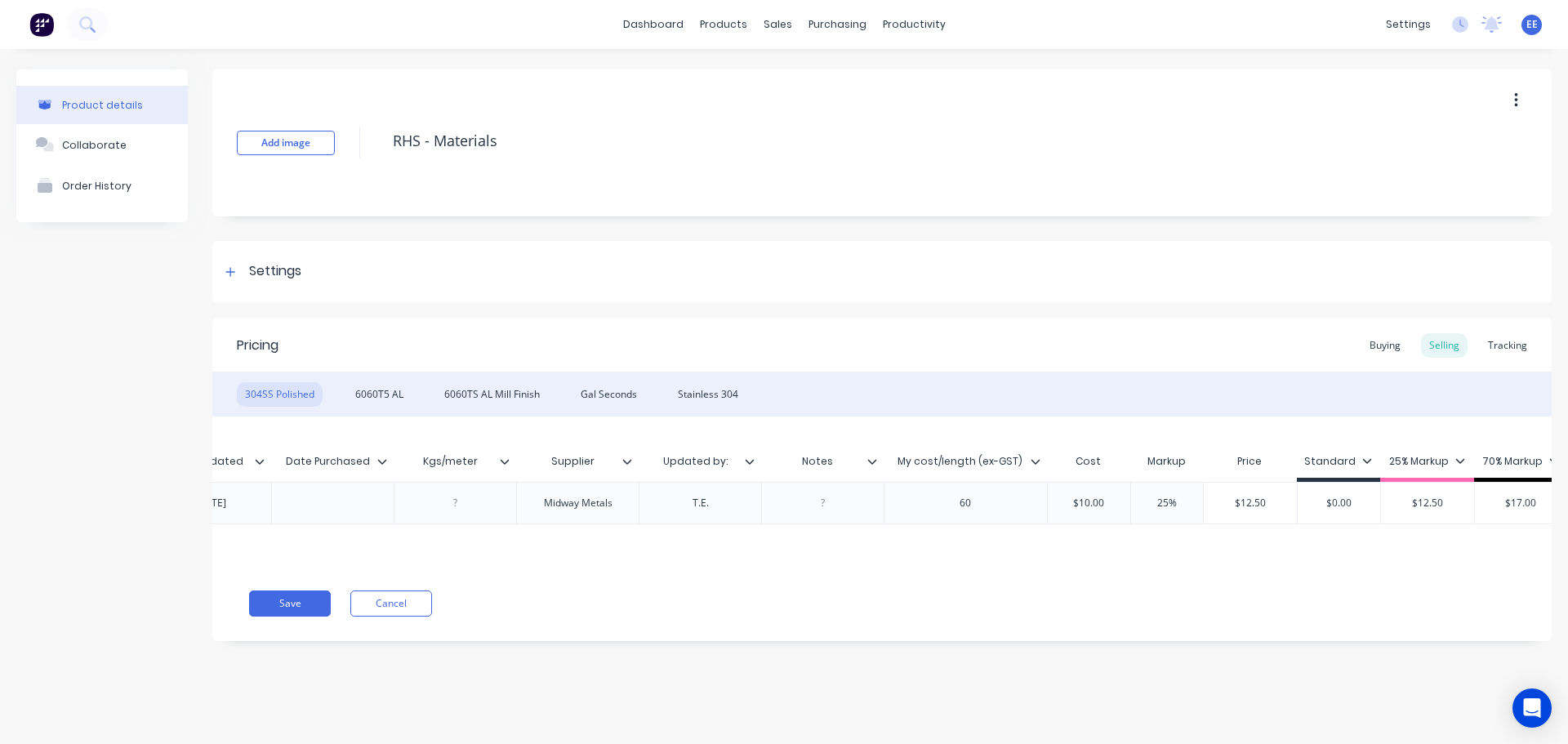
drag, startPoint x: 1354, startPoint y: 504, endPoint x: 1291, endPoint y: 503, distance: 63.0
click at [1291, 503] on div "factory_item 304SS Polished 25.4X25.4X1.6 6 2.12.21 Midway Metals T.E. 60 $10.0…" at bounding box center [613, 503] width 1910 height 43
paste input "1"
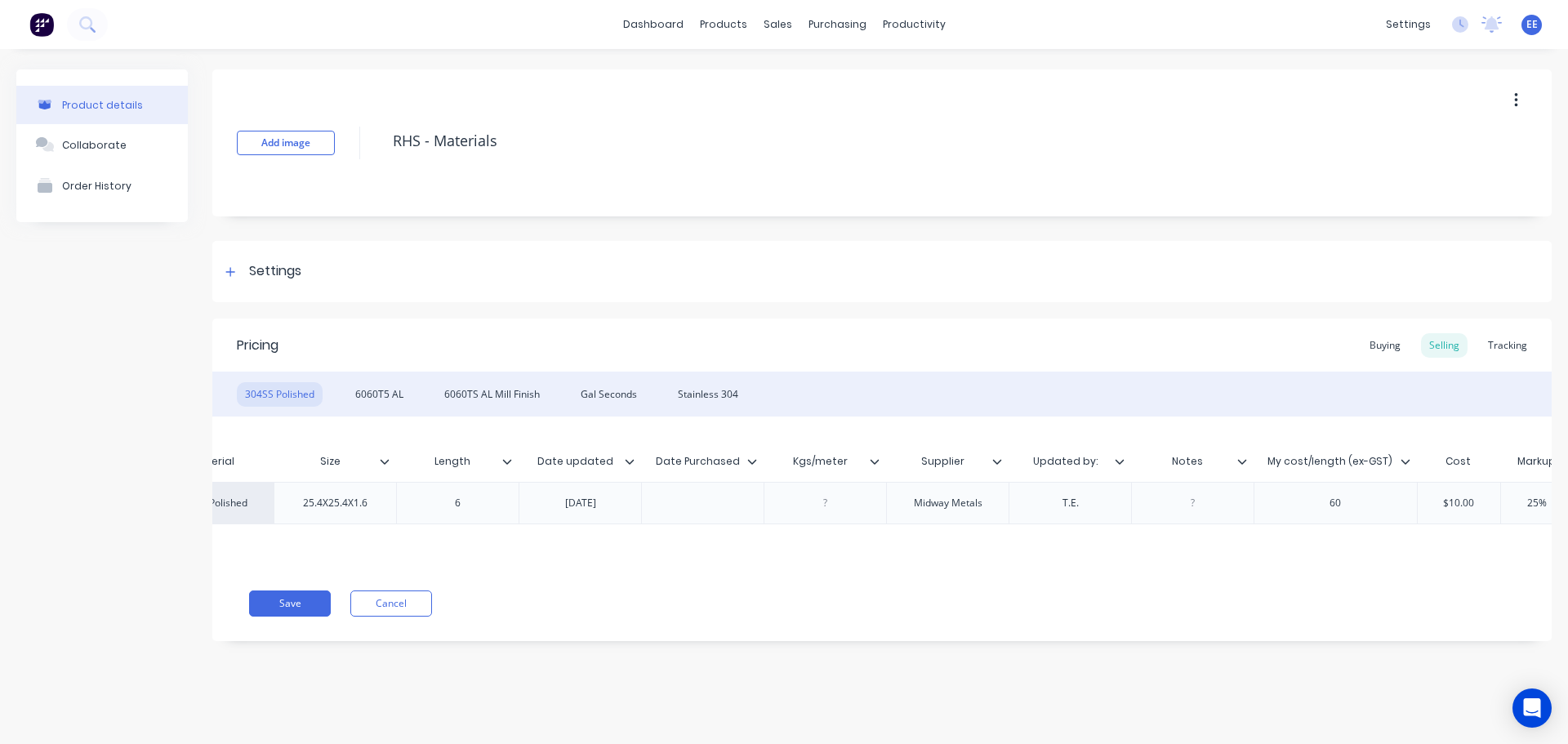
scroll to position [0, 0]
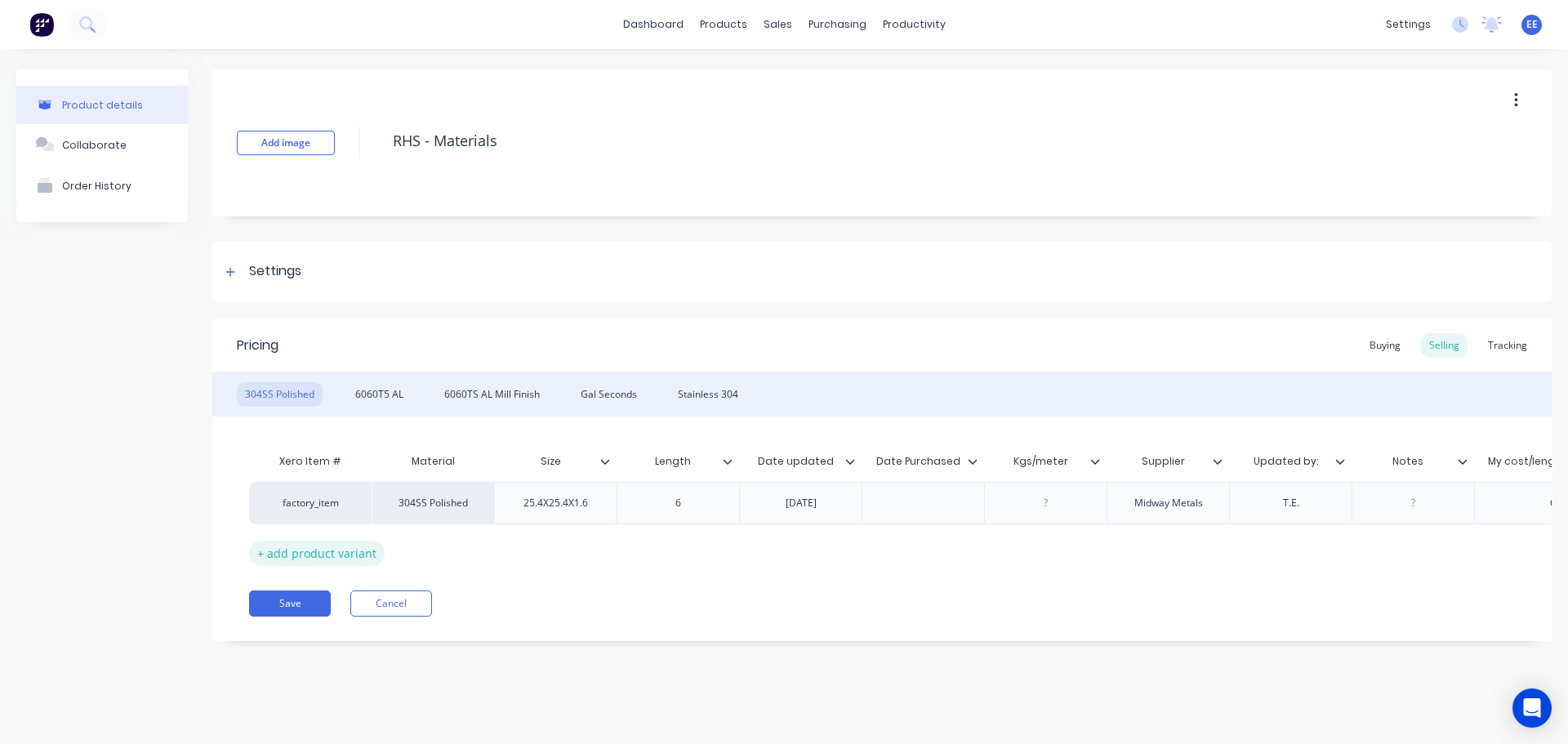
click at [272, 554] on div "+ add product variant" at bounding box center [317, 552] width 136 height 25
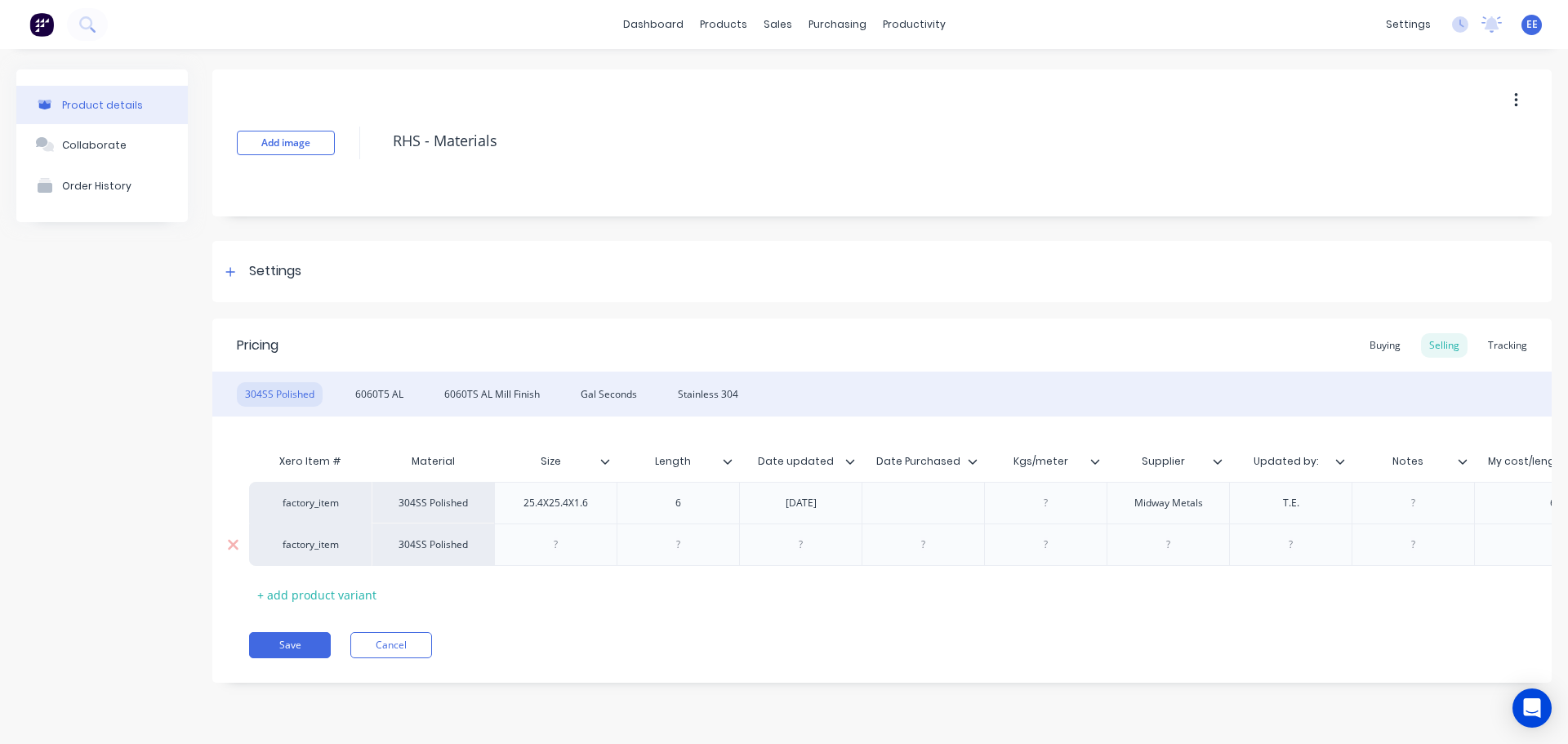
click at [560, 543] on div at bounding box center [556, 544] width 82 height 21
paste div
click at [697, 540] on div at bounding box center [679, 544] width 82 height 21
click at [809, 538] on div at bounding box center [801, 544] width 82 height 21
click at [821, 553] on div at bounding box center [801, 544] width 82 height 21
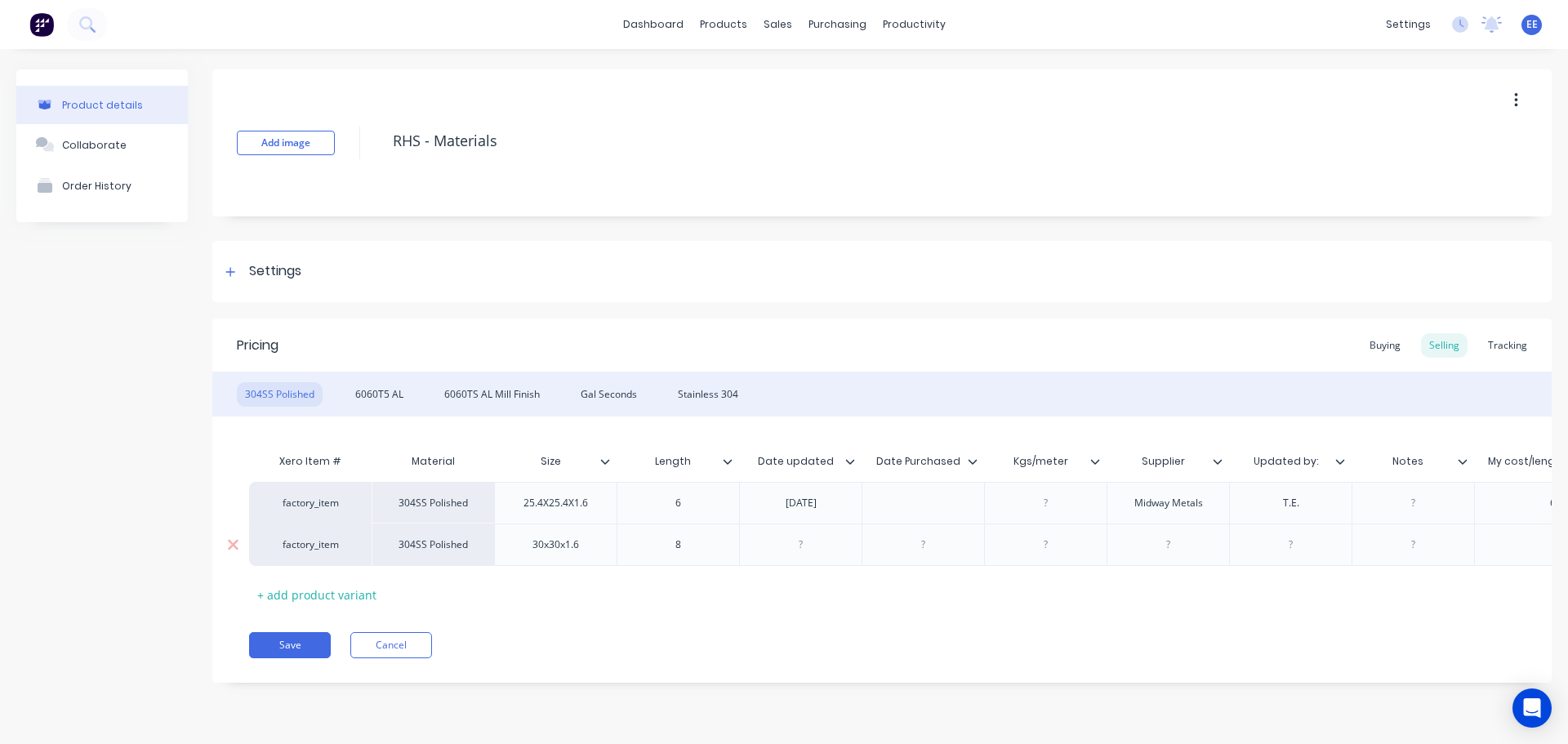
paste div
click at [1089, 539] on div at bounding box center [1045, 544] width 123 height 43
click at [835, 548] on div at bounding box center [801, 544] width 82 height 21
click at [936, 546] on div at bounding box center [924, 544] width 82 height 21
click at [1065, 541] on div at bounding box center [1047, 544] width 82 height 21
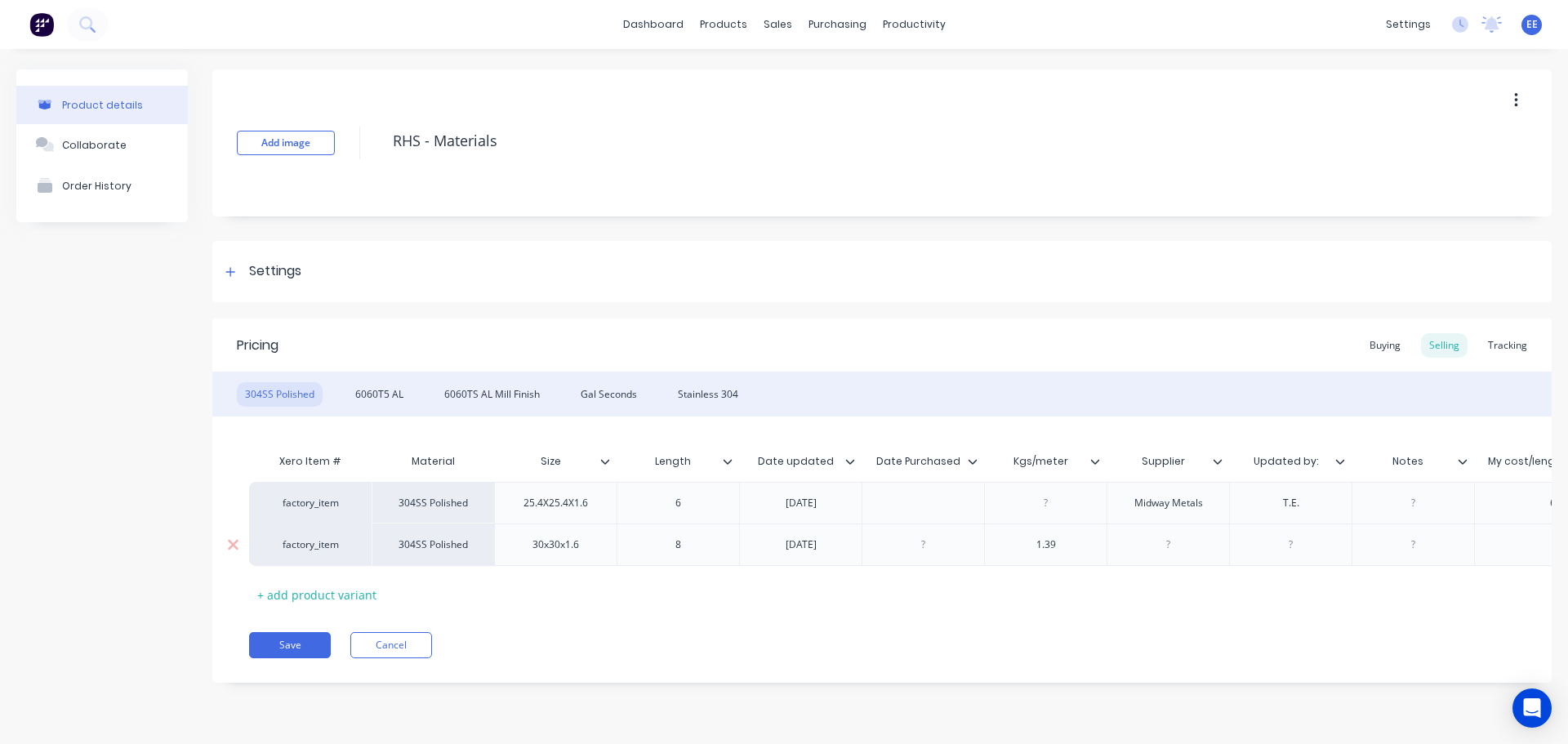
click at [1181, 556] on div at bounding box center [1168, 544] width 123 height 43
paste div
click at [1286, 550] on div "factory_item 304SS Polished 30x30x1.6 8 8.10.21 1.39 Southern Steel Supplies Pt…" at bounding box center [1246, 544] width 1992 height 43
click at [1370, 506] on div "T.E." at bounding box center [1374, 503] width 82 height 21
click at [1374, 506] on div "T.E." at bounding box center [1374, 503] width 82 height 21
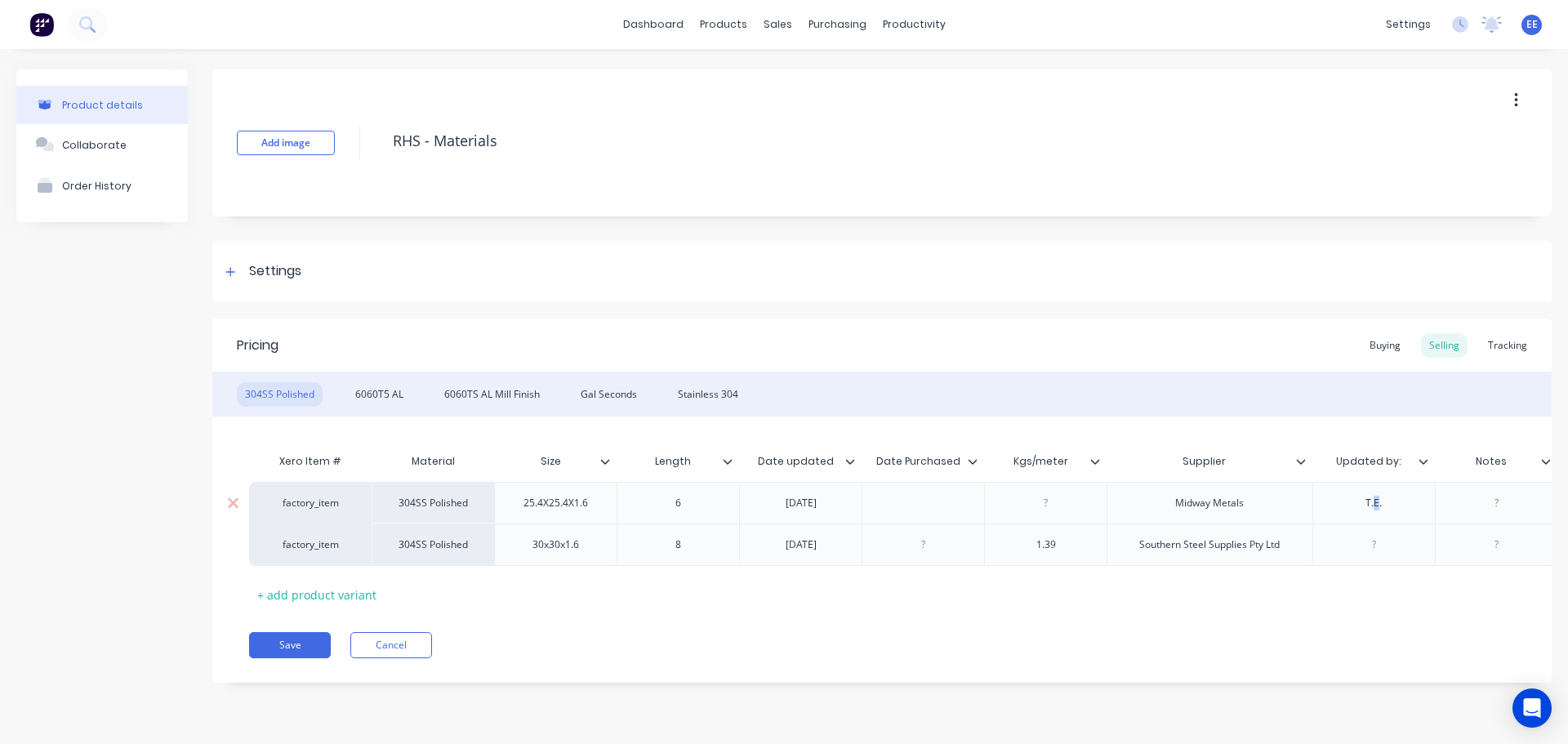
click at [1375, 506] on div "T.E." at bounding box center [1374, 503] width 82 height 21
copy div "T.E."
click at [1372, 535] on div at bounding box center [1374, 544] width 82 height 21
paste div
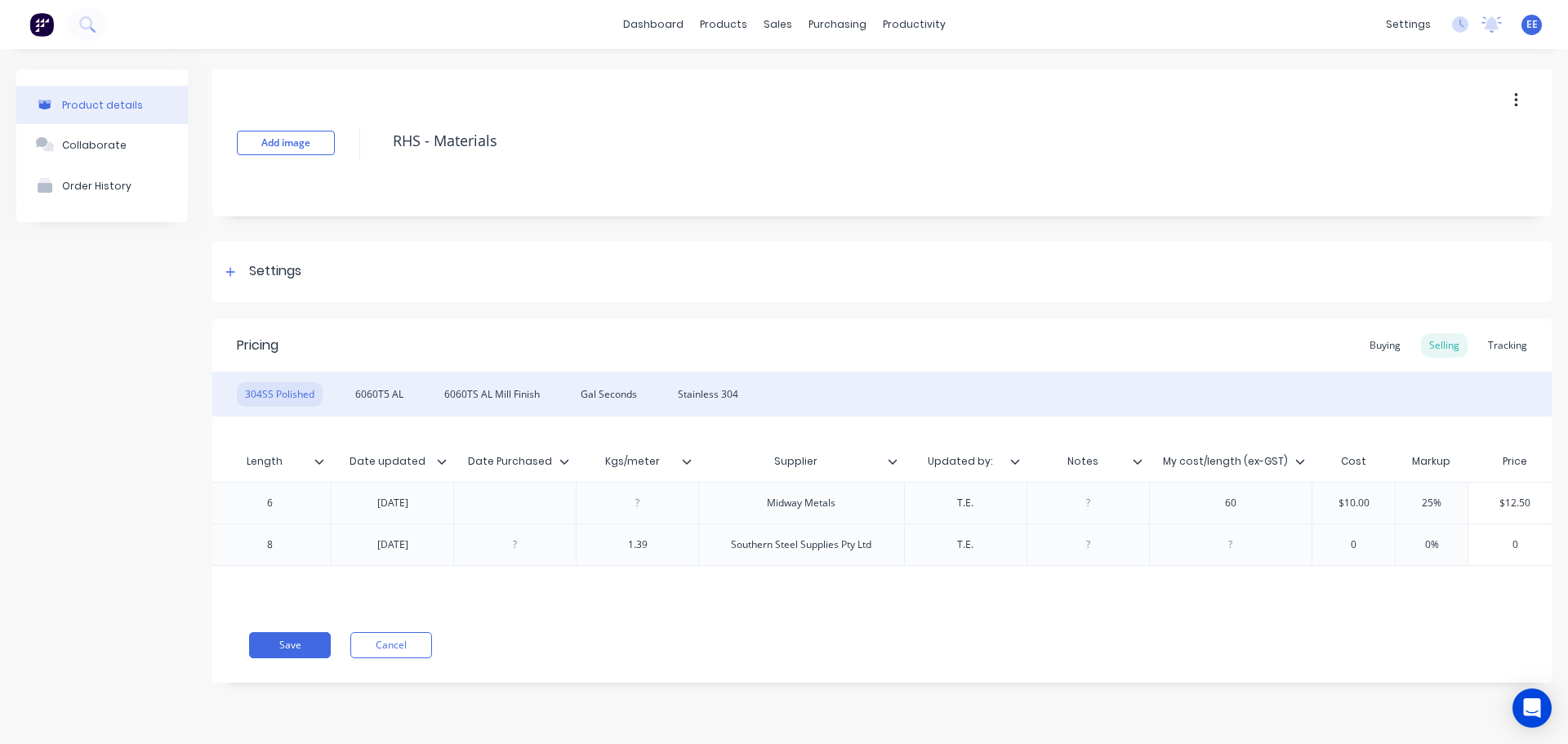
scroll to position [0, 411]
click at [1223, 547] on div at bounding box center [1229, 544] width 82 height 21
click at [1220, 504] on div "60" at bounding box center [1229, 503] width 82 height 21
click at [1184, 547] on div "30.88" at bounding box center [1228, 544] width 163 height 43
click at [1215, 545] on div "30.88" at bounding box center [1229, 544] width 82 height 21
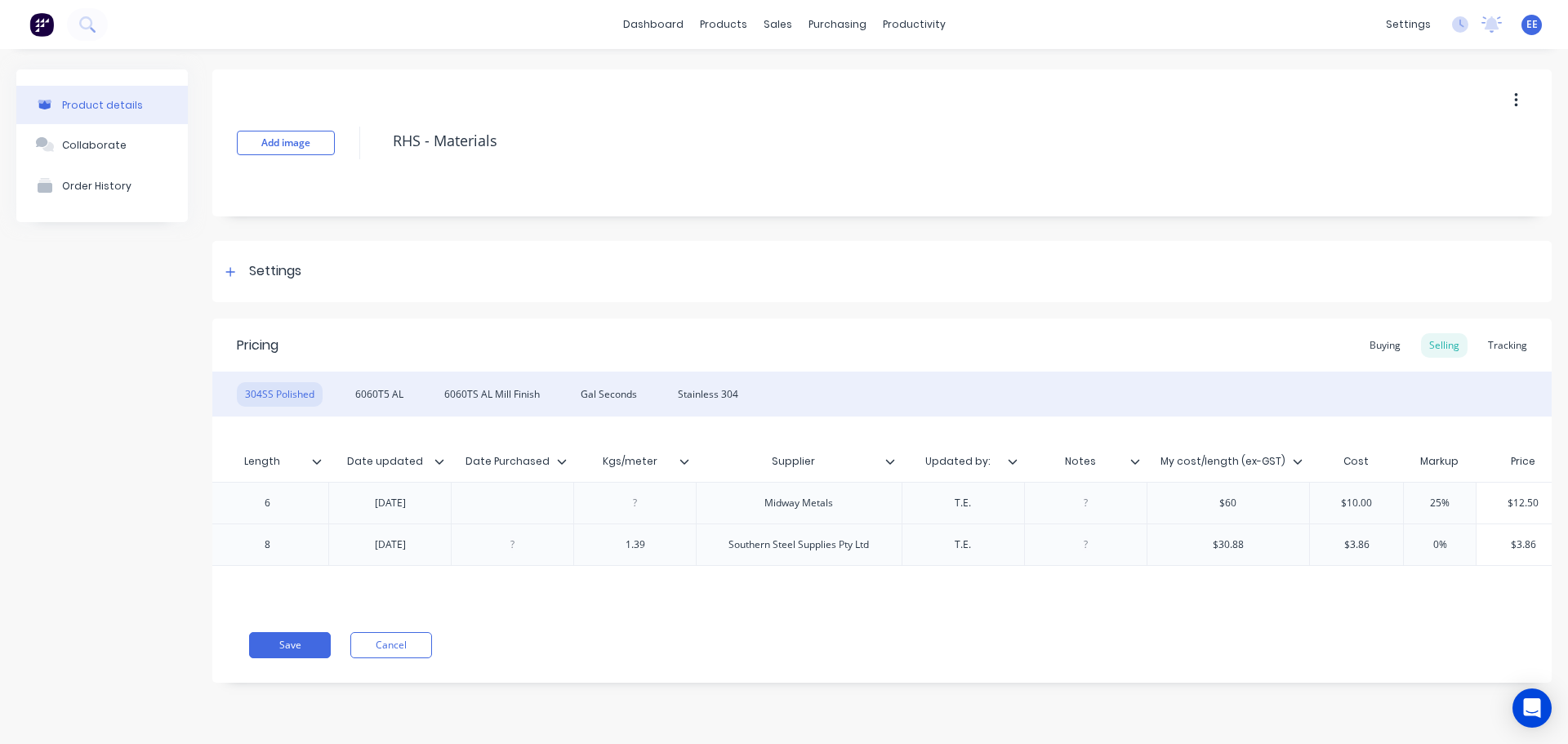
drag, startPoint x: 1423, startPoint y: 539, endPoint x: 1453, endPoint y: 539, distance: 30.0
click at [1453, 539] on input "0%" at bounding box center [1440, 544] width 82 height 15
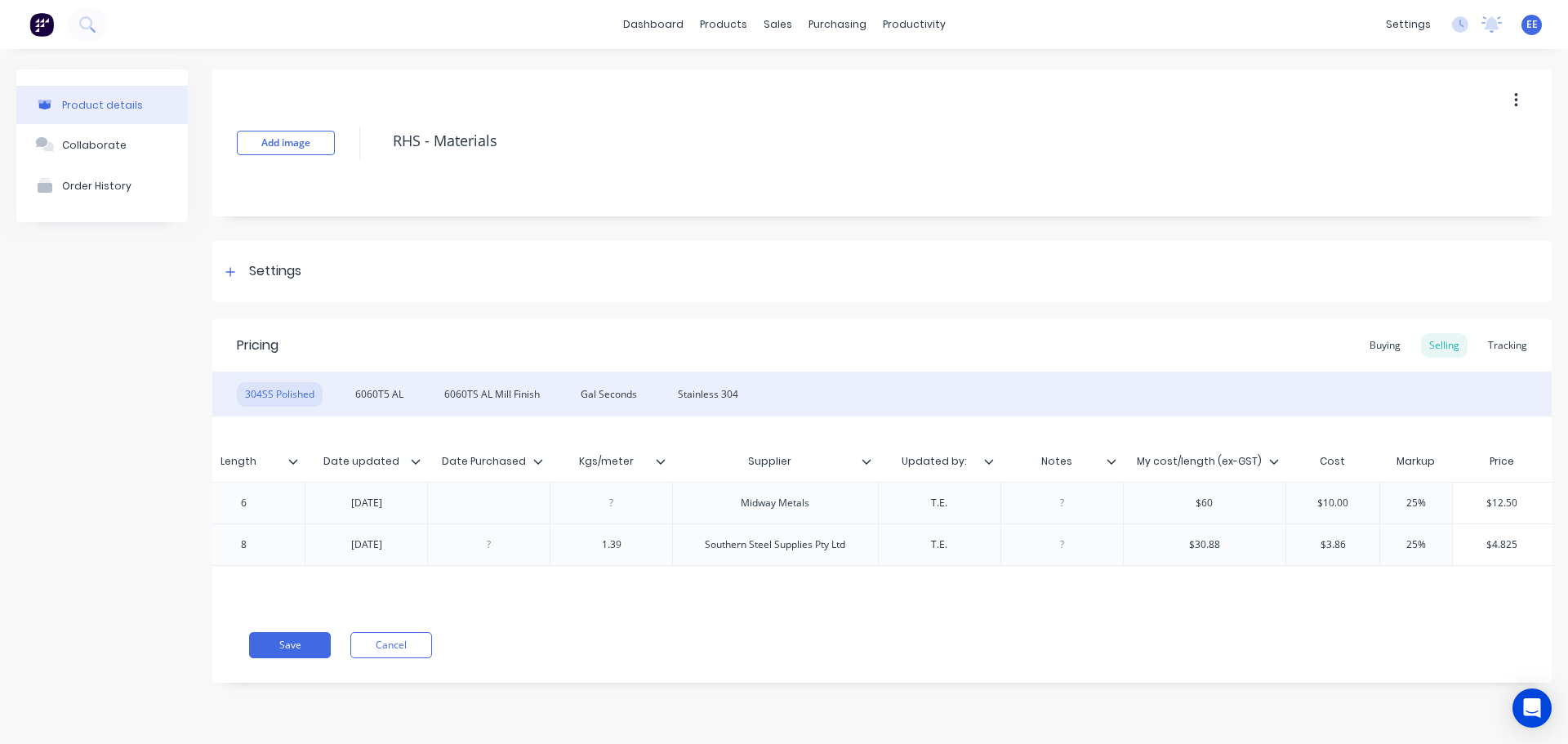
scroll to position [0, 706]
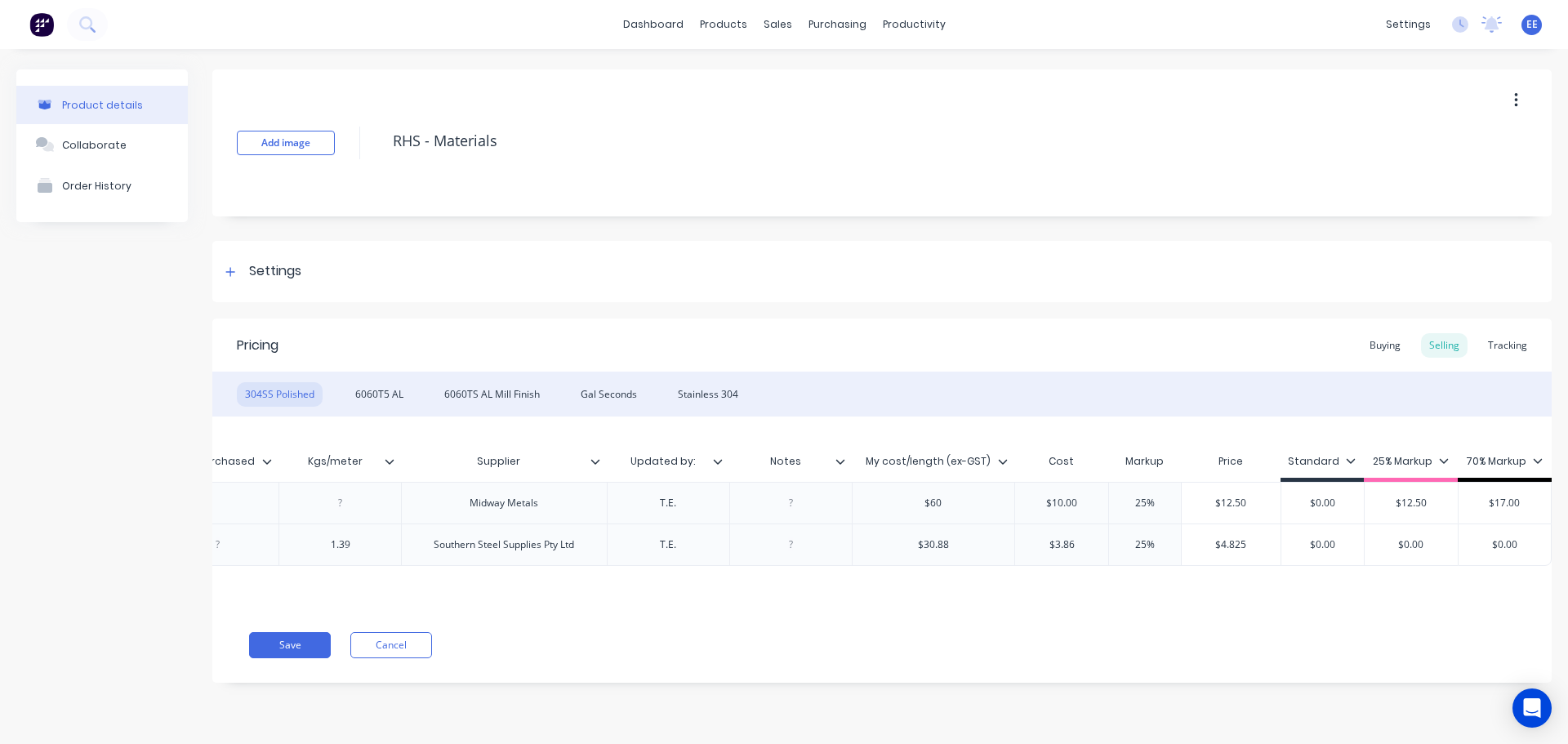
click at [1435, 541] on input "$0.00" at bounding box center [1411, 544] width 93 height 15
drag, startPoint x: 1435, startPoint y: 541, endPoint x: 1395, endPoint y: 541, distance: 40.0
click at [1395, 541] on input "$0.00" at bounding box center [1411, 544] width 93 height 15
drag, startPoint x: 1216, startPoint y: 543, endPoint x: 1263, endPoint y: 541, distance: 47.0
click at [1263, 541] on input "$4.825" at bounding box center [1231, 544] width 98 height 15
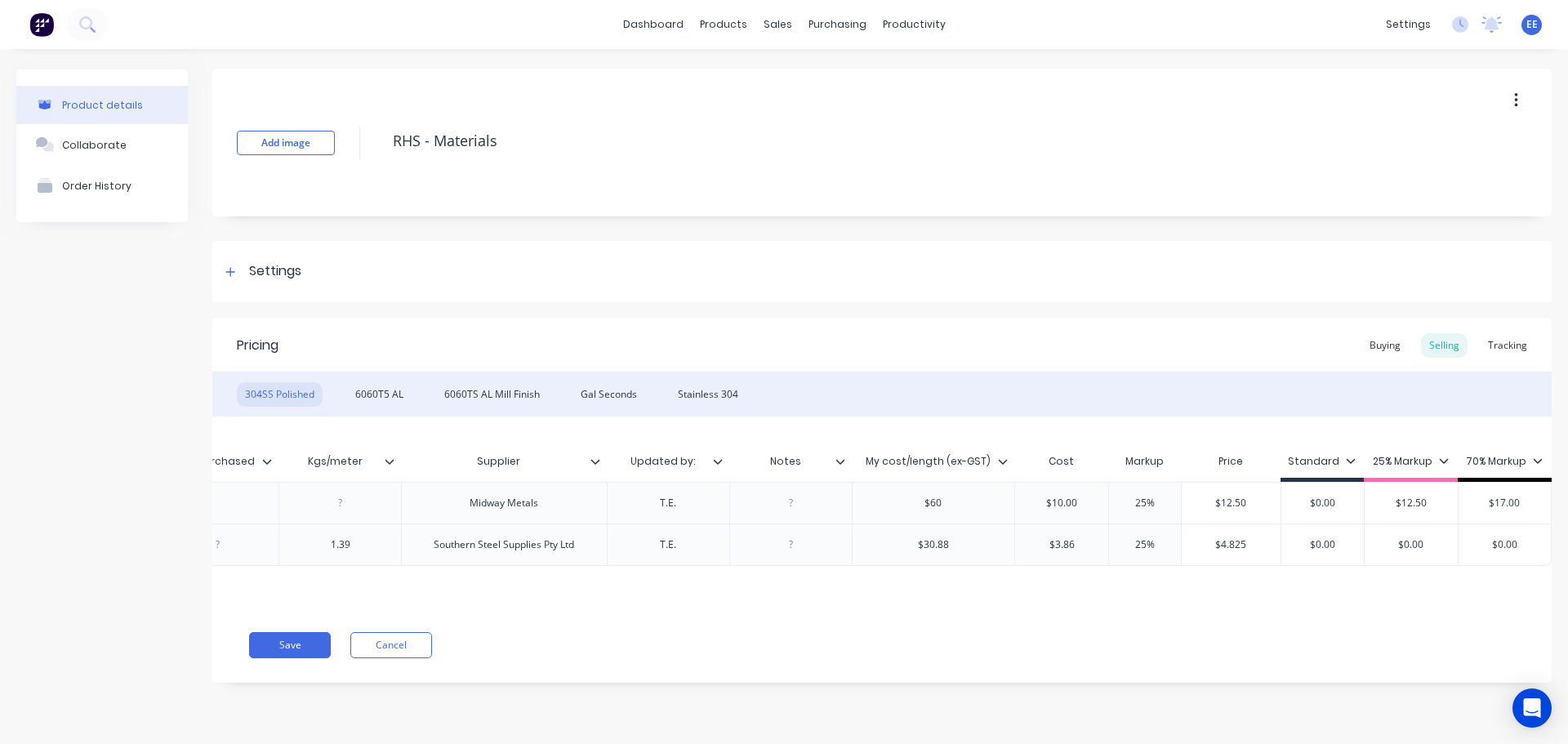
drag, startPoint x: 1436, startPoint y: 543, endPoint x: 1369, endPoint y: 543, distance: 67.0
click at [1369, 543] on input "$0.00" at bounding box center [1411, 544] width 93 height 15
paste input "4.825"
click at [1442, 548] on input "$4.825" at bounding box center [1411, 544] width 93 height 15
click at [1239, 555] on div "$4.825" at bounding box center [1231, 544] width 98 height 41
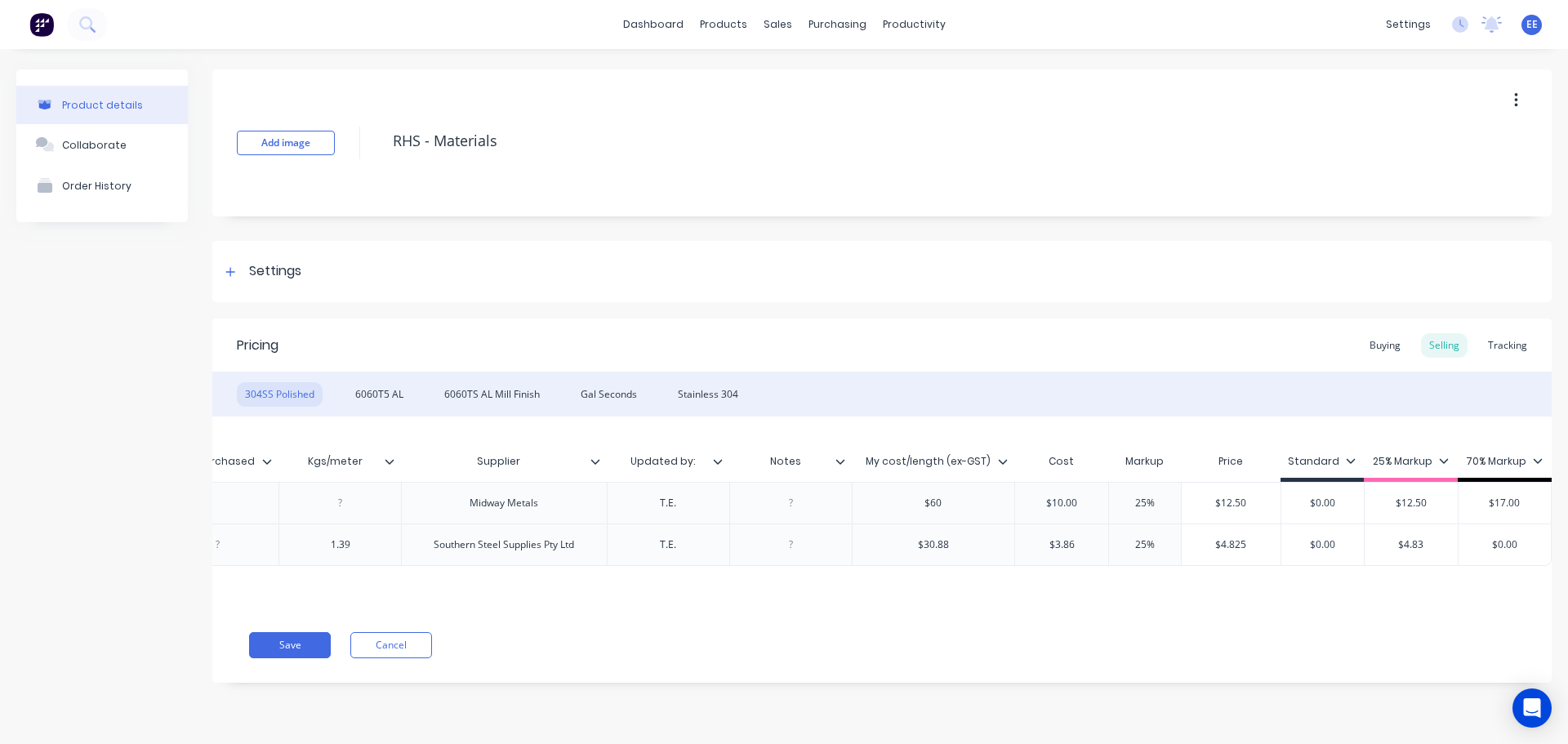
drag, startPoint x: 1157, startPoint y: 542, endPoint x: 1110, endPoint y: 546, distance: 47.2
click at [1117, 542] on input "25%" at bounding box center [1145, 544] width 82 height 15
drag, startPoint x: 1249, startPoint y: 544, endPoint x: 1172, endPoint y: 545, distance: 77.0
click at [1172, 545] on div "factory_item 304SS Polished 30x30x1.6 8 8.10.21 1.39 Southern Steel Supplies Pt…" at bounding box center [547, 544] width 2008 height 43
drag, startPoint x: 1484, startPoint y: 545, endPoint x: 1472, endPoint y: 544, distance: 12.0
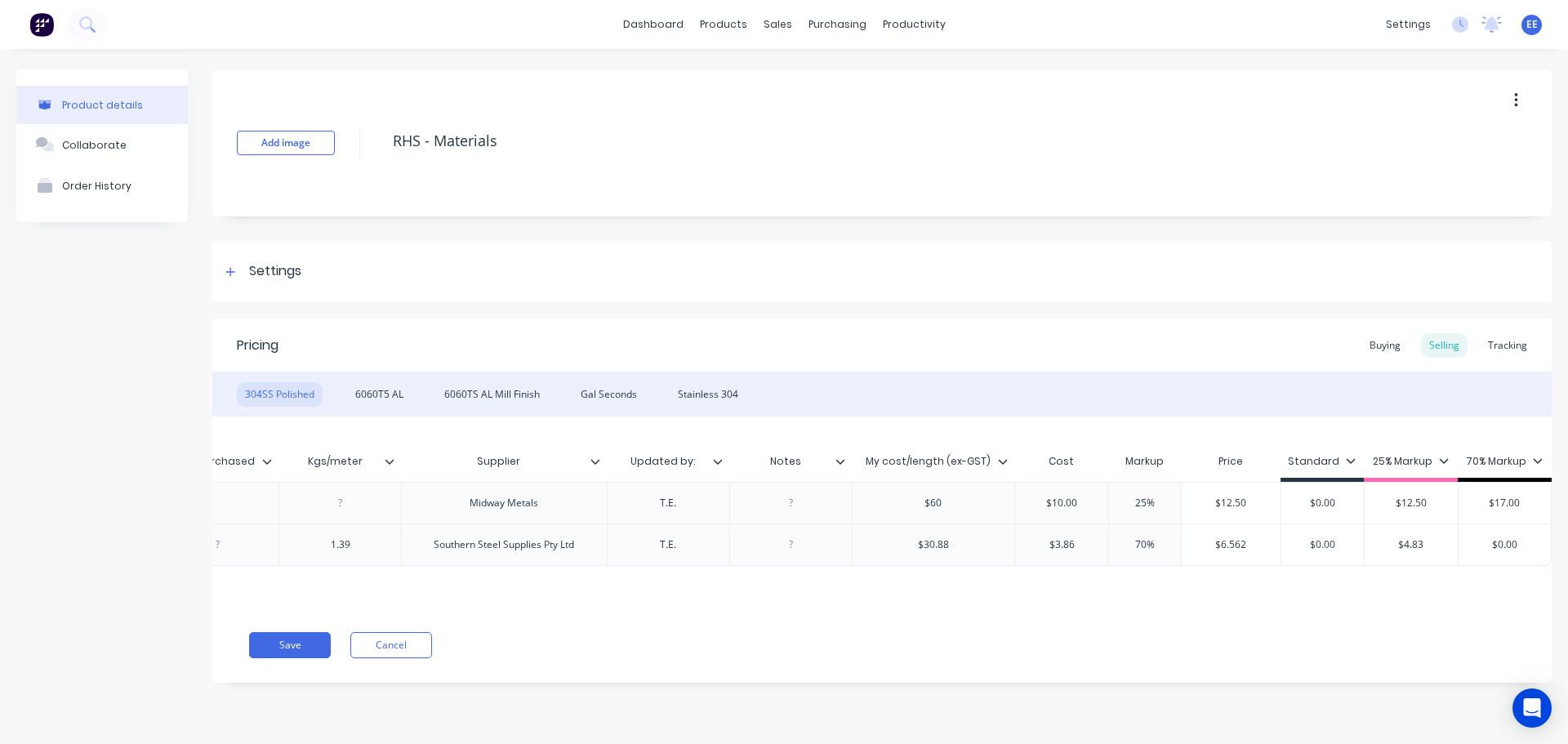
click at [1472, 544] on input "$0.00" at bounding box center [1505, 544] width 92 height 15
paste input "6.562"
drag, startPoint x: 1137, startPoint y: 543, endPoint x: 1101, endPoint y: 542, distance: 36.0
click at [1101, 542] on div "factory_item 304SS Polished 30x30x1.6 8 8.10.21 1.39 Southern Steel Supplies Pt…" at bounding box center [547, 544] width 2008 height 43
click at [1528, 547] on input "$6.562" at bounding box center [1505, 544] width 92 height 15
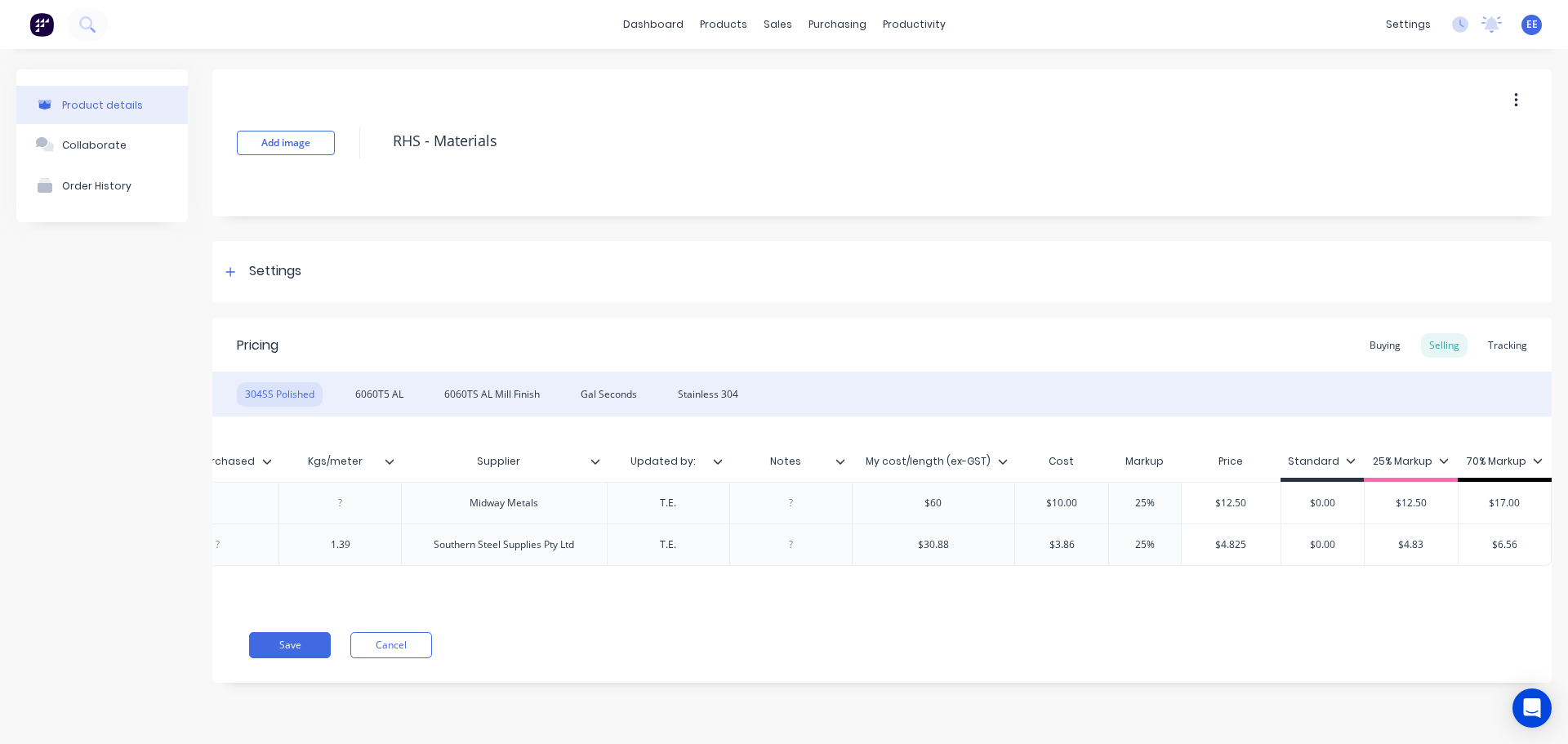
drag, startPoint x: 1393, startPoint y: 620, endPoint x: 1108, endPoint y: 630, distance: 285.2
click at [1108, 630] on div "Pricing Buying Selling Tracking 304SS Polished 6060T5 AL 6060TS AL Mill Finish …" at bounding box center [882, 500] width 1340 height 364
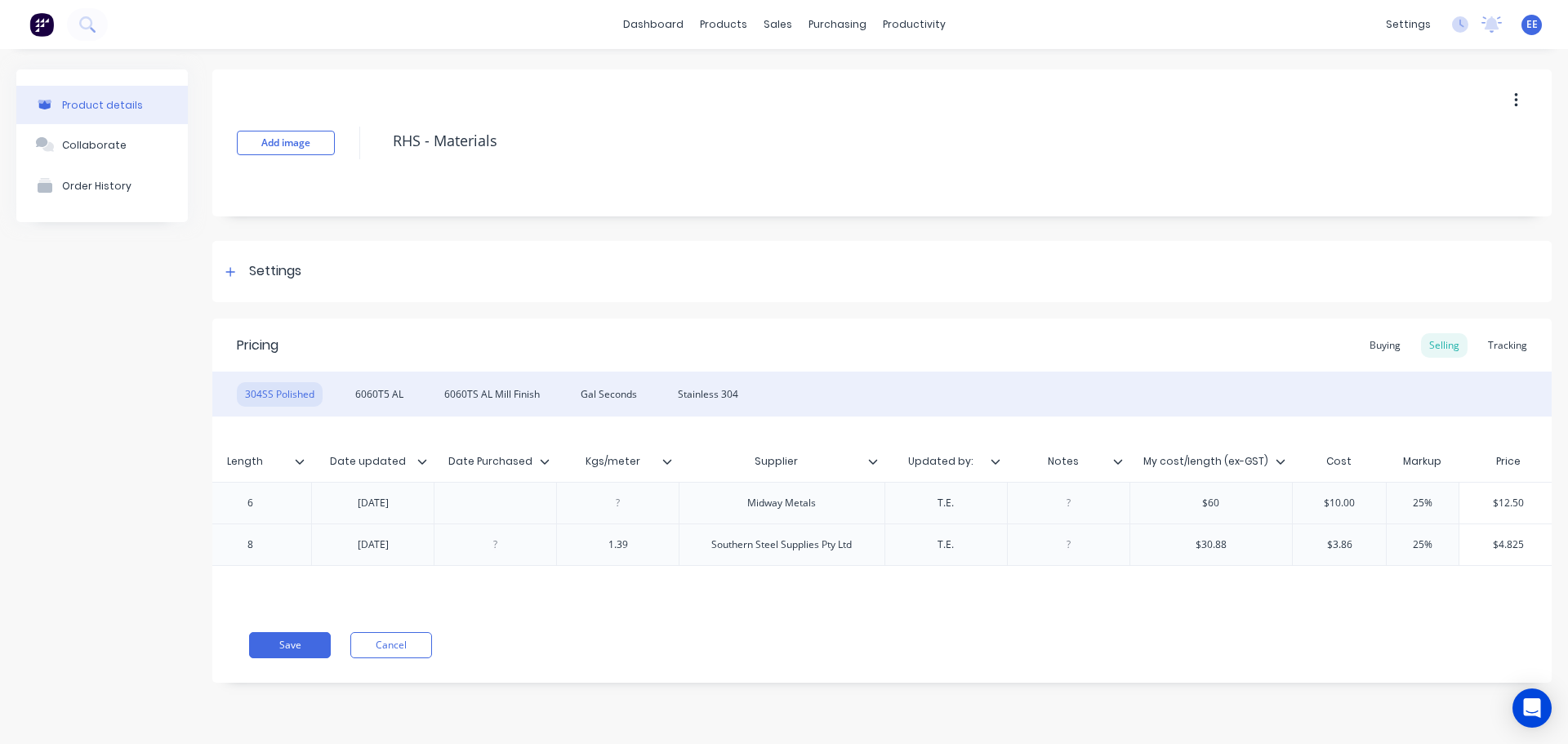
scroll to position [0, 0]
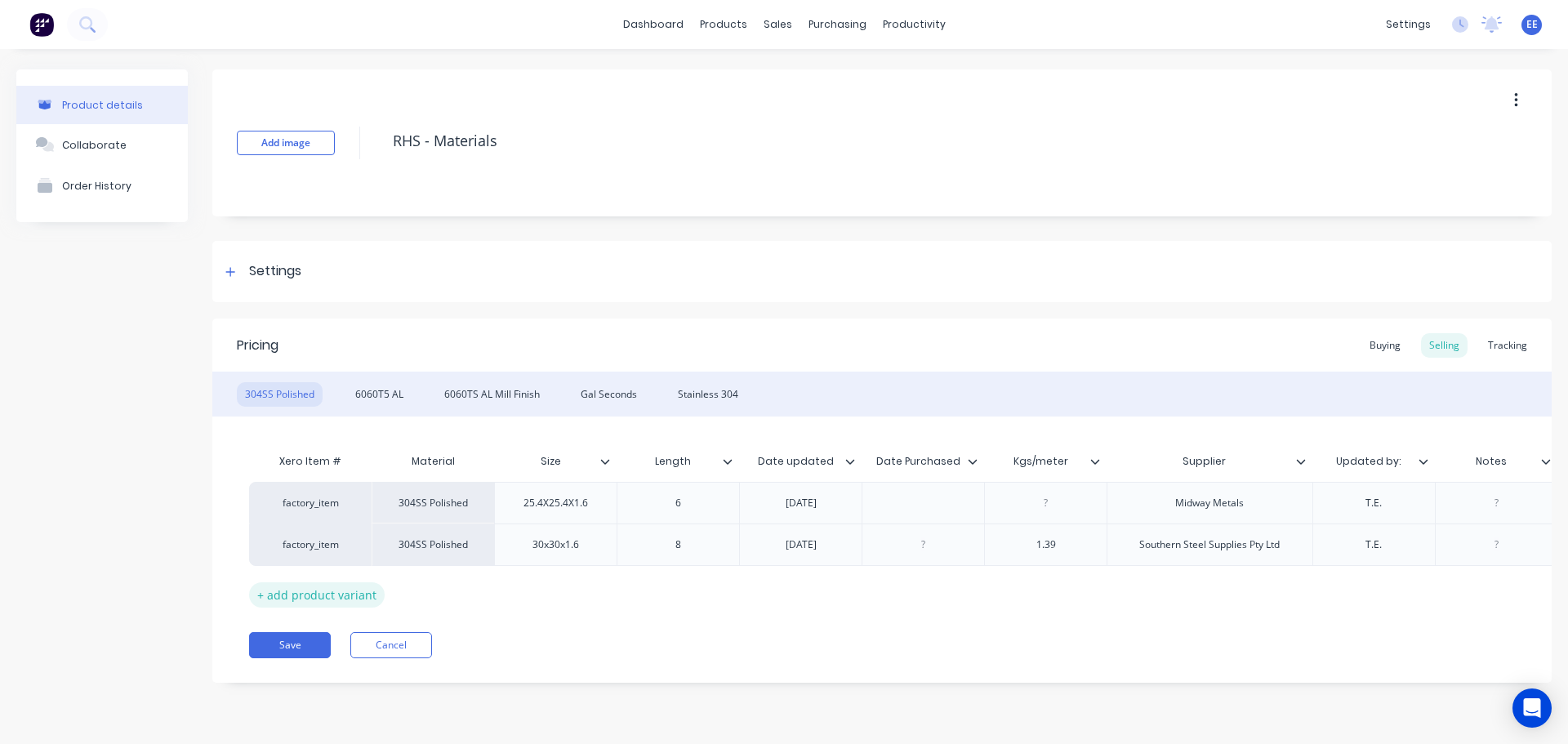
click at [305, 604] on div "+ add product variant" at bounding box center [317, 594] width 136 height 25
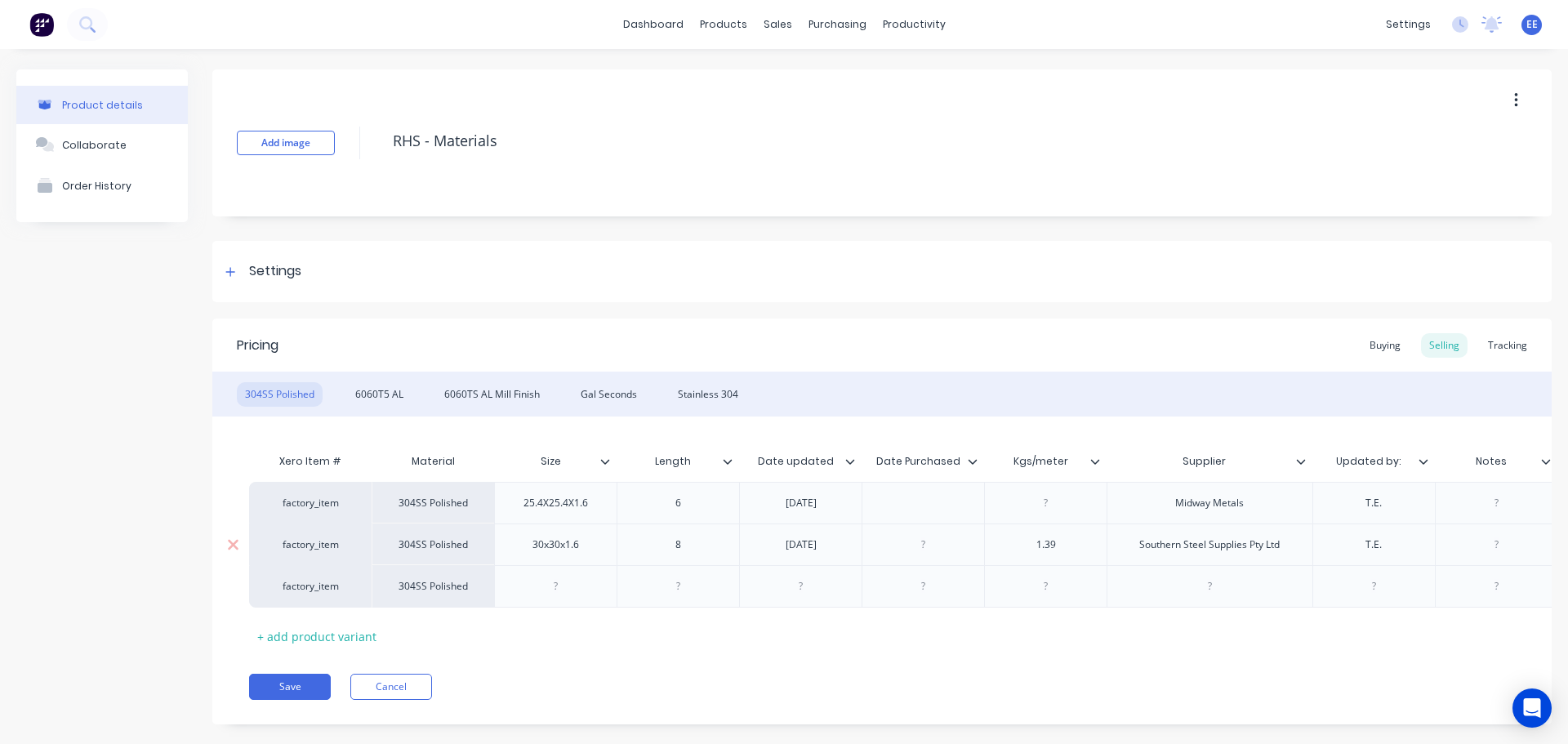
click at [303, 546] on div "factory_item" at bounding box center [310, 544] width 90 height 15
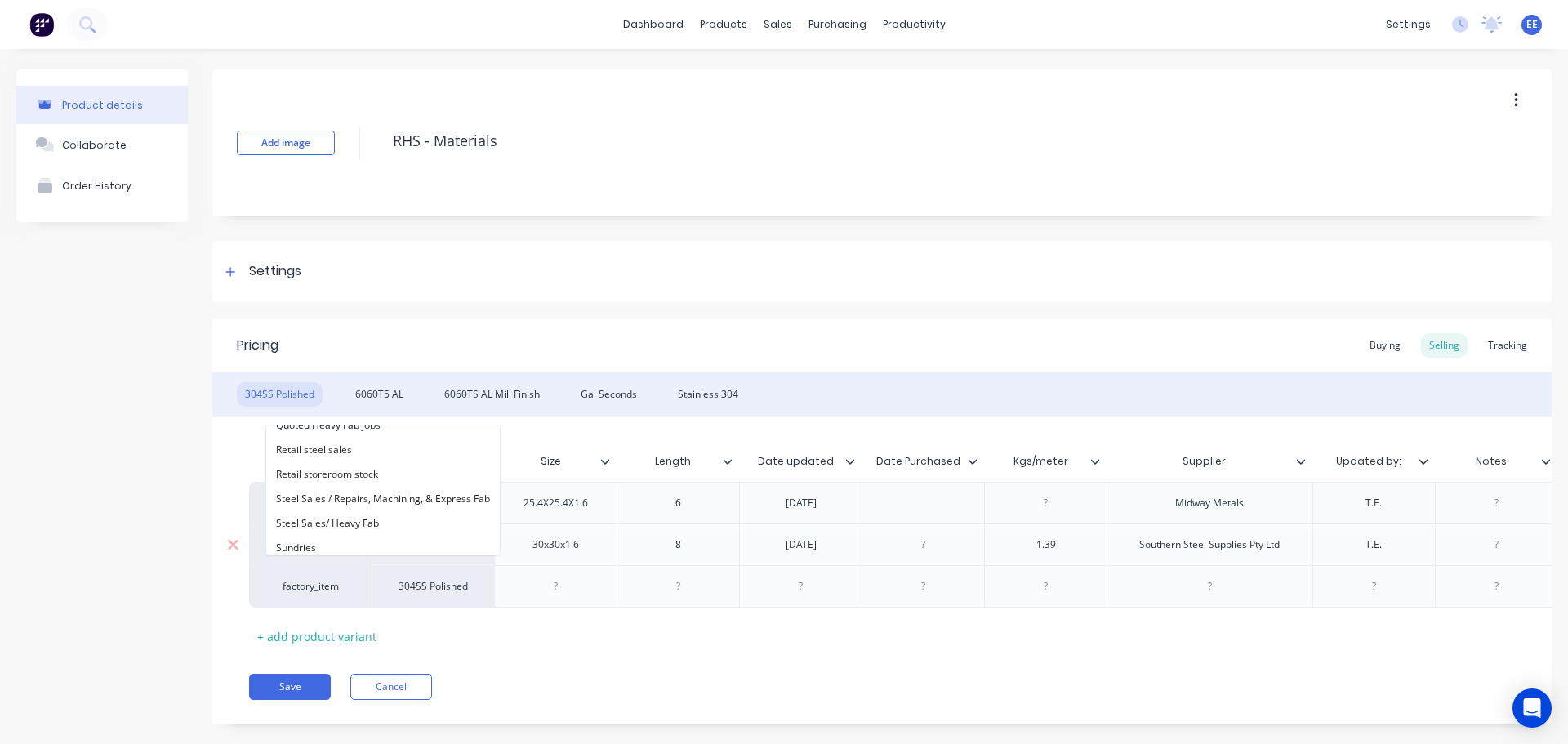
scroll to position [189, 0]
click at [528, 627] on div "Xero Item # Material Size Length Date updated Date Purchased Kgs/meter Supplier…" at bounding box center [882, 547] width 1266 height 204
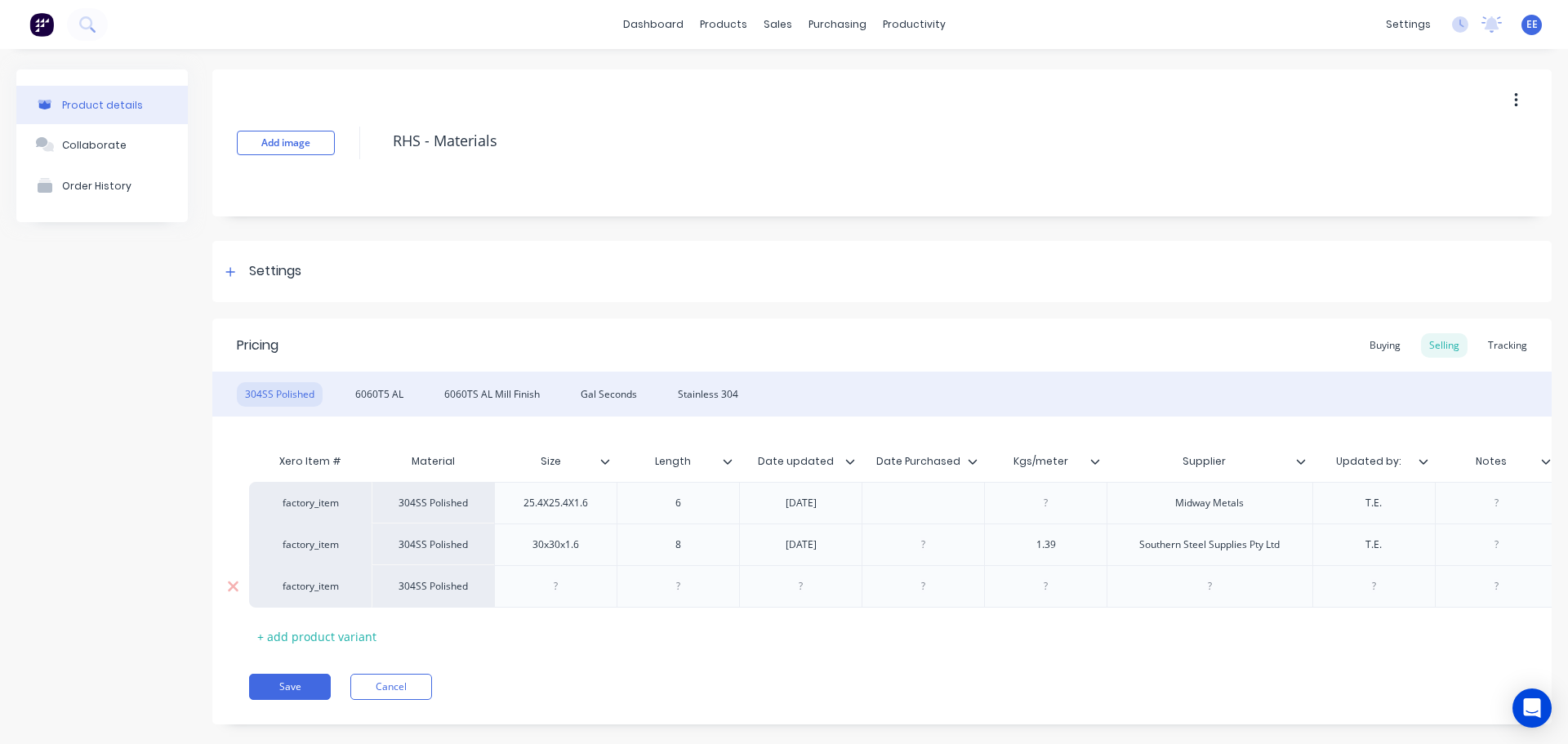
click at [539, 591] on div at bounding box center [556, 586] width 82 height 21
click at [529, 587] on div at bounding box center [556, 586] width 82 height 21
paste div
click at [670, 594] on div at bounding box center [679, 586] width 82 height 21
paste div
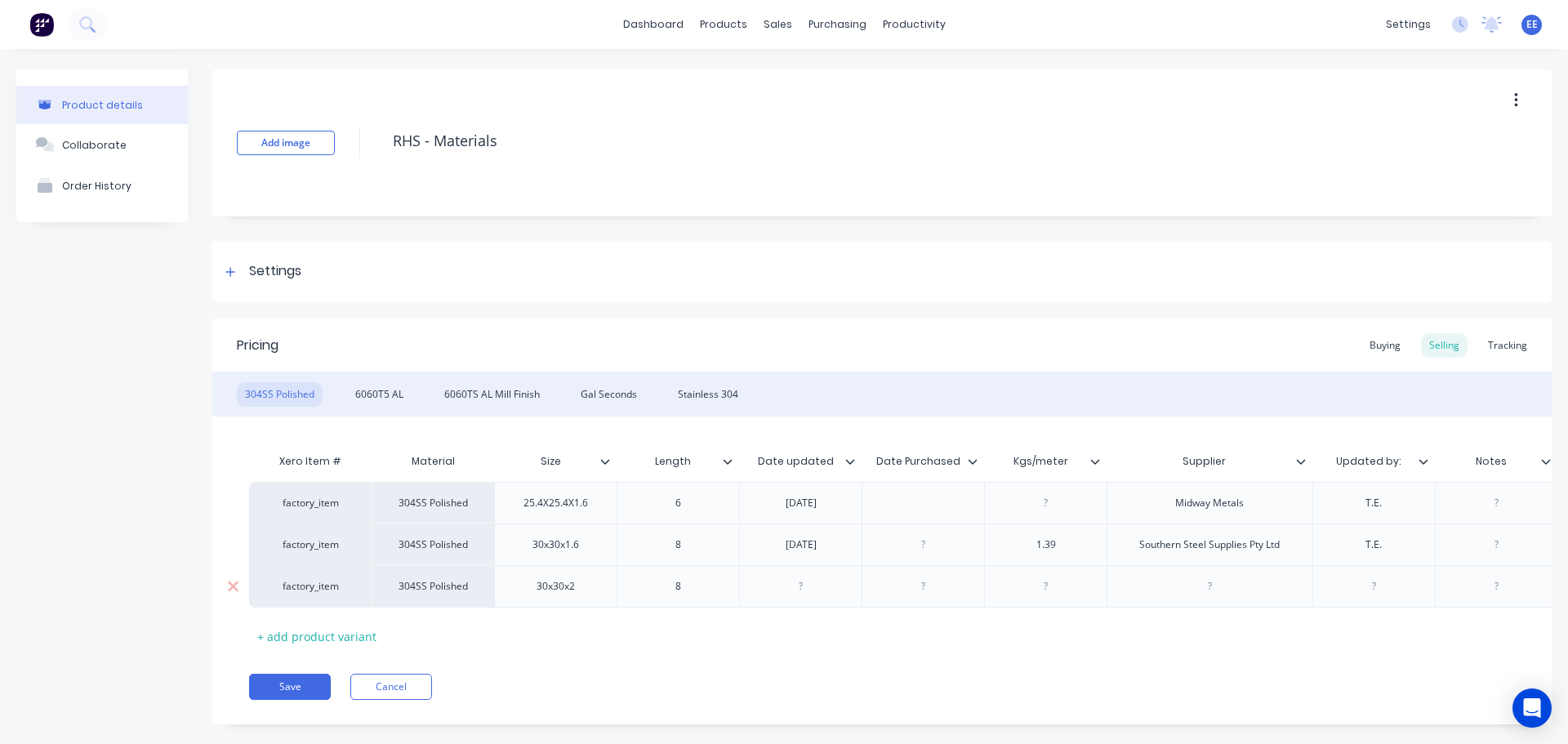
click at [791, 589] on div at bounding box center [801, 586] width 82 height 21
paste div
click at [942, 578] on div at bounding box center [924, 586] width 82 height 21
paste div
click at [1255, 590] on div at bounding box center [1210, 585] width 206 height 43
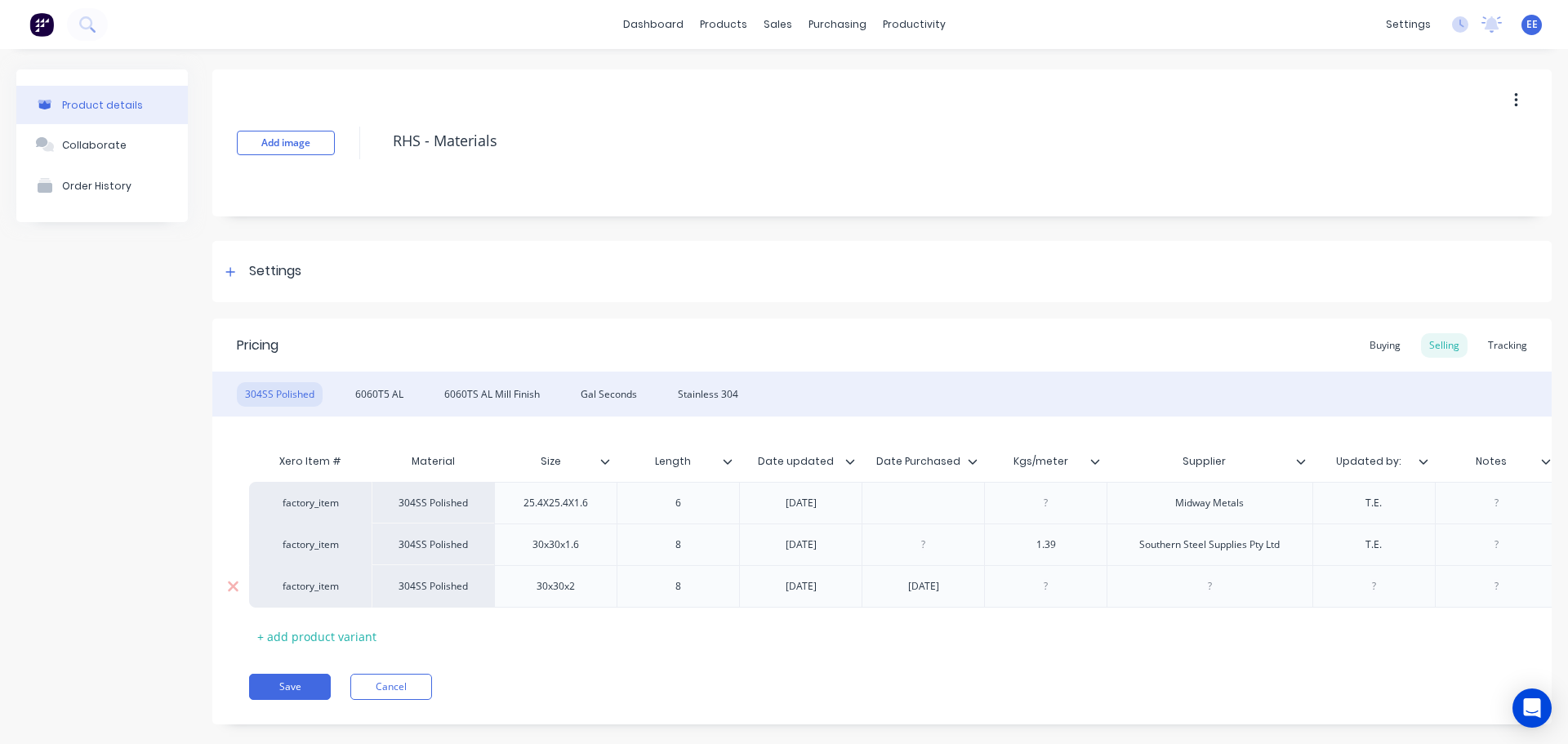
click at [1222, 583] on div at bounding box center [1210, 586] width 82 height 21
paste div
drag, startPoint x: 1375, startPoint y: 546, endPoint x: 1329, endPoint y: 544, distance: 46.0
click at [1329, 544] on div "T.E." at bounding box center [1374, 544] width 123 height 42
copy div "T.E."
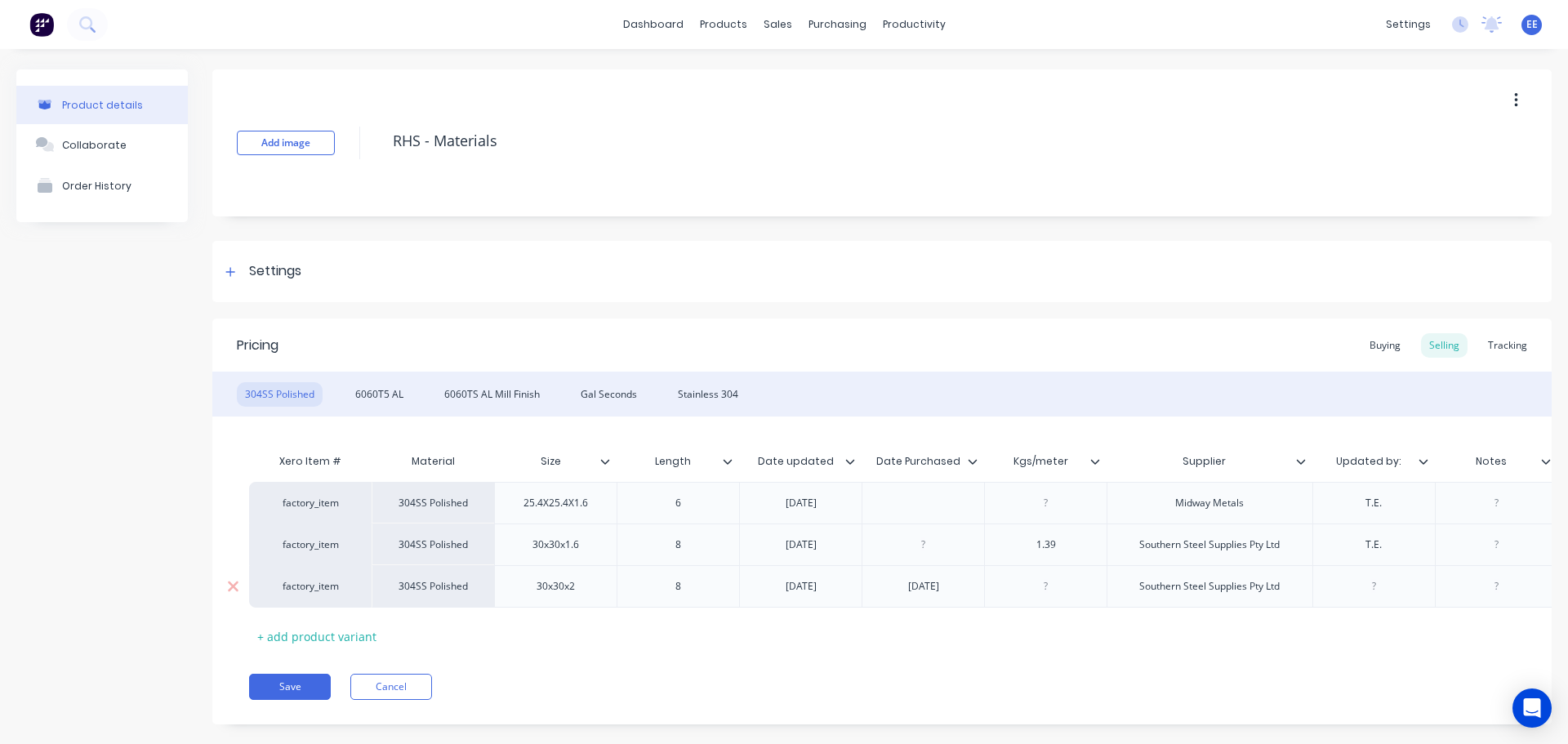
click at [1402, 584] on div at bounding box center [1374, 586] width 82 height 21
paste div
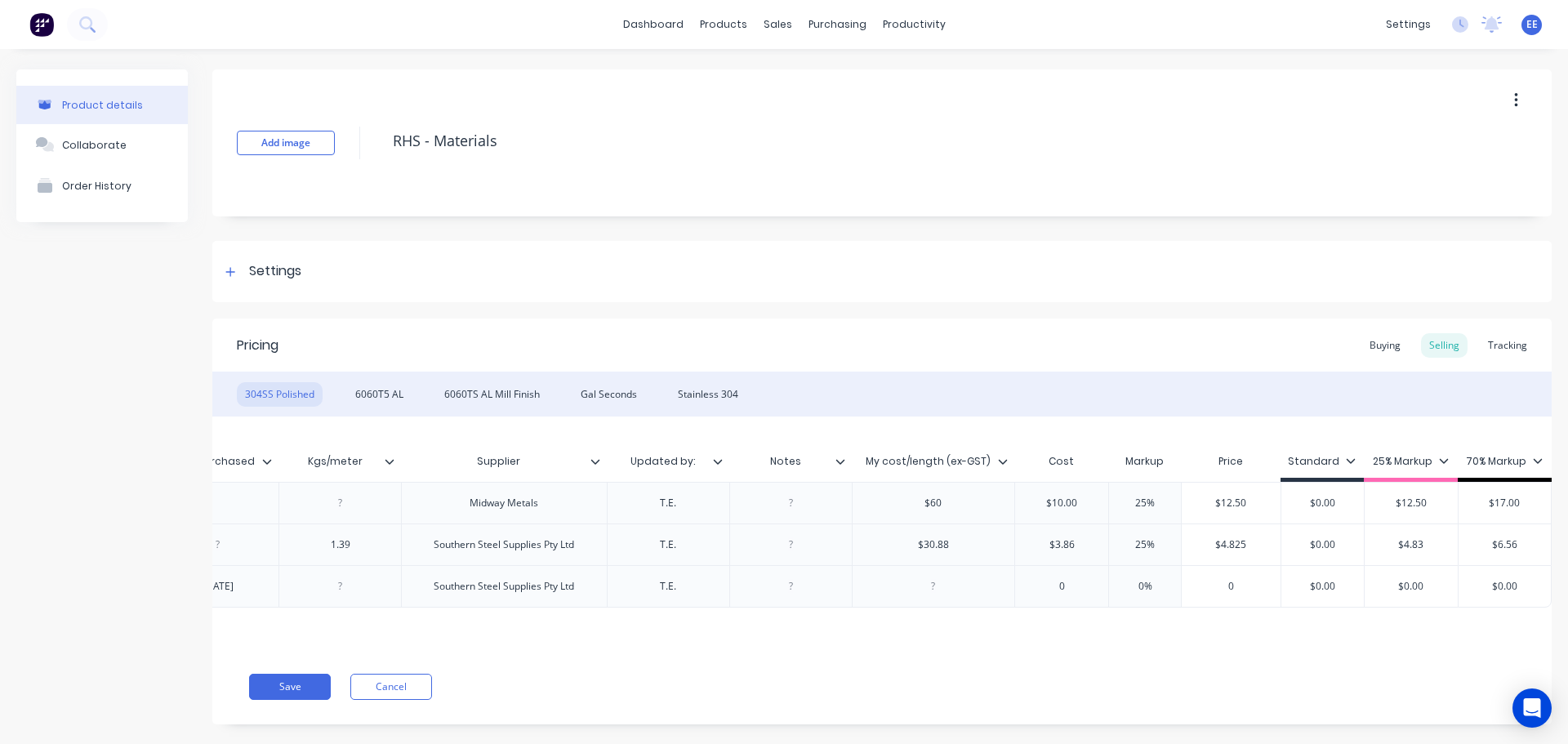
click at [932, 581] on div at bounding box center [933, 586] width 82 height 21
paste div
click at [908, 588] on div "30.24" at bounding box center [933, 586] width 82 height 21
click at [1049, 592] on input "0" at bounding box center [1062, 585] width 93 height 15
click at [1056, 590] on input "0" at bounding box center [1062, 585] width 93 height 15
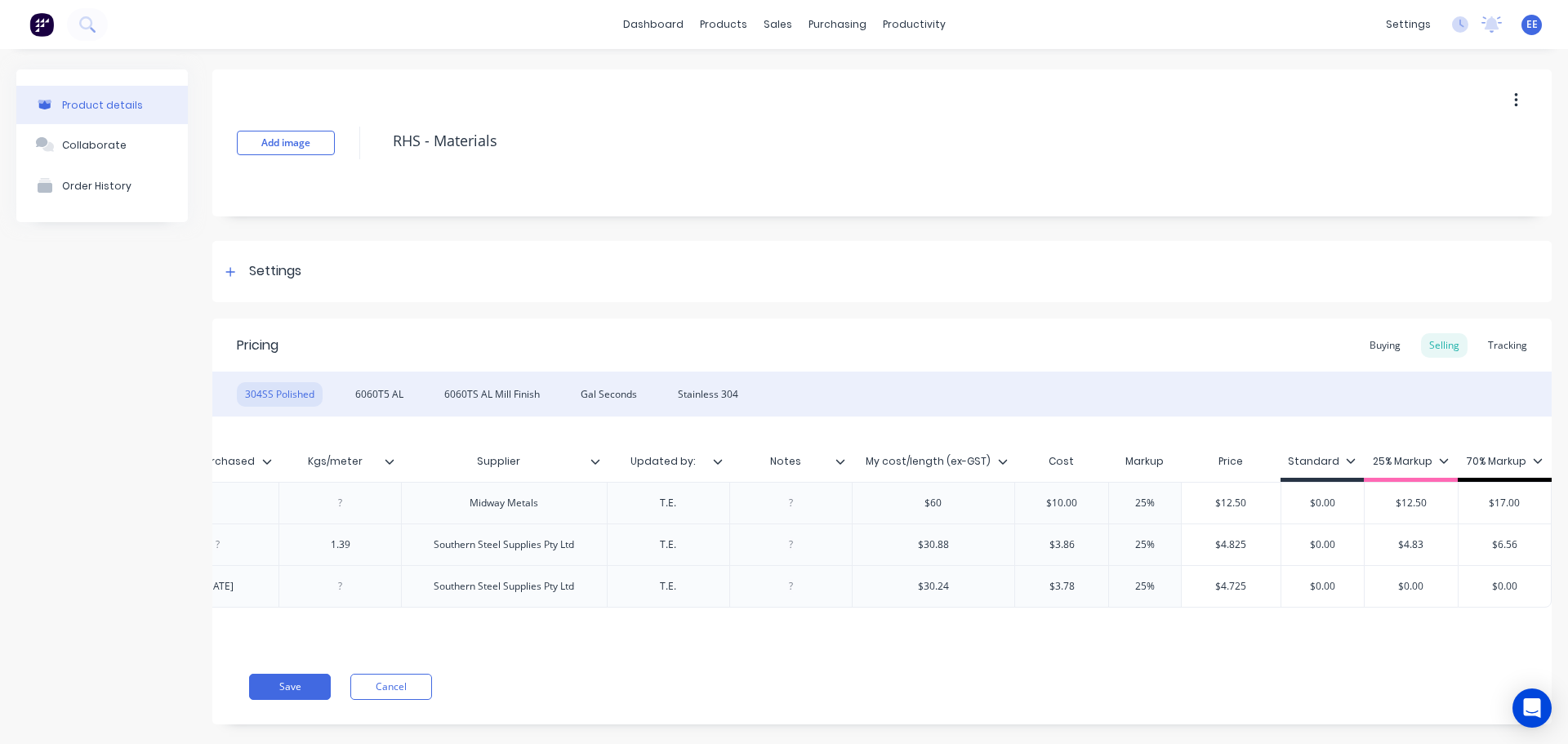
drag, startPoint x: 1419, startPoint y: 585, endPoint x: 1372, endPoint y: 585, distance: 47.0
click at [1372, 585] on input "$0.00" at bounding box center [1411, 585] width 93 height 15
click at [1521, 594] on div "$6.43" at bounding box center [1505, 585] width 92 height 41
drag, startPoint x: 1146, startPoint y: 586, endPoint x: 1121, endPoint y: 586, distance: 25.0
click at [1121, 586] on input "25%" at bounding box center [1145, 585] width 82 height 15
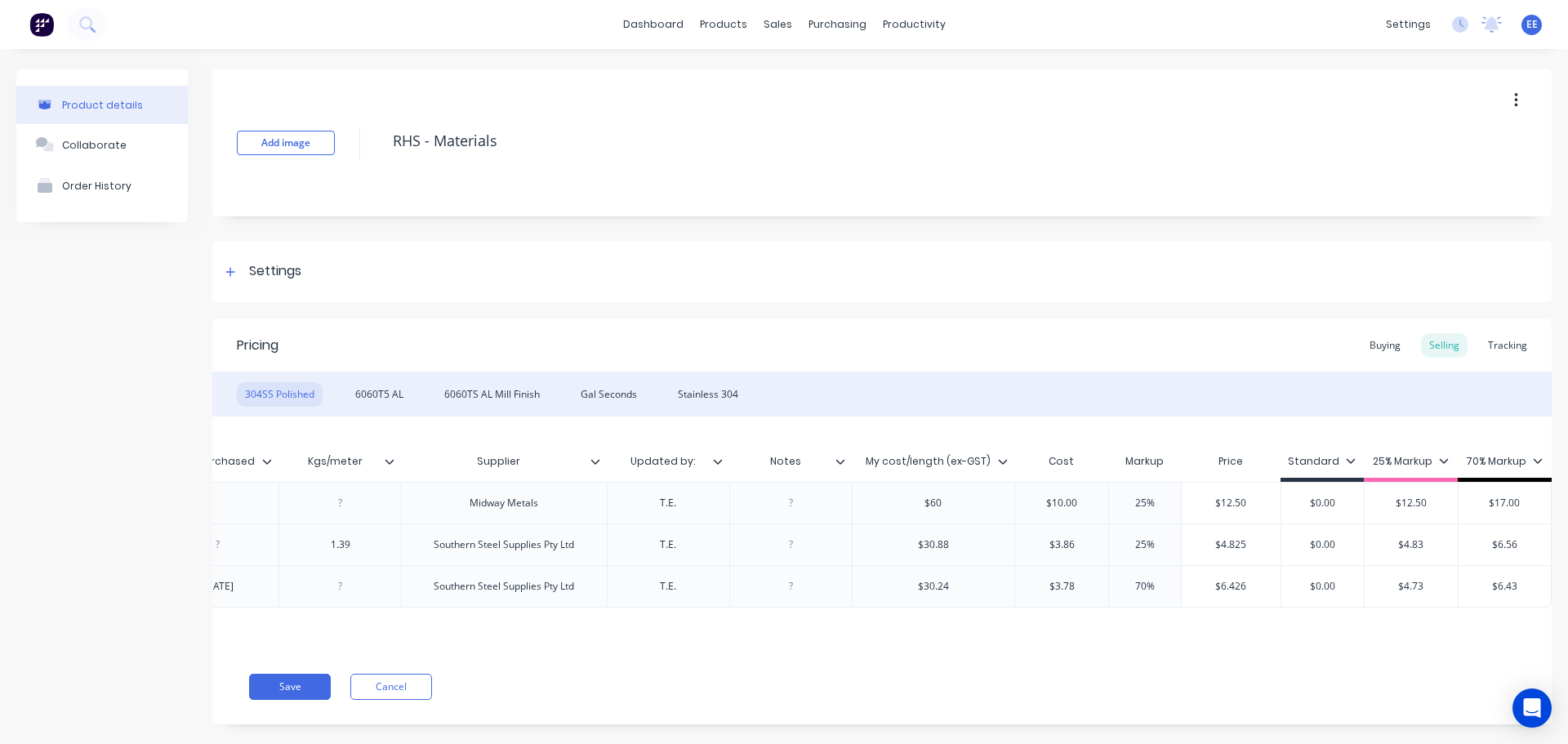
drag, startPoint x: 1144, startPoint y: 586, endPoint x: 1074, endPoint y: 588, distance: 70.0
click at [1074, 588] on div "factory_item 304SS Polished 30x30x2 8 6.6.25 6.6.25 Southern Steel Supplies Pty…" at bounding box center [547, 585] width 2008 height 43
click at [1137, 632] on div "Xero Item # Material Size Length Date updated Date Purchased Kgs/meter Supplier…" at bounding box center [882, 532] width 1340 height 233
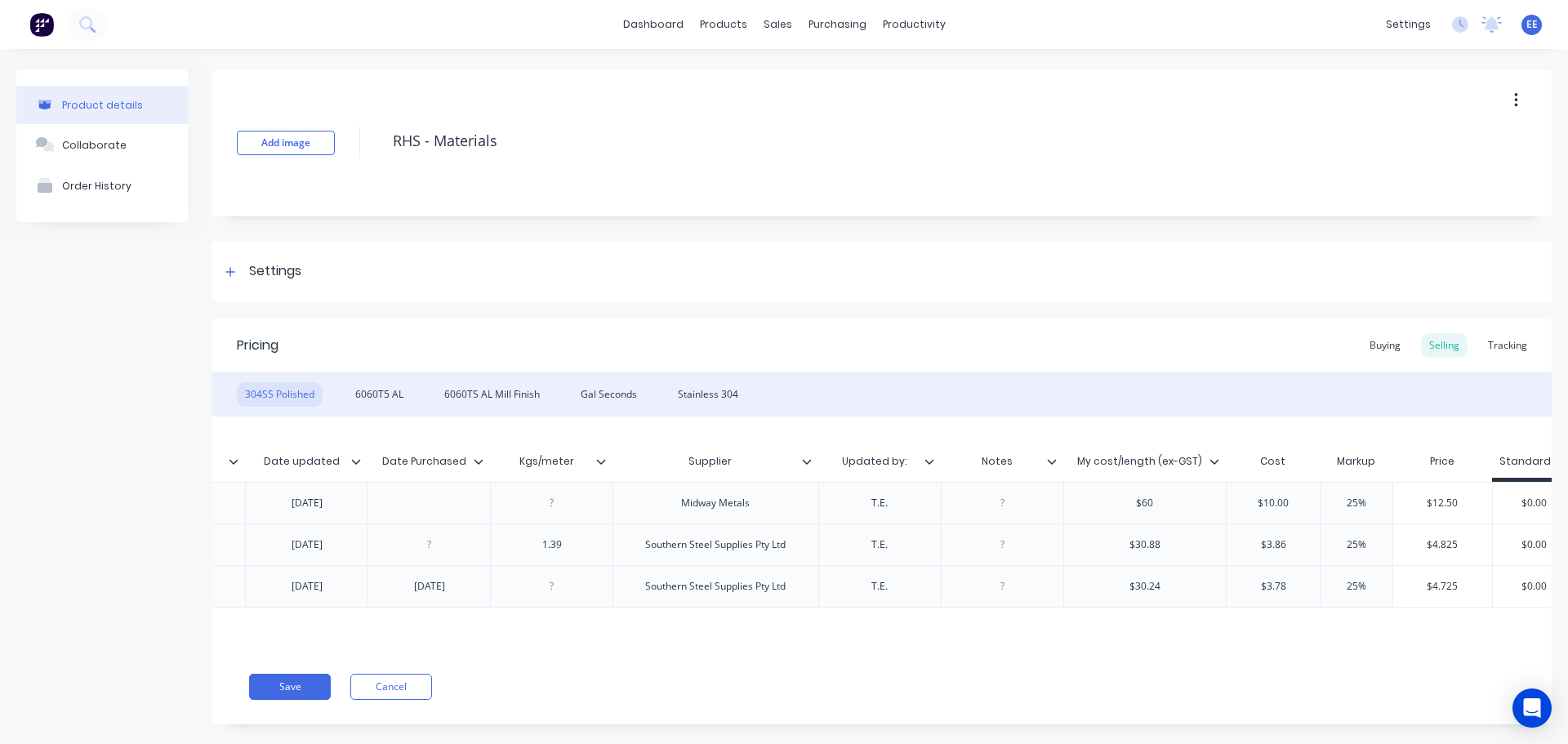
scroll to position [0, 0]
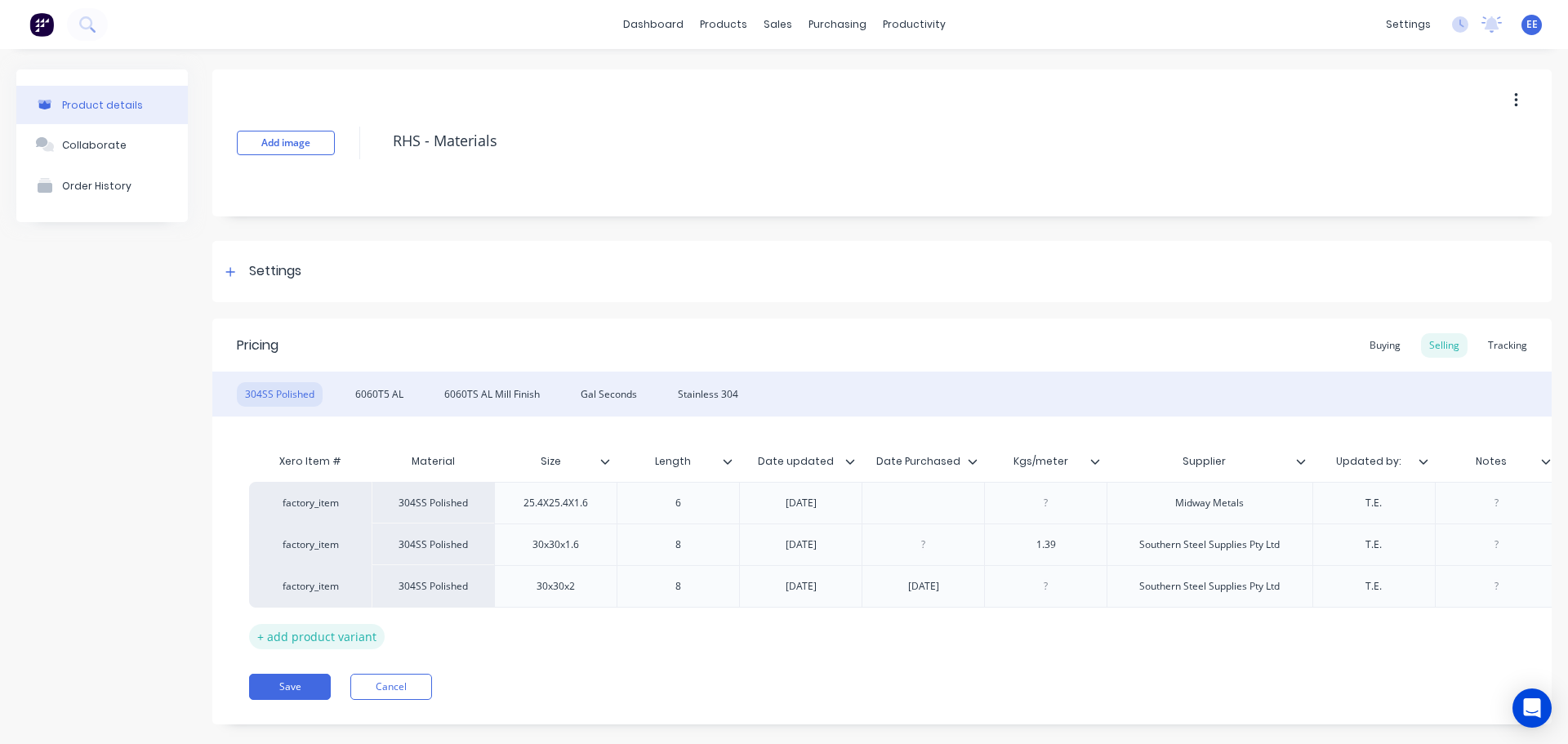
click at [268, 644] on div "+ add product variant" at bounding box center [317, 636] width 136 height 25
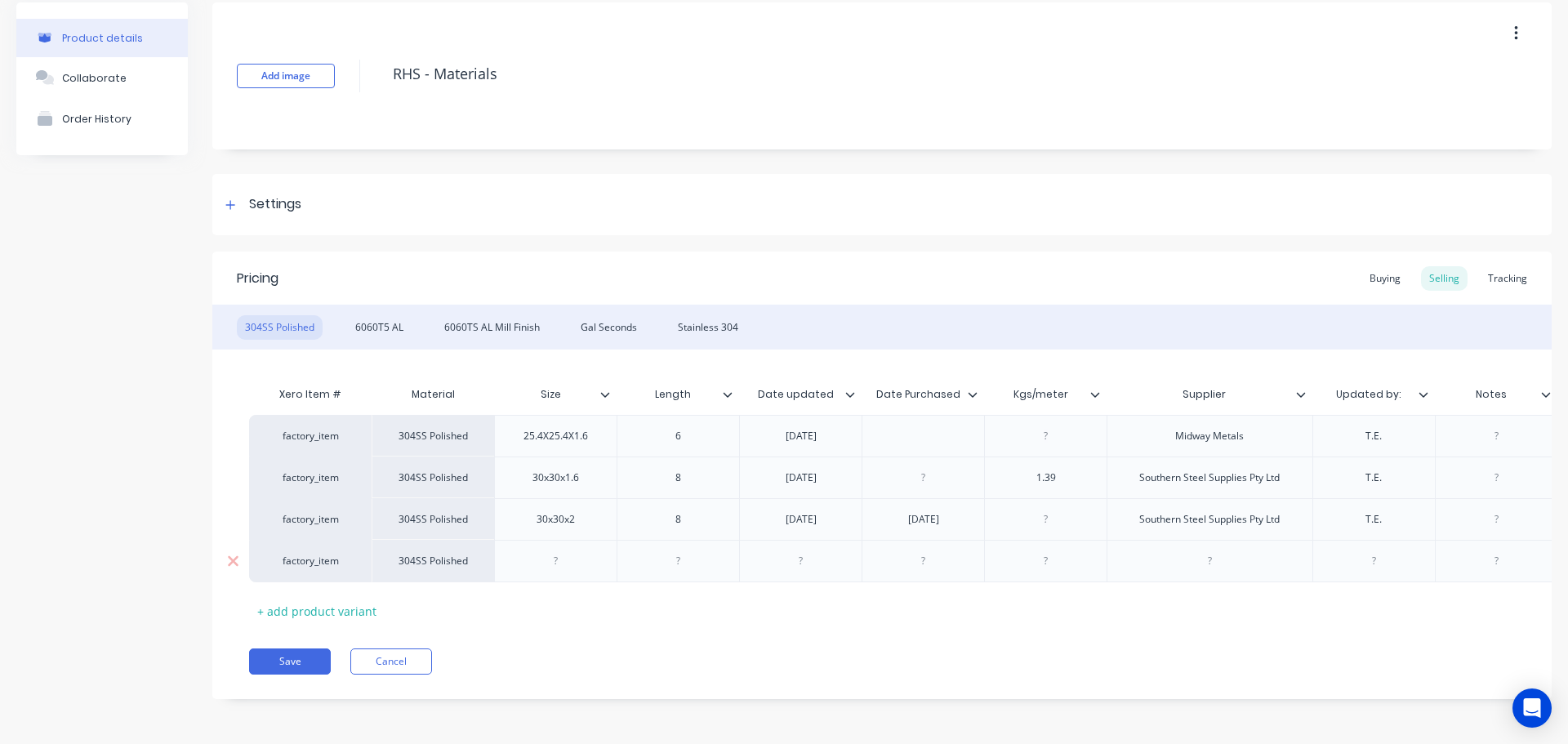
click at [567, 553] on div at bounding box center [556, 561] width 82 height 21
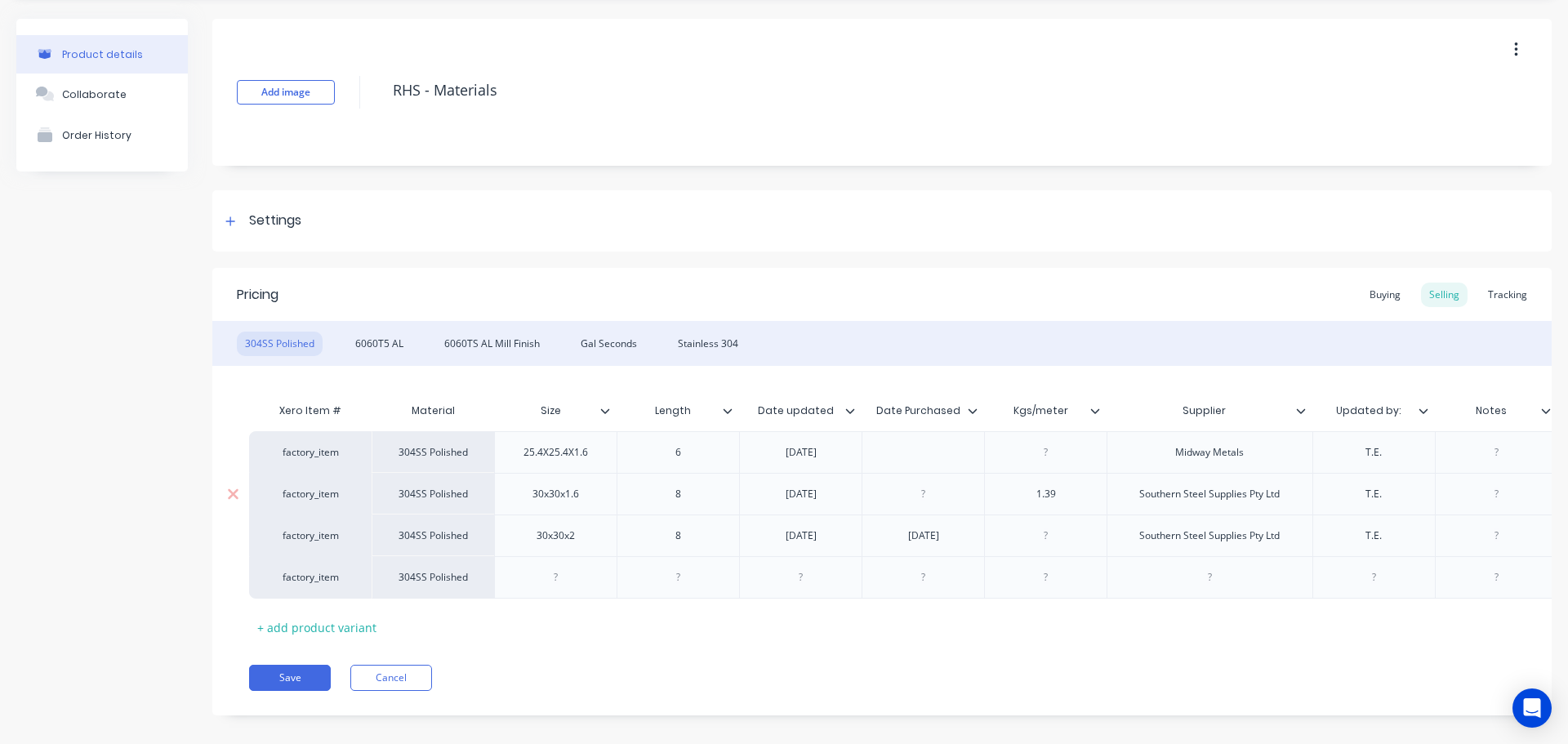
scroll to position [79, 0]
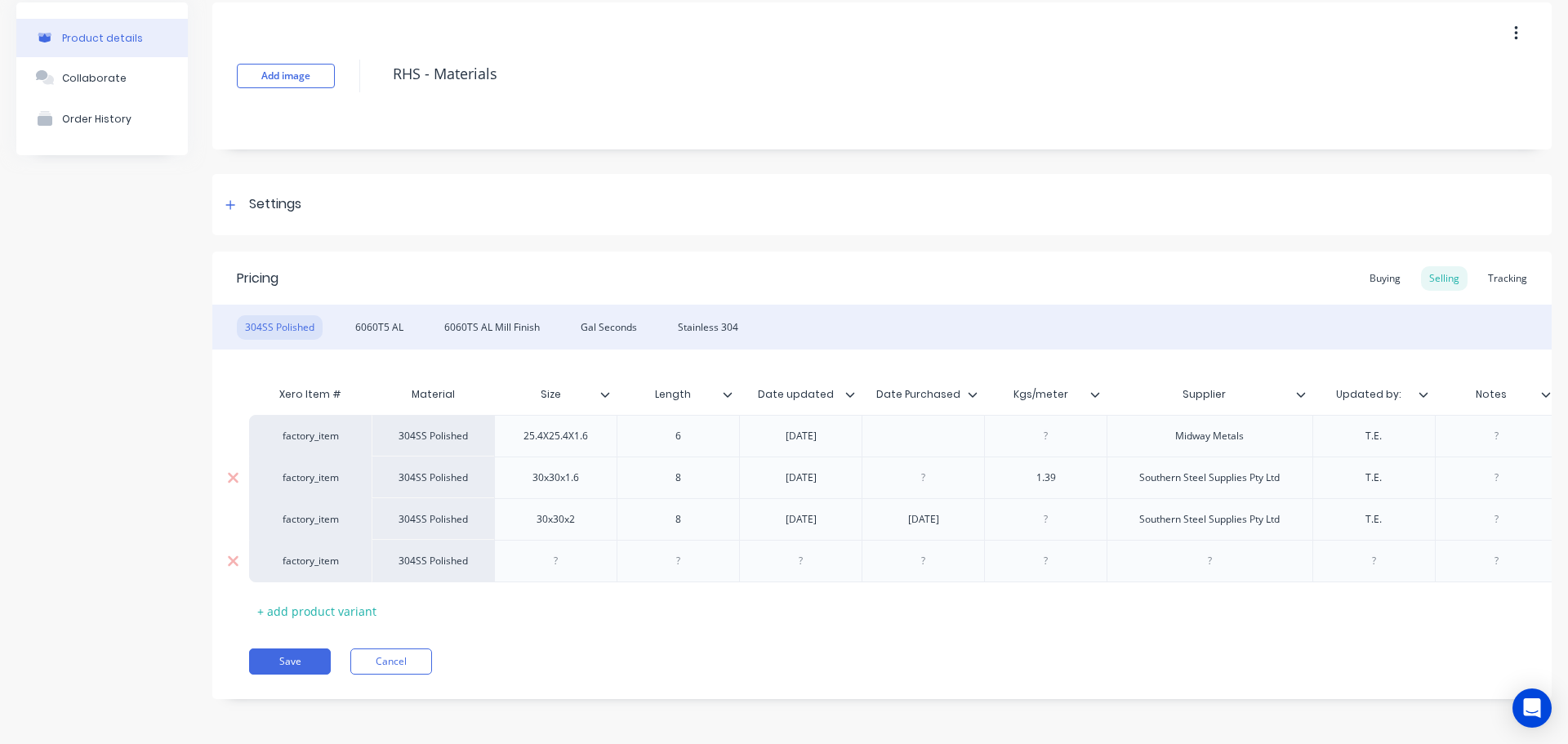
click at [596, 551] on div at bounding box center [556, 561] width 82 height 21
paste div
click at [291, 600] on div "+ add product variant" at bounding box center [317, 611] width 136 height 25
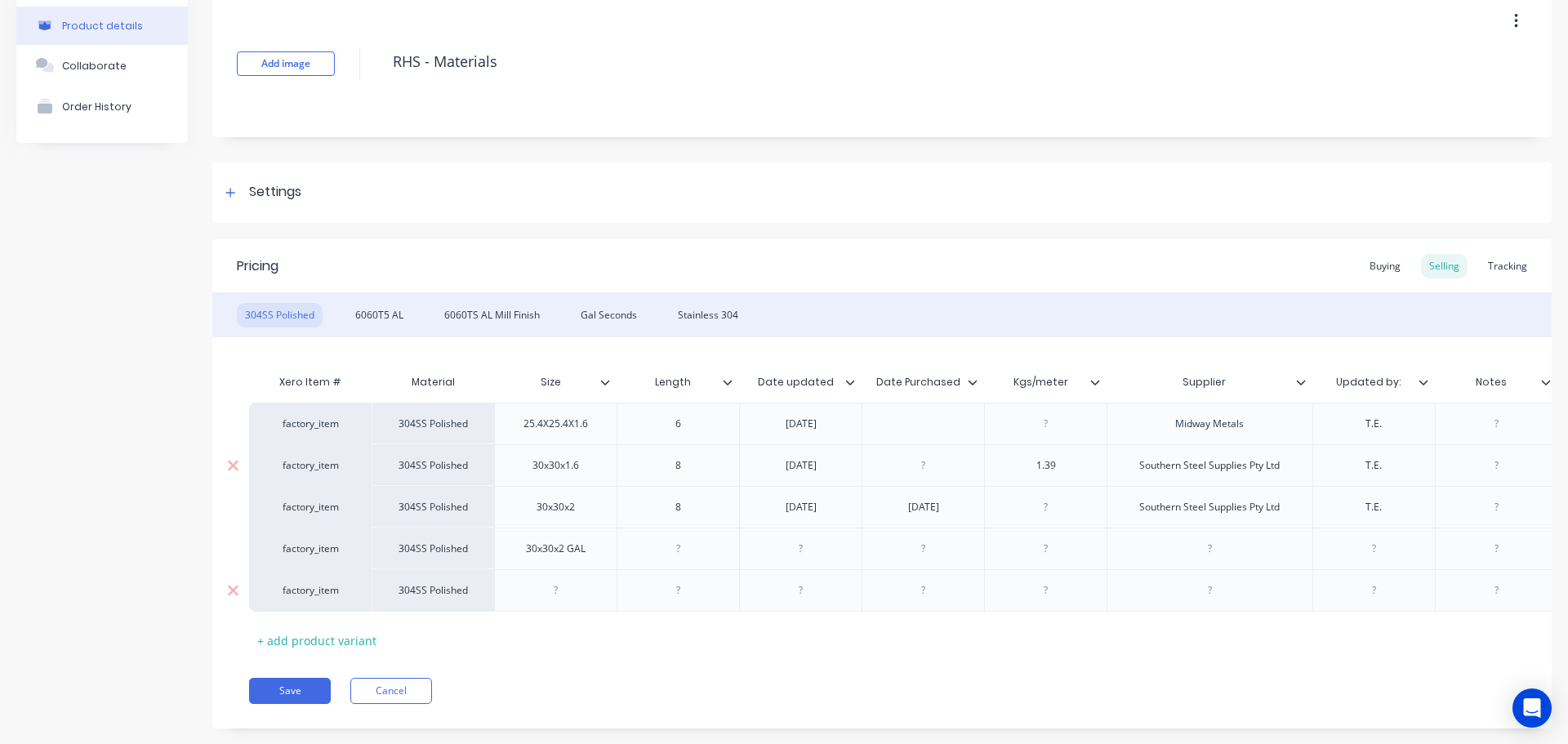
click at [551, 591] on div at bounding box center [556, 590] width 82 height 21
paste div
click at [324, 639] on div "+ add product variant" at bounding box center [317, 640] width 136 height 25
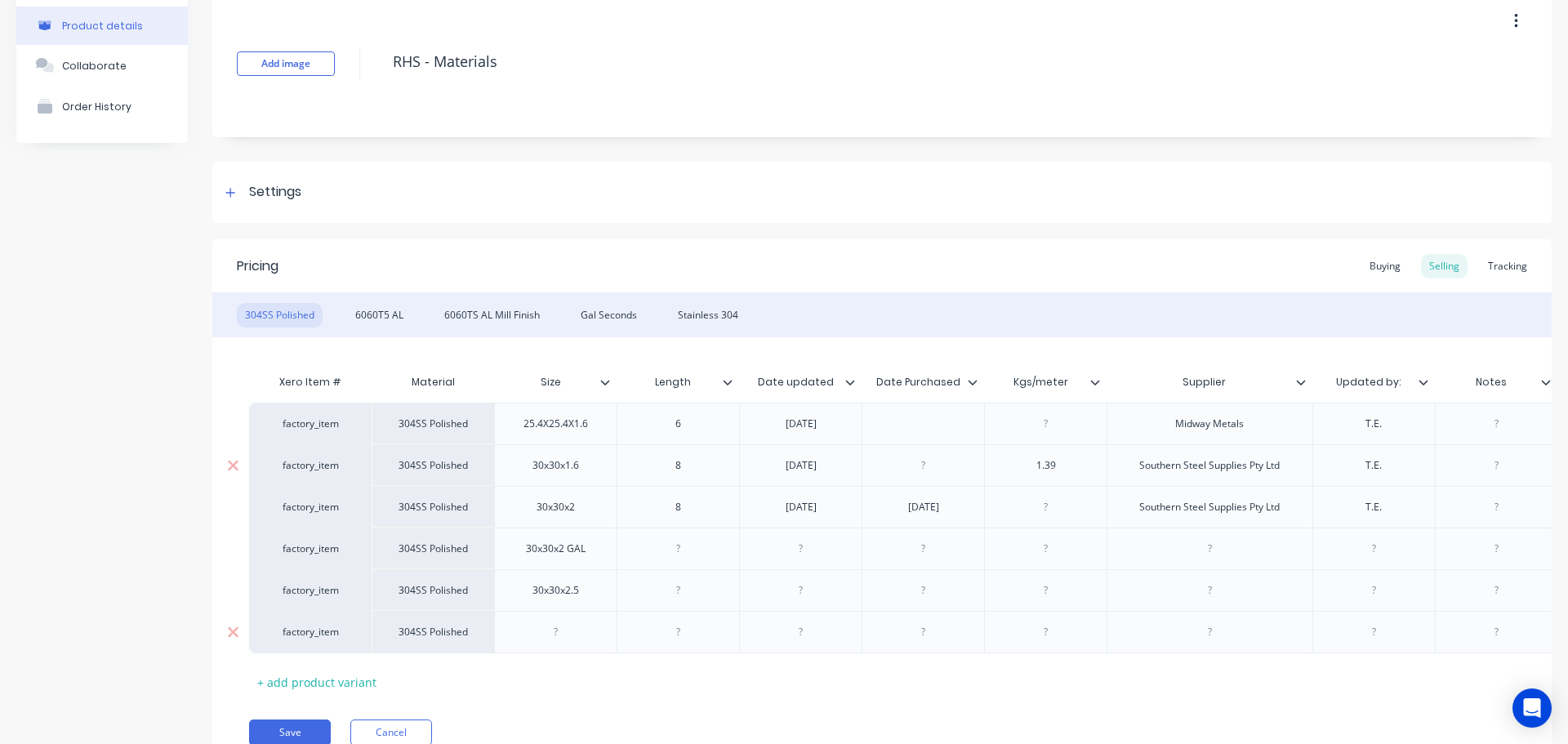
click at [554, 641] on div at bounding box center [556, 632] width 82 height 21
paste div
click at [357, 682] on div "+ add product variant" at bounding box center [317, 681] width 136 height 25
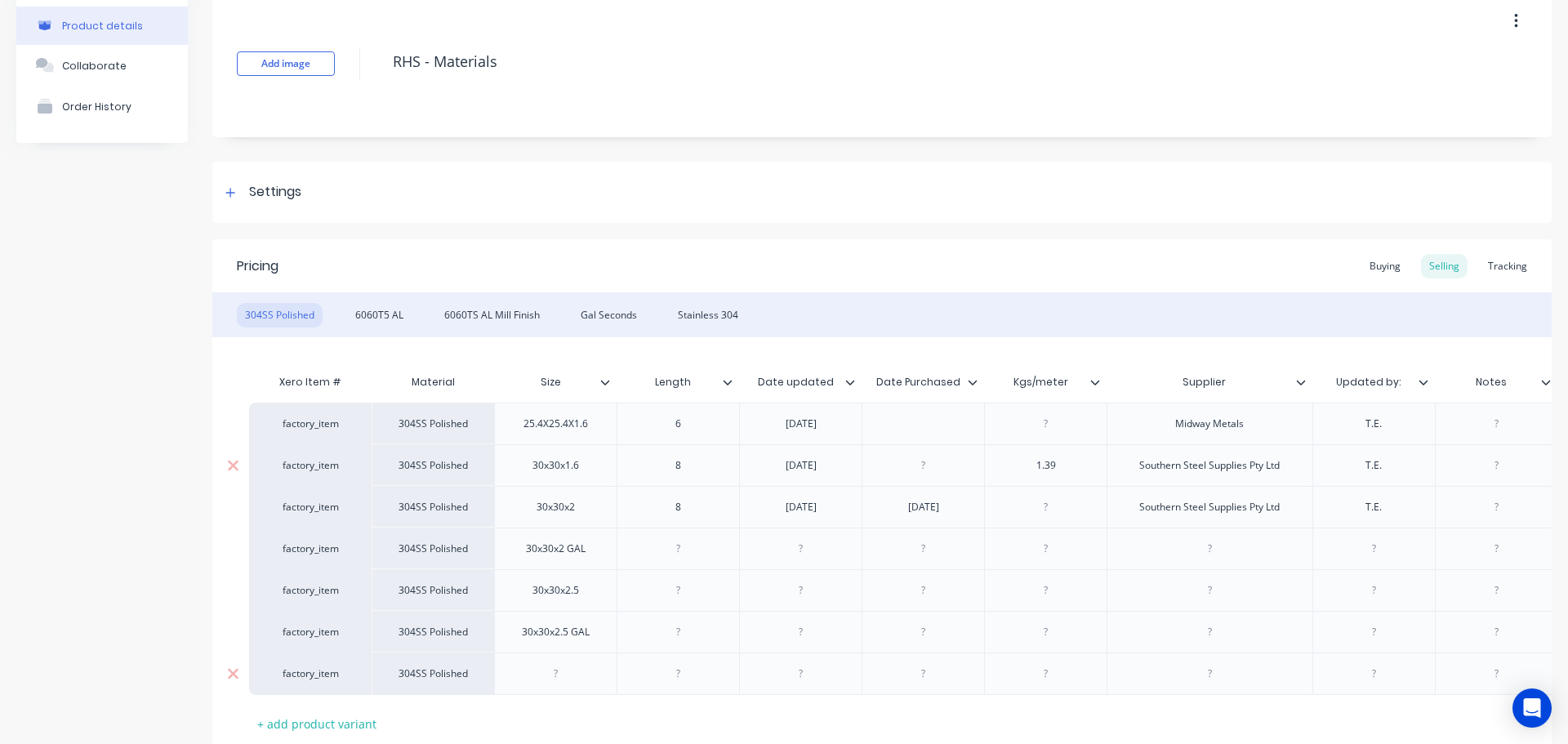
click at [553, 668] on div at bounding box center [556, 673] width 82 height 21
paste div
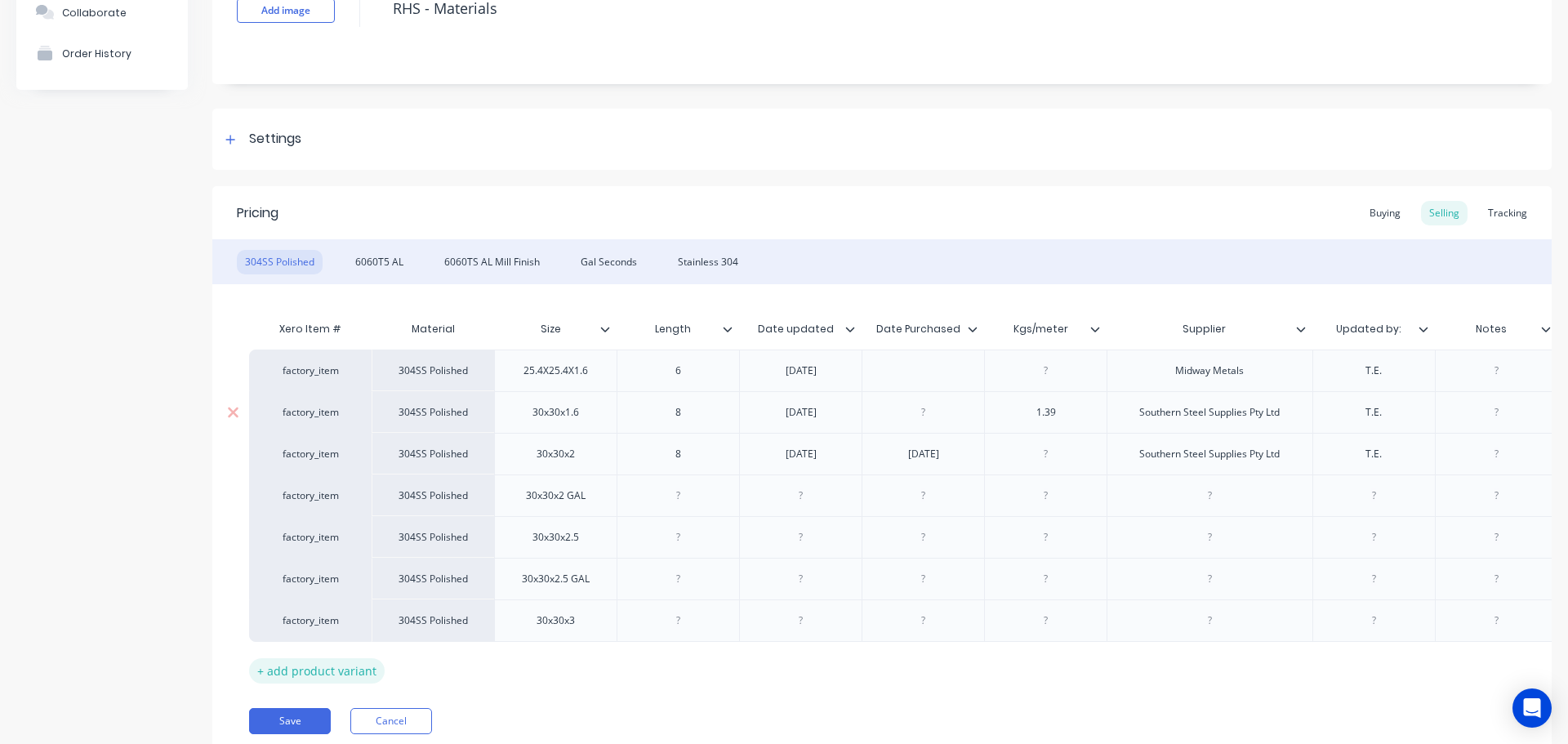
scroll to position [161, 0]
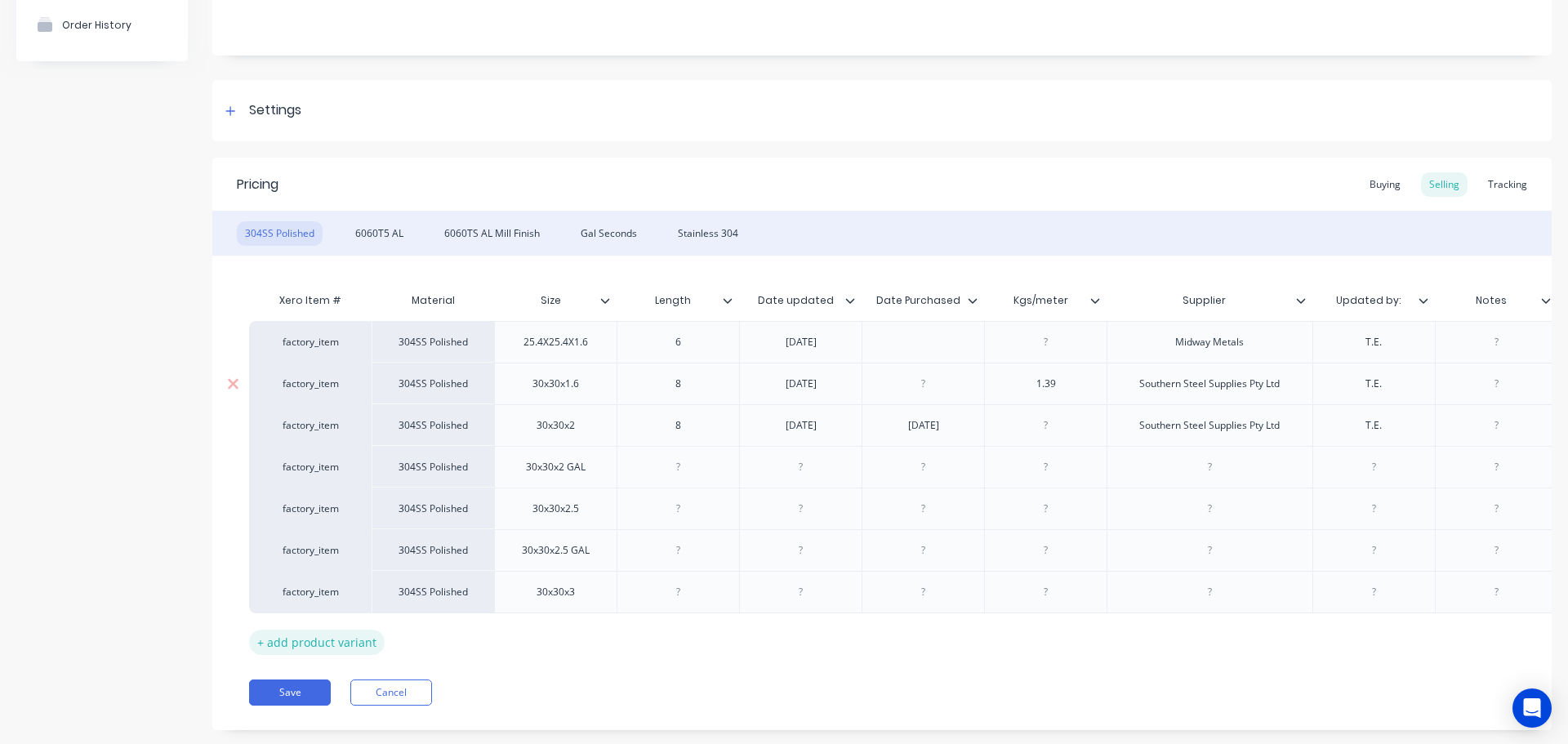
click at [355, 650] on div "+ add product variant" at bounding box center [317, 642] width 136 height 25
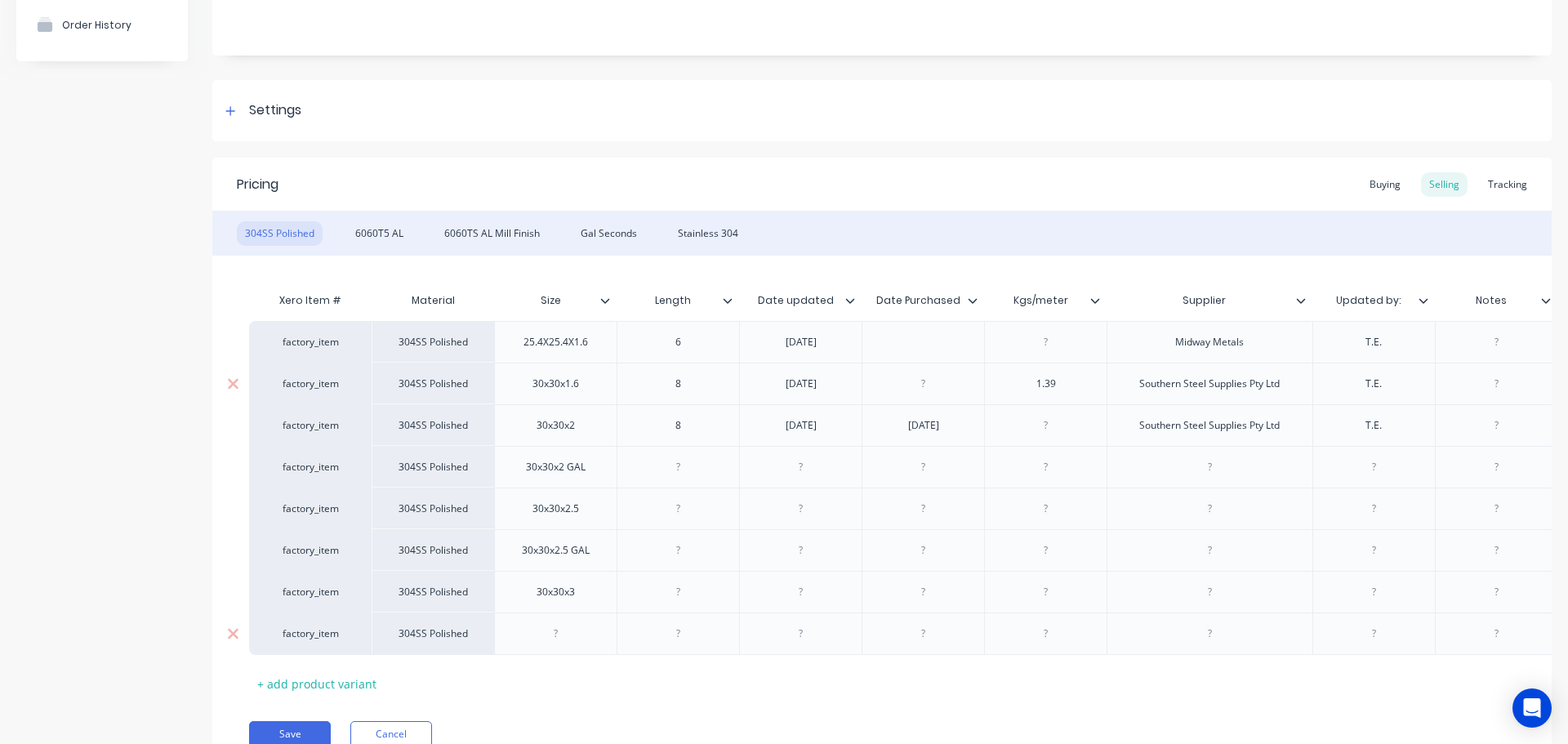
click at [562, 644] on div at bounding box center [555, 633] width 123 height 43
paste div
click at [325, 682] on div "+ add product variant" at bounding box center [317, 683] width 136 height 25
click at [568, 685] on div at bounding box center [556, 675] width 82 height 21
click at [578, 678] on div at bounding box center [556, 675] width 82 height 21
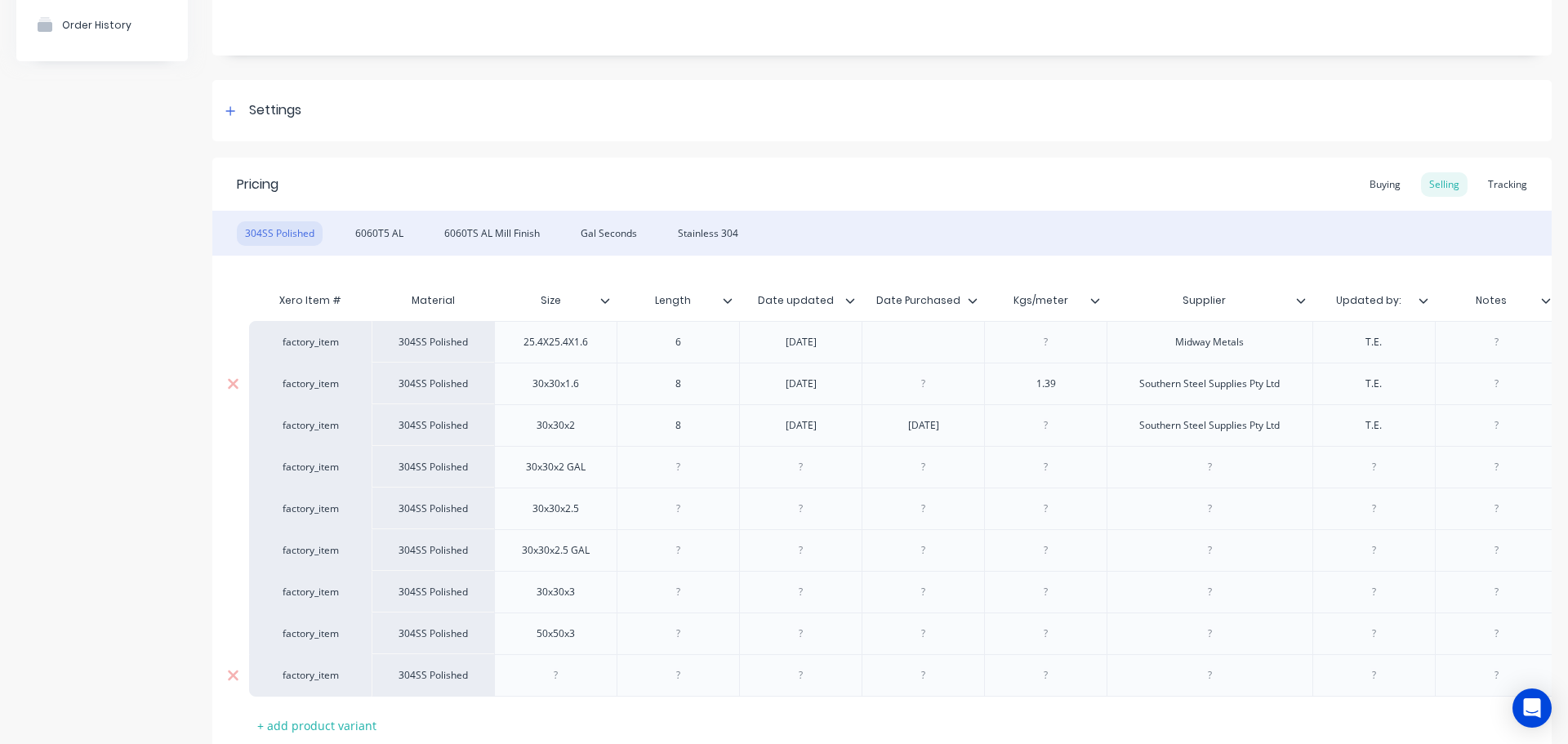
paste div
click at [328, 718] on div "+ add product variant" at bounding box center [317, 725] width 136 height 25
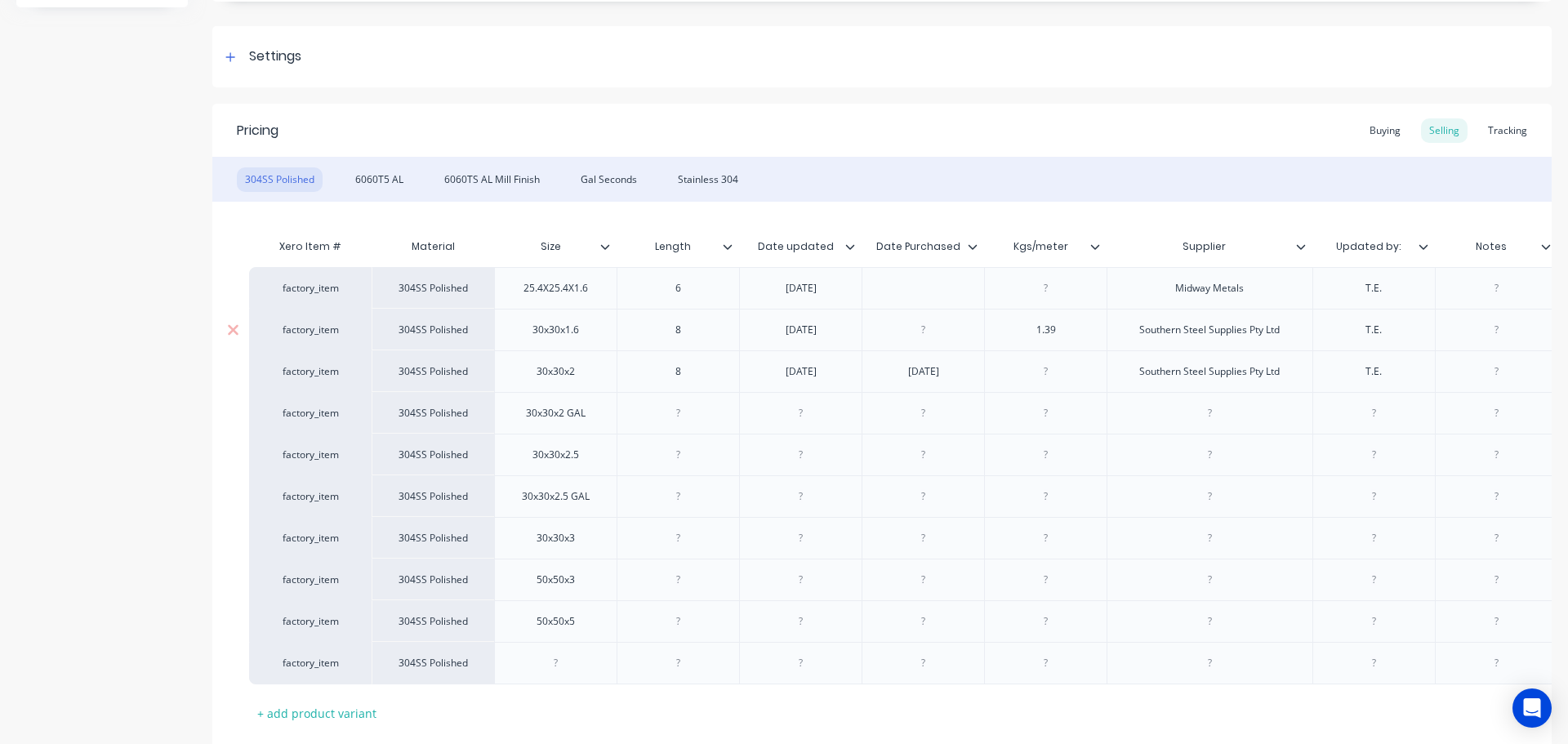
scroll to position [324, 0]
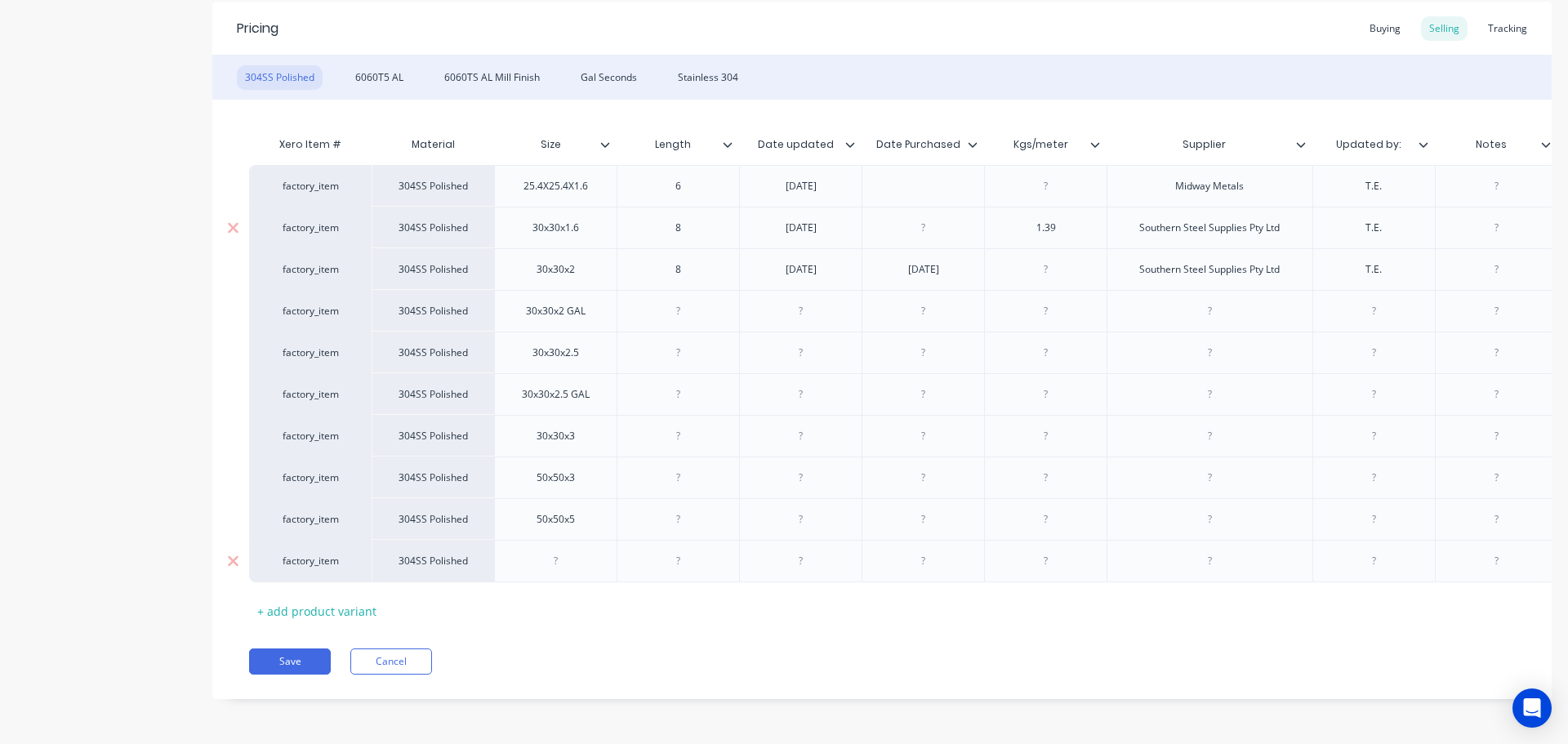
drag, startPoint x: 537, startPoint y: 548, endPoint x: 547, endPoint y: 545, distance: 10.4
click at [540, 551] on div at bounding box center [556, 561] width 82 height 21
paste div
click at [350, 599] on div "+ add product variant" at bounding box center [317, 611] width 136 height 25
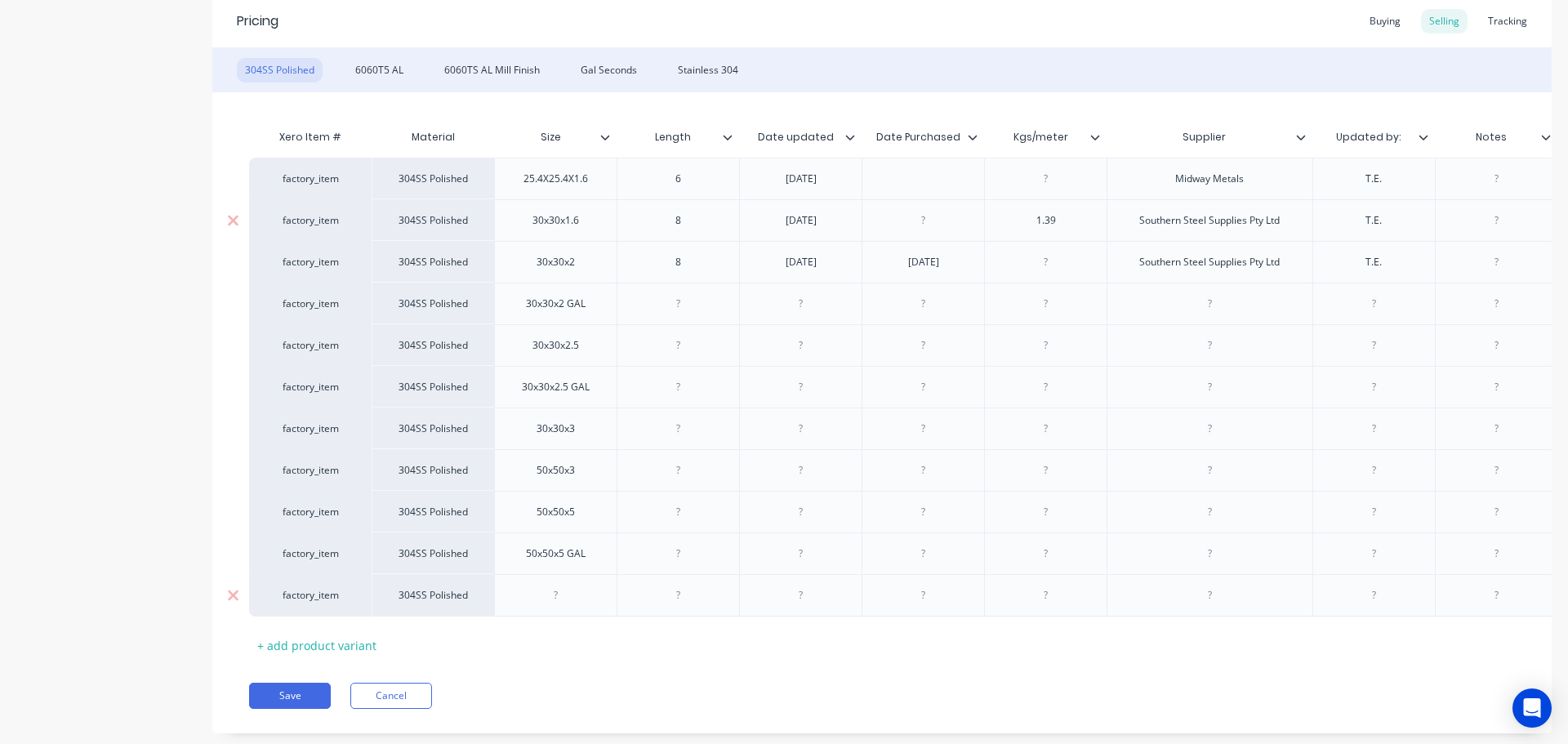
drag, startPoint x: 546, startPoint y: 601, endPoint x: 692, endPoint y: 608, distance: 146.2
click at [547, 601] on div at bounding box center [556, 595] width 82 height 21
drag, startPoint x: 566, startPoint y: 595, endPoint x: 574, endPoint y: 594, distance: 8.1
click at [566, 595] on div at bounding box center [556, 595] width 82 height 21
paste div
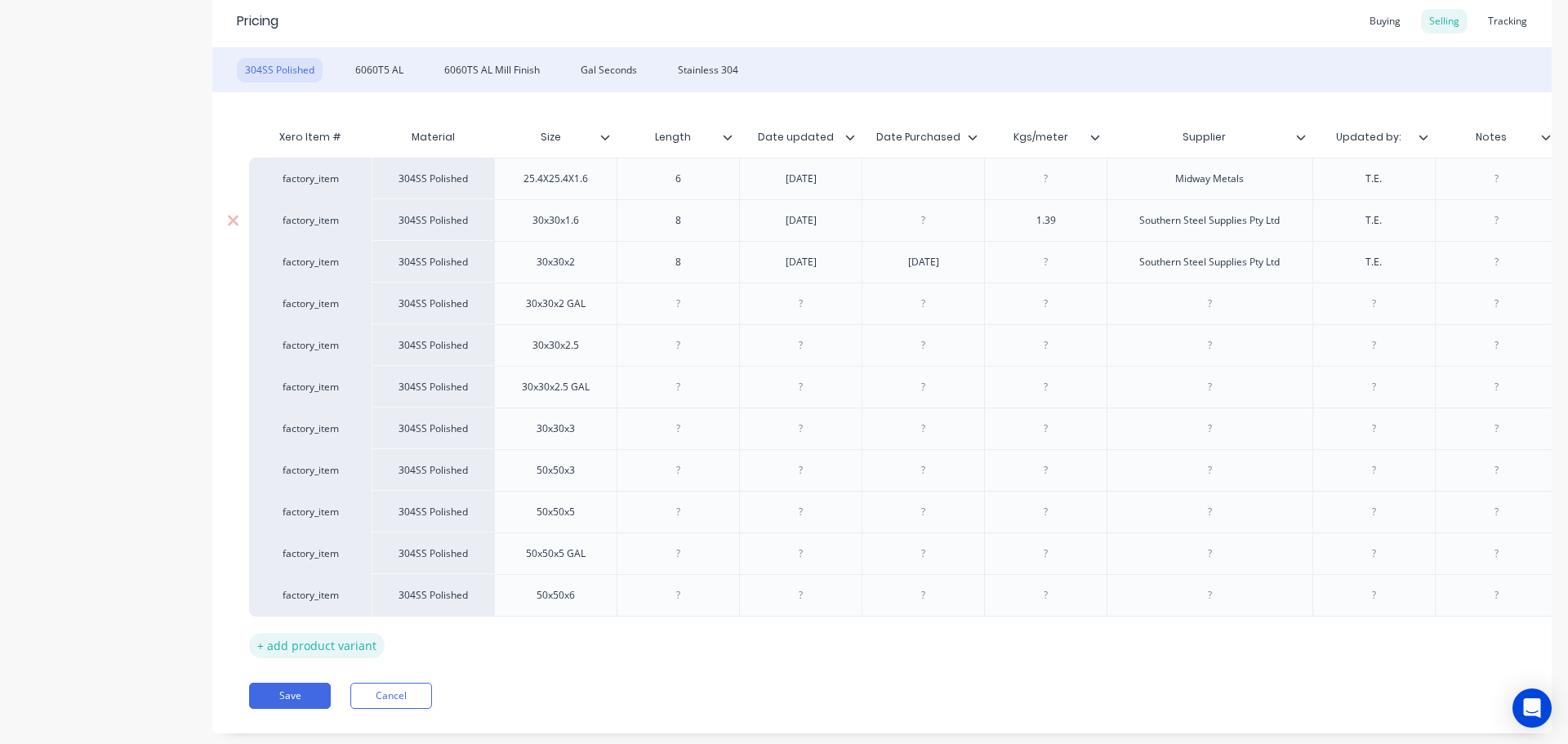
click at [336, 633] on div "+ add product variant" at bounding box center [317, 645] width 136 height 25
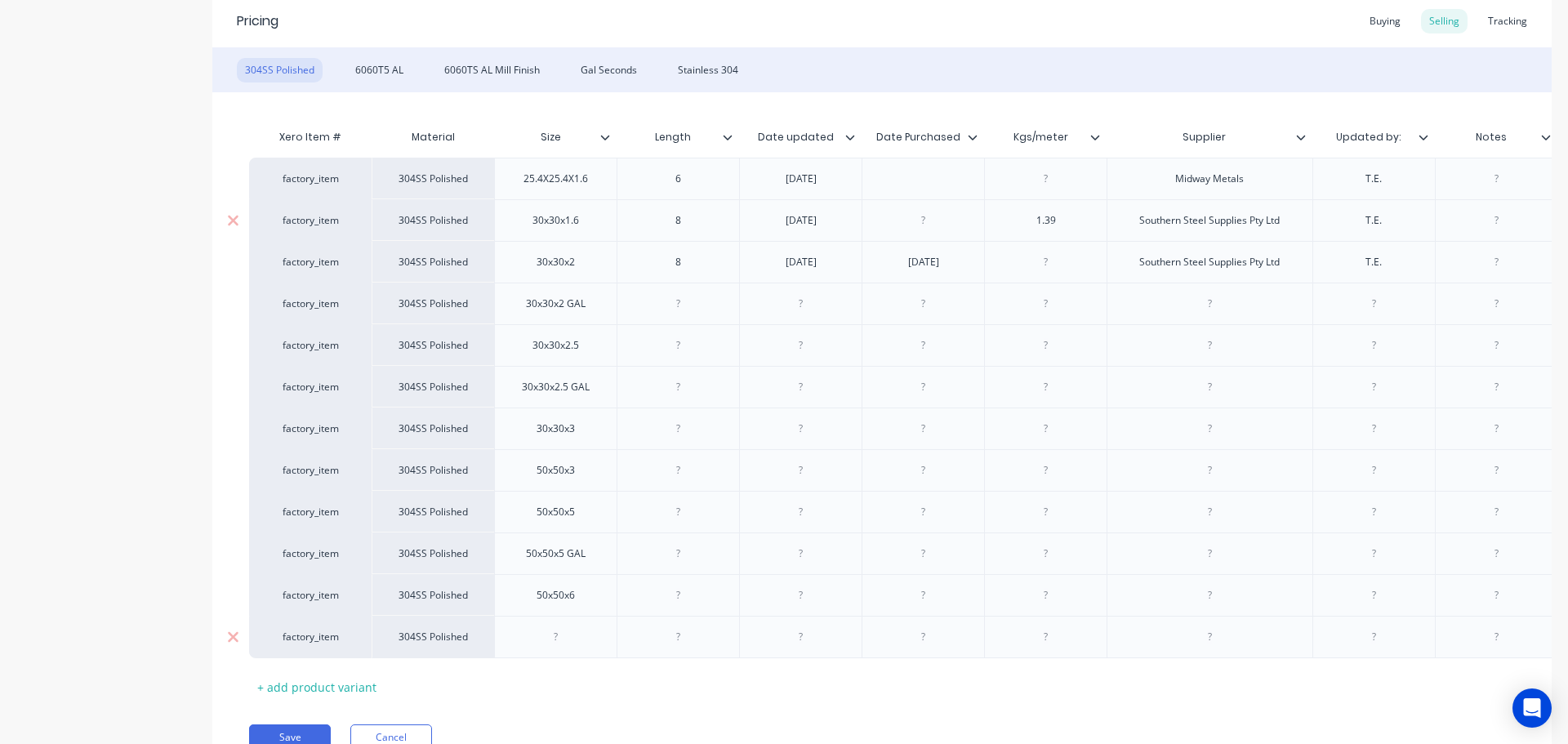
click at [567, 643] on div at bounding box center [556, 637] width 82 height 21
paste div
click at [305, 683] on div "+ add product variant" at bounding box center [317, 687] width 136 height 25
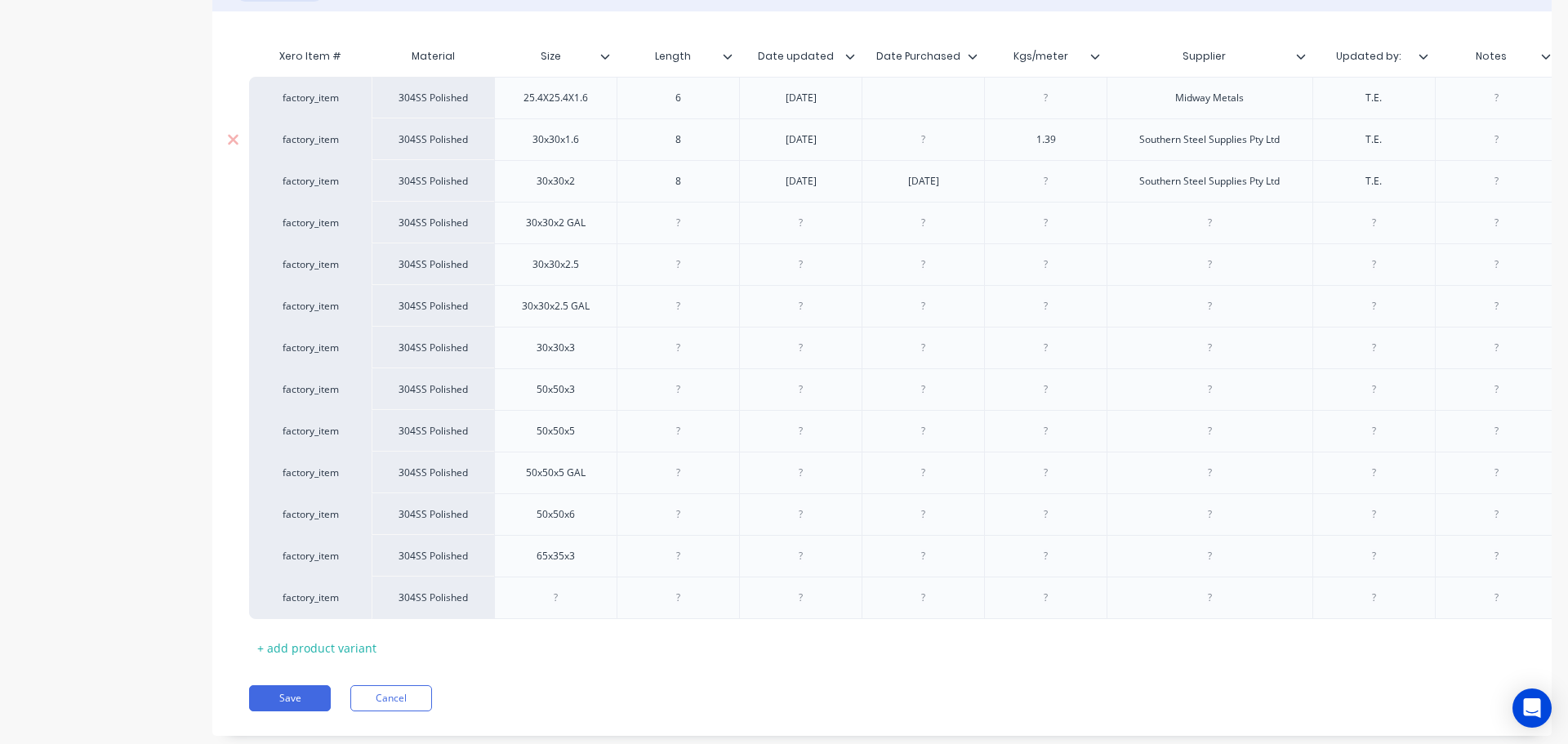
scroll to position [406, 0]
click at [577, 605] on div at bounding box center [556, 597] width 82 height 21
paste div
click at [371, 642] on div "+ add product variant" at bounding box center [317, 646] width 136 height 25
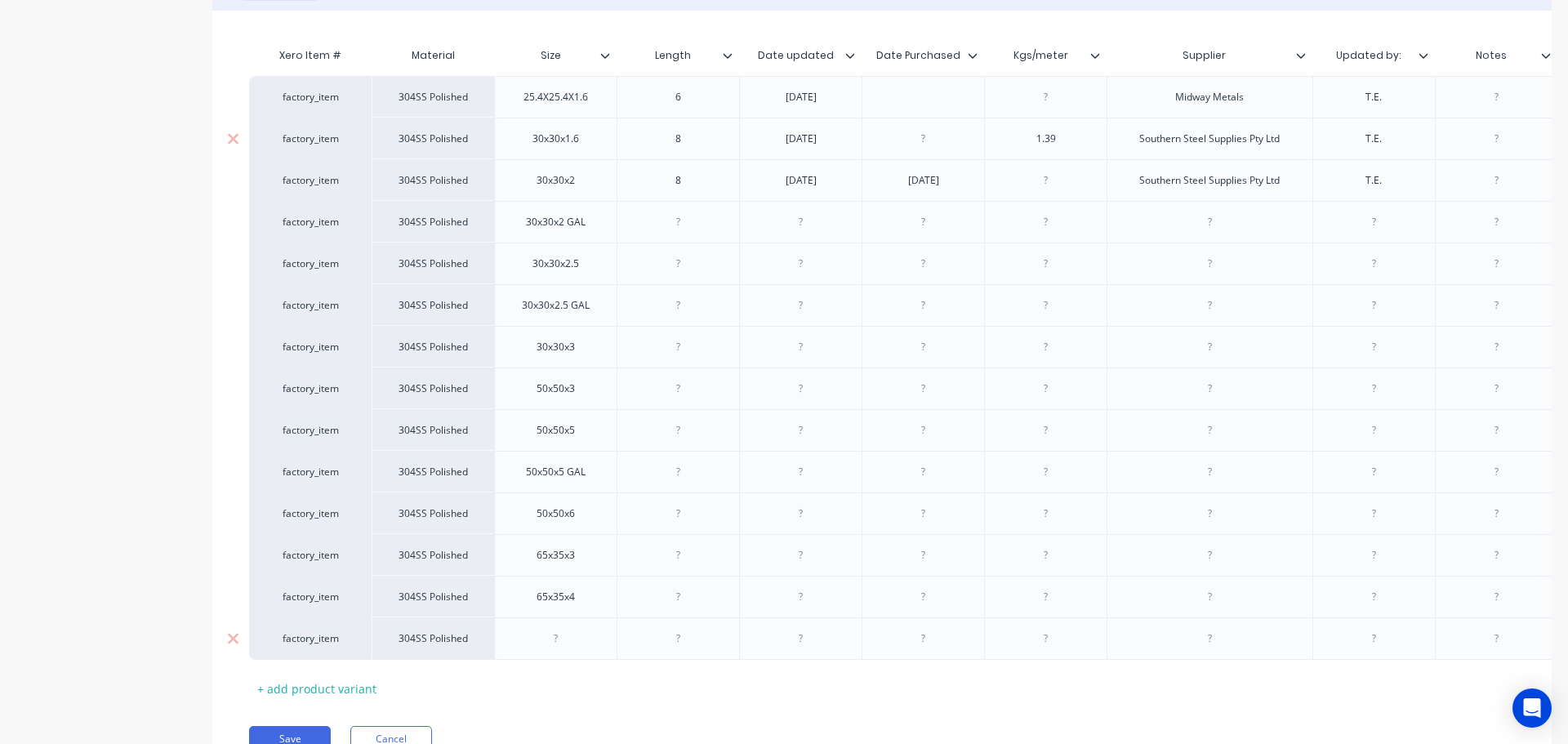
click at [566, 630] on div at bounding box center [556, 639] width 82 height 21
paste div
click at [559, 677] on div "Xero Item # Material Size Length Date updated Date Purchased Kgs/meter Supplier…" at bounding box center [882, 370] width 1266 height 662
click at [691, 215] on div at bounding box center [679, 222] width 82 height 21
click at [682, 263] on div at bounding box center [679, 264] width 82 height 21
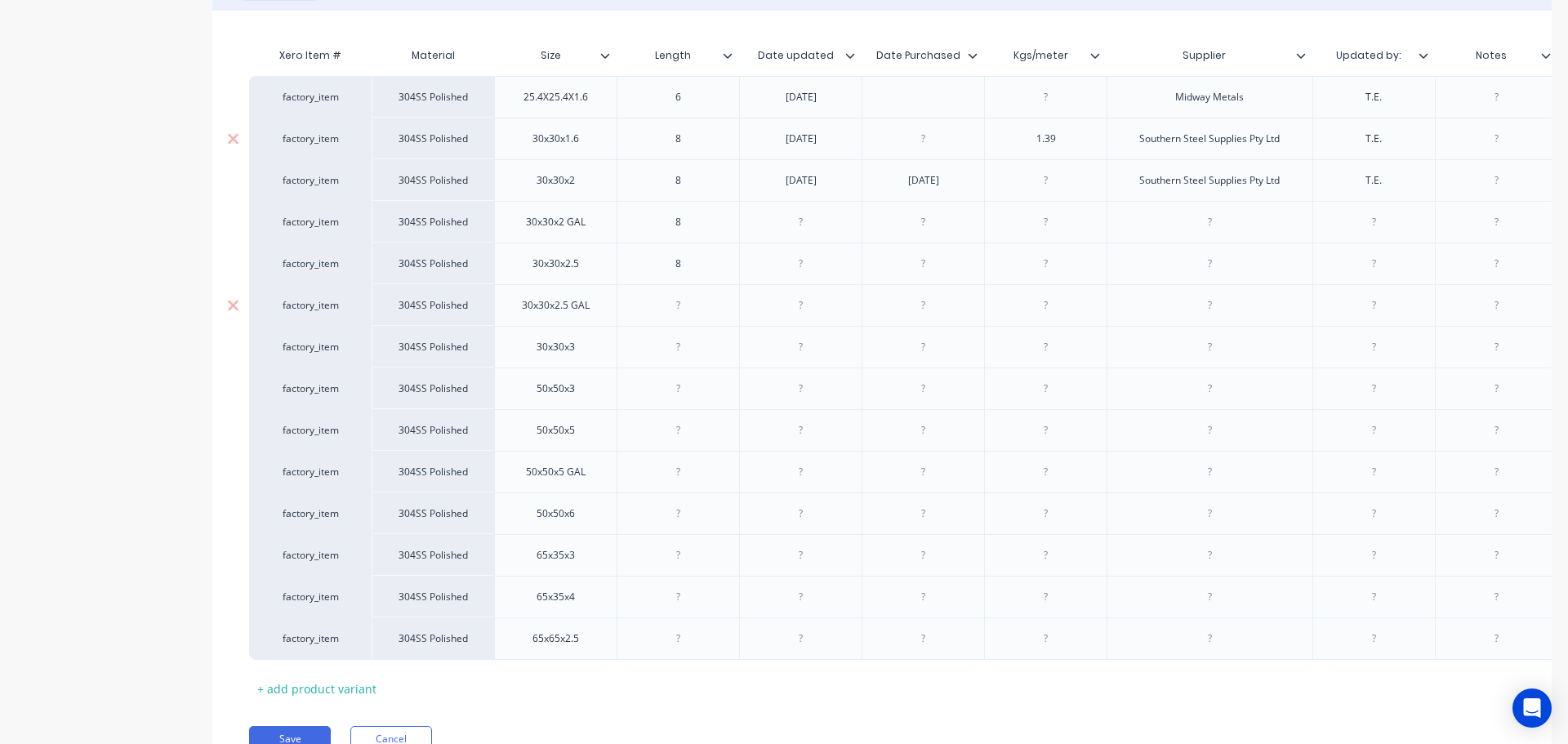
click at [686, 308] on div at bounding box center [679, 305] width 82 height 21
click at [677, 341] on div at bounding box center [679, 347] width 82 height 21
click at [681, 383] on div at bounding box center [679, 389] width 82 height 21
click at [700, 432] on div at bounding box center [679, 430] width 82 height 21
click at [694, 470] on div at bounding box center [679, 471] width 82 height 21
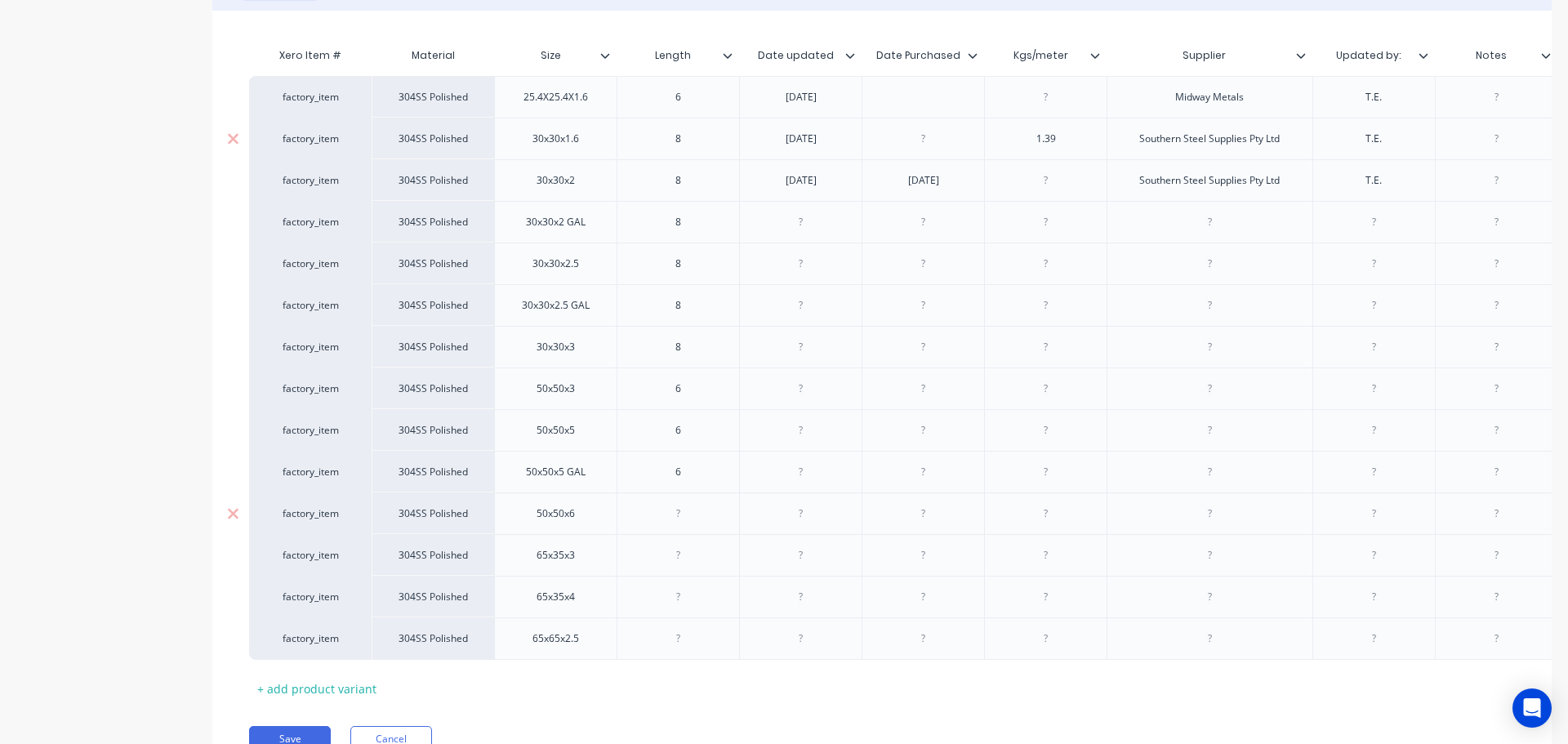
click at [689, 510] on div at bounding box center [679, 513] width 82 height 21
drag, startPoint x: 687, startPoint y: 514, endPoint x: 656, endPoint y: 517, distance: 31.1
click at [656, 517] on div "6" at bounding box center [679, 513] width 82 height 21
drag, startPoint x: 696, startPoint y: 470, endPoint x: 674, endPoint y: 473, distance: 22.2
click at [674, 473] on div "6" at bounding box center [679, 471] width 82 height 21
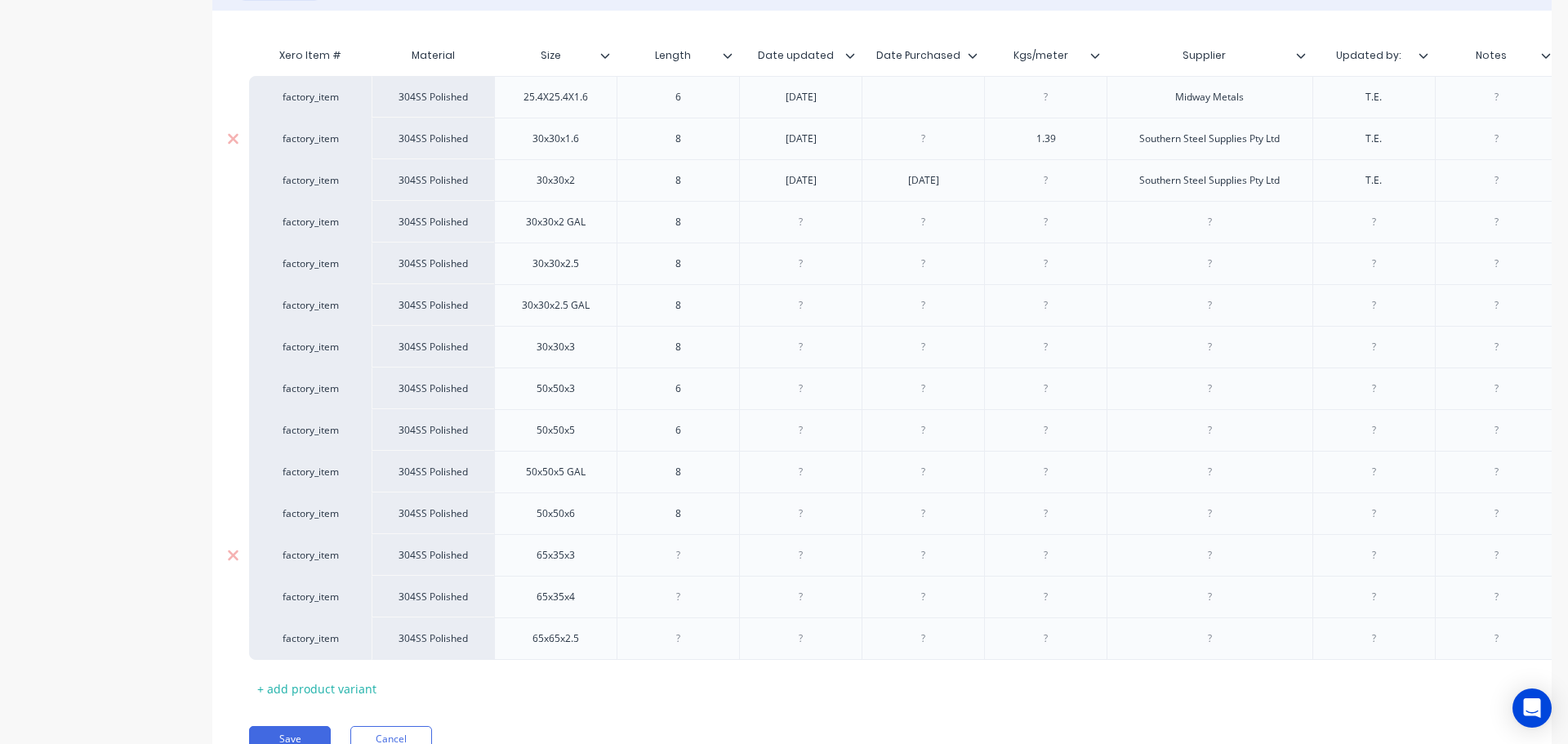
drag, startPoint x: 700, startPoint y: 557, endPoint x: 657, endPoint y: 553, distance: 43.2
click at [657, 553] on div at bounding box center [679, 555] width 82 height 21
click at [672, 585] on div at bounding box center [678, 597] width 123 height 42
click at [685, 587] on div at bounding box center [679, 597] width 82 height 21
click at [685, 625] on div at bounding box center [678, 638] width 123 height 43
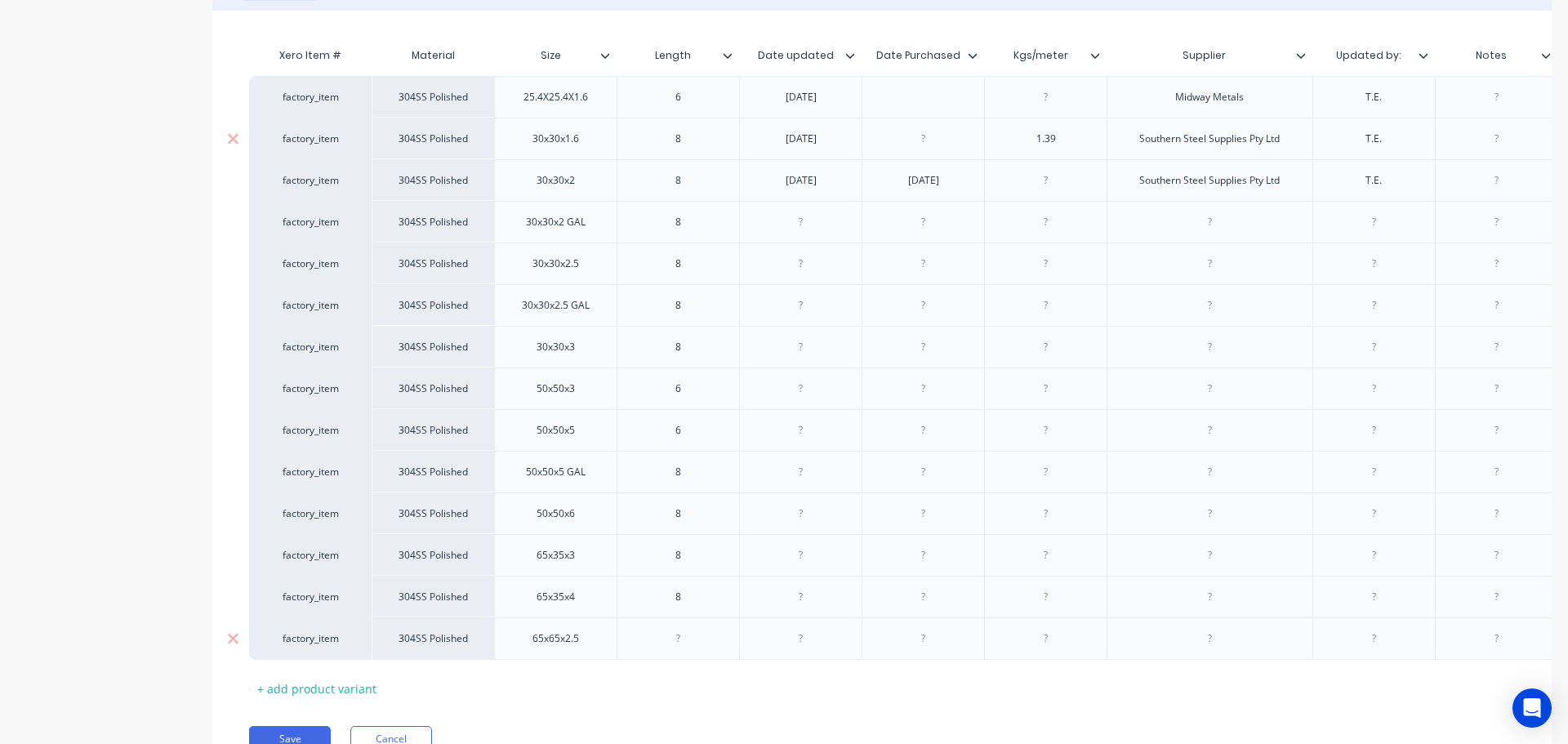
click at [678, 637] on div at bounding box center [679, 639] width 82 height 21
click at [669, 681] on div "Xero Item # Material Size Length Date updated Date Purchased Kgs/meter Supplier…" at bounding box center [882, 370] width 1266 height 662
click at [818, 215] on div at bounding box center [801, 222] width 82 height 21
click at [832, 240] on div at bounding box center [800, 222] width 123 height 42
paste div
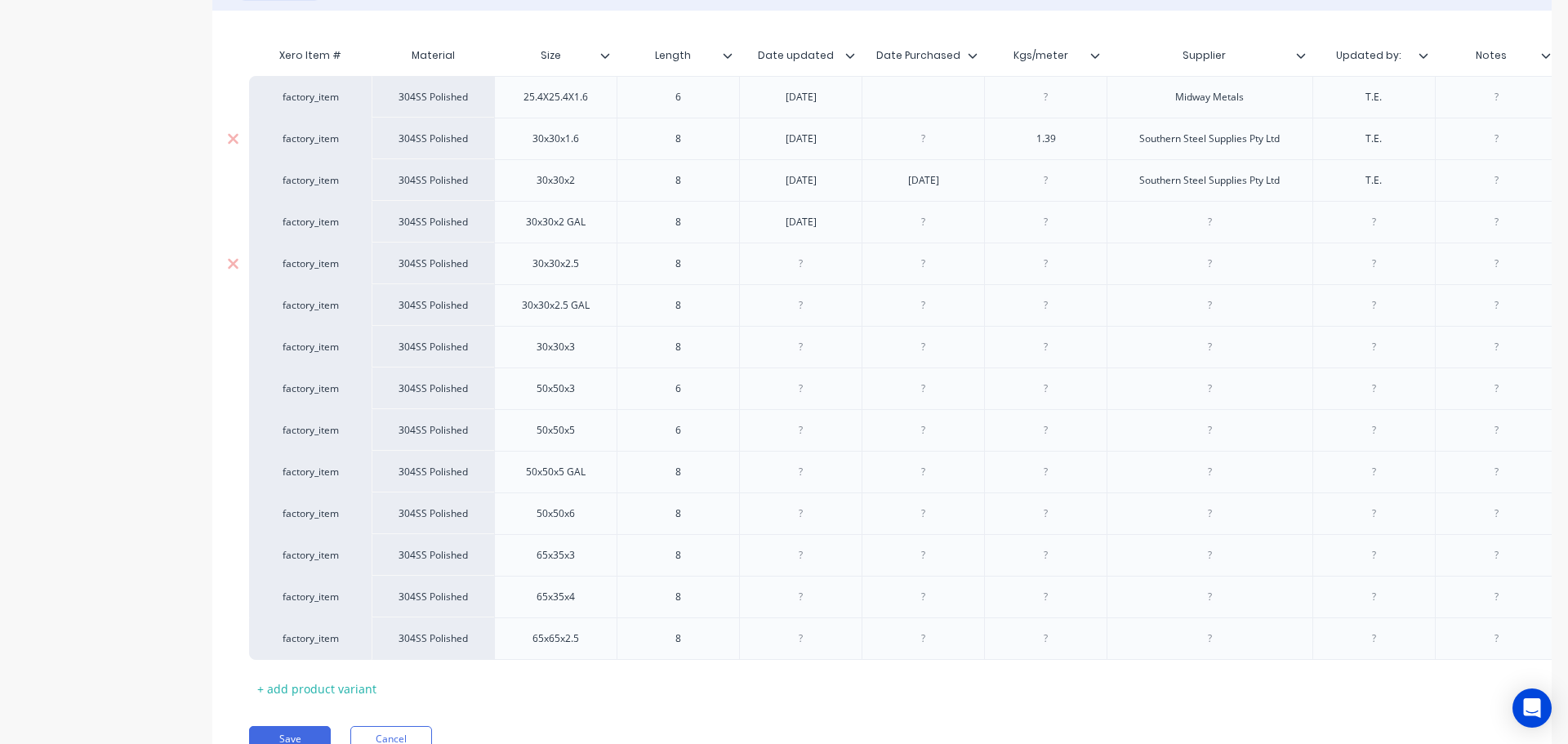
click at [808, 265] on div at bounding box center [801, 264] width 82 height 21
paste div
click at [818, 313] on div at bounding box center [801, 305] width 82 height 21
paste div
click at [811, 357] on div at bounding box center [801, 347] width 82 height 21
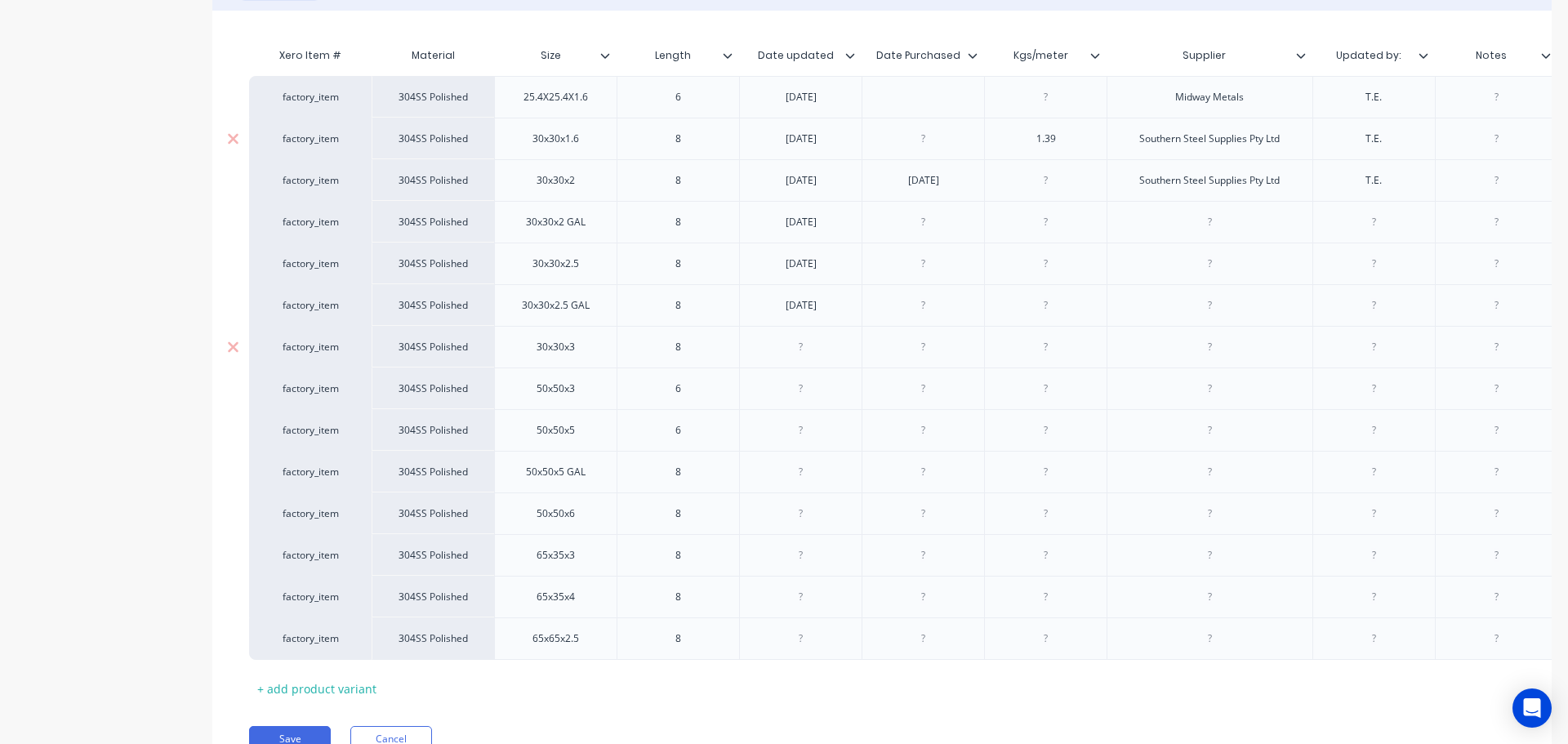
paste div
click at [794, 388] on div at bounding box center [801, 389] width 82 height 21
paste div
click at [833, 448] on div at bounding box center [800, 430] width 123 height 42
click at [825, 432] on div at bounding box center [801, 430] width 82 height 21
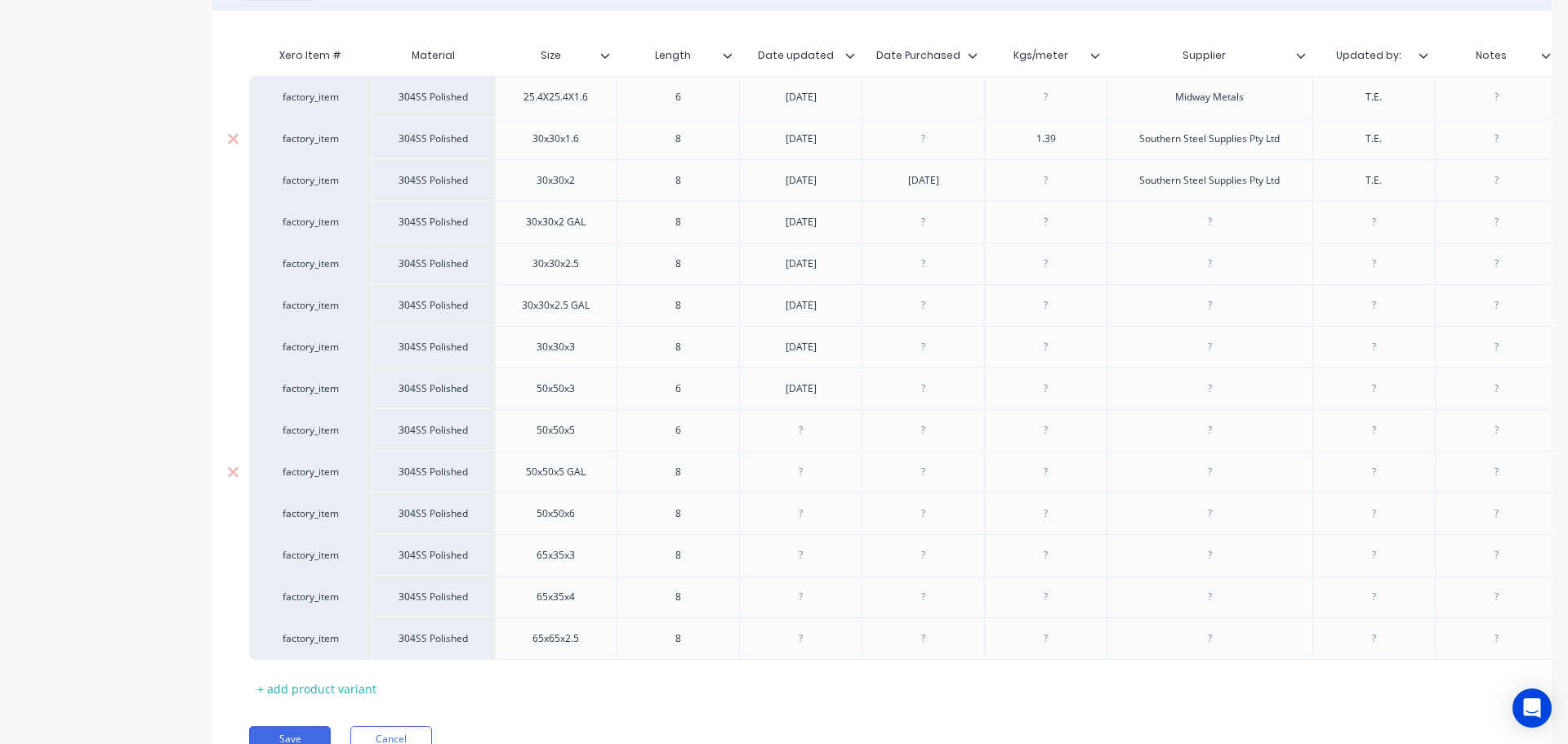
paste div
click at [819, 479] on div at bounding box center [801, 471] width 82 height 21
paste div
click at [804, 510] on div at bounding box center [801, 513] width 82 height 21
paste div
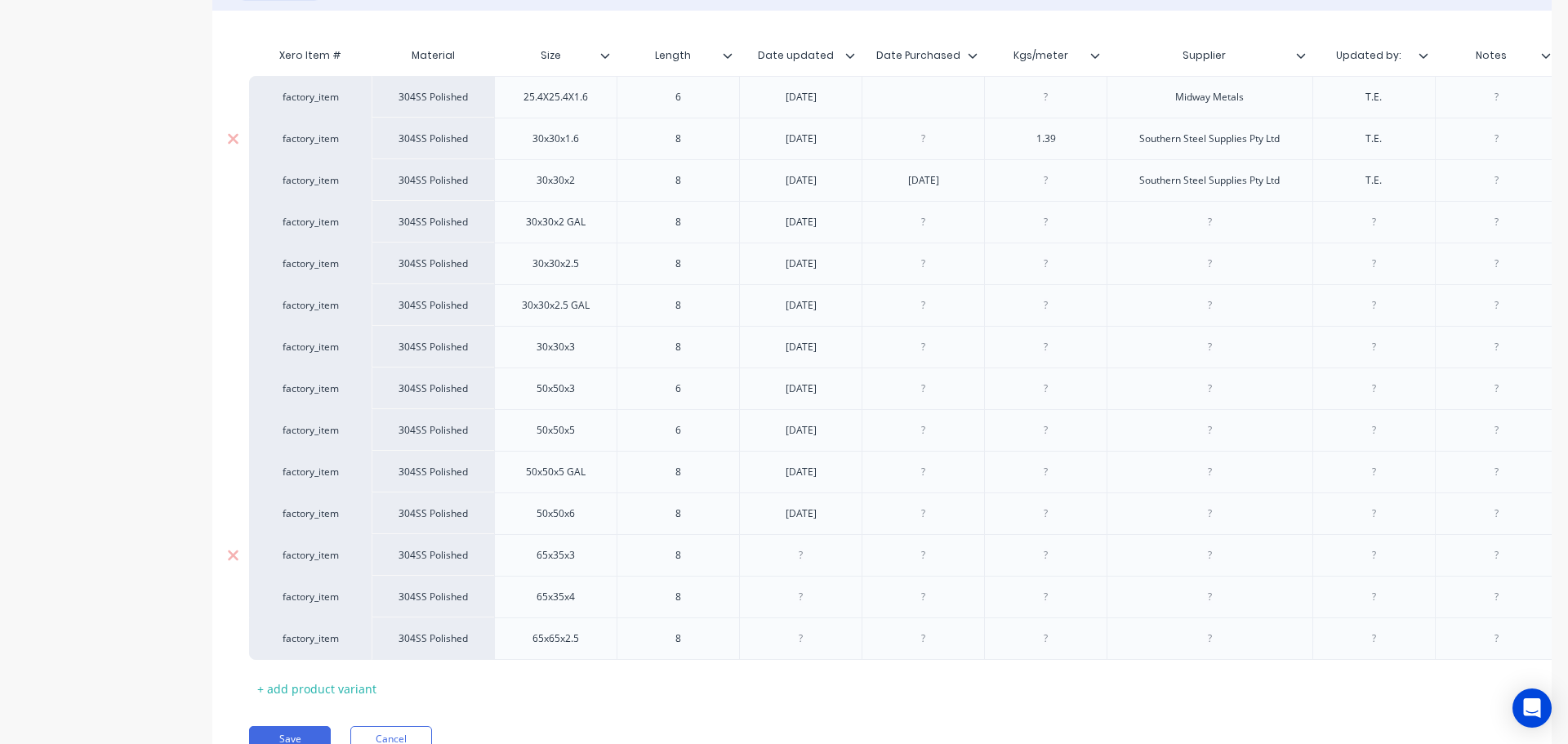
drag, startPoint x: 803, startPoint y: 554, endPoint x: 814, endPoint y: 552, distance: 11.2
click at [804, 554] on div at bounding box center [801, 555] width 82 height 21
paste div
drag, startPoint x: 784, startPoint y: 604, endPoint x: 816, endPoint y: 599, distance: 32.4
click at [787, 604] on div at bounding box center [801, 597] width 82 height 21
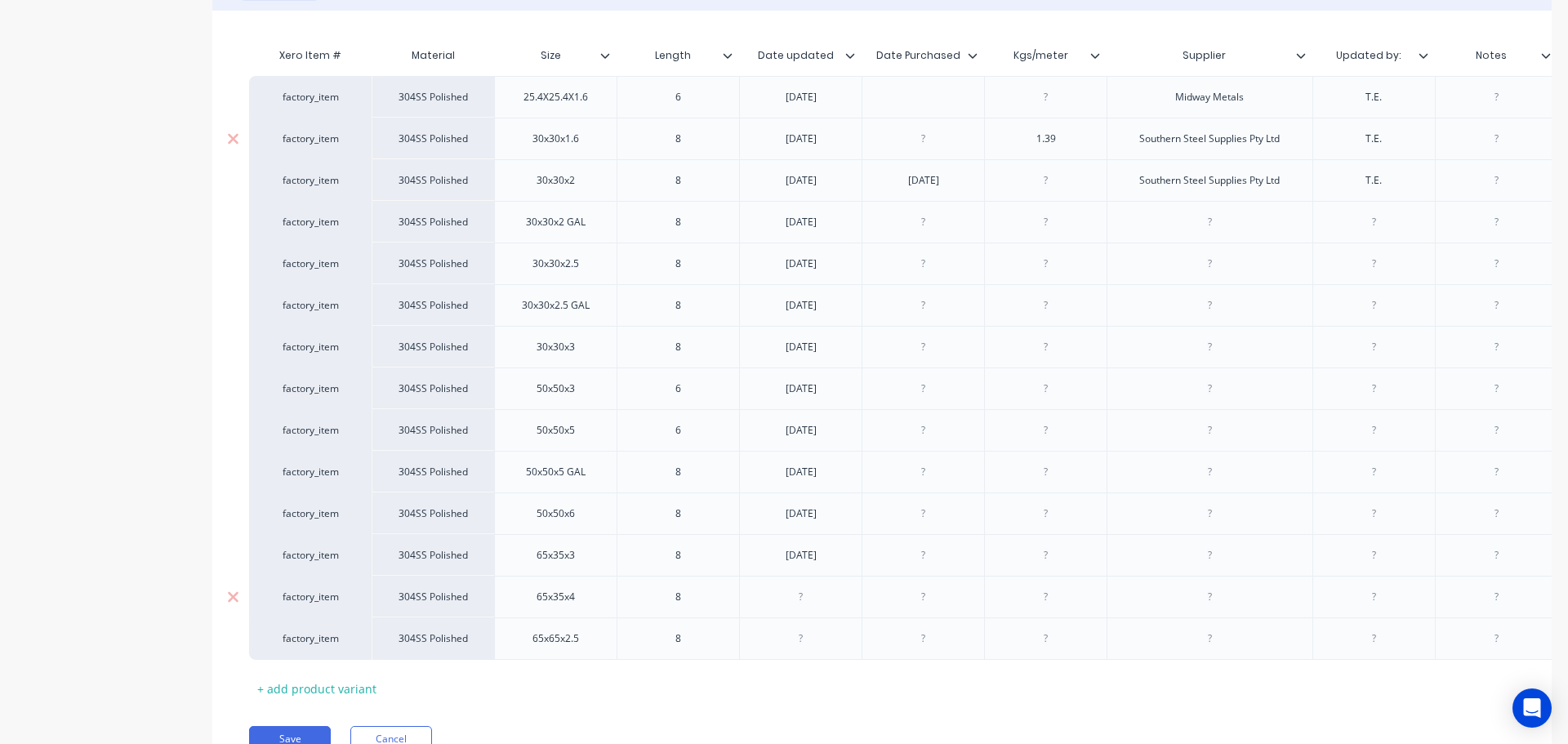
paste div
click at [791, 632] on div at bounding box center [801, 639] width 82 height 21
paste div
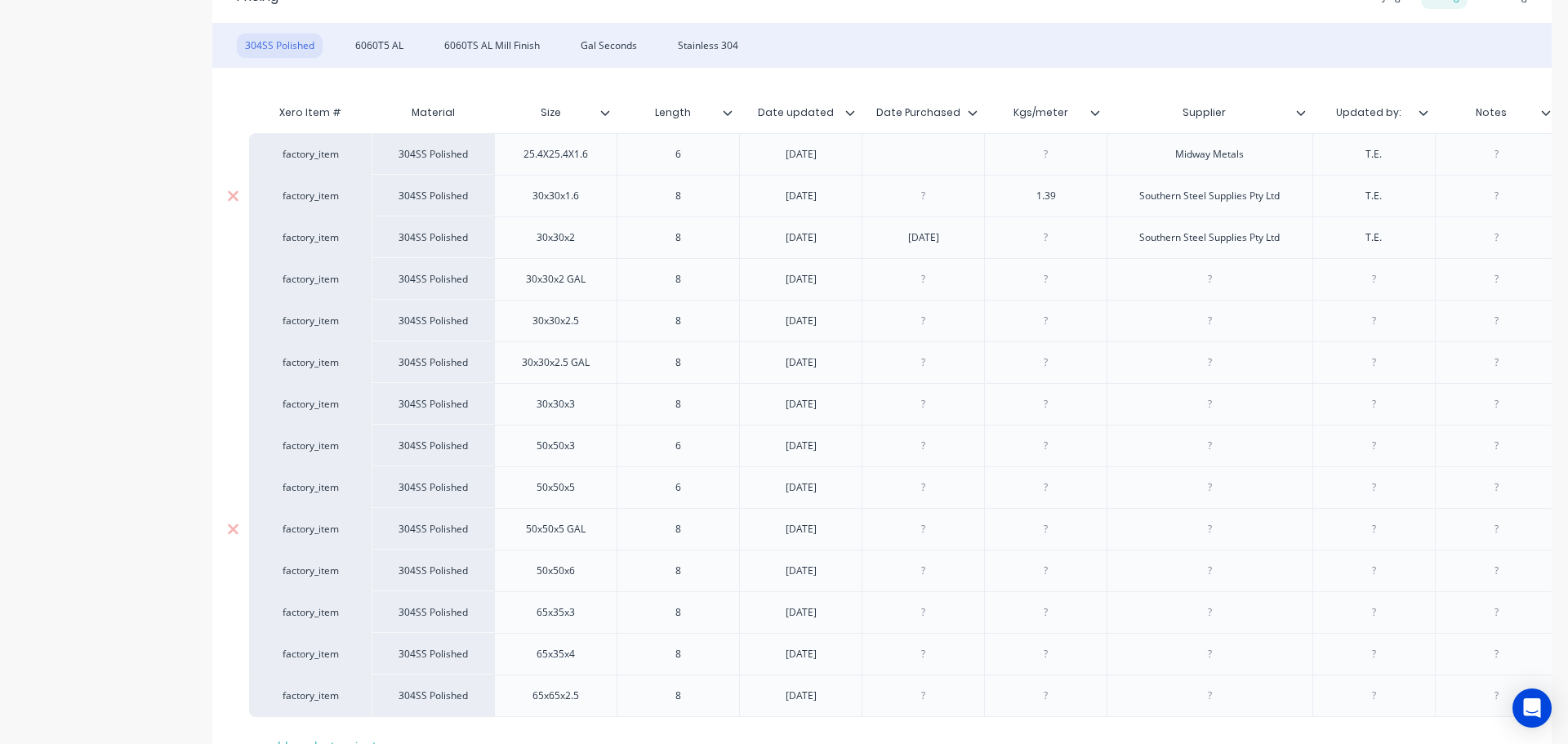
scroll to position [324, 0]
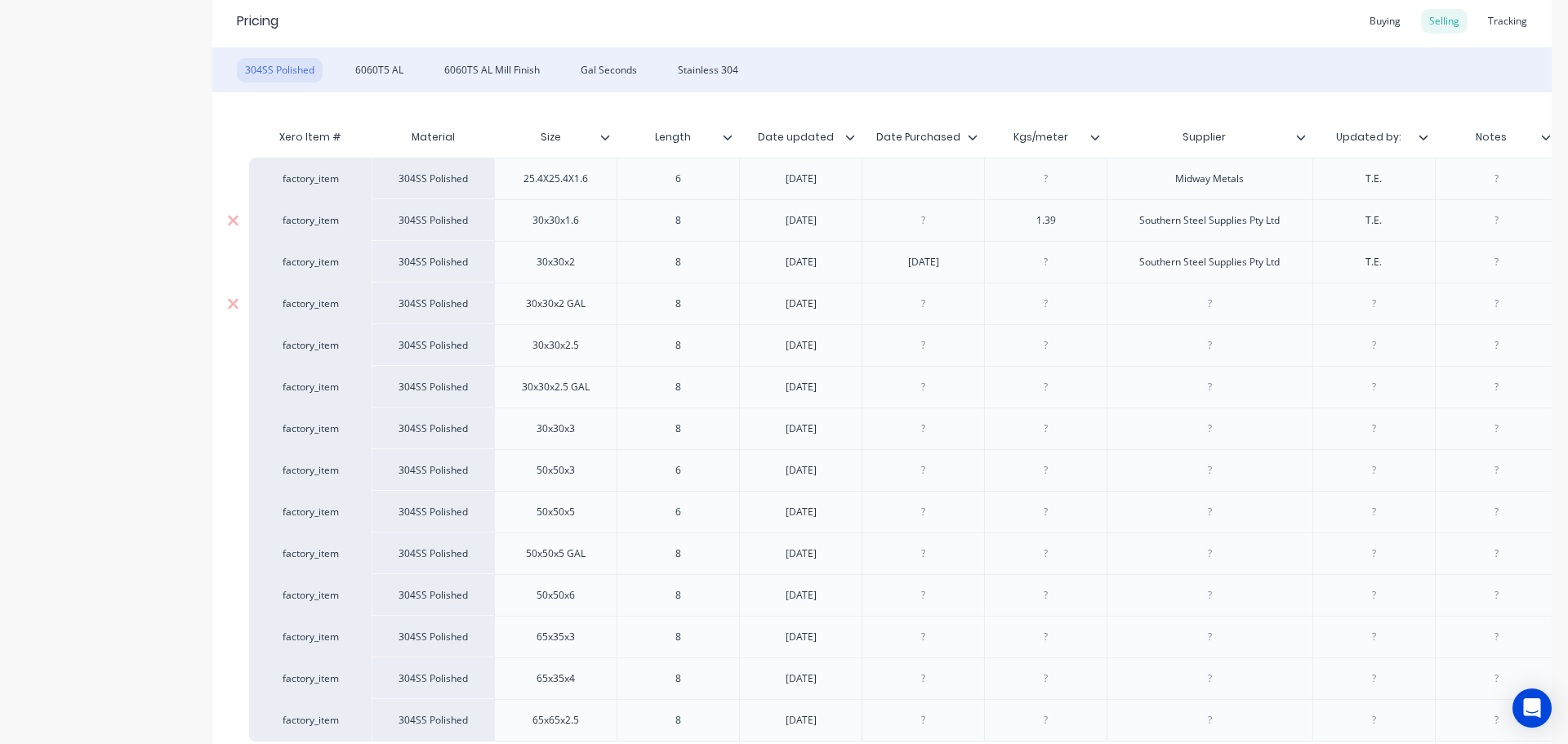
click at [927, 293] on div at bounding box center [924, 303] width 82 height 21
paste div
drag, startPoint x: 917, startPoint y: 362, endPoint x: 920, endPoint y: 355, distance: 7.6
click at [918, 362] on div at bounding box center [923, 345] width 123 height 42
click at [930, 342] on div at bounding box center [924, 345] width 82 height 21
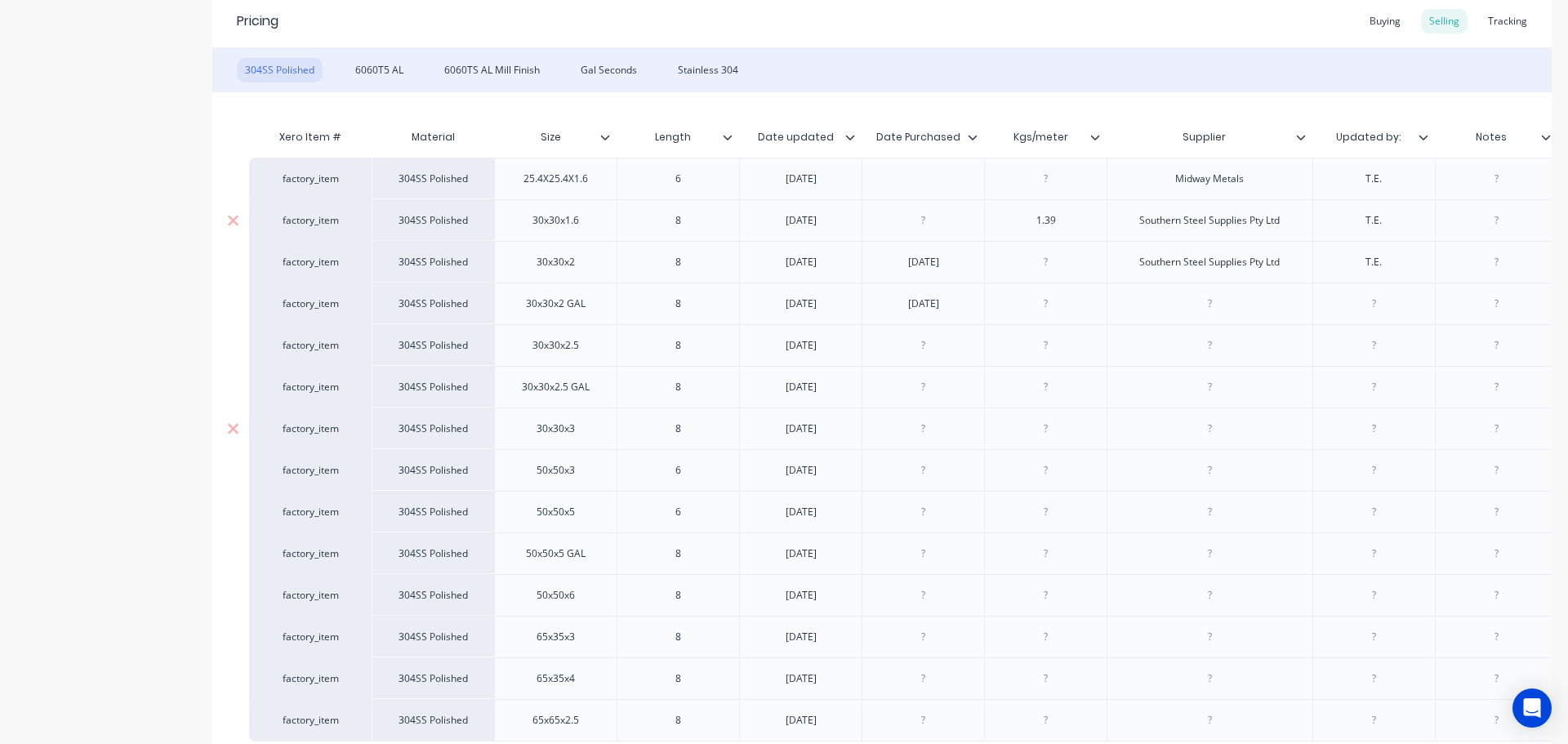
paste div
click at [920, 432] on div at bounding box center [924, 429] width 82 height 21
paste div
click at [947, 477] on div at bounding box center [924, 470] width 82 height 21
paste div
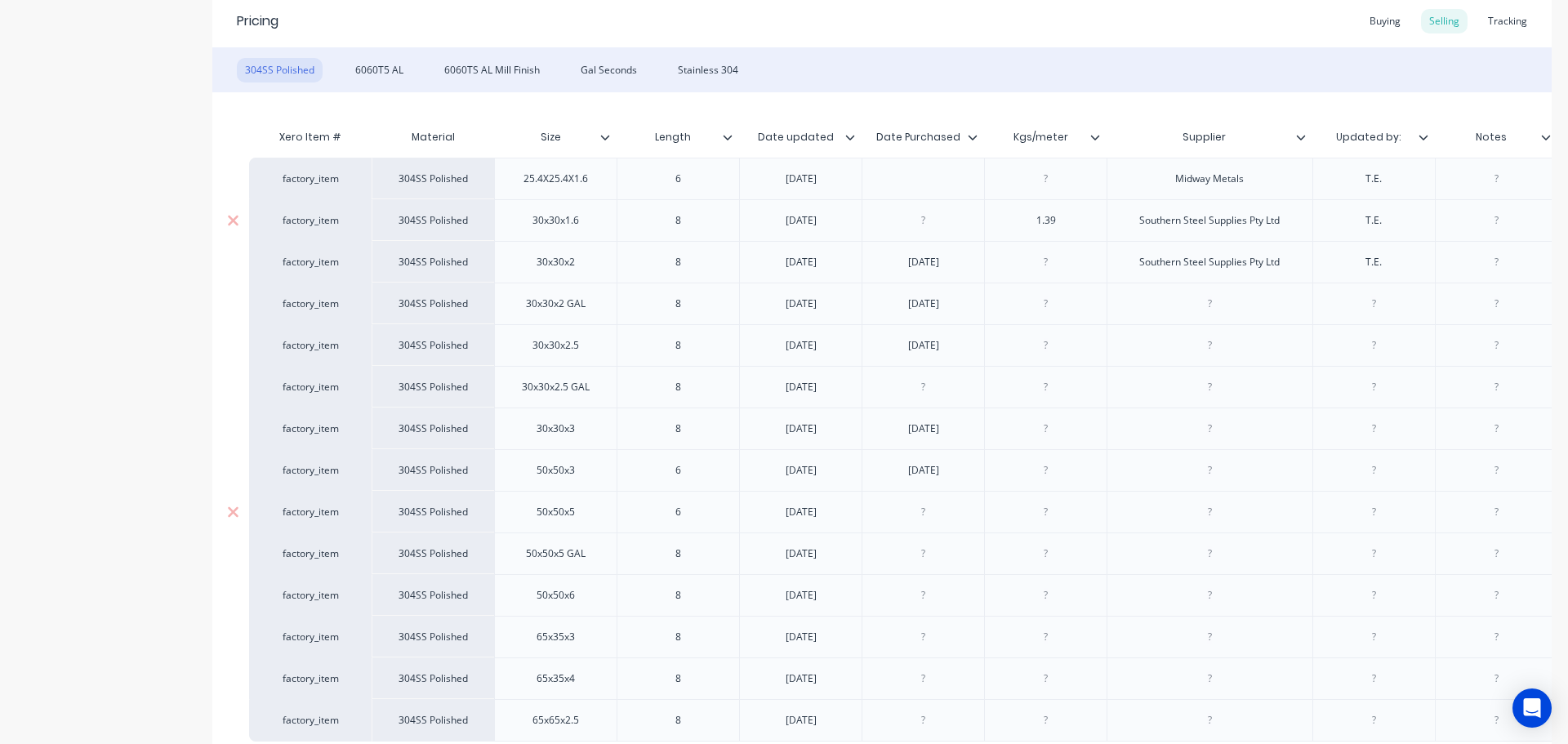
drag, startPoint x: 935, startPoint y: 517, endPoint x: 945, endPoint y: 516, distance: 10.0
click at [936, 517] on div at bounding box center [924, 511] width 82 height 21
paste div
click at [944, 555] on div at bounding box center [924, 553] width 82 height 21
paste div
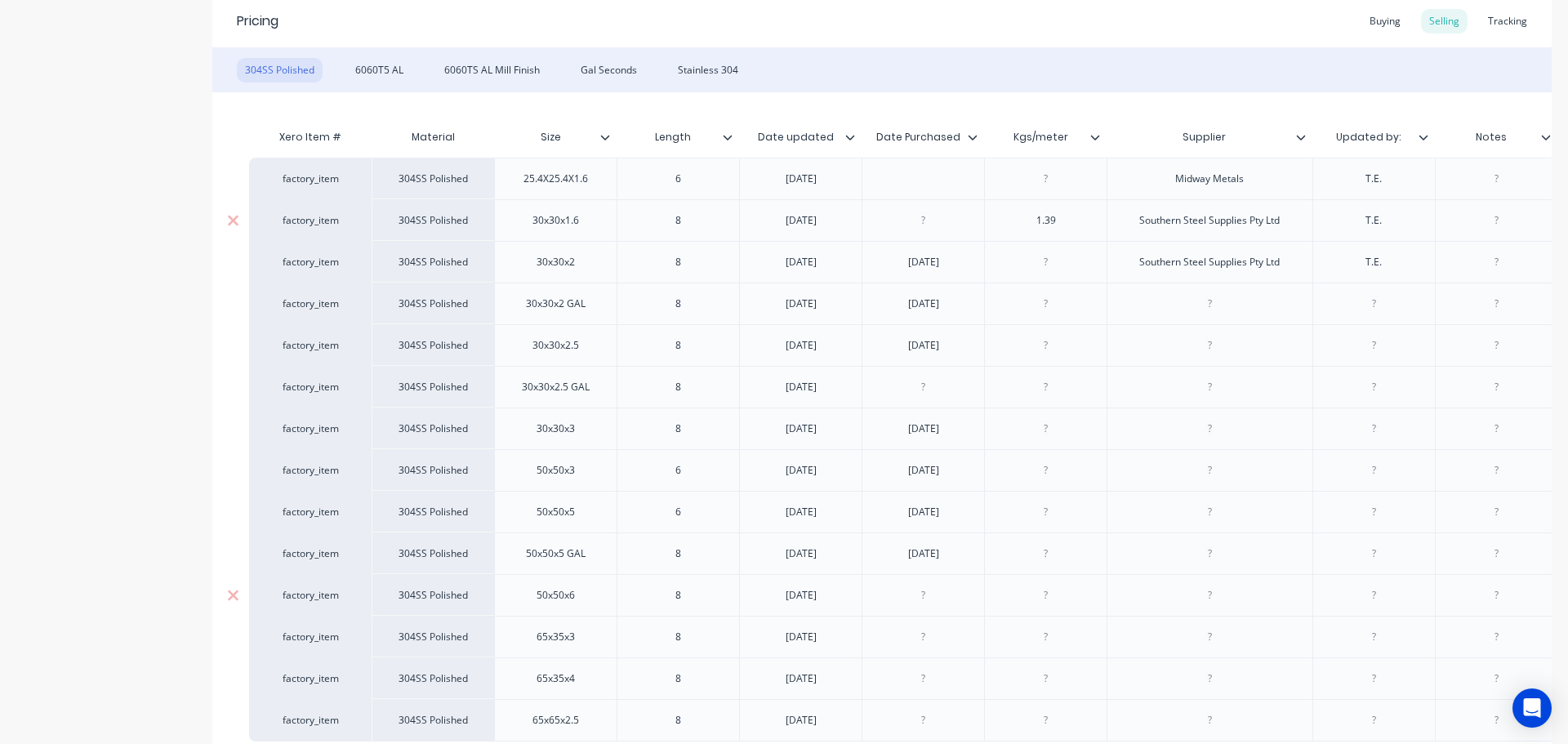
click at [935, 598] on div at bounding box center [924, 595] width 82 height 21
paste div
click at [954, 639] on div at bounding box center [924, 637] width 82 height 21
paste div
click at [965, 680] on div at bounding box center [923, 678] width 123 height 42
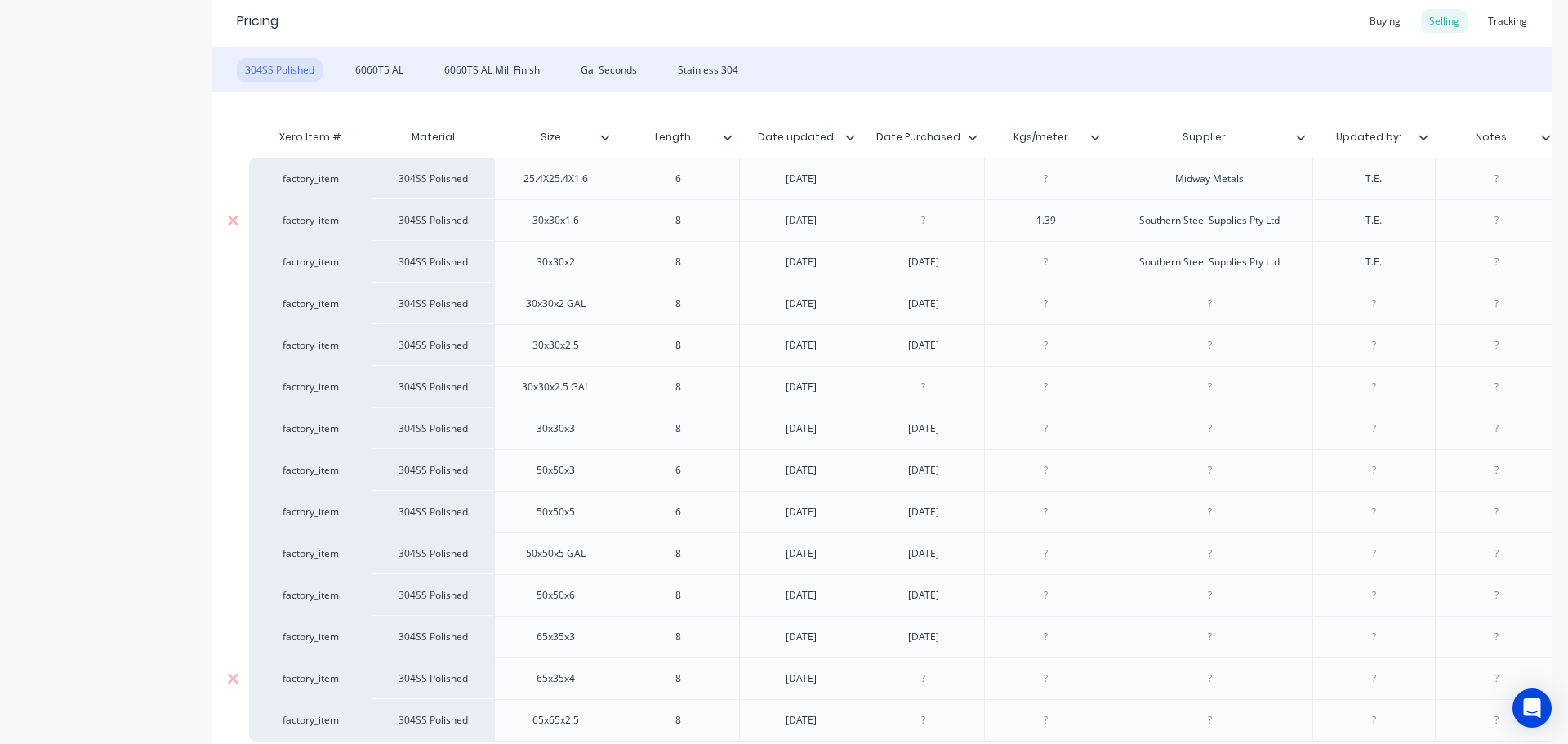
drag, startPoint x: 941, startPoint y: 685, endPoint x: 982, endPoint y: 680, distance: 41.3
click at [947, 684] on div at bounding box center [924, 679] width 82 height 21
paste div
click at [1041, 687] on div at bounding box center [1047, 679] width 82 height 21
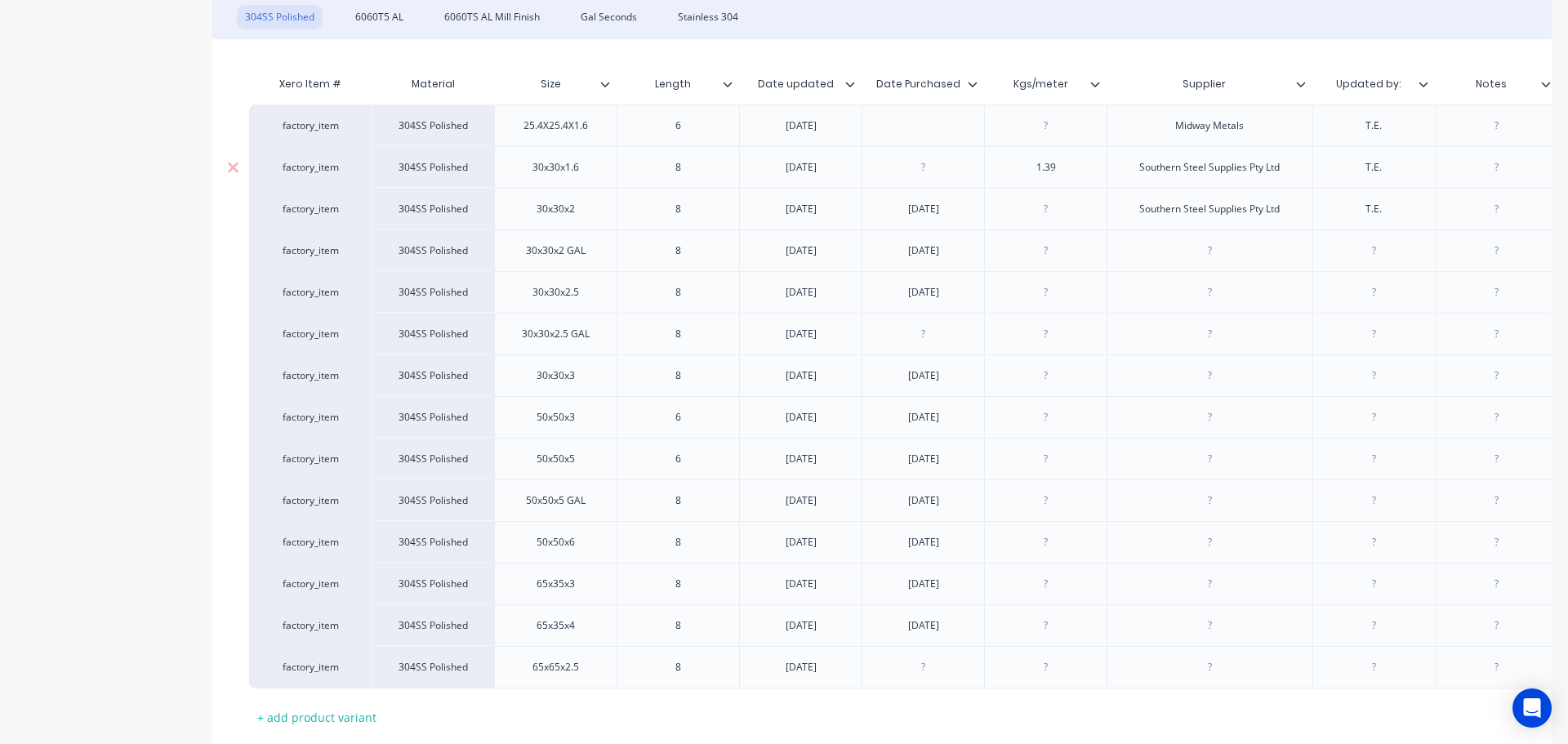
scroll to position [406, 0]
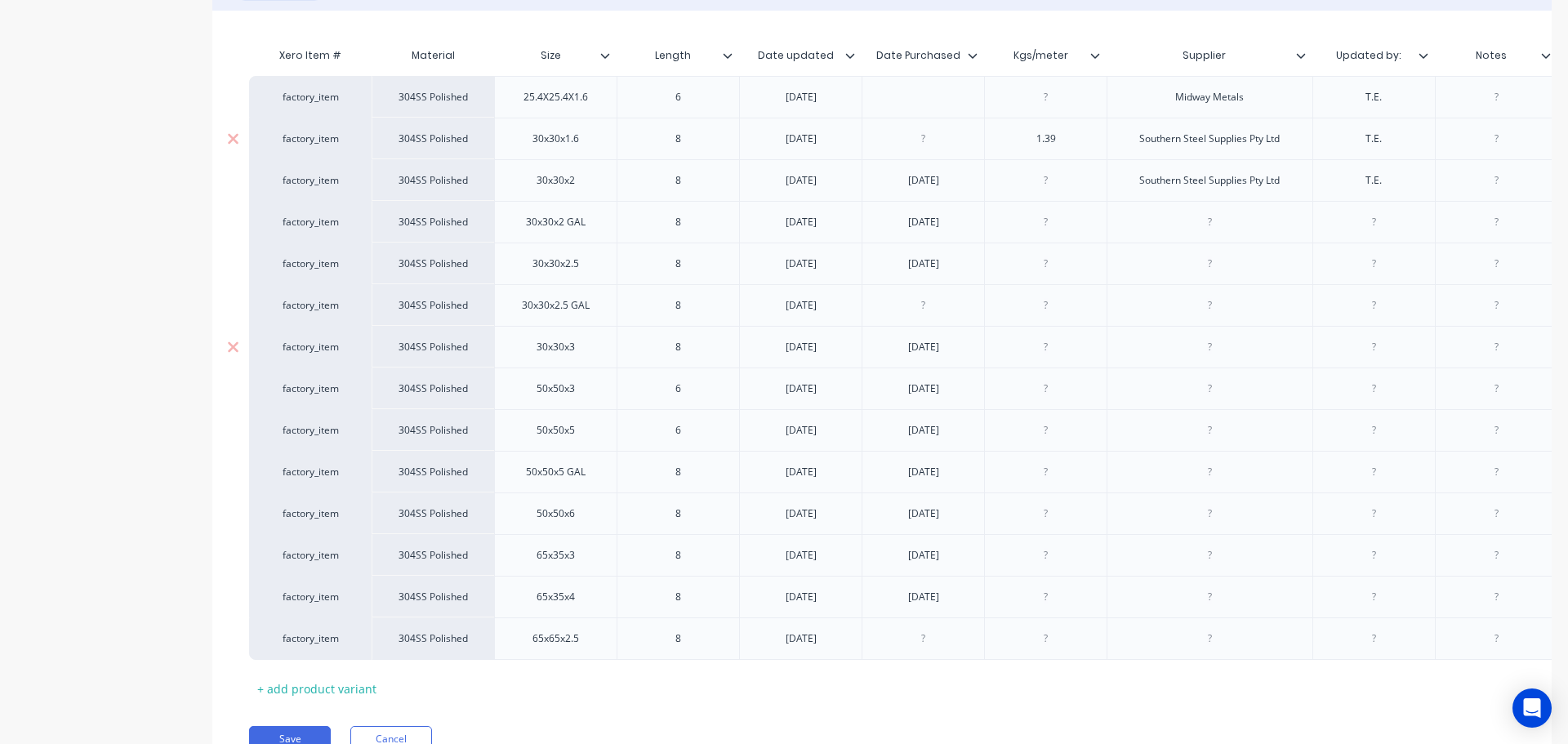
click at [1062, 350] on div at bounding box center [1047, 347] width 82 height 21
paste div
drag, startPoint x: 1080, startPoint y: 472, endPoint x: 1053, endPoint y: 474, distance: 27.1
click at [1055, 474] on div at bounding box center [1047, 471] width 82 height 21
paste div
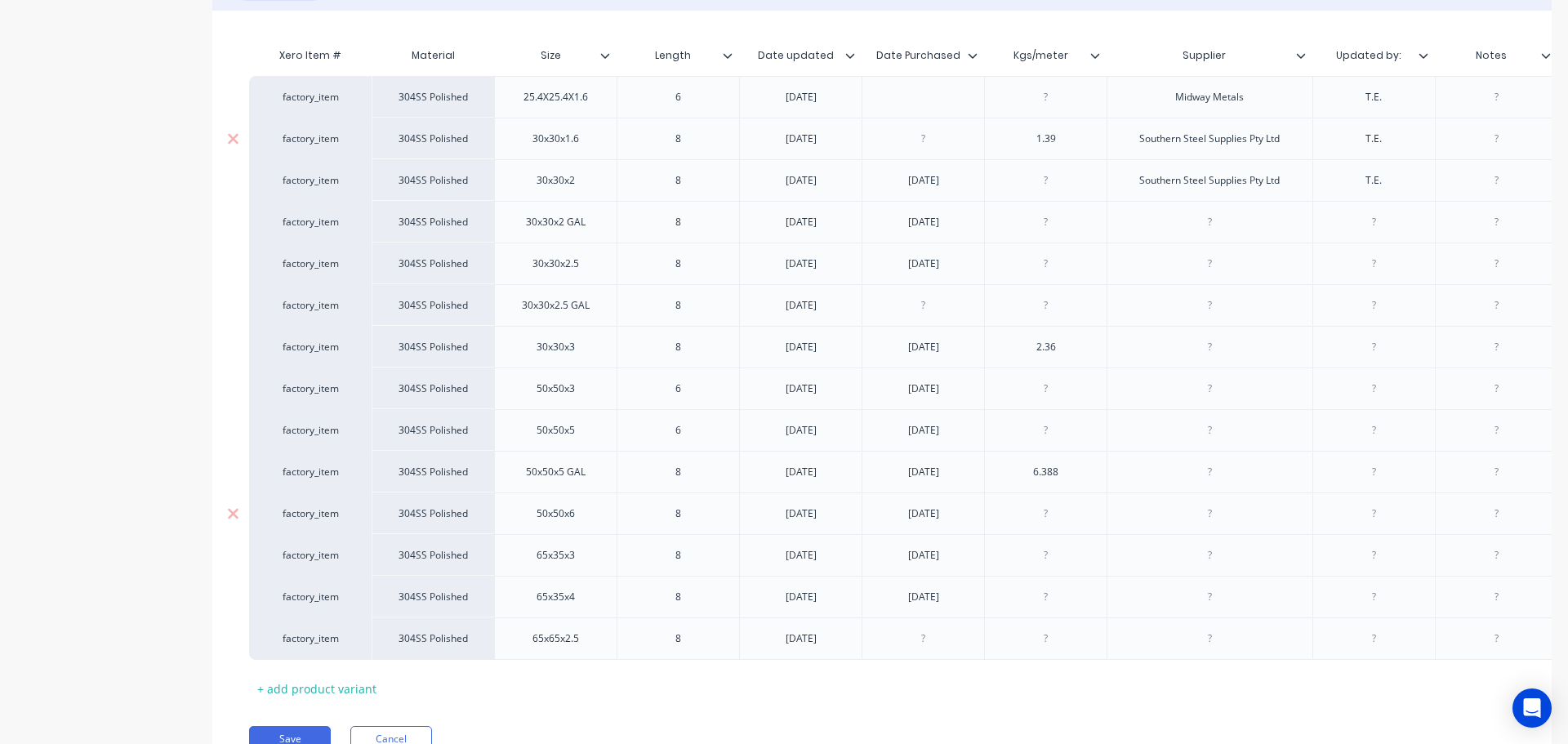
drag, startPoint x: 1073, startPoint y: 531, endPoint x: 1072, endPoint y: 523, distance: 8.1
click at [1072, 531] on div at bounding box center [1045, 513] width 123 height 42
click at [1068, 517] on div at bounding box center [1047, 513] width 82 height 21
paste div
click at [1071, 562] on div at bounding box center [1047, 555] width 82 height 21
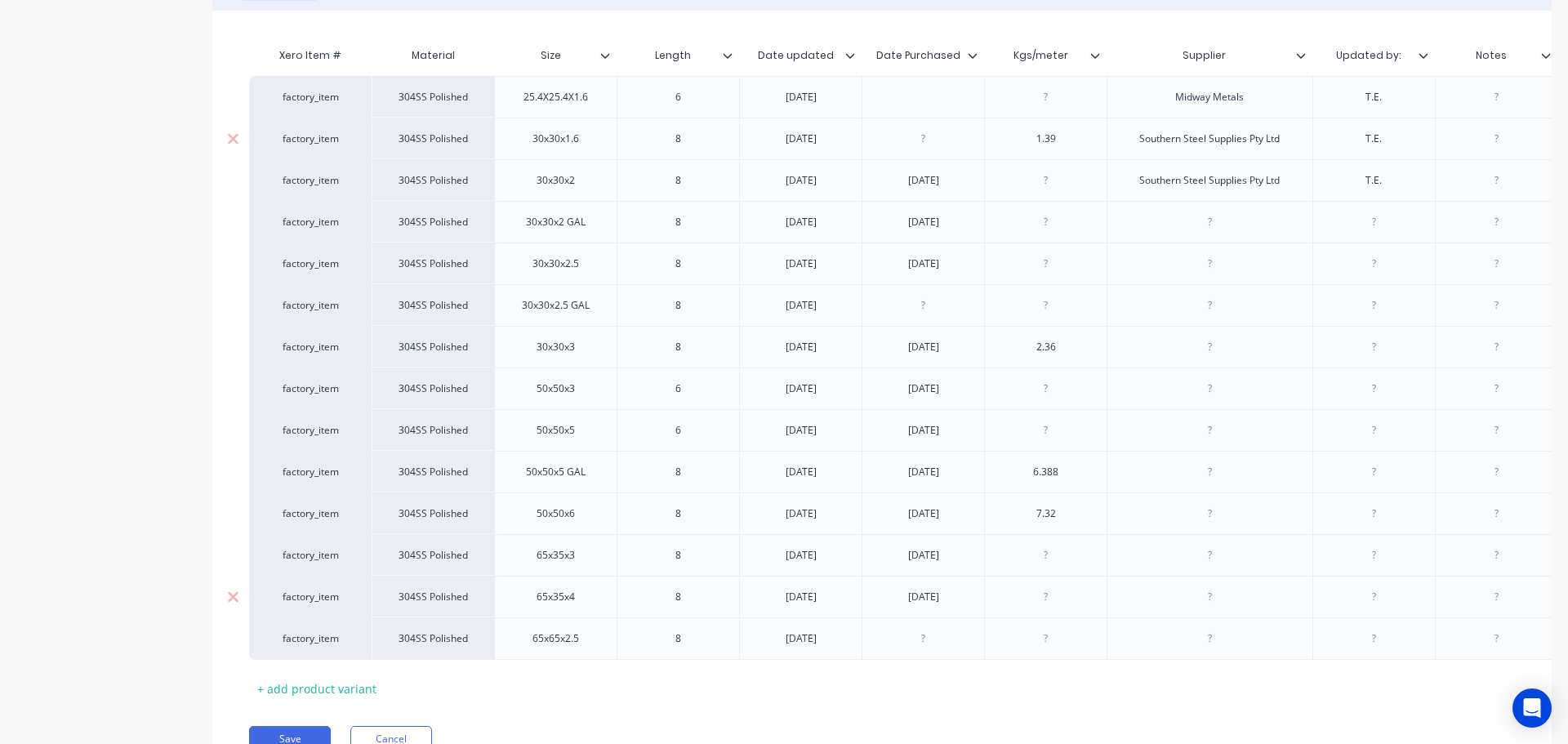
paste div
click at [1036, 606] on div at bounding box center [1047, 597] width 82 height 21
paste div
click at [1058, 635] on div at bounding box center [1047, 639] width 82 height 21
paste div
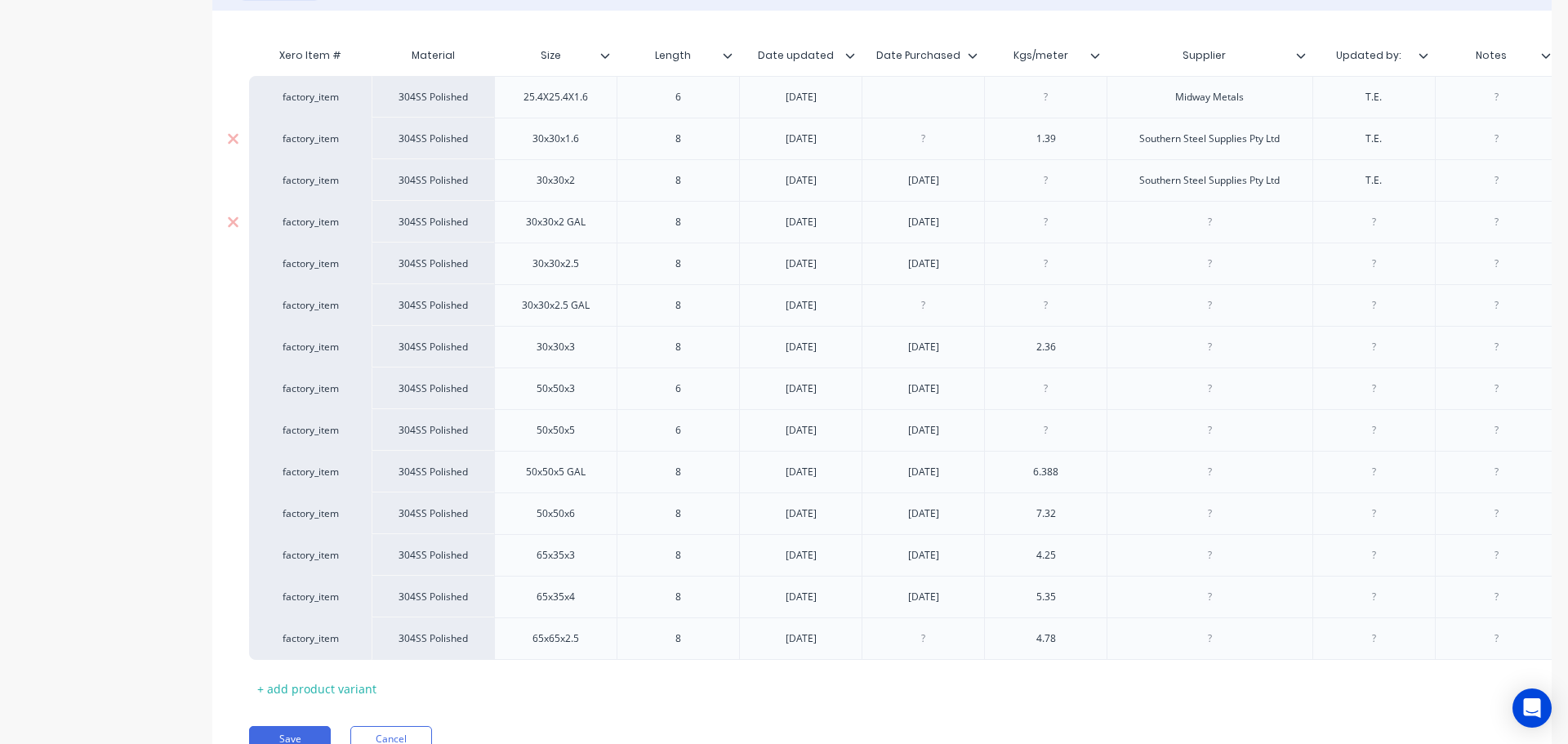
click at [1185, 226] on div at bounding box center [1210, 222] width 82 height 21
paste div
click at [1187, 260] on div at bounding box center [1210, 264] width 82 height 21
paste div
click at [1202, 302] on div at bounding box center [1210, 305] width 82 height 21
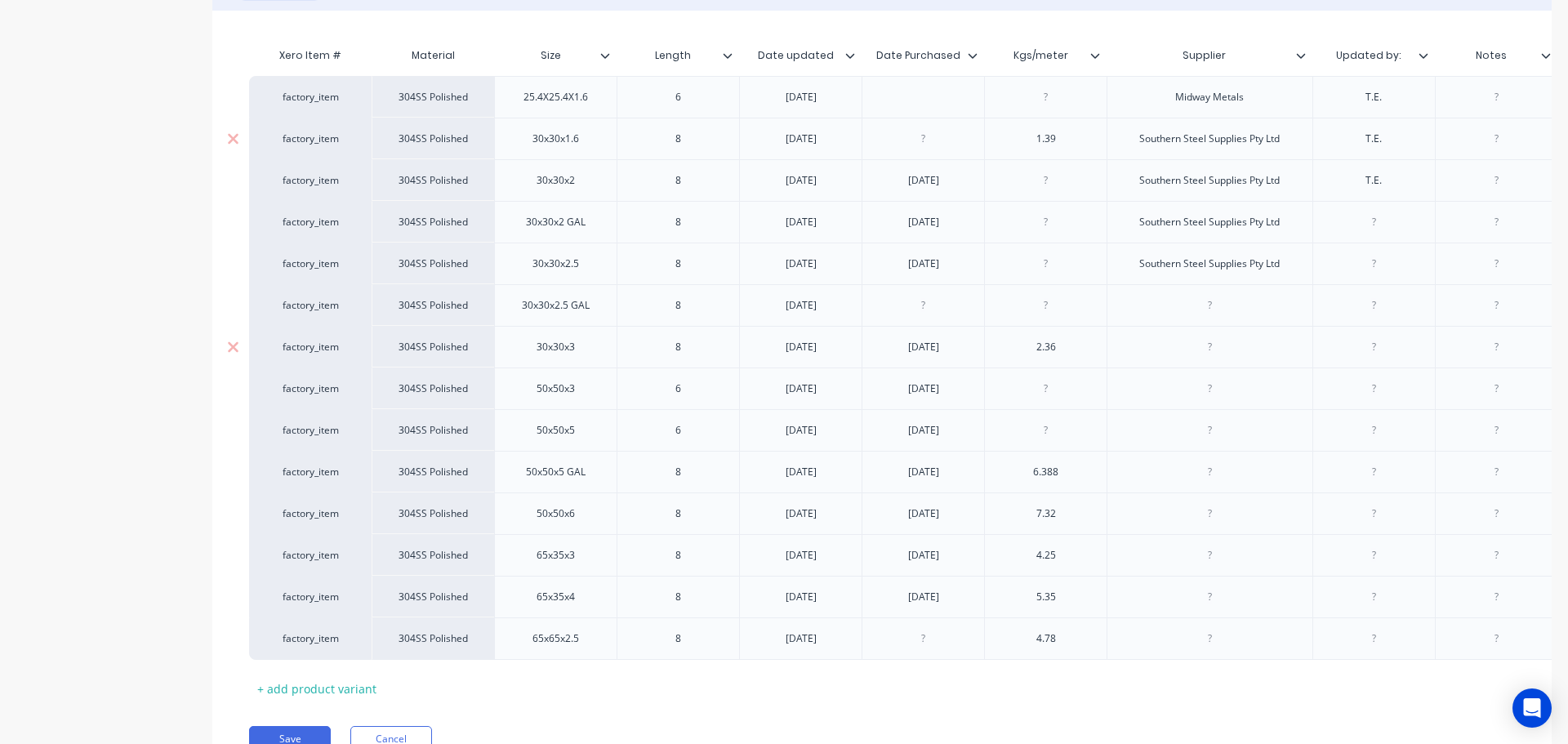
paste div
click at [1198, 339] on div at bounding box center [1210, 347] width 82 height 21
paste div
click at [1231, 390] on div at bounding box center [1210, 389] width 82 height 21
paste div
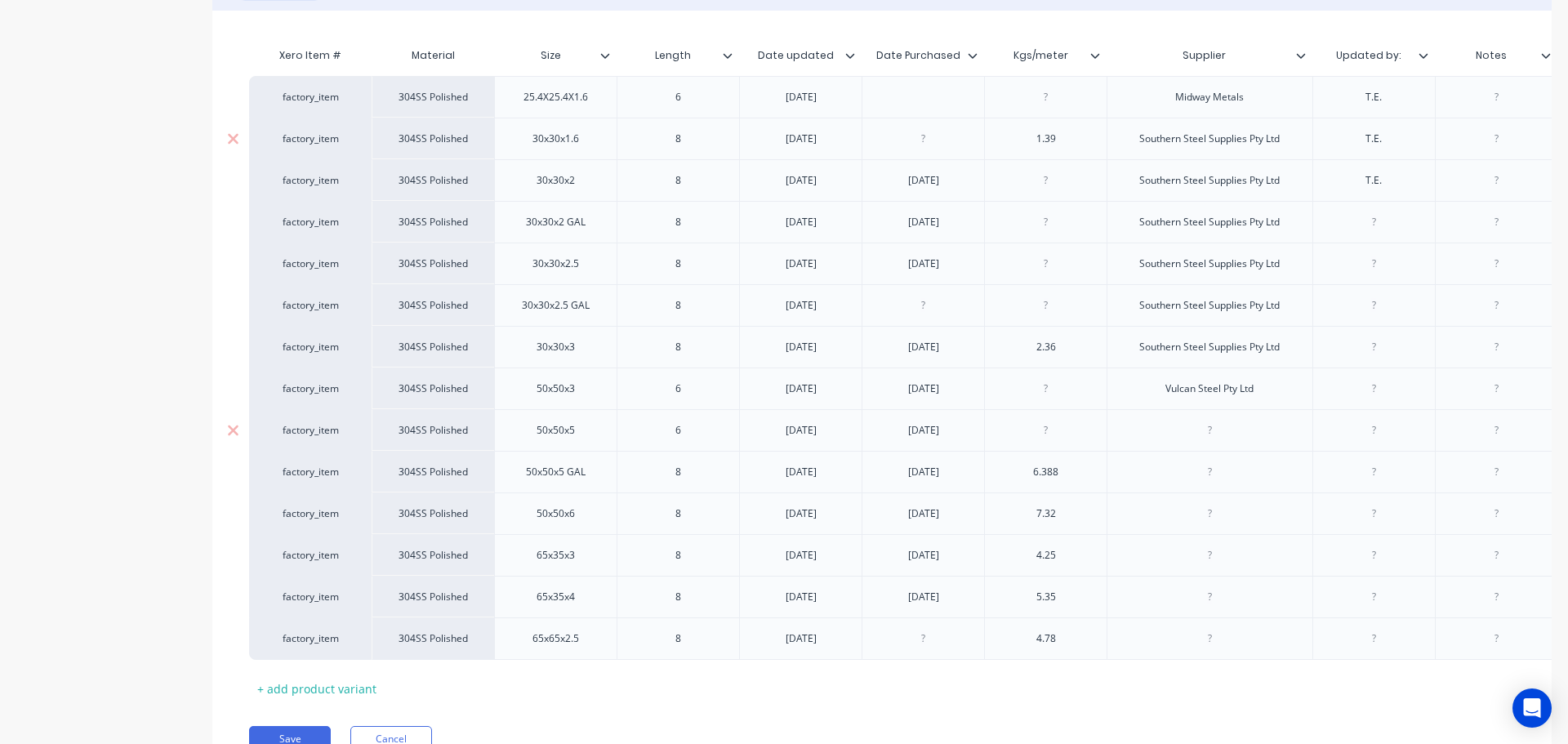
click at [1170, 435] on div at bounding box center [1210, 430] width 82 height 21
paste div
click at [1241, 467] on div at bounding box center [1210, 471] width 82 height 21
paste div
click at [1215, 503] on div at bounding box center [1210, 513] width 82 height 21
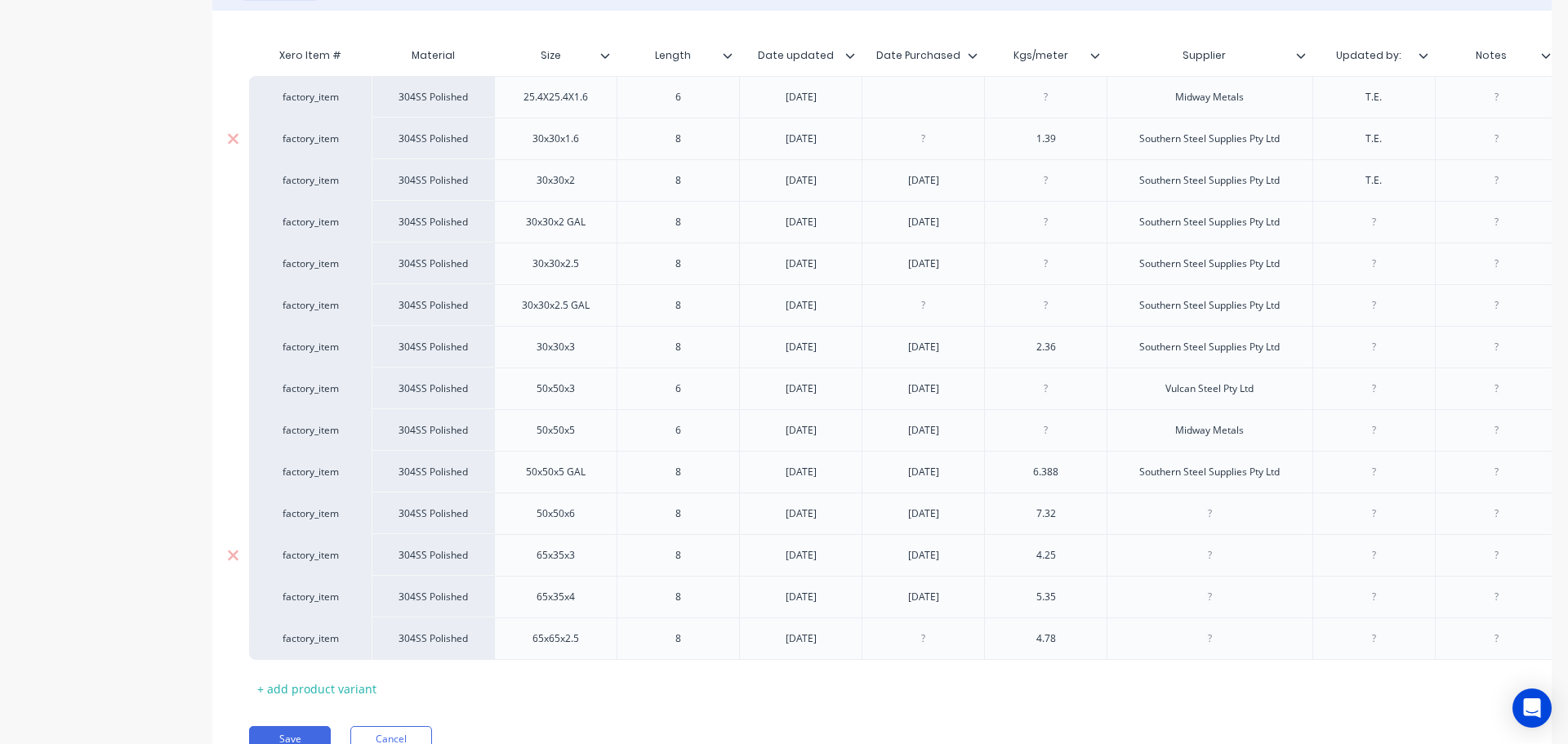
paste div
click at [1222, 547] on div at bounding box center [1210, 555] width 82 height 21
paste div
click at [1227, 605] on div at bounding box center [1210, 597] width 82 height 21
paste div
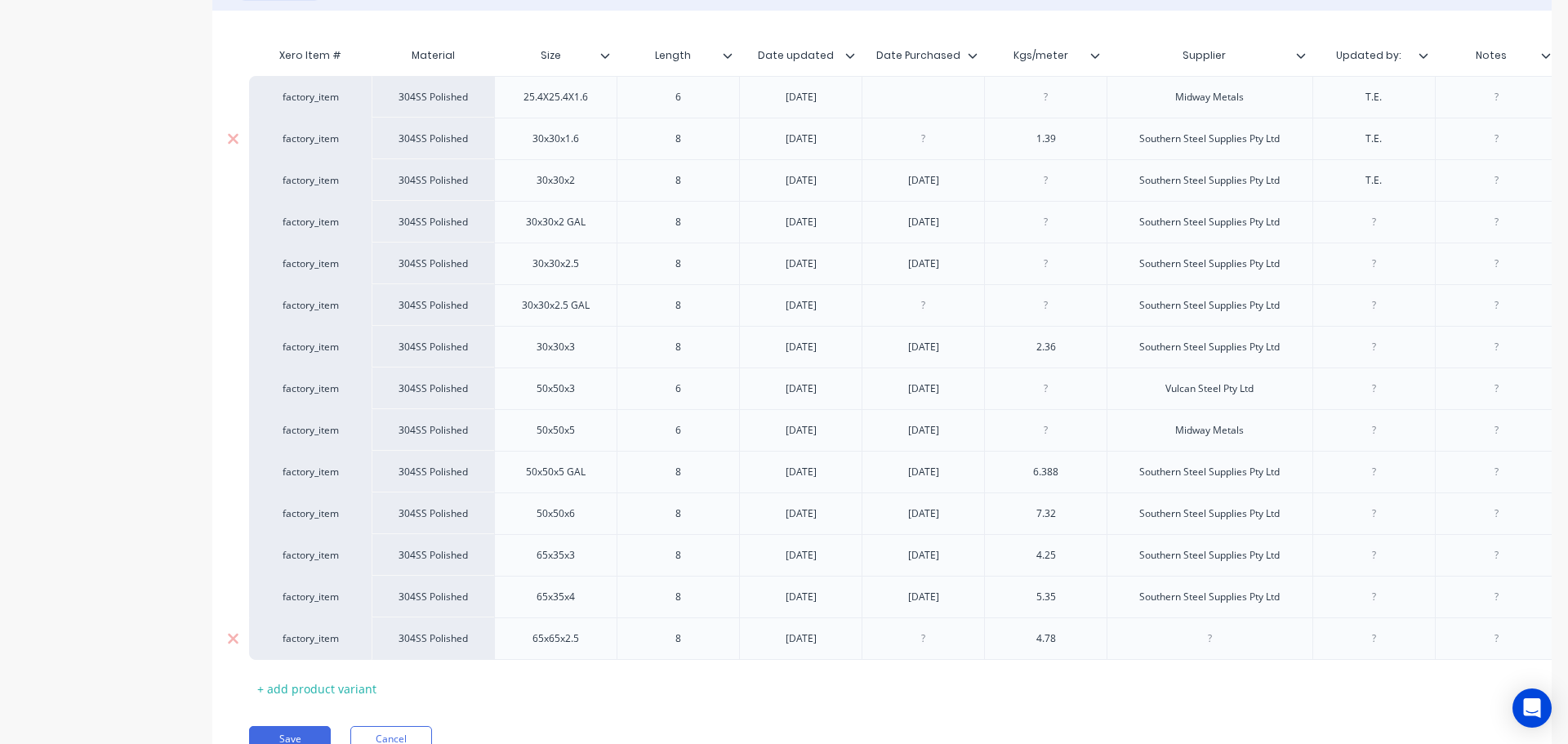
click at [1227, 639] on div at bounding box center [1210, 639] width 82 height 21
paste div
click at [1272, 700] on div "Xero Item # Material Size Length Date updated Date Purchased Kgs/meter Supplier…" at bounding box center [882, 370] width 1266 height 662
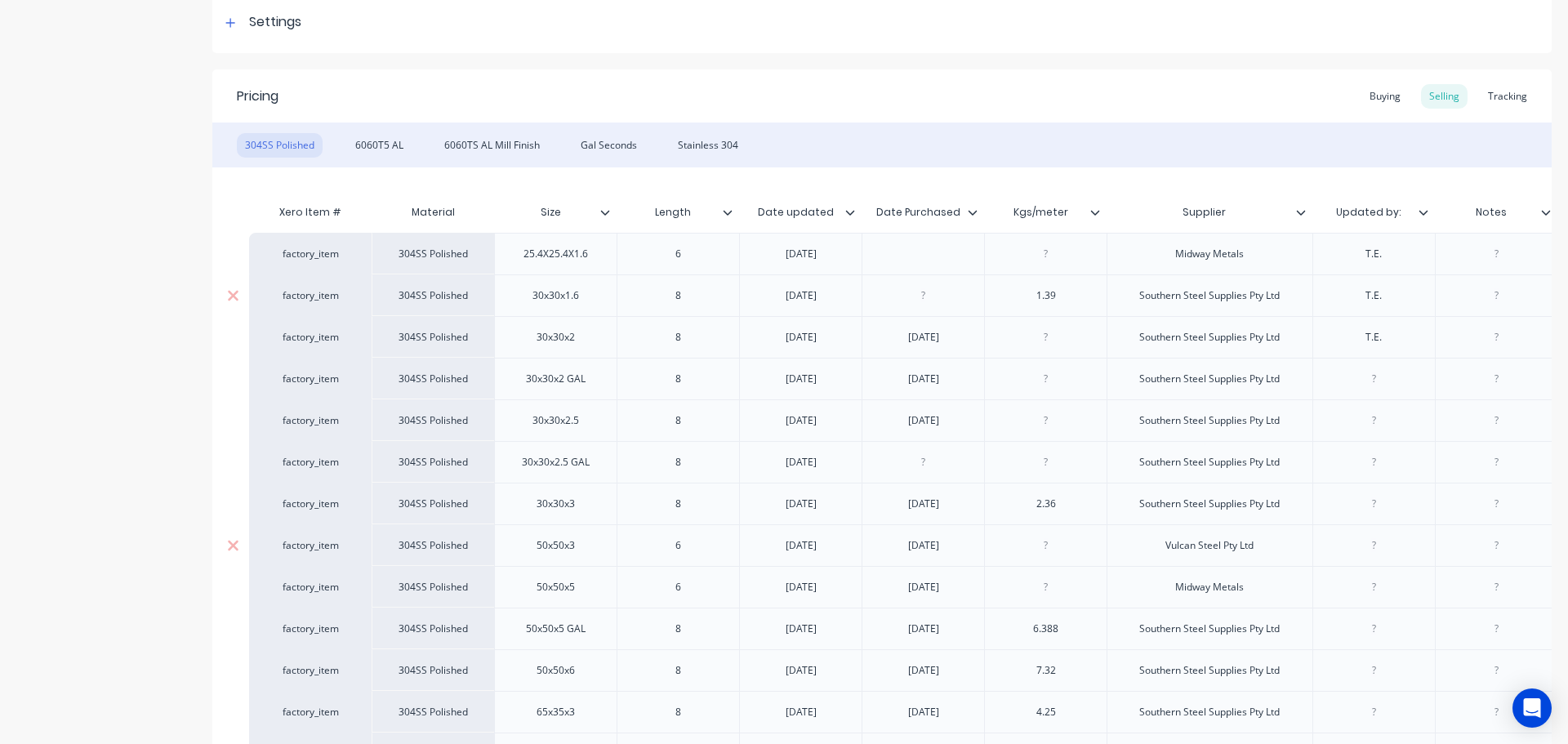
scroll to position [242, 0]
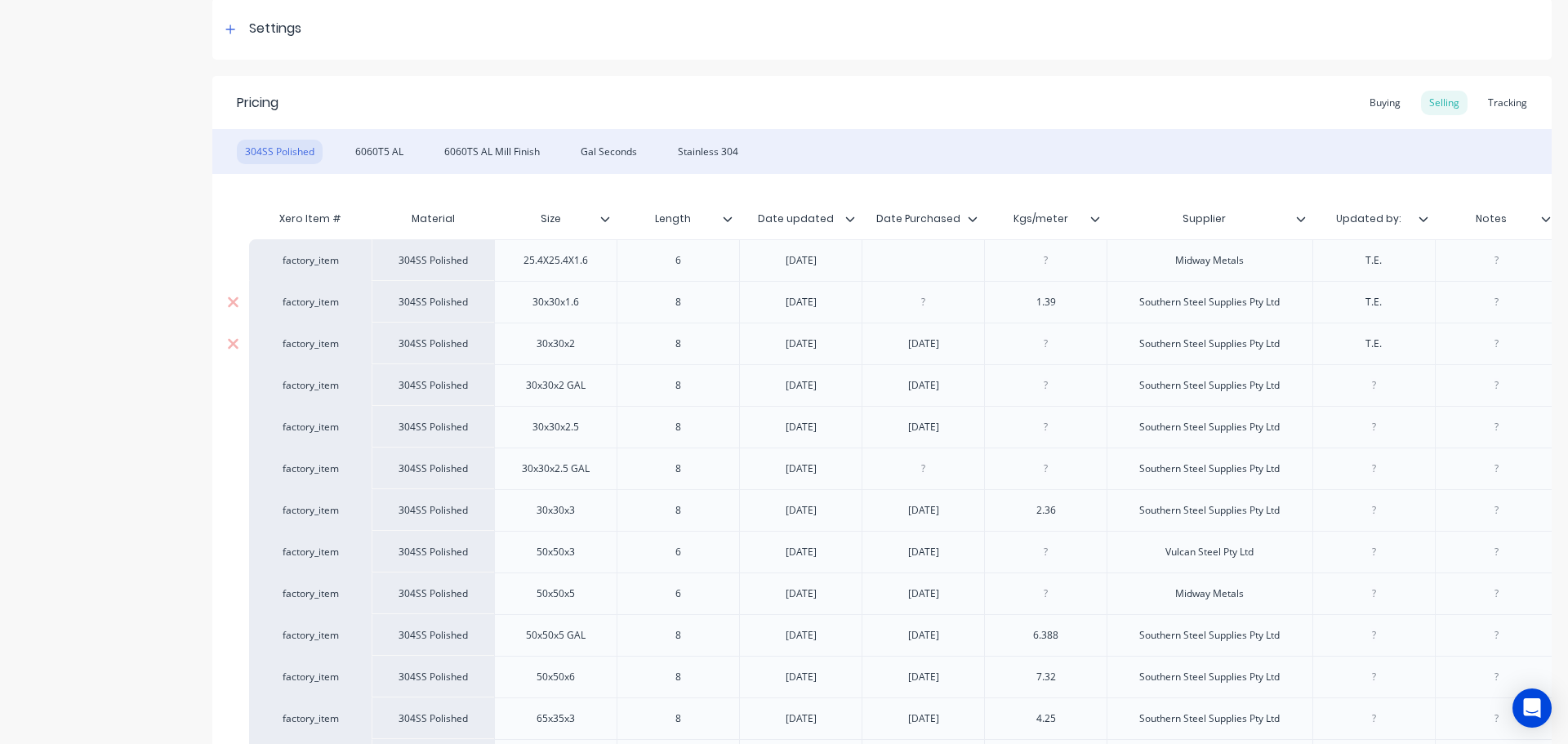
click at [1394, 348] on div "T.E." at bounding box center [1374, 343] width 82 height 21
drag, startPoint x: 1345, startPoint y: 343, endPoint x: 1306, endPoint y: 343, distance: 39.0
click at [1306, 343] on div "factory_item 304SS Polished 30x30x2 8 6.6.25 6.6.25 Southern Steel Supplies Pty…" at bounding box center [1253, 343] width 2008 height 42
copy div "T.E."
click at [1364, 387] on div at bounding box center [1374, 385] width 82 height 21
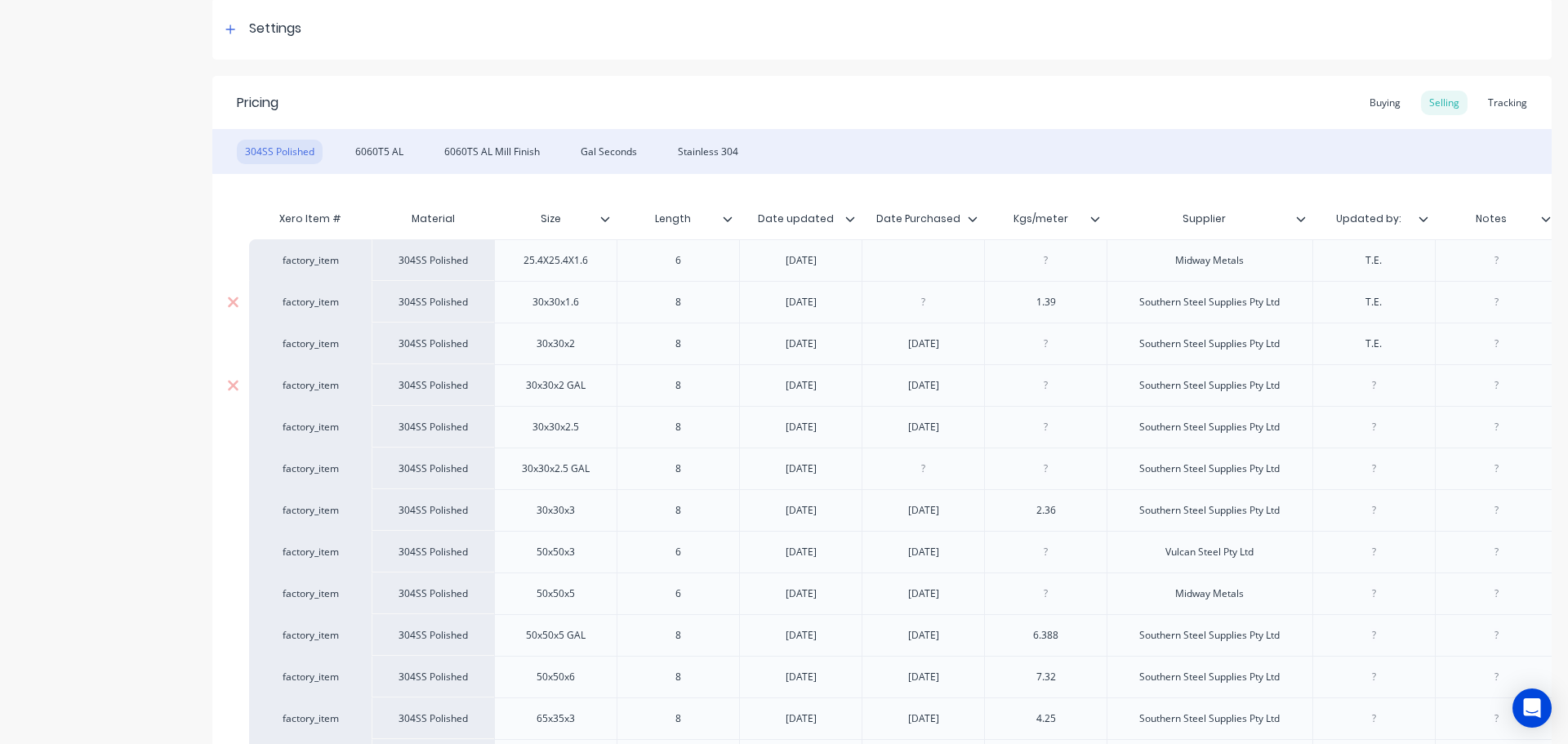
paste div
click at [1385, 433] on div at bounding box center [1374, 427] width 82 height 21
paste div
click at [1392, 470] on div at bounding box center [1374, 469] width 82 height 21
paste div
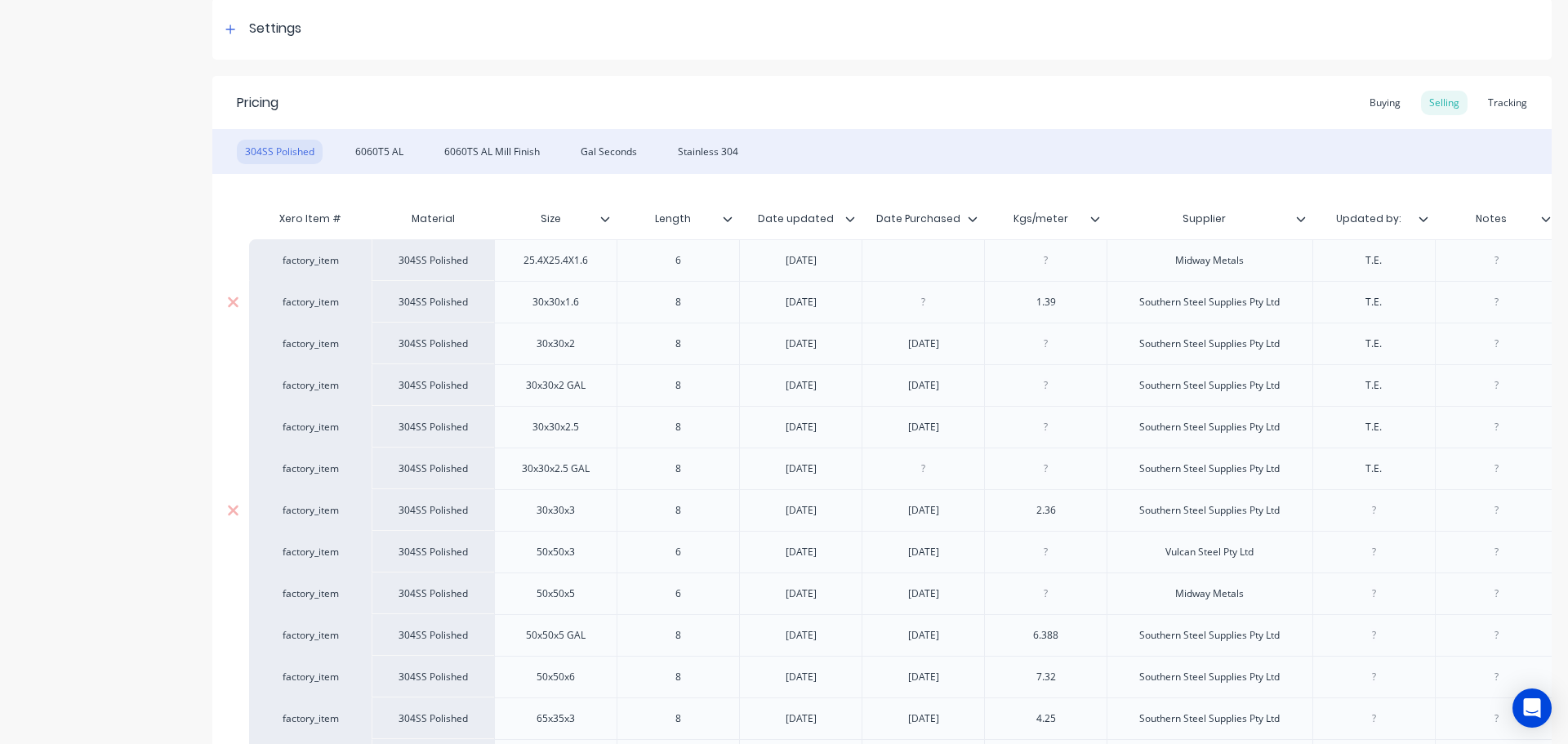
click at [1399, 524] on div at bounding box center [1374, 510] width 123 height 42
click at [1385, 517] on div at bounding box center [1374, 511] width 82 height 21
click at [1379, 462] on div at bounding box center [1374, 469] width 82 height 21
click at [1384, 511] on div at bounding box center [1374, 511] width 82 height 21
paste div
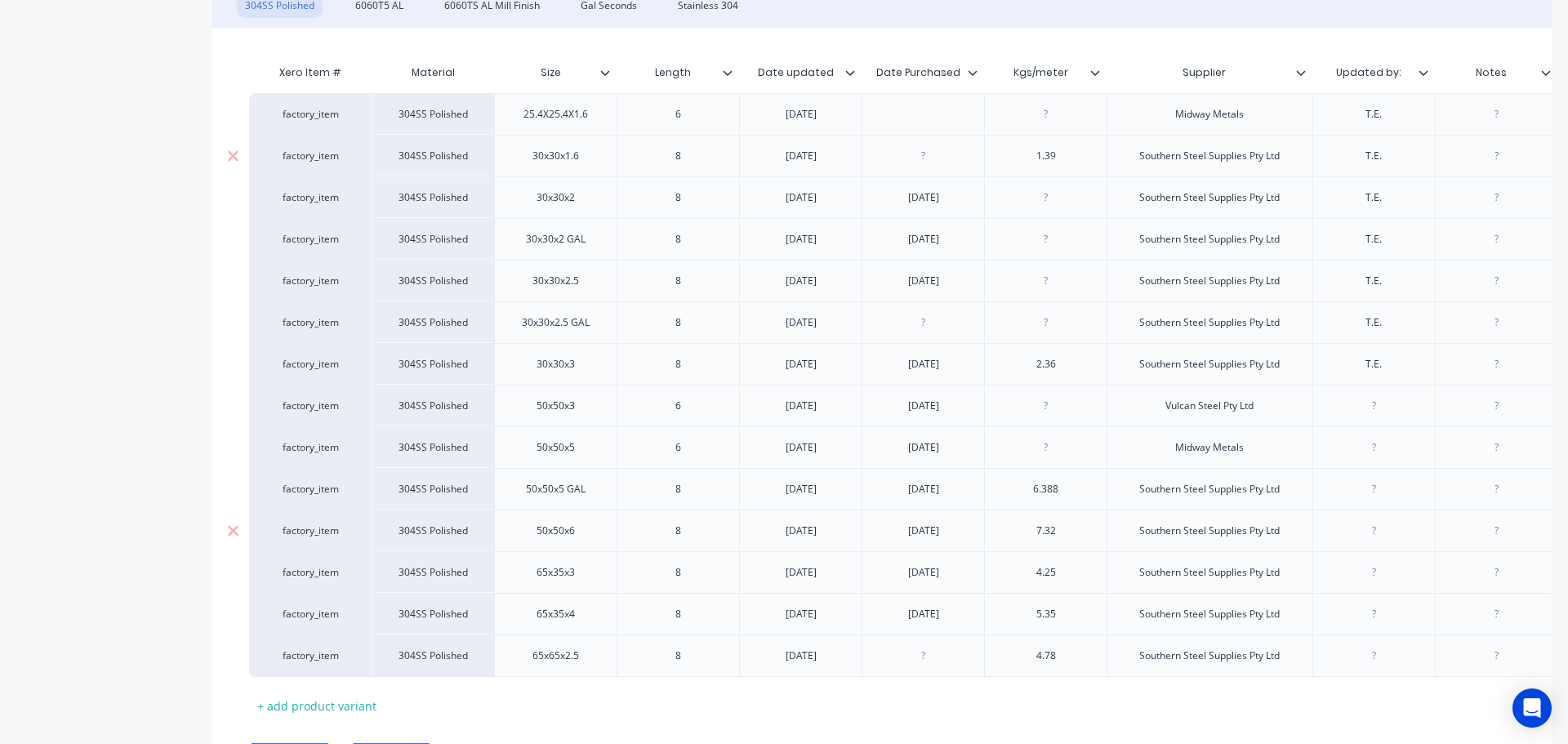
scroll to position [406, 0]
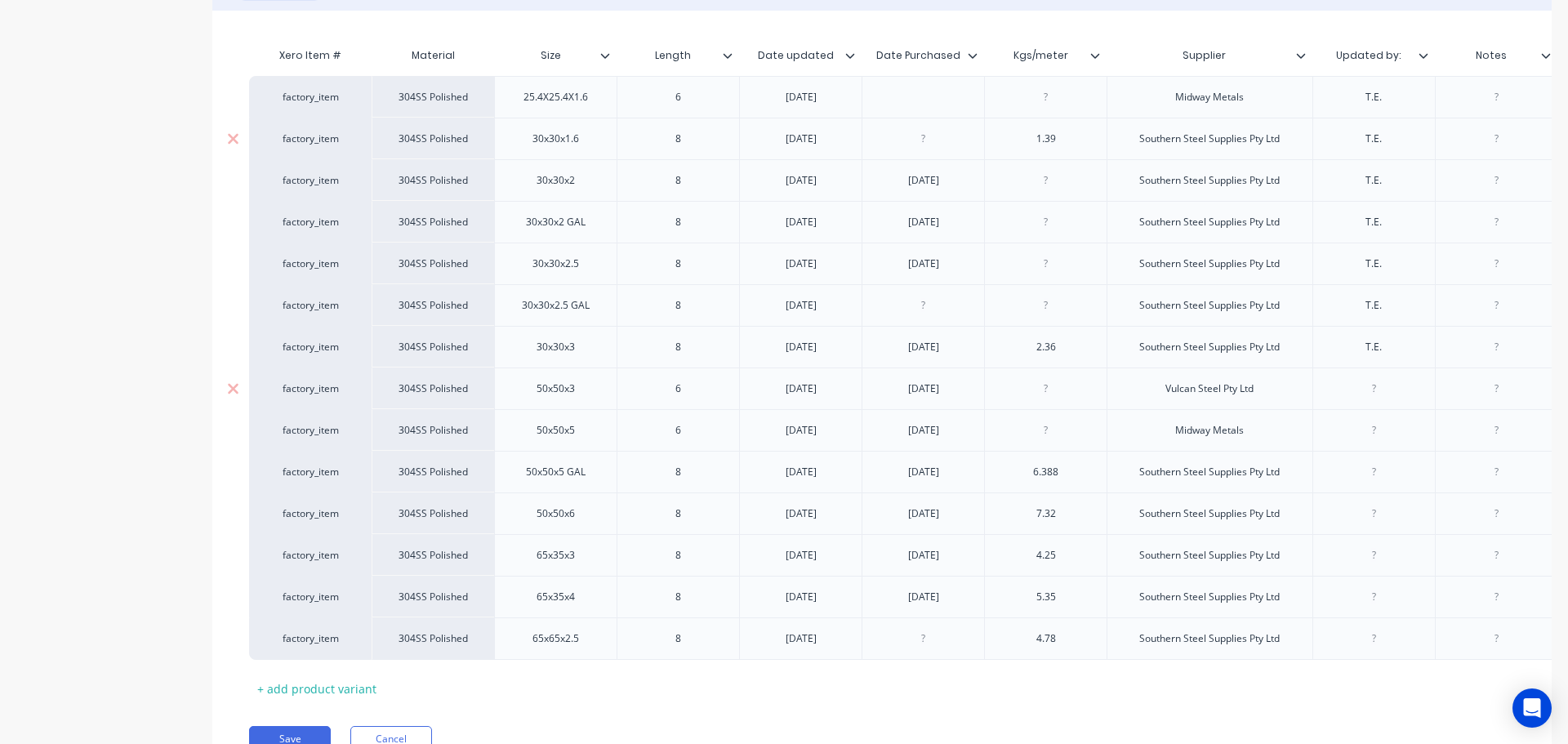
click at [1388, 384] on div at bounding box center [1374, 389] width 82 height 21
paste div
click at [1375, 427] on div at bounding box center [1374, 430] width 82 height 21
paste div
click at [1373, 465] on div at bounding box center [1374, 471] width 82 height 21
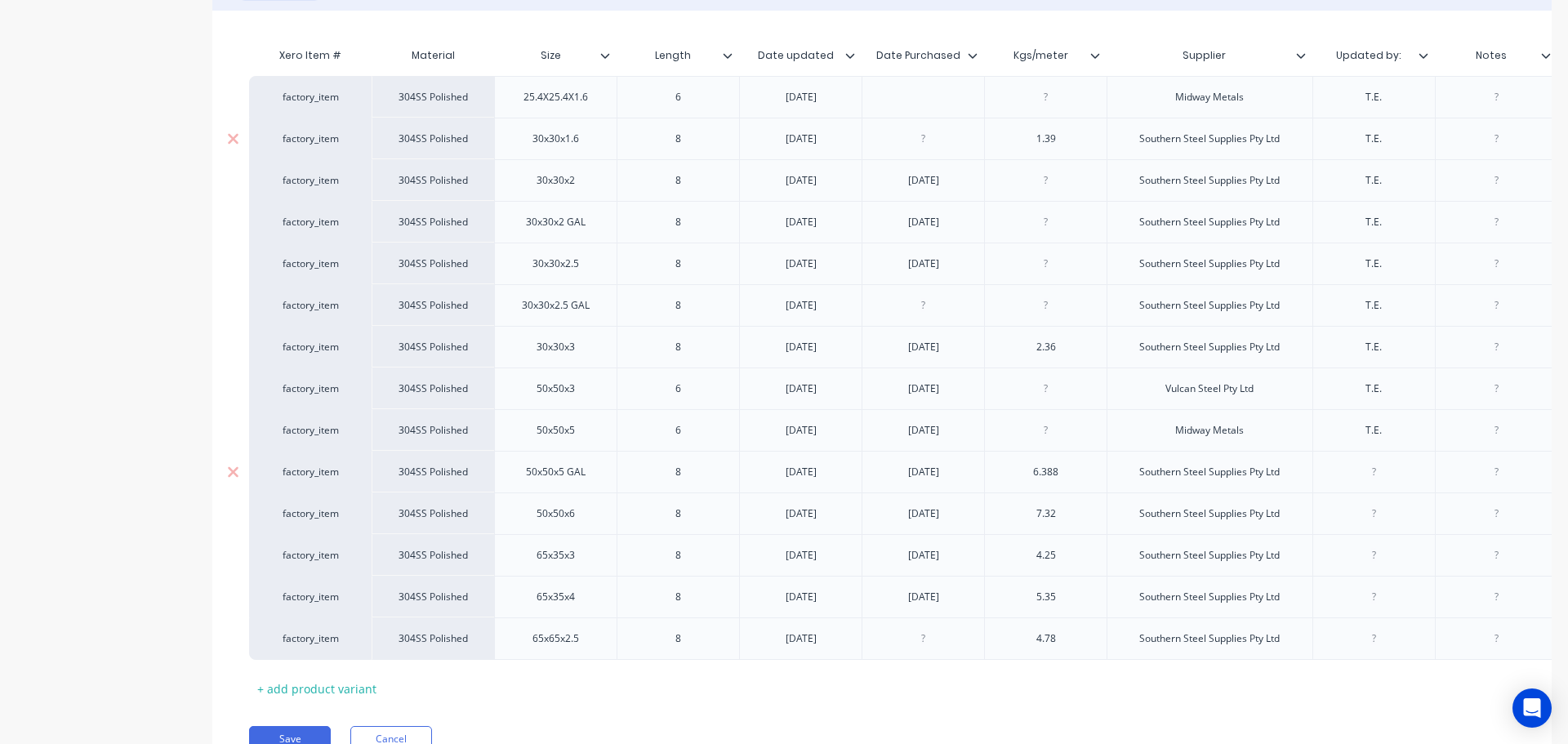
paste div
click at [1381, 513] on div at bounding box center [1374, 513] width 82 height 21
paste div
click at [1372, 585] on div at bounding box center [1374, 597] width 123 height 42
click at [1376, 597] on div at bounding box center [1374, 597] width 82 height 21
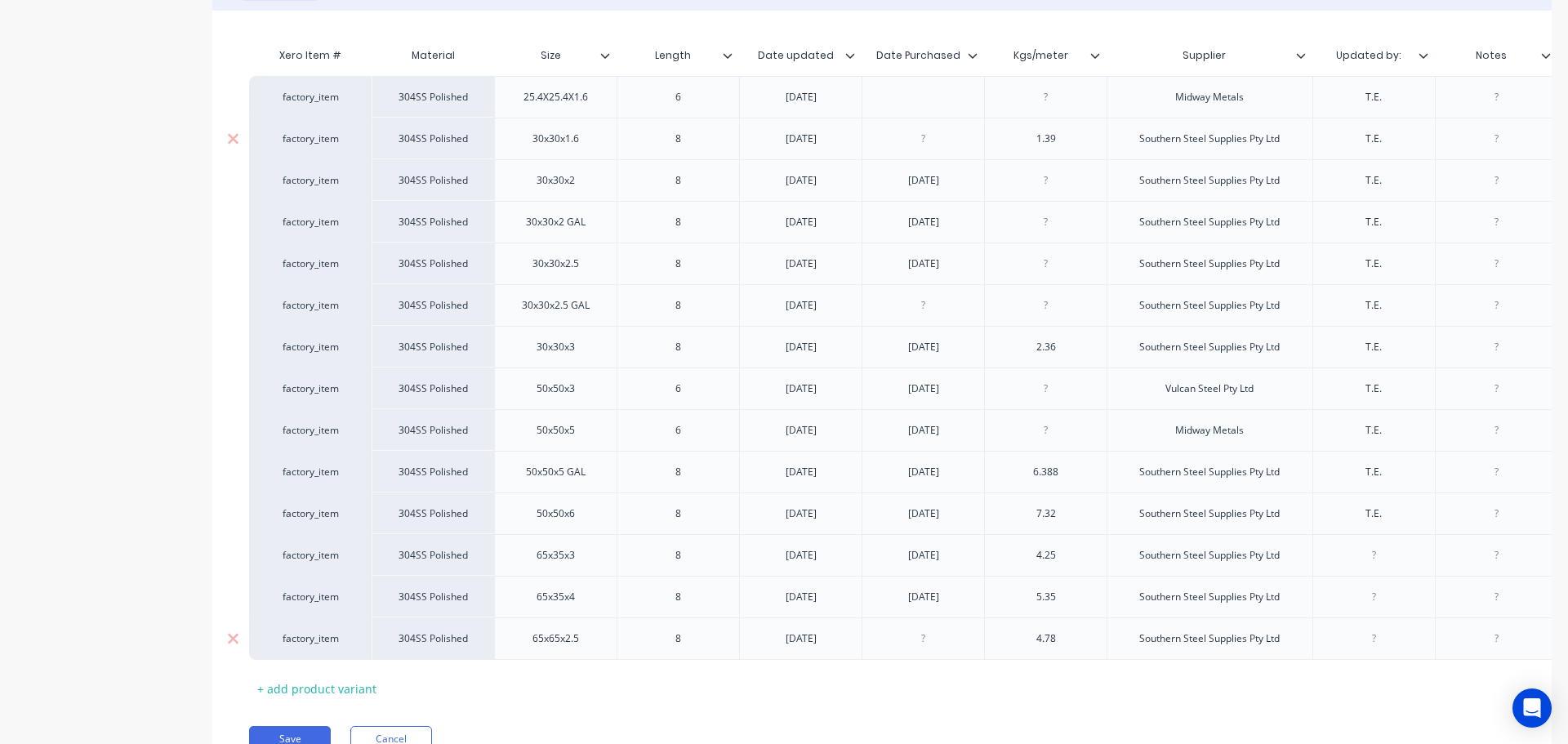
paste div
click at [1375, 639] on div at bounding box center [1374, 639] width 82 height 21
paste div
click at [1390, 559] on div at bounding box center [1374, 555] width 82 height 21
drag, startPoint x: 1005, startPoint y: 714, endPoint x: 1092, endPoint y: 718, distance: 87.1
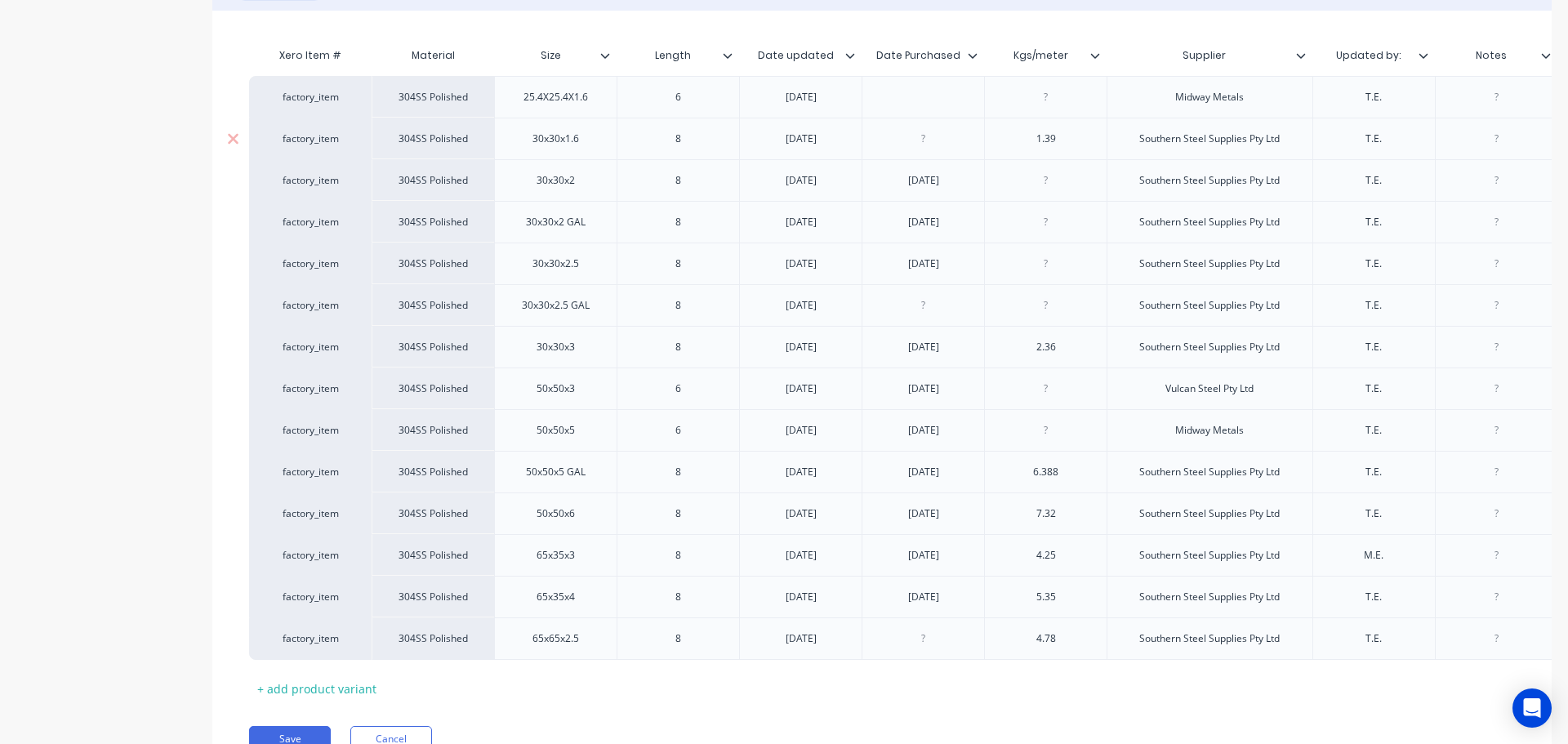
click at [1092, 718] on div "Pricing Buying Selling Tracking 304SS Polished 6060T5 AL 6060TS AL Mill Finish …" at bounding box center [882, 344] width 1340 height 863
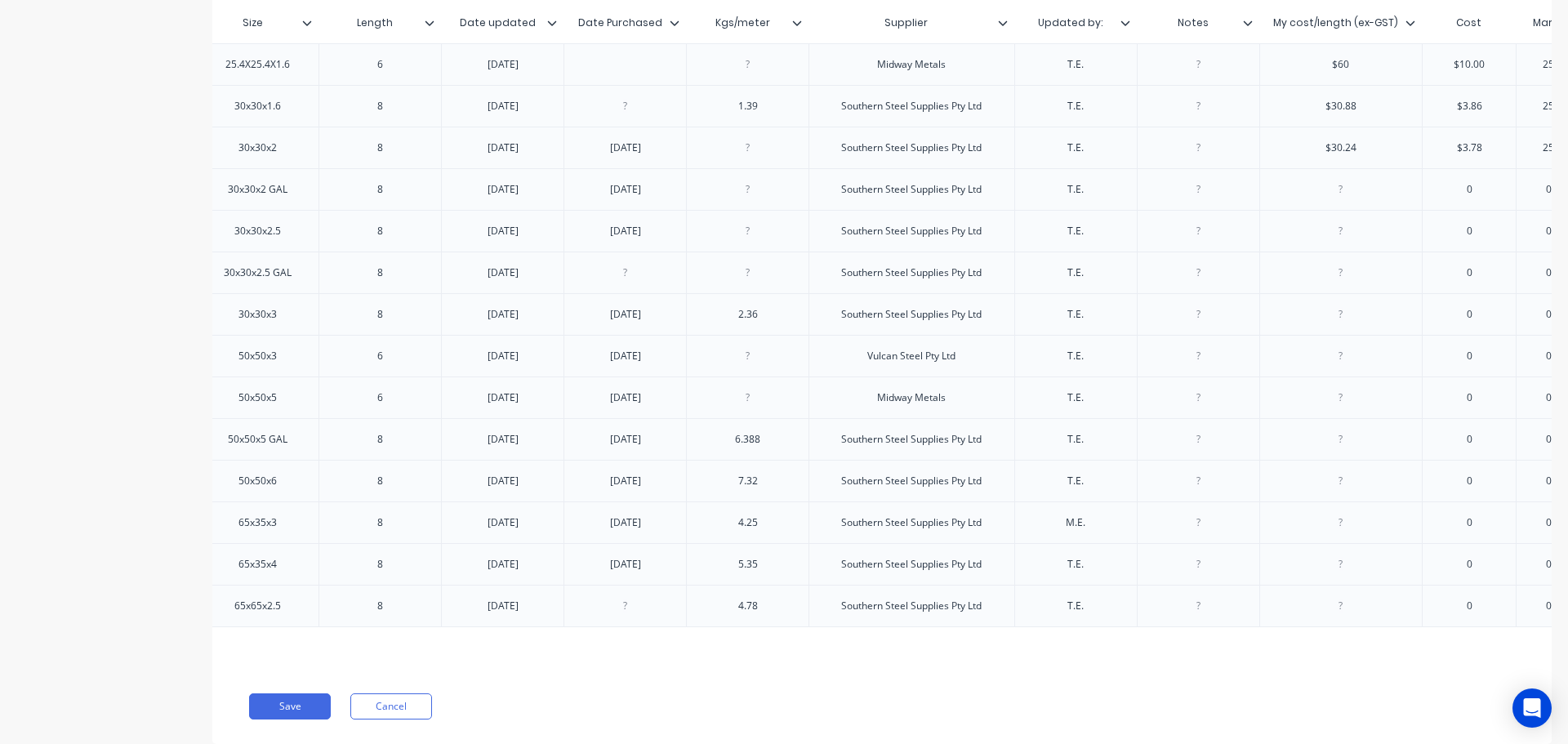
scroll to position [487, 0]
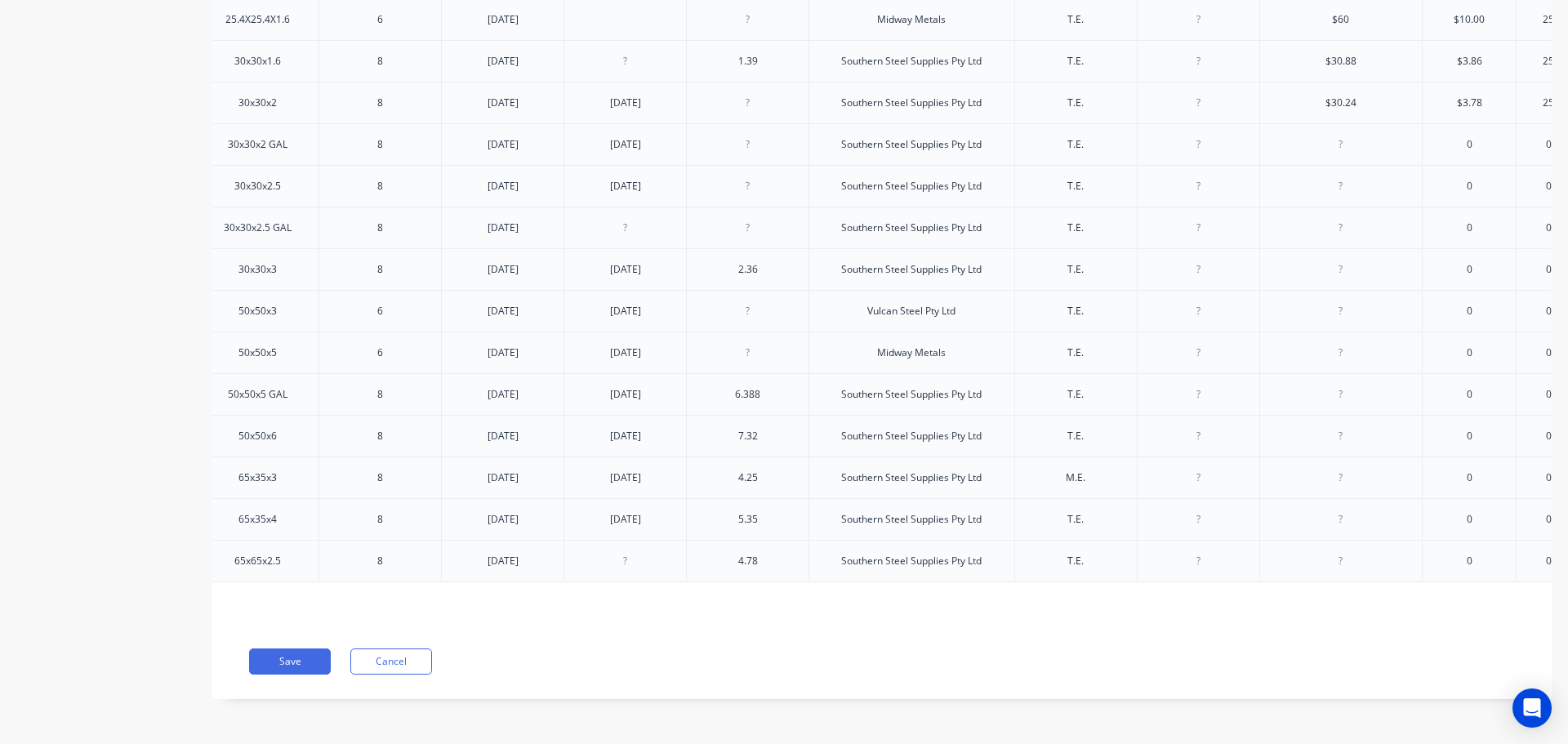
click at [1357, 143] on div at bounding box center [1341, 145] width 82 height 21
drag, startPoint x: 1365, startPoint y: 188, endPoint x: 1331, endPoint y: 190, distance: 34.1
click at [1331, 190] on div at bounding box center [1341, 186] width 82 height 21
click at [1357, 226] on div at bounding box center [1341, 227] width 82 height 21
click at [1347, 270] on div at bounding box center [1341, 269] width 82 height 21
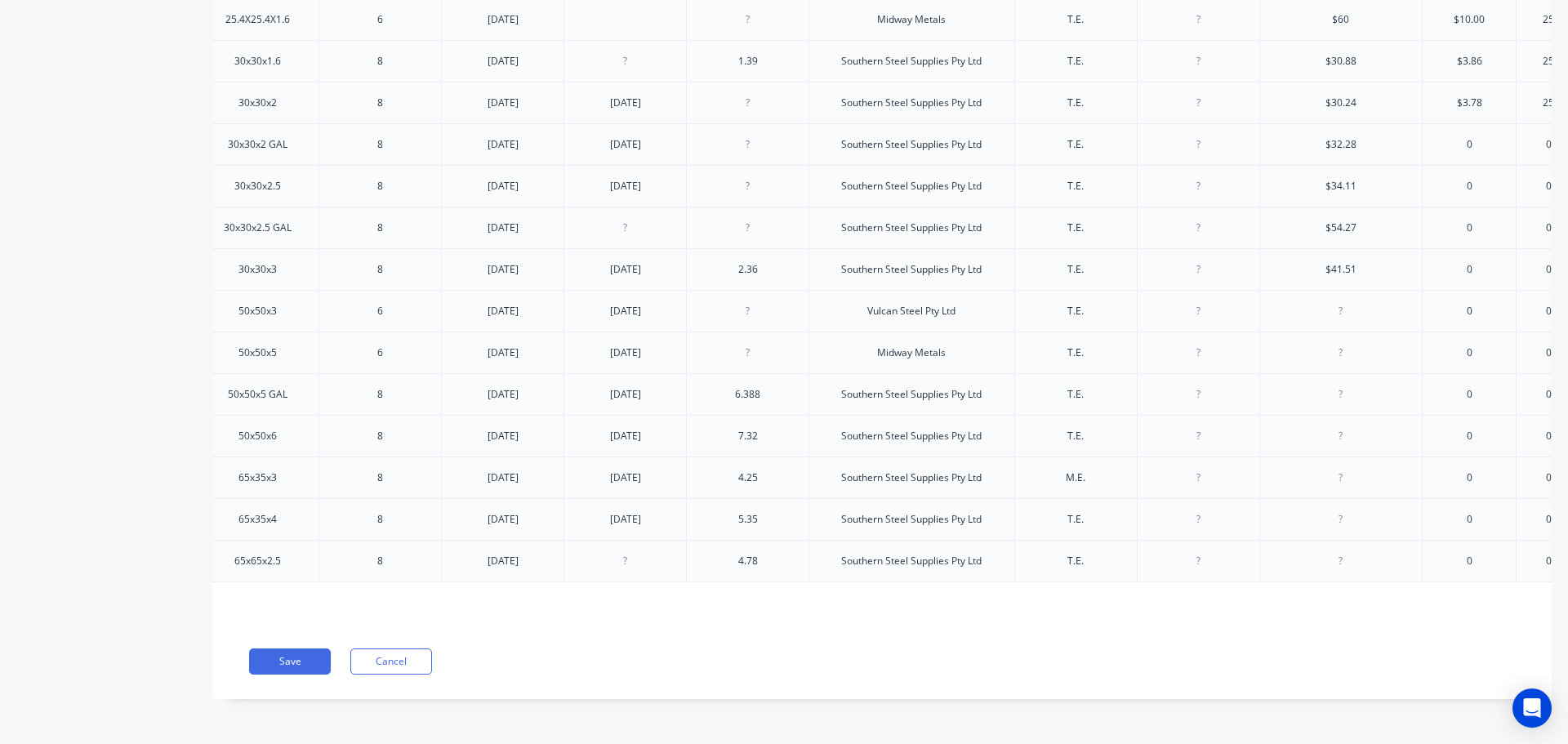
click at [1356, 305] on div at bounding box center [1341, 311] width 82 height 21
click at [1361, 342] on div at bounding box center [1341, 353] width 82 height 21
click at [1345, 397] on div at bounding box center [1341, 394] width 82 height 21
click at [1342, 434] on div at bounding box center [1341, 436] width 82 height 21
click at [1361, 476] on div at bounding box center [1341, 477] width 82 height 21
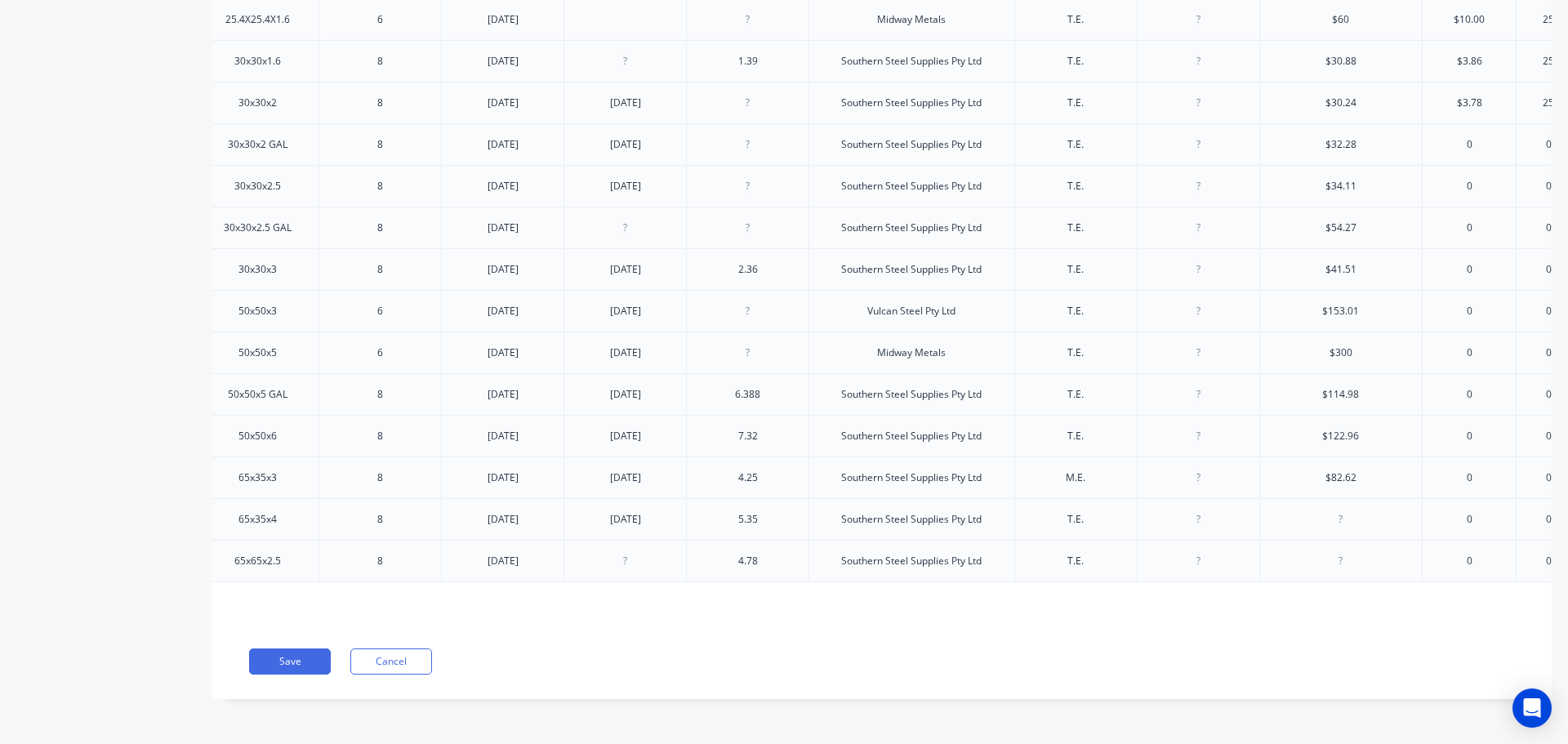
click at [1354, 517] on div at bounding box center [1341, 519] width 82 height 21
click at [1354, 556] on div at bounding box center [1341, 561] width 82 height 21
click at [1343, 604] on div "Xero Item # Material Size Length Date updated Date Purchased Kgs/meter Supplier…" at bounding box center [882, 278] width 1340 height 691
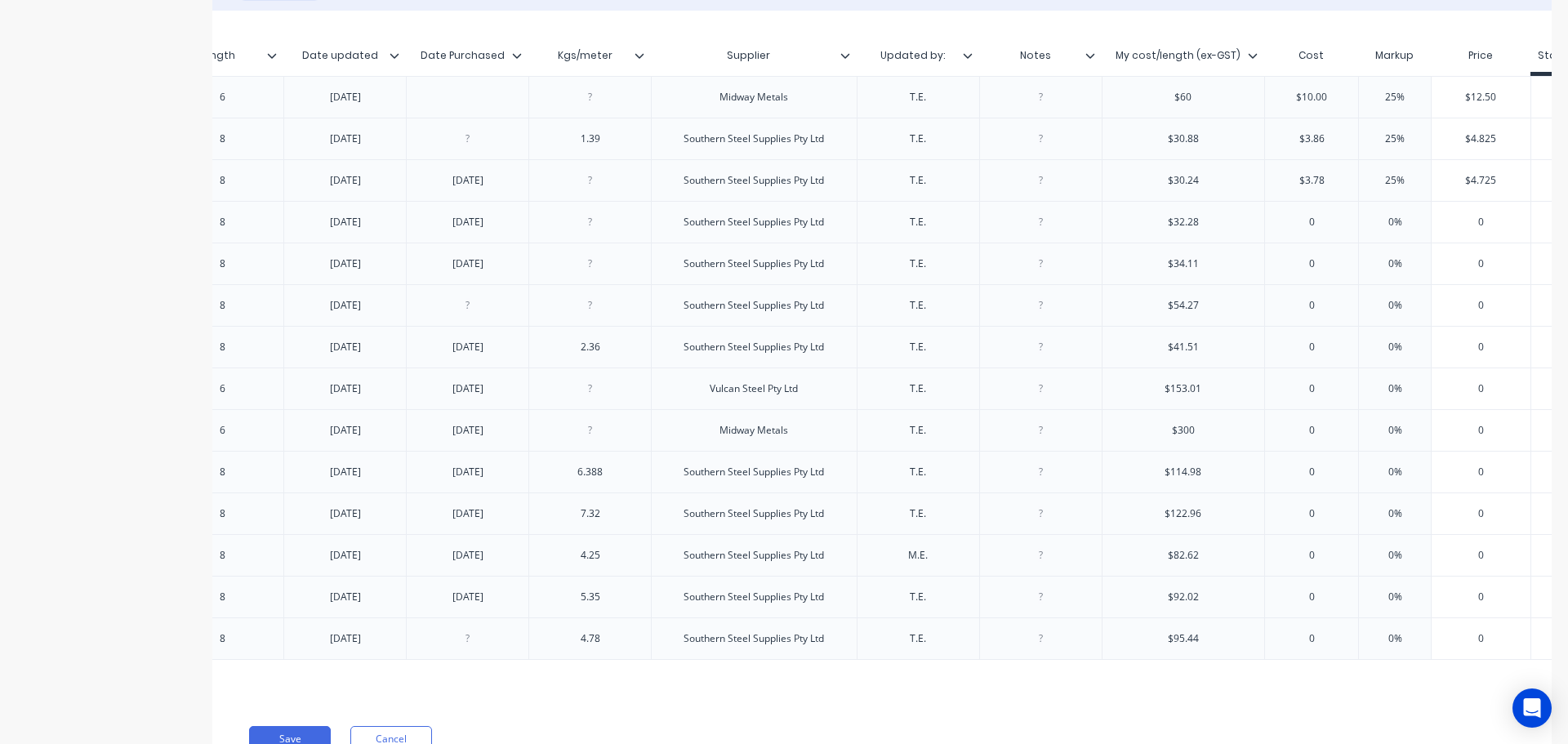
scroll to position [0, 528]
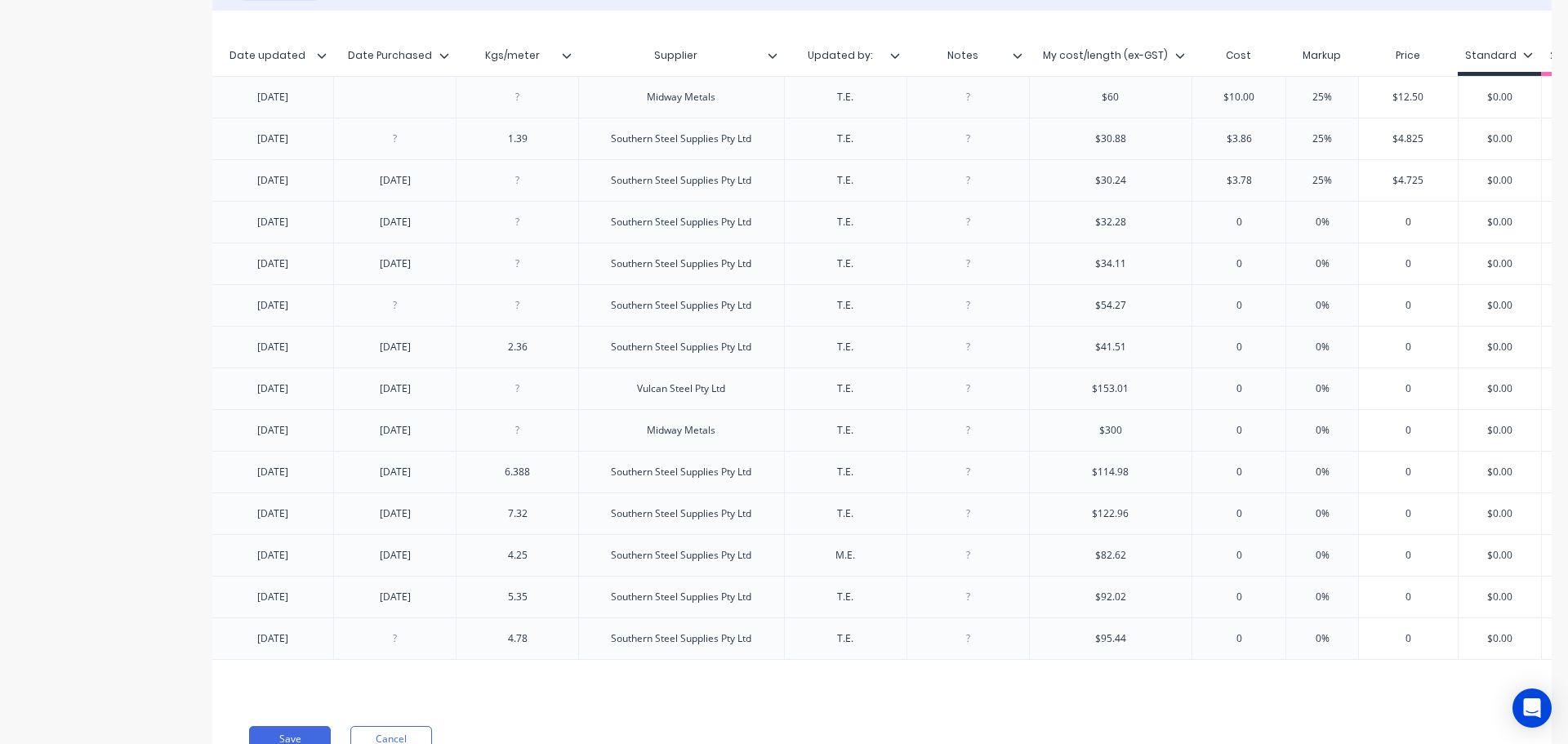
click at [1247, 220] on input "0" at bounding box center [1239, 221] width 93 height 15
drag, startPoint x: 1247, startPoint y: 220, endPoint x: 1225, endPoint y: 219, distance: 22.0
click at [1225, 219] on input "0" at bounding box center [1239, 221] width 93 height 15
click at [1252, 262] on input "0" at bounding box center [1239, 263] width 93 height 15
drag, startPoint x: 1252, startPoint y: 262, endPoint x: 1182, endPoint y: 262, distance: 70.0
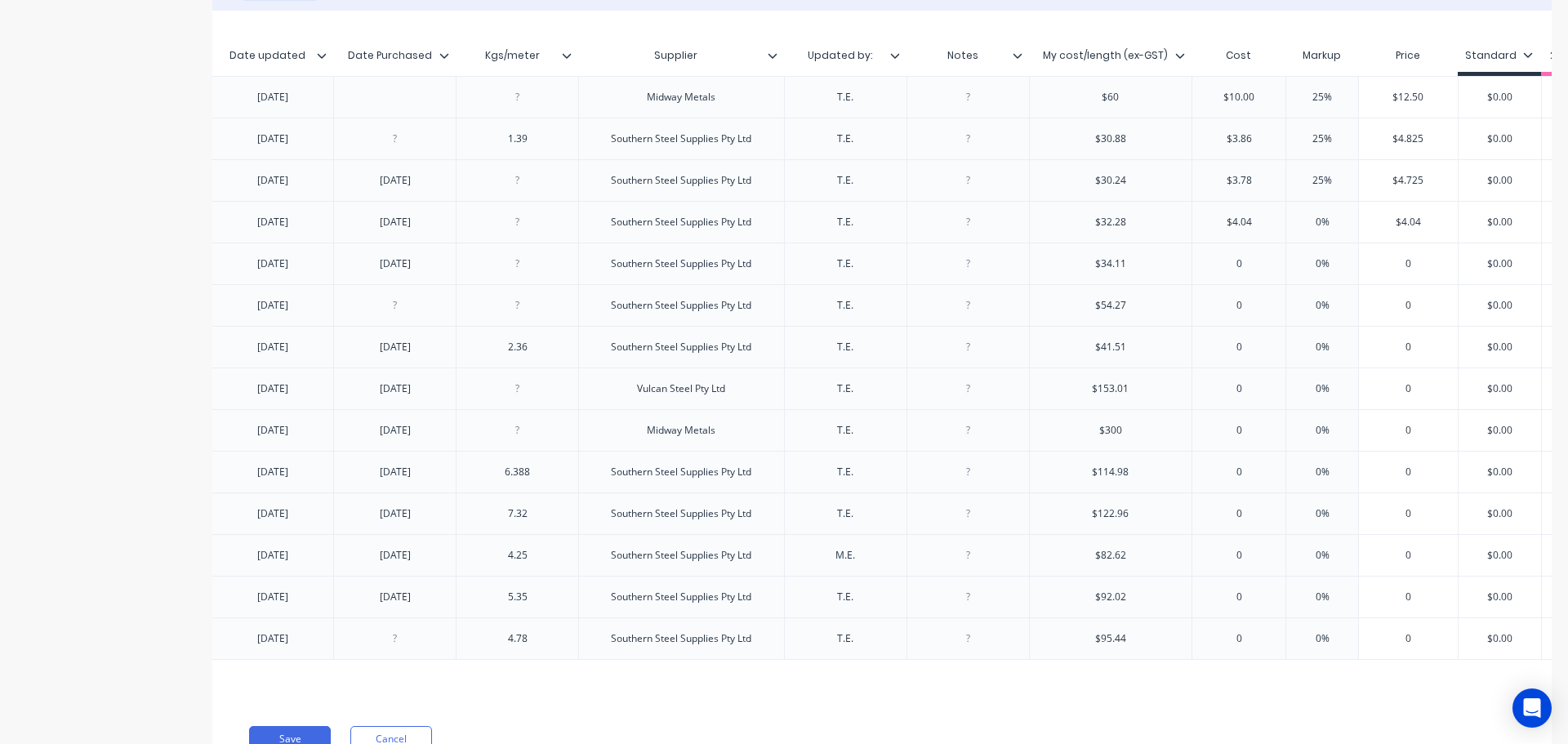
click at [1182, 262] on div "factory_item 304SS Polished 30x30x2.5 8 1.11.24 1.11.24 Southern Steel Supplies…" at bounding box center [724, 263] width 2008 height 42
drag, startPoint x: 1271, startPoint y: 308, endPoint x: 1211, endPoint y: 307, distance: 60.0
click at [1211, 307] on input "0" at bounding box center [1239, 305] width 93 height 15
drag, startPoint x: 1259, startPoint y: 353, endPoint x: 1205, endPoint y: 347, distance: 54.3
click at [1205, 347] on input "0" at bounding box center [1239, 347] width 93 height 15
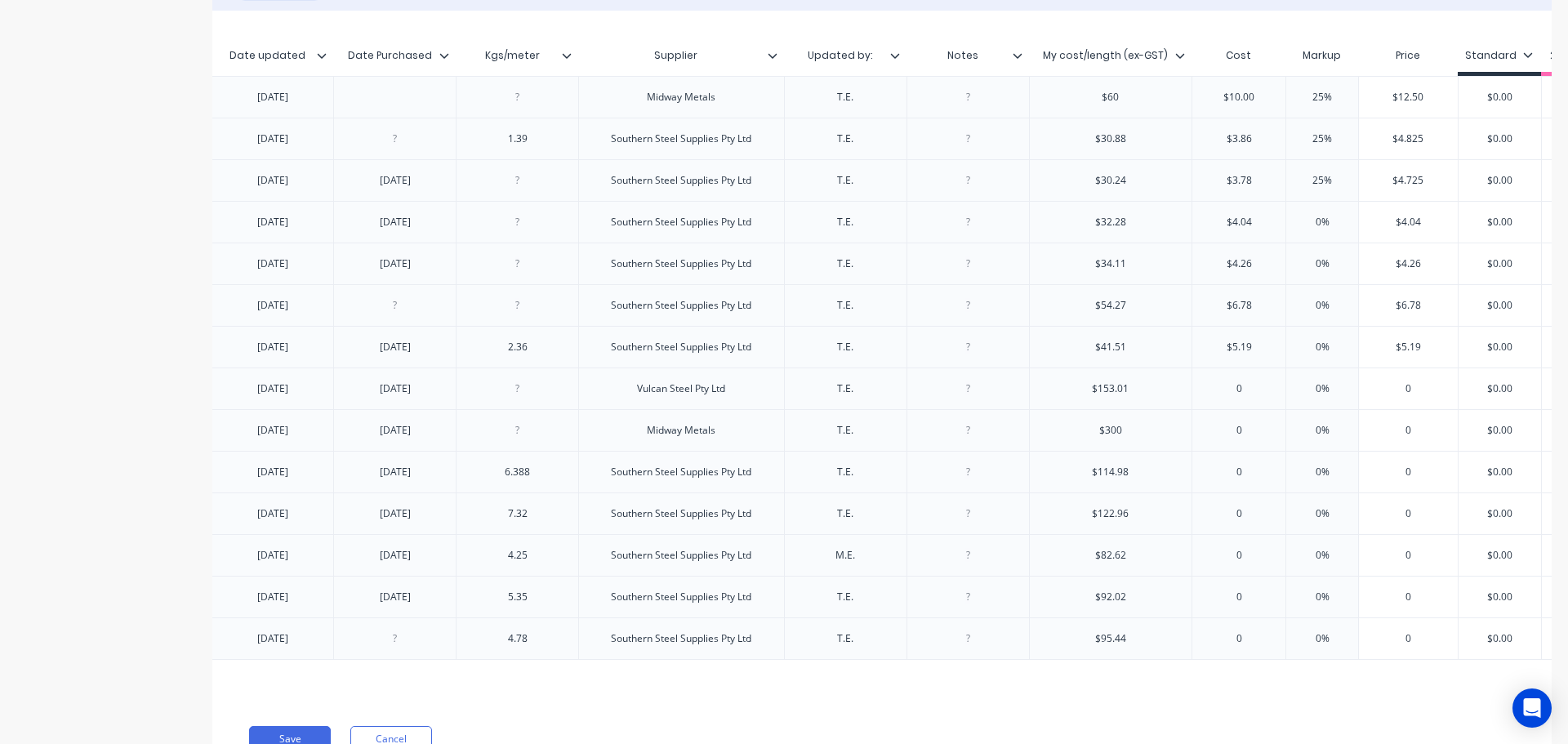
drag, startPoint x: 1251, startPoint y: 389, endPoint x: 1220, endPoint y: 386, distance: 31.1
click at [1220, 386] on input "0" at bounding box center [1239, 389] width 93 height 15
click at [1250, 434] on input "0" at bounding box center [1239, 429] width 93 height 15
drag, startPoint x: 1252, startPoint y: 435, endPoint x: 1212, endPoint y: 430, distance: 40.3
click at [1212, 430] on input "0" at bounding box center [1239, 429] width 93 height 15
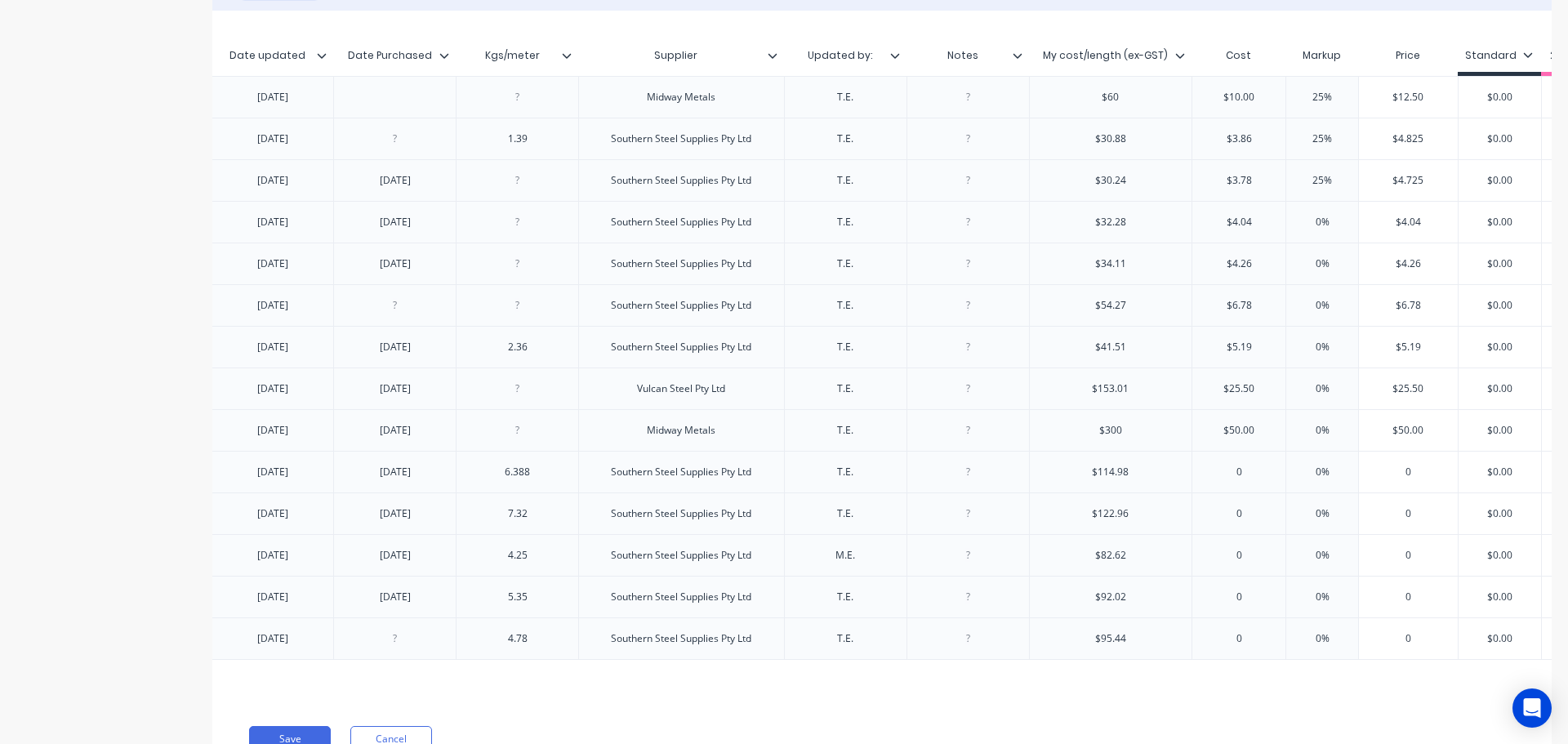
click at [1239, 494] on div "0" at bounding box center [1239, 513] width 93 height 41
drag, startPoint x: 1255, startPoint y: 477, endPoint x: 1217, endPoint y: 475, distance: 38.1
click at [1217, 475] on input "0" at bounding box center [1239, 471] width 93 height 15
drag, startPoint x: 1243, startPoint y: 512, endPoint x: 1212, endPoint y: 515, distance: 31.1
click at [1212, 515] on input "0" at bounding box center [1241, 513] width 98 height 15
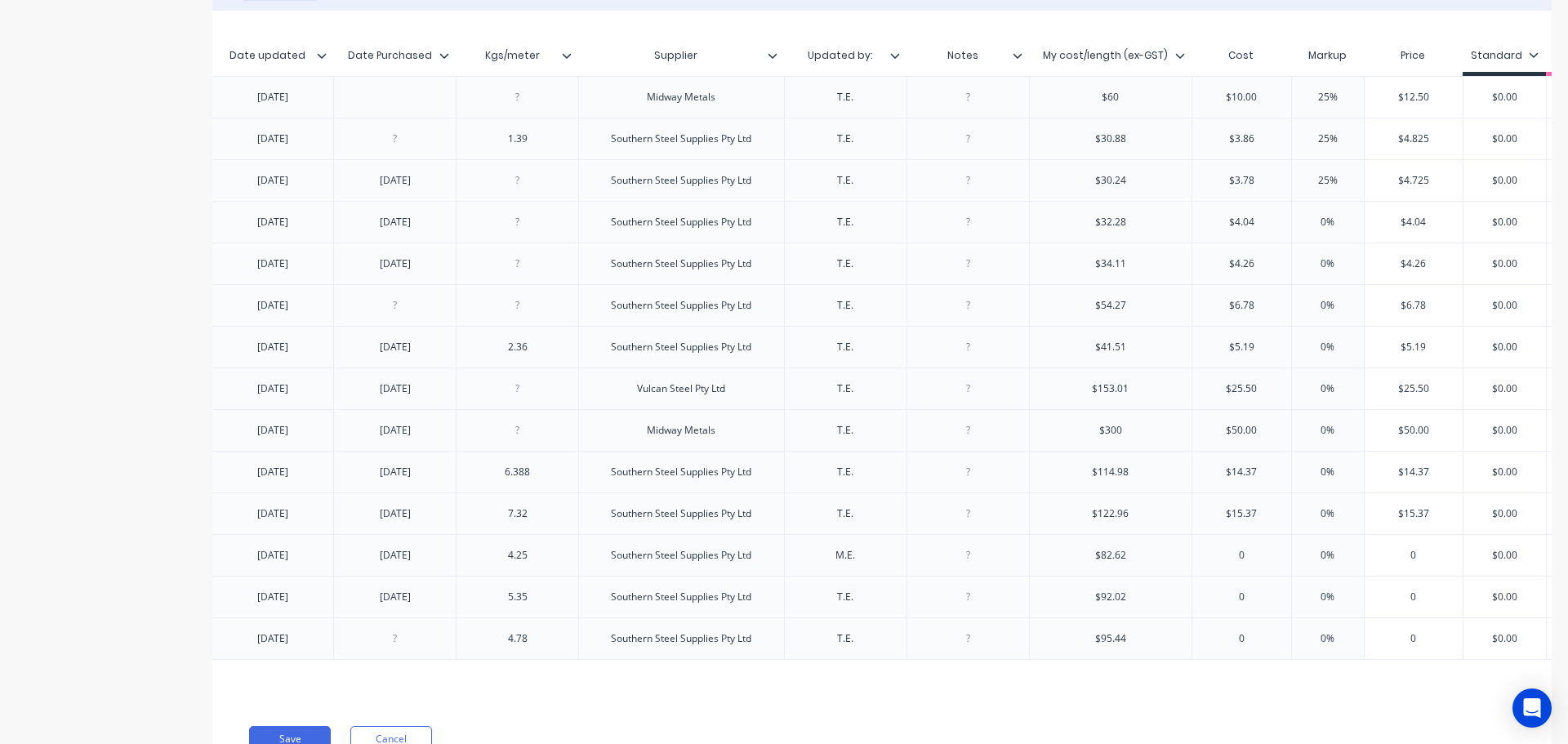
drag, startPoint x: 1267, startPoint y: 558, endPoint x: 1206, endPoint y: 553, distance: 61.2
click at [1206, 553] on input "0" at bounding box center [1241, 555] width 98 height 15
click at [1248, 600] on input "0" at bounding box center [1241, 597] width 98 height 15
drag, startPoint x: 1249, startPoint y: 597, endPoint x: 1215, endPoint y: 597, distance: 34.0
click at [1215, 597] on input "0" at bounding box center [1241, 597] width 98 height 15
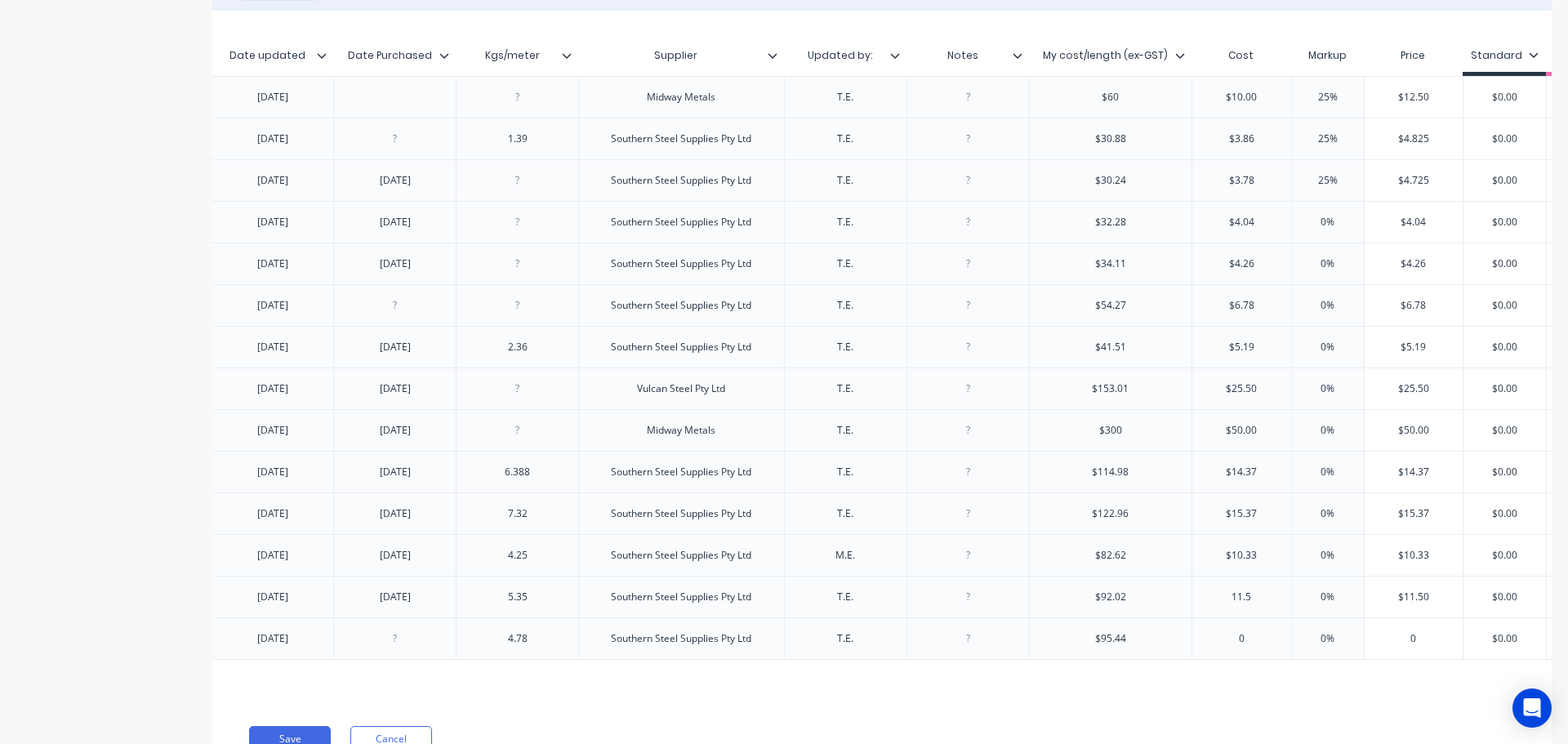
click at [1251, 644] on input "0" at bounding box center [1241, 638] width 98 height 15
drag, startPoint x: 1254, startPoint y: 642, endPoint x: 1221, endPoint y: 642, distance: 33.0
click at [1222, 642] on input "0" at bounding box center [1241, 638] width 98 height 15
click at [1231, 698] on div "Xero Item # Material Size Length Date updated Date Purchased Kgs/meter Supplier…" at bounding box center [882, 355] width 1340 height 691
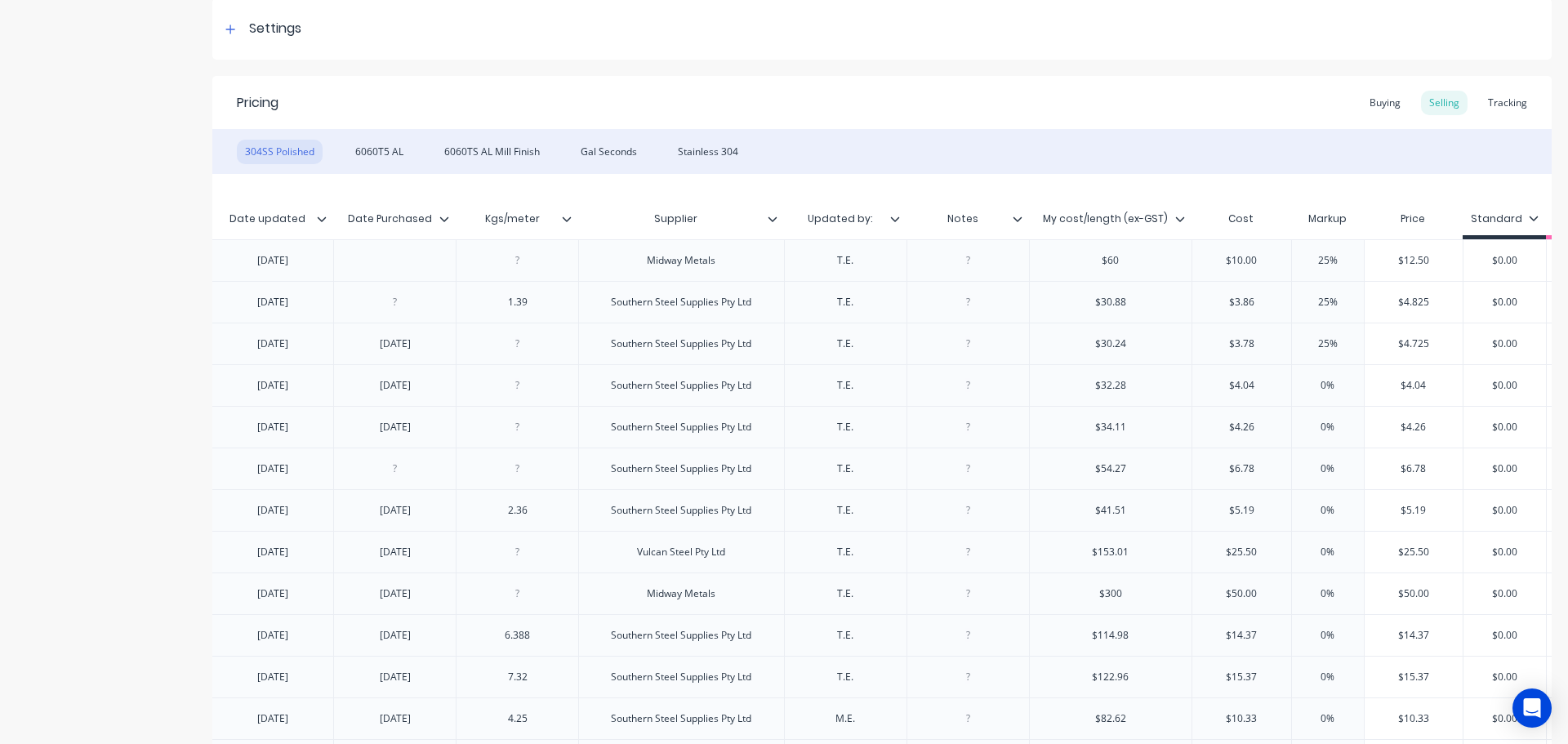
drag, startPoint x: 1313, startPoint y: 383, endPoint x: 1349, endPoint y: 389, distance: 36.5
click at [1349, 389] on input "0%" at bounding box center [1328, 385] width 82 height 15
drag, startPoint x: 1336, startPoint y: 426, endPoint x: 1277, endPoint y: 425, distance: 59.0
click at [1277, 425] on div "factory_item 304SS Polished 30x30x2.5 8 1.11.24 1.11.24 Southern Steel Supplies…" at bounding box center [727, 427] width 2013 height 42
drag, startPoint x: 1344, startPoint y: 475, endPoint x: 1283, endPoint y: 455, distance: 64.2
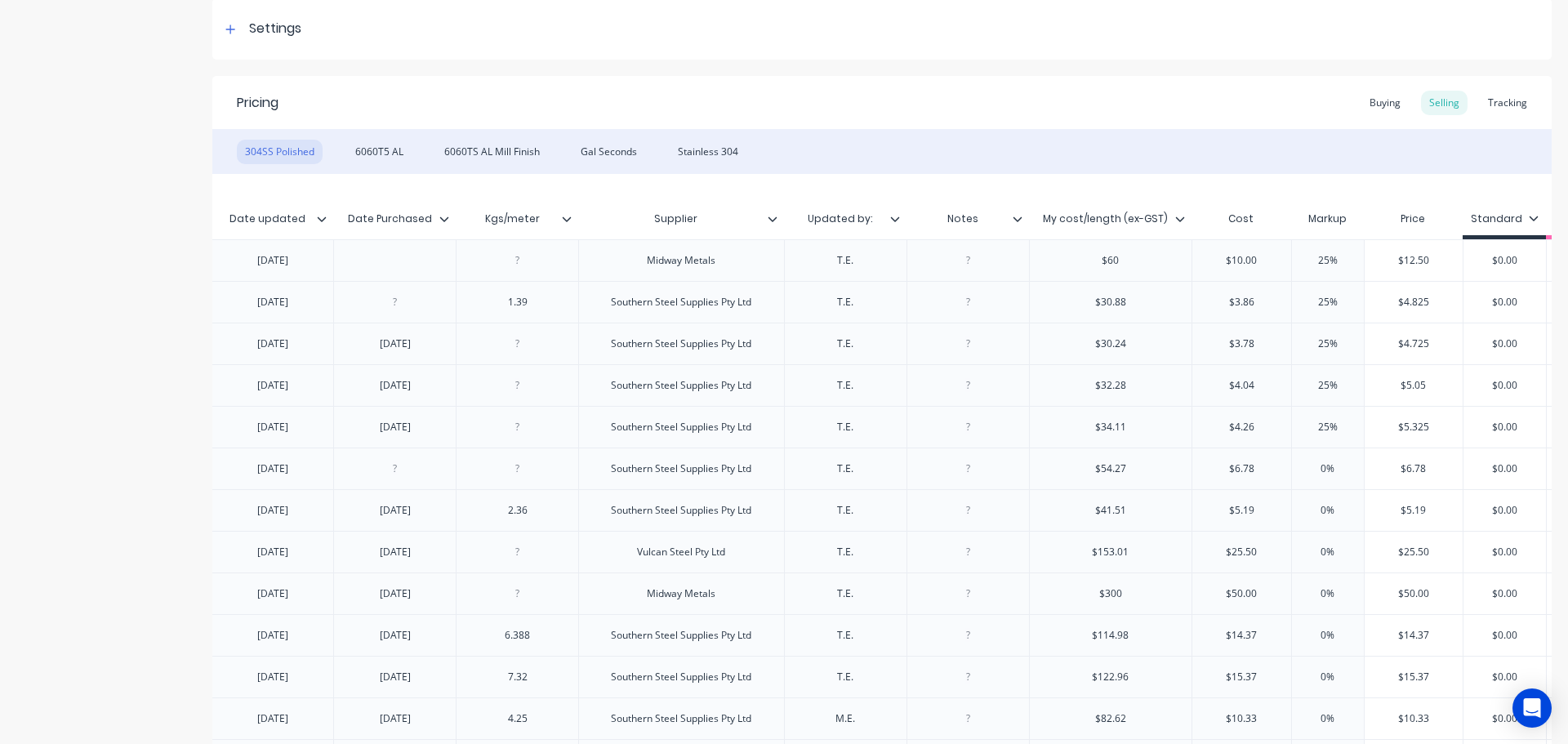
click at [1283, 455] on div "factory_item 304SS Polished 30x30x2.5 GAL 8 3.6.22 Southern Steel Supplies Pty …" at bounding box center [727, 469] width 2013 height 42
drag, startPoint x: 1342, startPoint y: 517, endPoint x: 1264, endPoint y: 500, distance: 79.8
click at [1264, 500] on div "factory_item 304SS Polished 30x30x3 8 15.7.25 15.7.25 2.36 Southern Steel Suppl…" at bounding box center [727, 510] width 2013 height 42
drag, startPoint x: 1347, startPoint y: 554, endPoint x: 1282, endPoint y: 544, distance: 65.8
click at [1282, 544] on div "factory_item 304SS Polished 50x50x3 6 6.6.25 6.6.25 Vulcan Steel Pty Ltd T.E. $…" at bounding box center [730, 551] width 2019 height 42
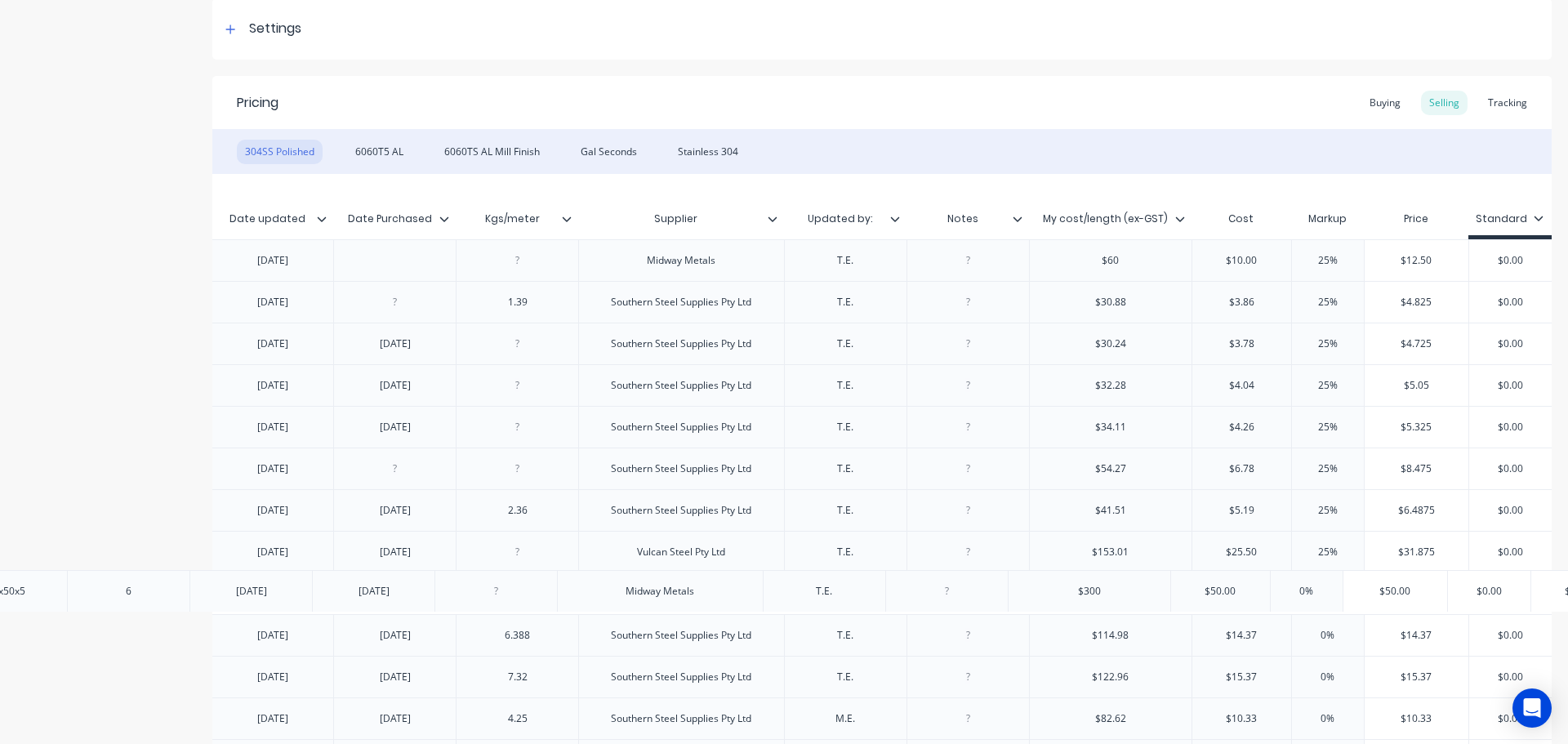
drag, startPoint x: 1340, startPoint y: 605, endPoint x: 1290, endPoint y: 597, distance: 50.6
click at [1290, 597] on div "Xero Item # Material Size Length Date updated Date Purchased Kgs/meter Supplier…" at bounding box center [882, 519] width 1340 height 690
drag, startPoint x: 1334, startPoint y: 586, endPoint x: 1307, endPoint y: 590, distance: 27.3
click at [1307, 590] on input "0%" at bounding box center [1328, 593] width 82 height 15
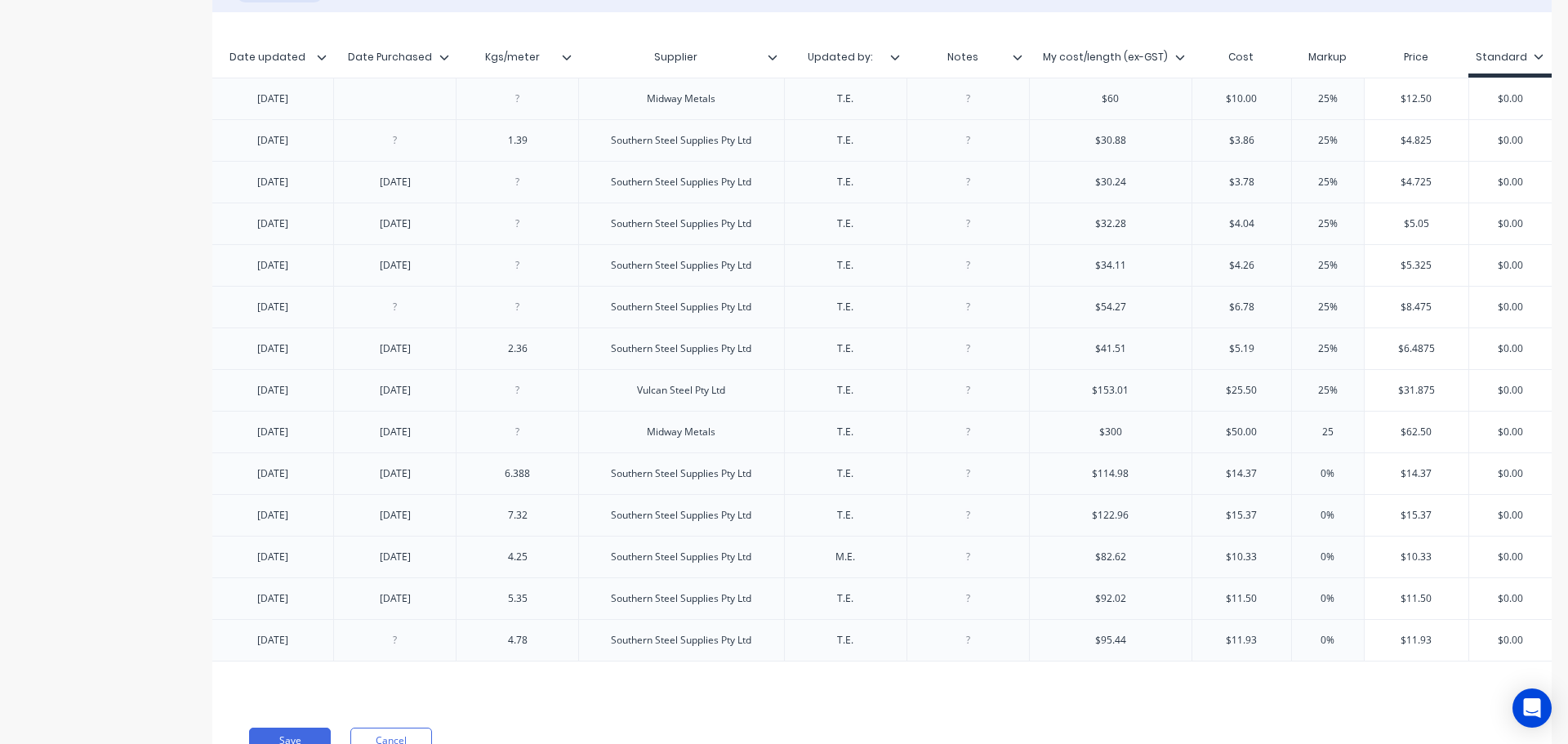
scroll to position [406, 0]
drag, startPoint x: 1345, startPoint y: 478, endPoint x: 1305, endPoint y: 477, distance: 40.0
click at [1305, 477] on input "0%" at bounding box center [1328, 471] width 82 height 15
drag, startPoint x: 1348, startPoint y: 517, endPoint x: 1306, endPoint y: 512, distance: 42.3
click at [1306, 512] on input "0%" at bounding box center [1328, 513] width 82 height 15
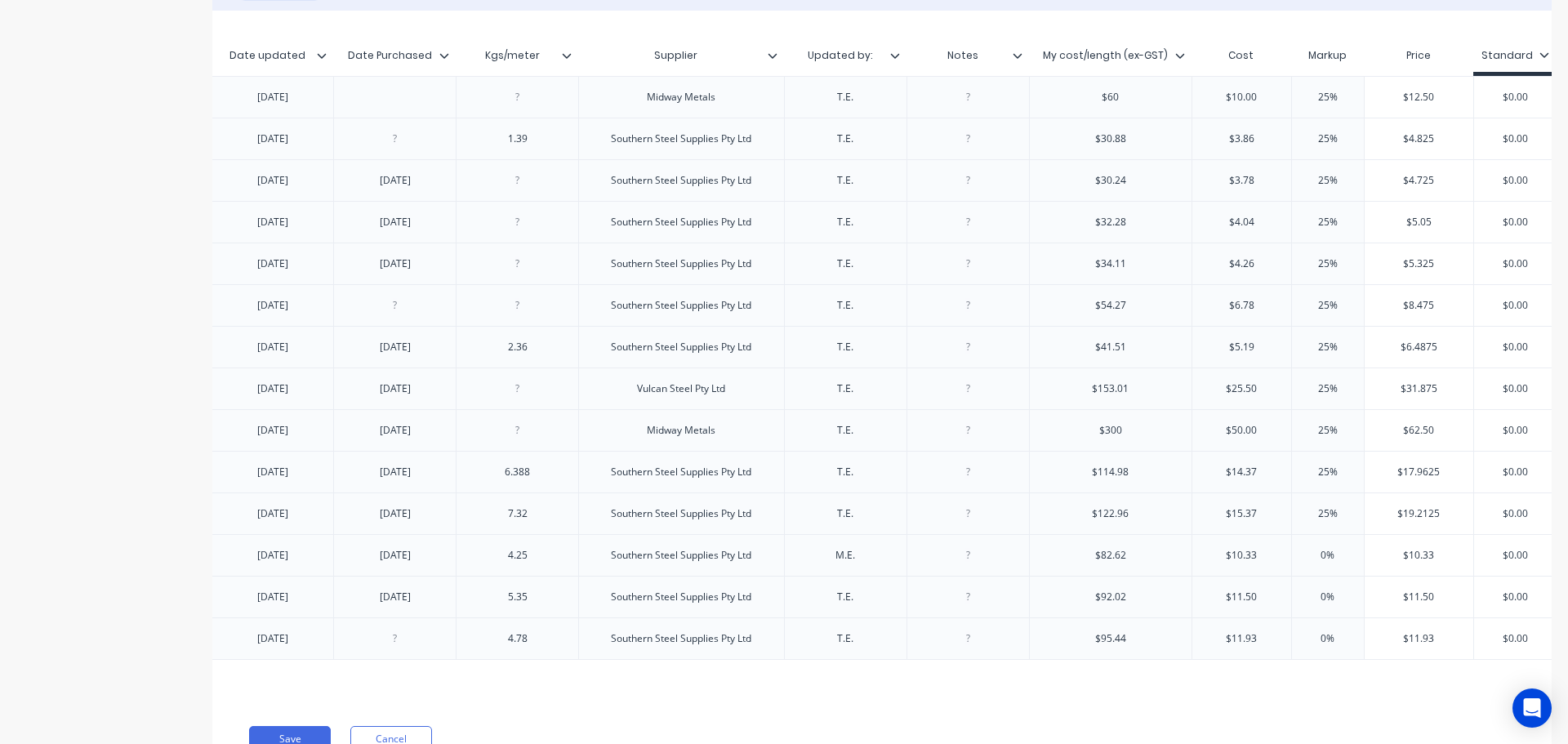
drag, startPoint x: 1337, startPoint y: 561, endPoint x: 1280, endPoint y: 547, distance: 58.7
click at [1280, 547] on div "factory_item 304SS Polished 65x35x3 8 17.02.24 15.02.24 4.25 Southern Steel Sup…" at bounding box center [732, 555] width 2024 height 42
drag, startPoint x: 1330, startPoint y: 596, endPoint x: 1305, endPoint y: 592, distance: 25.3
click at [1305, 592] on input "0%" at bounding box center [1328, 597] width 82 height 15
click at [1327, 592] on input "0%" at bounding box center [1328, 597] width 82 height 15
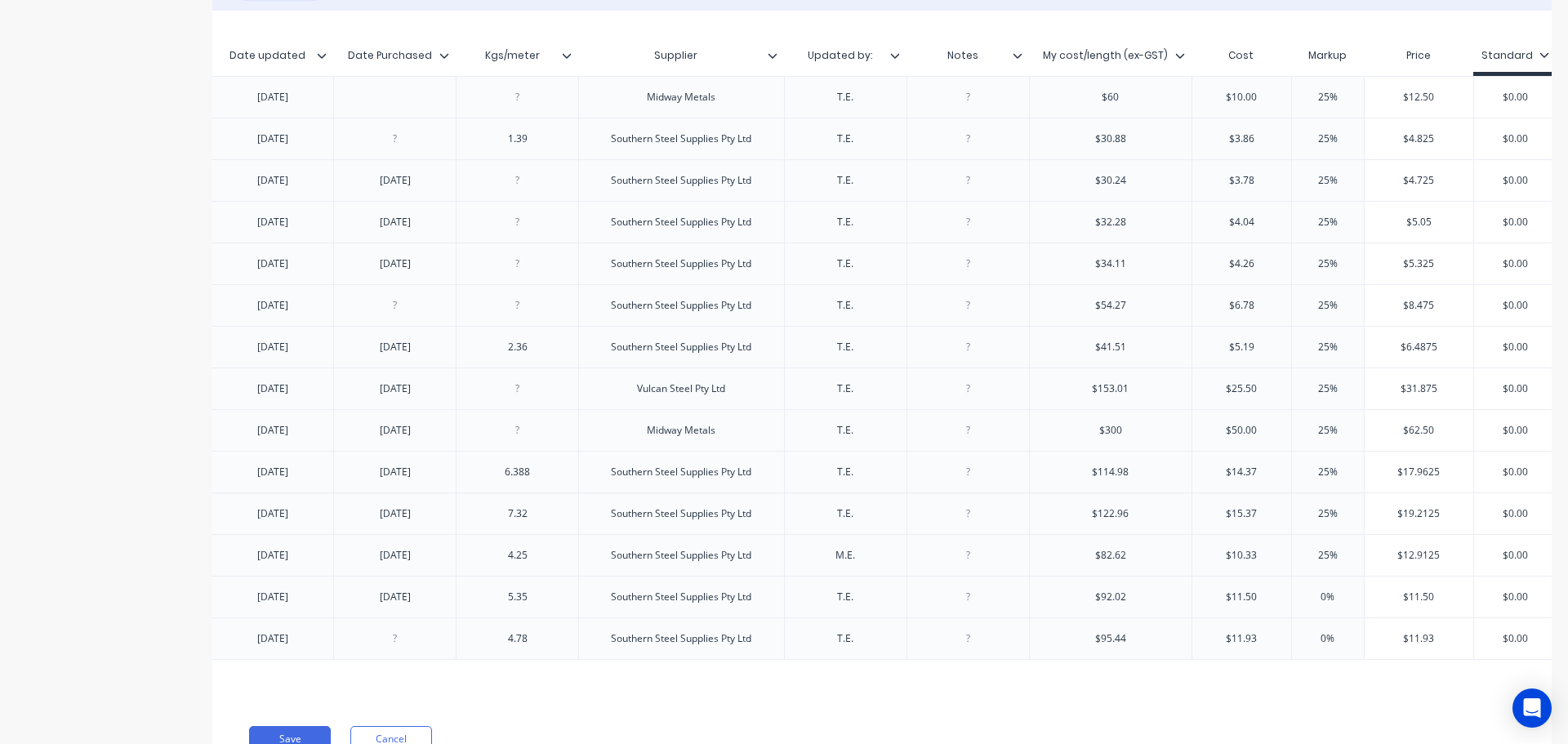
drag, startPoint x: 1345, startPoint y: 598, endPoint x: 1312, endPoint y: 597, distance: 33.0
click at [1312, 597] on input "0%" at bounding box center [1328, 597] width 82 height 15
drag, startPoint x: 1338, startPoint y: 632, endPoint x: 1245, endPoint y: 626, distance: 93.2
click at [1246, 626] on div "factory_item 304SS Polished 65x65x2.5 8 8.10.21 4.78 Southern Steel Supplies Pt…" at bounding box center [732, 638] width 2024 height 43
click at [1279, 691] on div "Xero Item # Material Size Length Date updated Date Purchased Kgs/meter Supplier…" at bounding box center [882, 355] width 1340 height 691
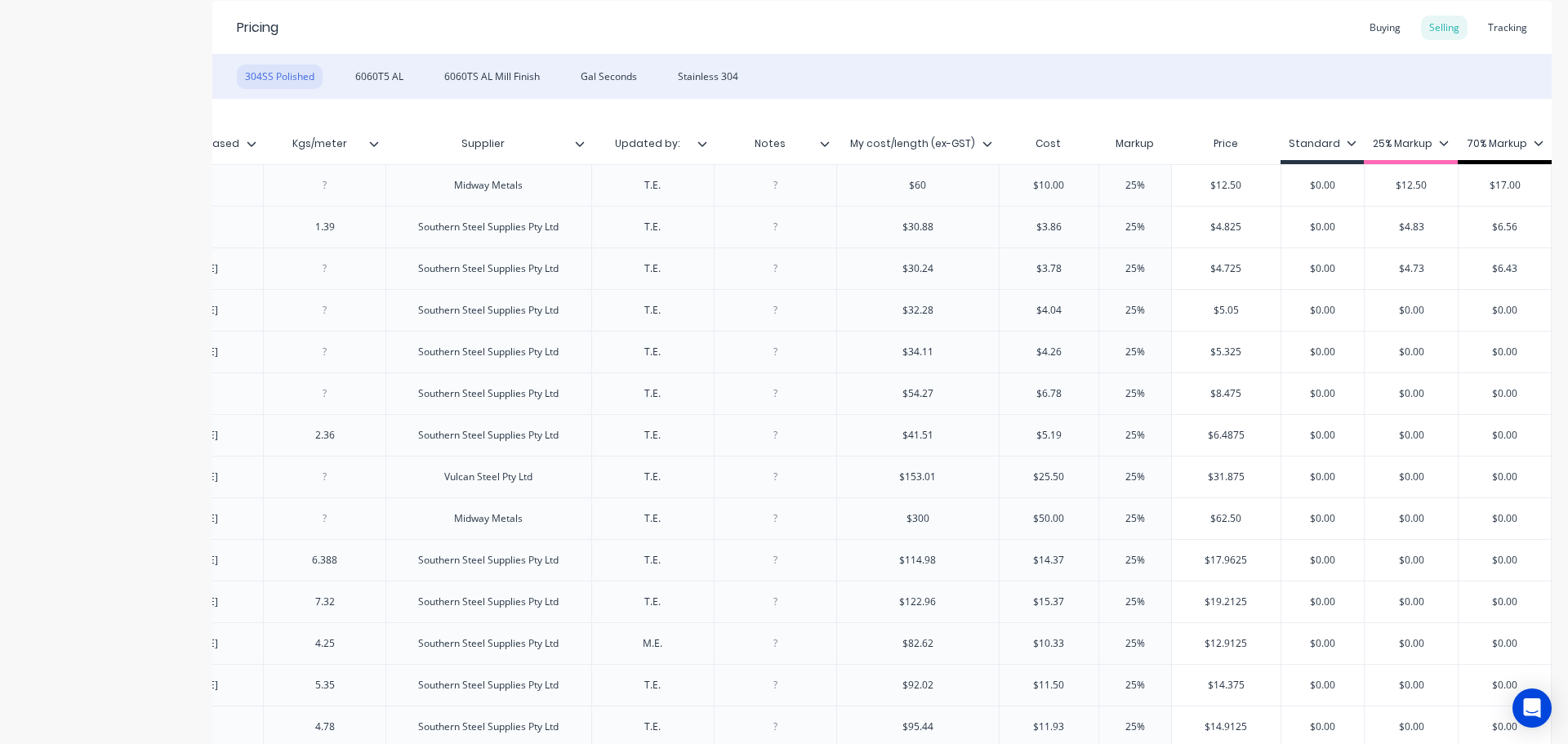
scroll to position [324, 0]
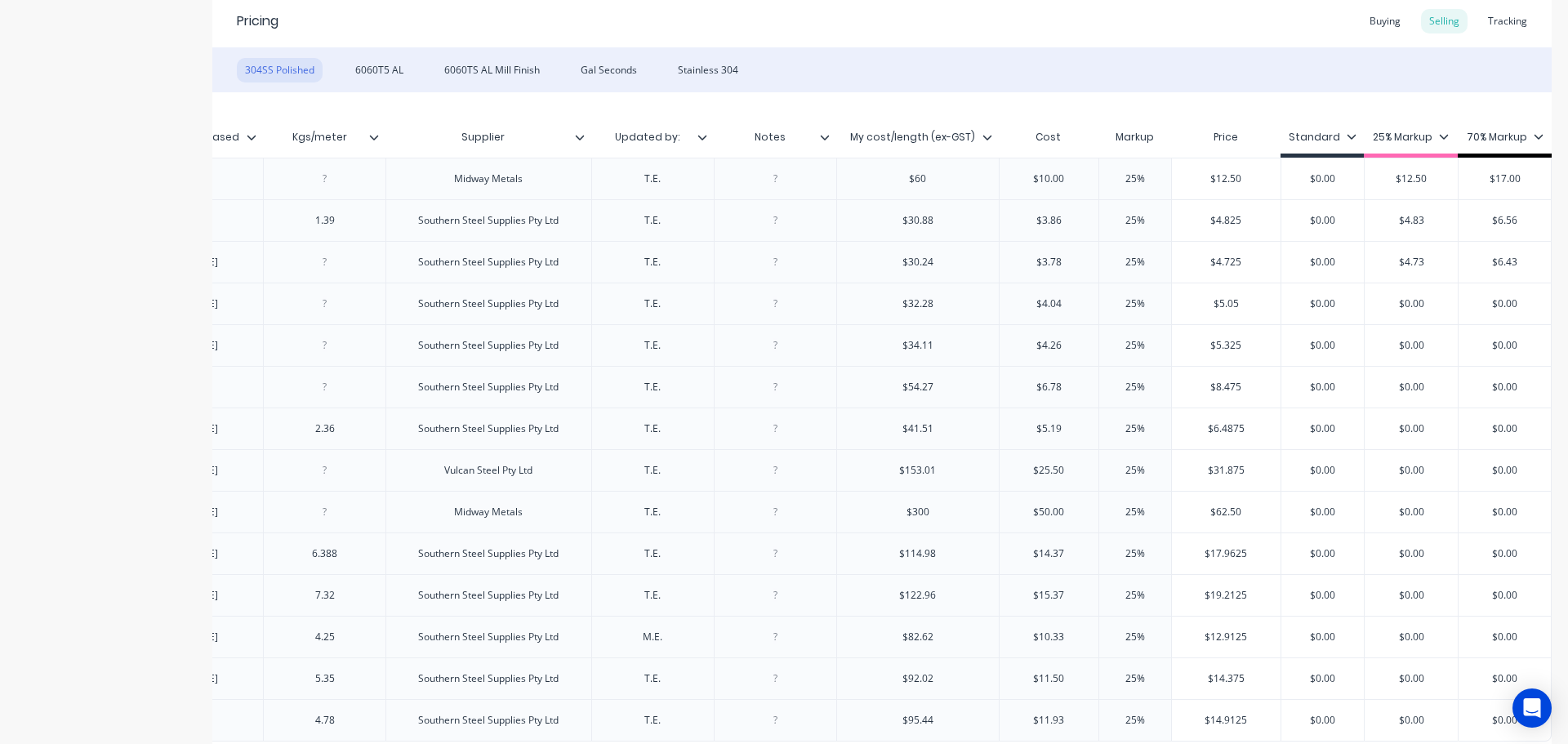
drag, startPoint x: 1391, startPoint y: 299, endPoint x: 1451, endPoint y: 301, distance: 60.0
click at [1451, 301] on div "factory_item 304SS Polished 30x30x2 GAL 8 14.10.24 14.10.24 Southern Steel Supp…" at bounding box center [540, 303] width 2024 height 42
drag, startPoint x: 1361, startPoint y: 340, endPoint x: 1421, endPoint y: 345, distance: 60.2
click at [1421, 345] on input "$0.00" at bounding box center [1411, 345] width 93 height 15
click at [1404, 390] on input "$0.00" at bounding box center [1411, 387] width 93 height 15
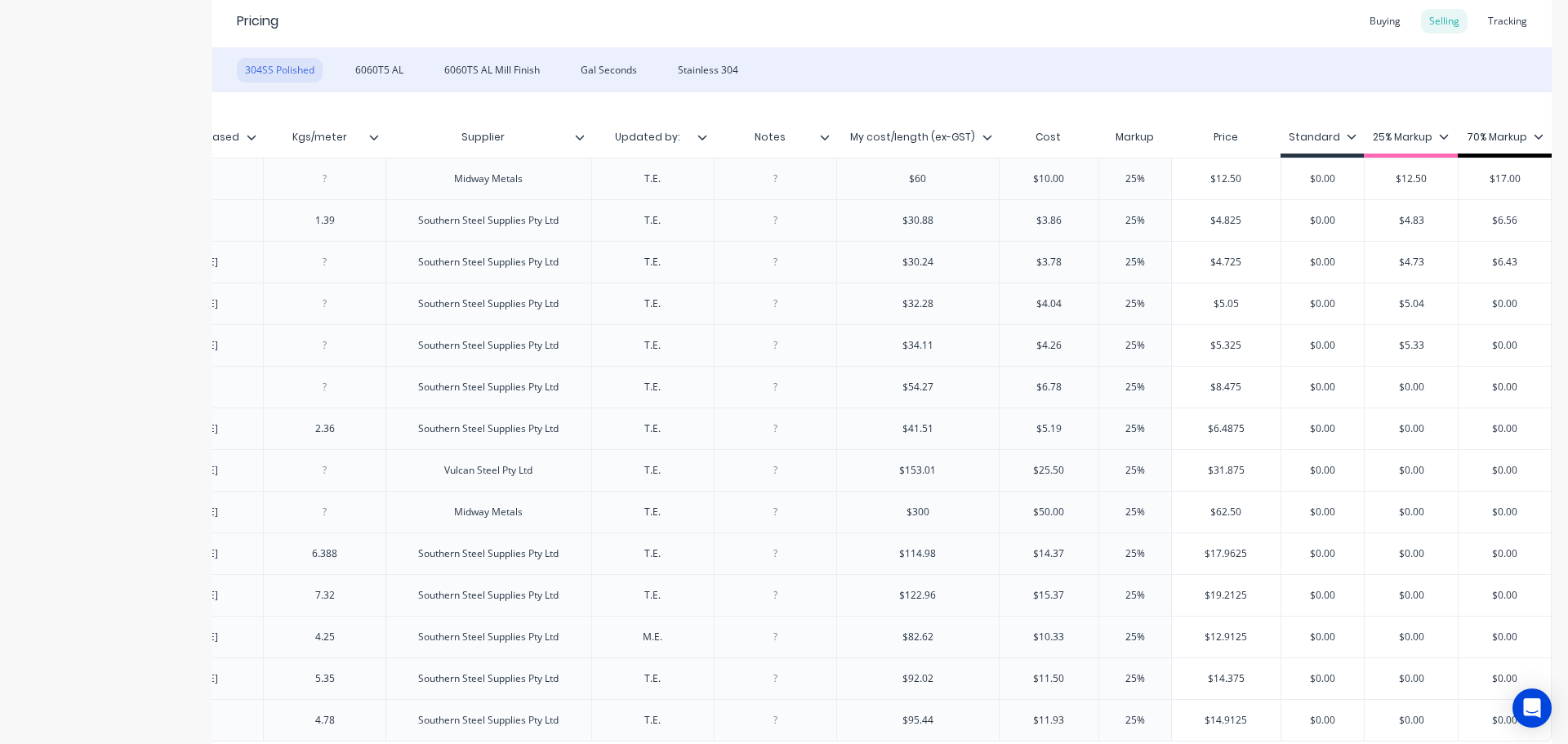
drag, startPoint x: 1436, startPoint y: 390, endPoint x: 1361, endPoint y: 385, distance: 75.2
click at [1365, 385] on input "$0.00" at bounding box center [1411, 387] width 93 height 15
drag, startPoint x: 1418, startPoint y: 431, endPoint x: 1367, endPoint y: 428, distance: 51.1
click at [1367, 428] on input "$0.00" at bounding box center [1411, 429] width 93 height 15
drag, startPoint x: 1424, startPoint y: 474, endPoint x: 1359, endPoint y: 473, distance: 65.0
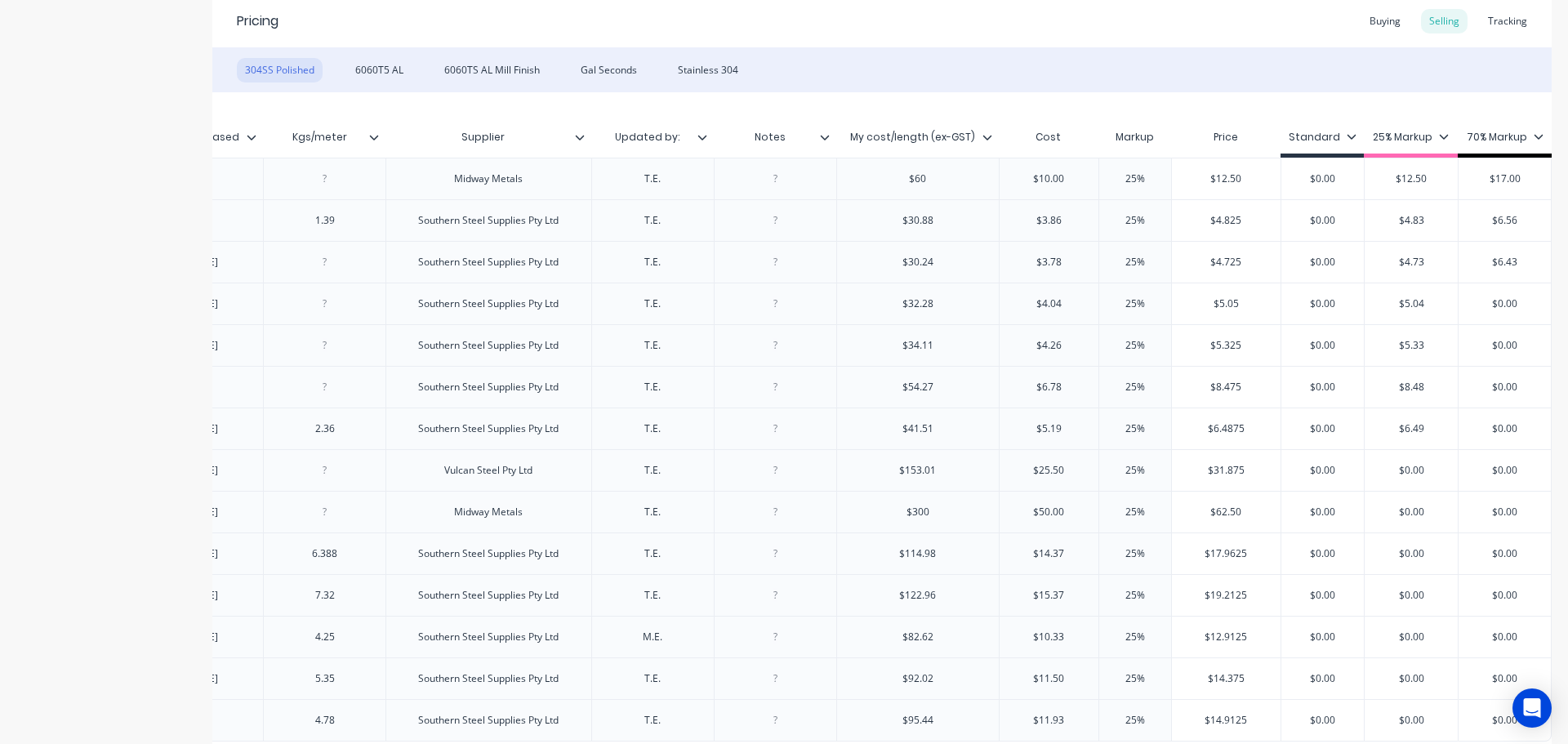
click at [1365, 473] on input "$0.00" at bounding box center [1411, 470] width 93 height 15
drag, startPoint x: 1416, startPoint y: 510, endPoint x: 1361, endPoint y: 506, distance: 55.1
click at [1365, 506] on input "$0.00" at bounding box center [1411, 511] width 93 height 15
drag, startPoint x: 1428, startPoint y: 557, endPoint x: 1361, endPoint y: 544, distance: 68.2
click at [1365, 544] on div "$0.00 $0.00" at bounding box center [1411, 553] width 93 height 41
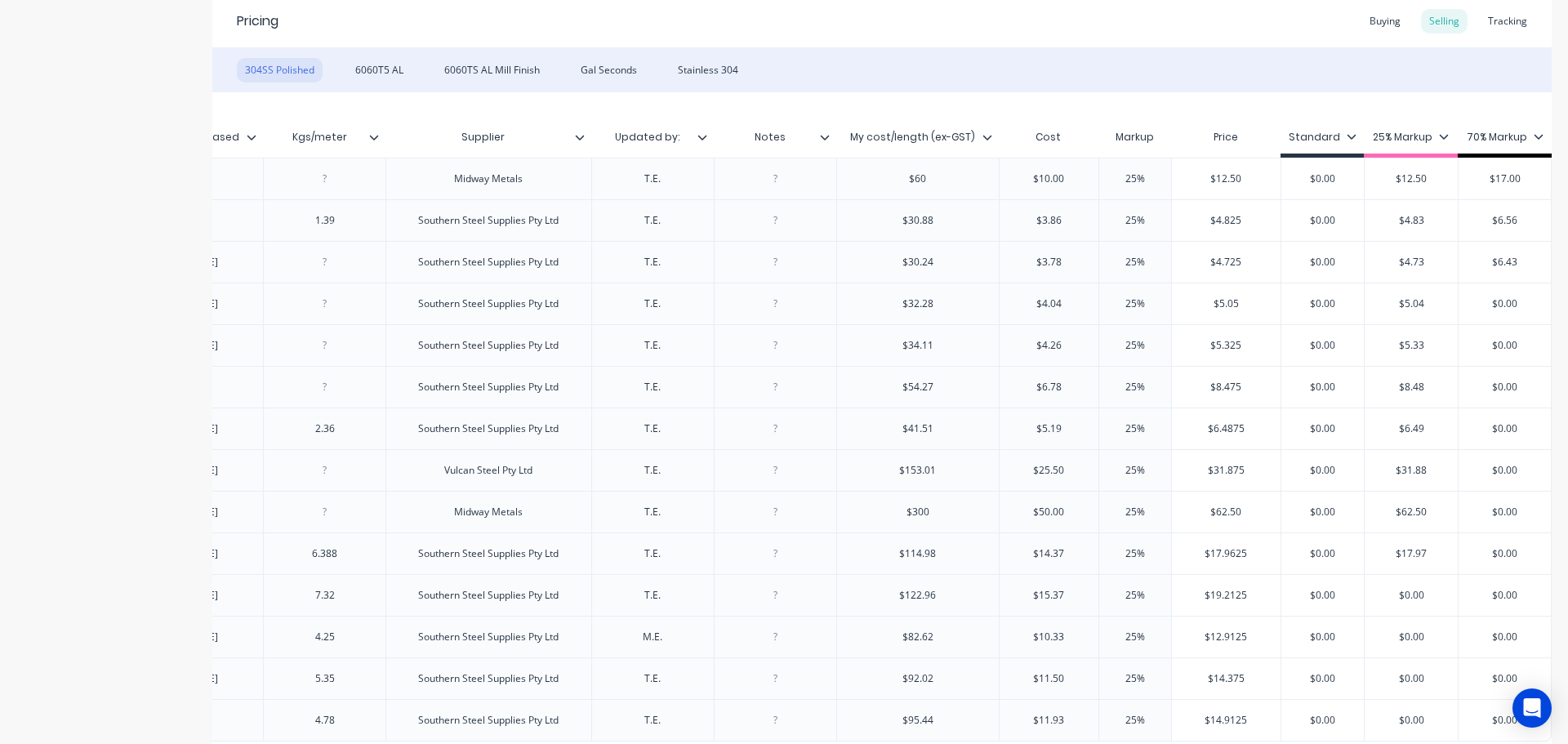
drag, startPoint x: 1415, startPoint y: 597, endPoint x: 1351, endPoint y: 597, distance: 64.0
click at [1365, 597] on input "$0.00" at bounding box center [1411, 595] width 93 height 15
drag, startPoint x: 1424, startPoint y: 641, endPoint x: 1369, endPoint y: 631, distance: 55.9
click at [1369, 631] on input "$0.00" at bounding box center [1411, 637] width 93 height 15
drag, startPoint x: 1421, startPoint y: 679, endPoint x: 1351, endPoint y: 665, distance: 71.4
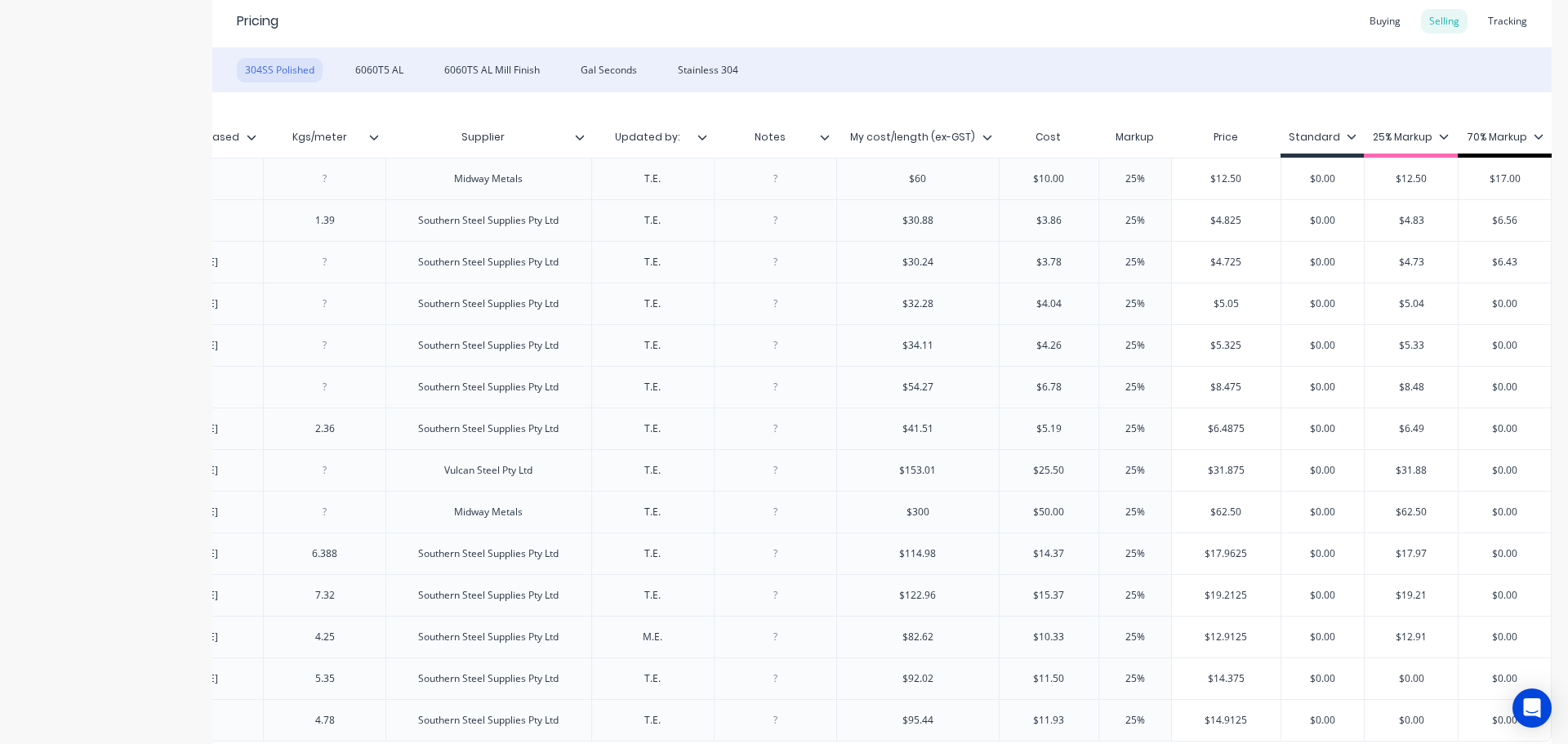
click at [1351, 665] on div "factory_item 304SS Polished 65x35x4 8 17.5.24 17.5.24 5.35 Southern Steel Suppl…" at bounding box center [540, 678] width 2024 height 42
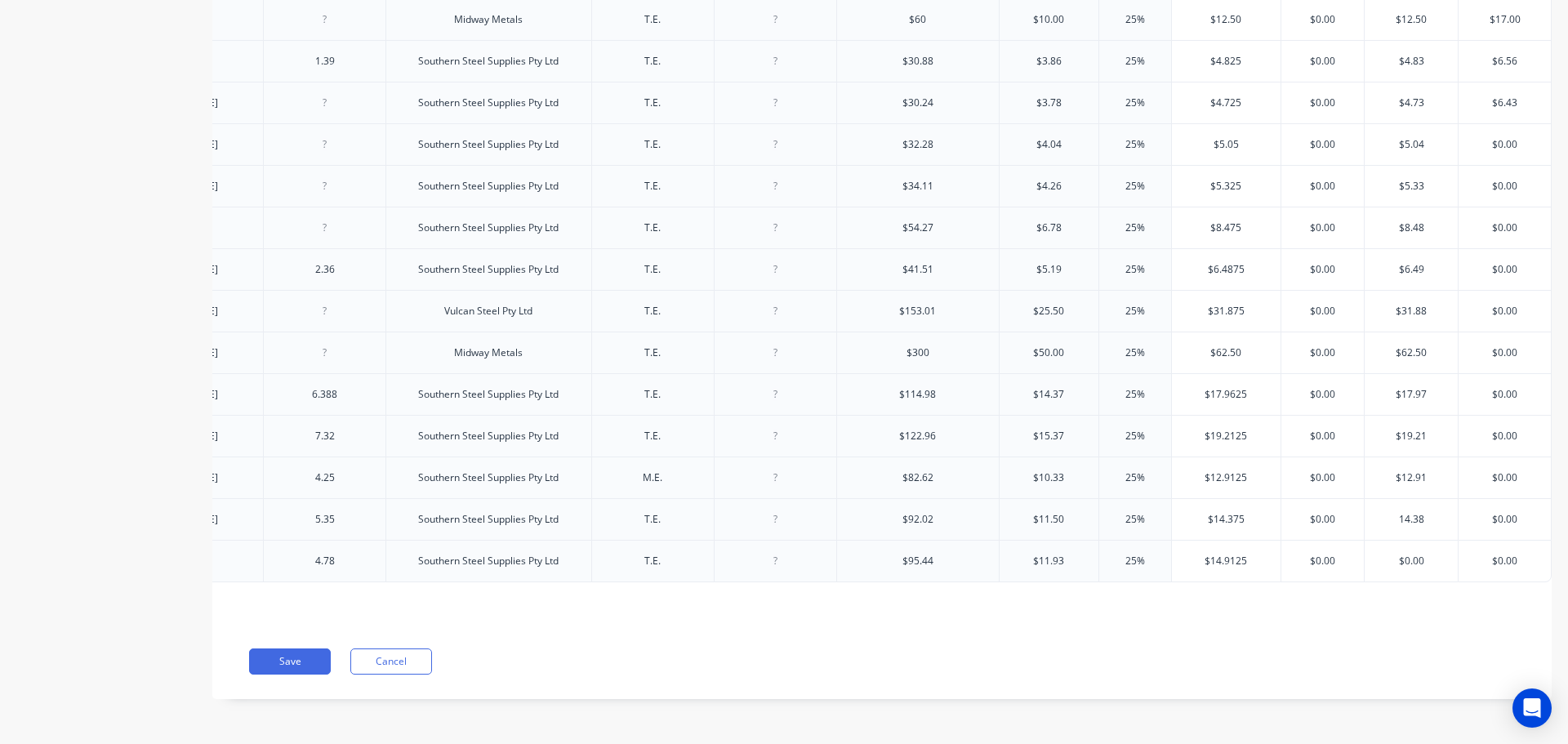
scroll to position [487, 0]
drag, startPoint x: 1416, startPoint y: 547, endPoint x: 1381, endPoint y: 550, distance: 35.1
click at [1381, 550] on div "Xero Item # Material Size Length Date updated Date Purchased Kgs/meter Supplier…" at bounding box center [882, 278] width 1340 height 691
drag, startPoint x: 1419, startPoint y: 556, endPoint x: 1372, endPoint y: 551, distance: 47.3
click at [1372, 553] on input "$0.00" at bounding box center [1411, 560] width 93 height 15
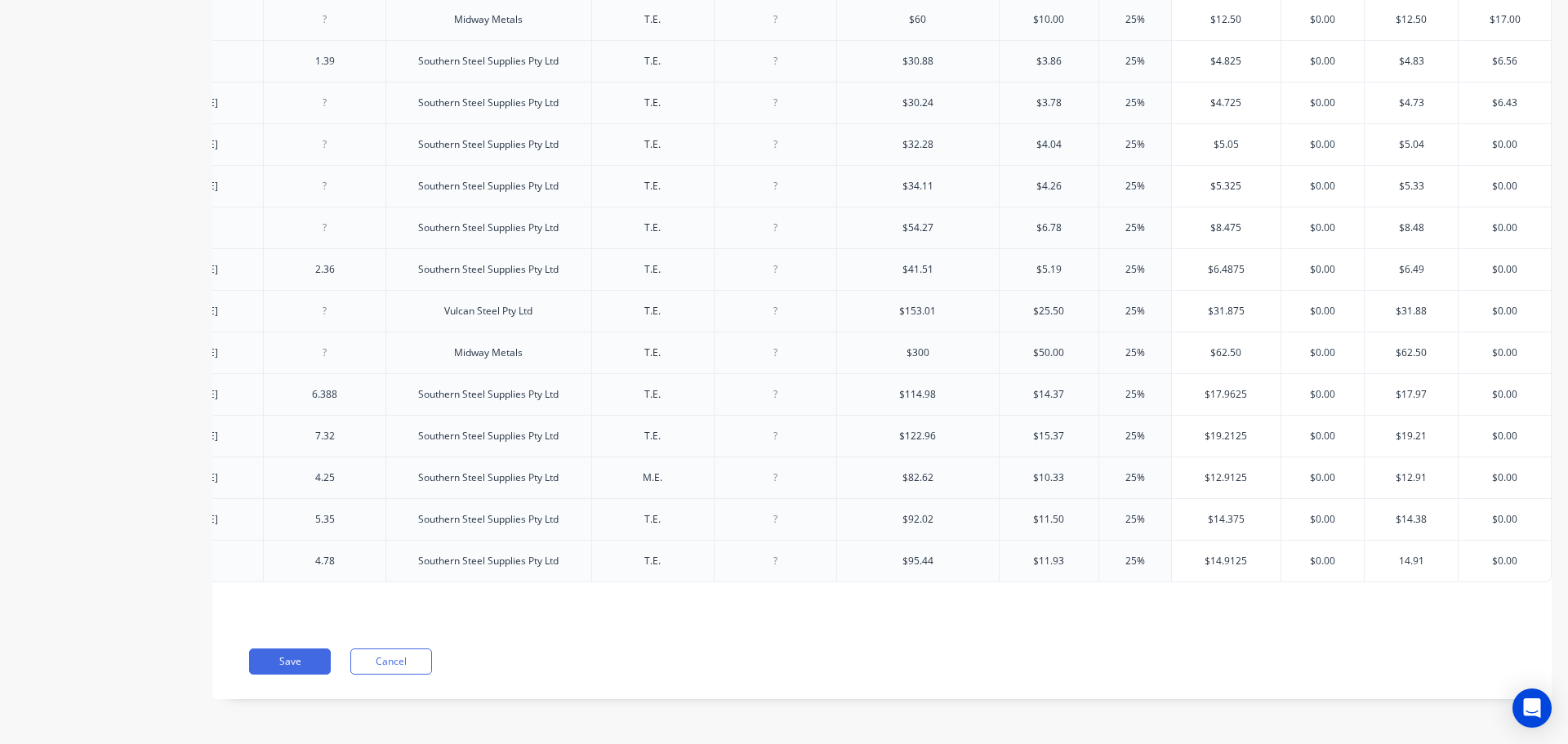
click at [1392, 589] on div "Xero Item # Material Size Length Date updated Date Purchased Kgs/meter Supplier…" at bounding box center [882, 278] width 1340 height 691
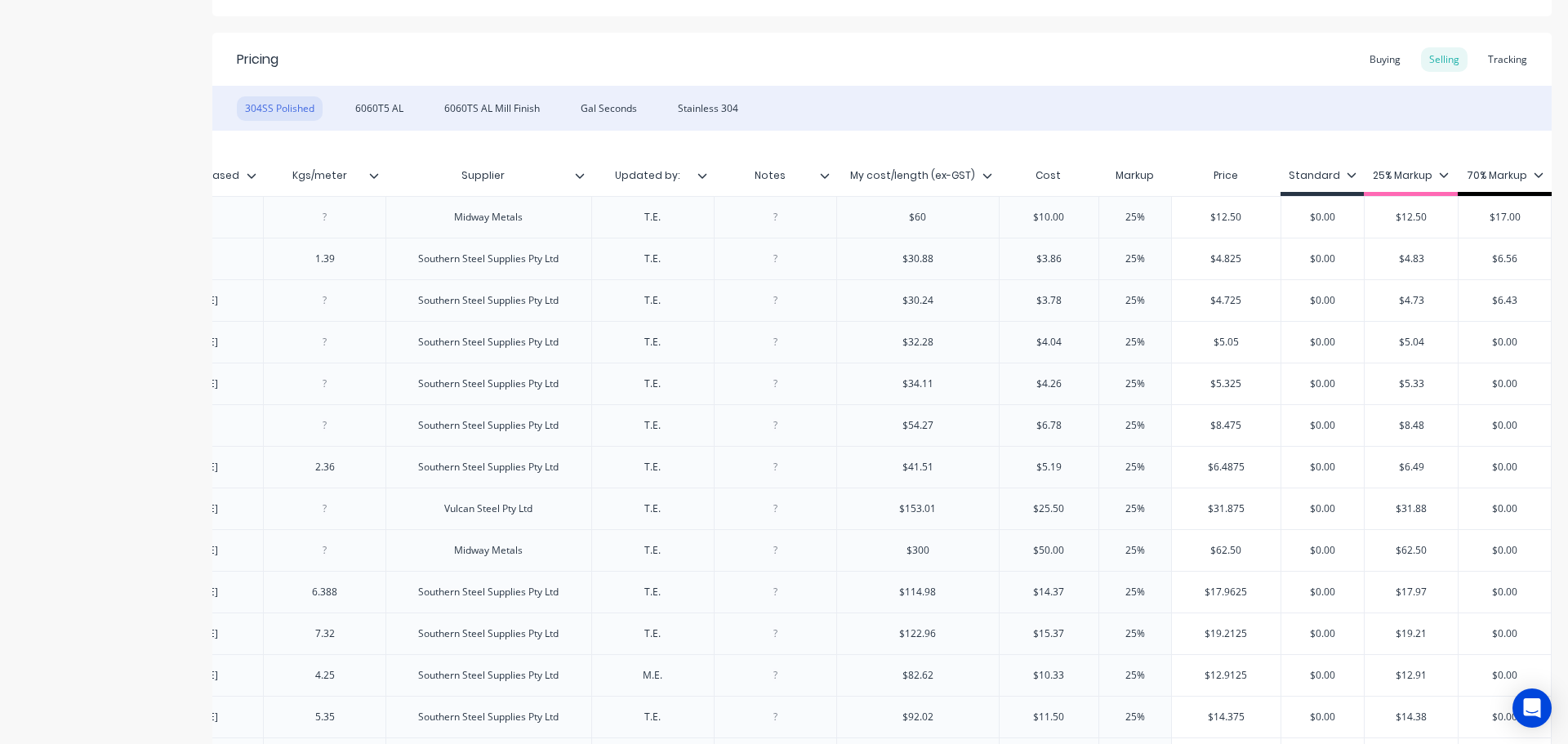
scroll to position [242, 0]
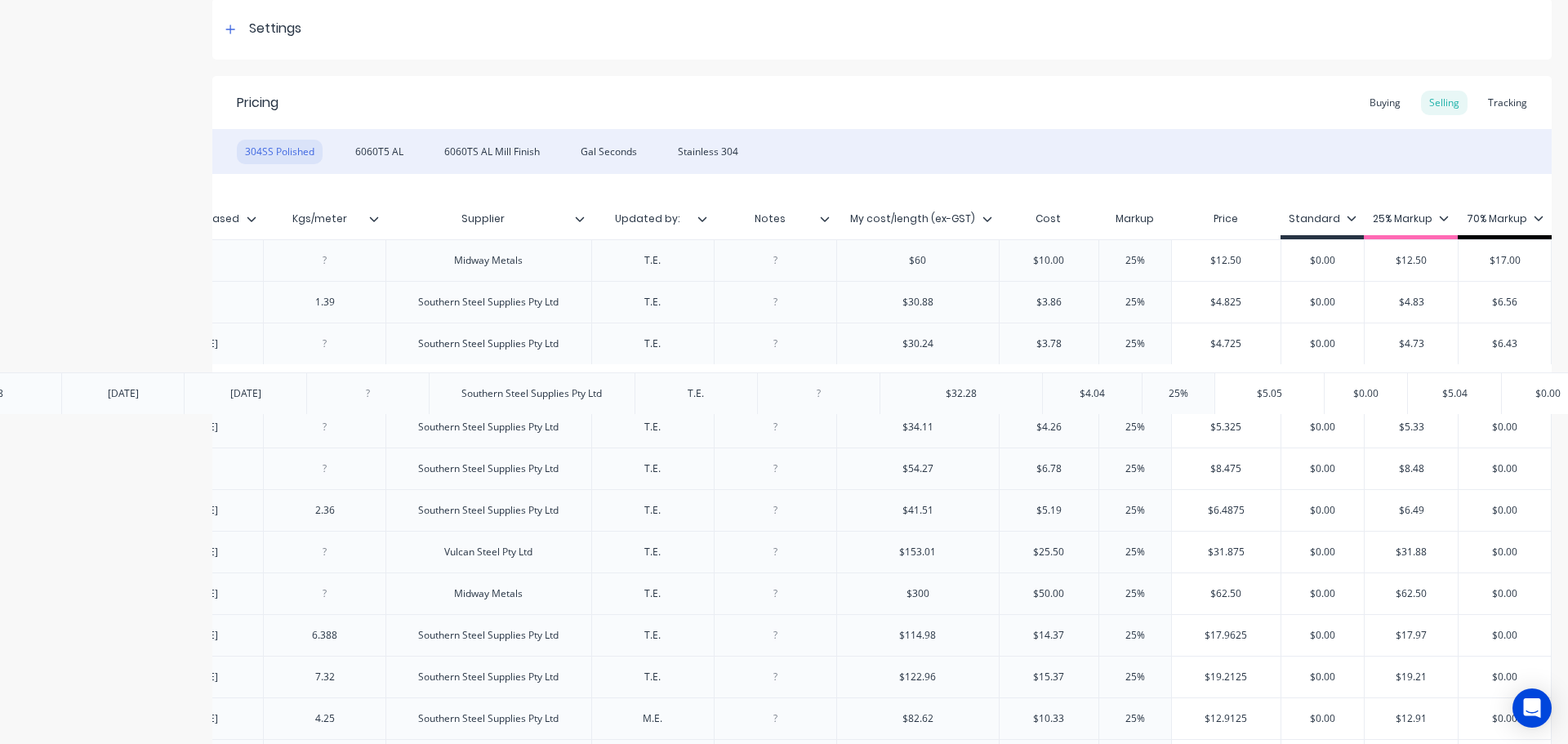
drag, startPoint x: 1478, startPoint y: 382, endPoint x: 1514, endPoint y: 388, distance: 36.5
click at [1534, 388] on div "Xero Item # Material Size Length Date updated Date Purchased Kgs/meter Supplier…" at bounding box center [882, 519] width 1340 height 690
click at [1479, 383] on input "$0.00" at bounding box center [1505, 385] width 92 height 15
drag, startPoint x: 1477, startPoint y: 386, endPoint x: 1529, endPoint y: 389, distance: 52.1
click at [1529, 389] on input "$0.00" at bounding box center [1505, 385] width 92 height 15
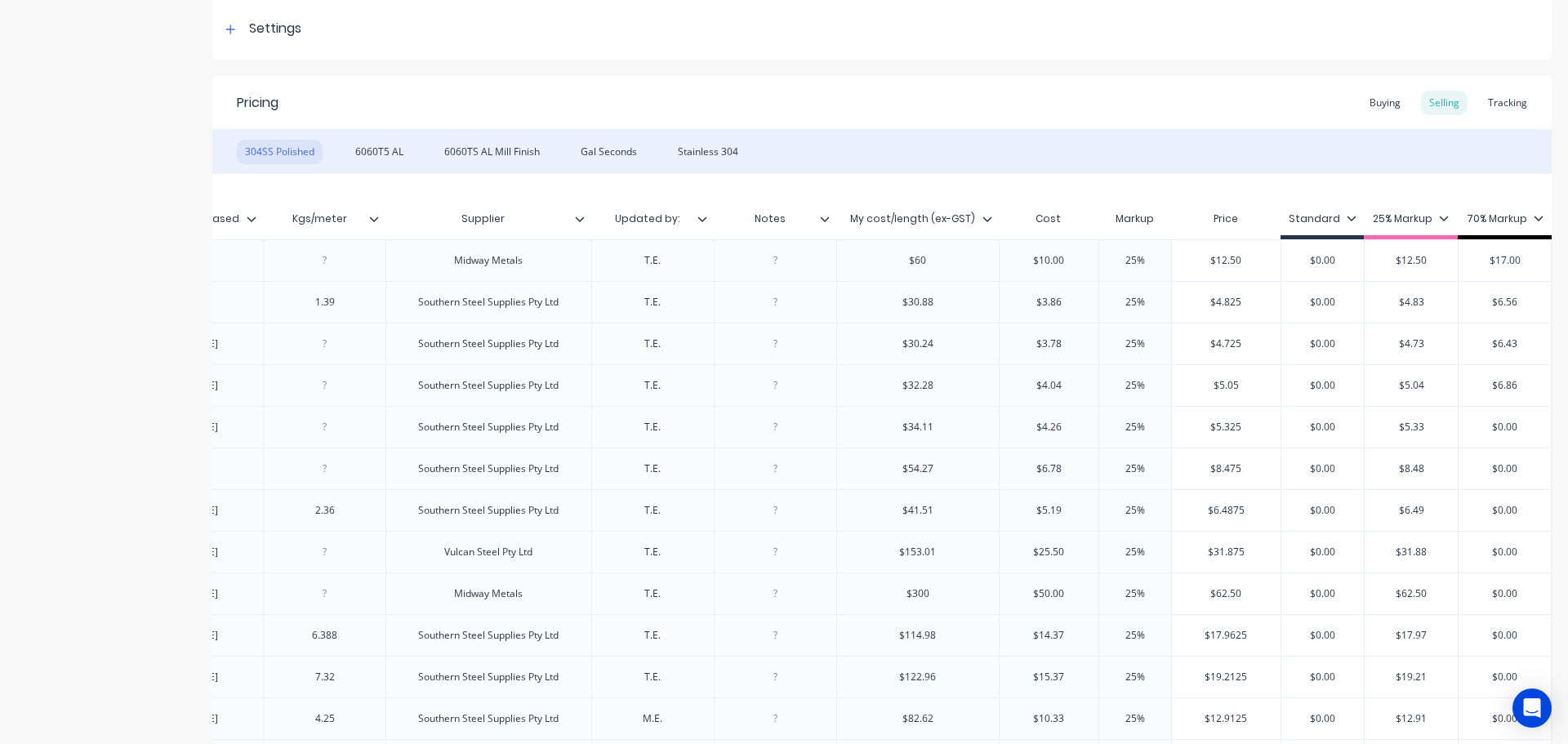
drag, startPoint x: 1475, startPoint y: 429, endPoint x: 1516, endPoint y: 431, distance: 41.0
click at [1516, 431] on input "$0.00" at bounding box center [1505, 427] width 92 height 15
drag, startPoint x: 1471, startPoint y: 466, endPoint x: 1517, endPoint y: 466, distance: 46.0
click at [1517, 466] on input "$0.00" at bounding box center [1505, 468] width 92 height 15
click at [1487, 519] on div "$0.00" at bounding box center [1505, 510] width 92 height 41
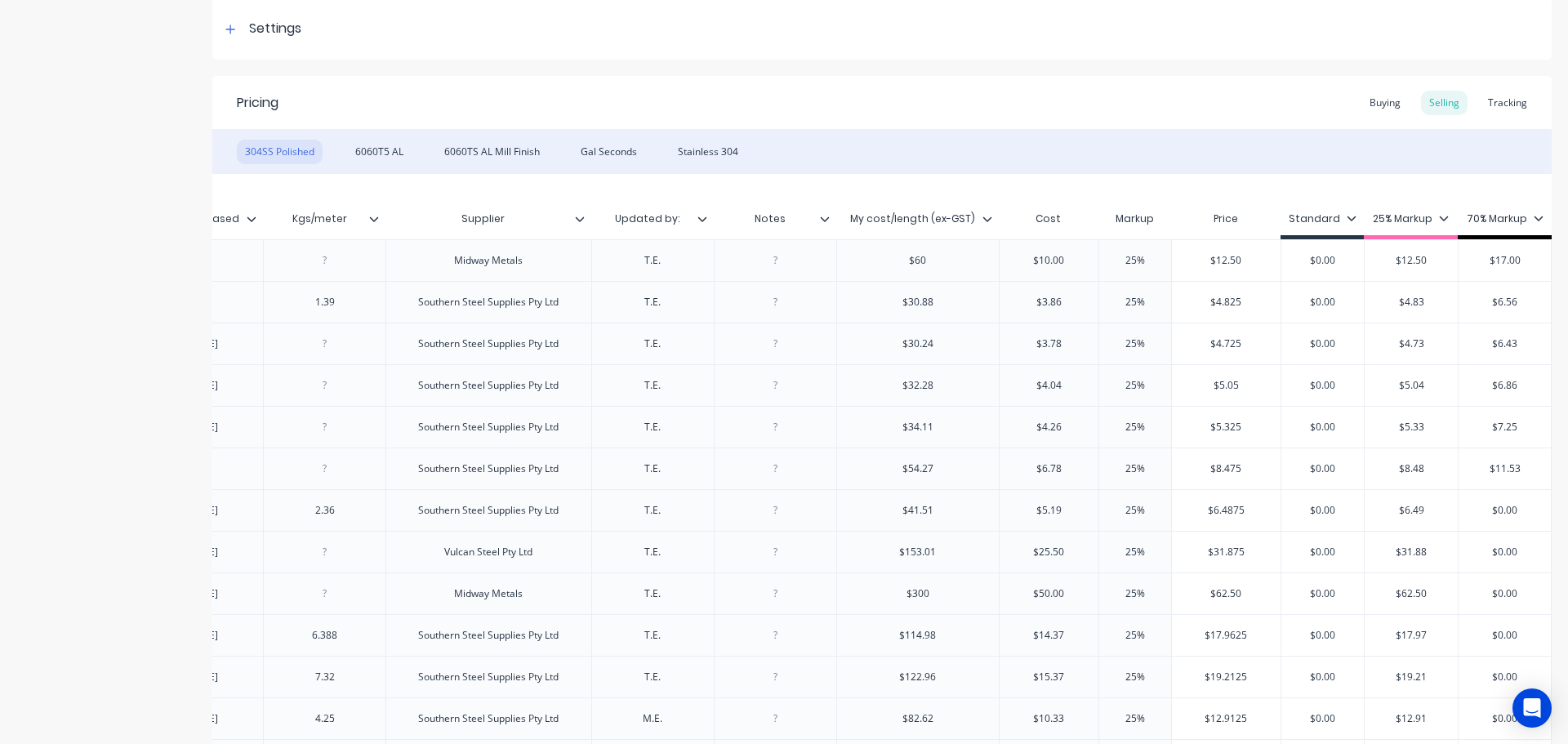
drag, startPoint x: 1479, startPoint y: 513, endPoint x: 1525, endPoint y: 513, distance: 46.0
click at [1525, 513] on input "$0.00" at bounding box center [1505, 510] width 92 height 15
drag, startPoint x: 1477, startPoint y: 555, endPoint x: 1527, endPoint y: 557, distance: 50.0
click at [1527, 557] on input "$0.00" at bounding box center [1505, 551] width 92 height 15
drag, startPoint x: 1481, startPoint y: 602, endPoint x: 1517, endPoint y: 589, distance: 38.3
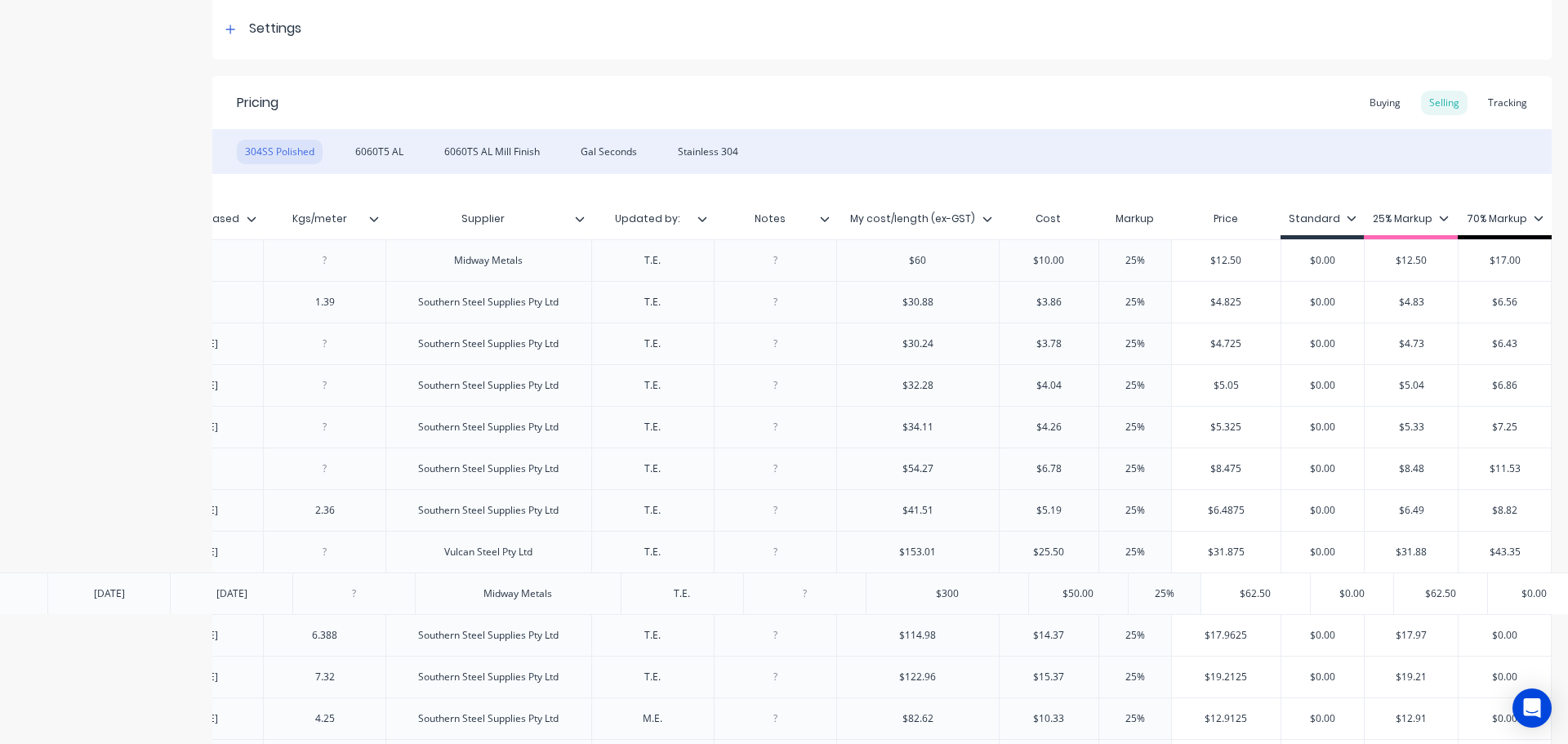
click at [1526, 602] on div "Xero Item # Material Size Length Date updated Date Purchased Kgs/meter Supplier…" at bounding box center [882, 519] width 1340 height 690
drag, startPoint x: 1478, startPoint y: 592, endPoint x: 1534, endPoint y: 593, distance: 56.0
click at [1533, 598] on input "$0.00" at bounding box center [1505, 593] width 92 height 15
drag, startPoint x: 1476, startPoint y: 635, endPoint x: 1519, endPoint y: 639, distance: 43.2
click at [1519, 639] on input "$0.00" at bounding box center [1505, 635] width 92 height 15
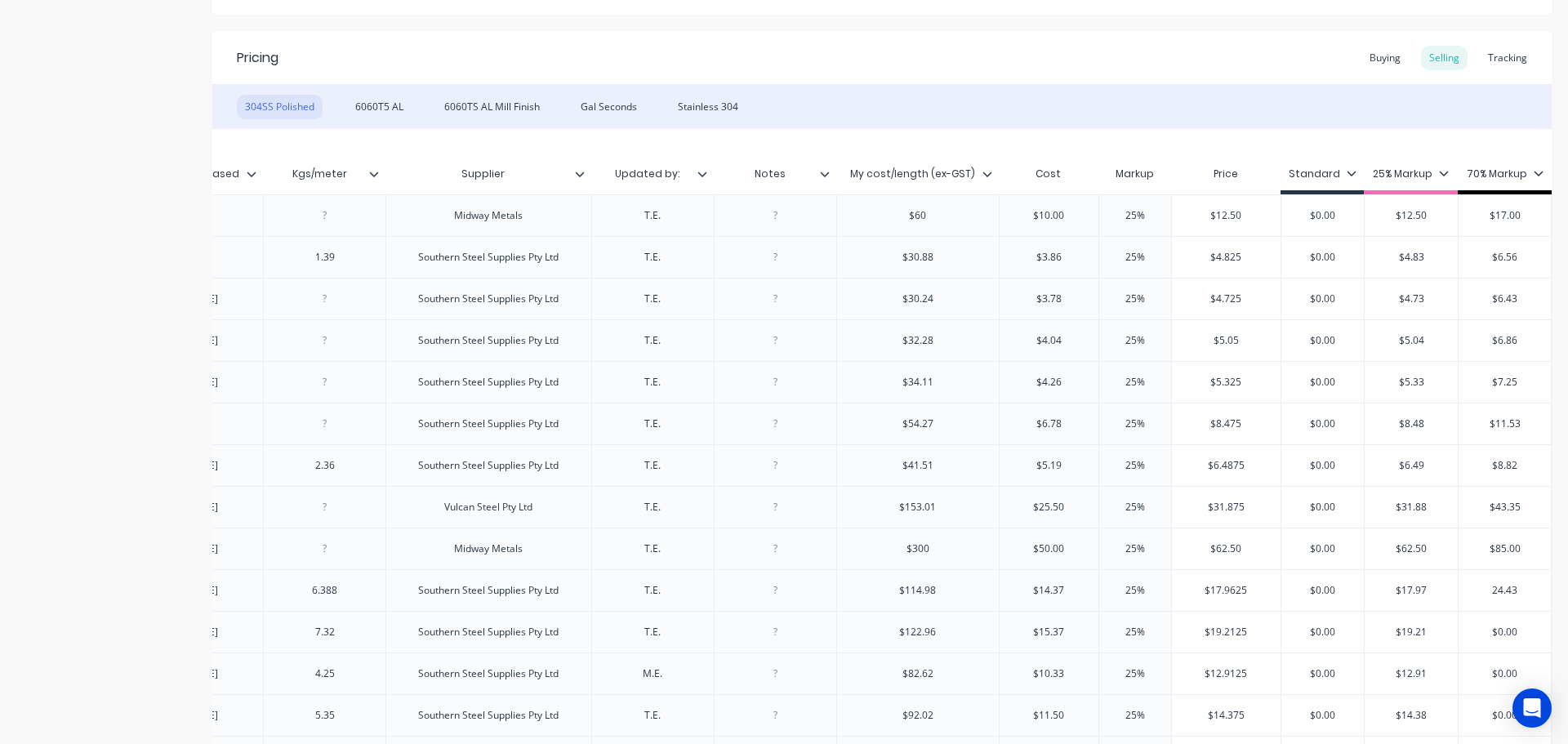
scroll to position [324, 0]
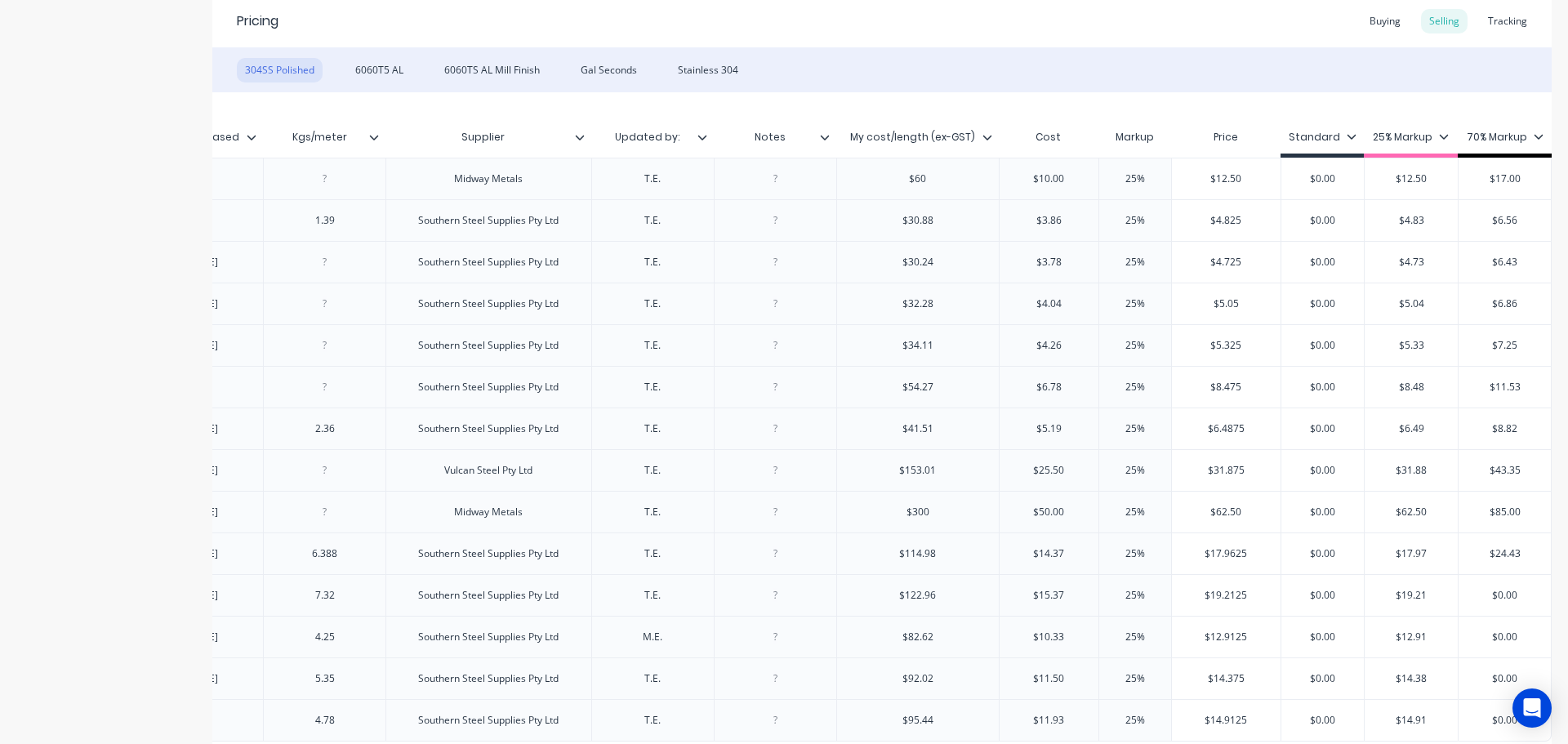
drag, startPoint x: 1474, startPoint y: 591, endPoint x: 1512, endPoint y: 598, distance: 38.6
click at [1512, 598] on input "$0.00" at bounding box center [1505, 595] width 92 height 15
drag, startPoint x: 1475, startPoint y: 638, endPoint x: 1504, endPoint y: 638, distance: 29.0
click at [1504, 638] on input "$0.00" at bounding box center [1505, 637] width 92 height 15
click at [1494, 682] on input "$0.00" at bounding box center [1505, 678] width 92 height 15
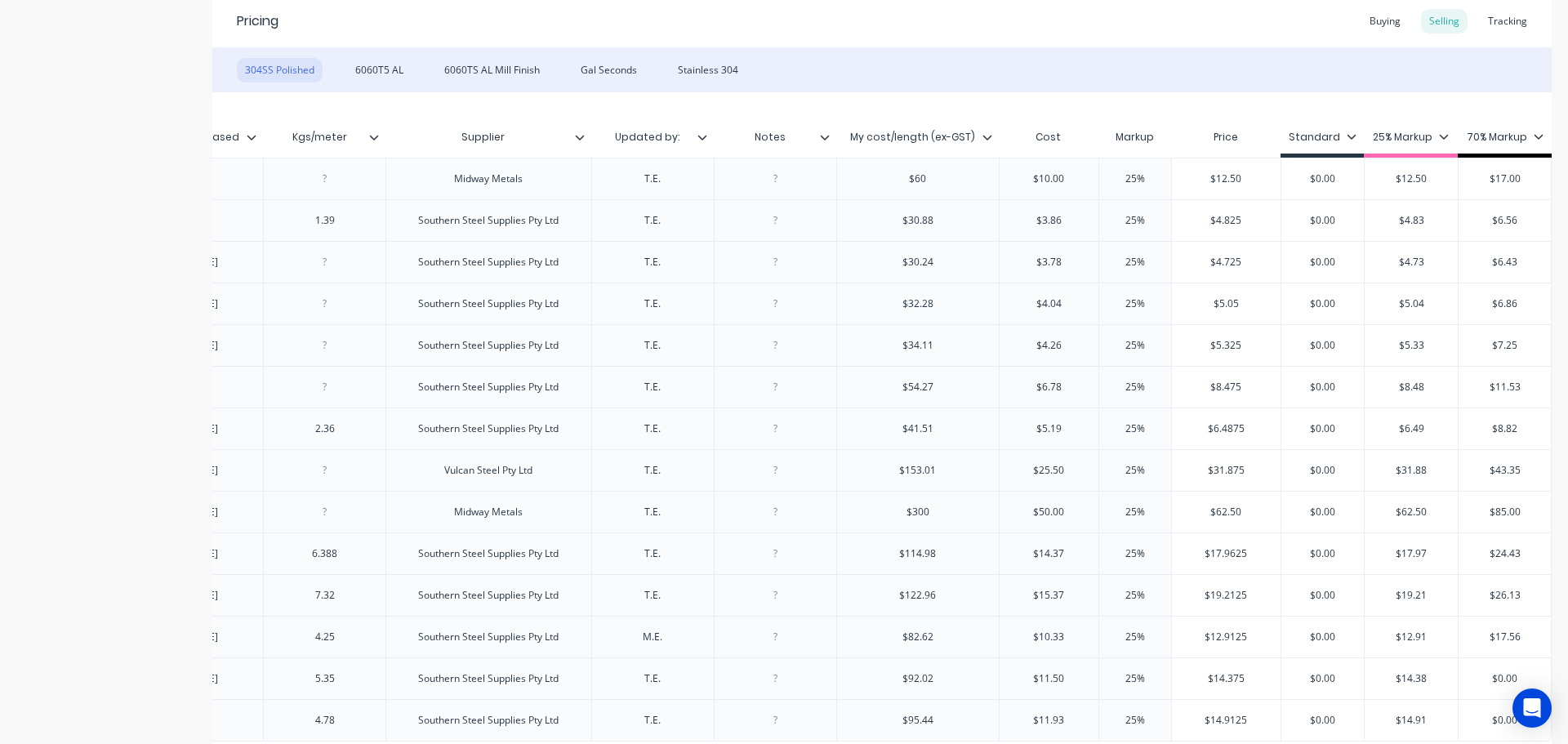
drag, startPoint x: 1475, startPoint y: 682, endPoint x: 1512, endPoint y: 681, distance: 37.0
click at [1512, 681] on input "$0.00" at bounding box center [1505, 678] width 92 height 15
click at [1462, 729] on div "$0.00" at bounding box center [1505, 720] width 92 height 41
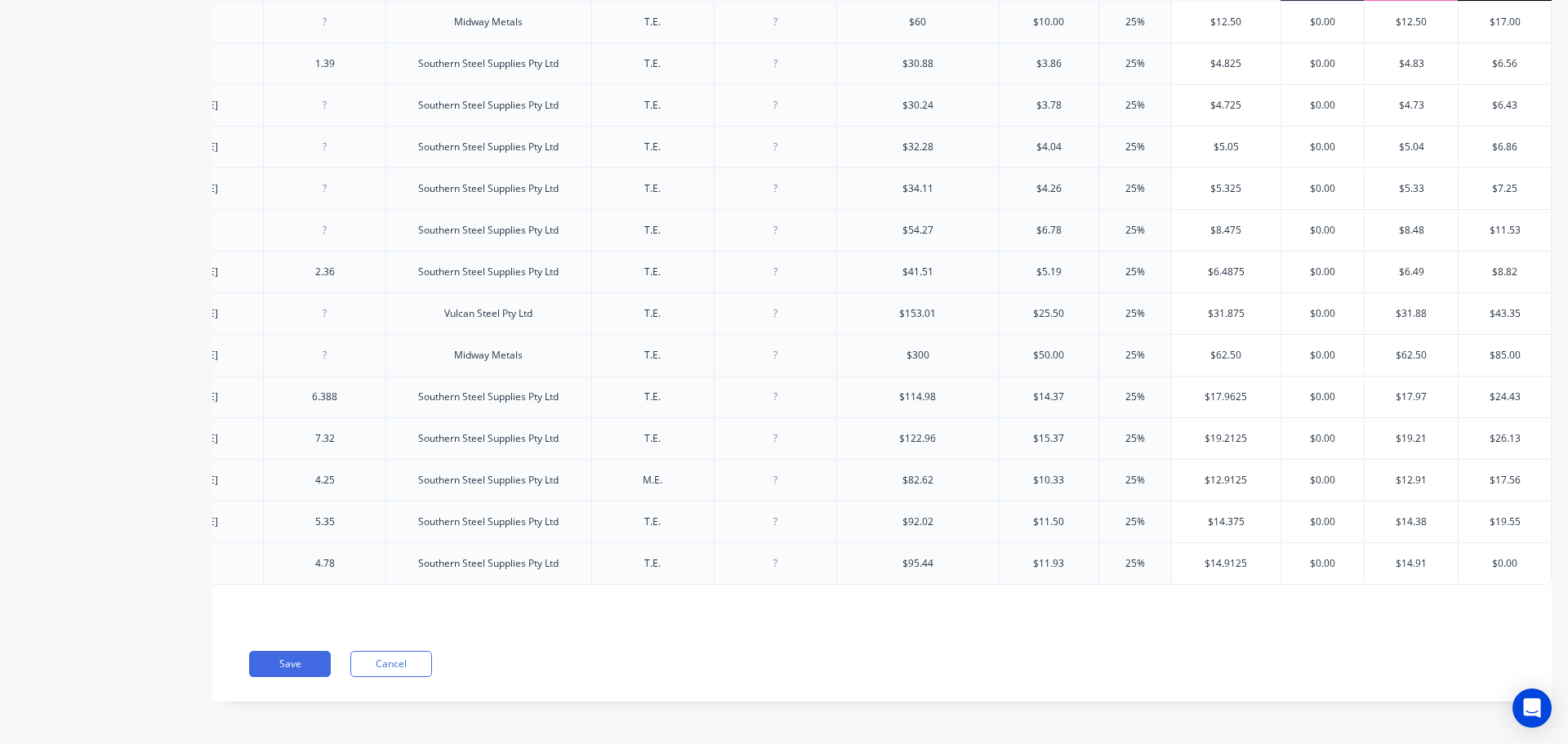
scroll to position [487, 0]
drag, startPoint x: 1472, startPoint y: 552, endPoint x: 1531, endPoint y: 557, distance: 59.2
click at [1531, 557] on input "$0.00" at bounding box center [1505, 560] width 92 height 15
click at [1392, 604] on div "Xero Item # Material Size Length Date updated Date Purchased Kgs/meter Supplier…" at bounding box center [882, 278] width 1340 height 691
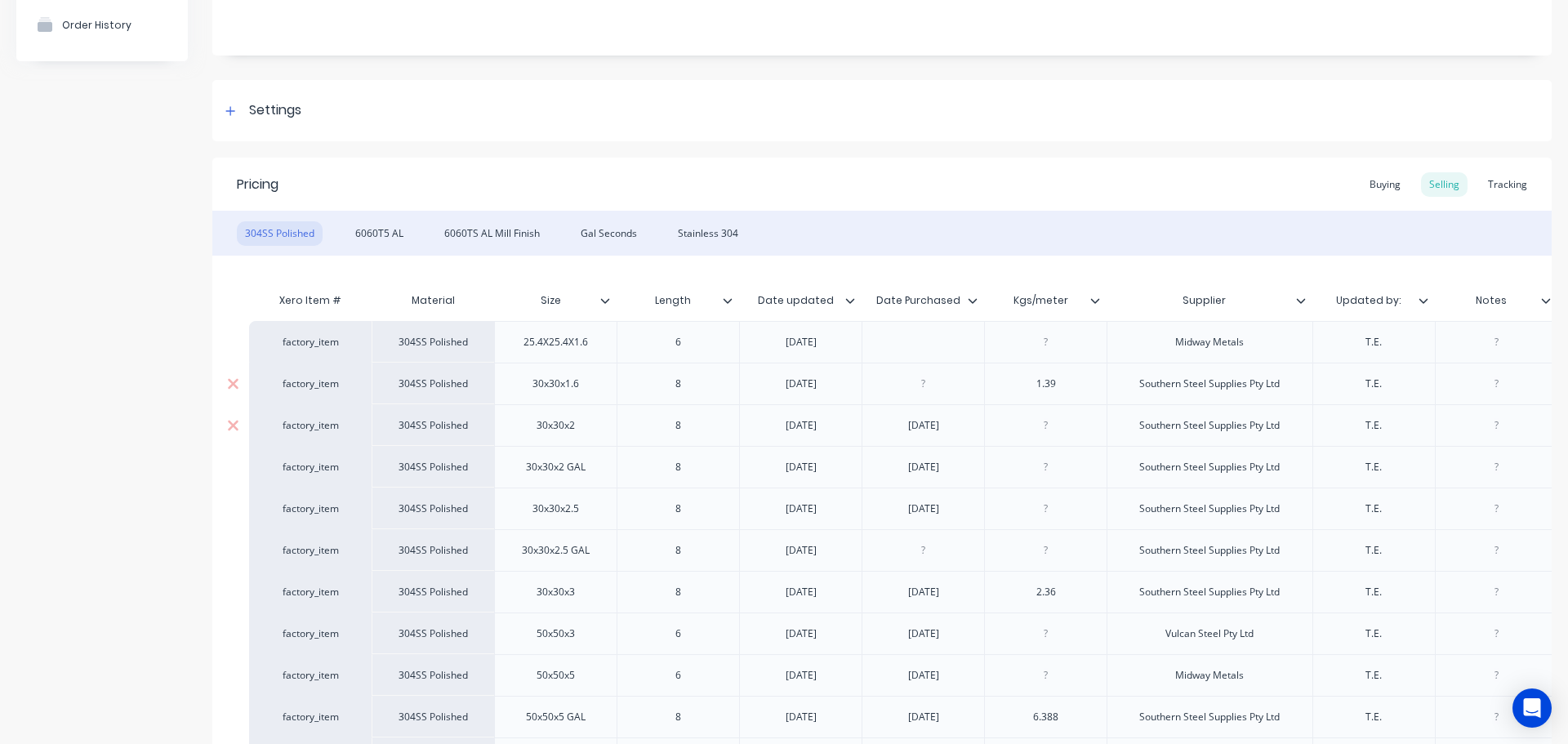
scroll to position [0, 0]
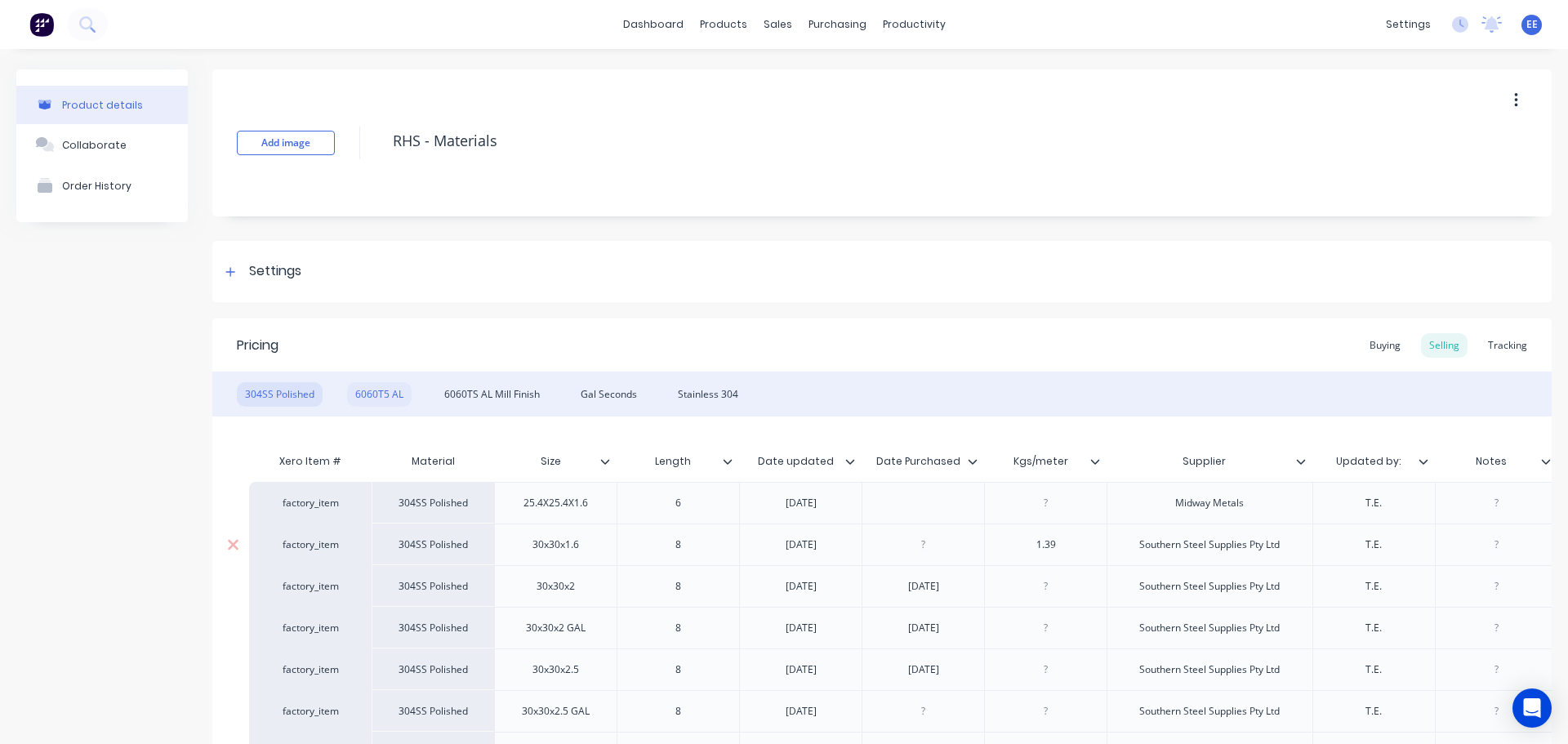
click at [370, 392] on div "6060T5 AL" at bounding box center [379, 395] width 64 height 24
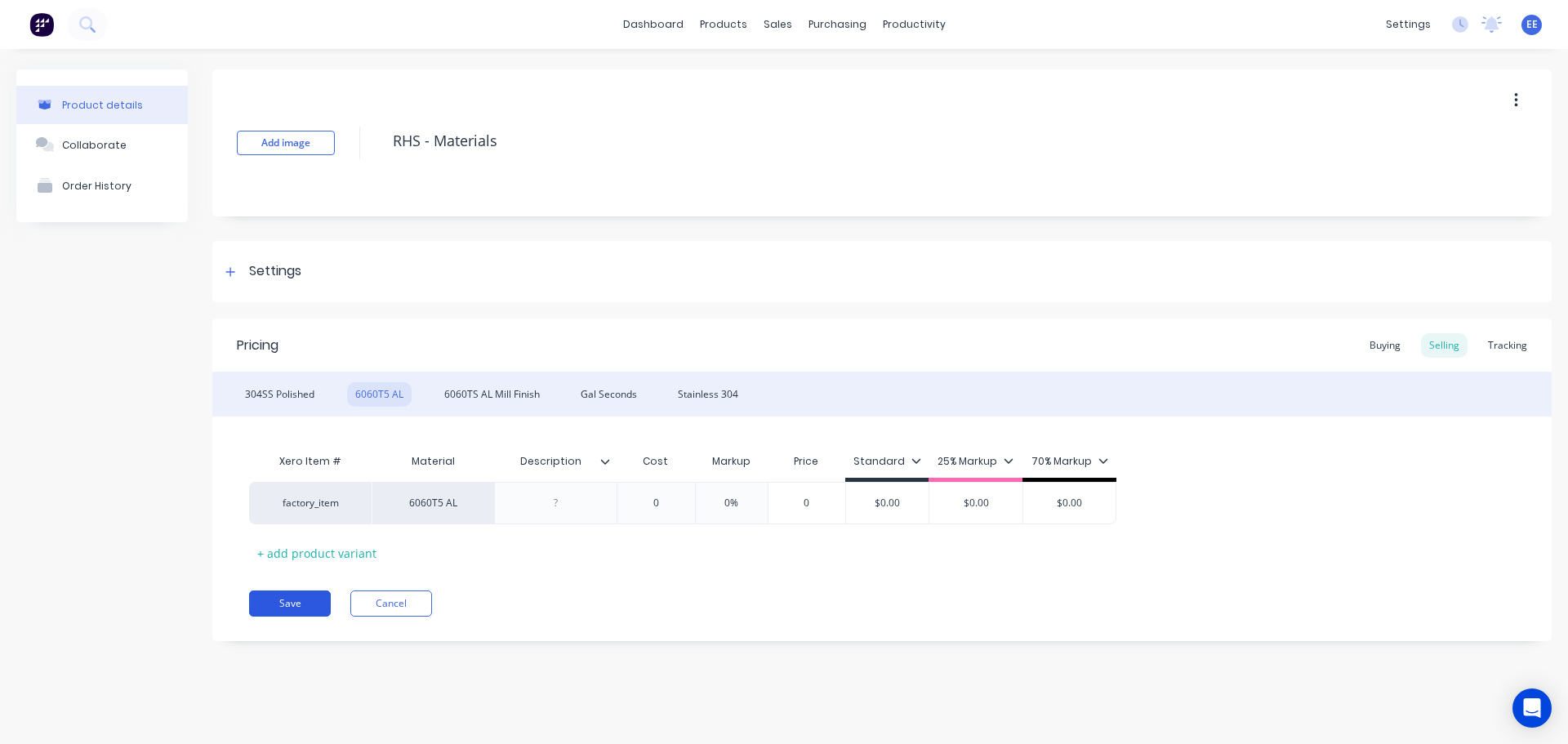
click at [298, 593] on button "Save" at bounding box center [290, 604] width 82 height 26
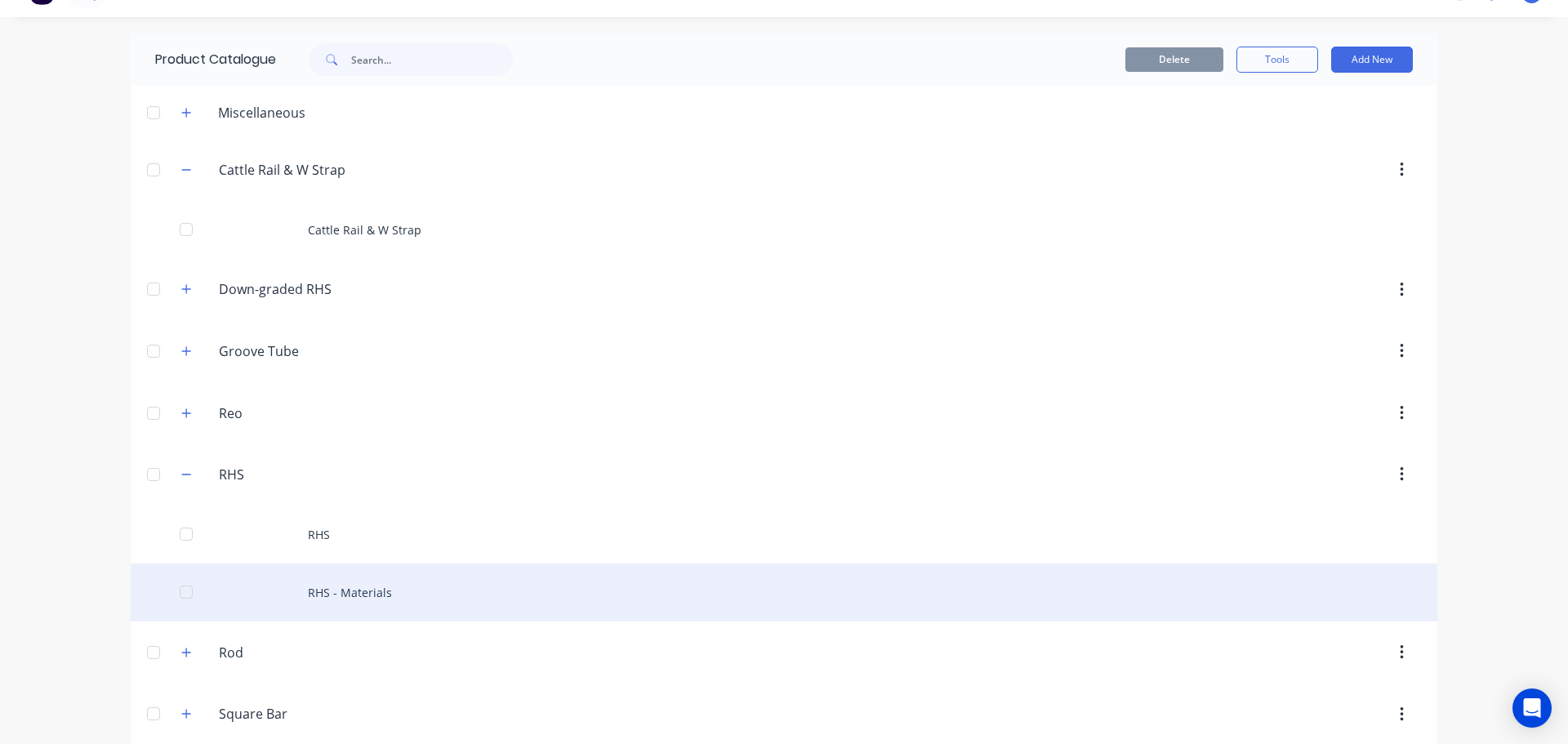
scroll to position [49, 0]
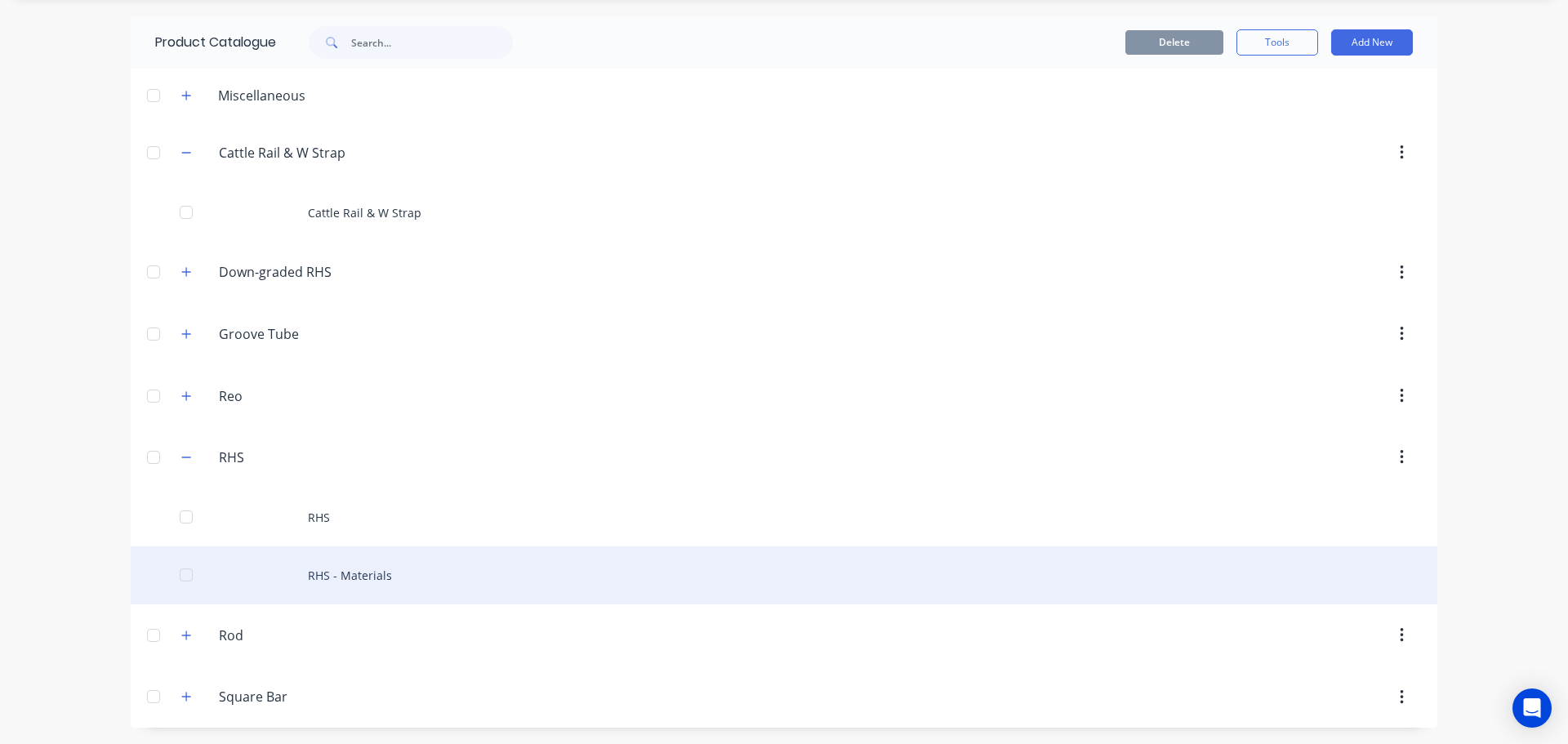
click at [409, 565] on div "RHS - Materials" at bounding box center [784, 575] width 1307 height 58
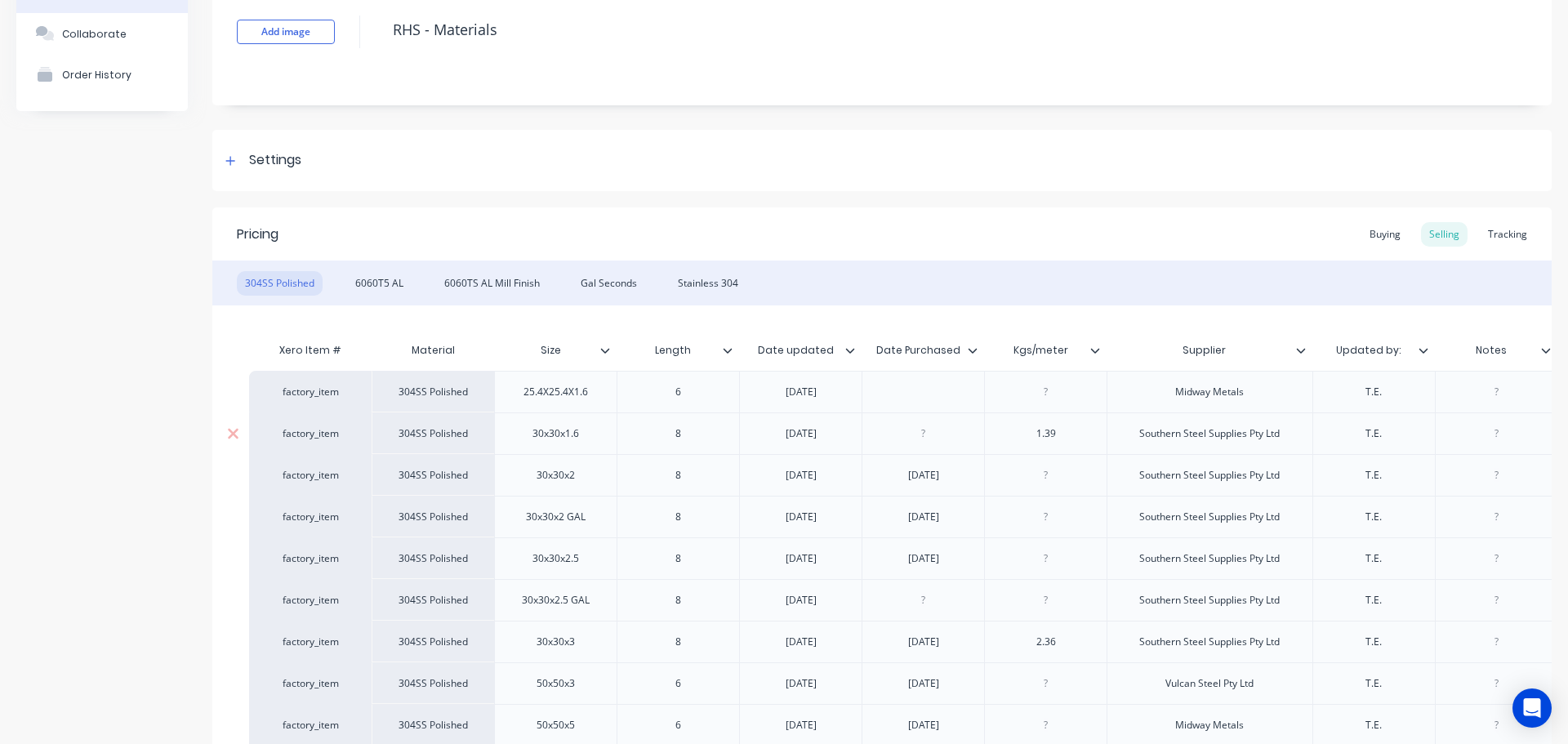
scroll to position [82, 0]
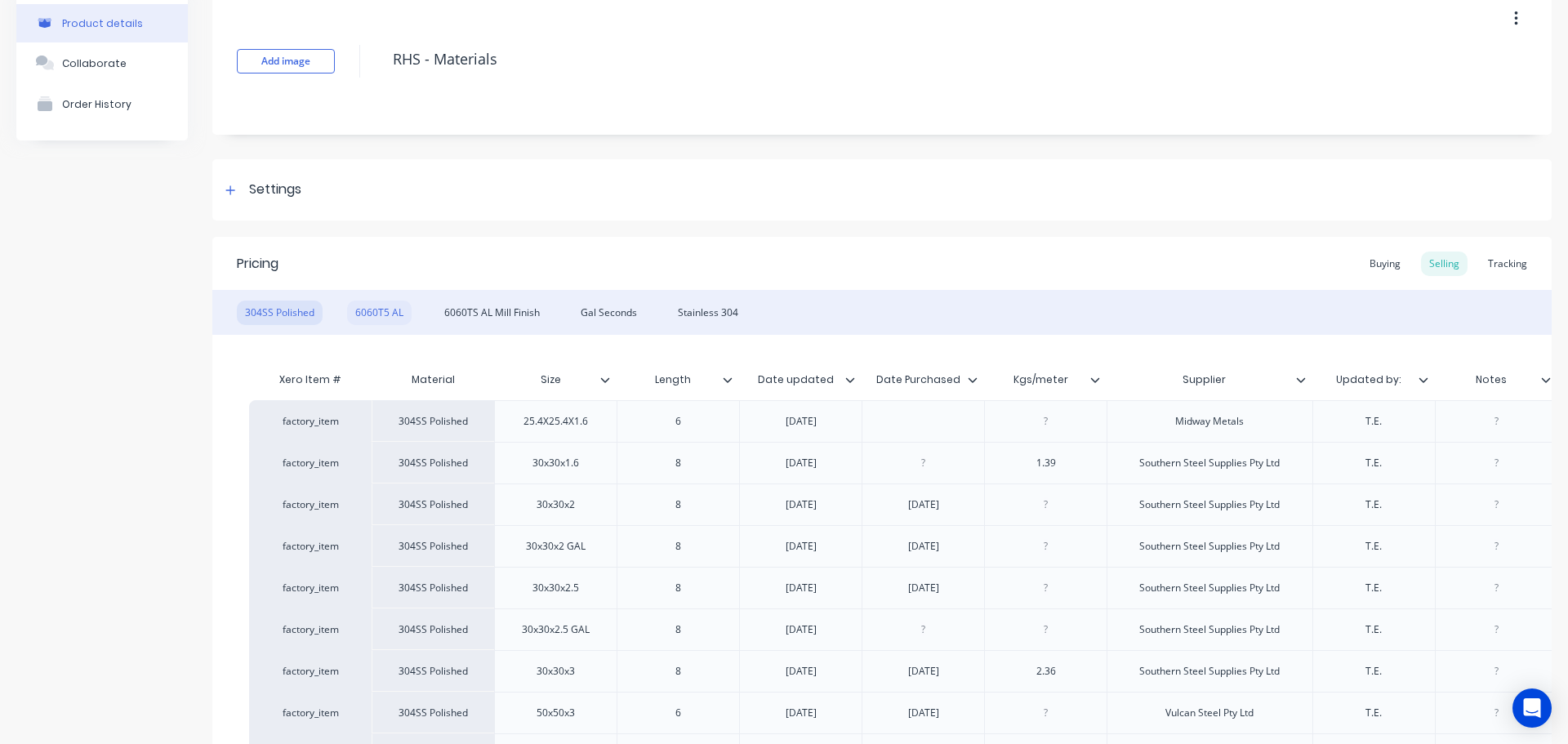
click at [381, 311] on div "6060T5 AL" at bounding box center [379, 313] width 64 height 24
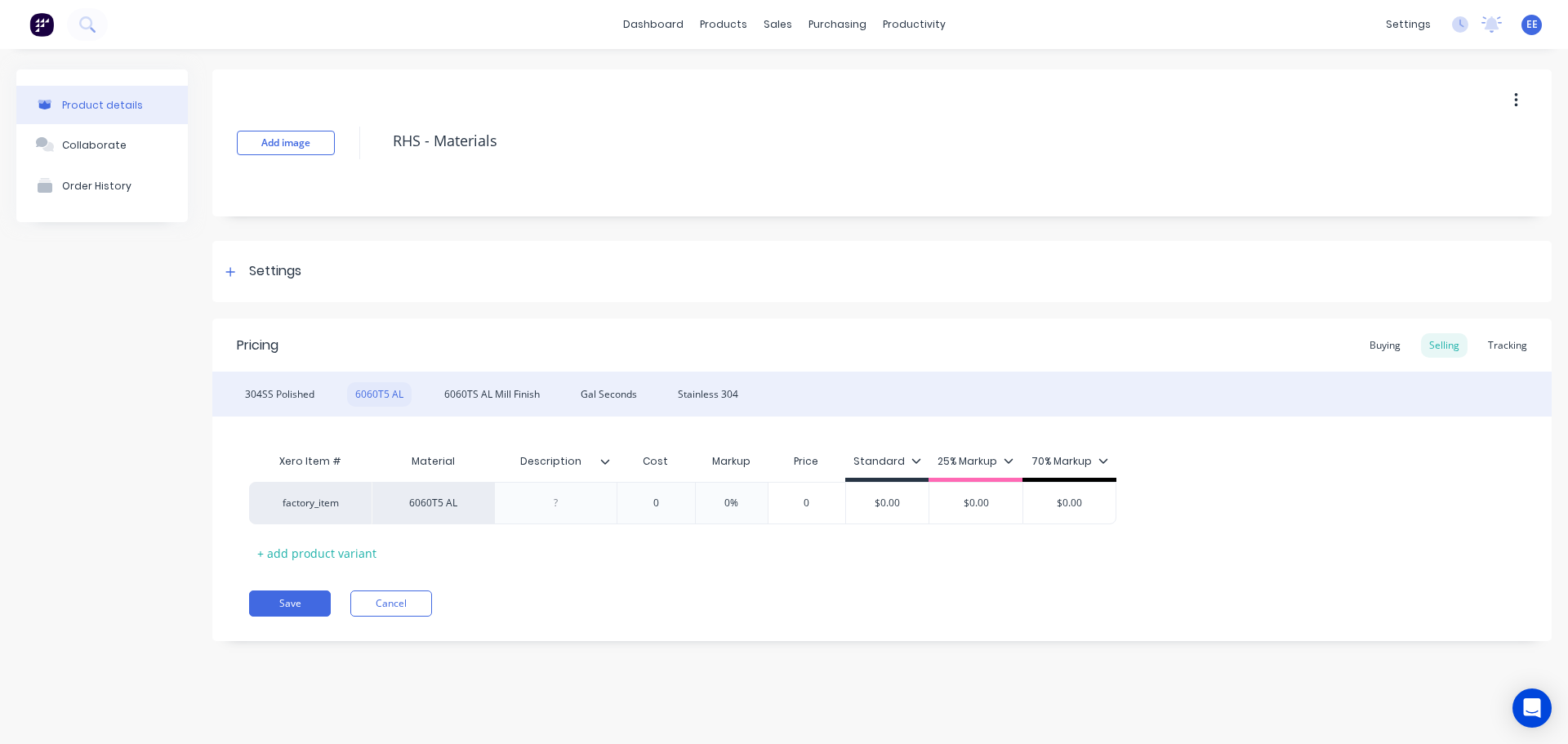
scroll to position [0, 0]
click at [331, 553] on div "+ add product variant" at bounding box center [317, 552] width 136 height 25
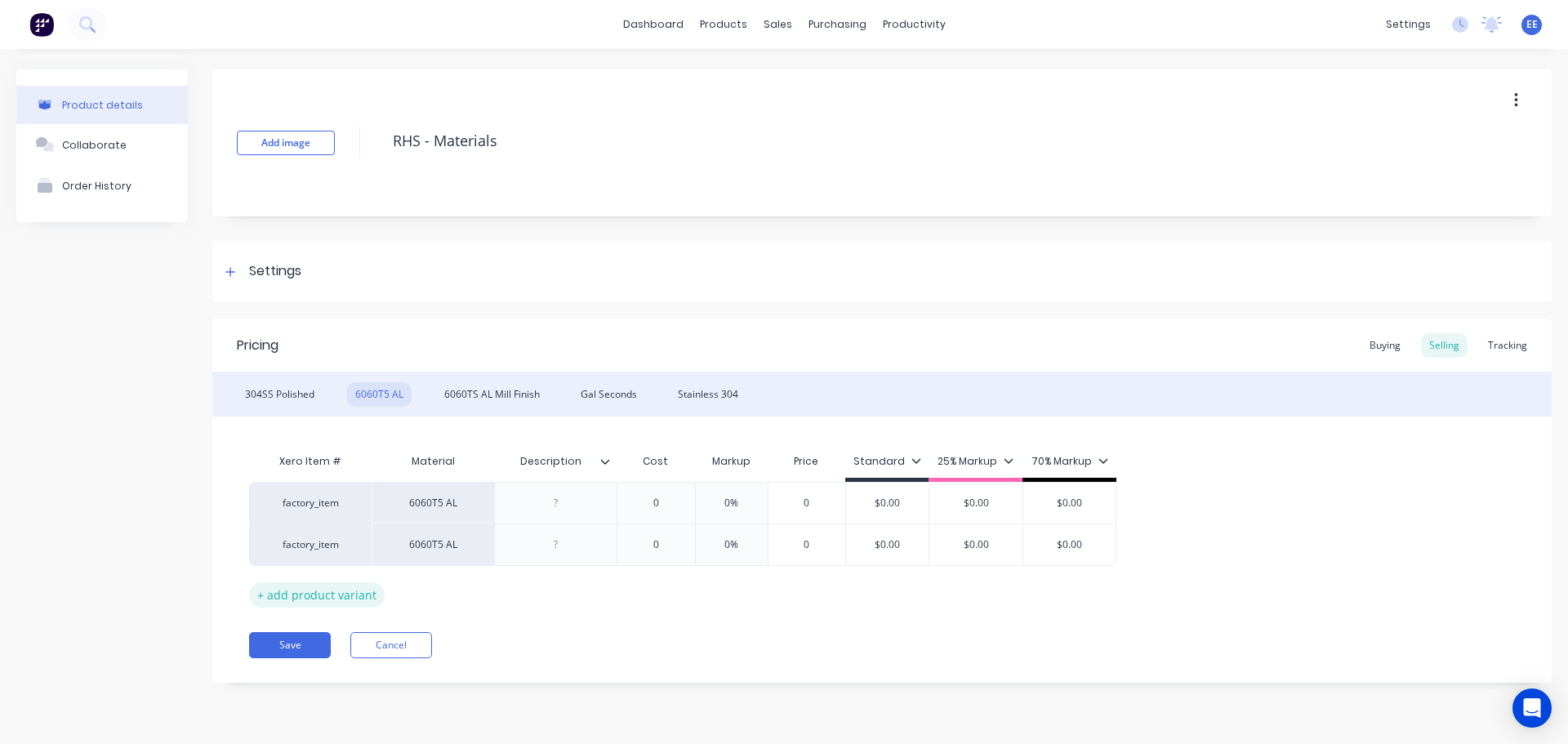
click at [316, 594] on div "+ add product variant" at bounding box center [317, 594] width 136 height 25
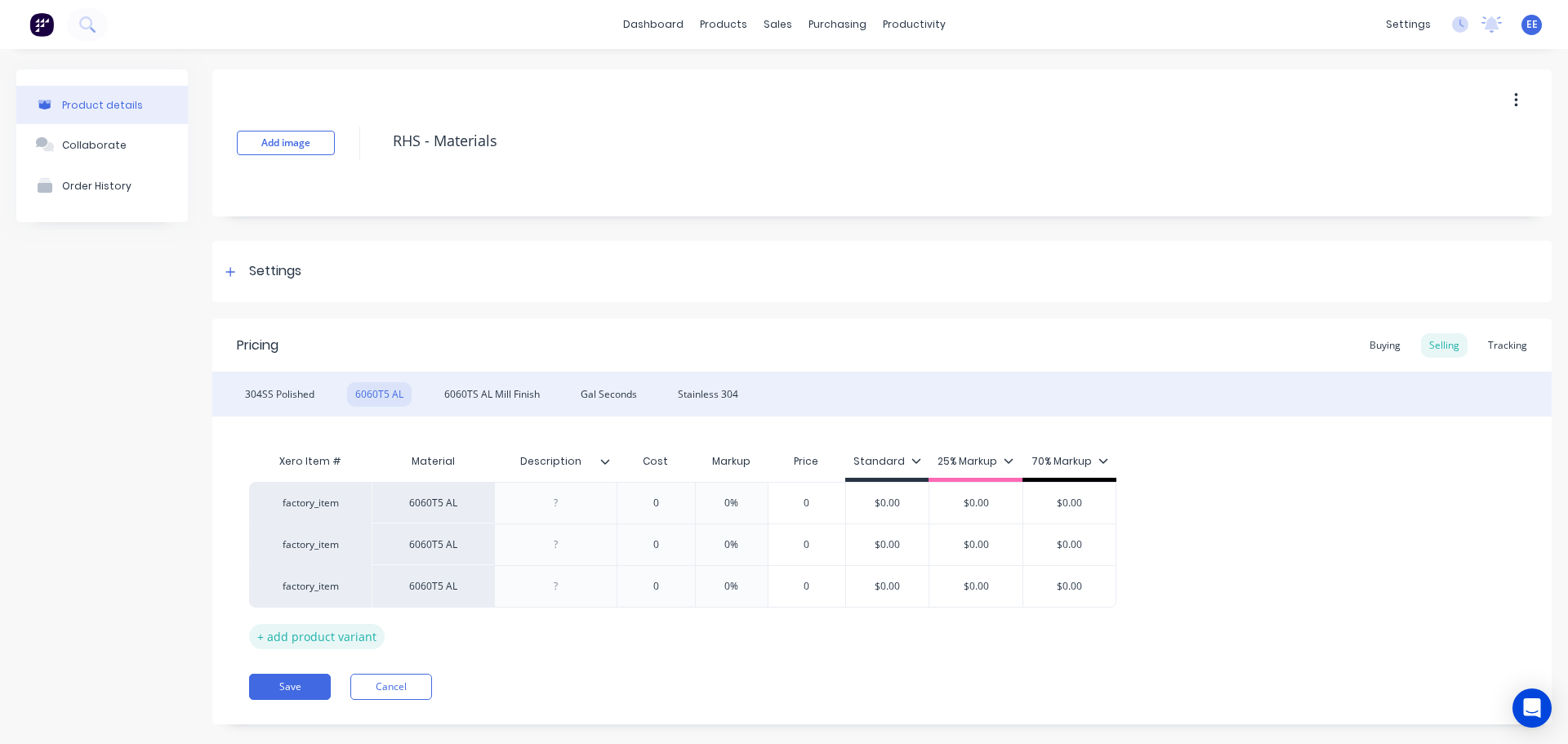
click at [344, 643] on div "+ add product variant" at bounding box center [317, 636] width 136 height 25
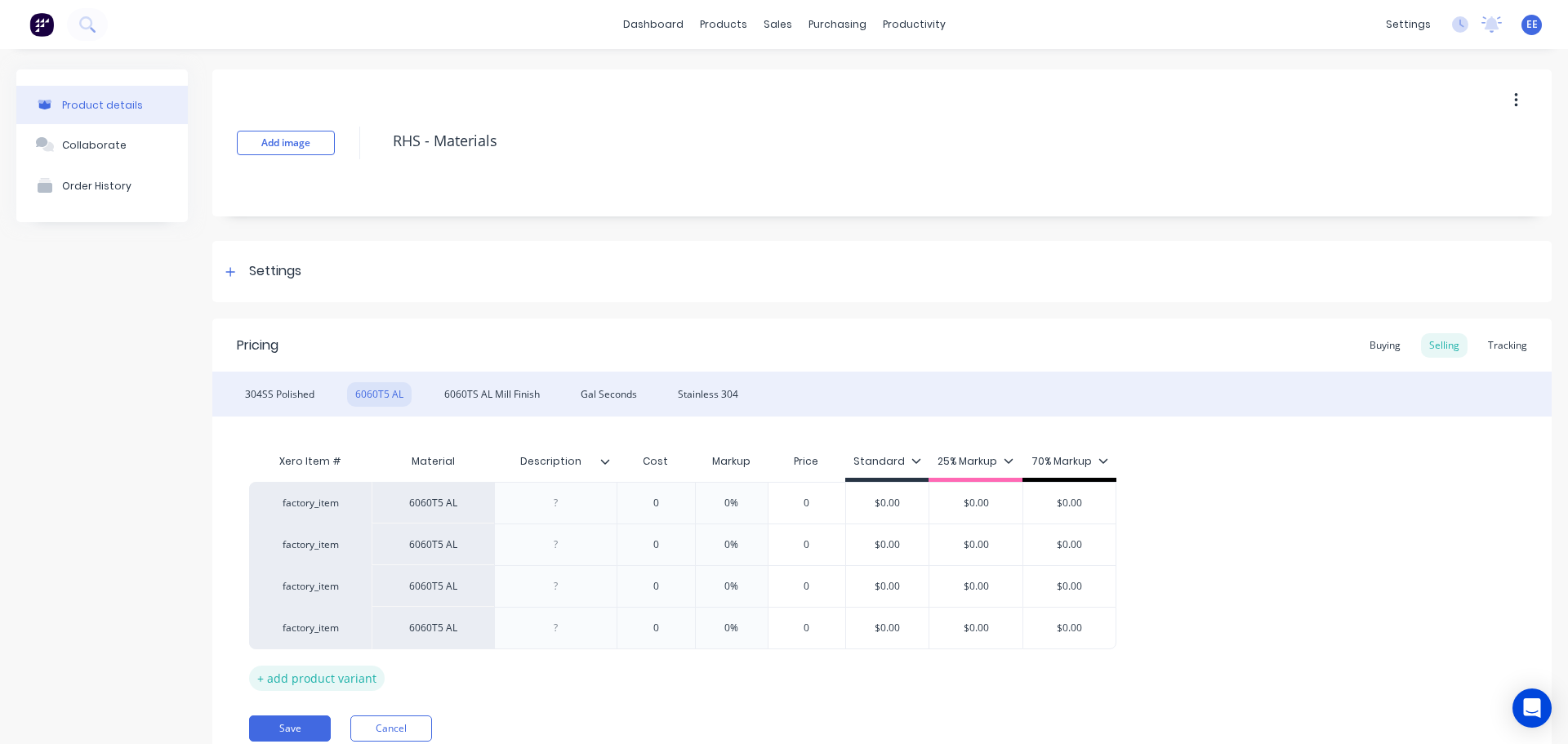
click at [298, 683] on div "+ add product variant" at bounding box center [317, 678] width 136 height 25
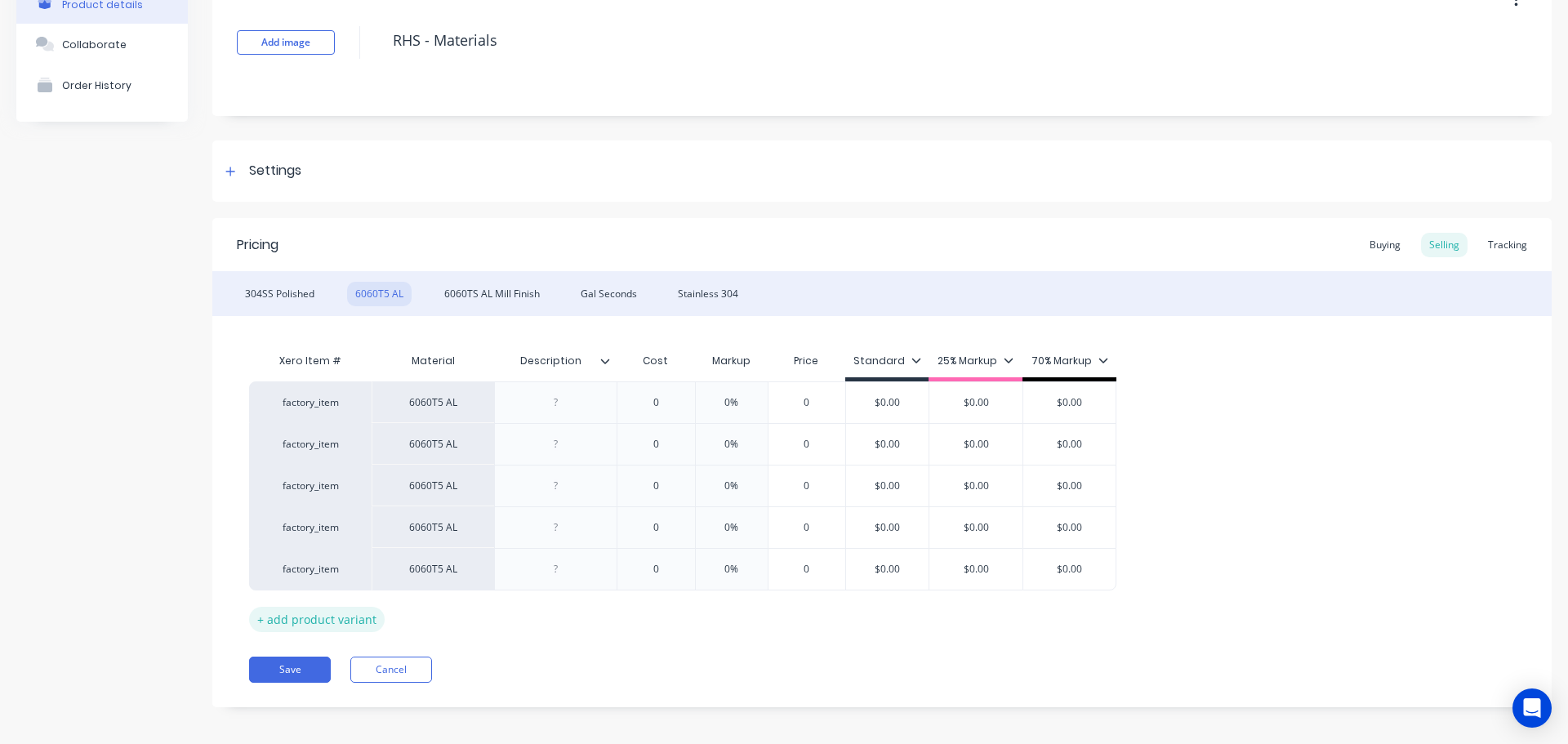
scroll to position [109, 0]
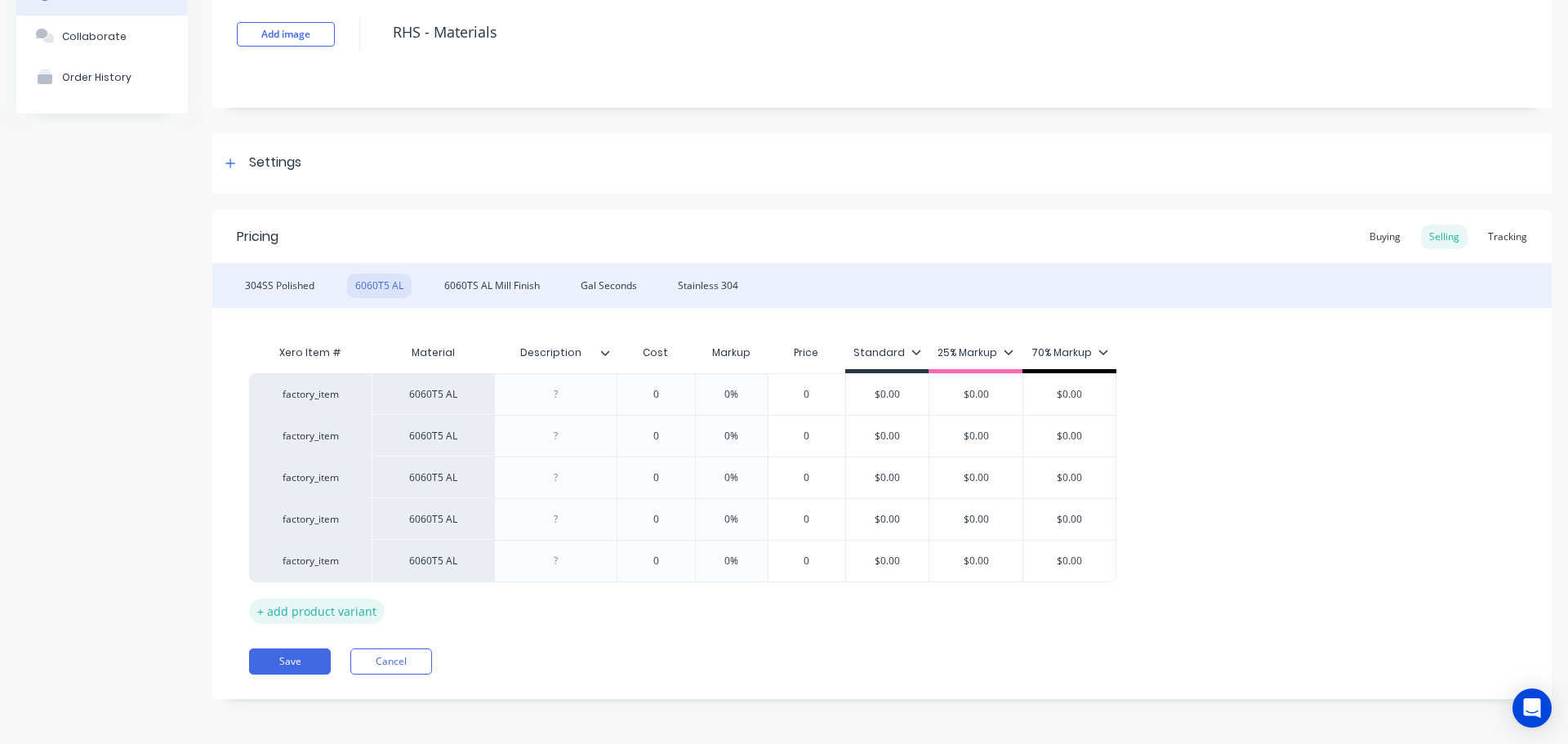
click at [334, 611] on div "+ add product variant" at bounding box center [317, 611] width 136 height 25
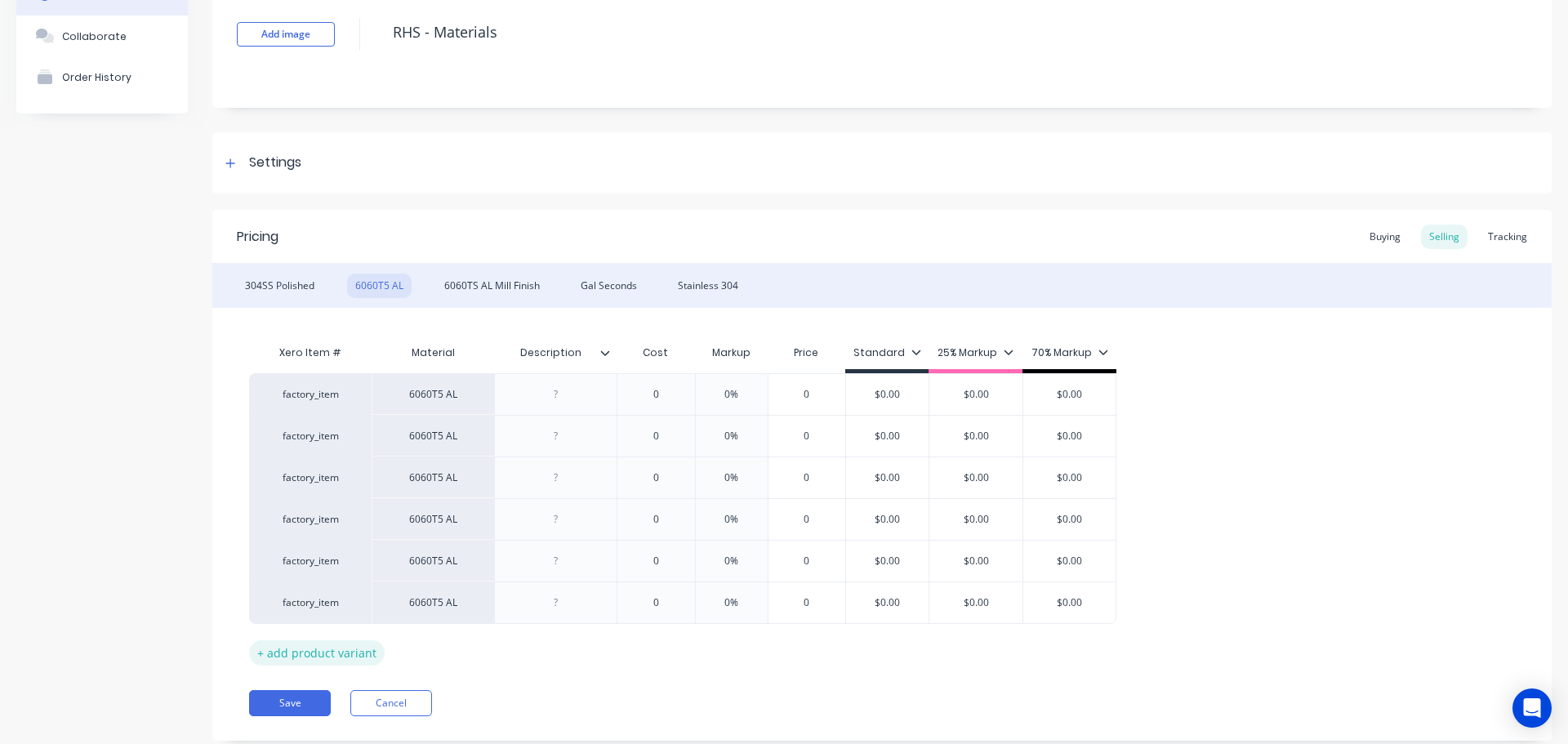
click at [335, 649] on div "+ add product variant" at bounding box center [317, 653] width 136 height 25
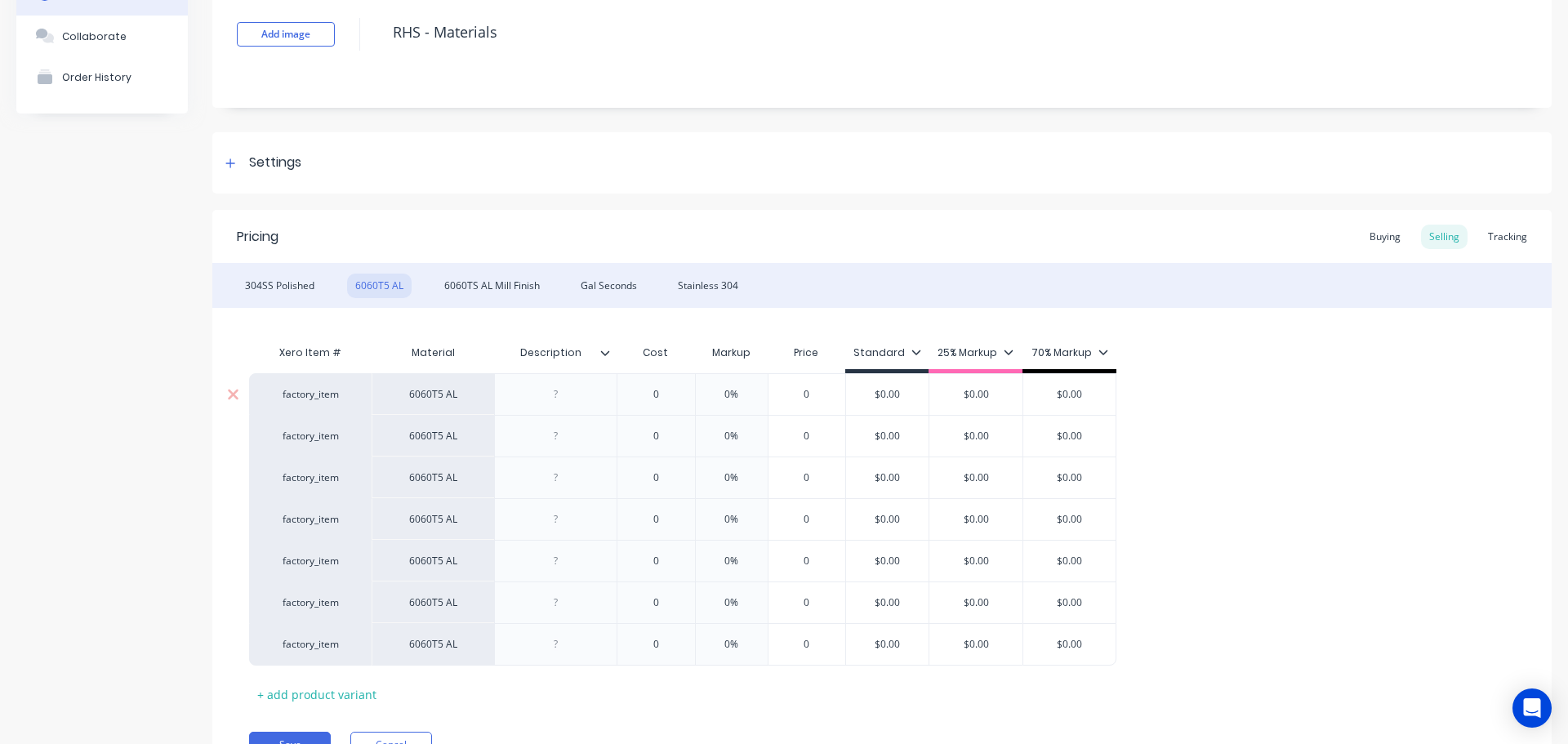
click at [548, 385] on div at bounding box center [556, 394] width 82 height 21
paste div
drag, startPoint x: 578, startPoint y: 352, endPoint x: 495, endPoint y: 354, distance: 83.0
click at [495, 354] on input "Description" at bounding box center [550, 352] width 112 height 15
drag, startPoint x: 539, startPoint y: 435, endPoint x: 551, endPoint y: 435, distance: 12.0
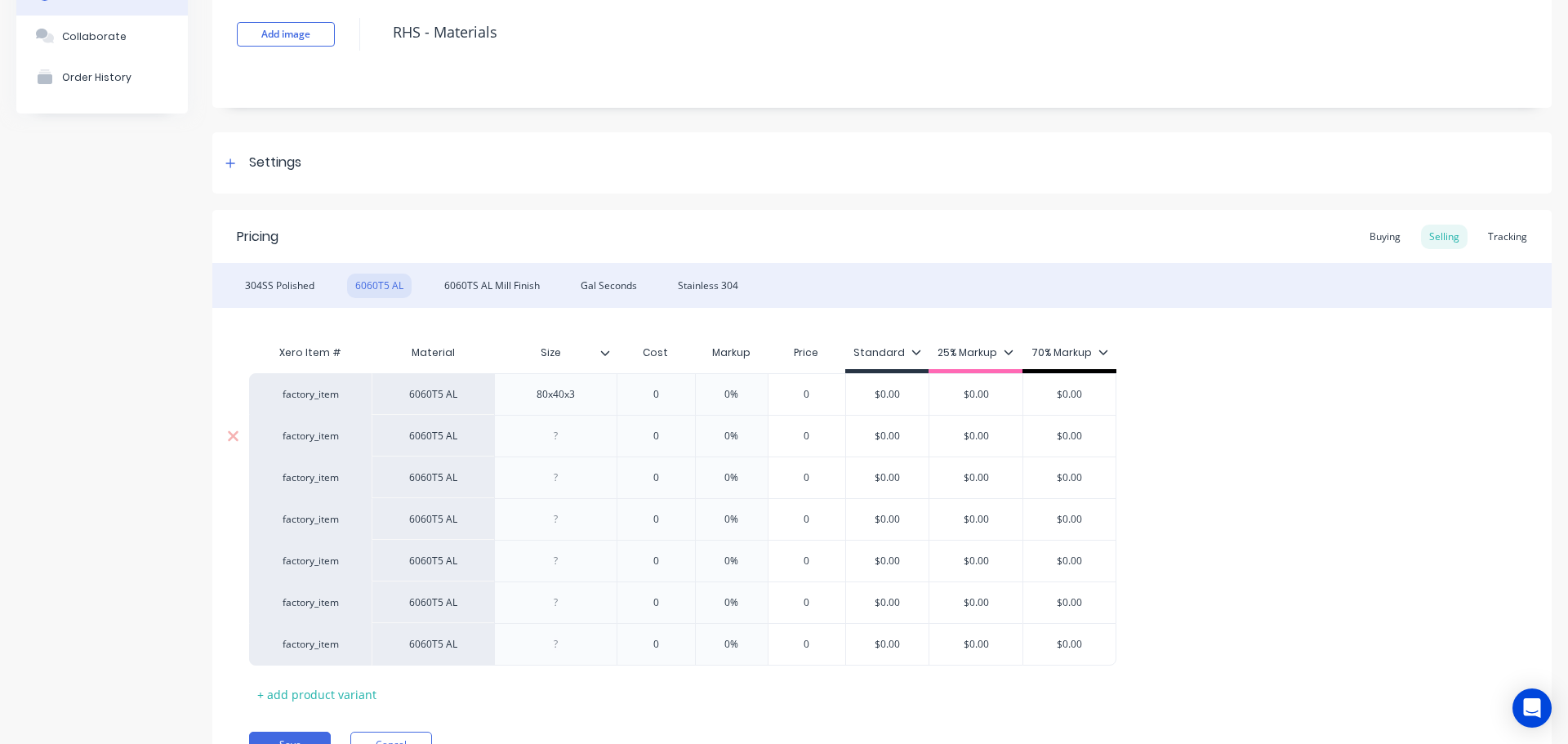
click at [540, 435] on div at bounding box center [556, 436] width 82 height 21
paste div
click at [592, 484] on div at bounding box center [556, 477] width 82 height 21
paste div
drag, startPoint x: 567, startPoint y: 518, endPoint x: 637, endPoint y: 517, distance: 70.0
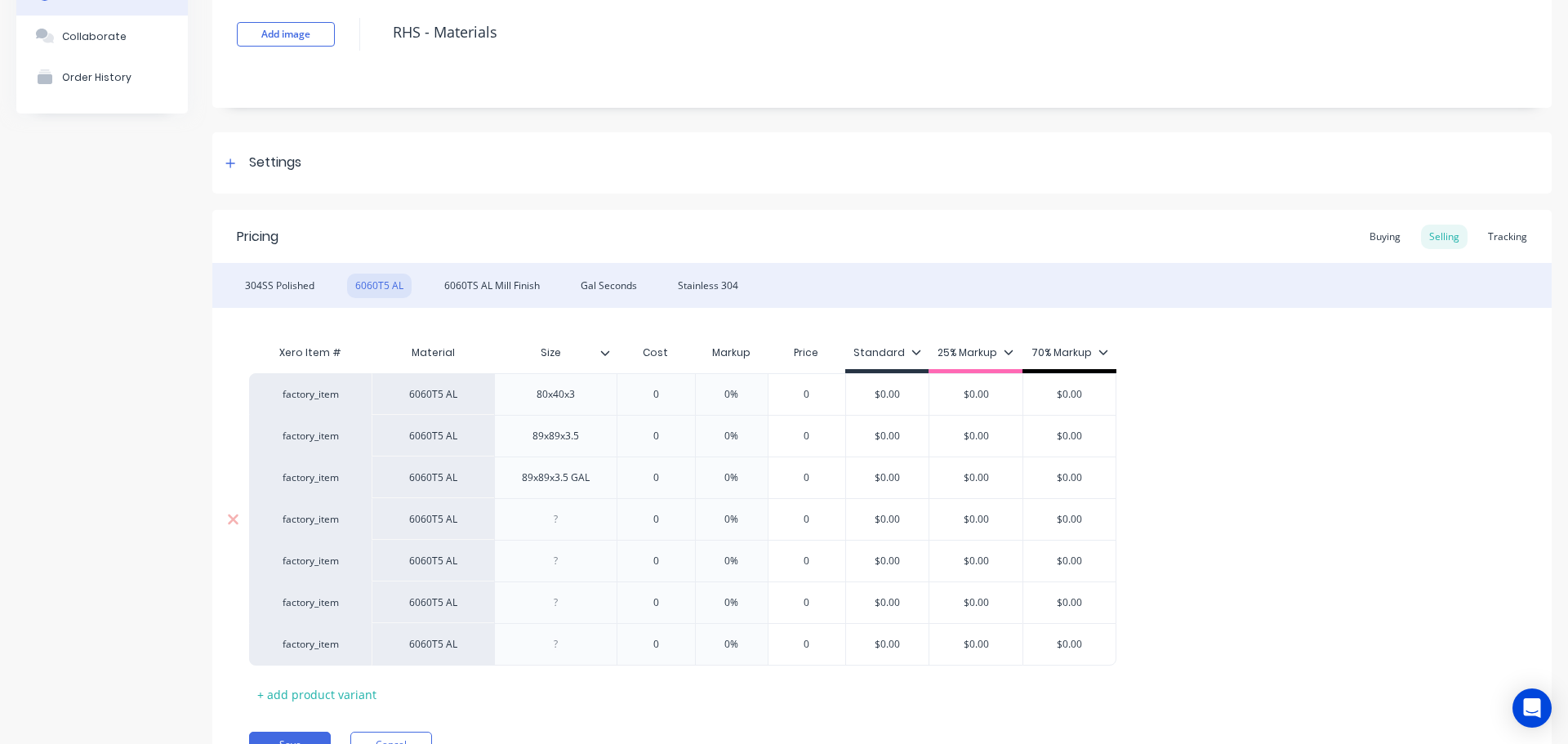
click at [570, 518] on div at bounding box center [556, 519] width 82 height 21
paste div
click at [567, 550] on div at bounding box center [555, 560] width 123 height 42
click at [565, 565] on div at bounding box center [556, 561] width 82 height 21
paste div
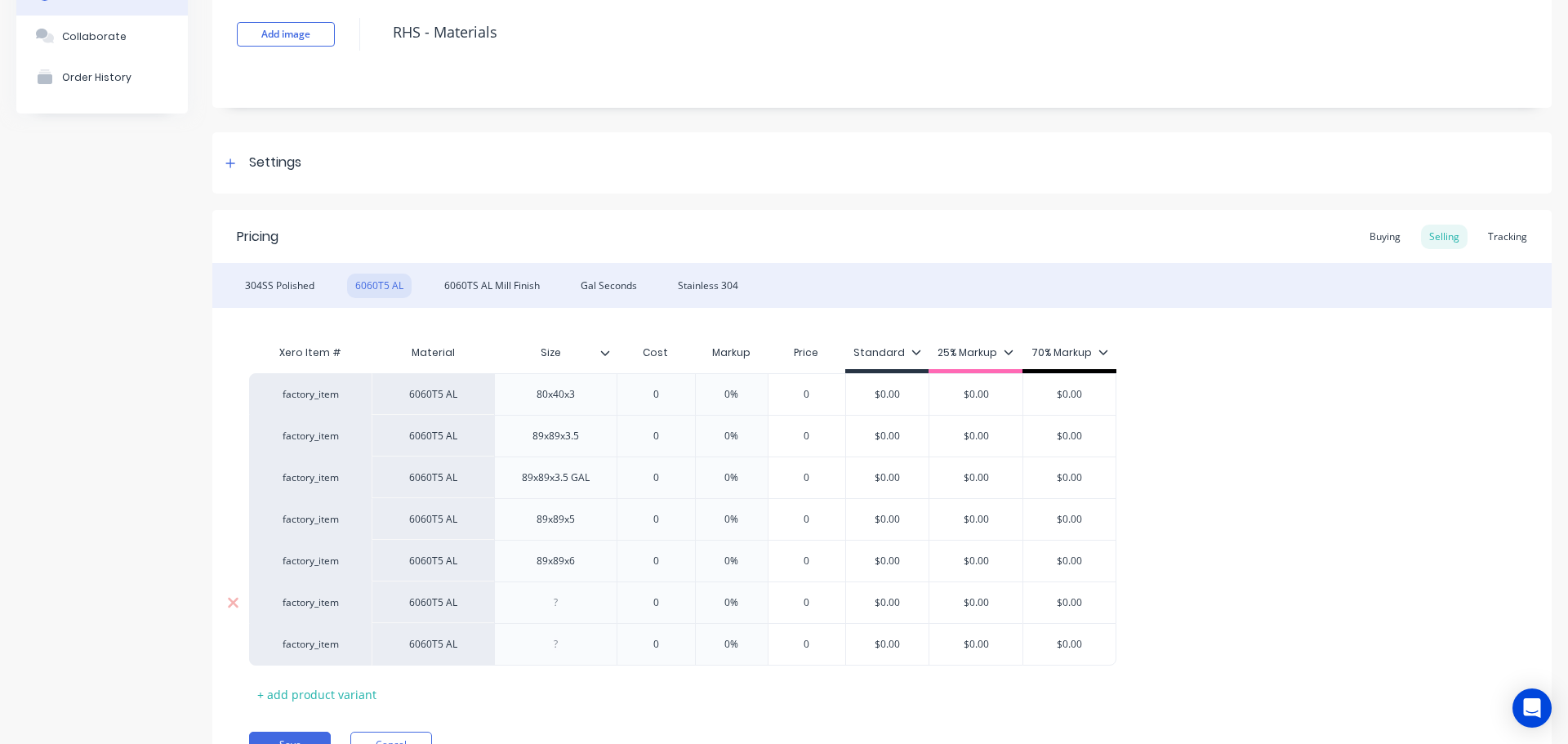
click at [566, 605] on div at bounding box center [556, 602] width 82 height 21
paste div
click at [561, 656] on div at bounding box center [555, 644] width 123 height 43
click at [555, 643] on div at bounding box center [556, 644] width 82 height 21
paste div
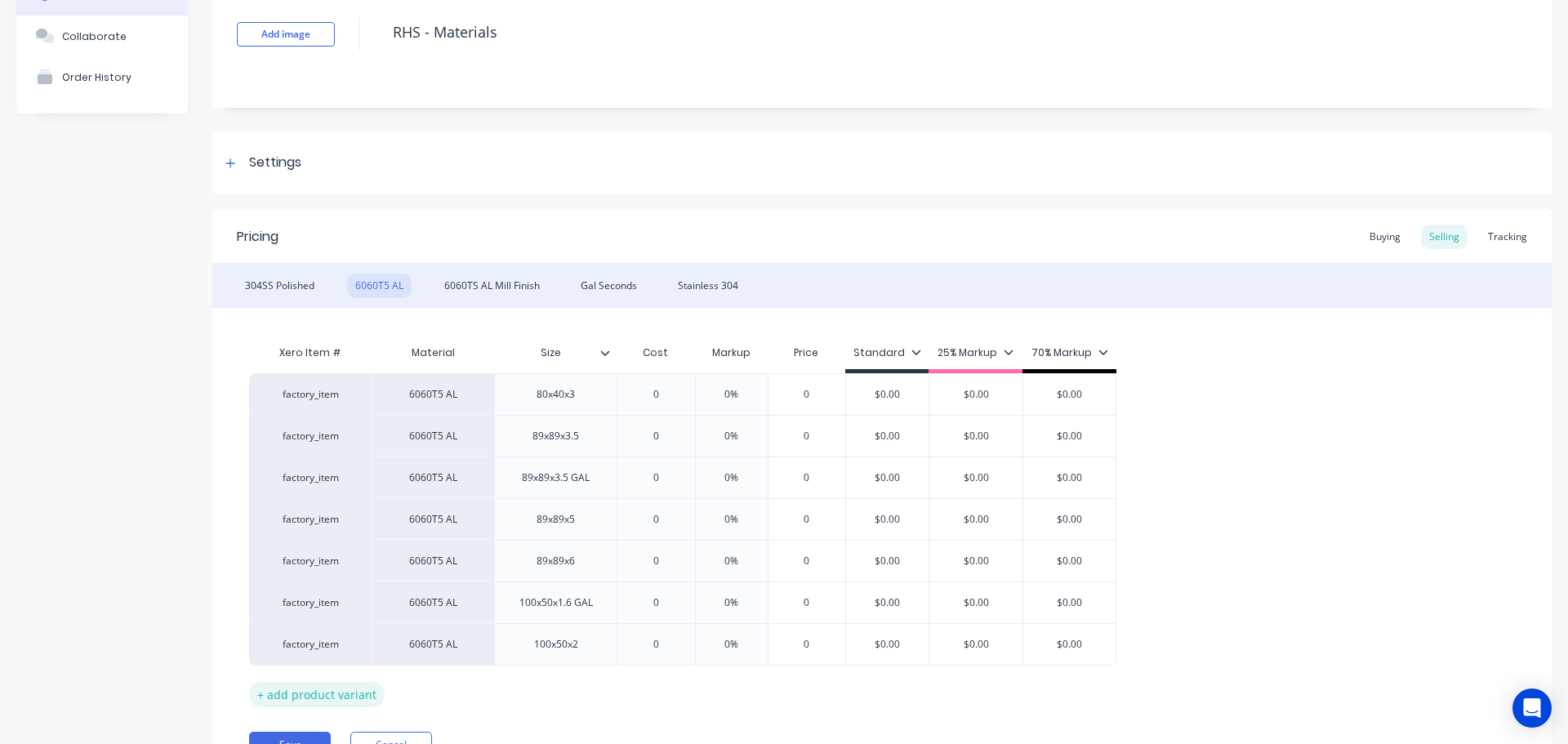
click at [279, 690] on div "+ add product variant" at bounding box center [317, 694] width 136 height 25
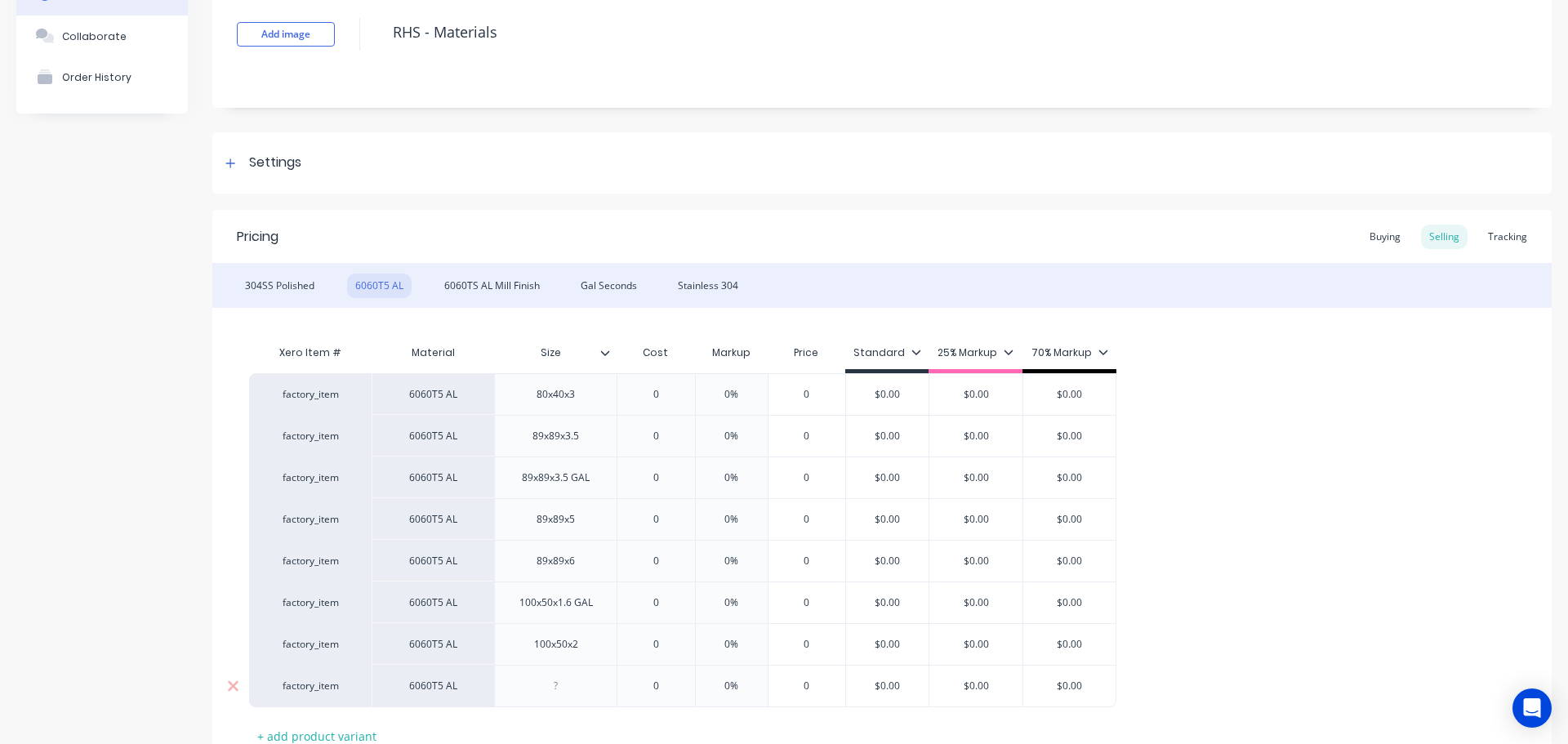
click at [567, 691] on div at bounding box center [556, 686] width 82 height 21
paste div
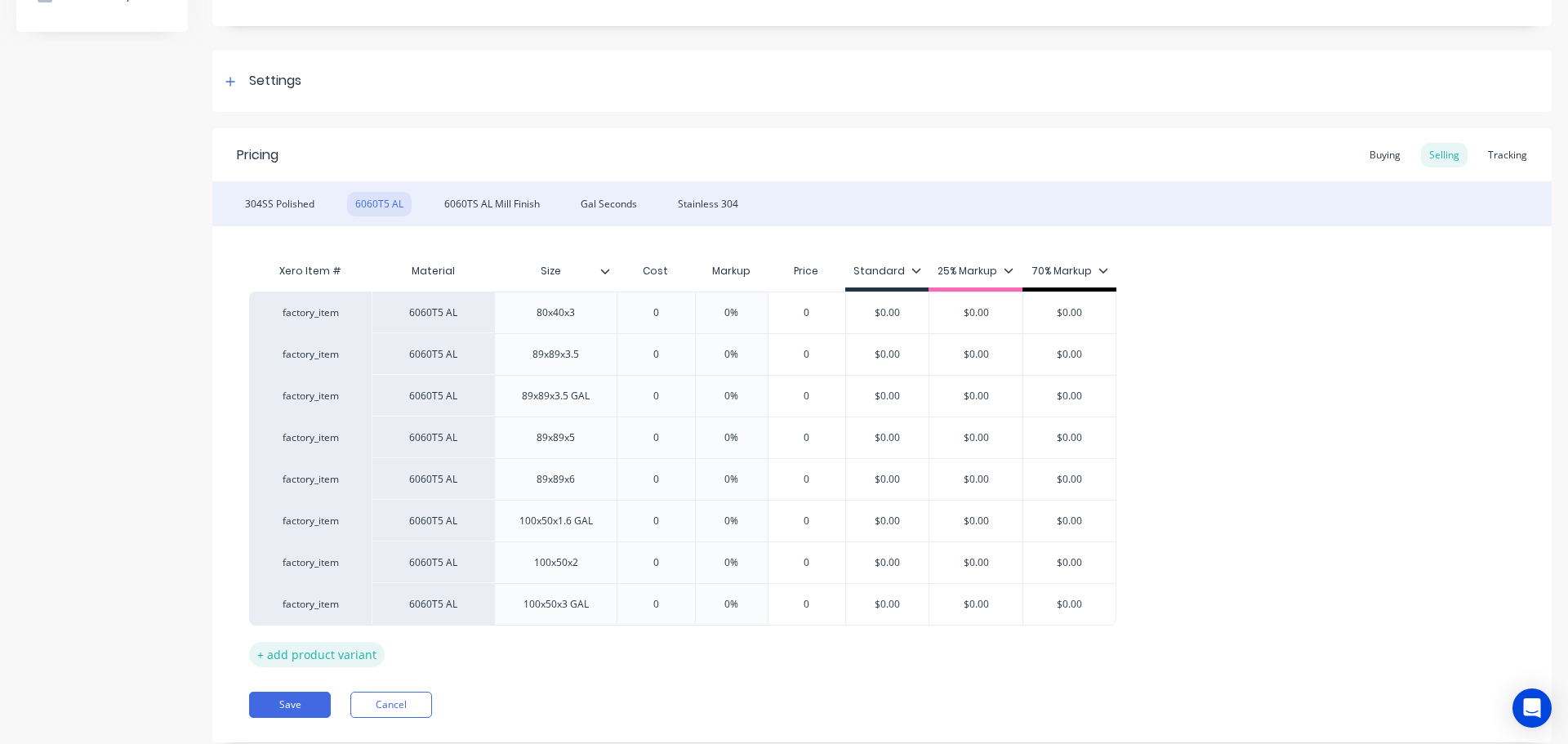
click at [334, 655] on div "+ add product variant" at bounding box center [317, 654] width 136 height 25
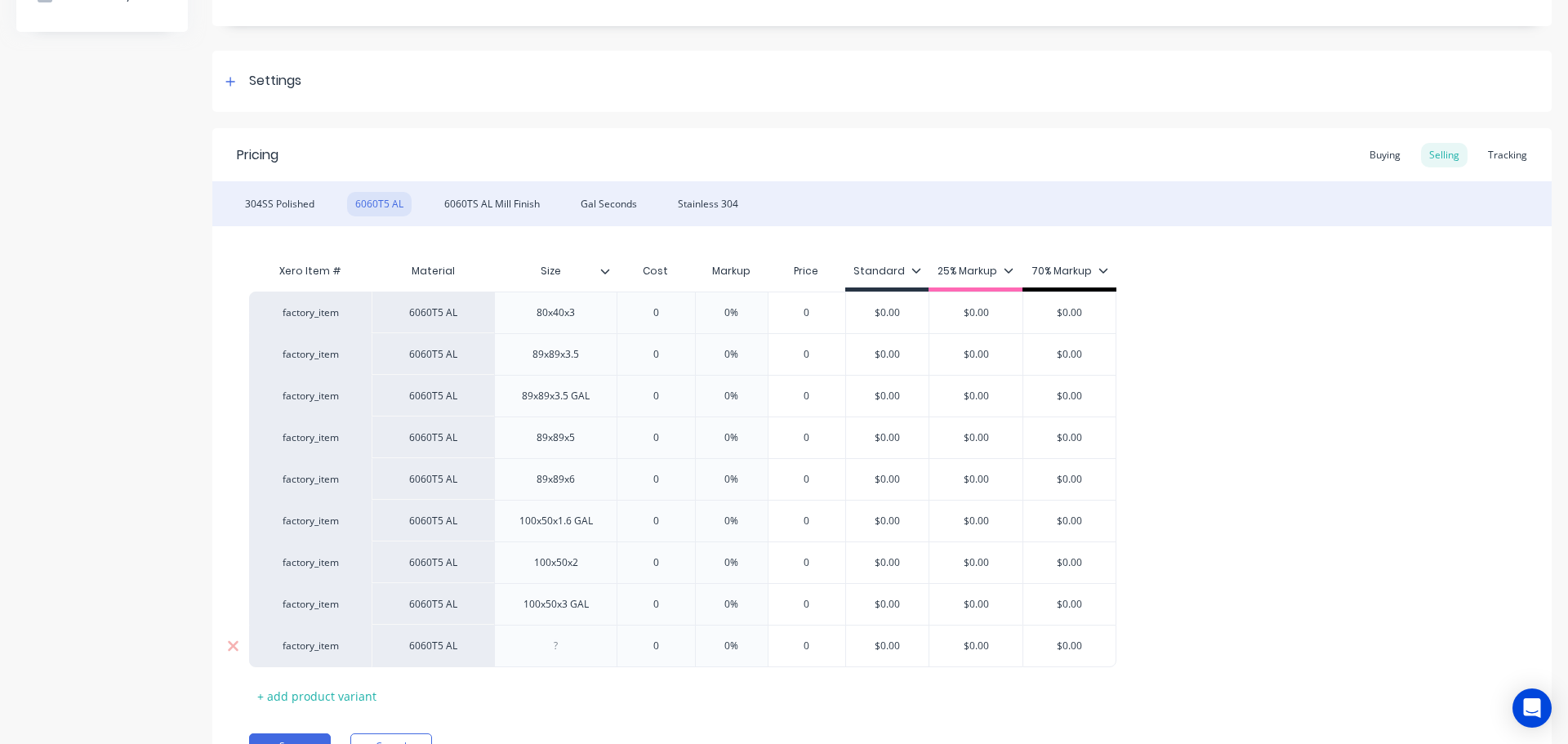
click at [551, 641] on div at bounding box center [556, 646] width 82 height 21
paste div
click at [609, 278] on div at bounding box center [611, 271] width 10 height 15
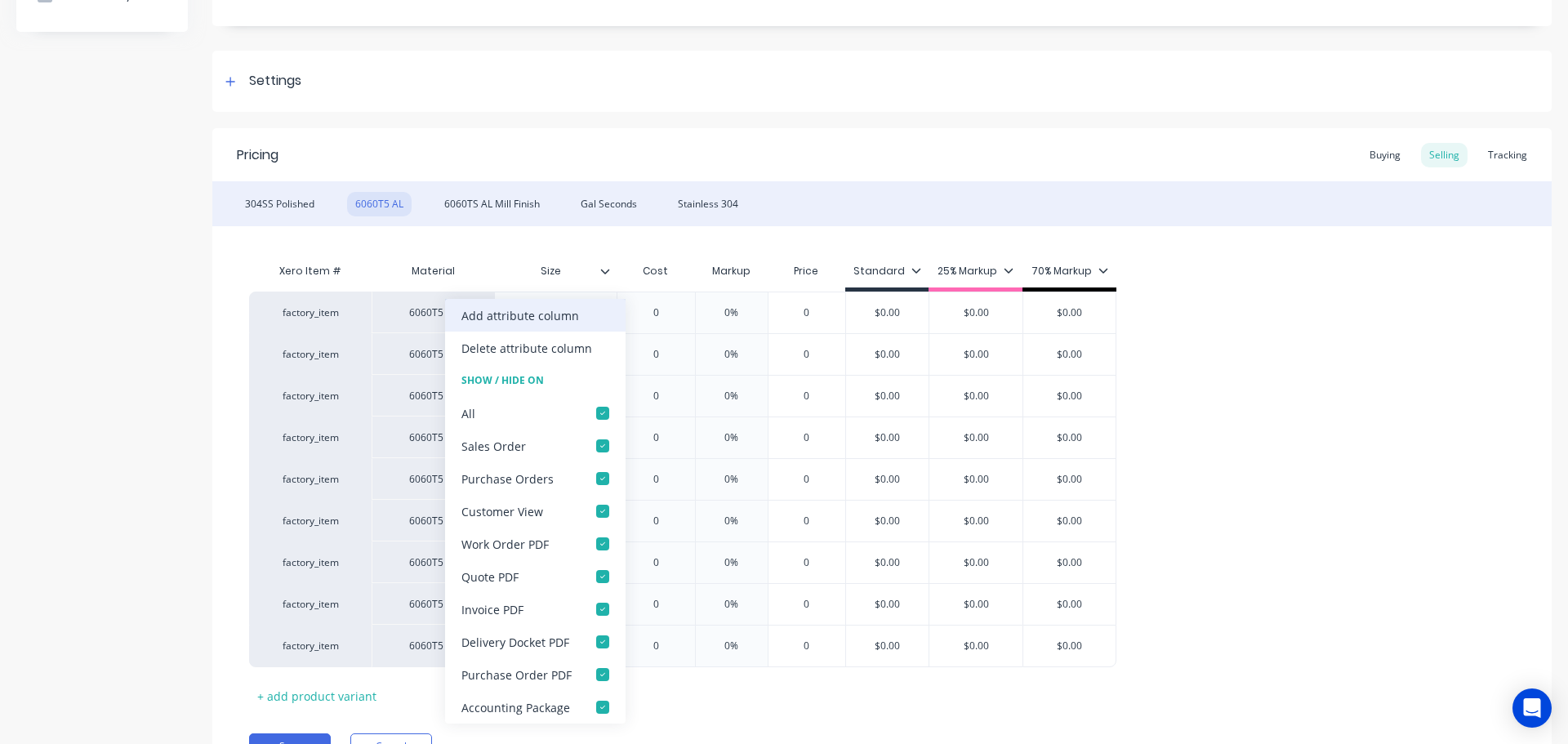
click at [575, 317] on div "Add attribute column" at bounding box center [519, 315] width 118 height 17
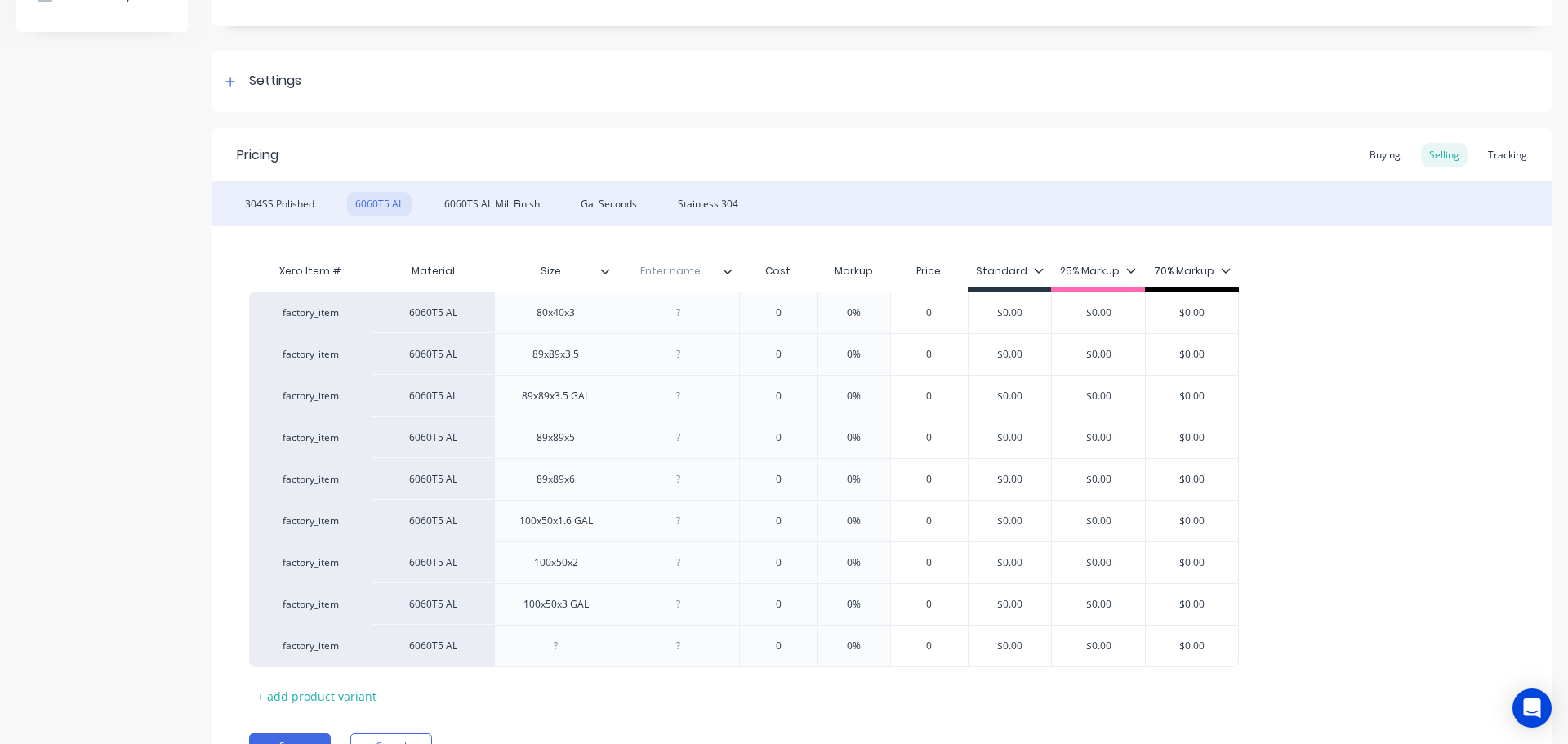
click at [725, 273] on icon at bounding box center [727, 271] width 10 height 10
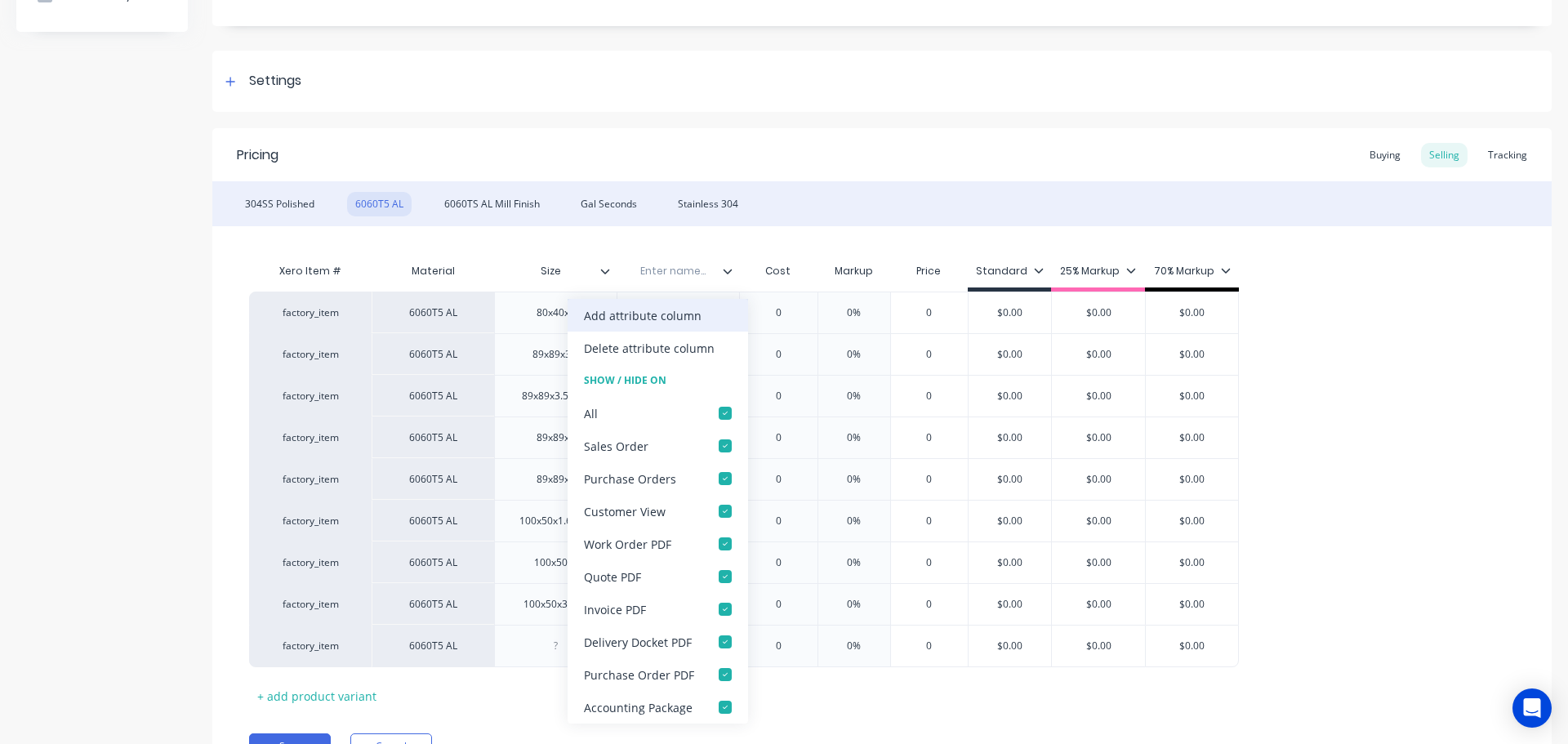
click at [697, 320] on div "Add attribute column" at bounding box center [642, 315] width 118 height 17
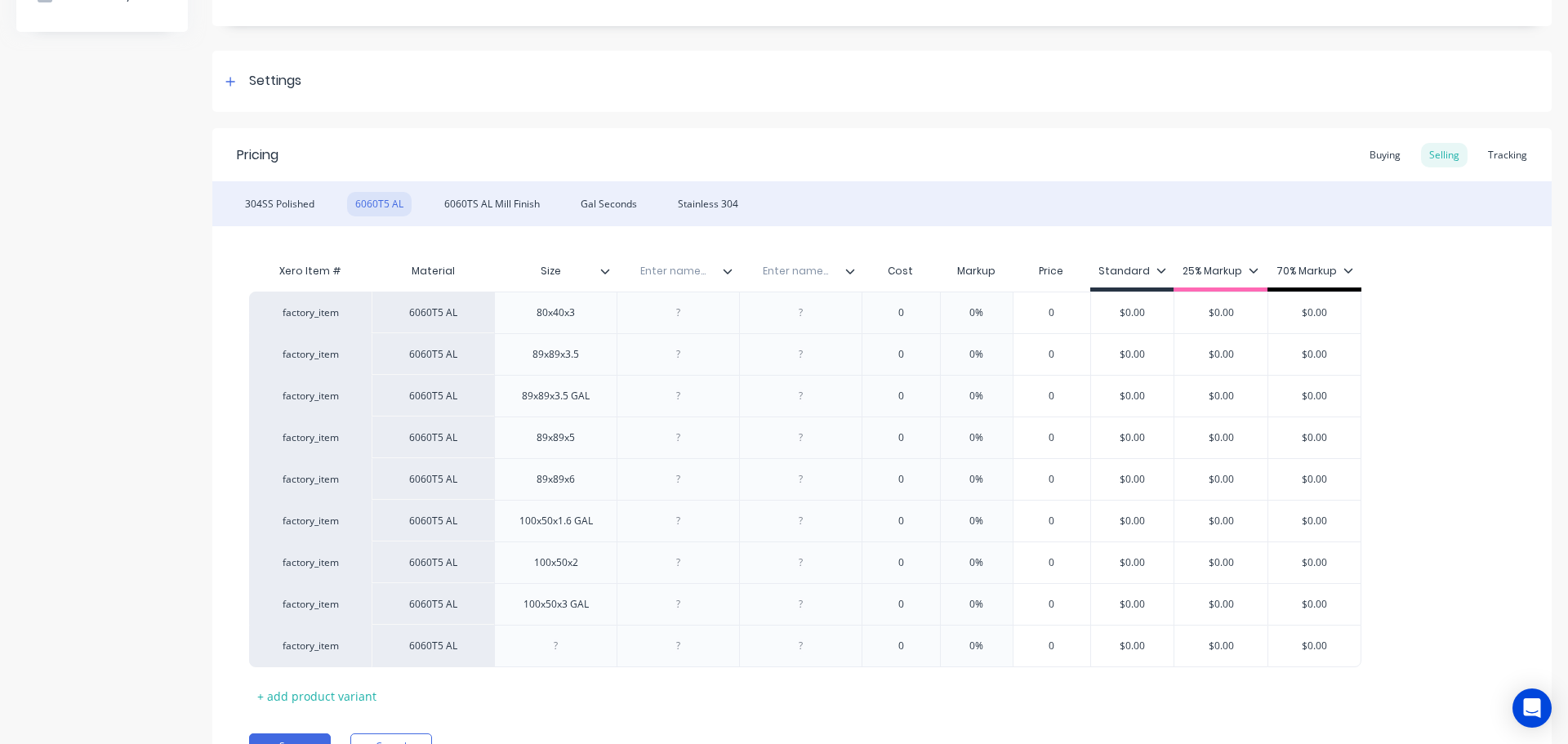
click at [730, 279] on div "Enter name..." at bounding box center [678, 271] width 123 height 41
click at [730, 273] on icon at bounding box center [727, 271] width 10 height 10
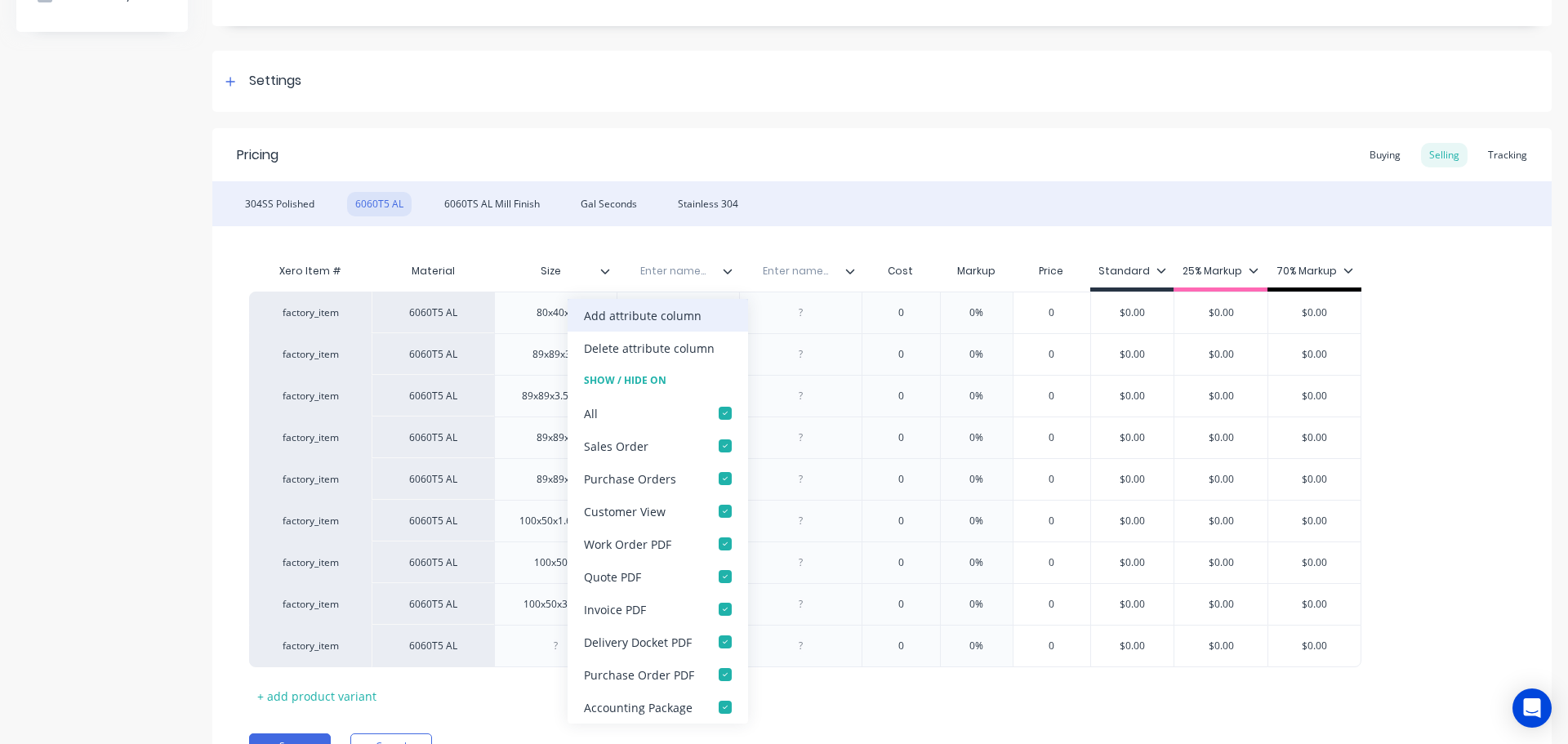
click at [693, 314] on div "Add attribute column" at bounding box center [642, 315] width 118 height 17
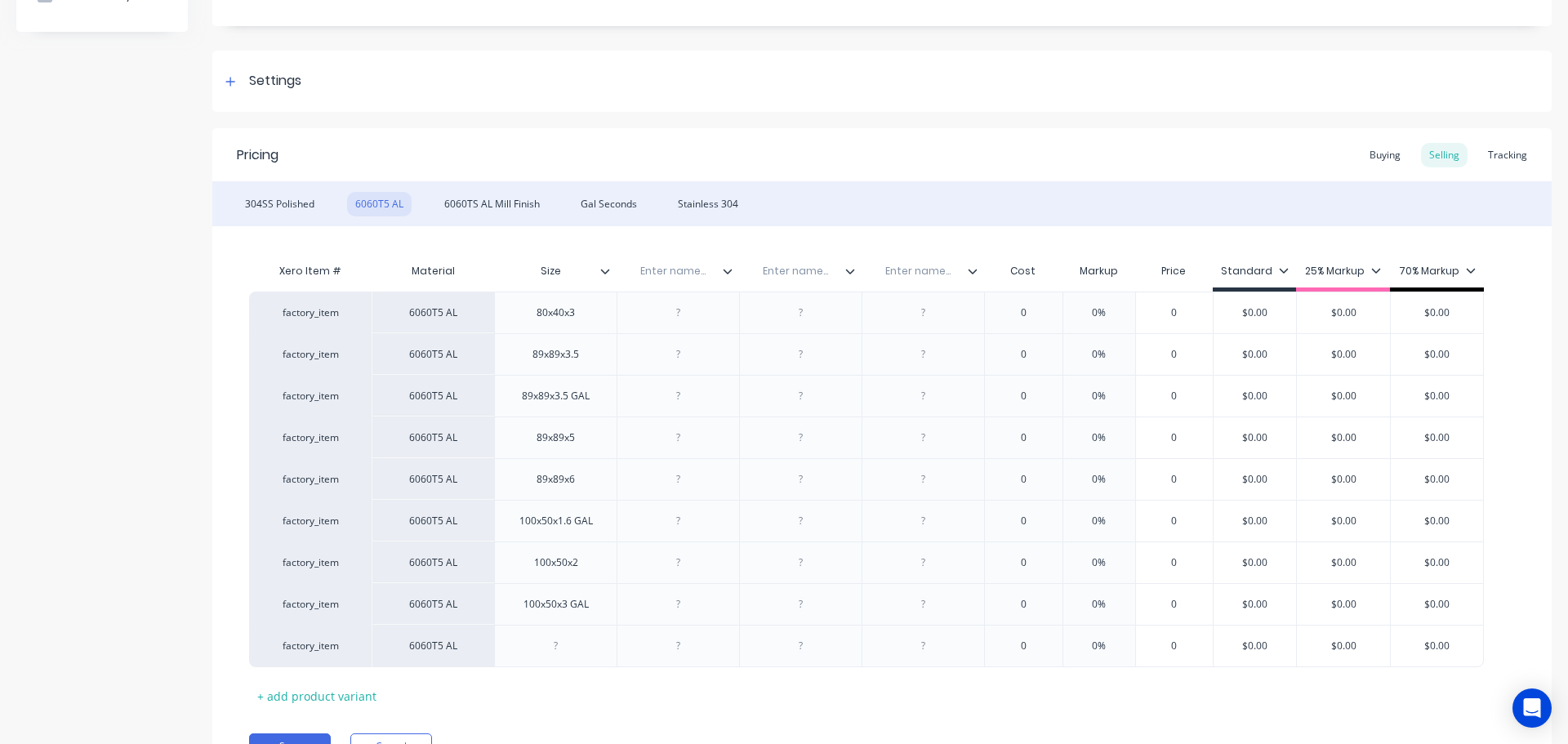
click at [728, 275] on icon at bounding box center [727, 271] width 10 height 10
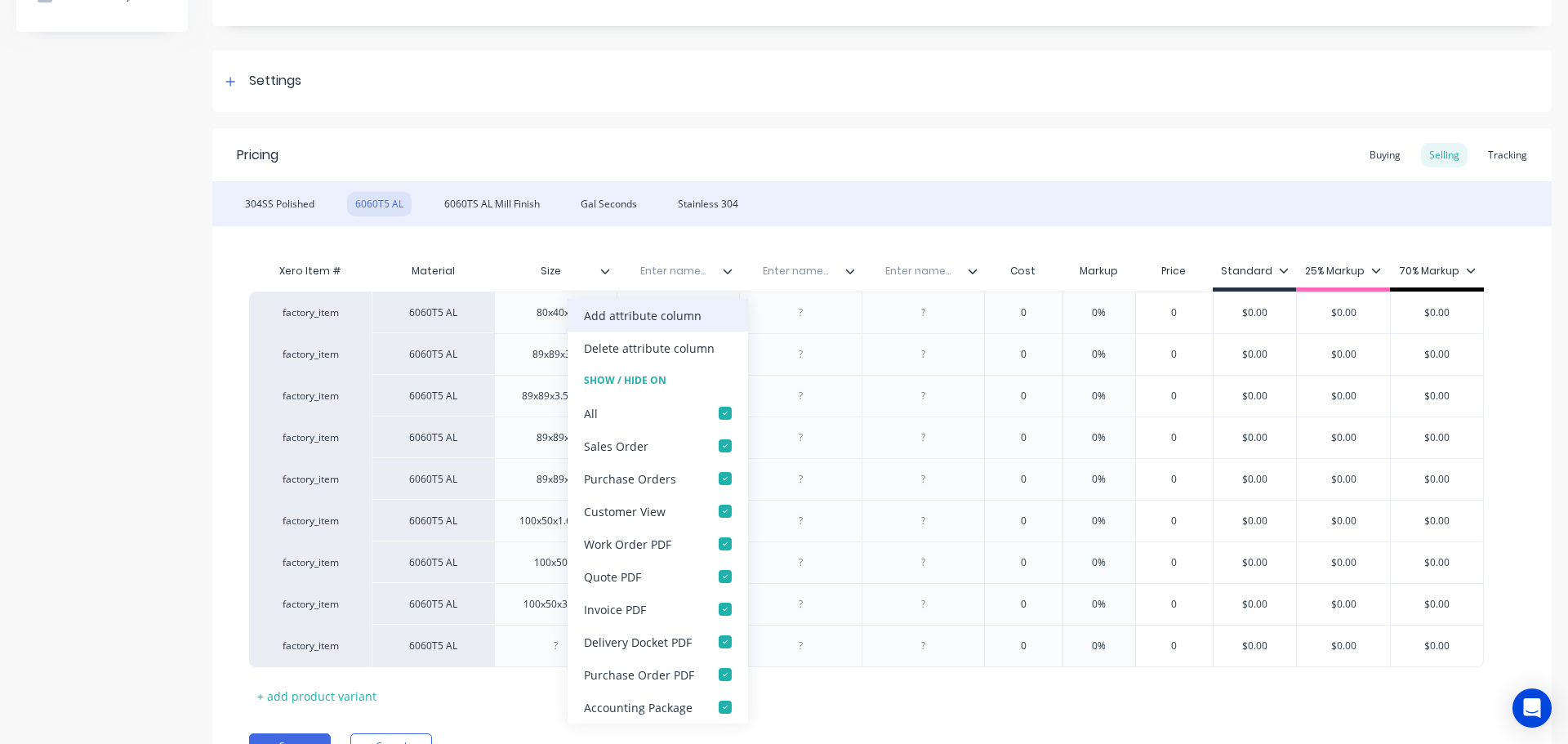
click at [706, 312] on div "Add attribute column" at bounding box center [657, 315] width 180 height 32
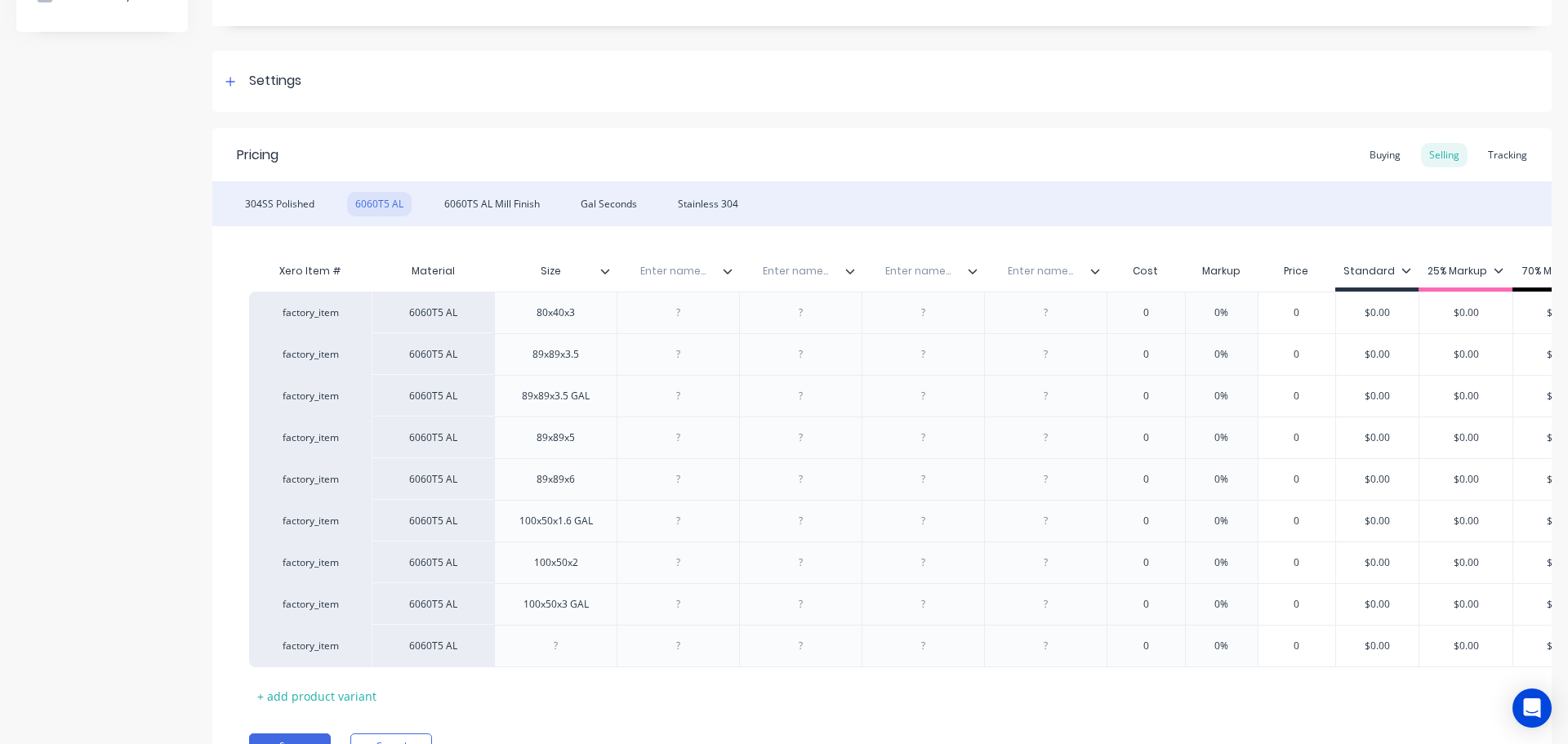
click at [1096, 271] on icon at bounding box center [1095, 271] width 10 height 10
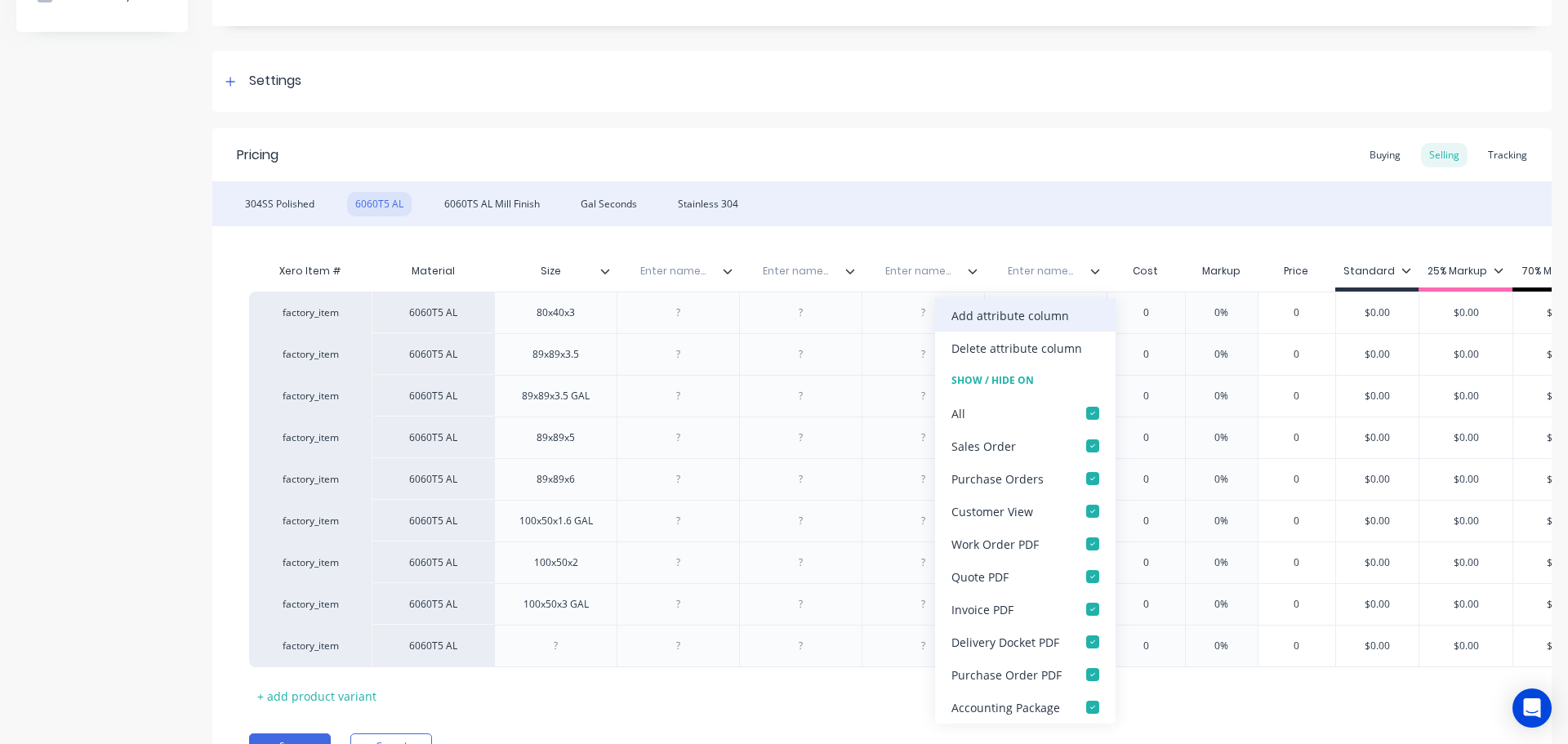
click at [1057, 318] on div "Add attribute column" at bounding box center [1010, 315] width 118 height 17
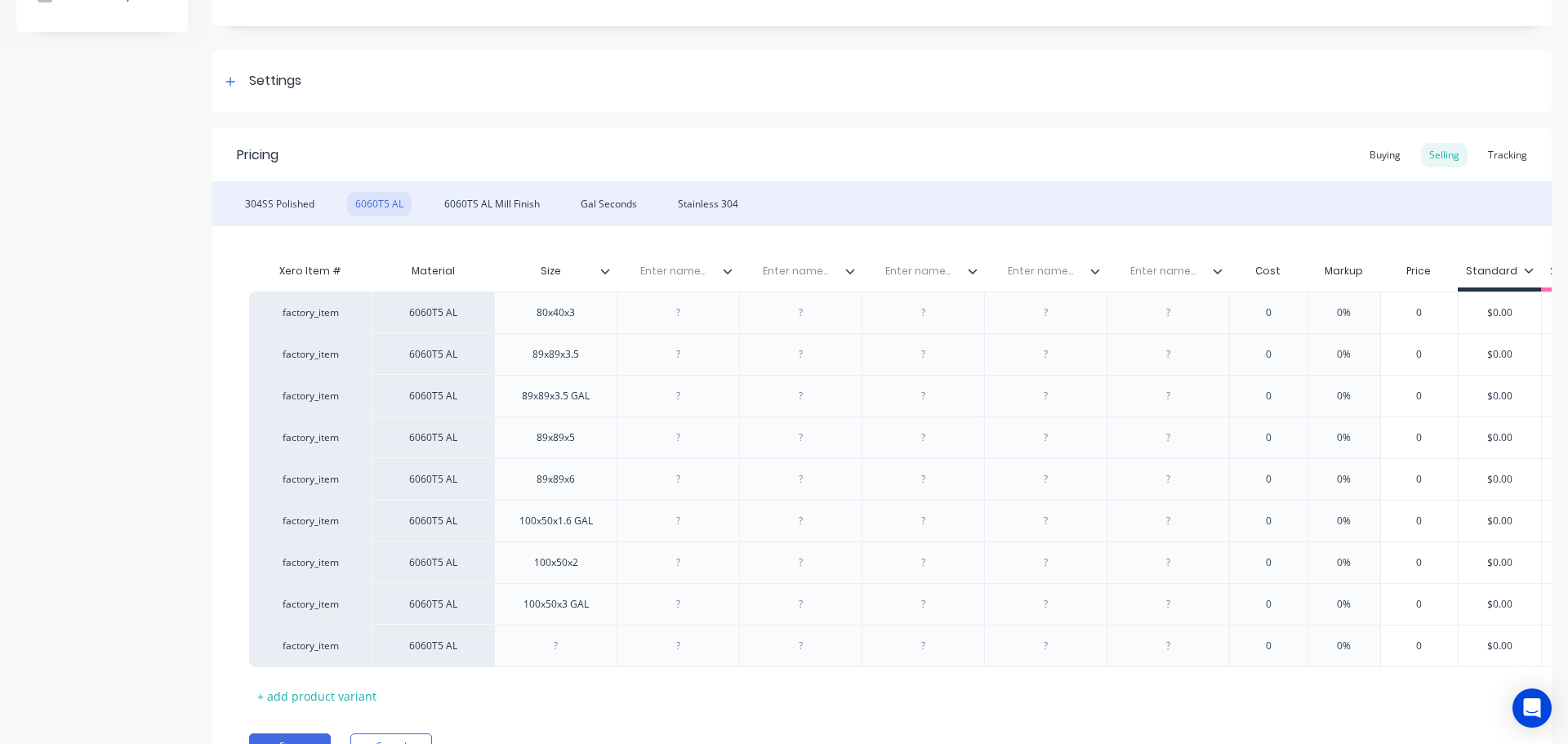
click at [1100, 279] on div "Enter name..." at bounding box center [1045, 271] width 123 height 41
click at [1096, 270] on icon at bounding box center [1095, 271] width 10 height 10
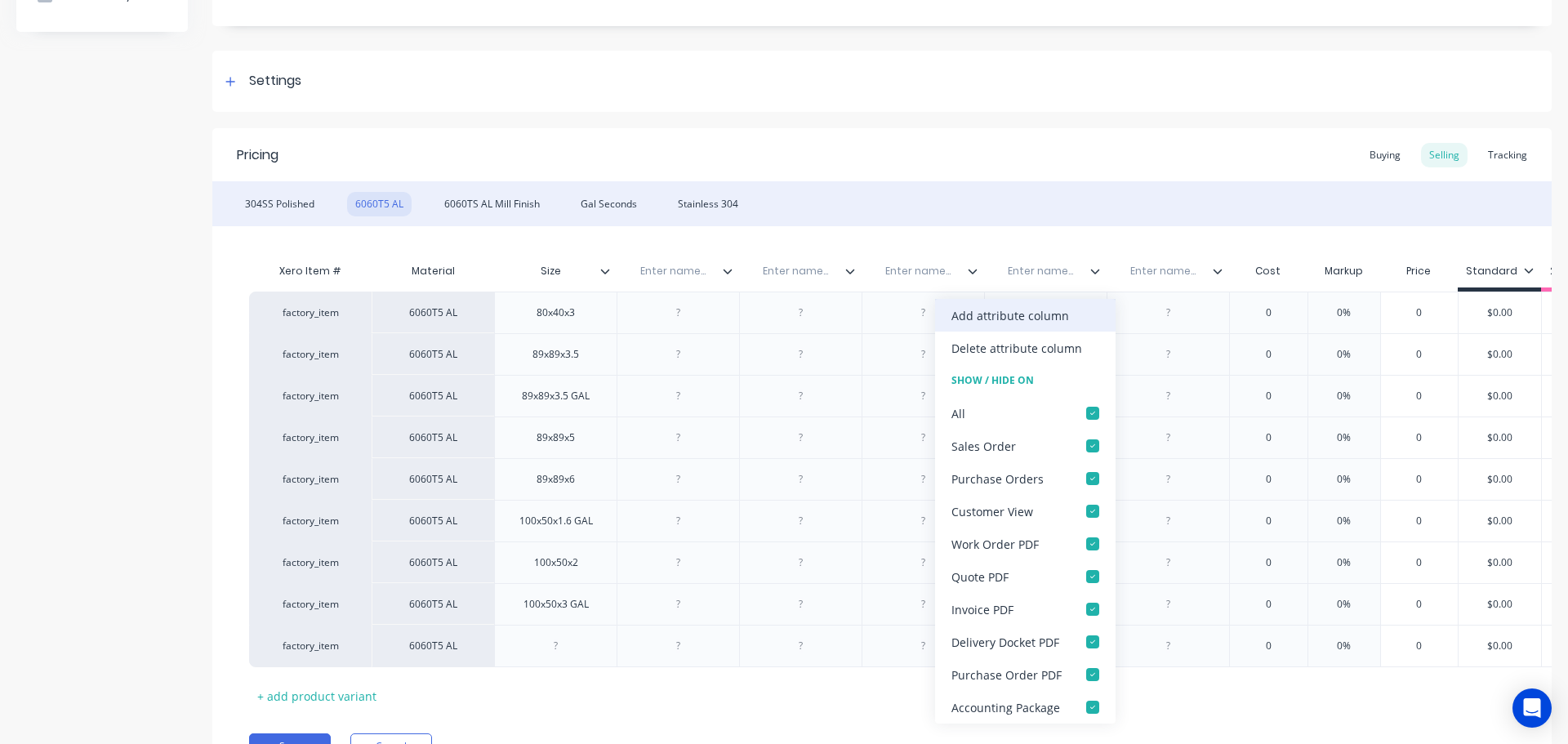
click at [1064, 312] on div "Add attribute column" at bounding box center [1010, 315] width 118 height 17
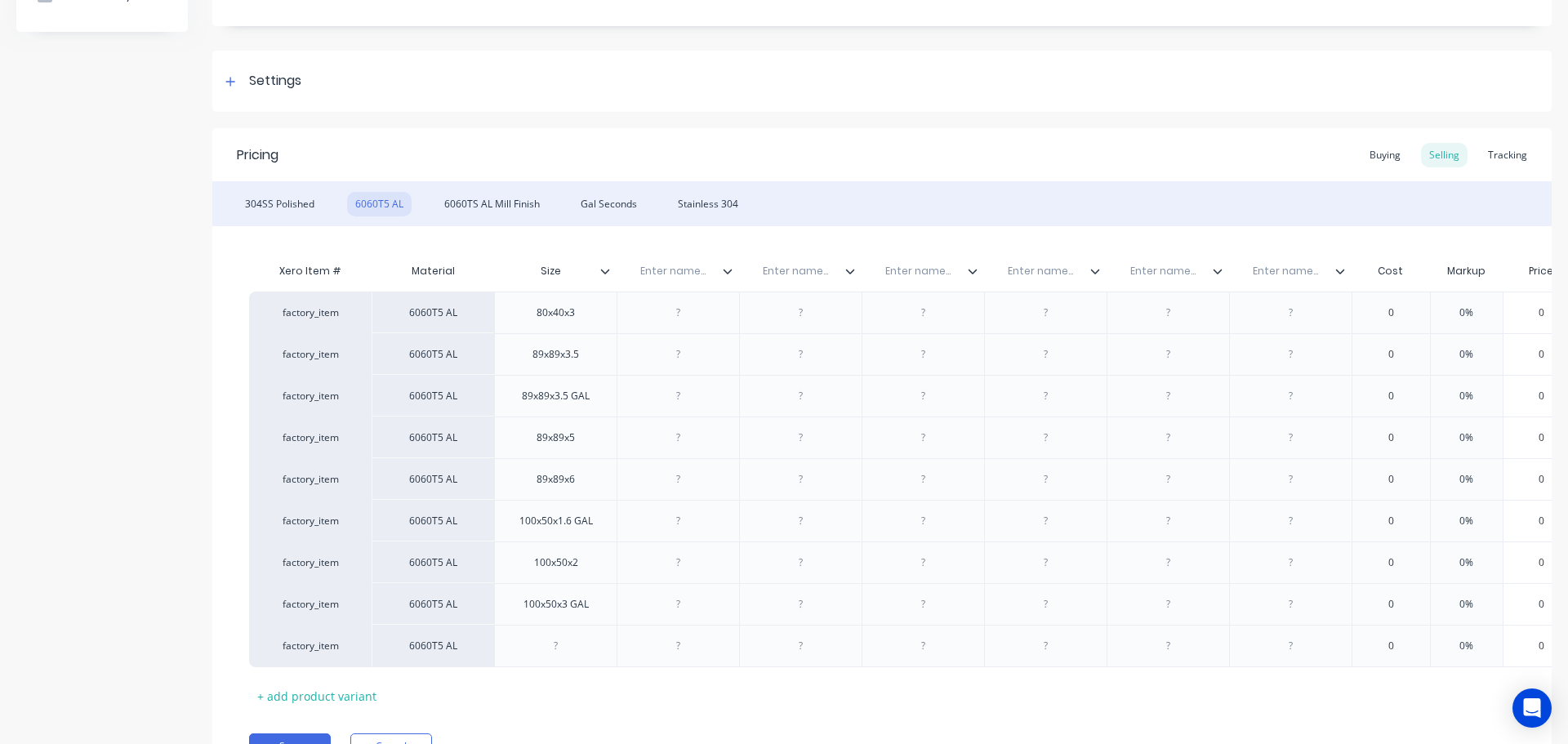
click at [1095, 277] on input "text" at bounding box center [1040, 271] width 112 height 15
click at [1095, 274] on icon at bounding box center [1095, 271] width 10 height 10
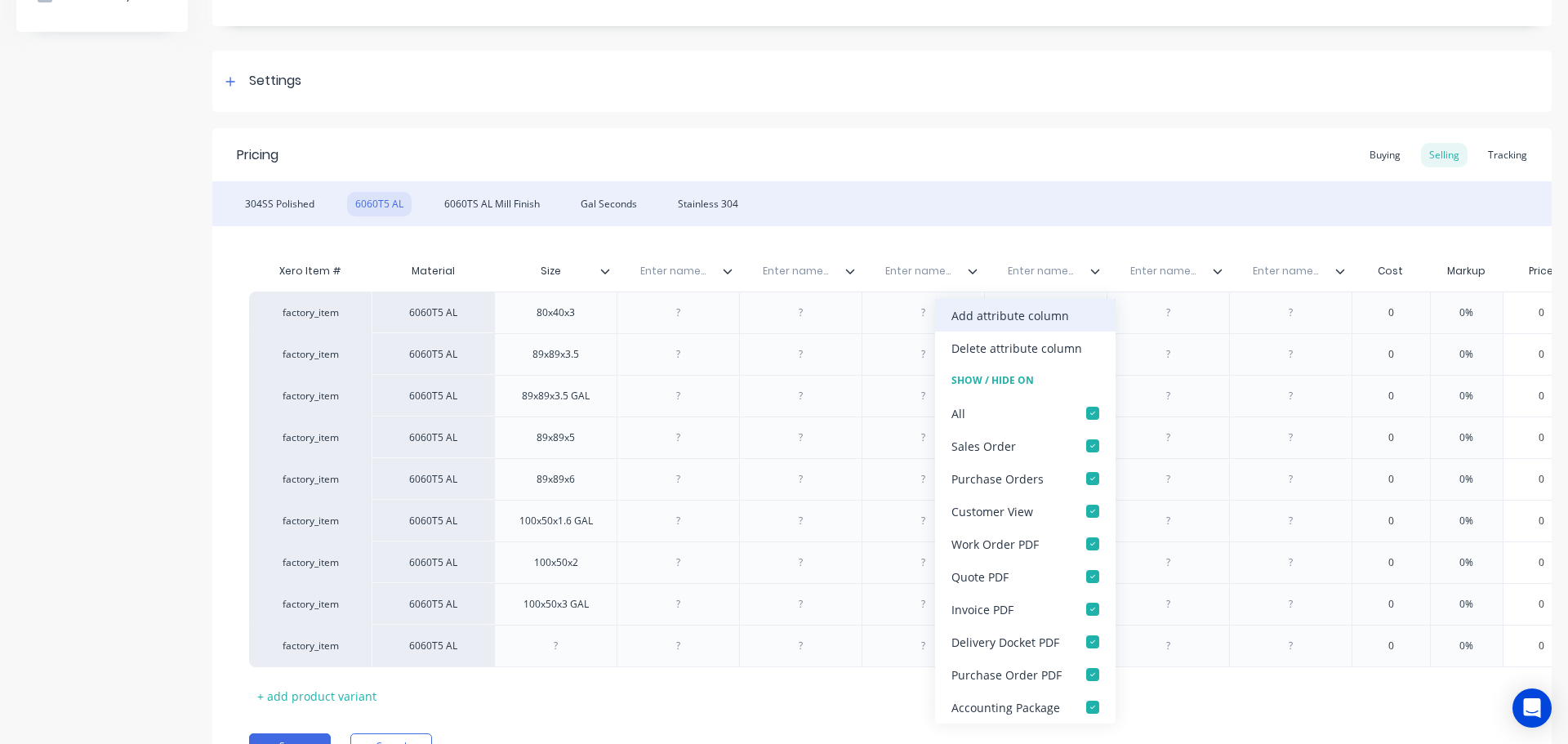
click at [1057, 313] on div "Add attribute column" at bounding box center [1010, 315] width 118 height 17
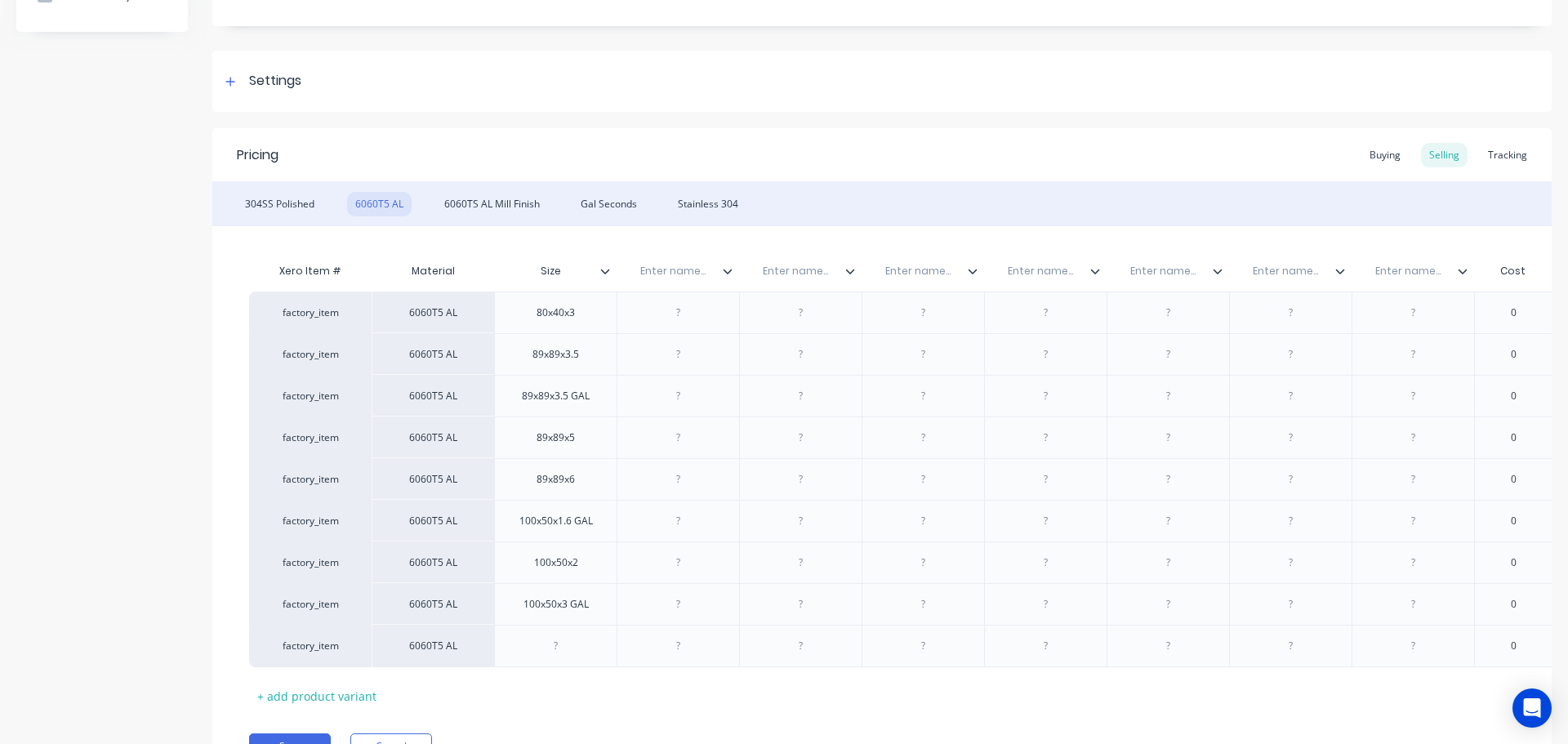
click at [1095, 274] on icon at bounding box center [1095, 271] width 10 height 10
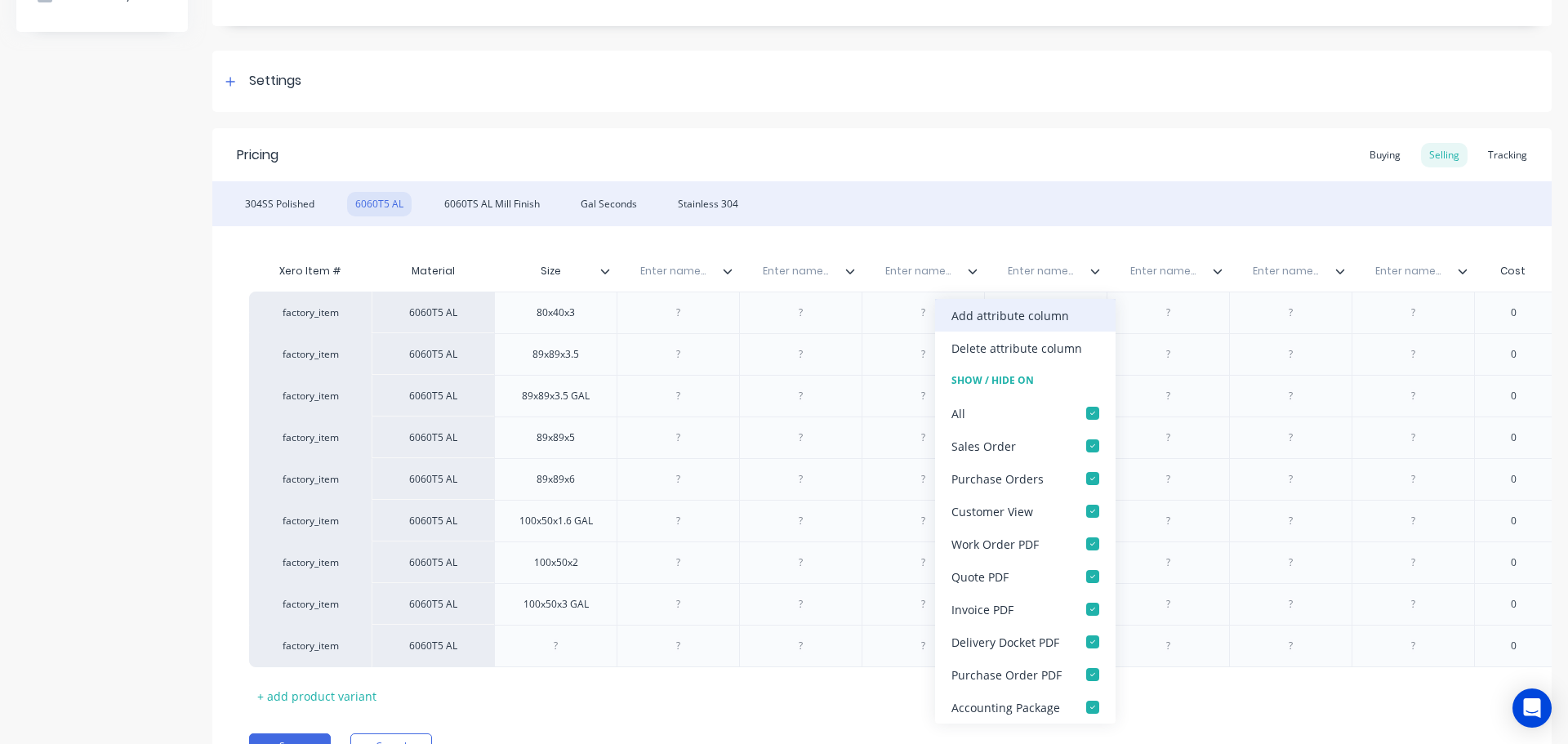
click at [1061, 314] on div "Add attribute column" at bounding box center [1010, 315] width 118 height 17
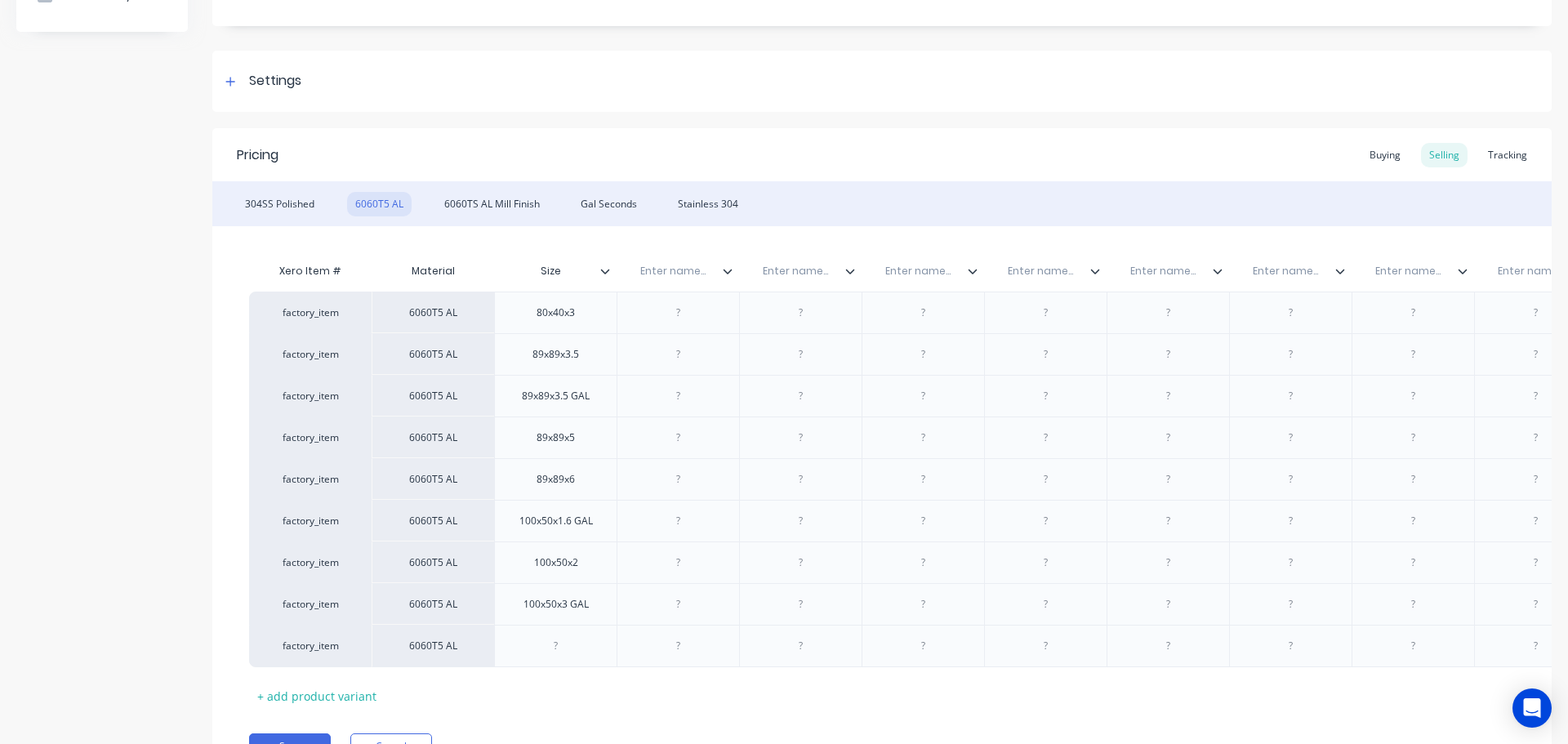
click at [682, 278] on input "text" at bounding box center [673, 271] width 112 height 15
click at [677, 274] on input "text" at bounding box center [673, 271] width 112 height 15
paste input "Length"
drag, startPoint x: 680, startPoint y: 309, endPoint x: 734, endPoint y: 304, distance: 54.2
click at [680, 308] on div at bounding box center [679, 313] width 82 height 21
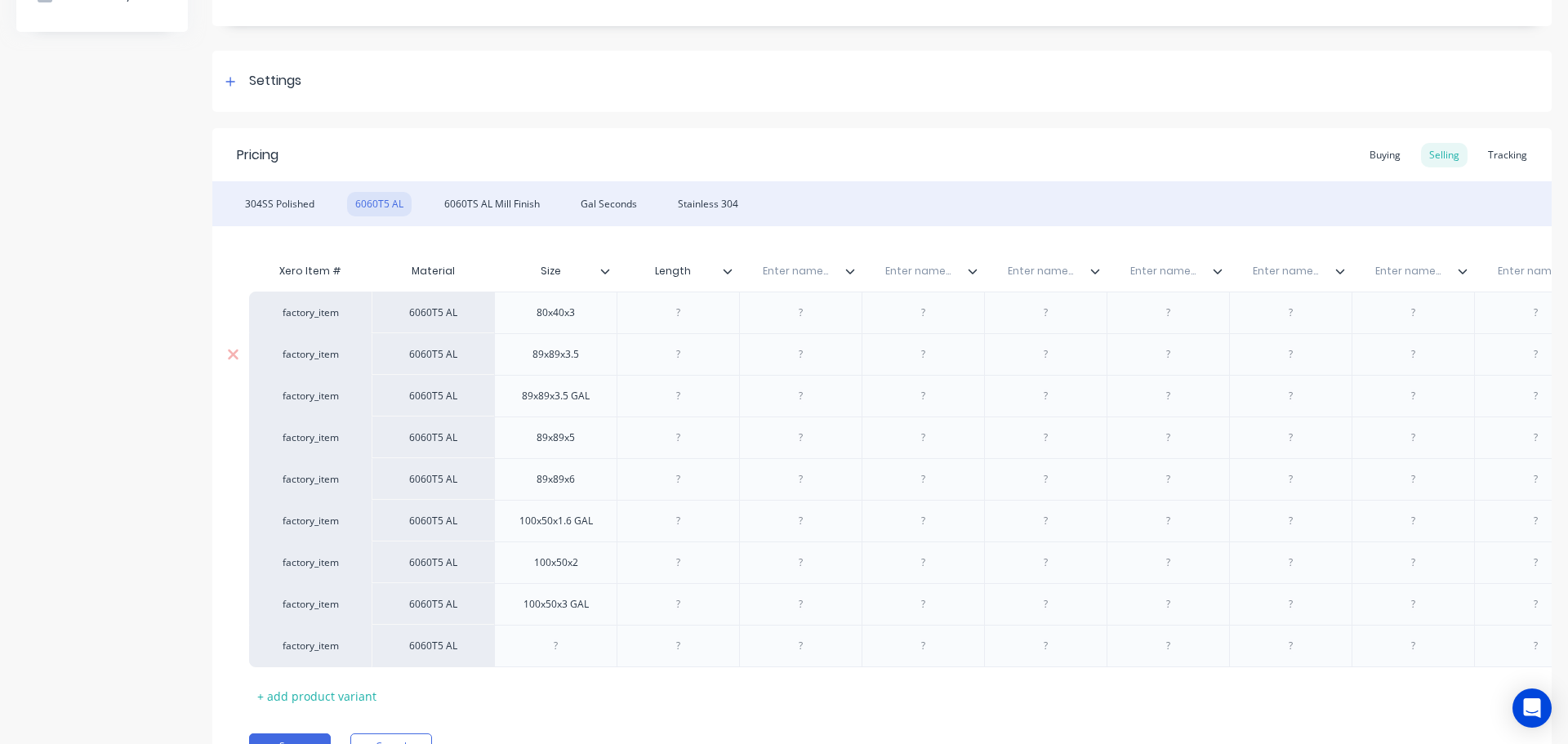
paste div
click at [696, 357] on div at bounding box center [679, 355] width 82 height 21
click at [694, 399] on div at bounding box center [679, 396] width 82 height 21
click at [706, 448] on div at bounding box center [679, 437] width 82 height 21
click at [700, 490] on div at bounding box center [678, 479] width 123 height 42
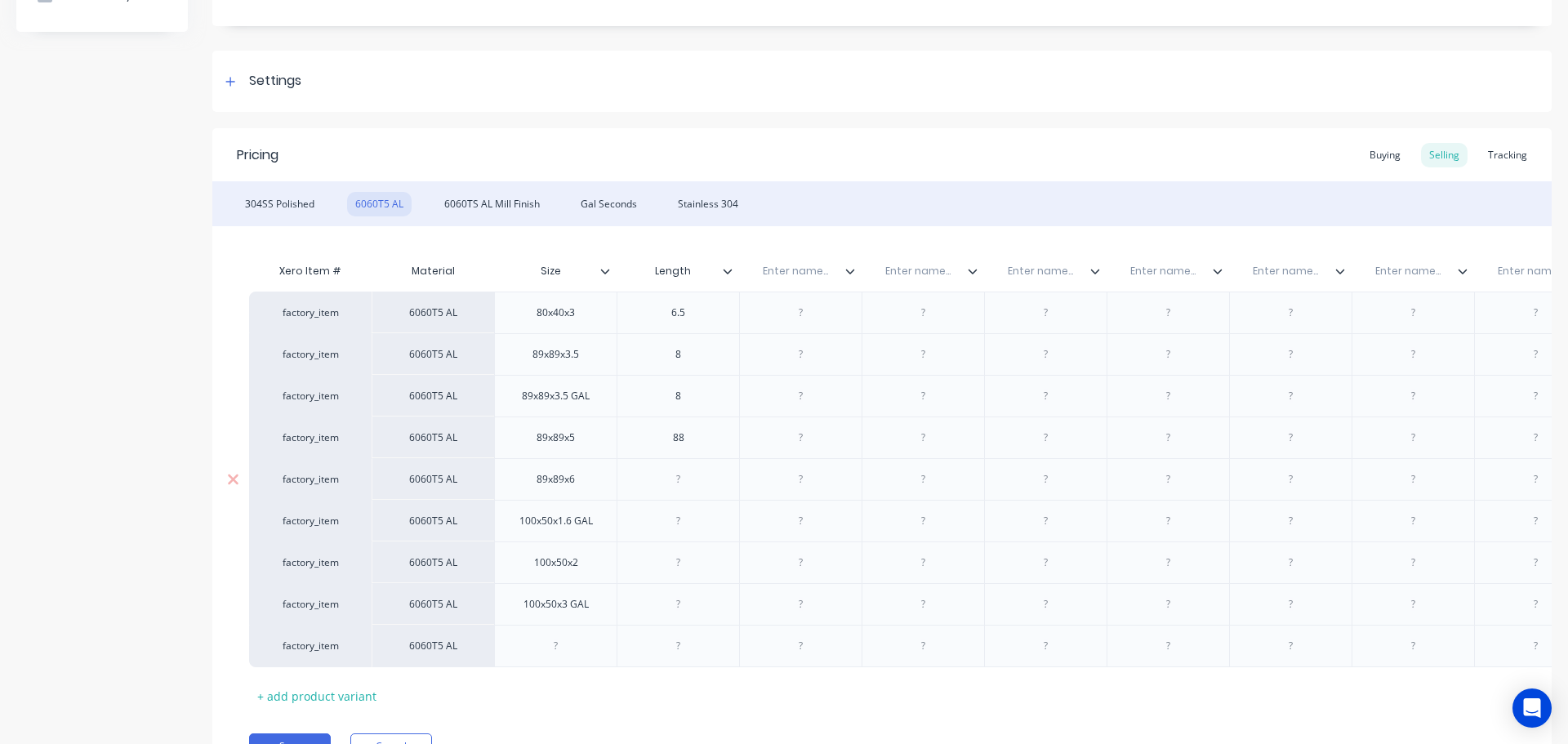
click at [692, 483] on div at bounding box center [679, 479] width 82 height 21
click at [689, 441] on div "88" at bounding box center [679, 437] width 82 height 21
click at [691, 525] on div "factory_item 6060T5 AL 80x40x3 6.5 0 0% 0 $0.00 $0.00 $0.00 factory_item 6060T5…" at bounding box center [882, 479] width 1266 height 375
click at [691, 524] on div "factory_item 6060T5 AL 80x40x3 6.5 0 0% 0 $0.00 $0.00 $0.00 factory_item 6060T5…" at bounding box center [882, 479] width 1266 height 375
click at [682, 519] on div at bounding box center [679, 521] width 82 height 21
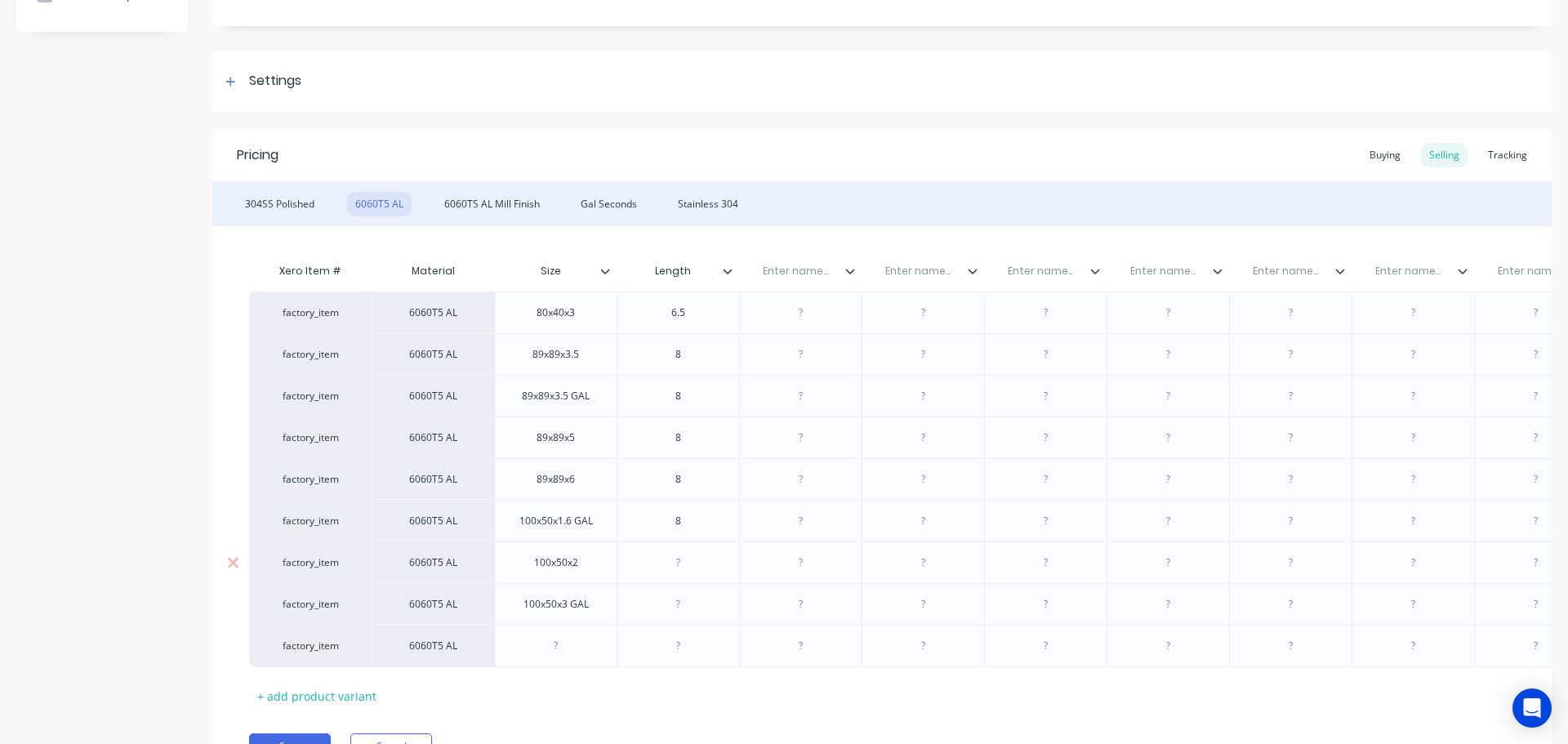
drag, startPoint x: 677, startPoint y: 553, endPoint x: 686, endPoint y: 552, distance: 9.1
click at [677, 552] on div at bounding box center [679, 563] width 82 height 21
click at [682, 601] on div at bounding box center [679, 604] width 82 height 21
click at [568, 643] on div at bounding box center [556, 646] width 82 height 21
click at [565, 645] on div at bounding box center [556, 646] width 82 height 21
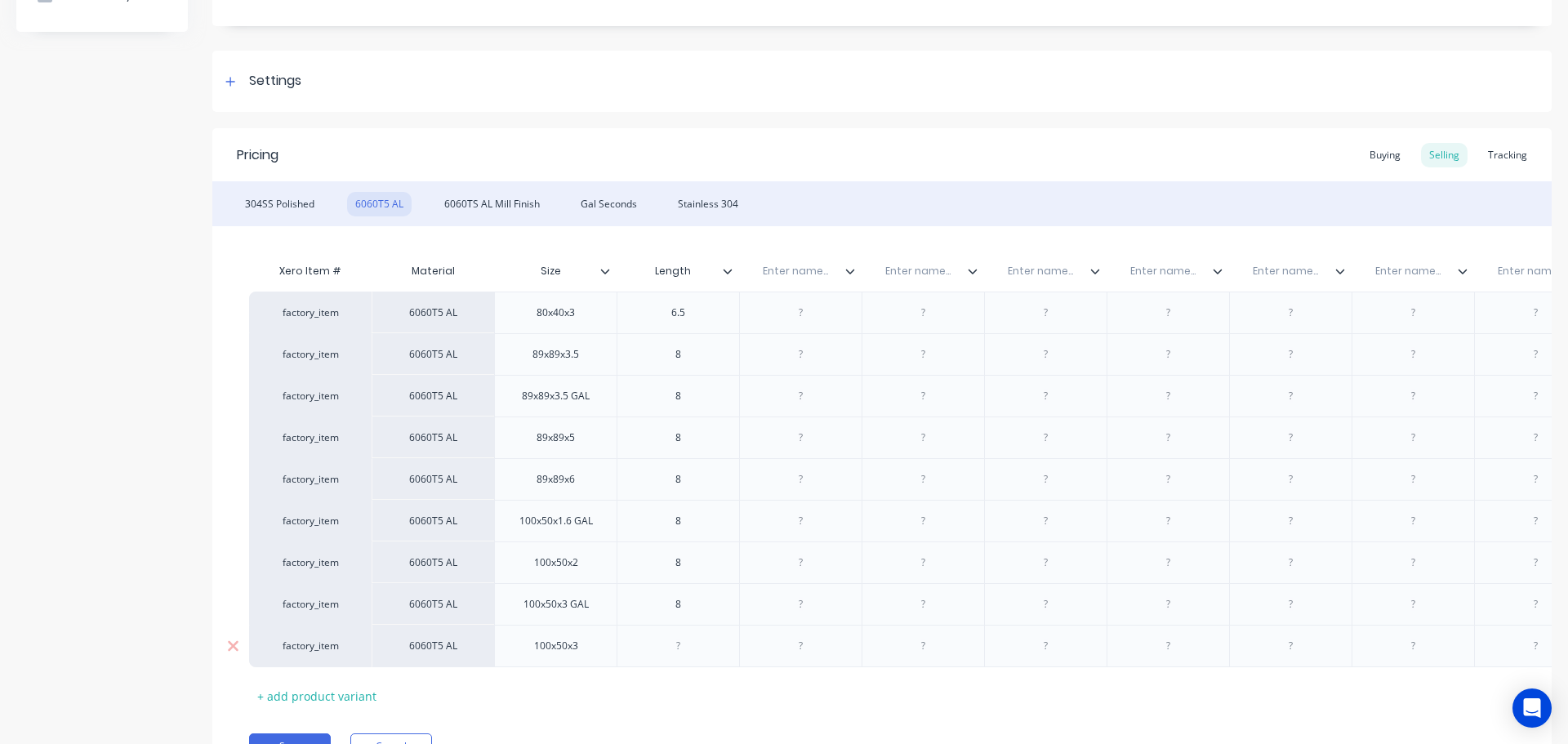
click at [685, 638] on div at bounding box center [679, 646] width 82 height 21
click at [794, 326] on div at bounding box center [800, 313] width 123 height 42
click at [797, 268] on input "text" at bounding box center [795, 271] width 112 height 15
paste input "Date updated"
click at [927, 273] on input "text" at bounding box center [918, 271] width 112 height 15
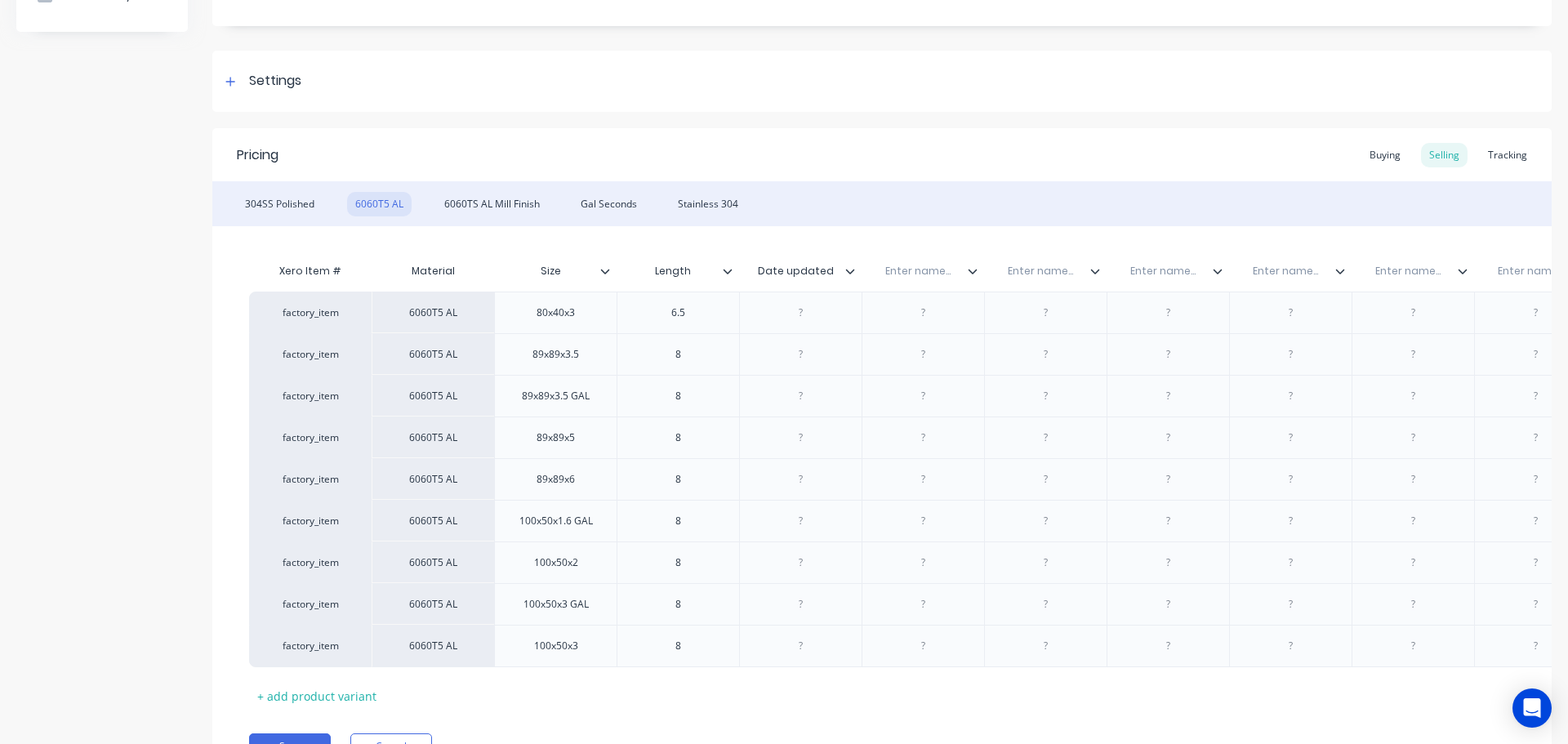
paste input "Date Purchased"
click at [1054, 271] on input "text" at bounding box center [1040, 271] width 112 height 15
paste input "Kgs/meter"
click at [1147, 273] on input "text" at bounding box center [1163, 271] width 112 height 15
paste input "Supplier"
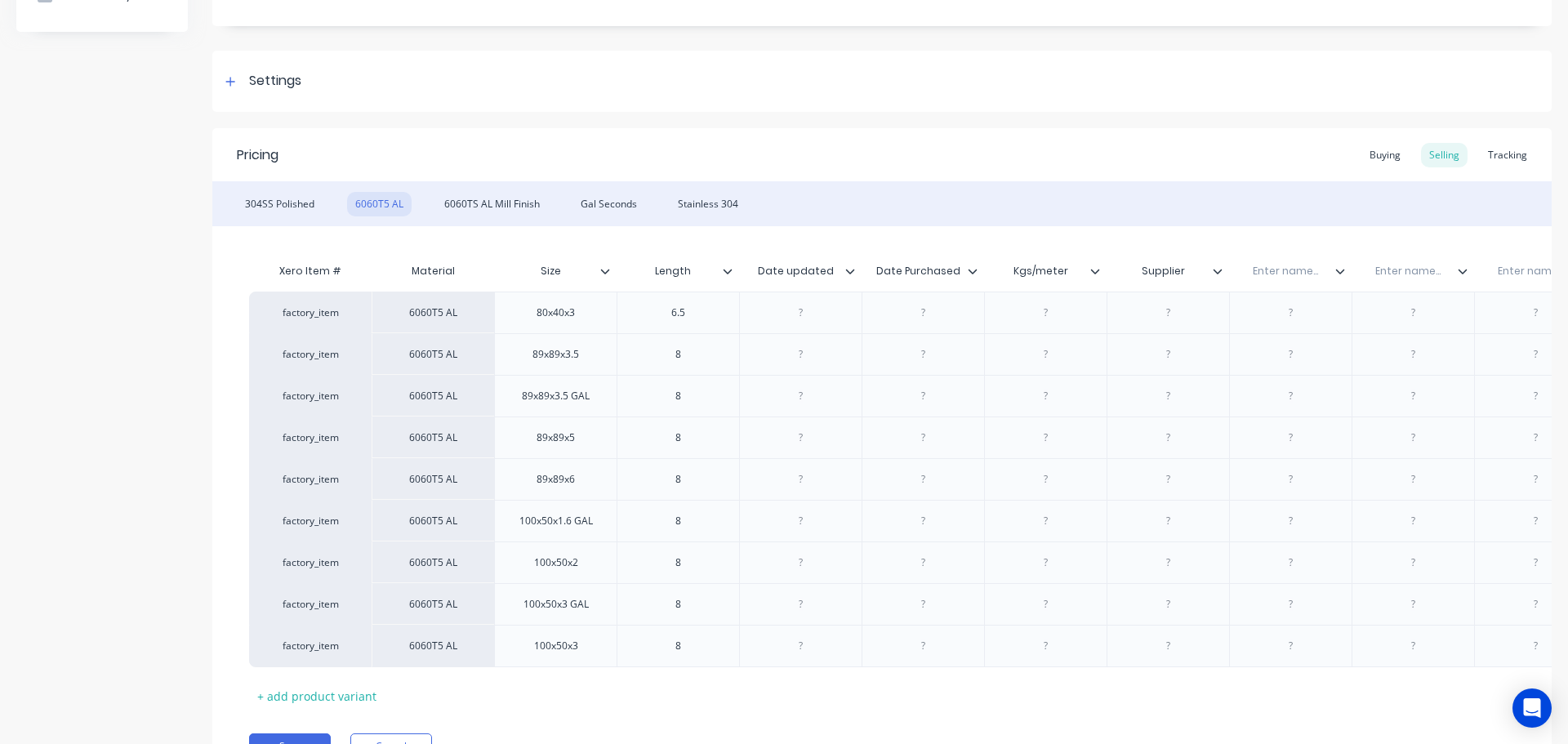
click at [1266, 271] on input "text" at bounding box center [1285, 271] width 112 height 15
paste input "Updated by:"
click at [1396, 267] on input "text" at bounding box center [1408, 271] width 112 height 15
paste input "Notes"
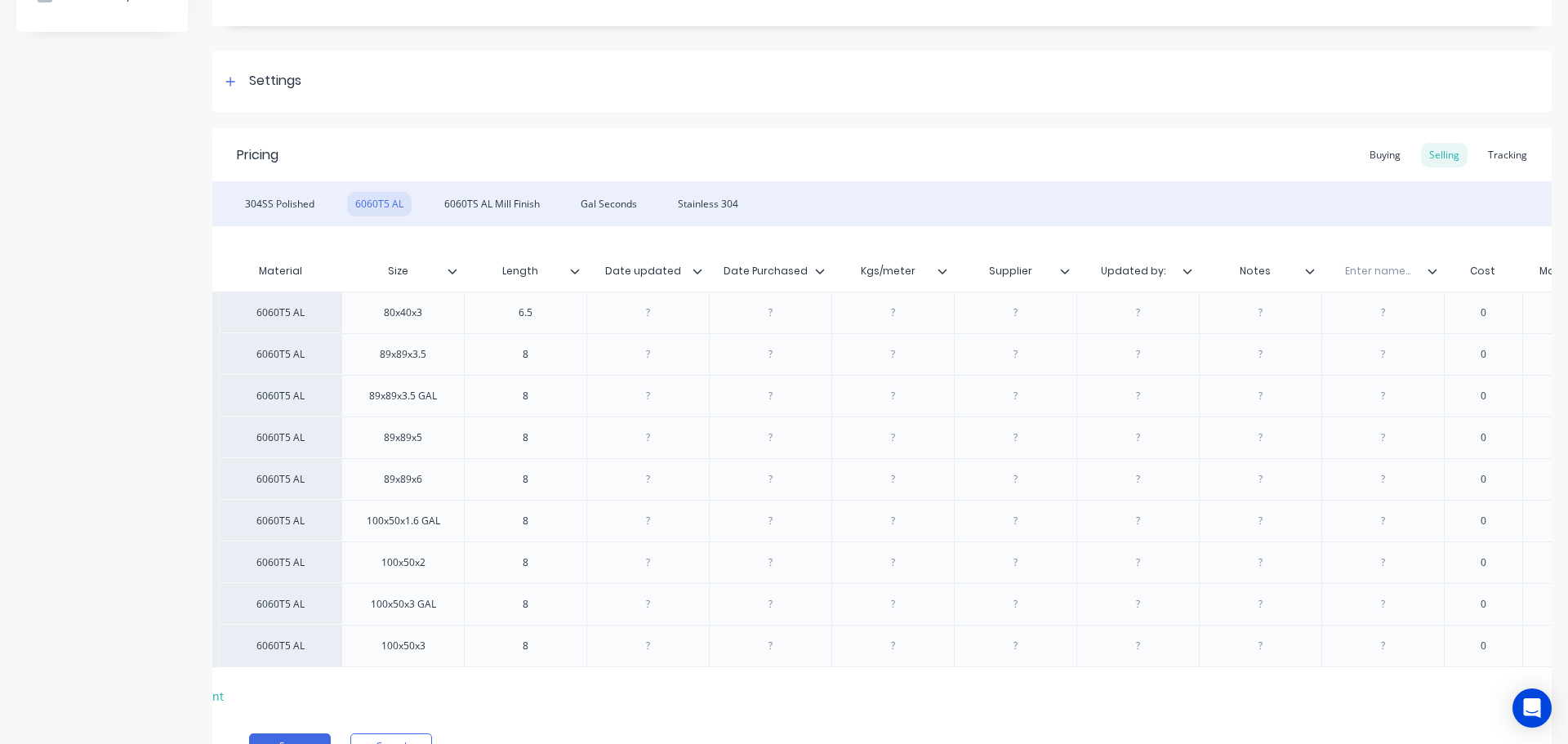
scroll to position [0, 155]
click at [1367, 280] on div "Enter name..." at bounding box center [1375, 271] width 112 height 41
paste input "My cost/length (ex-GST)"
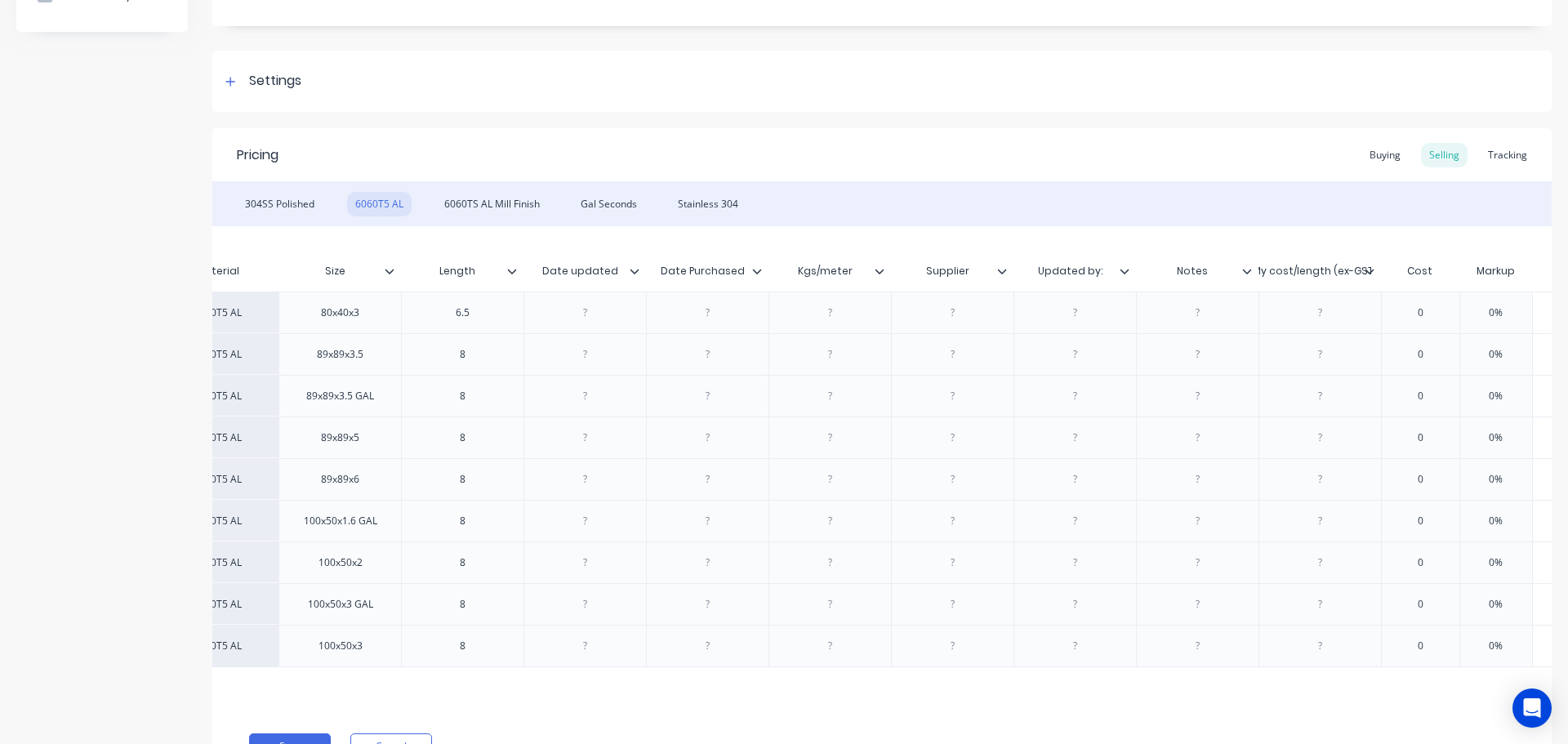
scroll to position [0, 239]
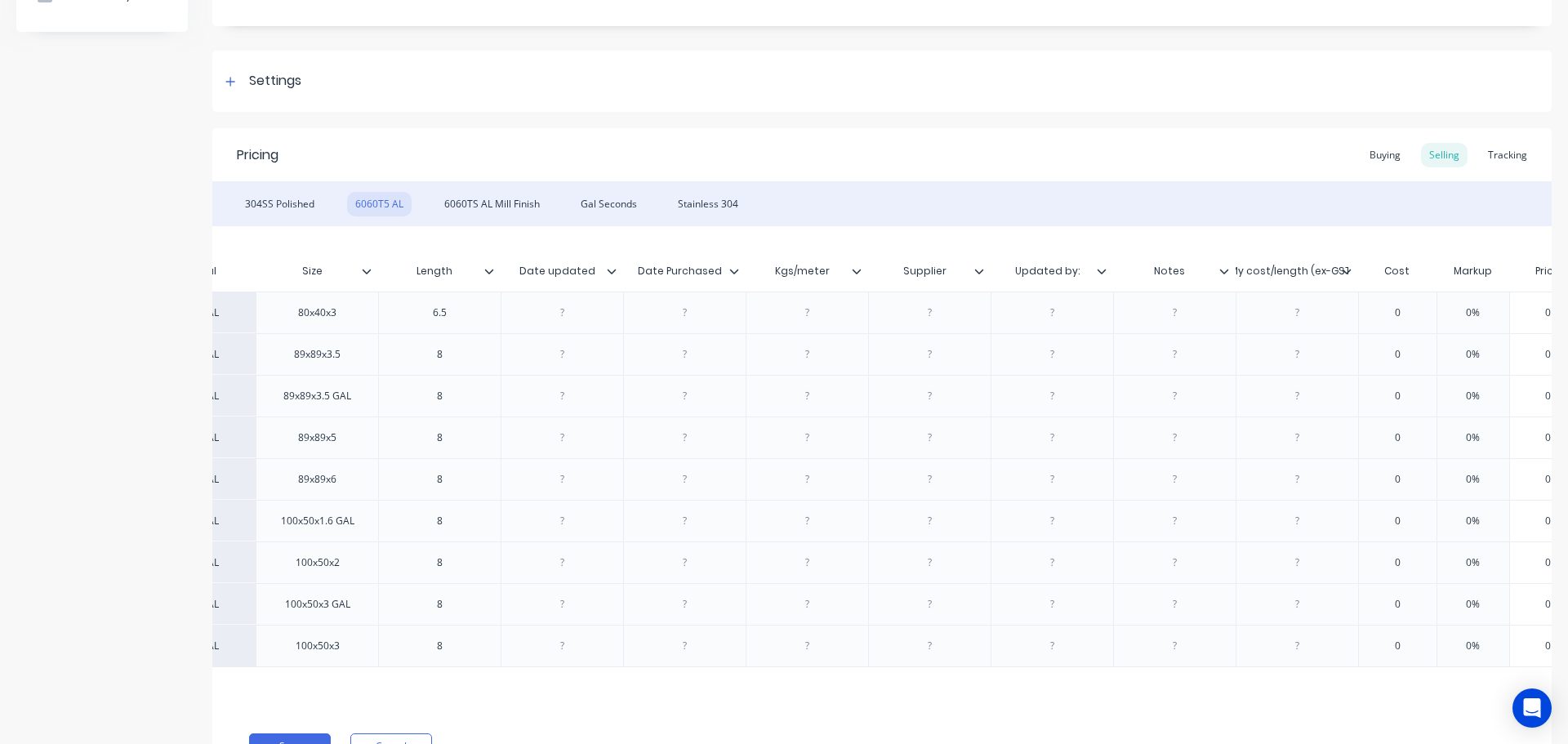
click at [1300, 225] on div "304SS Polished 6060T5 AL 6060TS AL Mill Finish Gal Seconds Stainless 304" at bounding box center [882, 204] width 1340 height 45
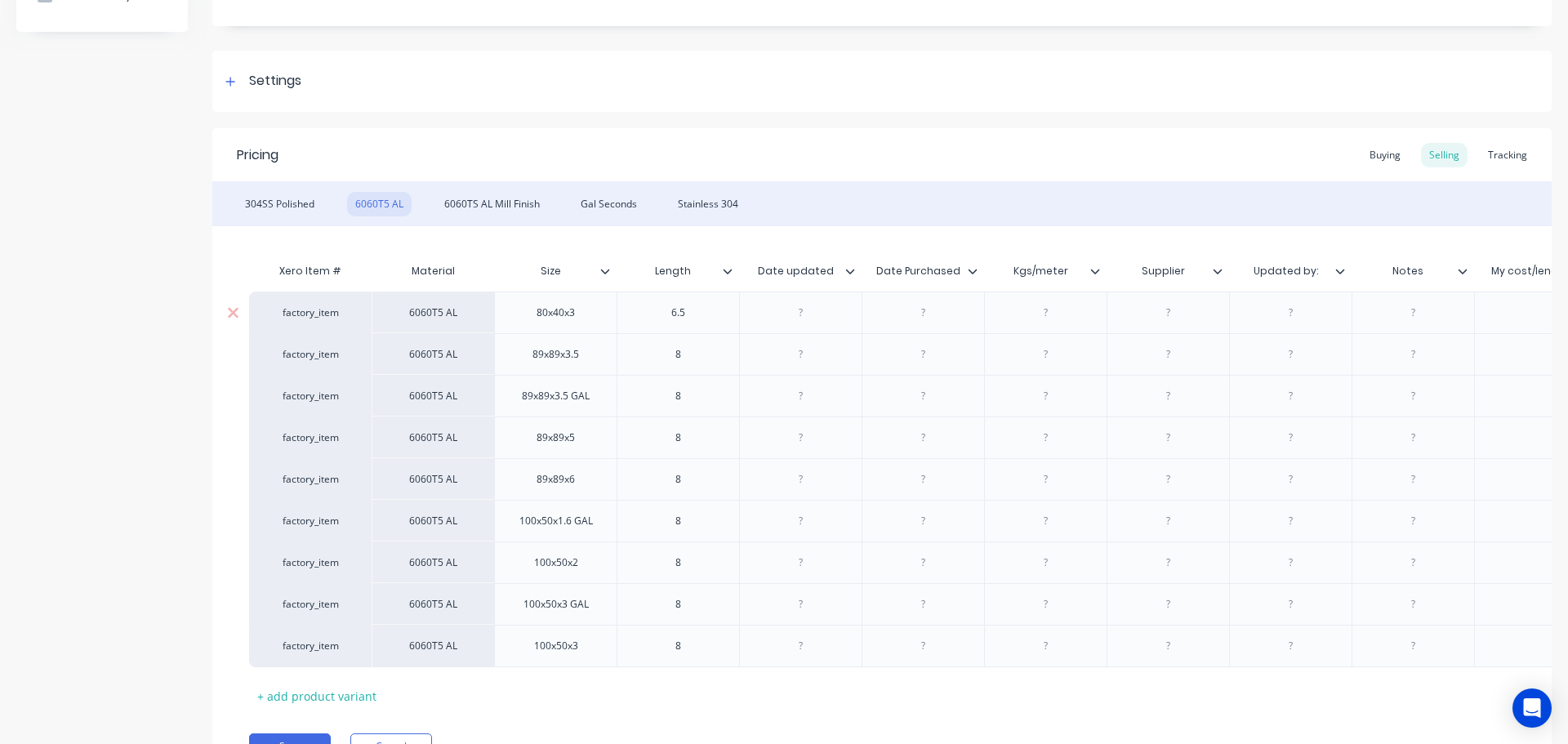
click at [814, 315] on div at bounding box center [801, 313] width 82 height 21
paste
click at [915, 309] on div at bounding box center [924, 313] width 82 height 21
click at [795, 344] on div at bounding box center [801, 355] width 82 height 21
click at [925, 362] on div at bounding box center [924, 355] width 82 height 21
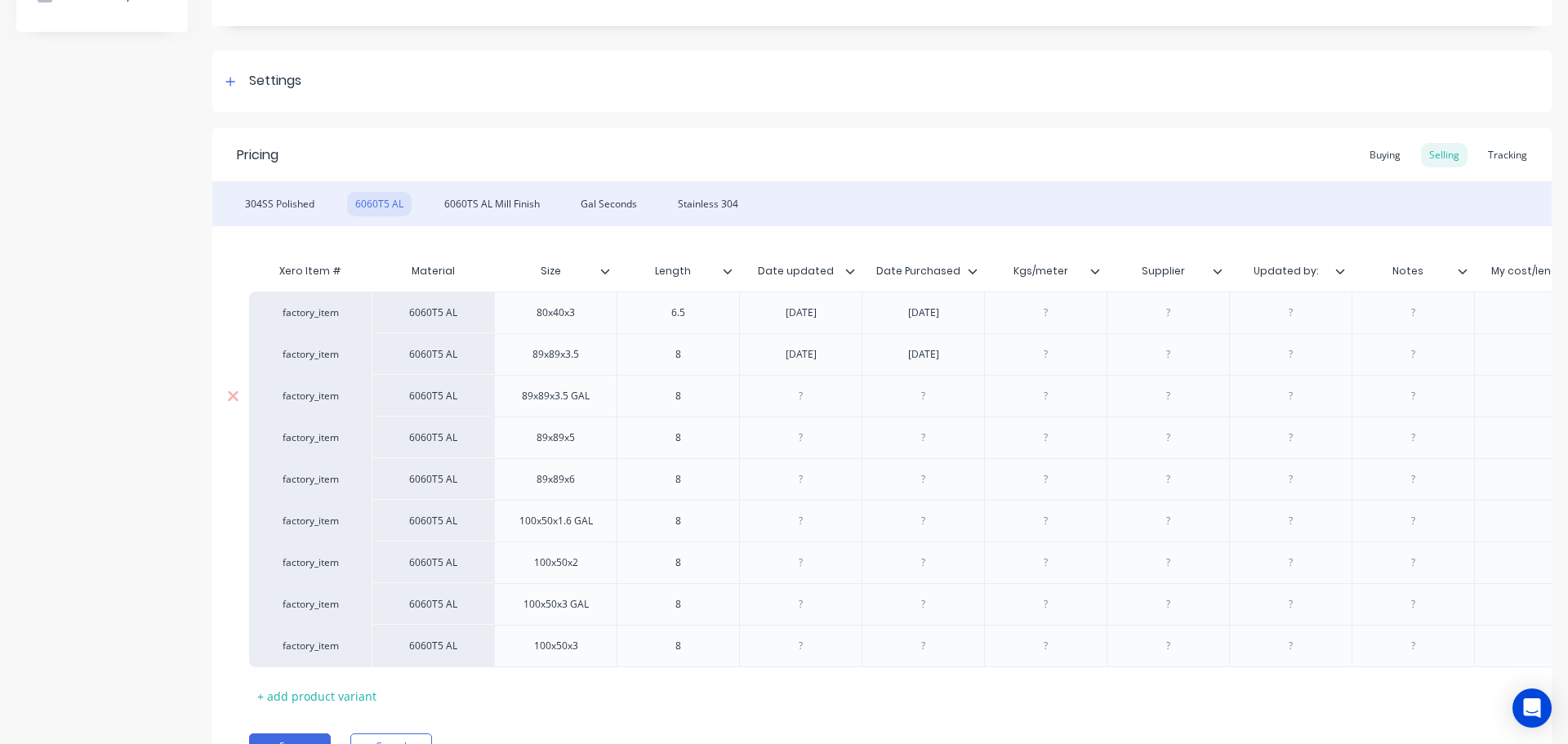
click at [827, 402] on div at bounding box center [801, 396] width 82 height 21
click at [837, 396] on div at bounding box center [801, 396] width 82 height 21
click at [935, 395] on div at bounding box center [924, 396] width 82 height 21
click at [824, 433] on div at bounding box center [801, 437] width 82 height 21
click at [921, 441] on div at bounding box center [924, 437] width 82 height 21
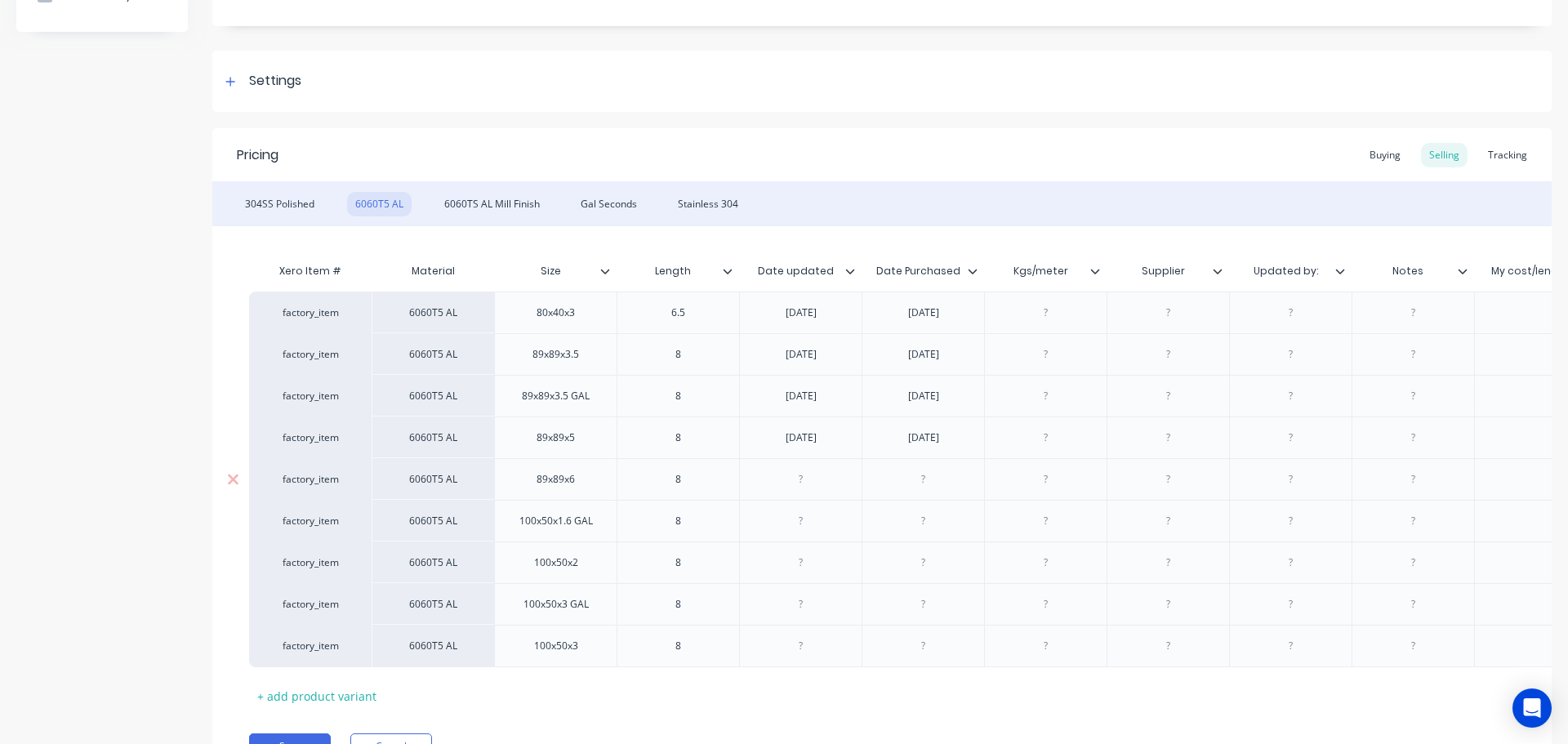
click at [810, 481] on div at bounding box center [801, 479] width 82 height 21
click at [933, 486] on div at bounding box center [924, 479] width 82 height 21
drag, startPoint x: 824, startPoint y: 518, endPoint x: 833, endPoint y: 519, distance: 9.1
click at [824, 519] on div at bounding box center [801, 521] width 82 height 21
click at [933, 517] on div at bounding box center [924, 521] width 82 height 21
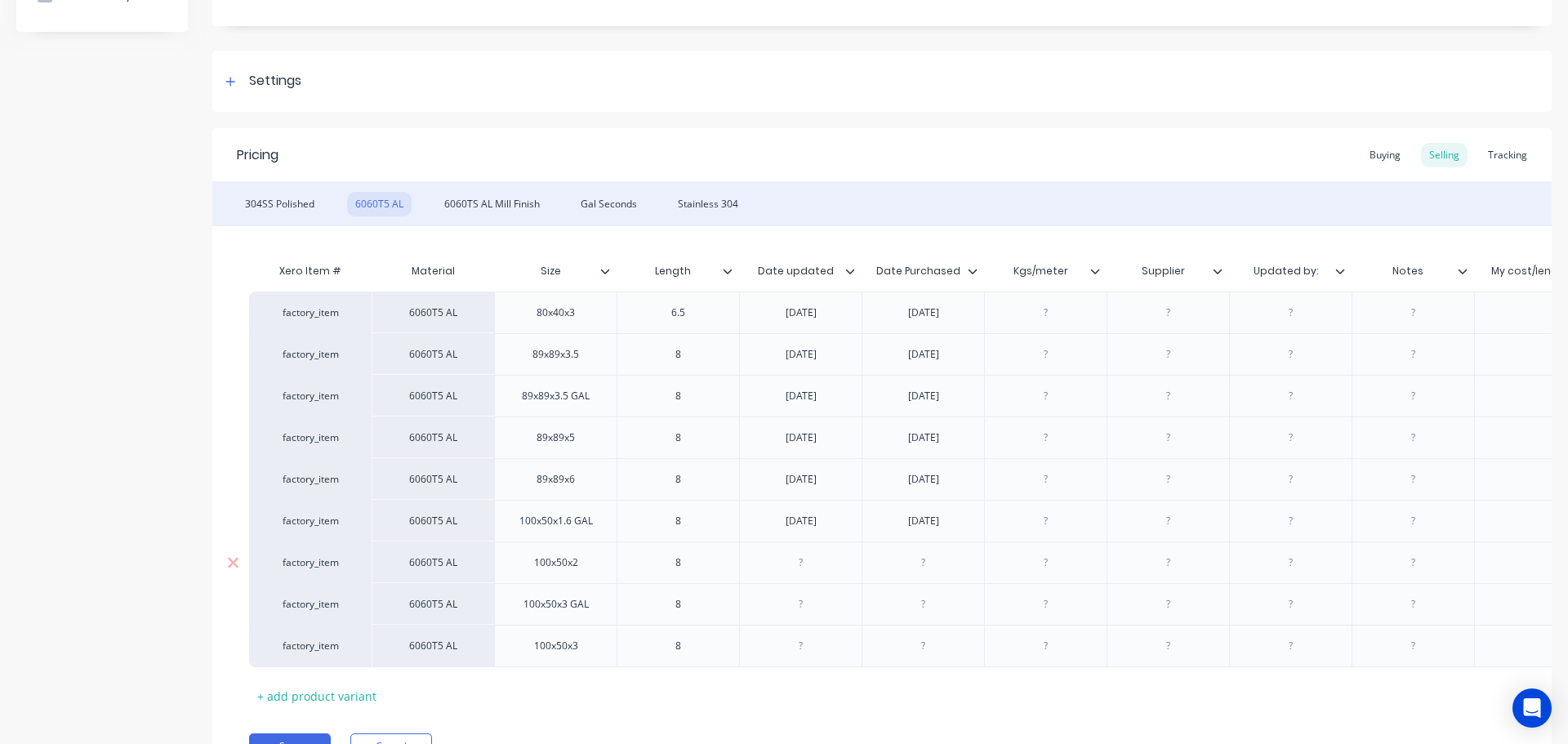
click at [831, 558] on div at bounding box center [801, 563] width 82 height 21
click at [921, 559] on div at bounding box center [924, 563] width 82 height 21
click at [806, 604] on div at bounding box center [801, 604] width 82 height 21
click at [935, 613] on div at bounding box center [923, 604] width 123 height 42
click at [932, 593] on div at bounding box center [924, 604] width 82 height 21
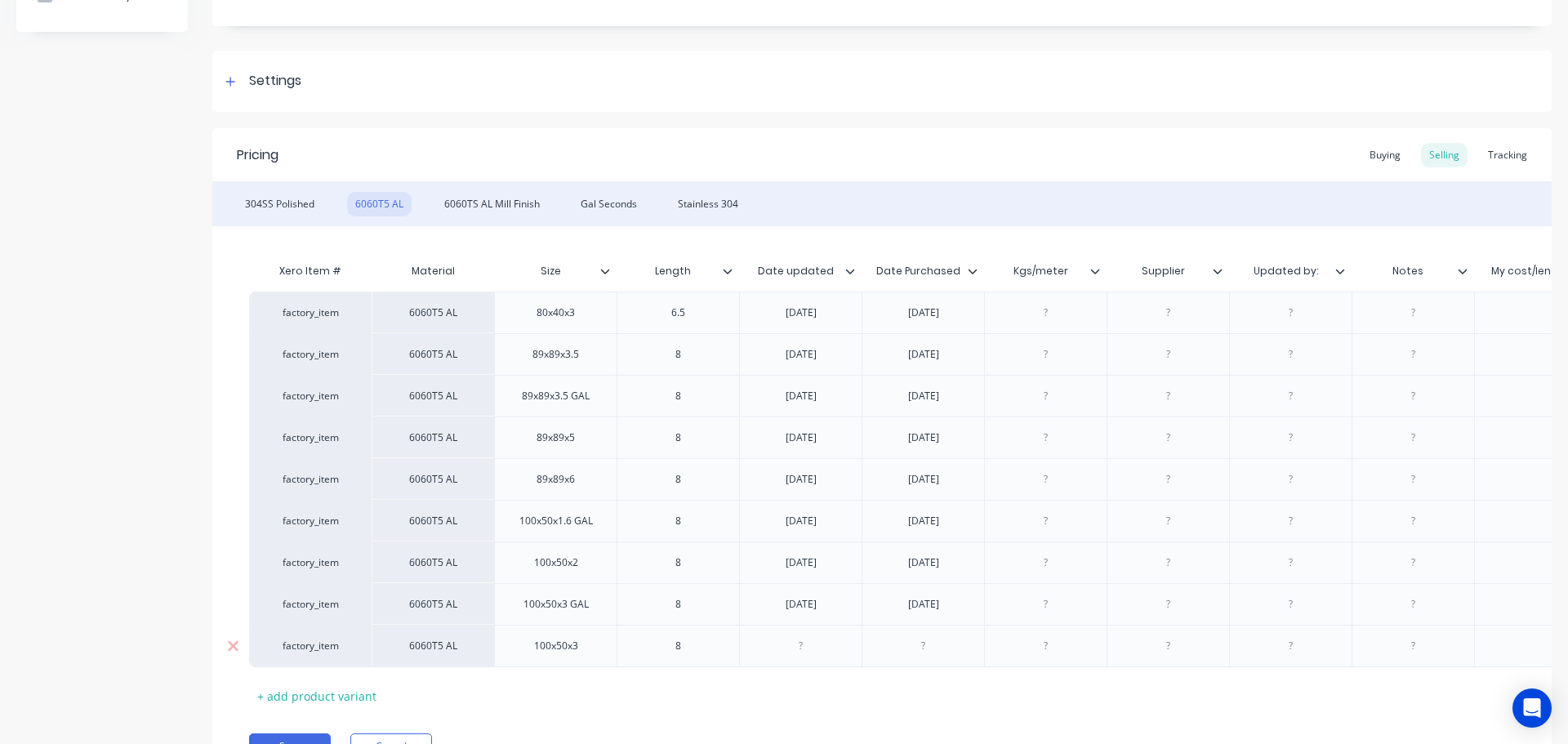
drag, startPoint x: 809, startPoint y: 639, endPoint x: 822, endPoint y: 636, distance: 13.3
click at [812, 638] on div at bounding box center [801, 646] width 82 height 21
click at [926, 646] on div at bounding box center [924, 646] width 82 height 21
click at [1063, 358] on div at bounding box center [1047, 355] width 82 height 21
click at [1043, 479] on div at bounding box center [1047, 479] width 82 height 21
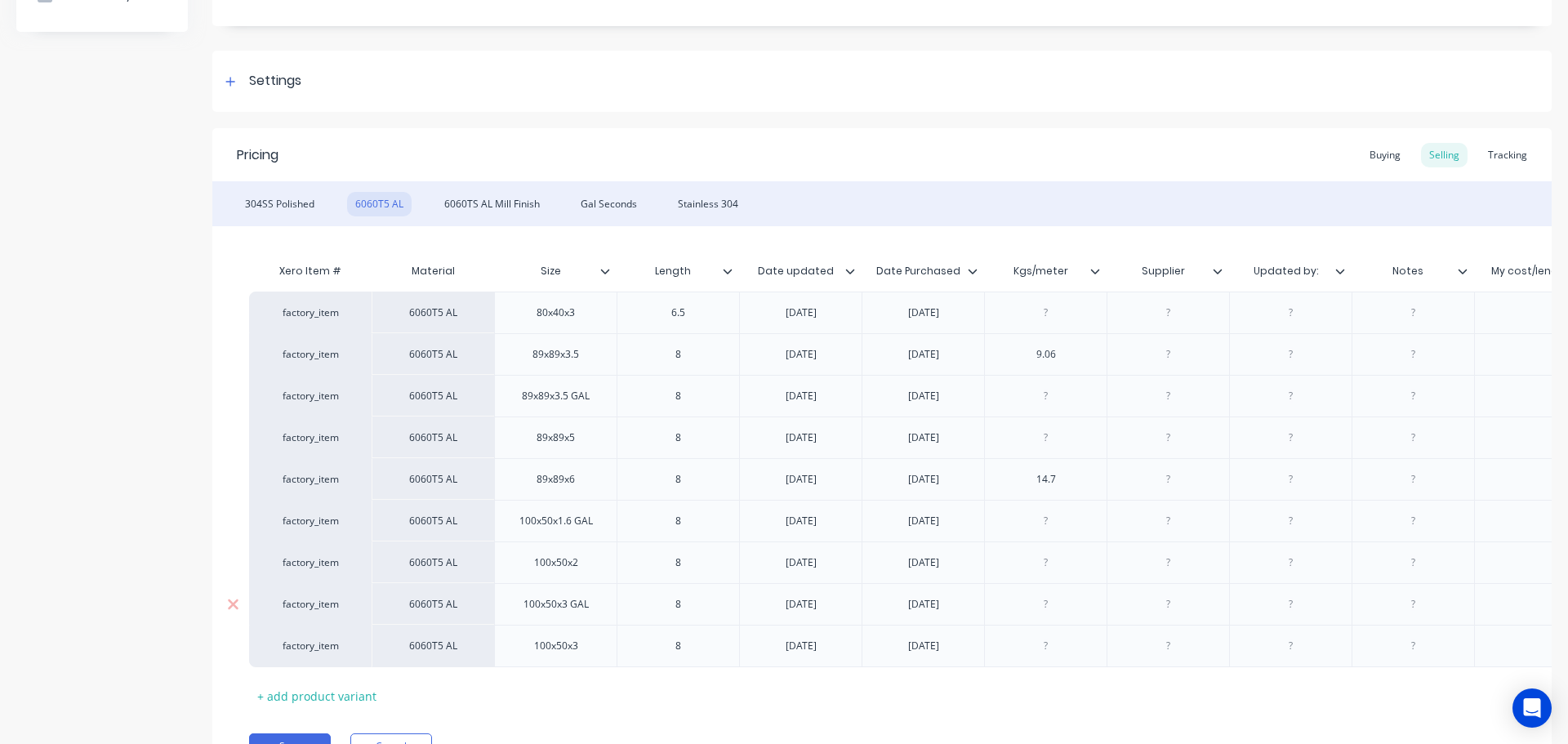
click at [1055, 610] on div at bounding box center [1047, 604] width 82 height 21
click at [1056, 655] on div at bounding box center [1047, 646] width 82 height 21
drag, startPoint x: 1176, startPoint y: 306, endPoint x: 1191, endPoint y: 306, distance: 15.0
click at [1177, 306] on div at bounding box center [1169, 313] width 82 height 21
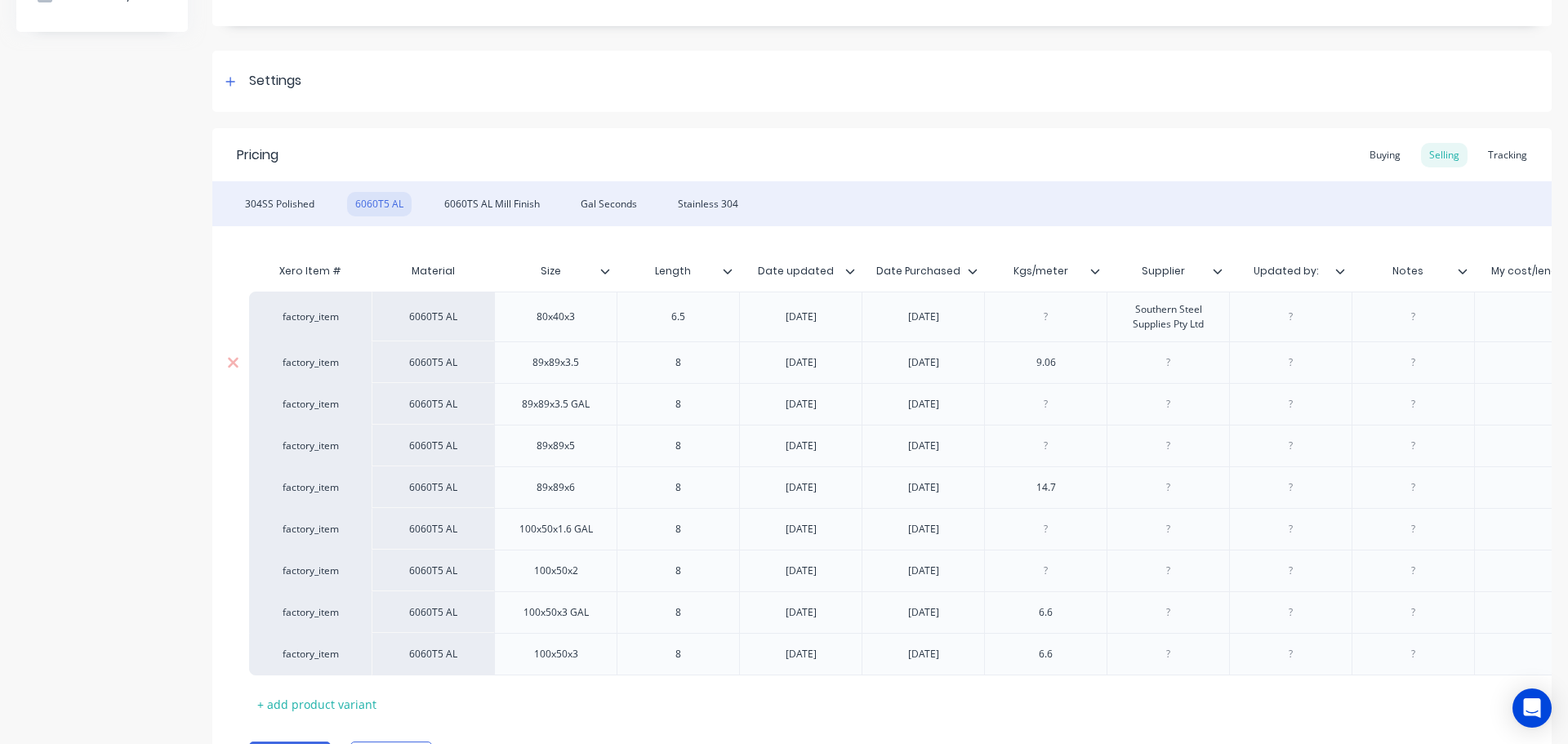
click at [1178, 353] on div at bounding box center [1169, 362] width 82 height 21
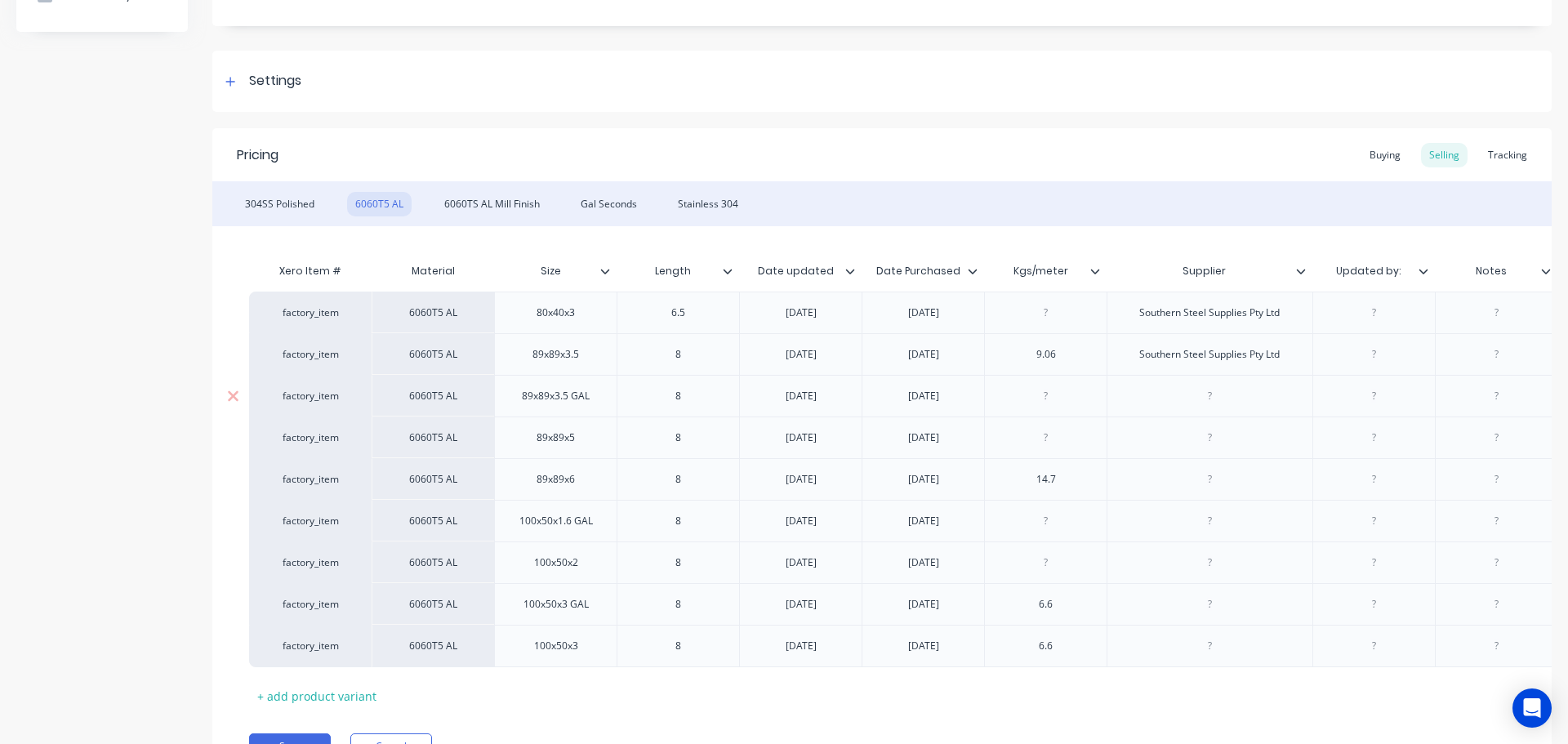
drag, startPoint x: 1208, startPoint y: 399, endPoint x: 1220, endPoint y: 408, distance: 15.0
click at [1210, 399] on div at bounding box center [1210, 396] width 82 height 21
click at [1205, 437] on div at bounding box center [1210, 437] width 82 height 21
click at [1214, 483] on div at bounding box center [1210, 479] width 82 height 21
click at [1212, 518] on div at bounding box center [1210, 521] width 82 height 21
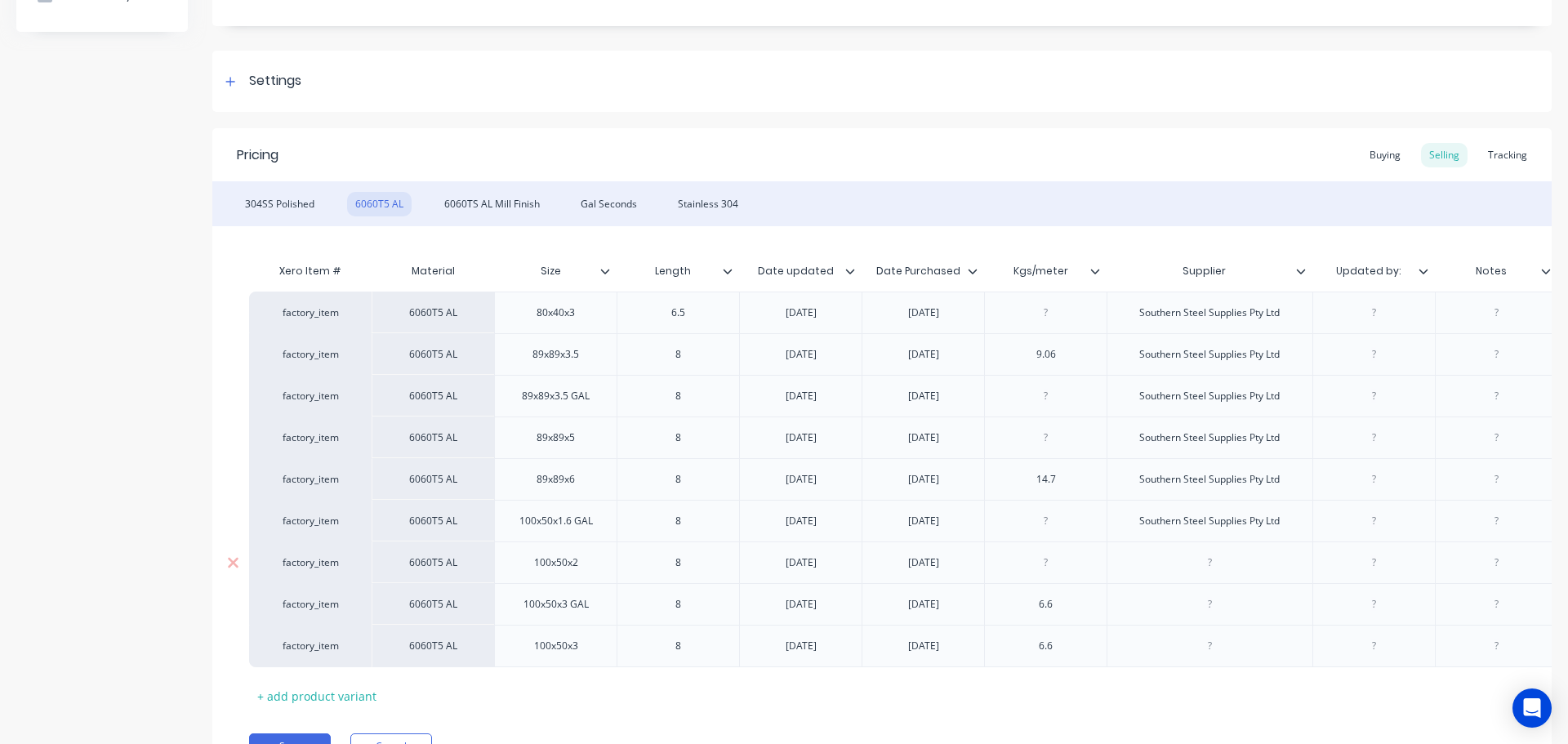
click at [1212, 565] on div at bounding box center [1210, 563] width 82 height 21
click at [1206, 613] on div at bounding box center [1210, 604] width 82 height 21
click at [1191, 645] on div at bounding box center [1210, 646] width 82 height 21
drag, startPoint x: 1376, startPoint y: 307, endPoint x: 1415, endPoint y: 309, distance: 39.1
click at [1377, 307] on div at bounding box center [1374, 313] width 82 height 21
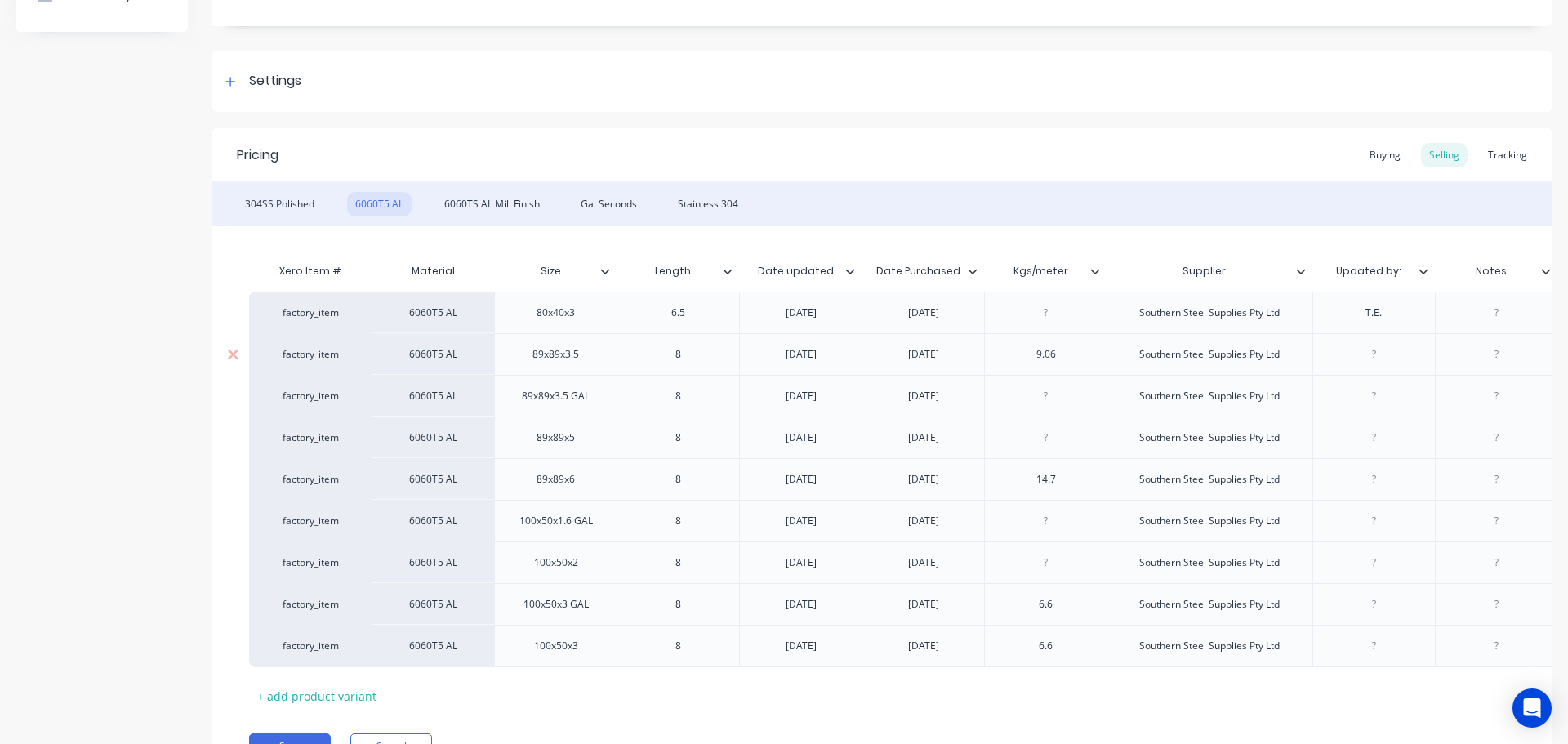
click at [1399, 348] on div at bounding box center [1374, 355] width 82 height 21
click at [1385, 396] on div at bounding box center [1374, 396] width 82 height 21
drag, startPoint x: 1388, startPoint y: 436, endPoint x: 1410, endPoint y: 436, distance: 22.0
click at [1389, 436] on div at bounding box center [1374, 437] width 82 height 21
click at [1419, 503] on div at bounding box center [1374, 521] width 123 height 42
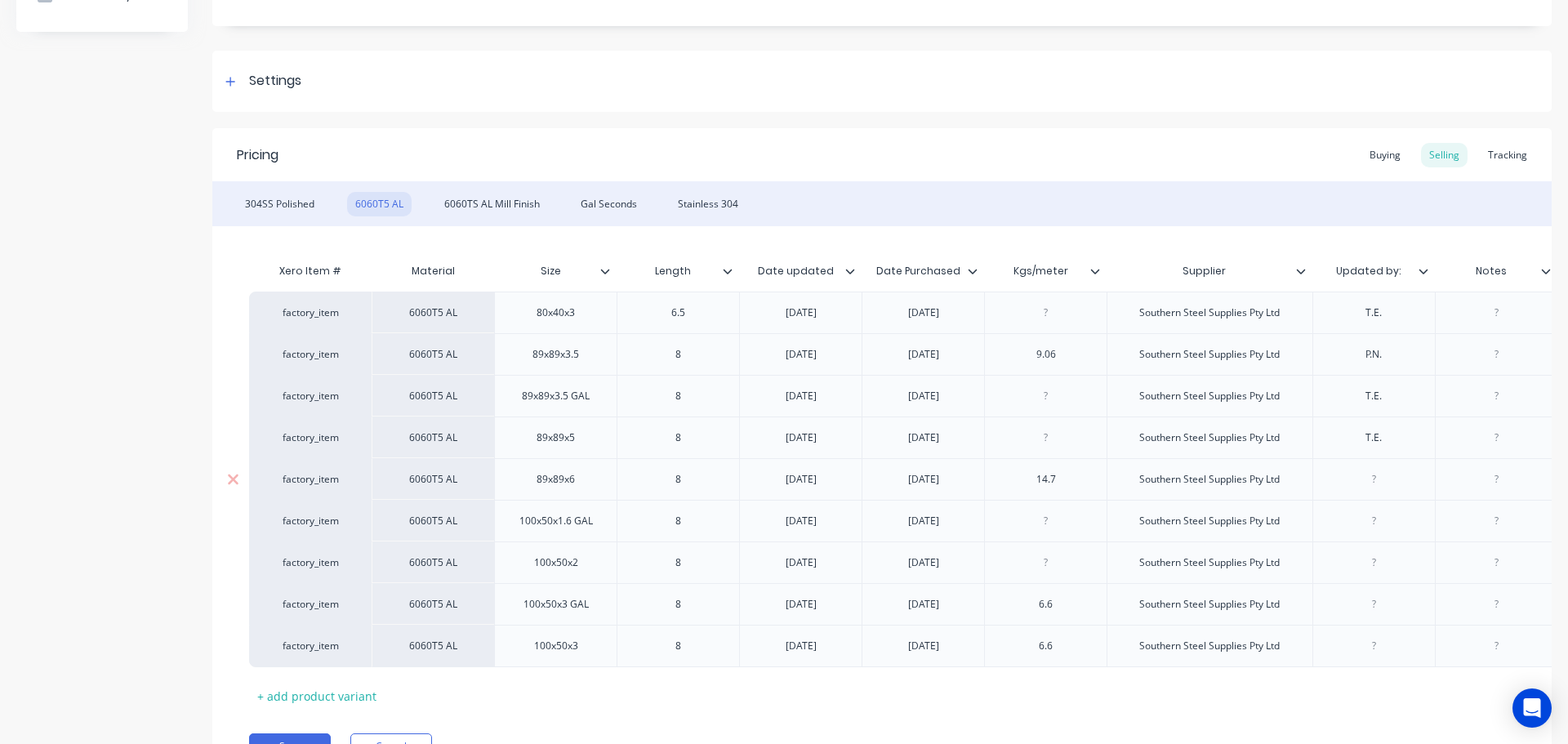
click at [1367, 484] on div at bounding box center [1374, 479] width 82 height 21
drag, startPoint x: 1375, startPoint y: 516, endPoint x: 1388, endPoint y: 513, distance: 13.3
click at [1375, 516] on div at bounding box center [1374, 521] width 82 height 21
drag, startPoint x: 1370, startPoint y: 572, endPoint x: 1394, endPoint y: 570, distance: 24.1
click at [1375, 571] on div at bounding box center [1374, 563] width 82 height 21
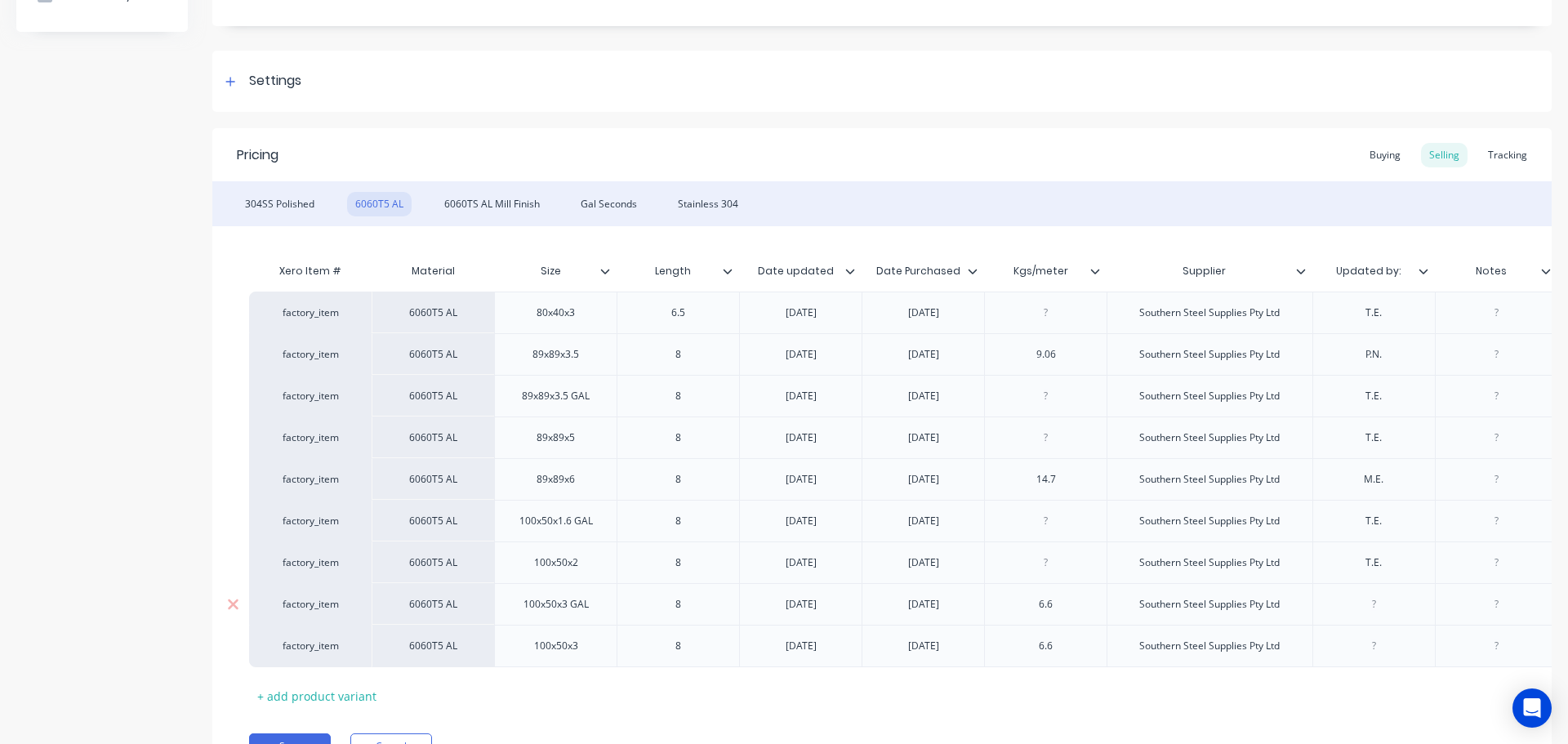
click at [1388, 609] on div at bounding box center [1374, 604] width 82 height 21
drag, startPoint x: 1388, startPoint y: 647, endPoint x: 1406, endPoint y: 640, distance: 19.3
click at [1388, 647] on div at bounding box center [1374, 646] width 82 height 21
click at [1497, 328] on div at bounding box center [1497, 313] width 123 height 42
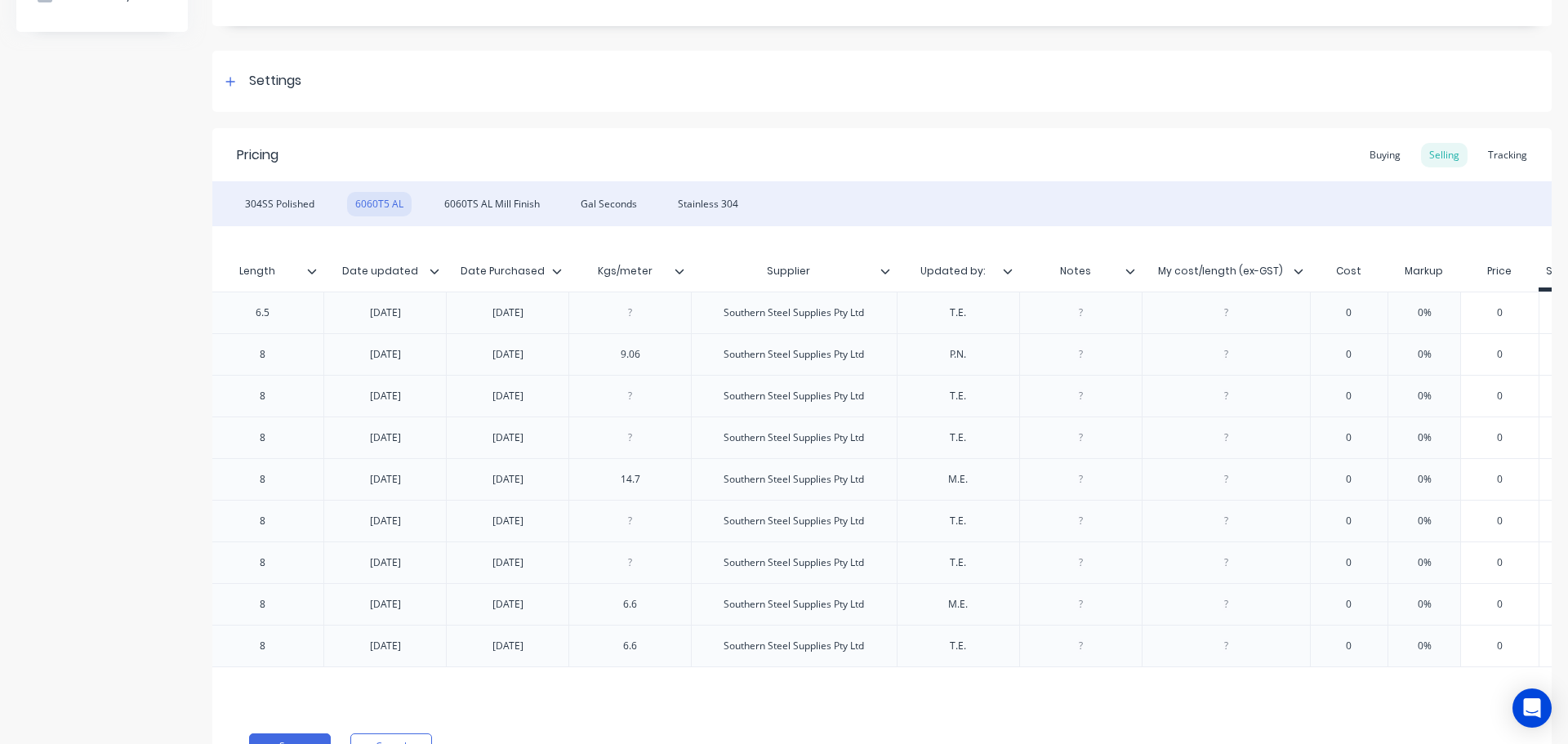
scroll to position [0, 430]
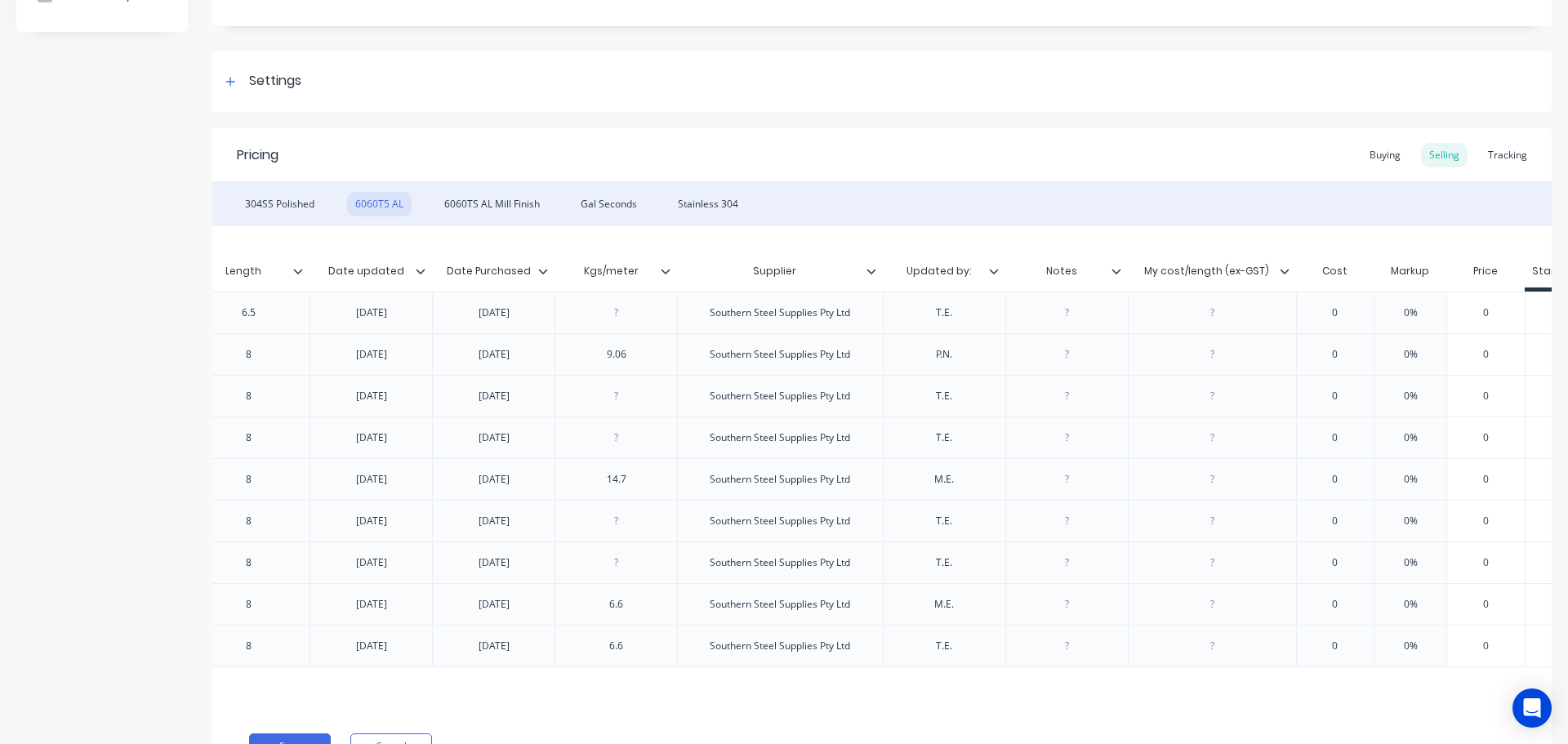
click at [1208, 324] on div at bounding box center [1212, 313] width 168 height 42
click at [1207, 308] on div at bounding box center [1212, 313] width 82 height 21
click at [1232, 348] on div at bounding box center [1212, 355] width 82 height 21
click at [1198, 351] on div "221" at bounding box center [1212, 355] width 82 height 21
click at [1227, 393] on div at bounding box center [1212, 396] width 82 height 21
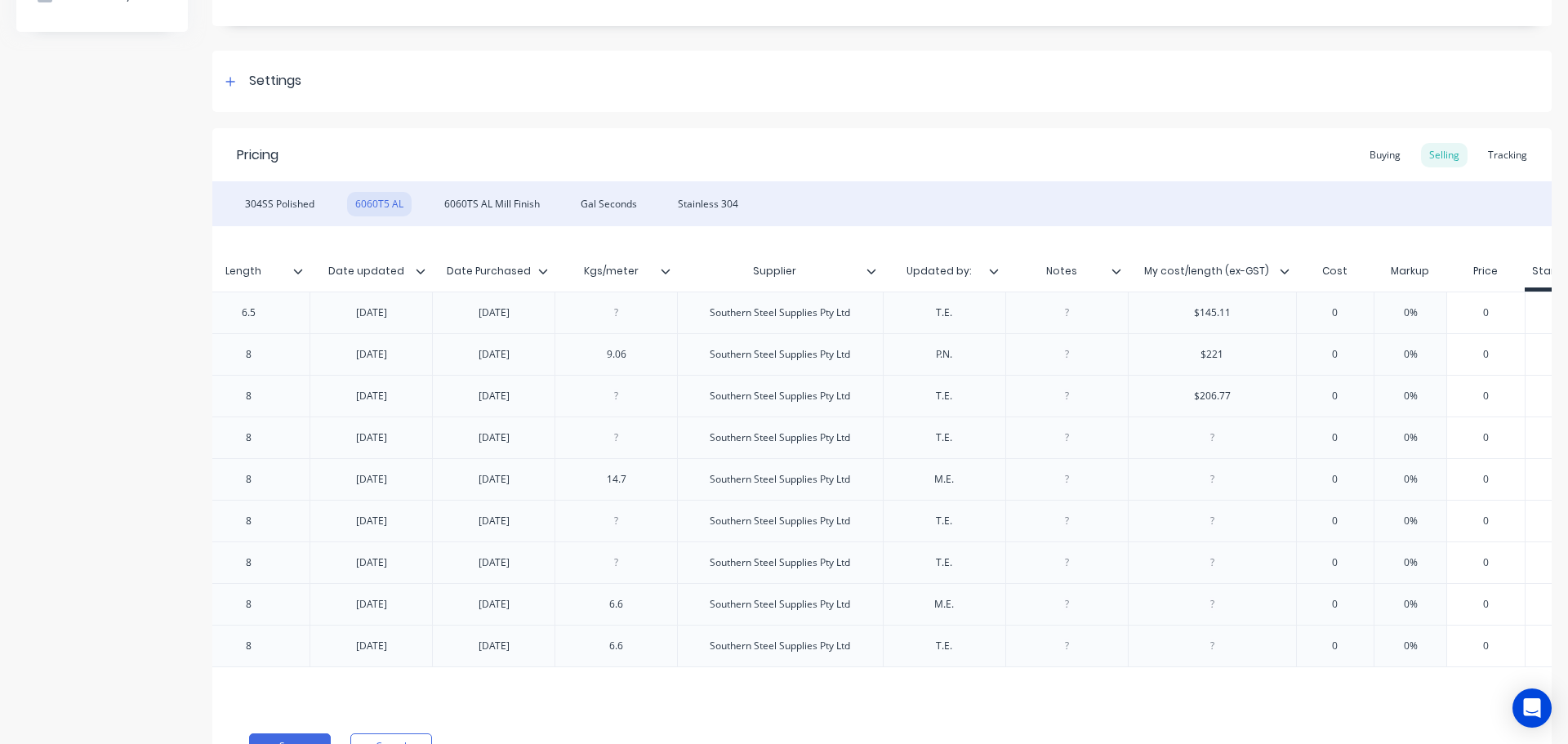
click at [1223, 439] on div at bounding box center [1212, 437] width 82 height 21
click at [1214, 474] on div at bounding box center [1212, 479] width 82 height 21
click at [1232, 483] on div "$" at bounding box center [1212, 479] width 82 height 21
click at [1220, 526] on div at bounding box center [1212, 521] width 82 height 21
click at [1228, 563] on div at bounding box center [1212, 563] width 82 height 21
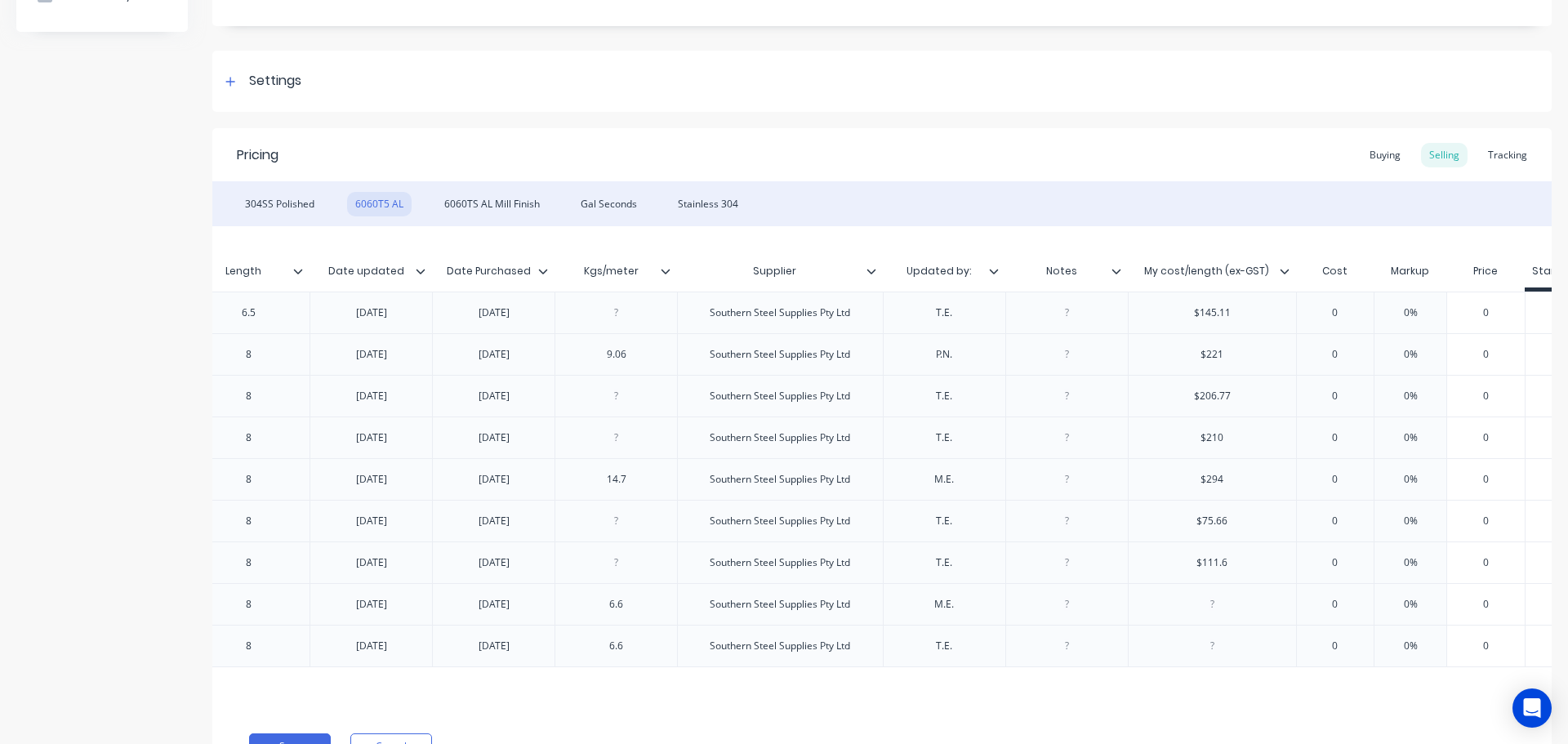
drag, startPoint x: 1220, startPoint y: 599, endPoint x: 1238, endPoint y: 597, distance: 18.1
click at [1225, 599] on div at bounding box center [1212, 604] width 82 height 21
click at [1240, 614] on div "$" at bounding box center [1212, 604] width 82 height 21
click at [1224, 632] on div at bounding box center [1212, 646] width 168 height 43
click at [1235, 639] on div at bounding box center [1212, 646] width 82 height 21
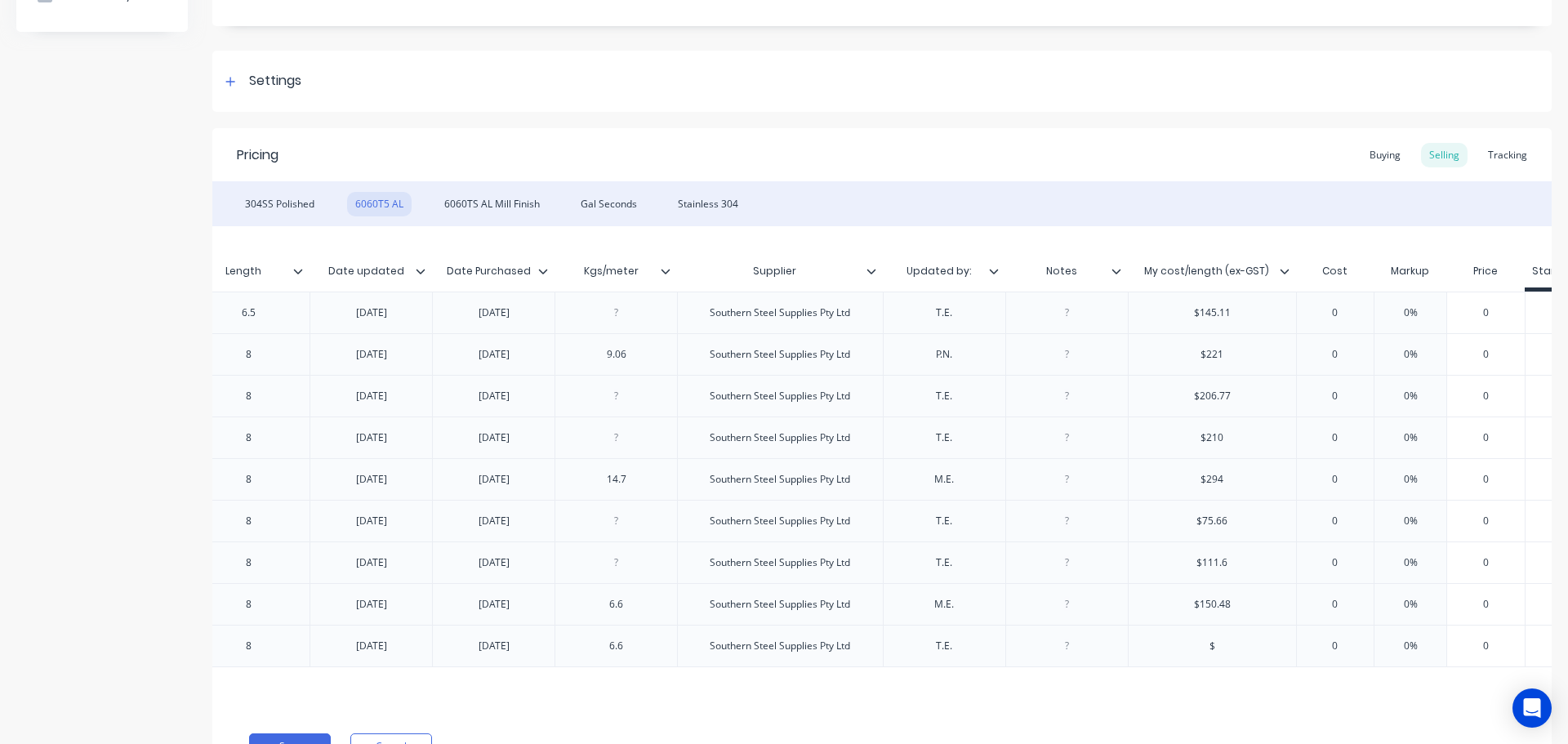
click at [1227, 646] on div "$" at bounding box center [1212, 646] width 82 height 21
click at [1343, 309] on input "text" at bounding box center [1335, 312] width 82 height 15
click at [1345, 311] on input "0" at bounding box center [1335, 312] width 82 height 15
click at [1369, 361] on input "0" at bounding box center [1346, 354] width 98 height 15
click at [1363, 396] on input "0" at bounding box center [1346, 396] width 98 height 15
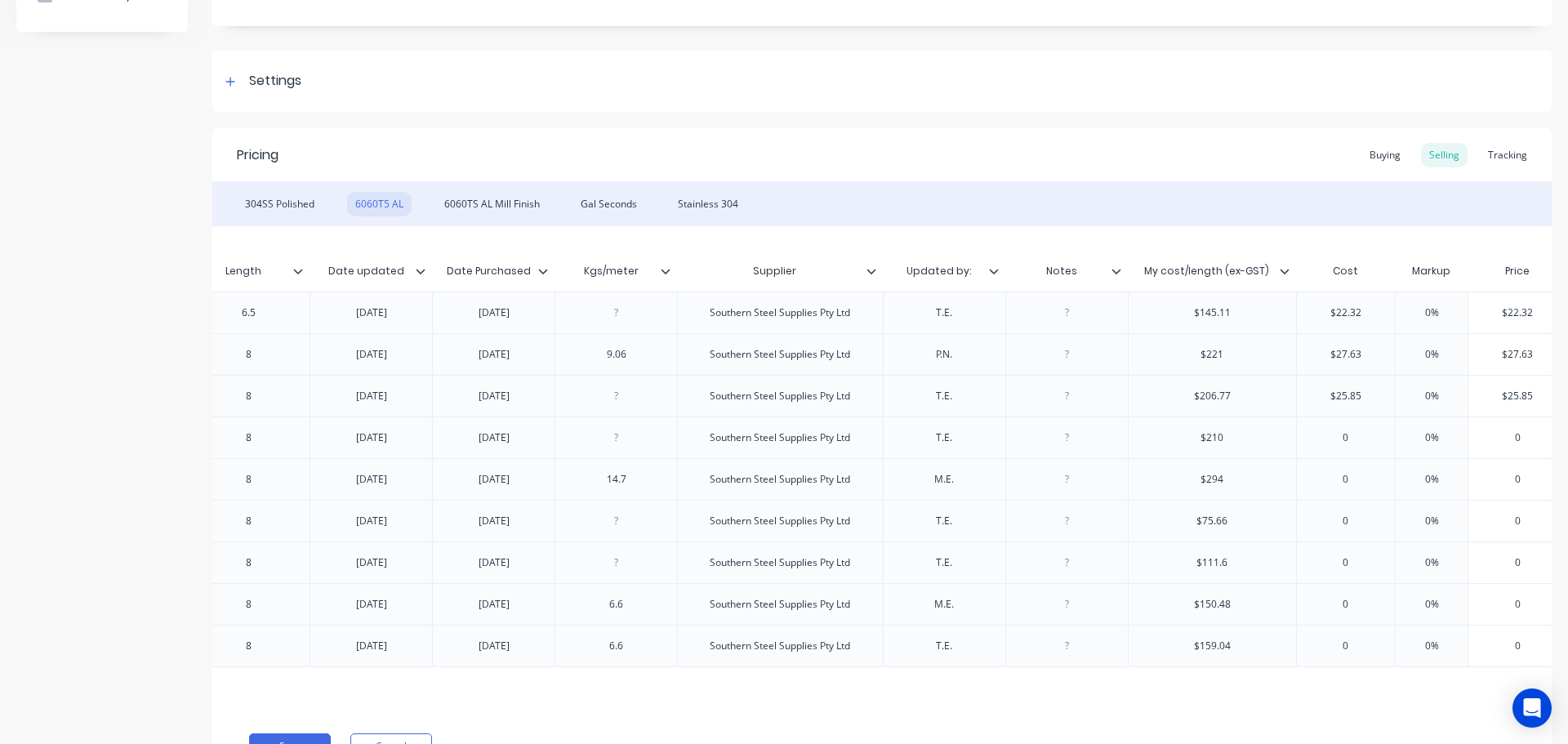
click at [1358, 435] on input "0" at bounding box center [1346, 437] width 98 height 15
click at [1363, 474] on input "0" at bounding box center [1346, 479] width 98 height 15
click at [1360, 524] on input "0" at bounding box center [1346, 520] width 98 height 15
click at [1362, 570] on div "0" at bounding box center [1346, 562] width 98 height 41
click at [1365, 605] on input "0" at bounding box center [1346, 604] width 98 height 15
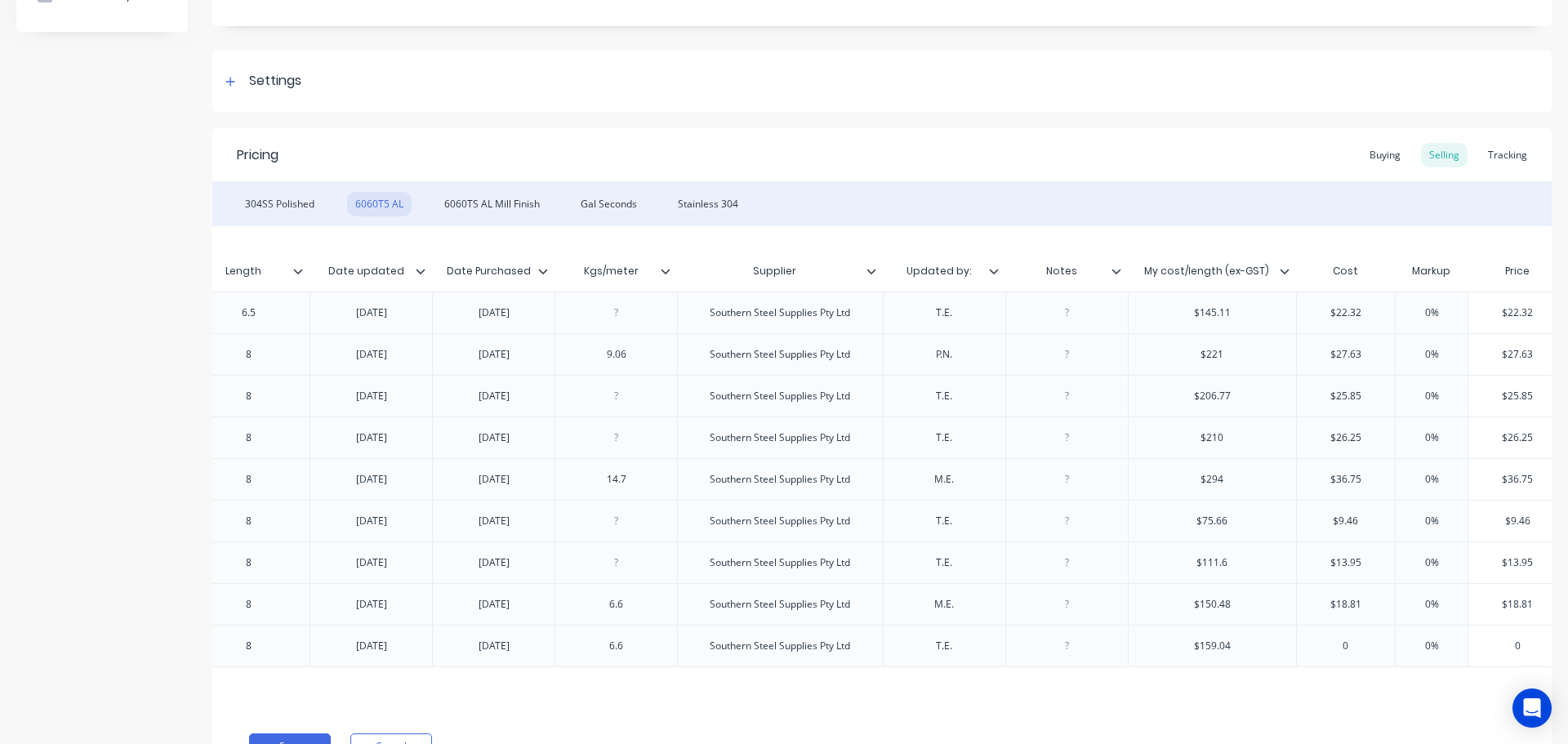
click at [1352, 646] on input "0" at bounding box center [1346, 646] width 98 height 15
click at [1449, 313] on input "0%" at bounding box center [1432, 312] width 82 height 15
click at [1419, 312] on input "0%" at bounding box center [1432, 312] width 82 height 15
click at [1454, 349] on input "0%" at bounding box center [1432, 354] width 82 height 15
click at [1434, 315] on input "250%" at bounding box center [1432, 312] width 82 height 15
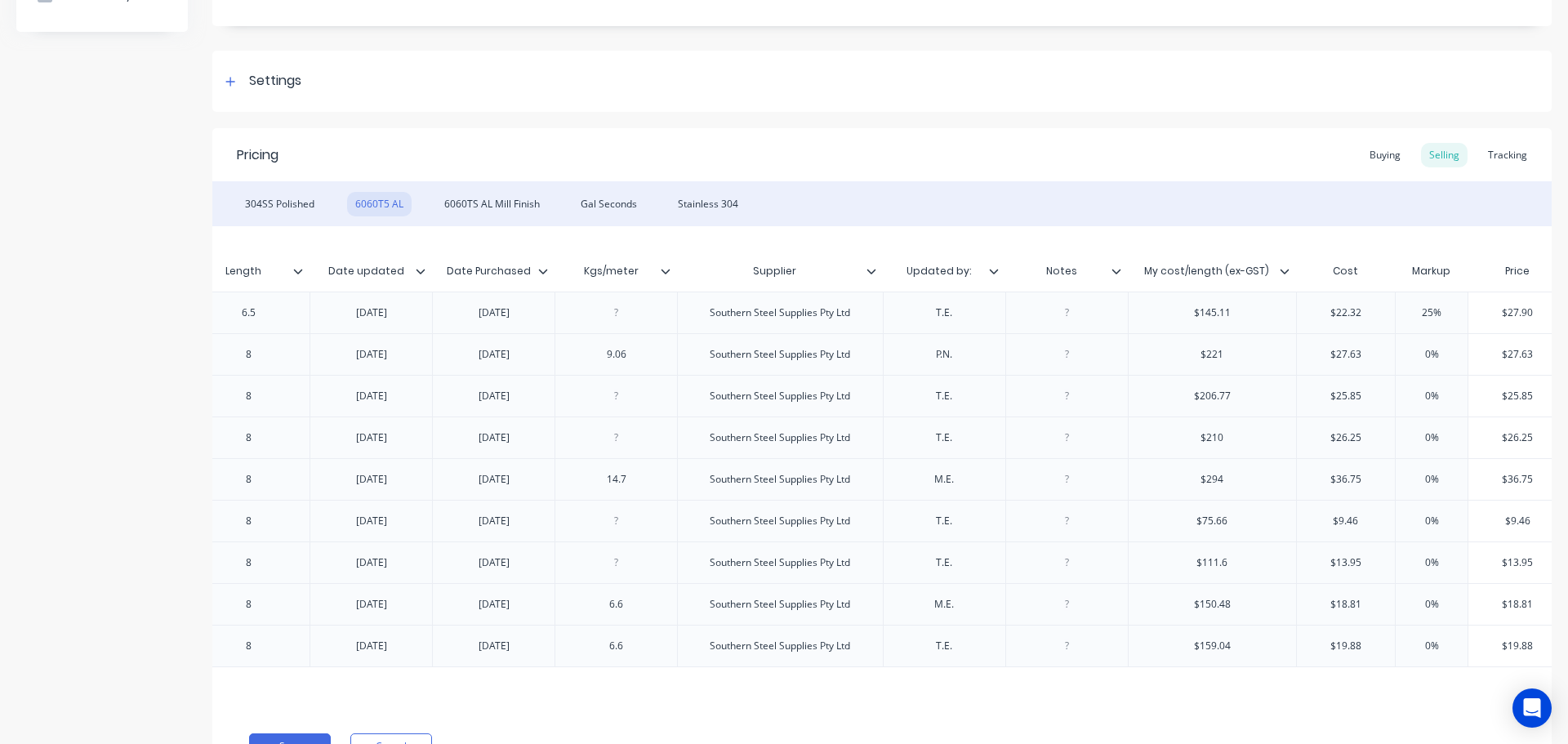
drag, startPoint x: 1429, startPoint y: 355, endPoint x: 1420, endPoint y: 355, distance: 9.0
click at [1420, 355] on input "0%" at bounding box center [1432, 354] width 82 height 15
drag, startPoint x: 1448, startPoint y: 393, endPoint x: 1413, endPoint y: 399, distance: 35.5
click at [1413, 399] on input "0%" at bounding box center [1432, 396] width 82 height 15
drag, startPoint x: 1442, startPoint y: 438, endPoint x: 1389, endPoint y: 437, distance: 53.0
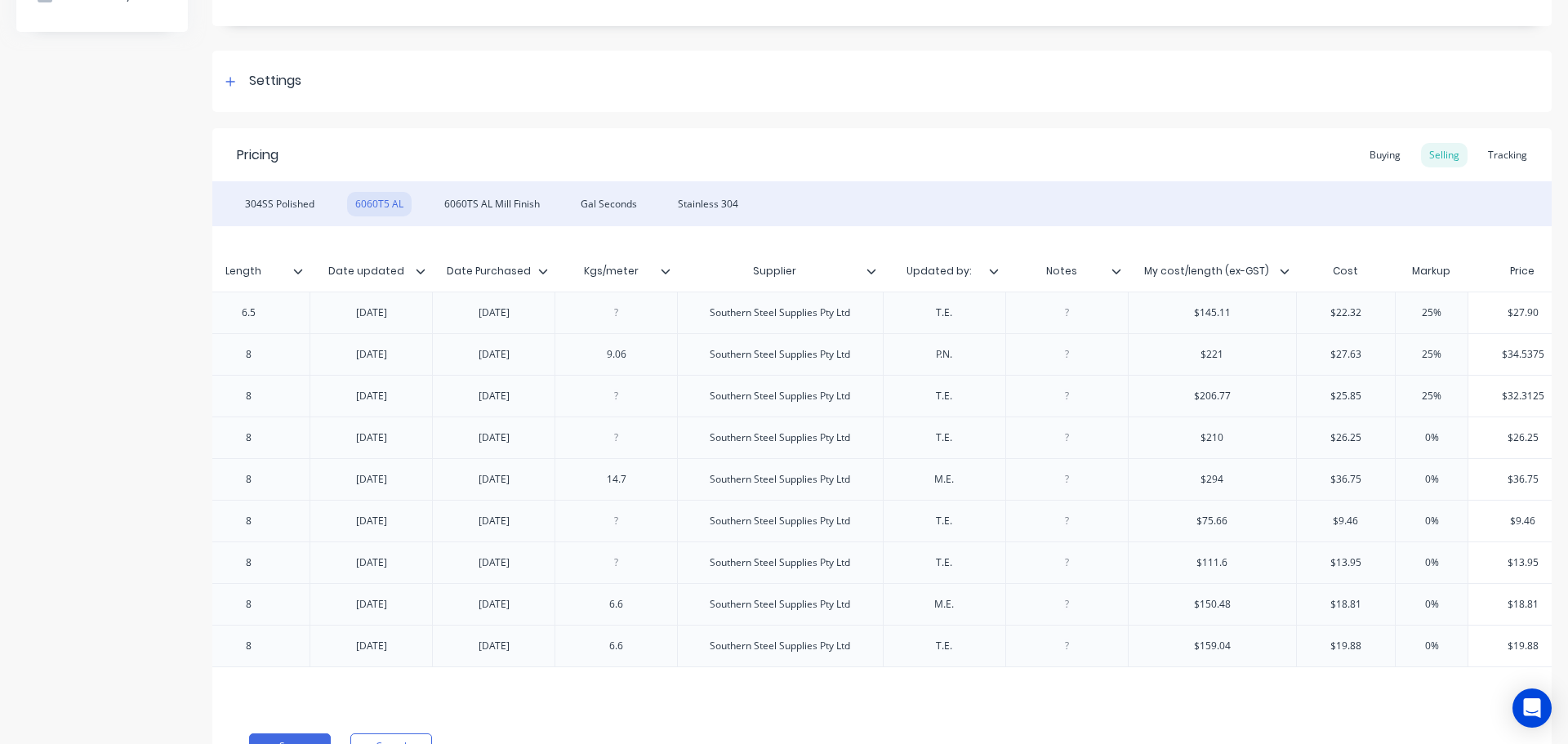
click at [1391, 437] on input "0%" at bounding box center [1432, 437] width 82 height 15
drag, startPoint x: 1445, startPoint y: 478, endPoint x: 1392, endPoint y: 475, distance: 53.1
click at [1392, 475] on input "0%" at bounding box center [1432, 479] width 82 height 15
drag, startPoint x: 1442, startPoint y: 518, endPoint x: 1392, endPoint y: 524, distance: 50.4
click at [1392, 524] on input "0%" at bounding box center [1432, 520] width 82 height 15
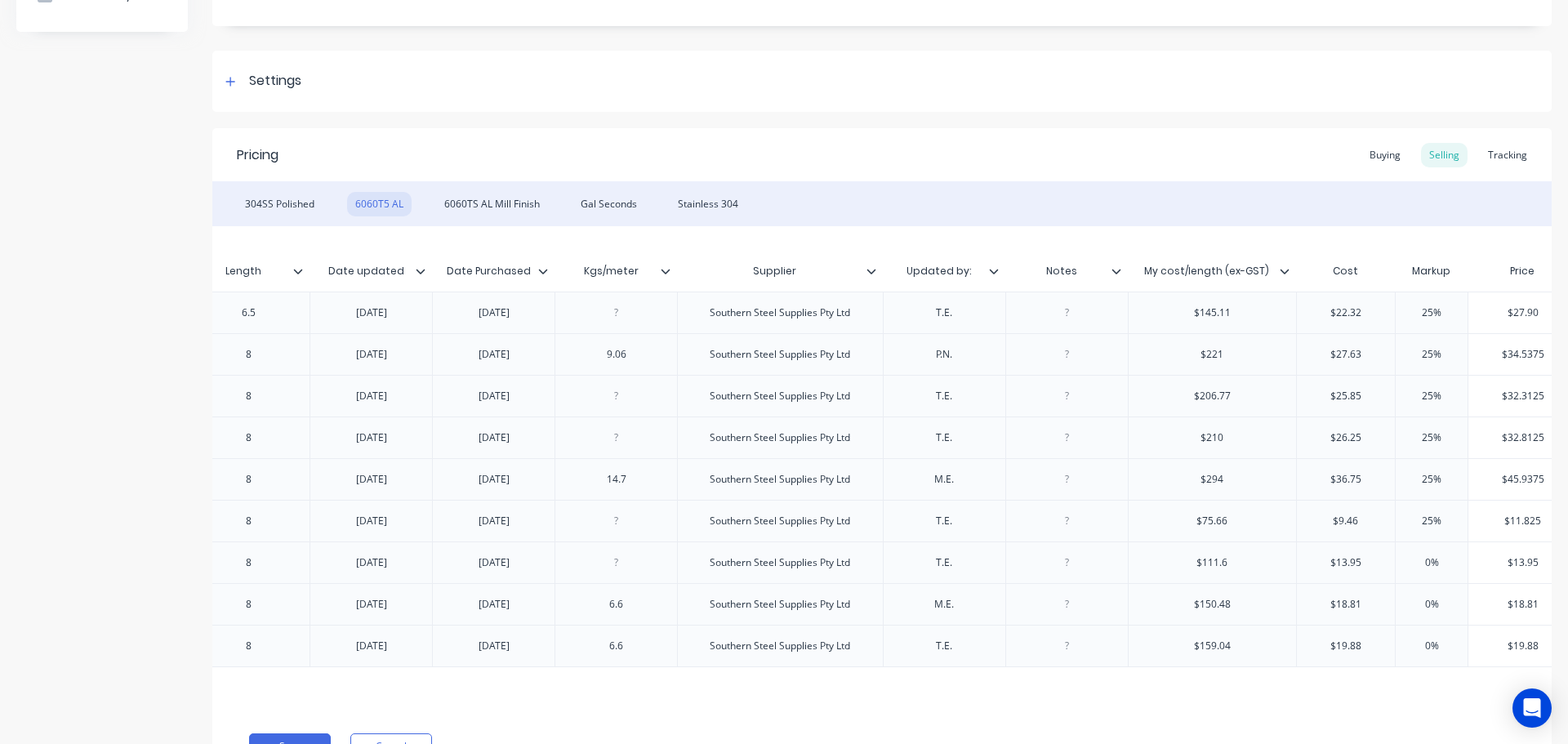
drag, startPoint x: 1436, startPoint y: 566, endPoint x: 1402, endPoint y: 565, distance: 34.0
click at [1402, 565] on input "0%" at bounding box center [1432, 562] width 82 height 15
drag, startPoint x: 1444, startPoint y: 604, endPoint x: 1393, endPoint y: 605, distance: 51.0
click at [1393, 605] on input "0%" at bounding box center [1432, 604] width 82 height 15
drag, startPoint x: 1456, startPoint y: 645, endPoint x: 1402, endPoint y: 646, distance: 54.0
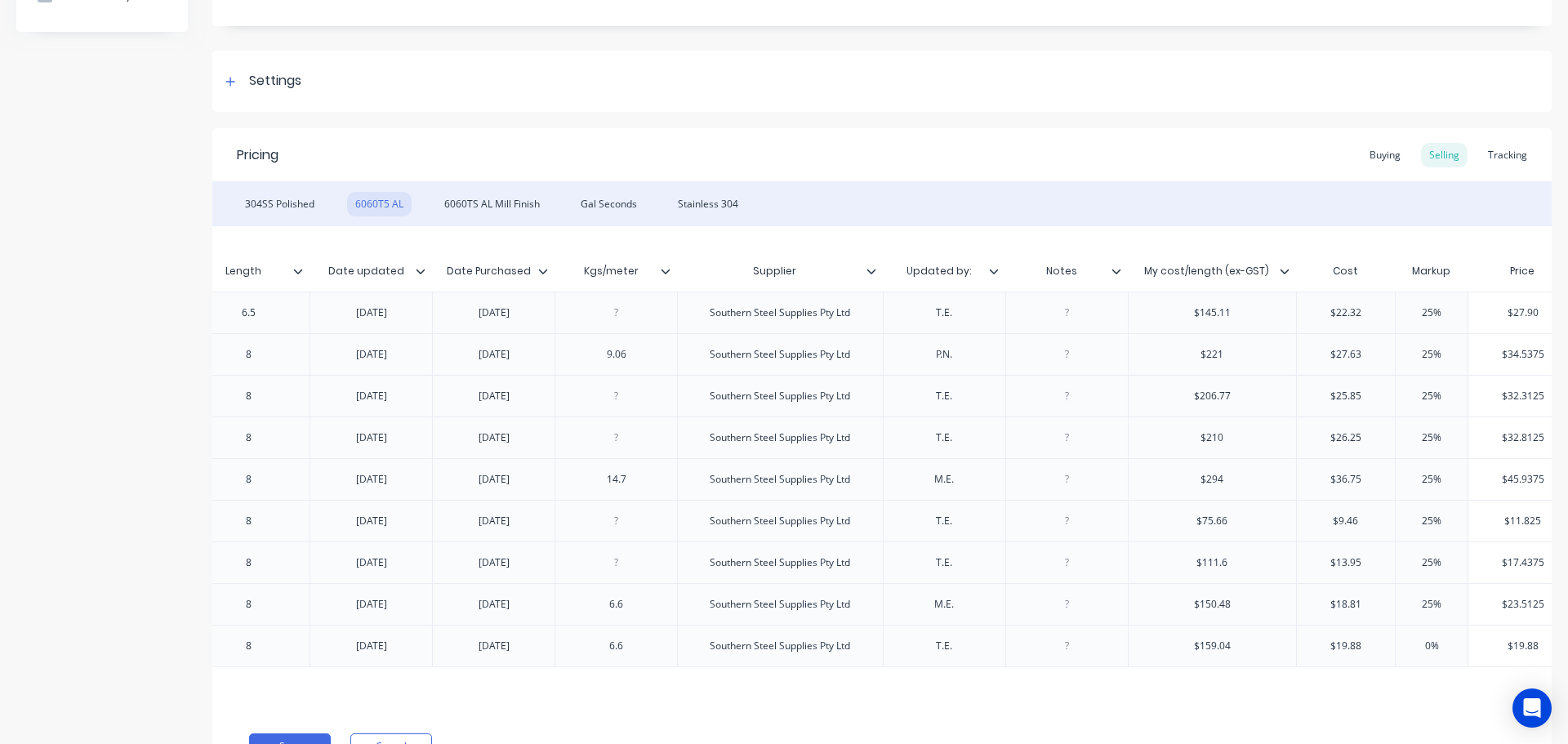
click at [1402, 646] on input "0%" at bounding box center [1432, 646] width 82 height 15
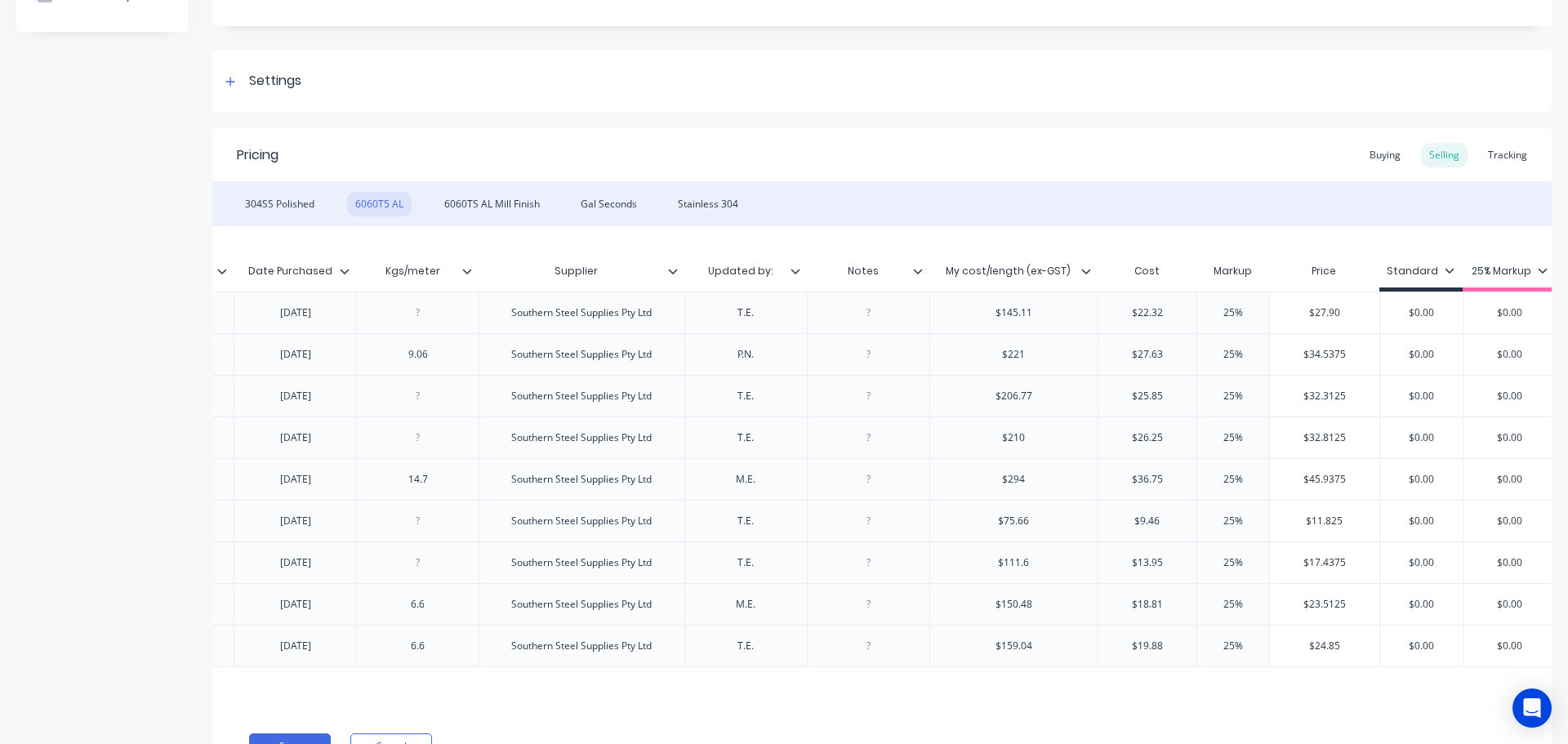
scroll to position [0, 739]
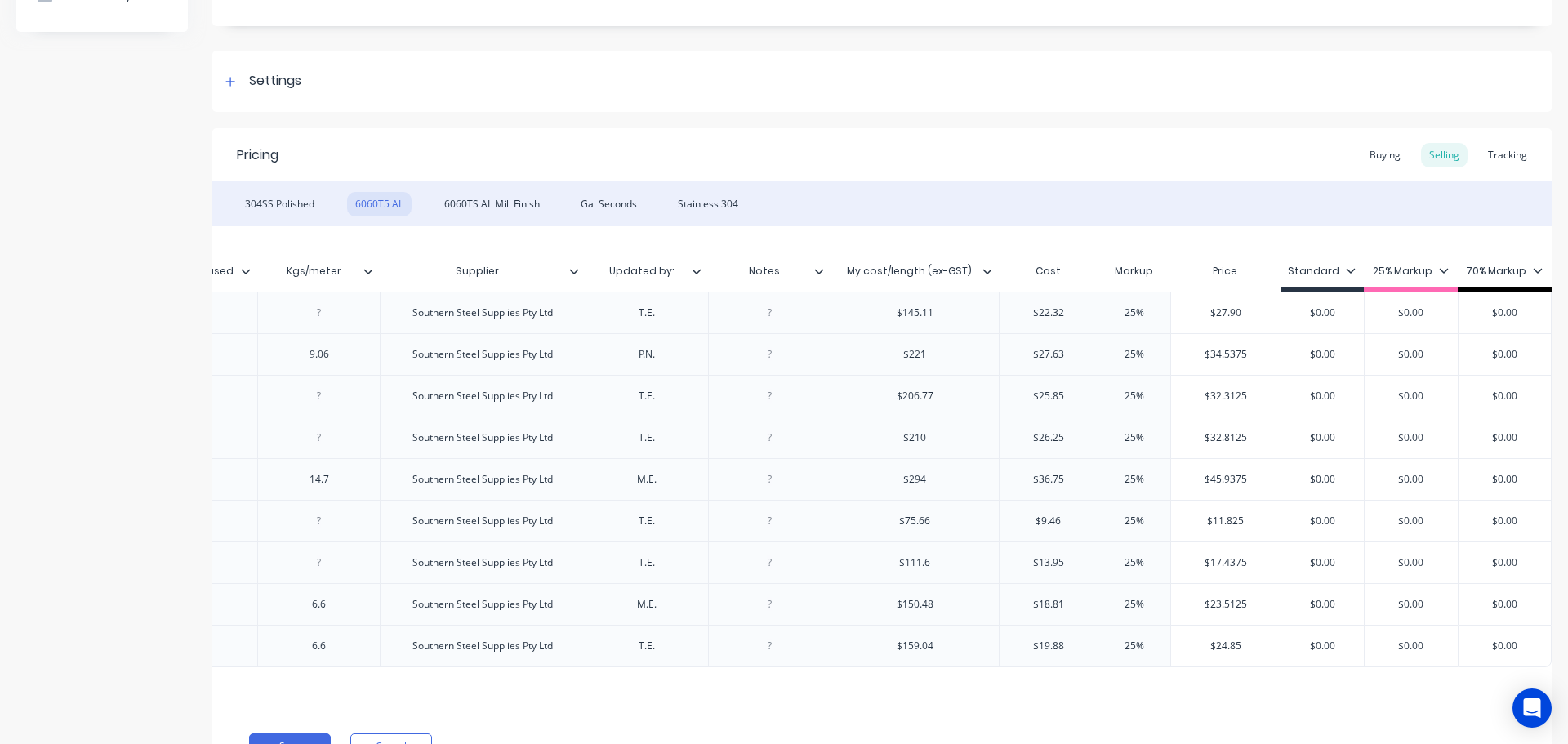
drag, startPoint x: 1370, startPoint y: 311, endPoint x: 1443, endPoint y: 314, distance: 73.1
click at [1443, 314] on input "$0.00" at bounding box center [1411, 312] width 93 height 15
drag, startPoint x: 1372, startPoint y: 353, endPoint x: 1431, endPoint y: 353, distance: 59.0
click at [1431, 353] on input "$0.00" at bounding box center [1411, 354] width 93 height 15
drag, startPoint x: 1383, startPoint y: 400, endPoint x: 1433, endPoint y: 398, distance: 50.0
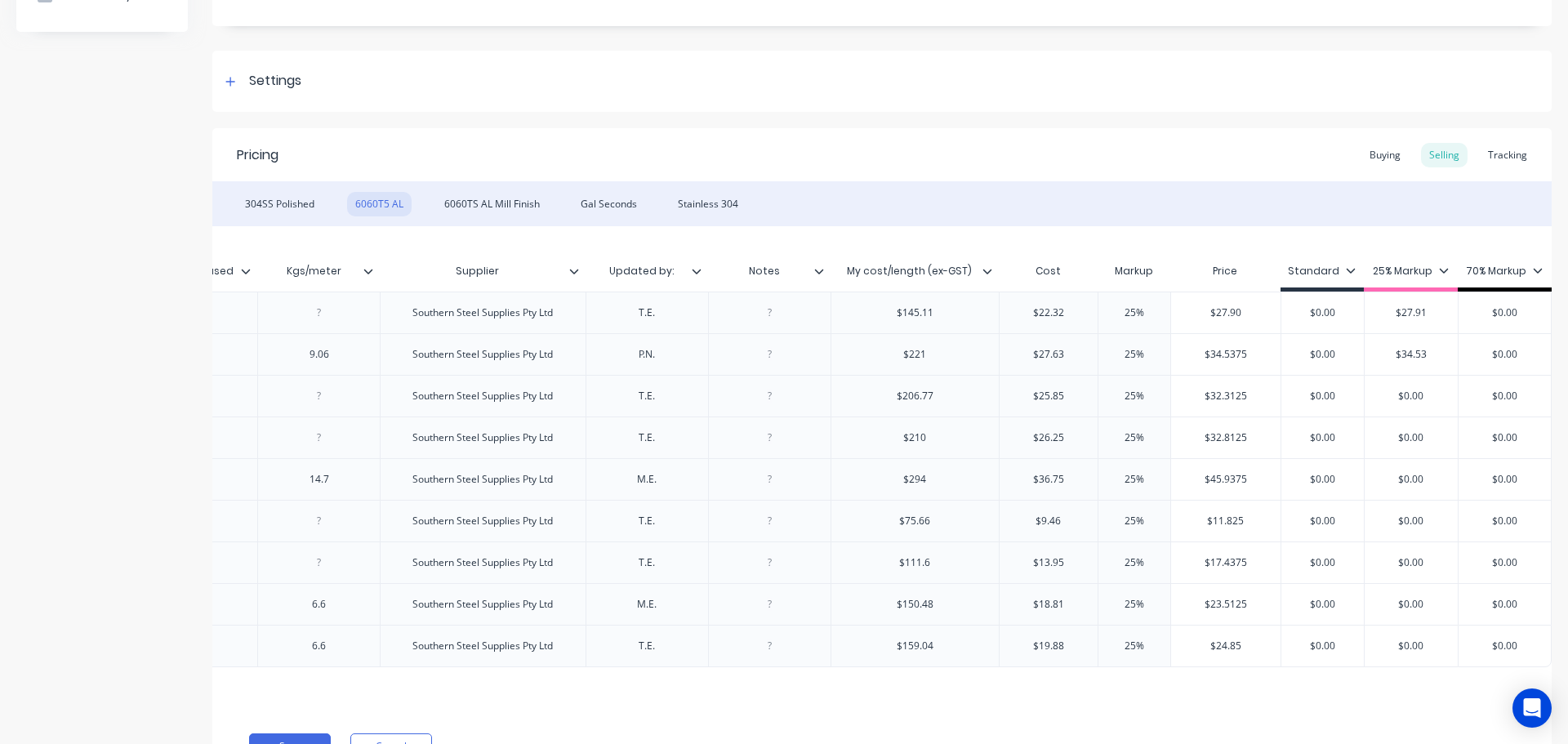
click at [1433, 398] on input "$0.00" at bounding box center [1411, 396] width 93 height 15
drag, startPoint x: 1378, startPoint y: 431, endPoint x: 1446, endPoint y: 431, distance: 68.0
click at [1446, 431] on div "factory_item 6060T5 AL 89x89x5 8 29.7.25 29.7.25 Southern Steel Supplies Pty Lt…" at bounding box center [537, 437] width 2030 height 42
drag, startPoint x: 1384, startPoint y: 475, endPoint x: 1439, endPoint y: 475, distance: 55.0
click at [1439, 475] on input "$0.00" at bounding box center [1411, 479] width 93 height 15
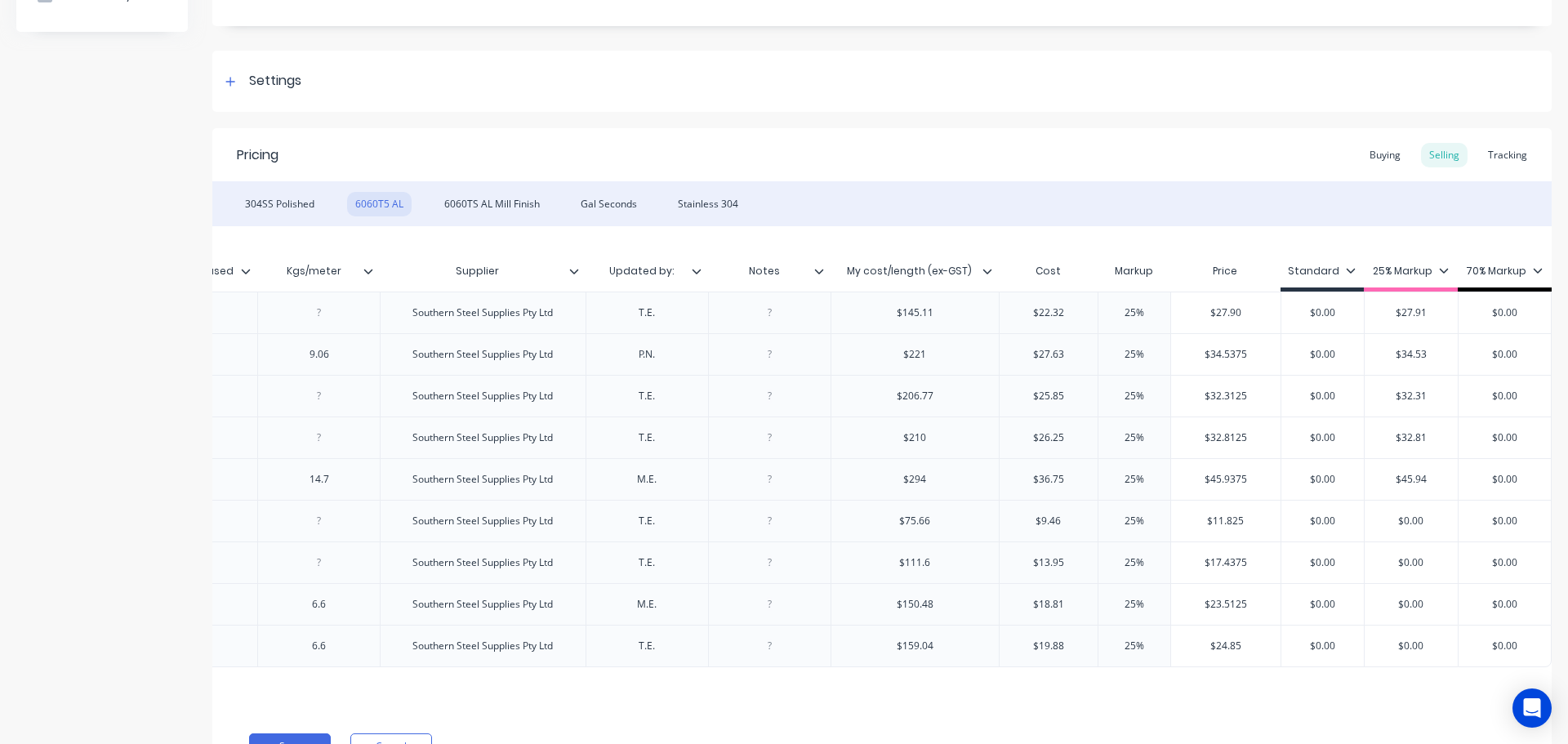
drag, startPoint x: 1384, startPoint y: 521, endPoint x: 1436, endPoint y: 518, distance: 52.1
click at [1436, 518] on input "$0.00" at bounding box center [1411, 520] width 93 height 15
drag, startPoint x: 1390, startPoint y: 562, endPoint x: 1443, endPoint y: 562, distance: 53.0
click at [1443, 562] on input "$0.00" at bounding box center [1411, 562] width 93 height 15
drag, startPoint x: 1382, startPoint y: 599, endPoint x: 1433, endPoint y: 600, distance: 51.0
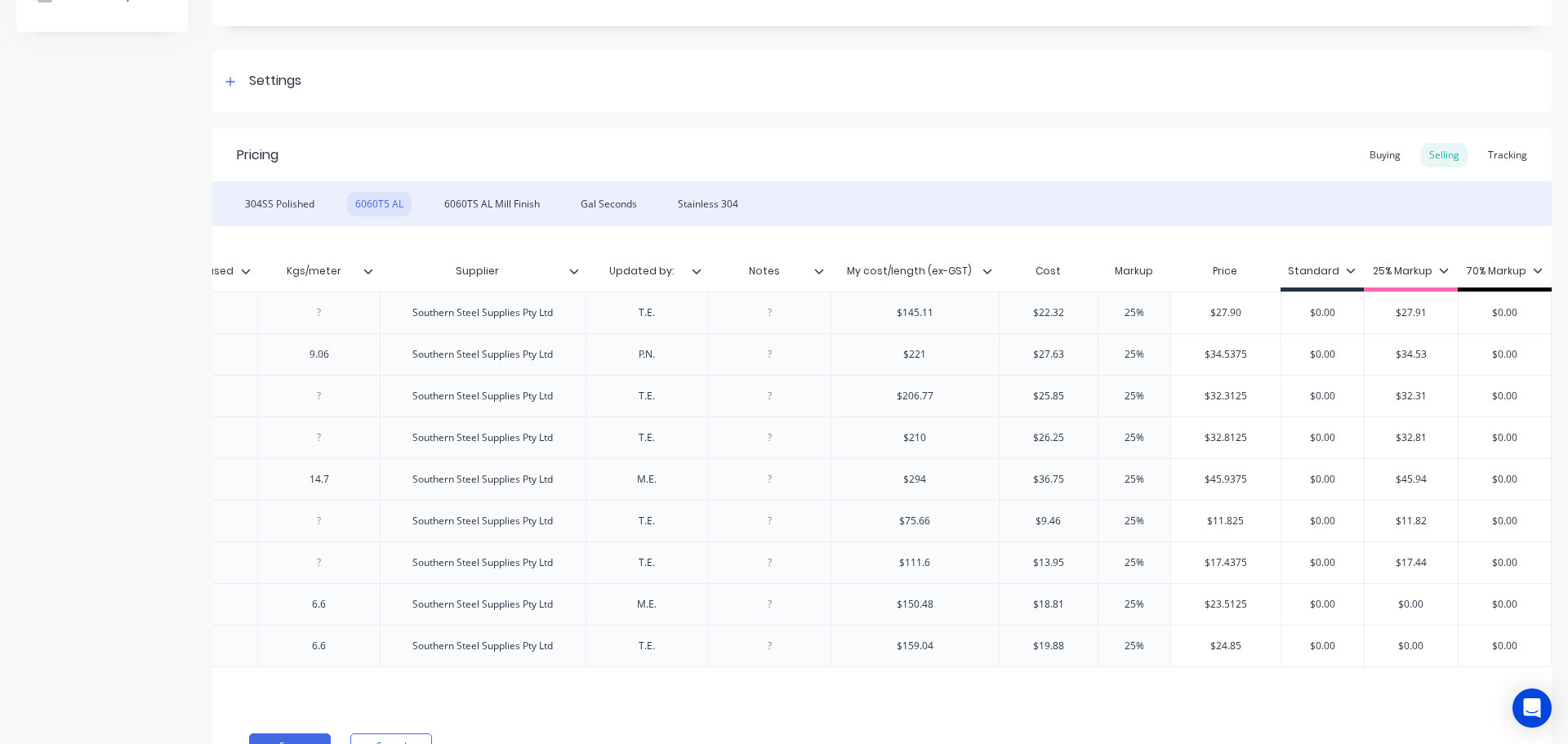
click at [1433, 600] on input "$0.00" at bounding box center [1411, 604] width 93 height 15
click at [1426, 648] on input "$0.00" at bounding box center [1411, 646] width 93 height 15
drag, startPoint x: 1483, startPoint y: 308, endPoint x: 1517, endPoint y: 317, distance: 35.2
click at [1517, 317] on input "$0.00" at bounding box center [1505, 312] width 92 height 15
drag, startPoint x: 1480, startPoint y: 349, endPoint x: 1518, endPoint y: 352, distance: 38.1
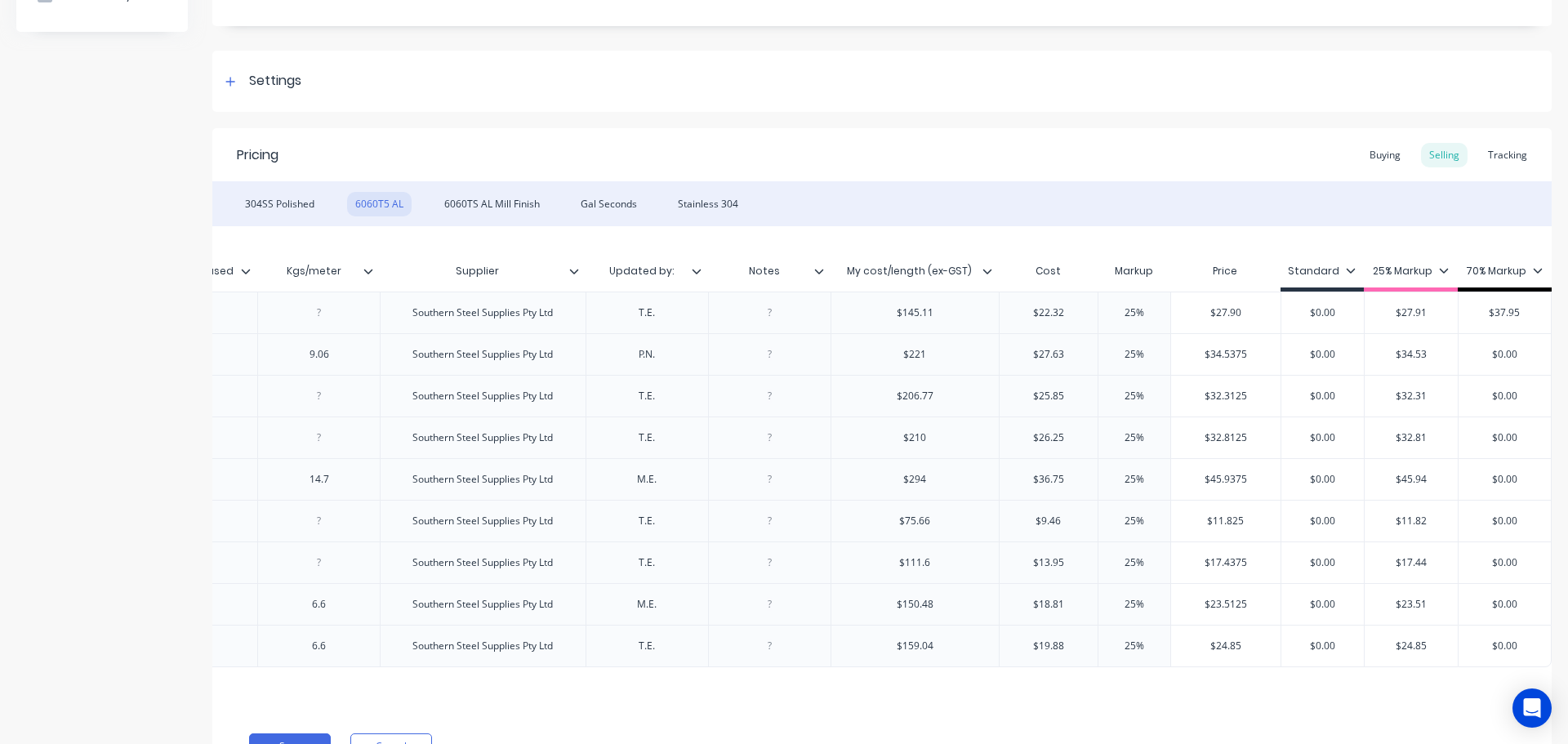
click at [1518, 352] on input "$0.00" at bounding box center [1505, 354] width 92 height 15
drag, startPoint x: 1478, startPoint y: 394, endPoint x: 1514, endPoint y: 394, distance: 36.0
click at [1514, 394] on input "$0.00" at bounding box center [1505, 396] width 92 height 15
drag, startPoint x: 1480, startPoint y: 441, endPoint x: 1512, endPoint y: 440, distance: 32.0
click at [1512, 440] on input "$0.00" at bounding box center [1505, 437] width 92 height 15
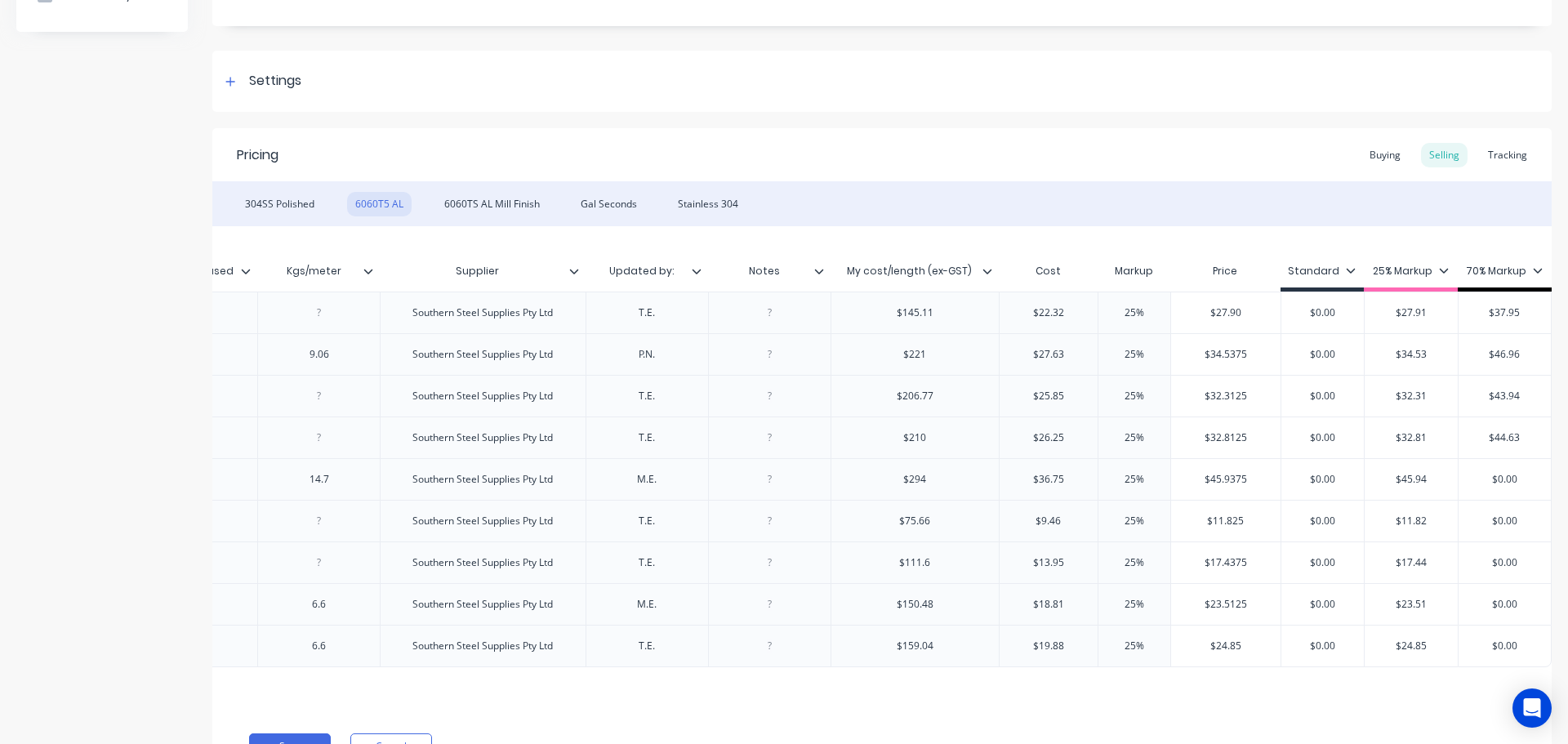
drag, startPoint x: 1479, startPoint y: 473, endPoint x: 1531, endPoint y: 476, distance: 52.1
click at [1531, 476] on input "$0.00" at bounding box center [1505, 479] width 92 height 15
drag, startPoint x: 1471, startPoint y: 520, endPoint x: 1524, endPoint y: 521, distance: 53.0
click at [1524, 521] on input "$0.00" at bounding box center [1505, 520] width 92 height 15
drag, startPoint x: 1475, startPoint y: 566, endPoint x: 1525, endPoint y: 565, distance: 50.0
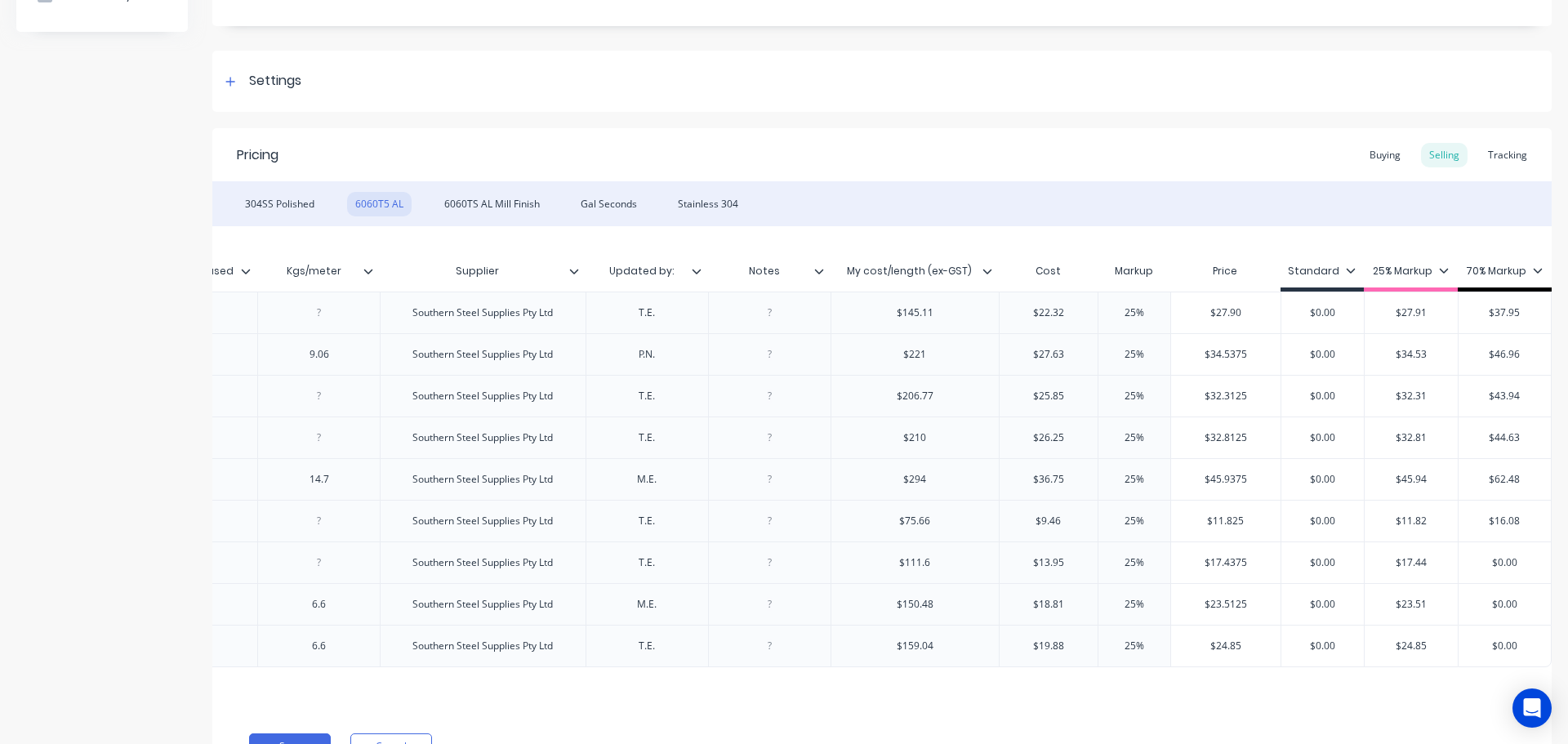
click at [1525, 565] on input "$0.00" at bounding box center [1505, 562] width 92 height 15
drag, startPoint x: 1475, startPoint y: 605, endPoint x: 1533, endPoint y: 605, distance: 58.0
click at [1533, 605] on input "$0.00" at bounding box center [1505, 604] width 92 height 15
click at [1524, 649] on input "$0.00" at bounding box center [1505, 646] width 92 height 15
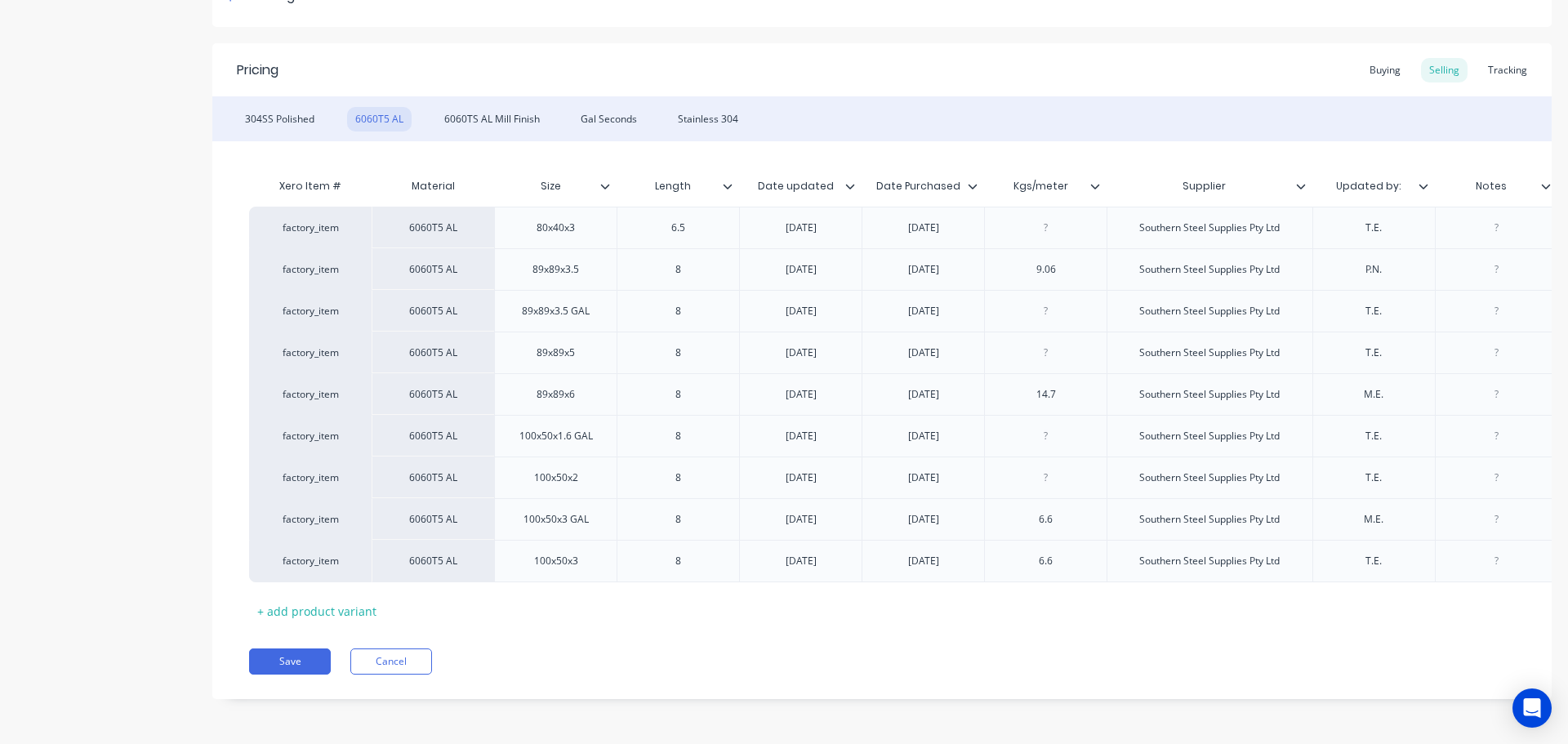
scroll to position [287, 0]
click at [268, 664] on button "Save" at bounding box center [290, 661] width 82 height 26
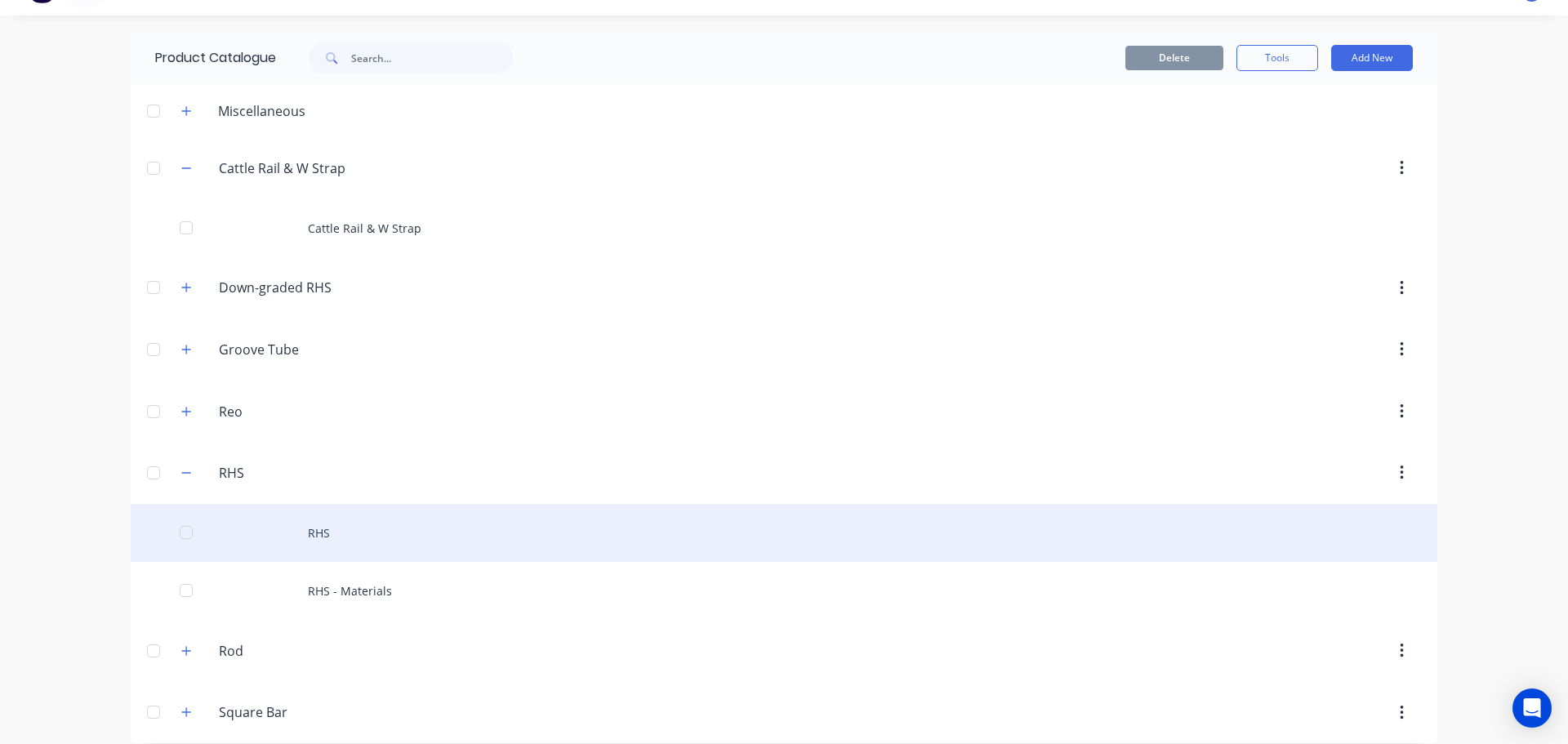
scroll to position [49, 0]
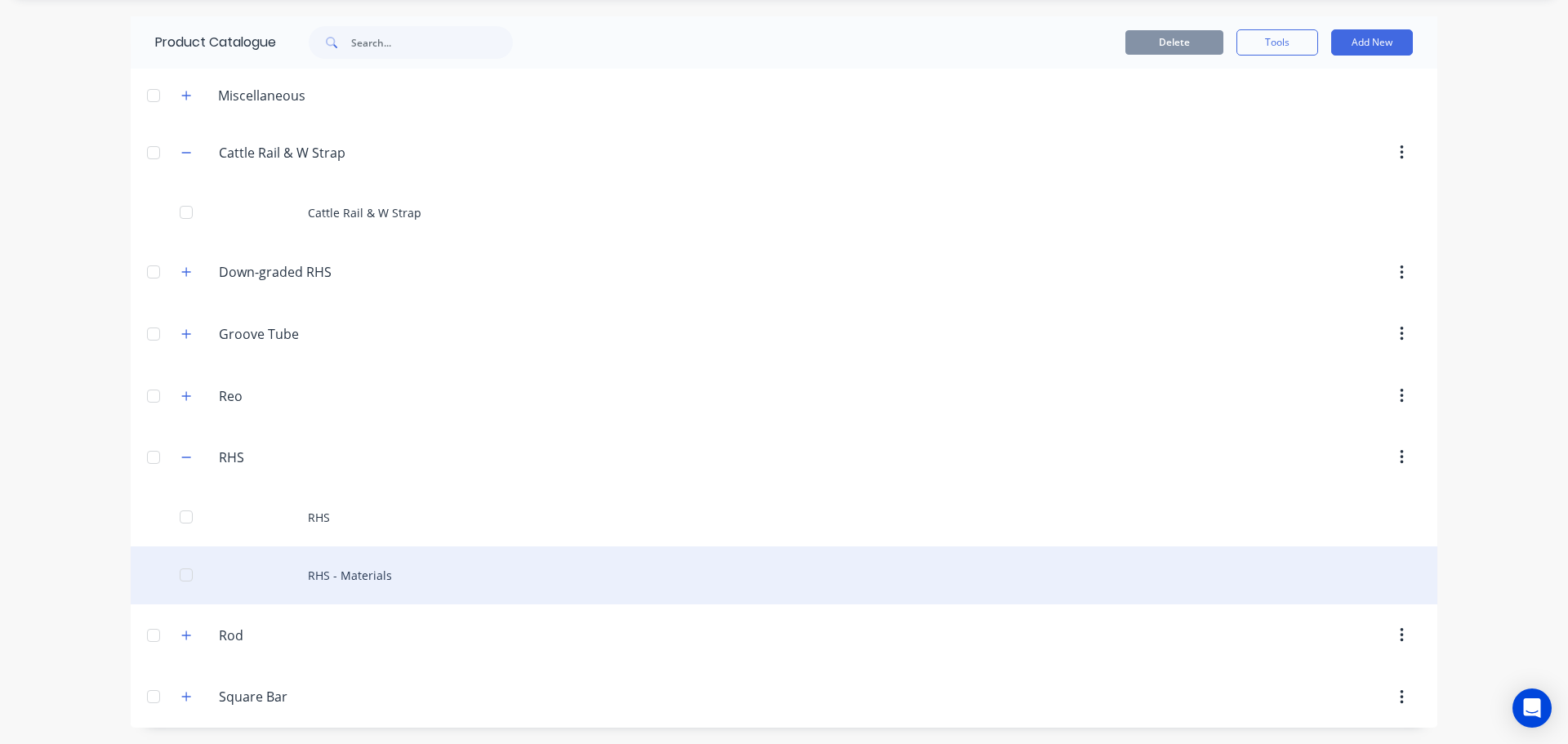
click at [404, 592] on div "RHS - Materials" at bounding box center [784, 575] width 1307 height 58
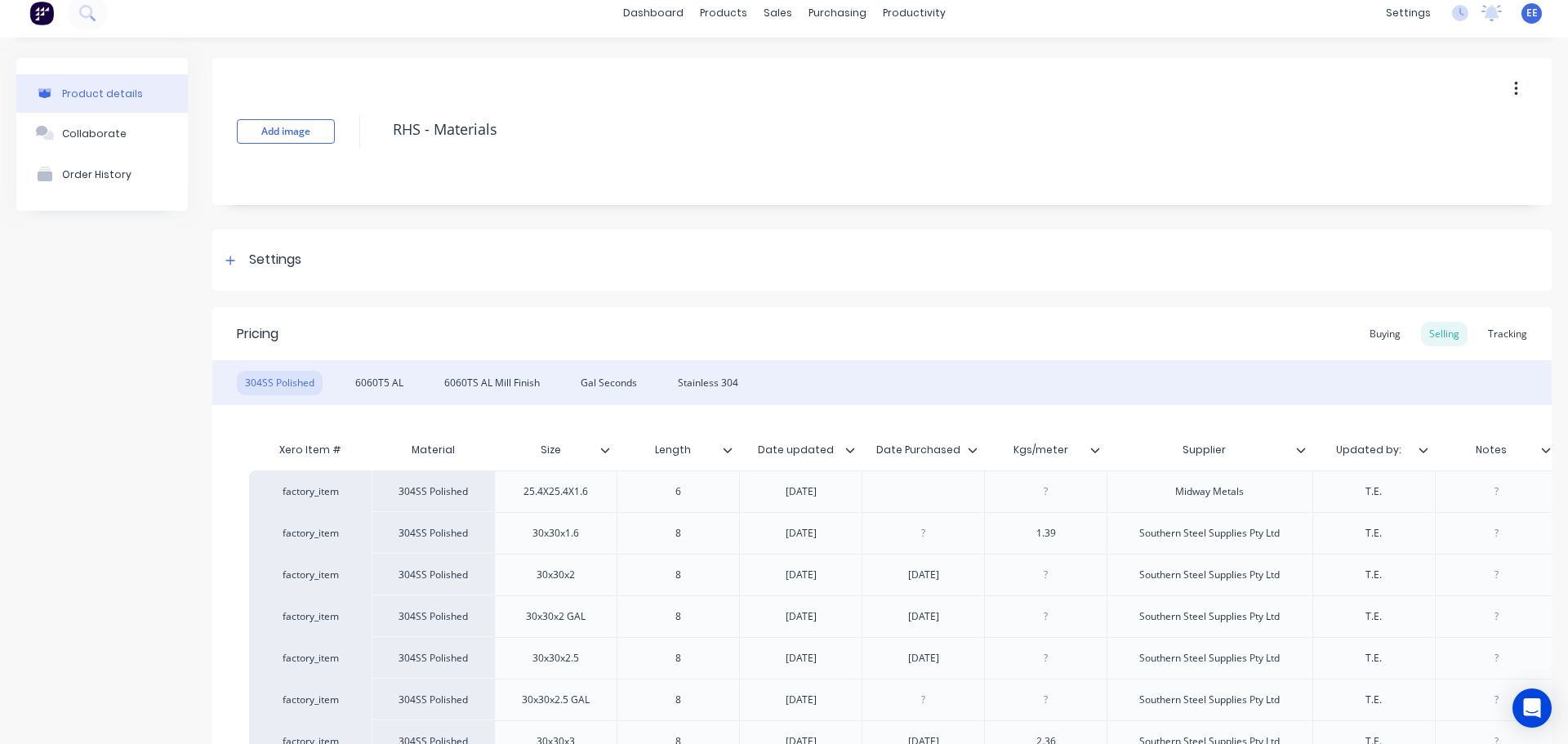
scroll to position [6, 0]
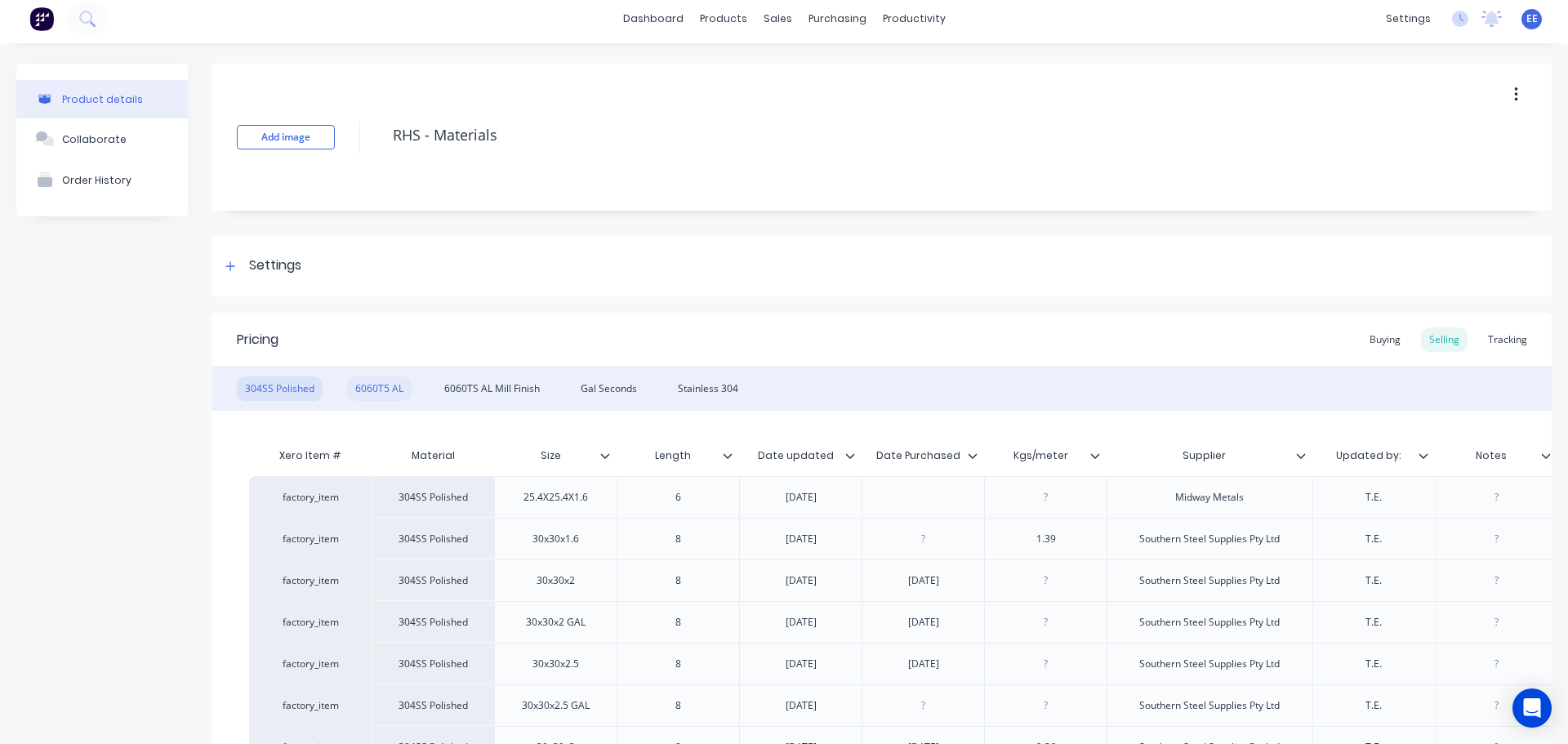
click at [380, 394] on div "6060T5 AL" at bounding box center [379, 389] width 64 height 24
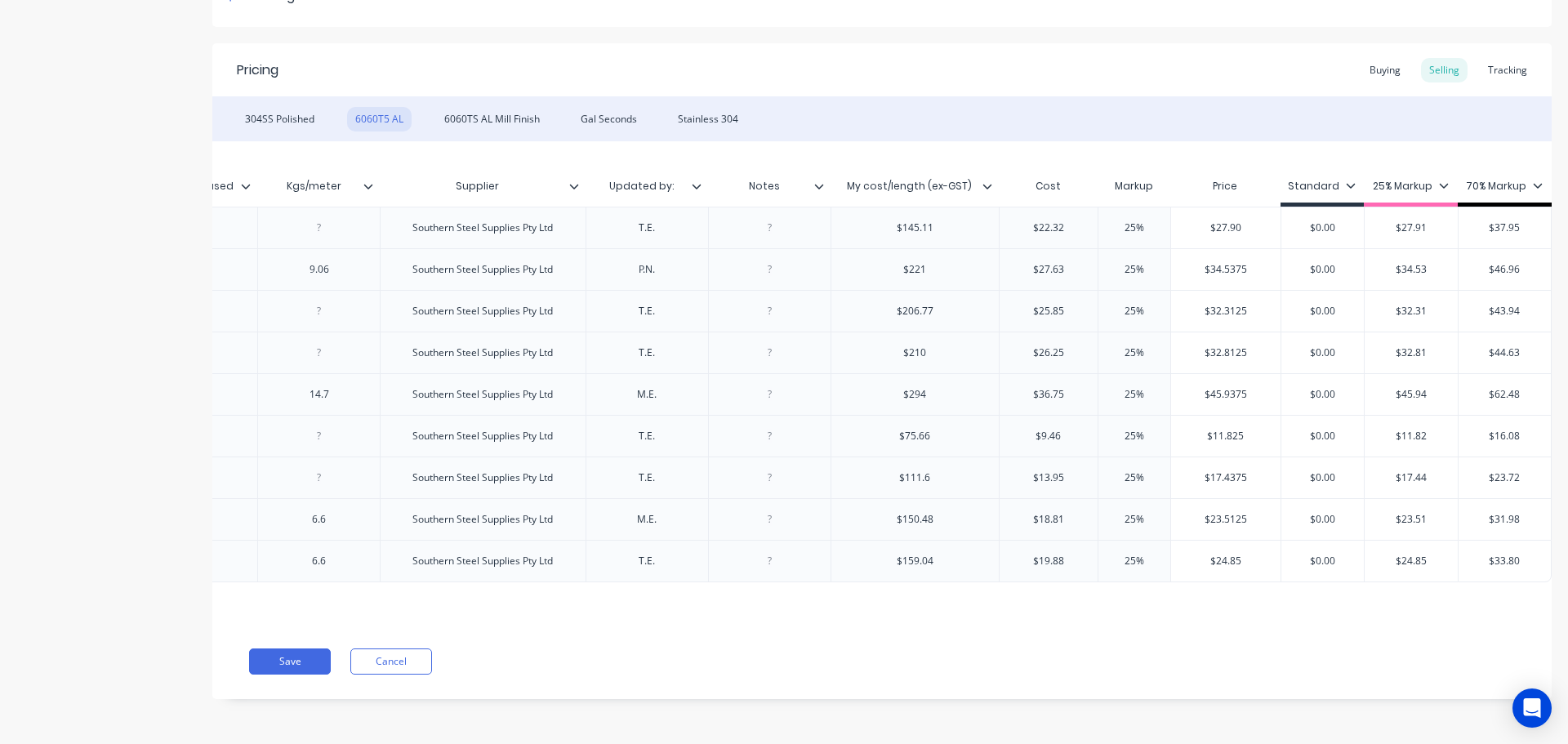
scroll to position [0, 0]
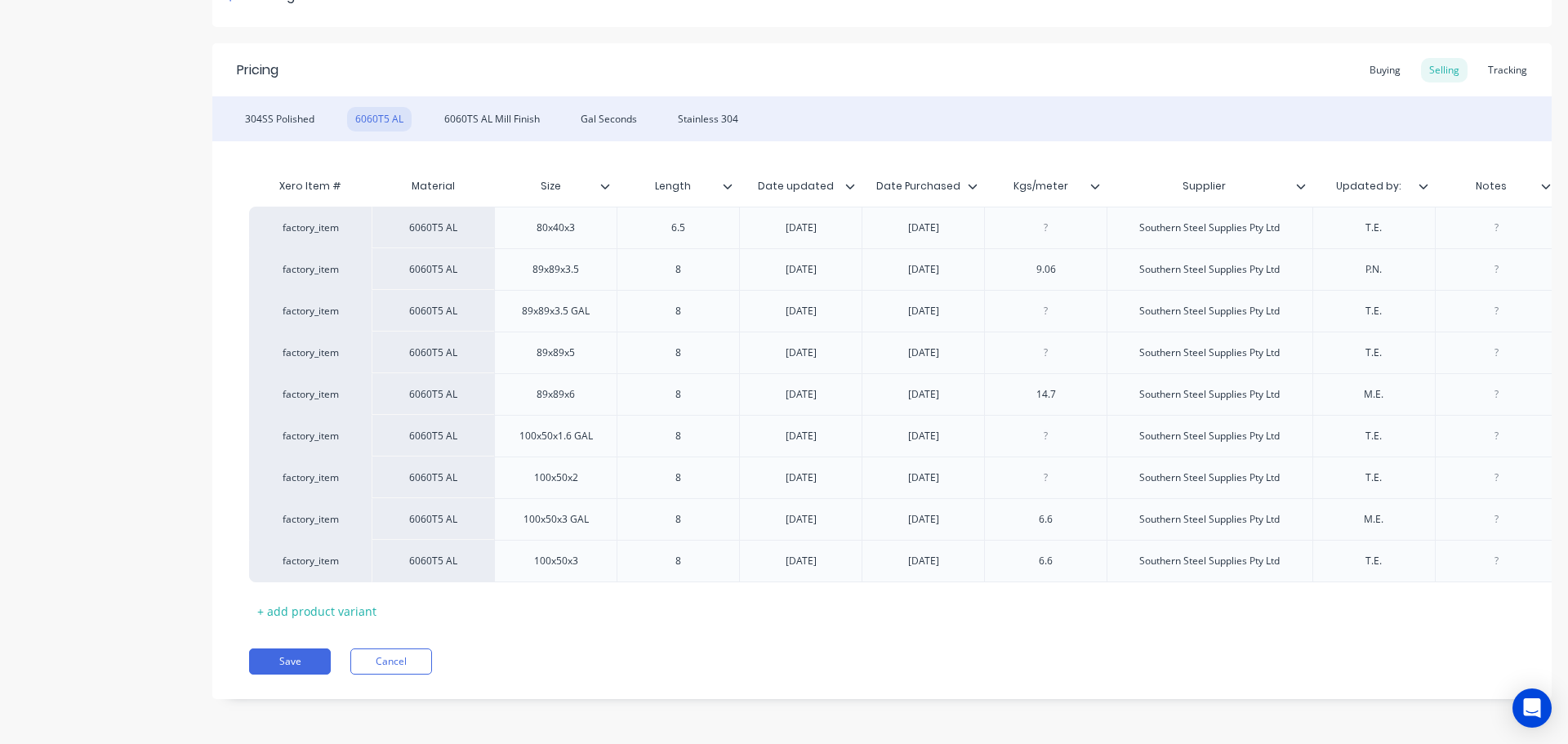
click at [481, 107] on div "6060TS AL Mill Finish" at bounding box center [492, 119] width 112 height 24
